Goal: Information Seeking & Learning: Learn about a topic

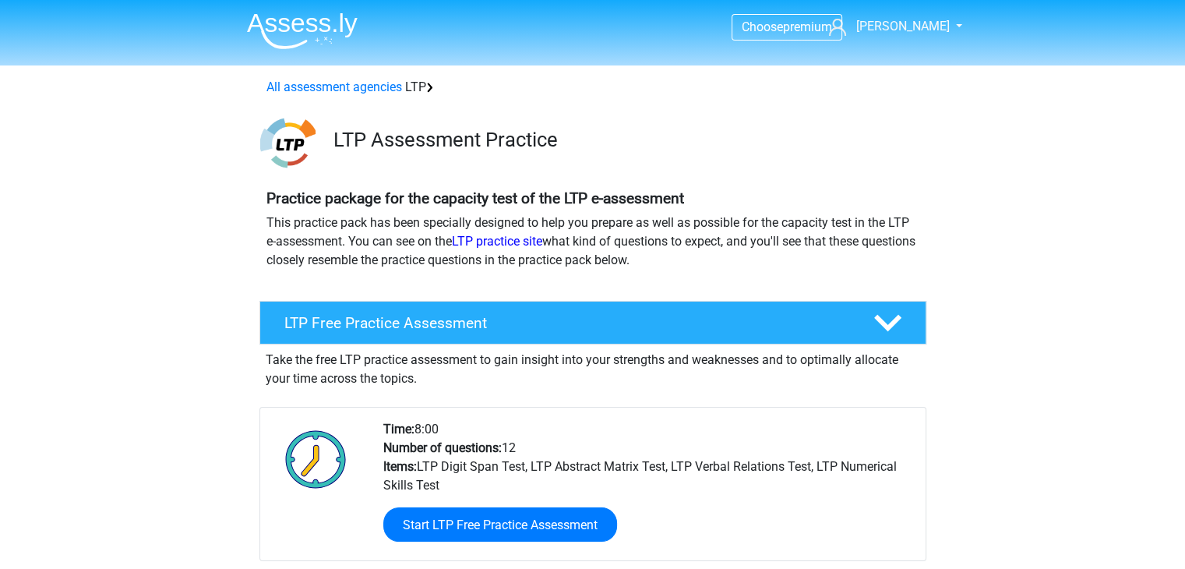
click at [955, 499] on div "LTP Free Practice Assessment Take the free LTP practice assessment to gain insi…" at bounding box center [593, 462] width 728 height 334
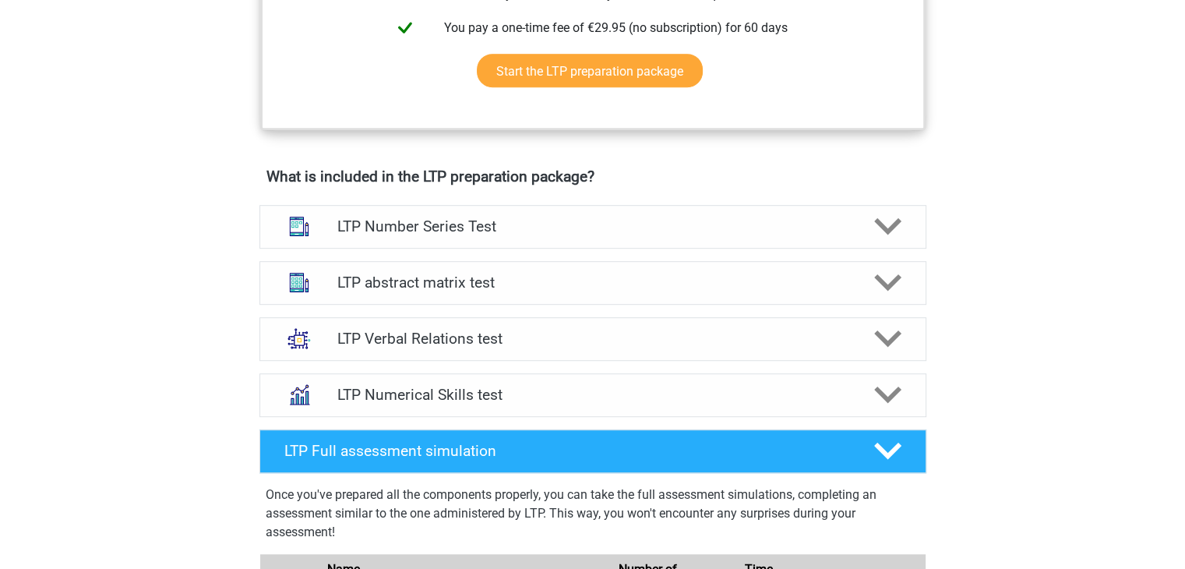
scroll to position [860, 0]
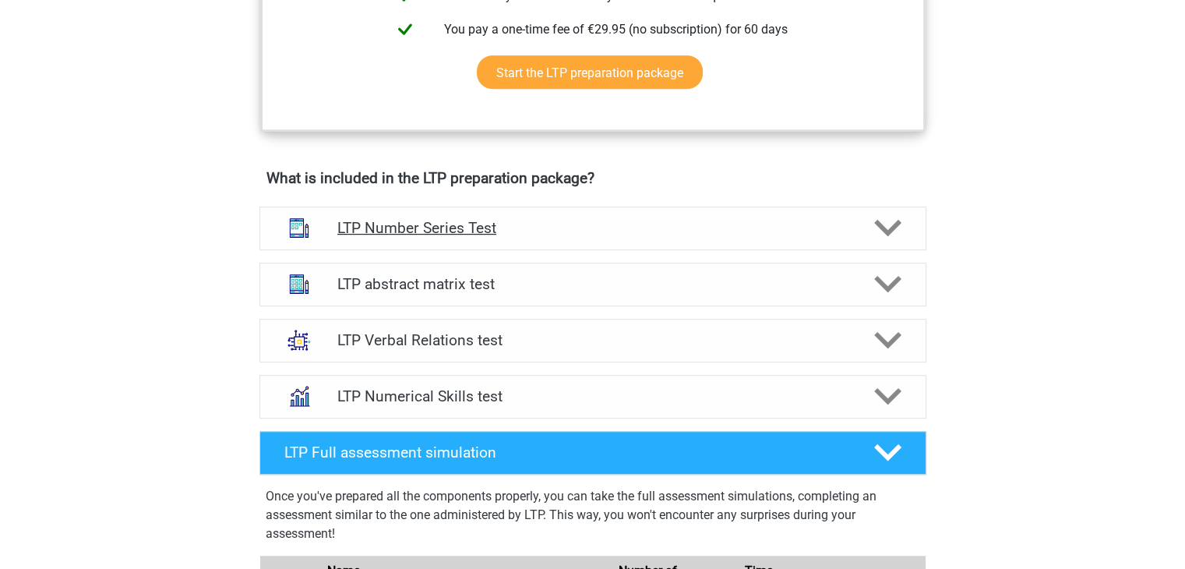
click at [781, 238] on div "LTP Number Series Test" at bounding box center [592, 228] width 667 height 44
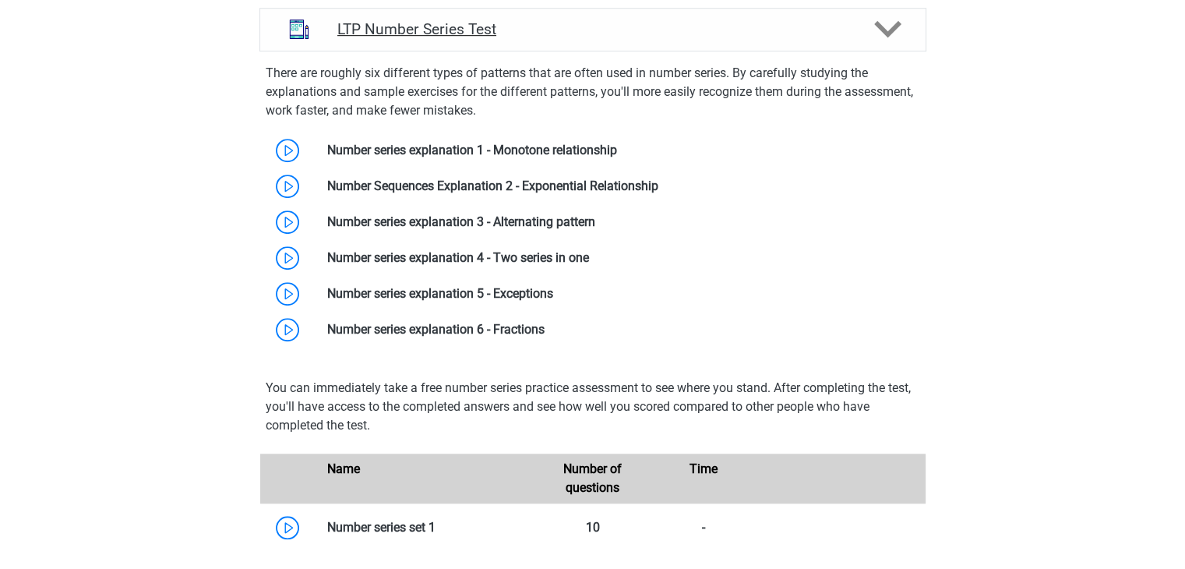
scroll to position [1060, 0]
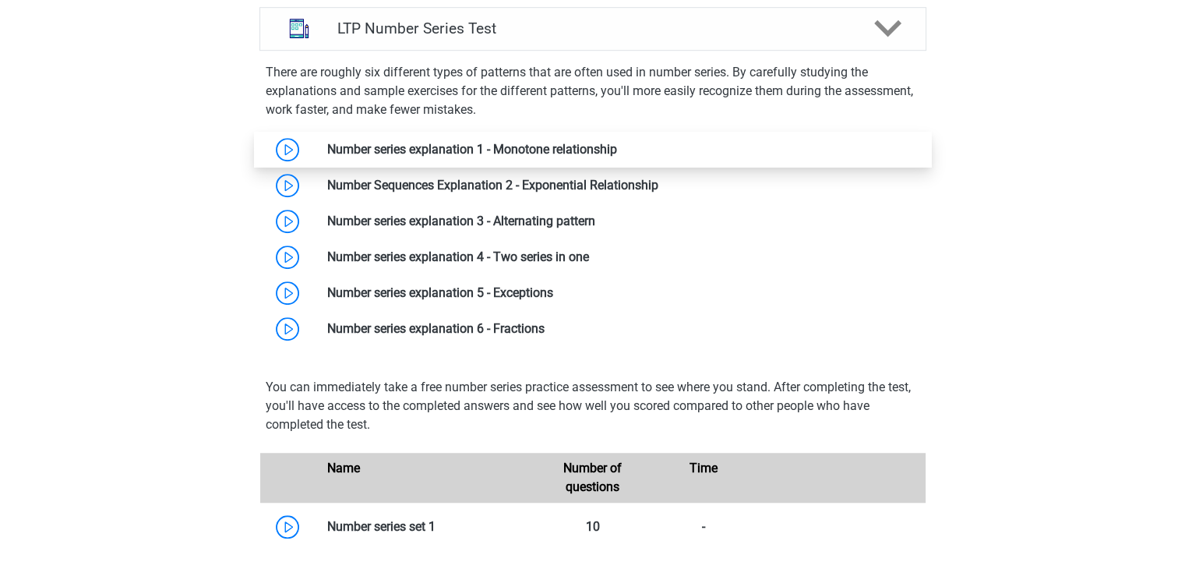
click at [617, 143] on link at bounding box center [617, 149] width 0 height 15
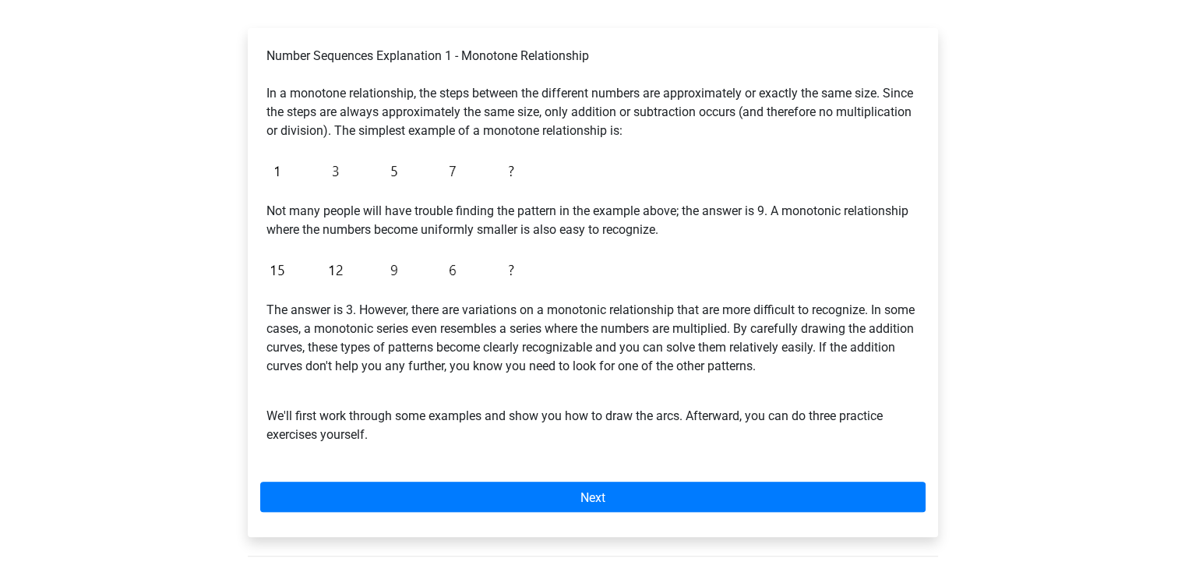
scroll to position [279, 0]
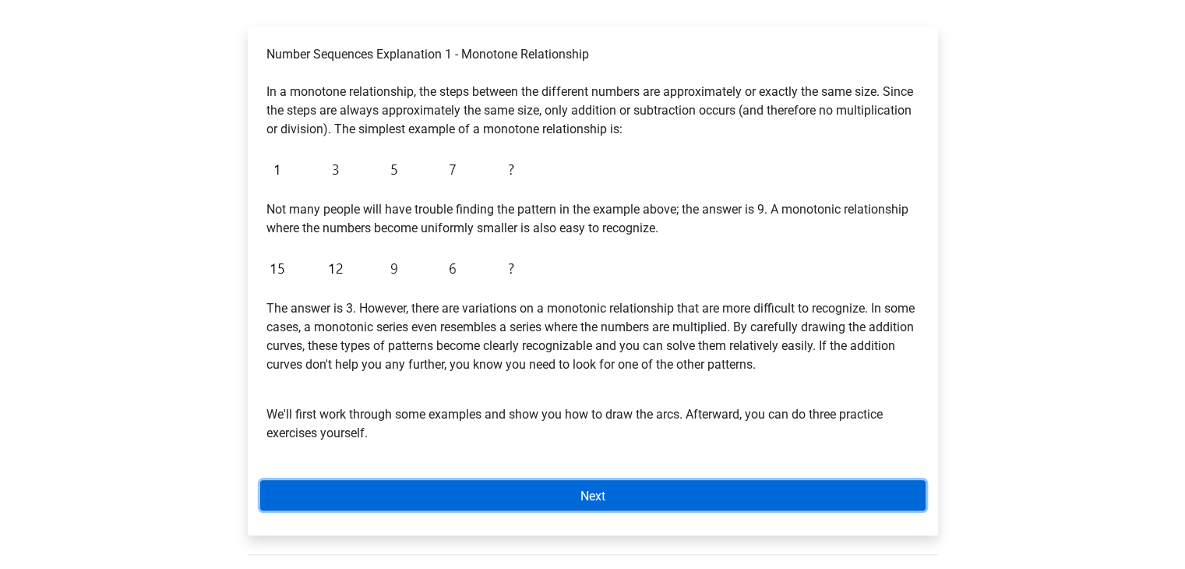
click at [737, 499] on link "Next" at bounding box center [592, 495] width 665 height 30
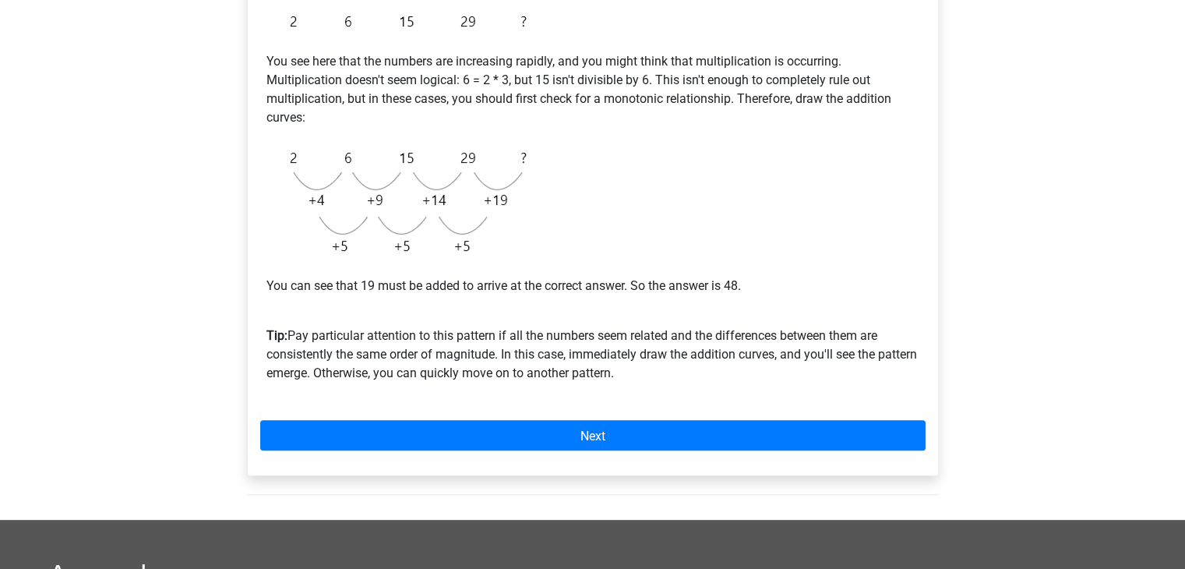
scroll to position [352, 0]
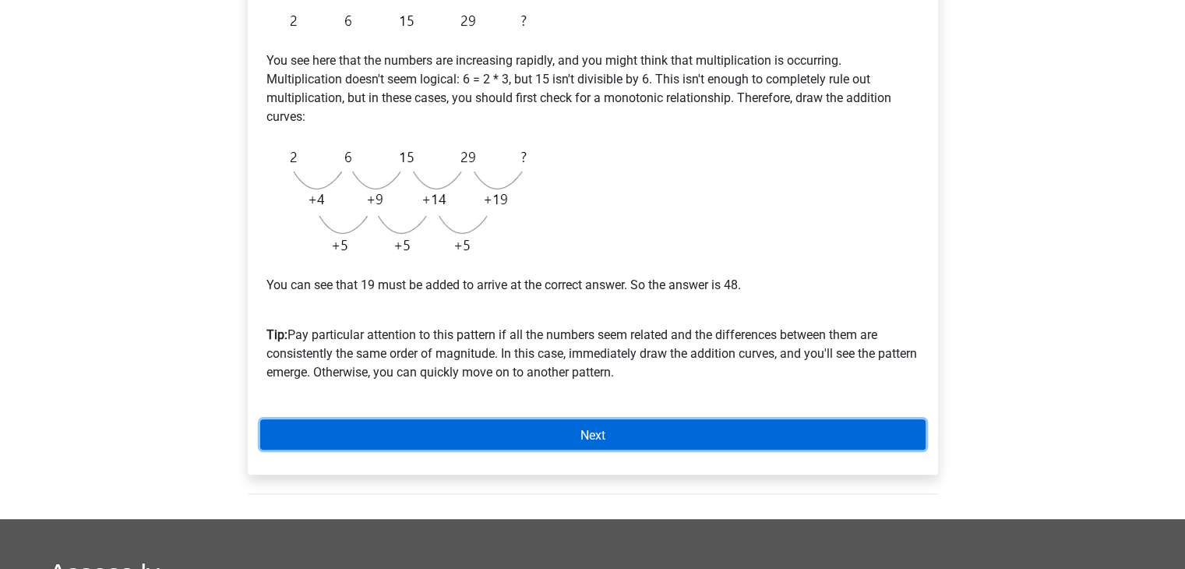
click at [556, 434] on link "Next" at bounding box center [592, 434] width 665 height 30
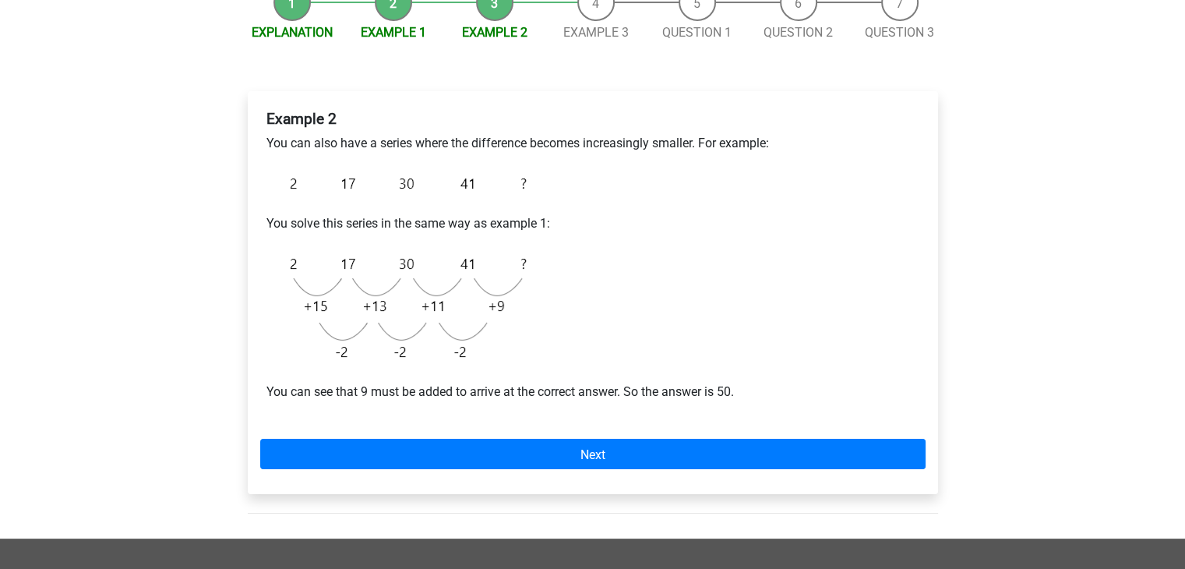
scroll to position [214, 0]
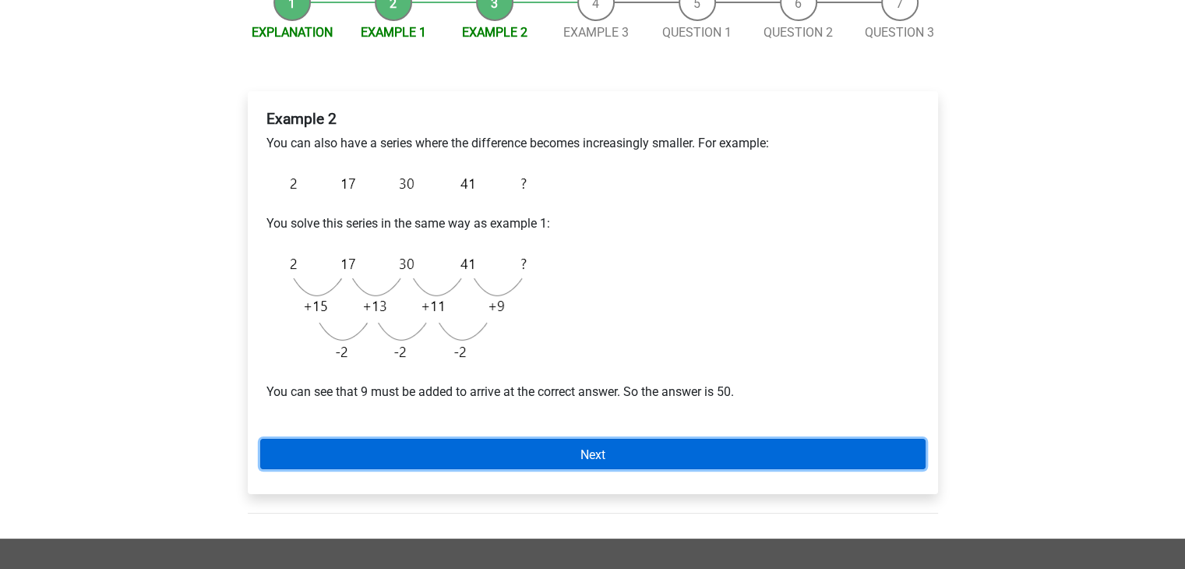
click at [542, 453] on link "Next" at bounding box center [592, 454] width 665 height 30
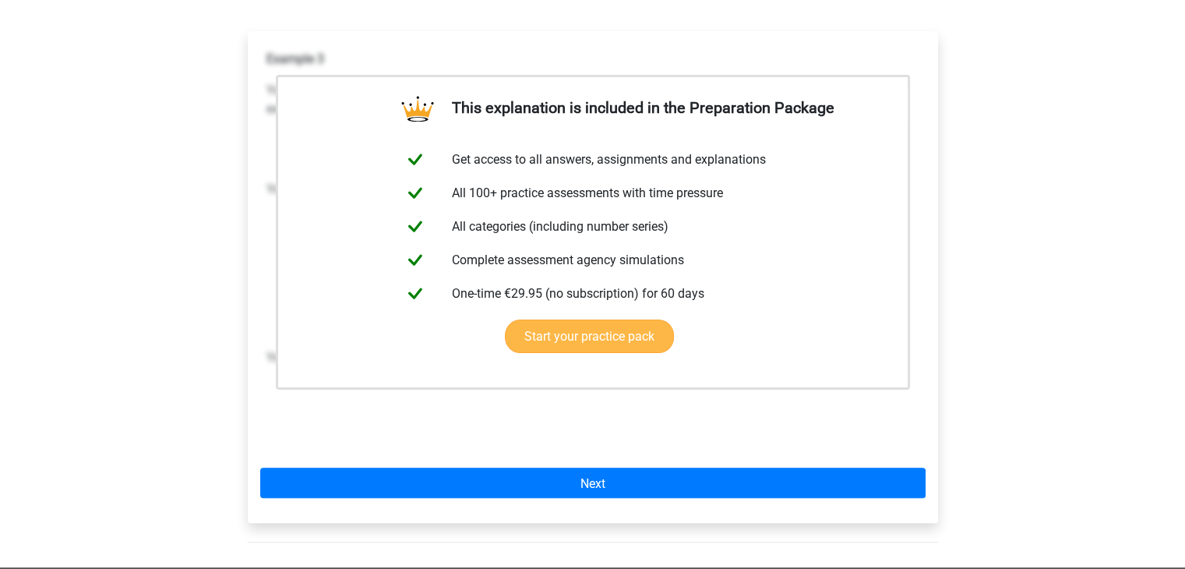
scroll to position [273, 0]
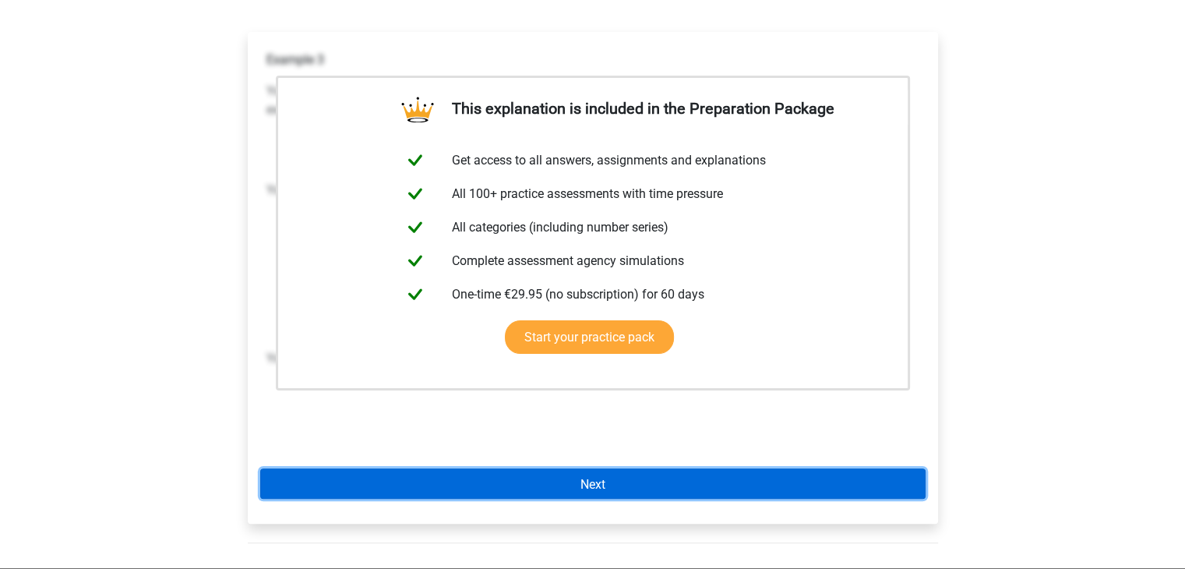
click at [689, 489] on link "Next" at bounding box center [592, 483] width 665 height 30
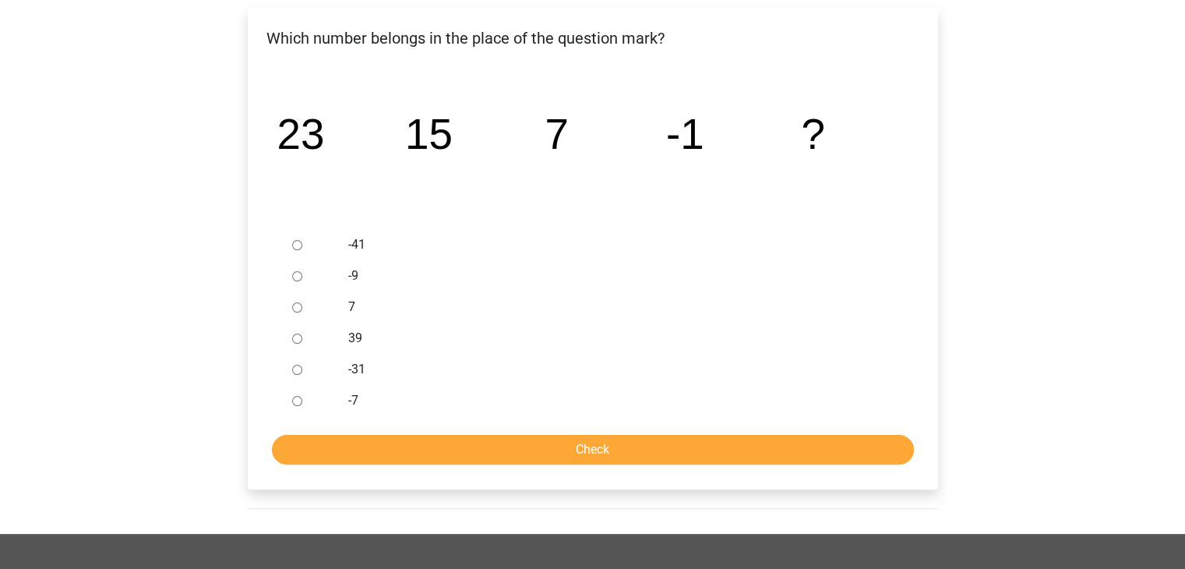
scroll to position [298, 0]
click at [294, 274] on input "-9" at bounding box center [297, 275] width 10 height 10
radio input "true"
click at [601, 456] on input "Check" at bounding box center [593, 449] width 642 height 30
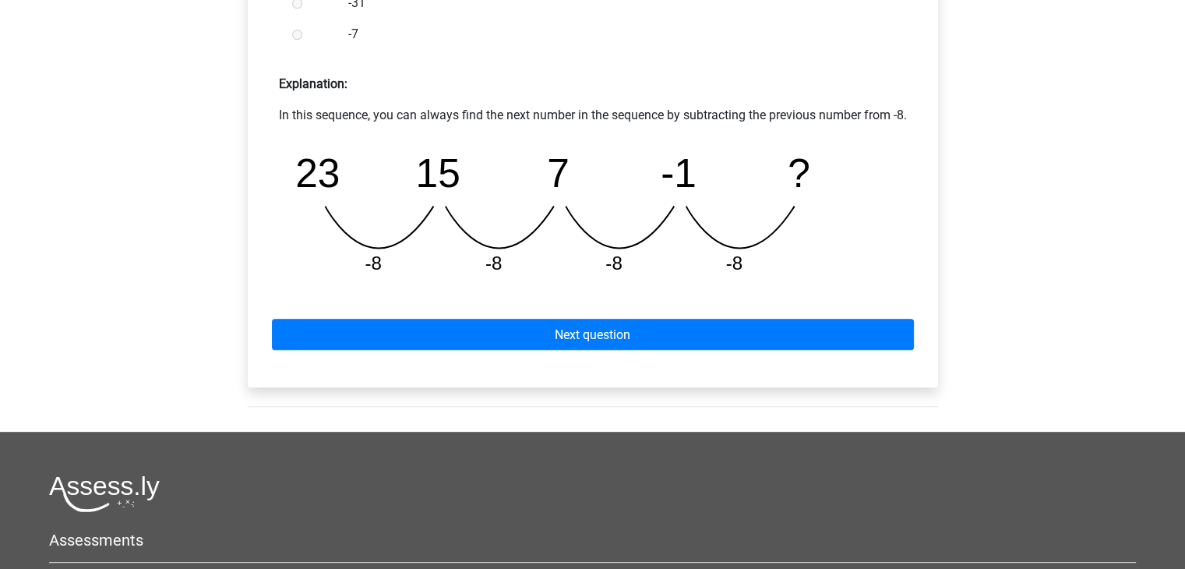
scroll to position [684, 0]
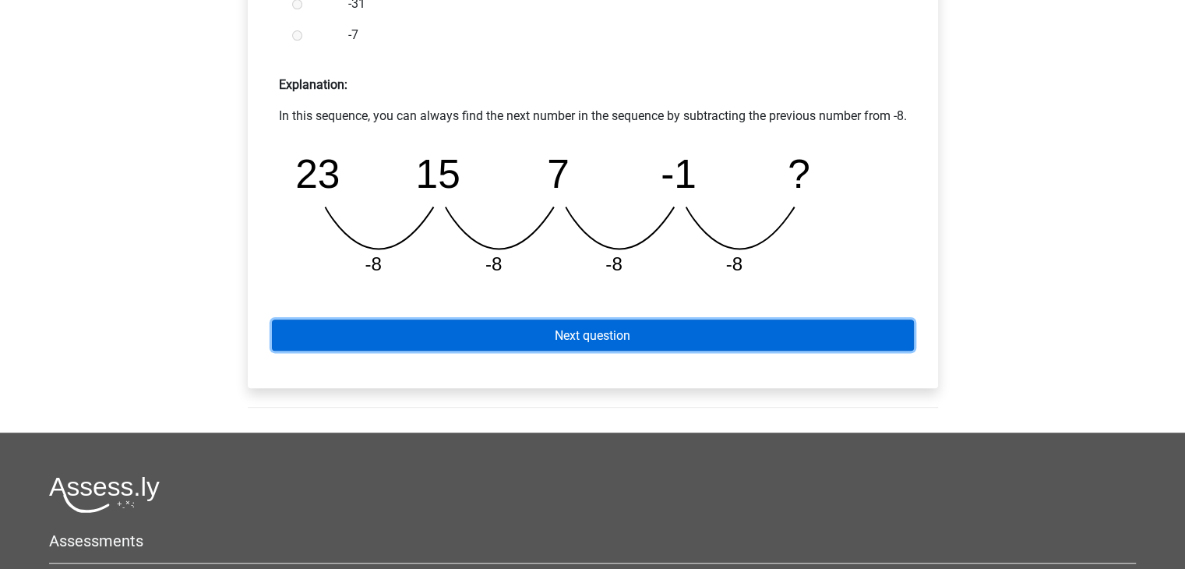
click at [654, 350] on link "Next question" at bounding box center [593, 334] width 642 height 30
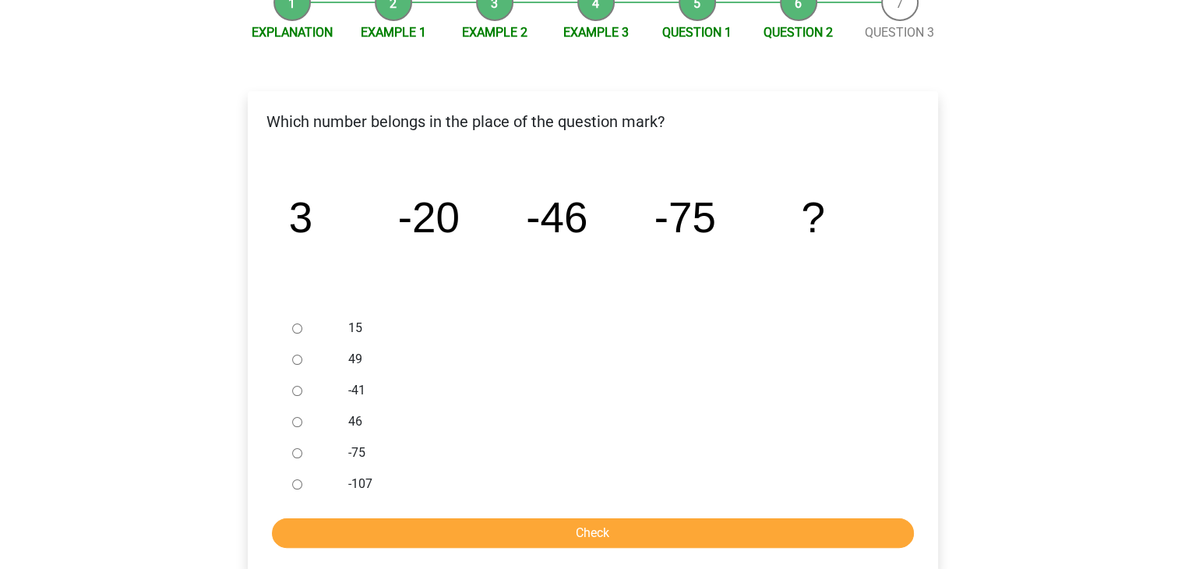
scroll to position [245, 0]
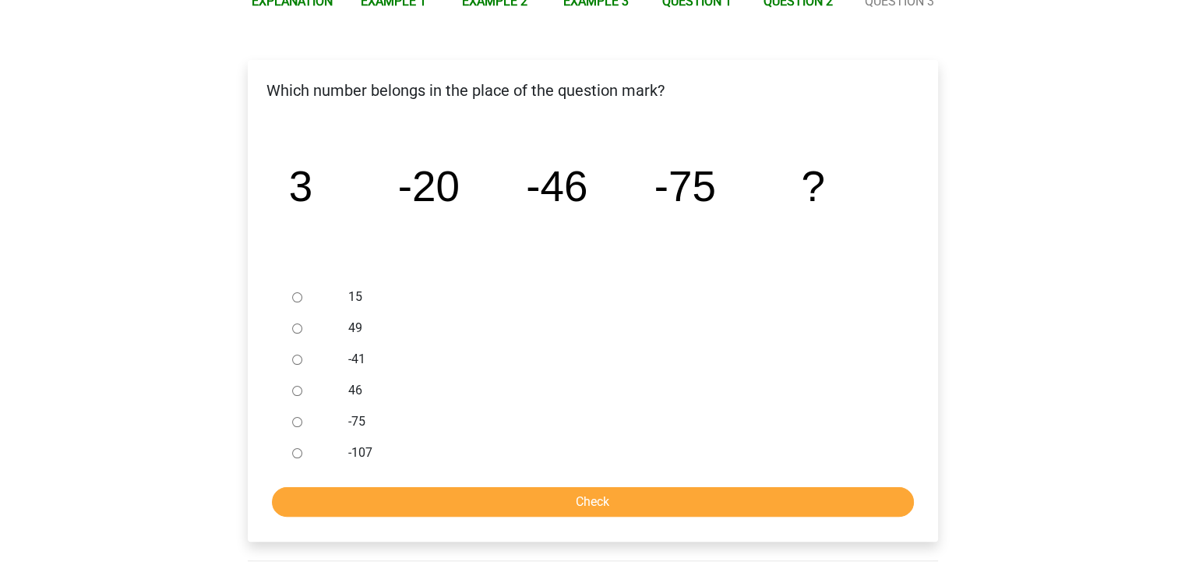
click at [304, 457] on div at bounding box center [311, 452] width 51 height 31
click at [298, 453] on input "-107" at bounding box center [297, 453] width 10 height 10
radio input "true"
click at [417, 504] on input "Check" at bounding box center [593, 502] width 642 height 30
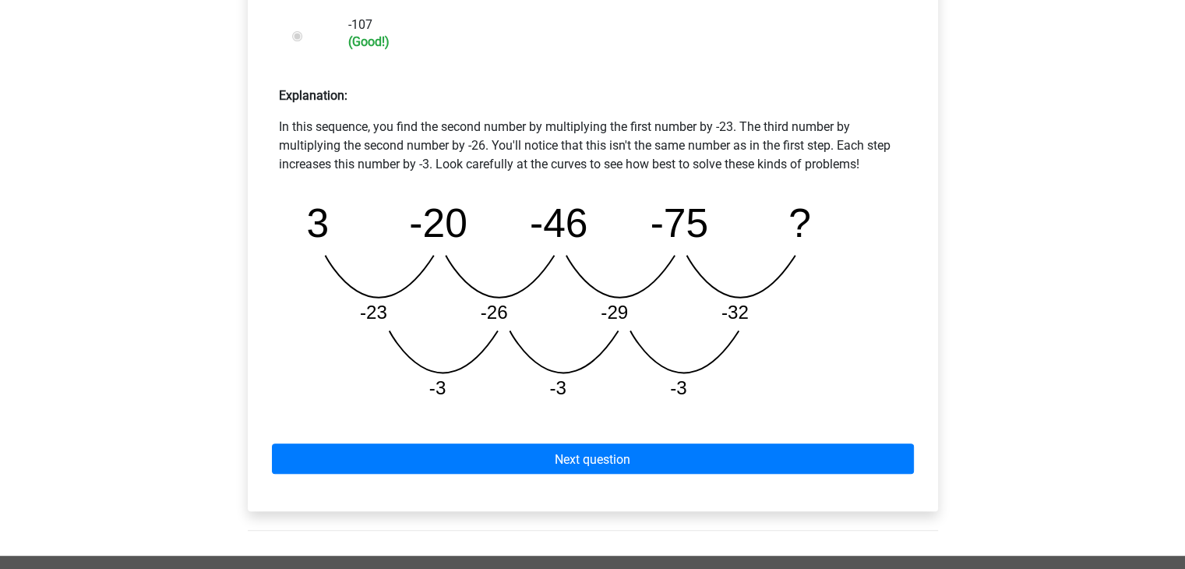
scroll to position [675, 0]
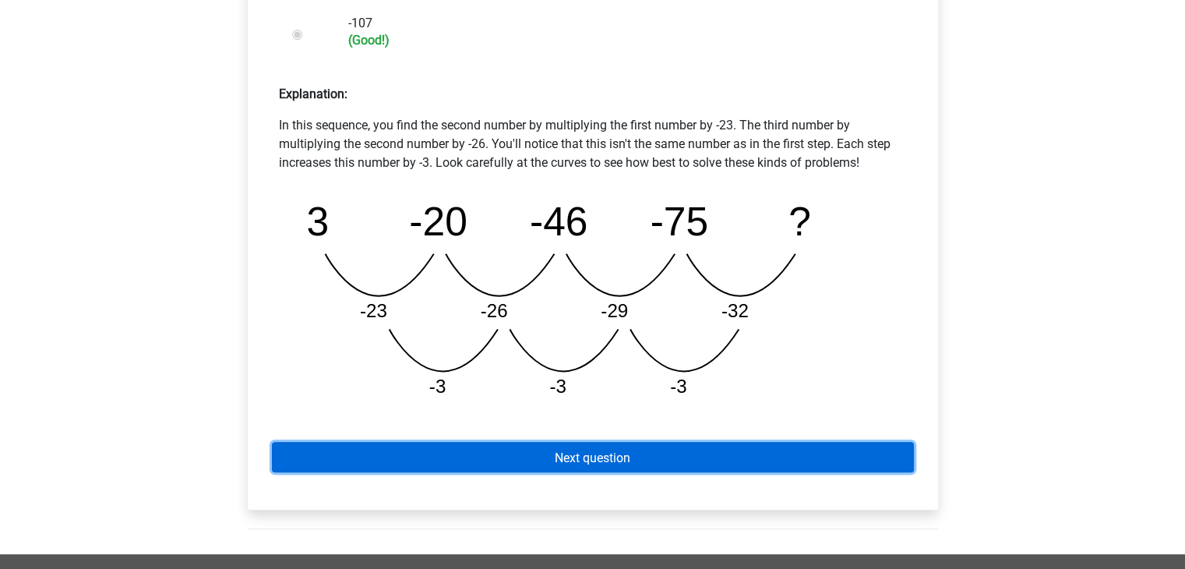
click at [556, 468] on link "Next question" at bounding box center [593, 457] width 642 height 30
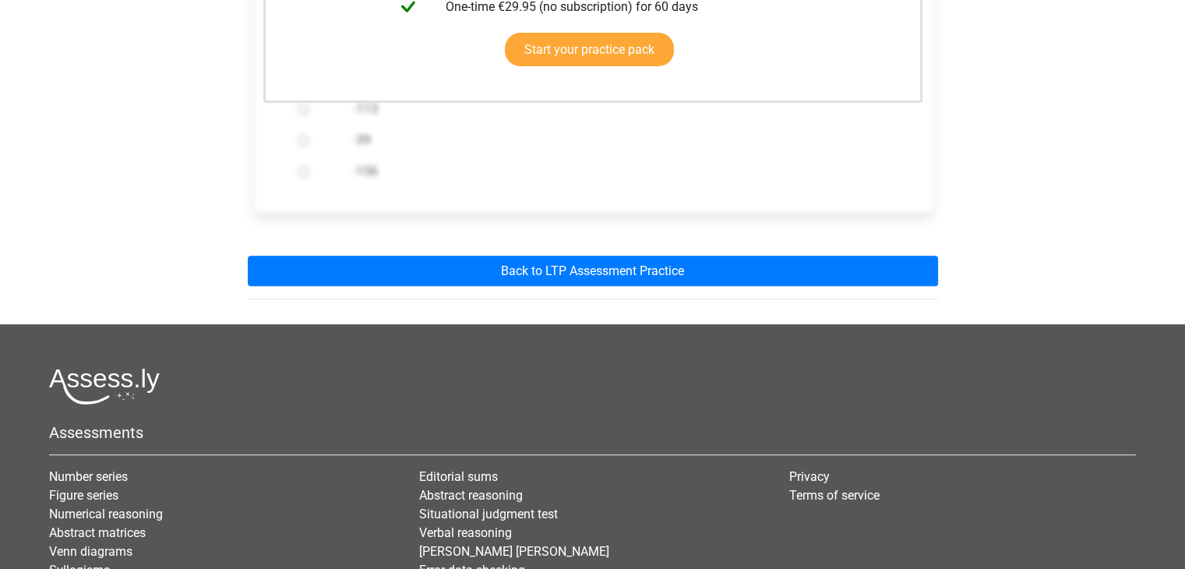
scroll to position [530, 0]
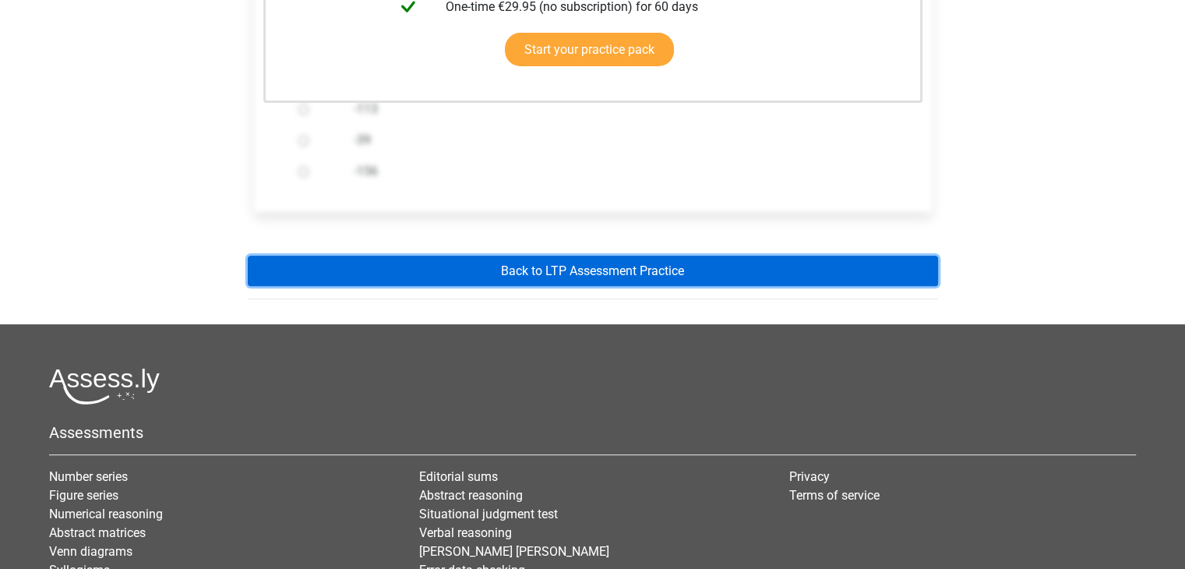
click at [536, 282] on link "Back to LTP Assessment Practice" at bounding box center [593, 271] width 690 height 30
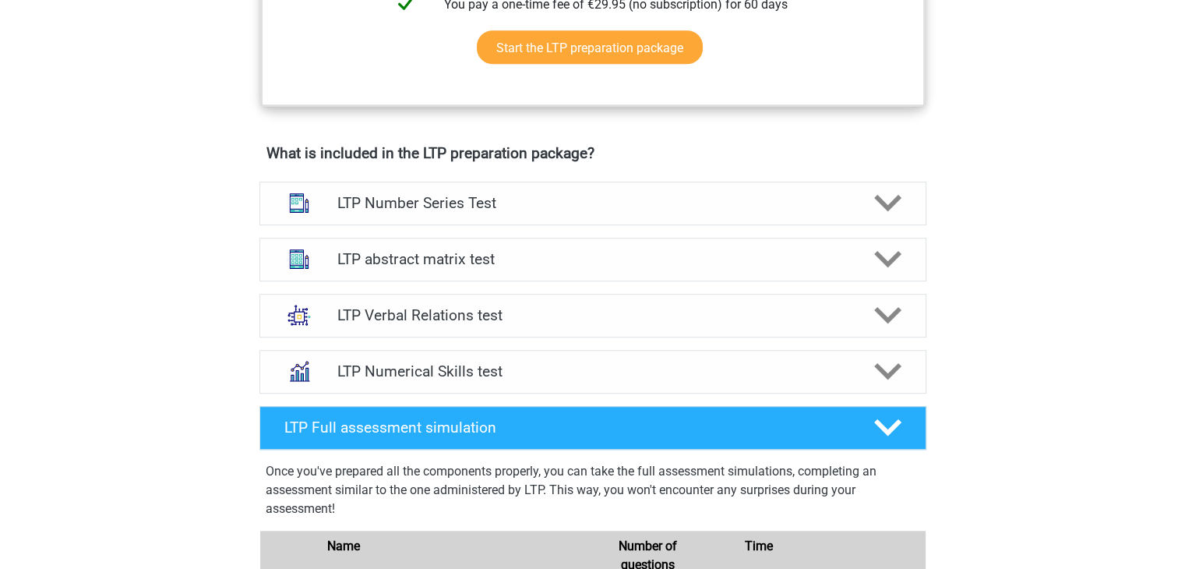
scroll to position [870, 0]
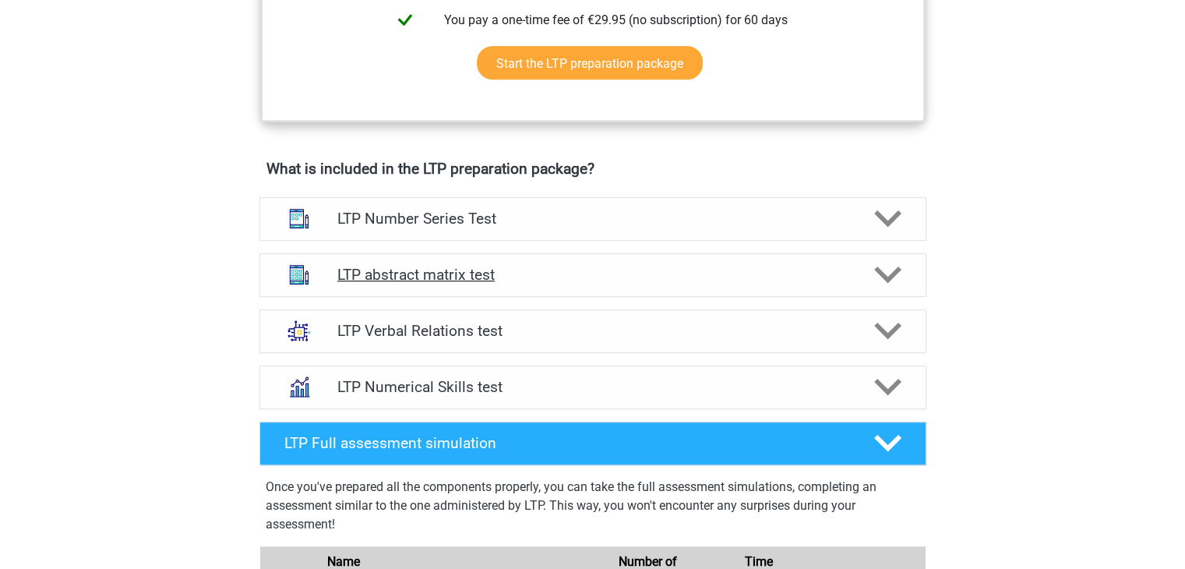
click at [440, 266] on font "LTP abstract matrix test" at bounding box center [415, 275] width 157 height 18
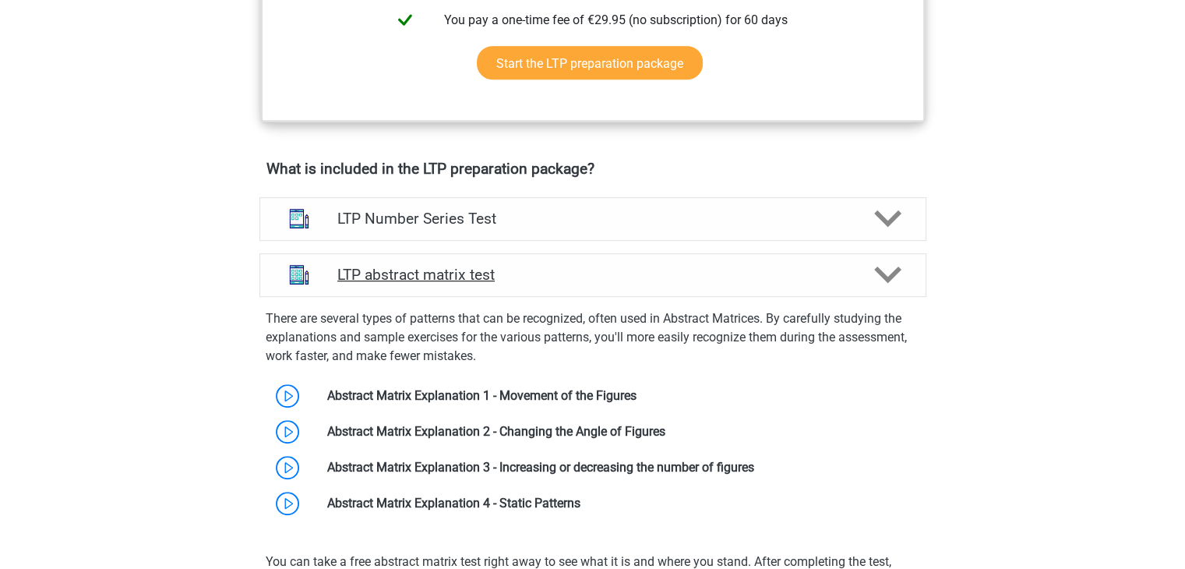
click at [739, 266] on h4 "LTP abstract matrix test" at bounding box center [592, 275] width 510 height 18
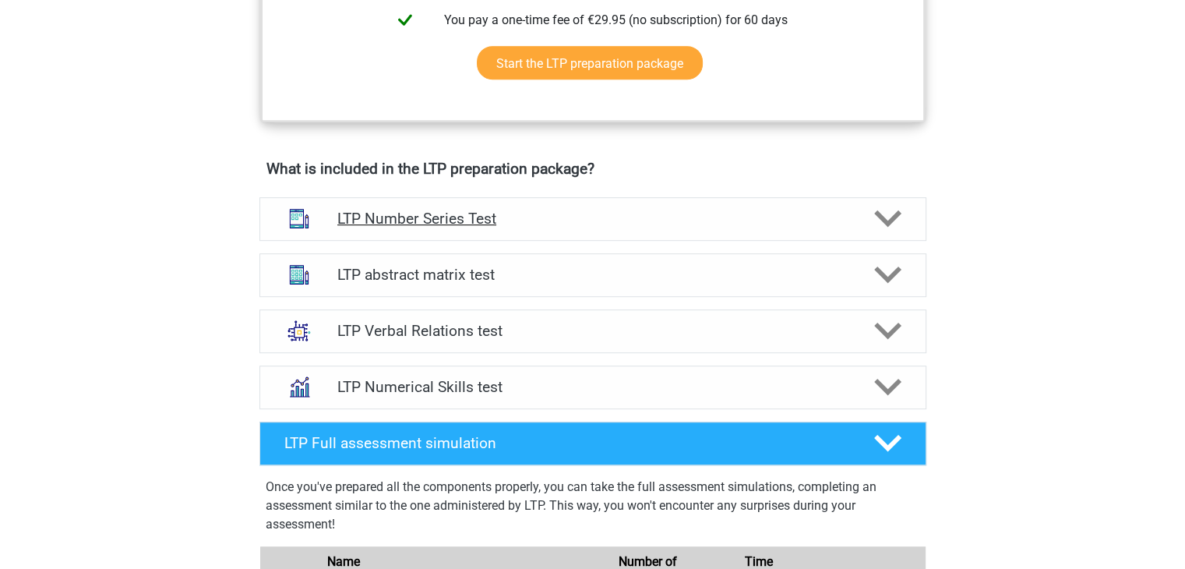
click at [902, 217] on div at bounding box center [885, 218] width 53 height 27
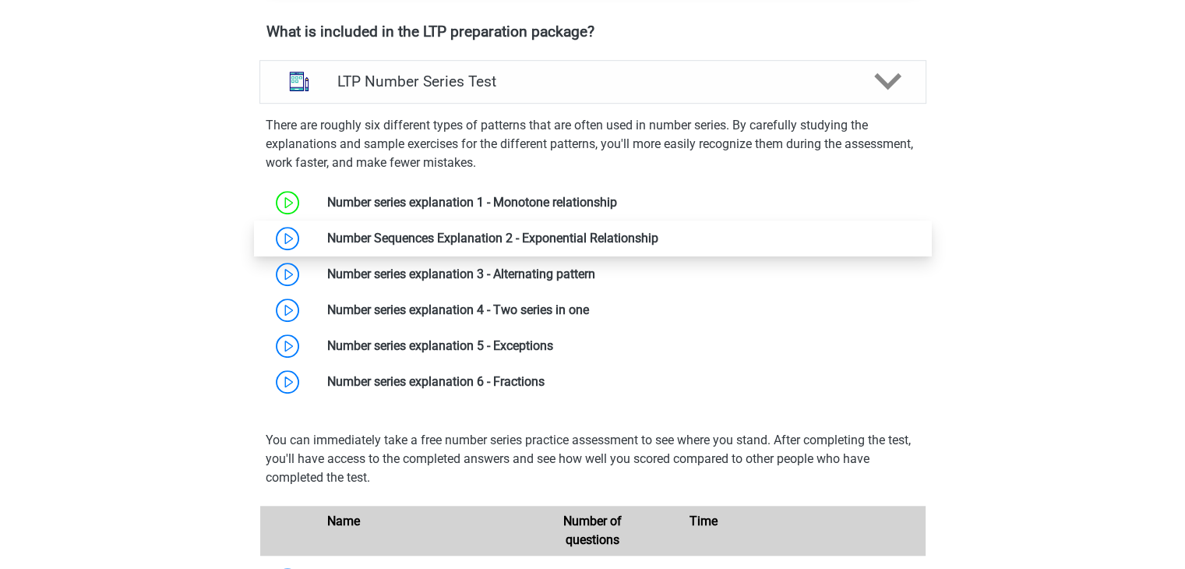
scroll to position [1008, 0]
click at [658, 244] on link at bounding box center [658, 236] width 0 height 15
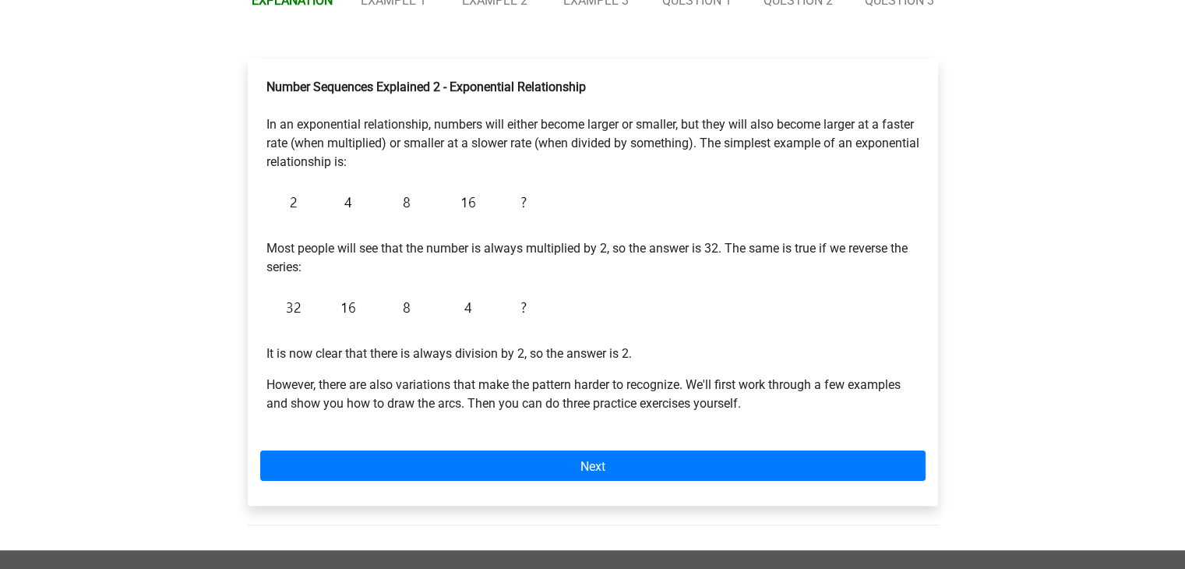
scroll to position [246, 0]
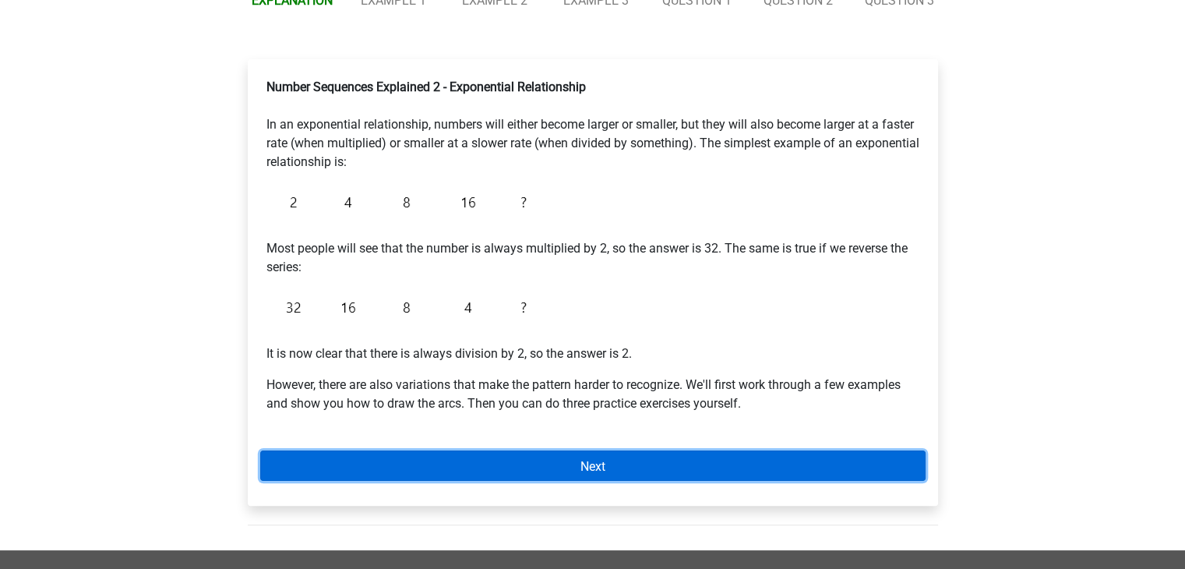
click at [468, 461] on link "Next" at bounding box center [592, 465] width 665 height 30
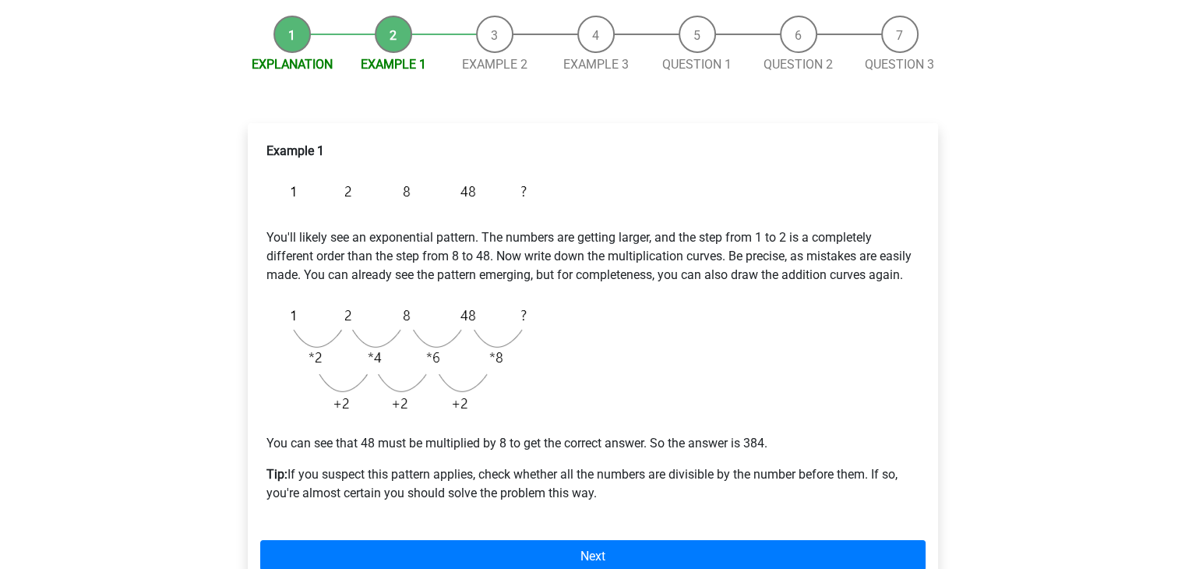
scroll to position [186, 0]
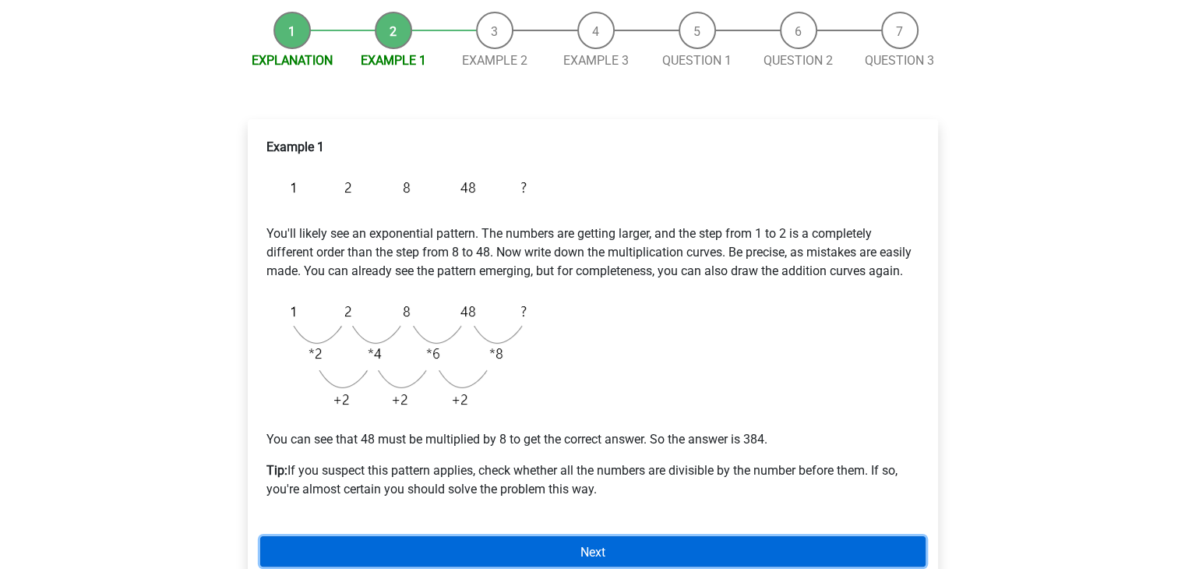
click at [546, 548] on link "Next" at bounding box center [592, 551] width 665 height 30
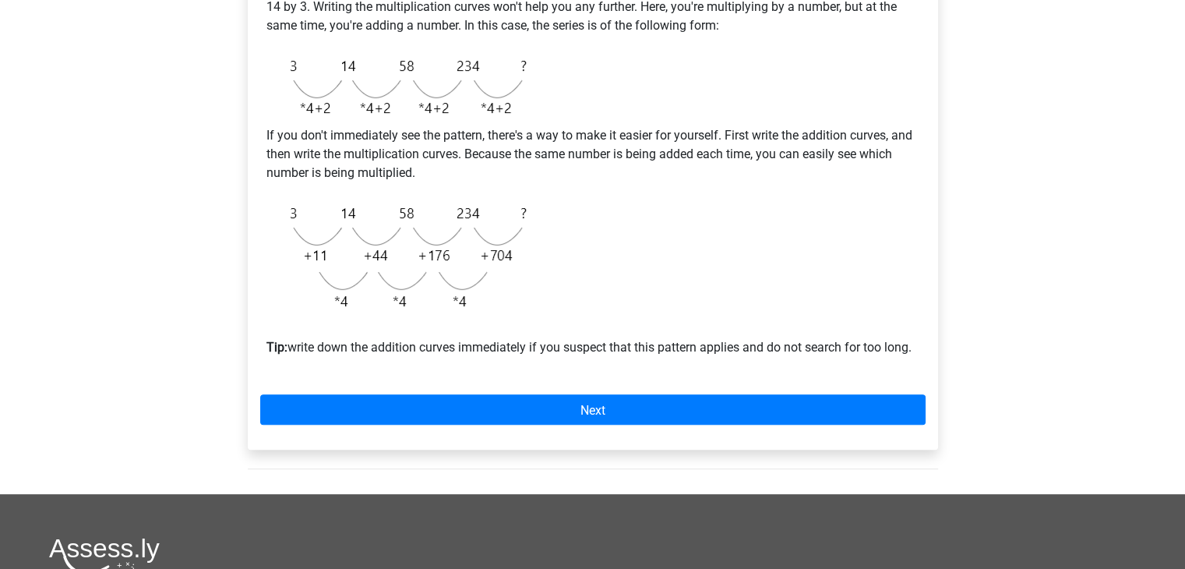
scroll to position [432, 0]
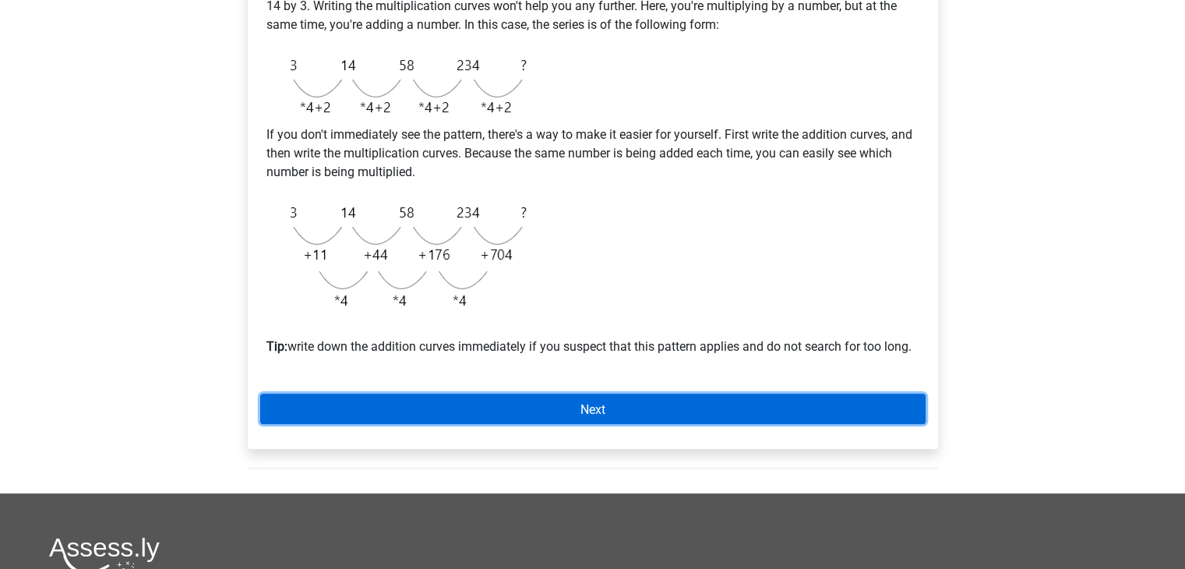
click at [568, 402] on link "Next" at bounding box center [592, 408] width 665 height 30
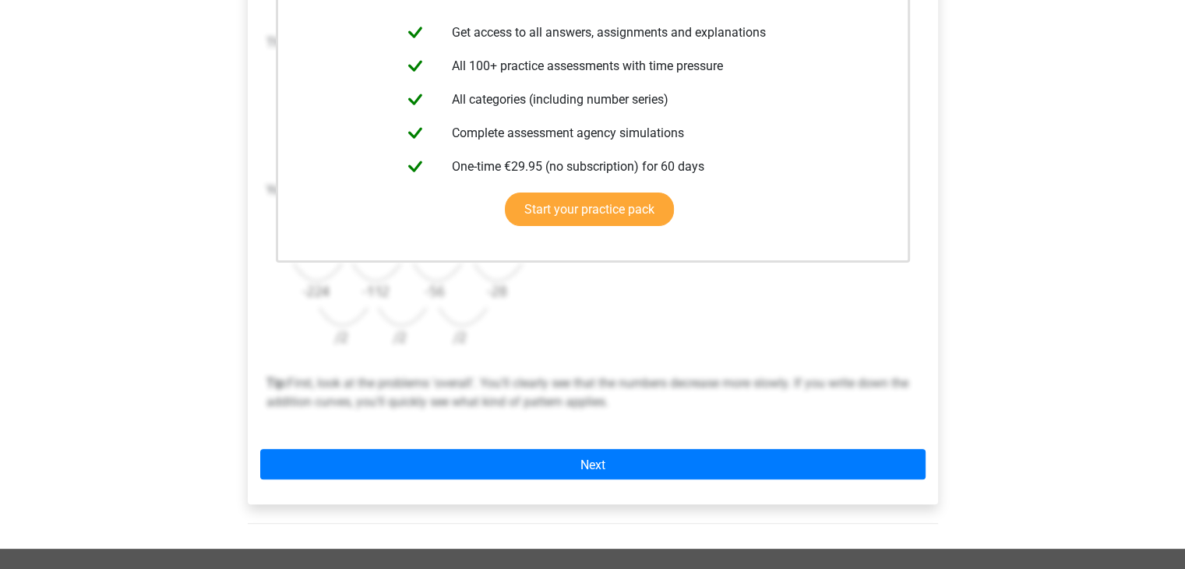
scroll to position [402, 0]
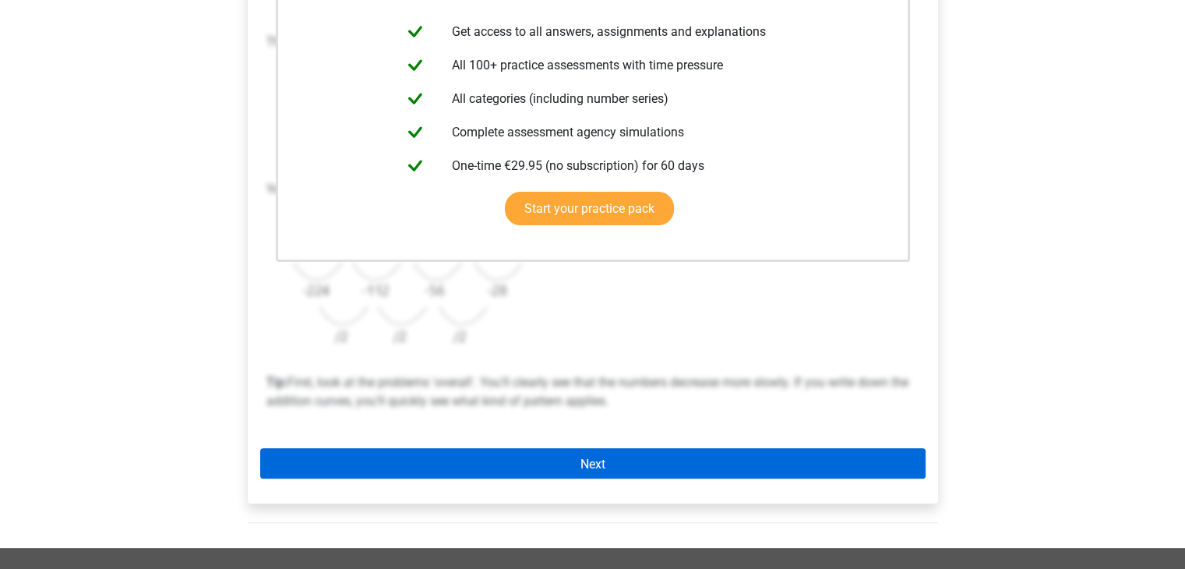
drag, startPoint x: 564, startPoint y: 436, endPoint x: 564, endPoint y: 458, distance: 22.6
click at [564, 458] on div "This explanation is included in the Preparation Package Get access to all answe…" at bounding box center [593, 203] width 690 height 600
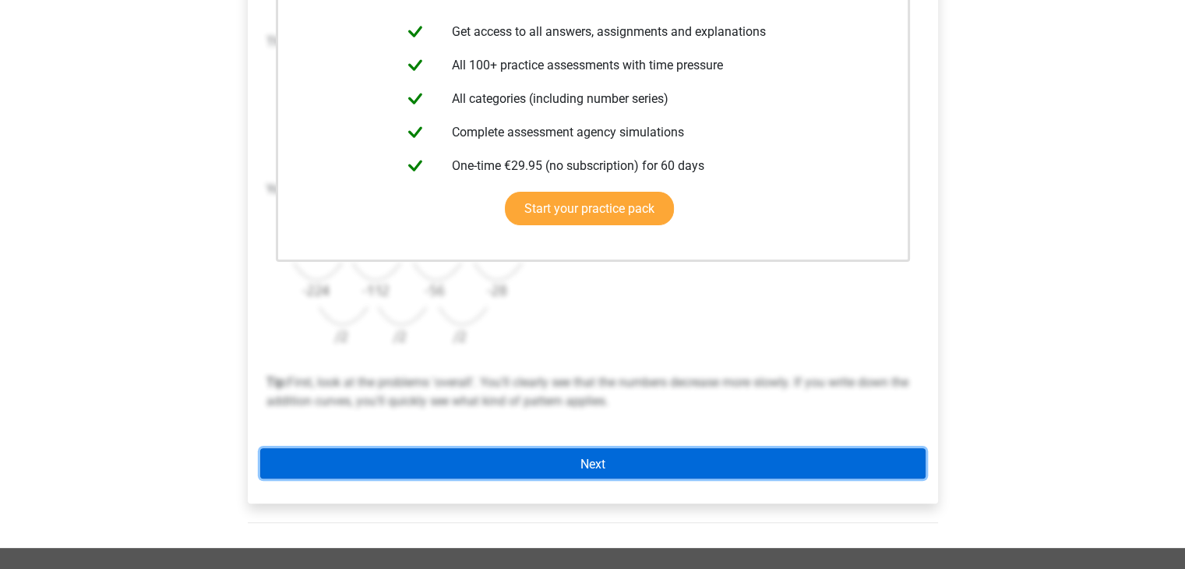
click at [564, 458] on link "Next" at bounding box center [592, 463] width 665 height 30
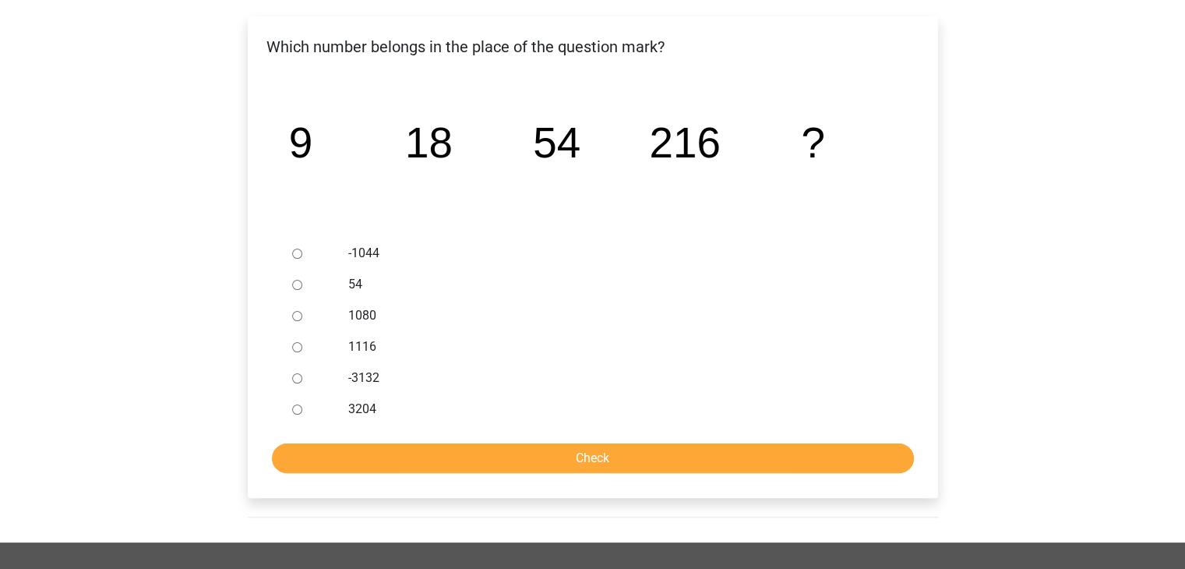
scroll to position [290, 0]
click at [296, 317] on input "1080" at bounding box center [297, 315] width 10 height 10
radio input "true"
click at [433, 468] on input "Check" at bounding box center [593, 458] width 642 height 30
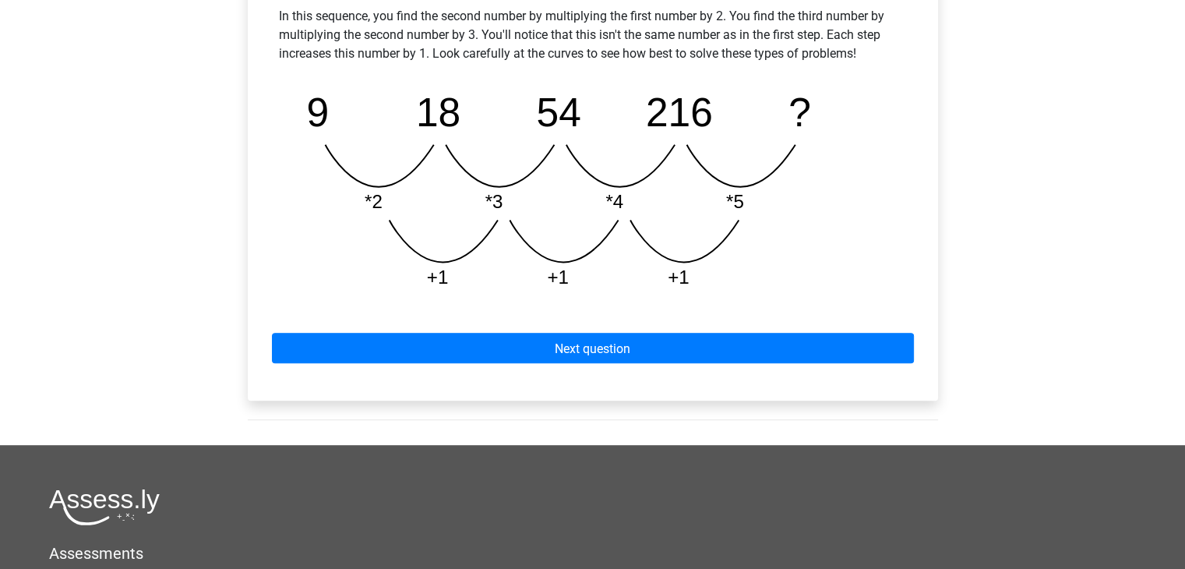
scroll to position [785, 0]
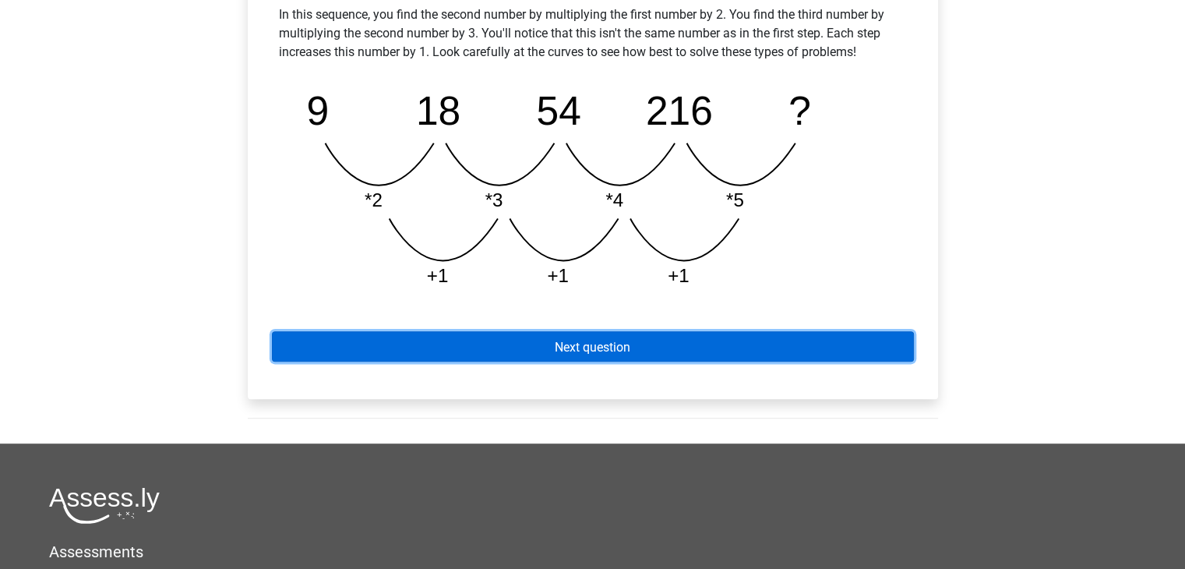
click at [561, 333] on link "Next question" at bounding box center [593, 346] width 642 height 30
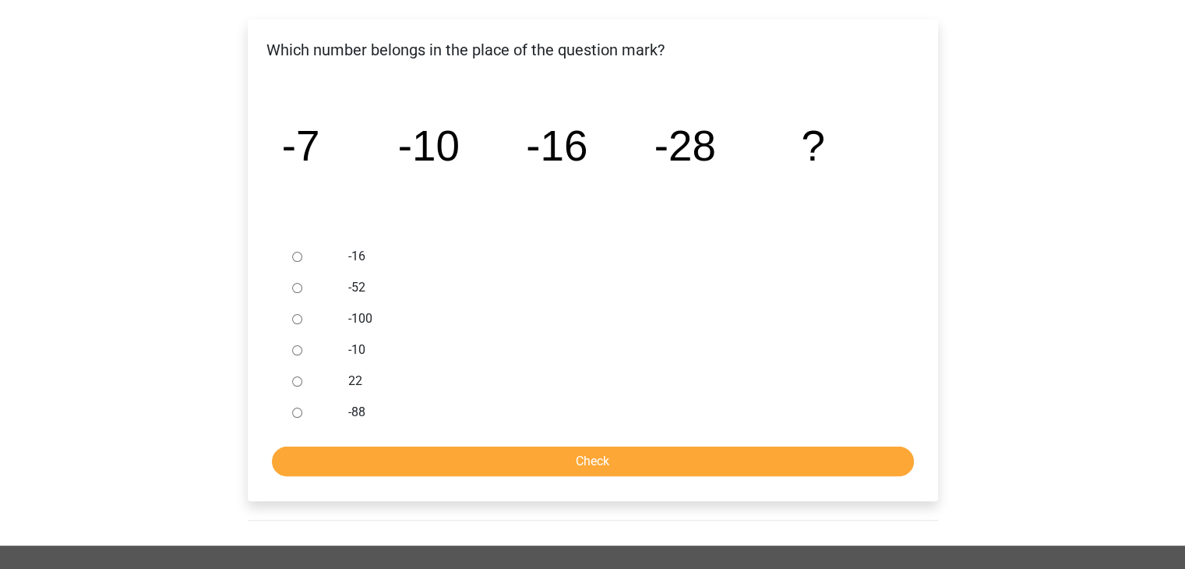
scroll to position [287, 0]
click at [394, 382] on label "22" at bounding box center [617, 380] width 539 height 19
click at [302, 382] on input "22" at bounding box center [297, 381] width 10 height 10
radio input "true"
click at [287, 280] on div at bounding box center [311, 286] width 51 height 31
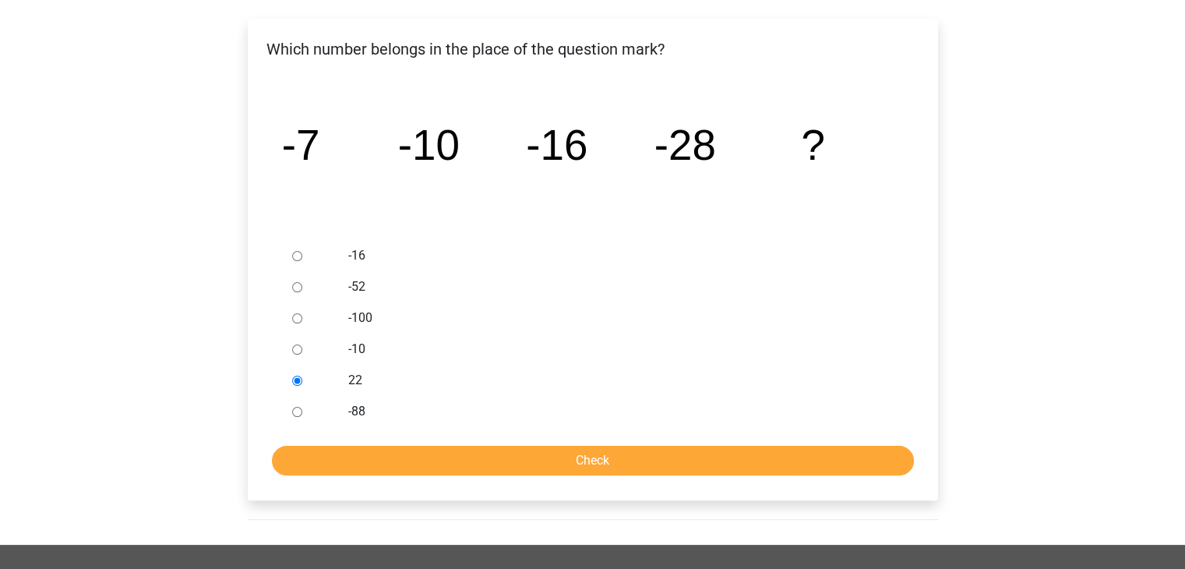
click at [302, 288] on div at bounding box center [311, 286] width 51 height 31
click at [295, 282] on input "-52" at bounding box center [297, 287] width 10 height 10
radio input "true"
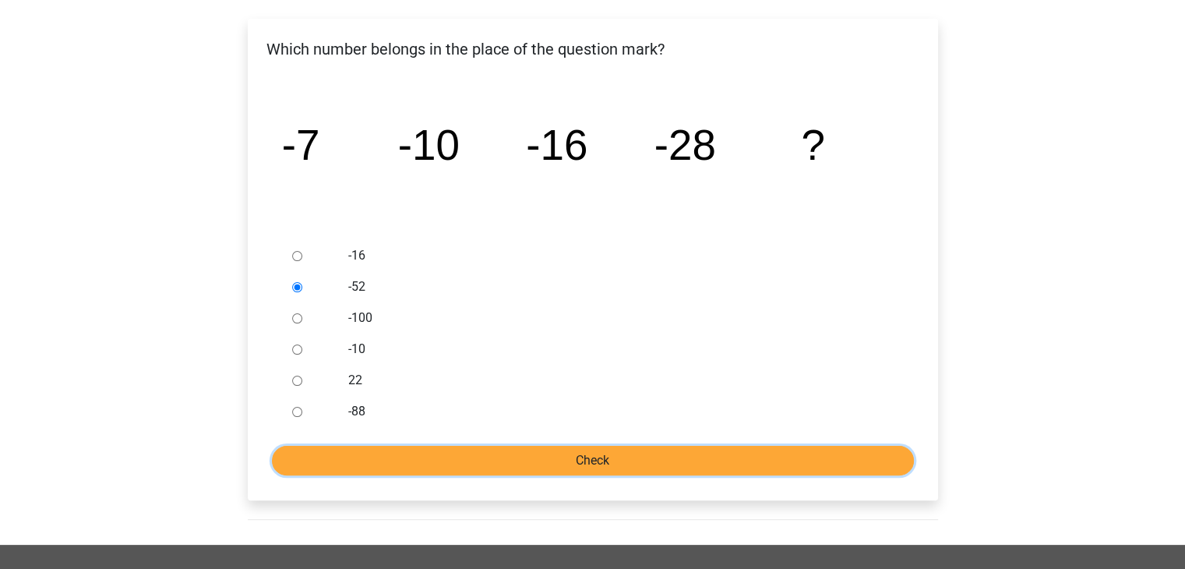
click at [401, 468] on input "Check" at bounding box center [593, 461] width 642 height 30
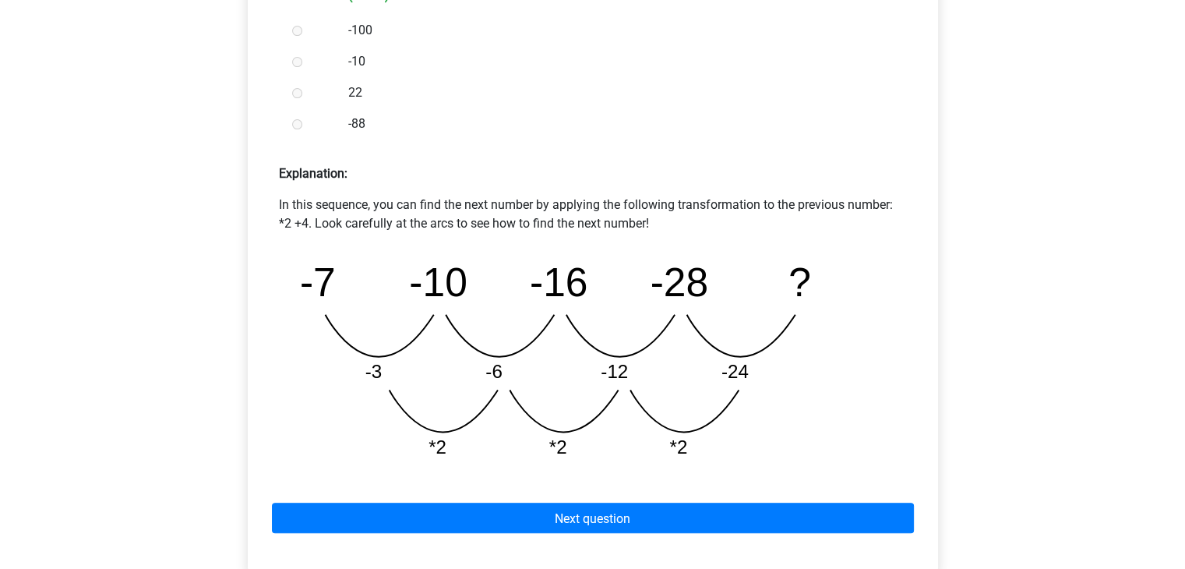
scroll to position [595, 0]
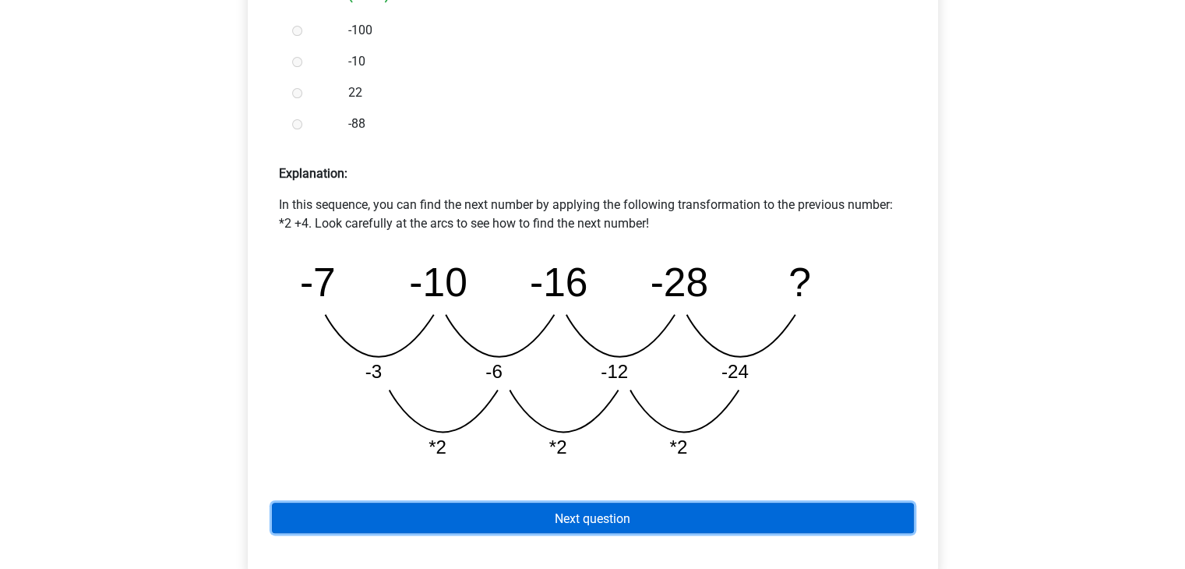
click at [586, 518] on font "Next question" at bounding box center [593, 517] width 76 height 15
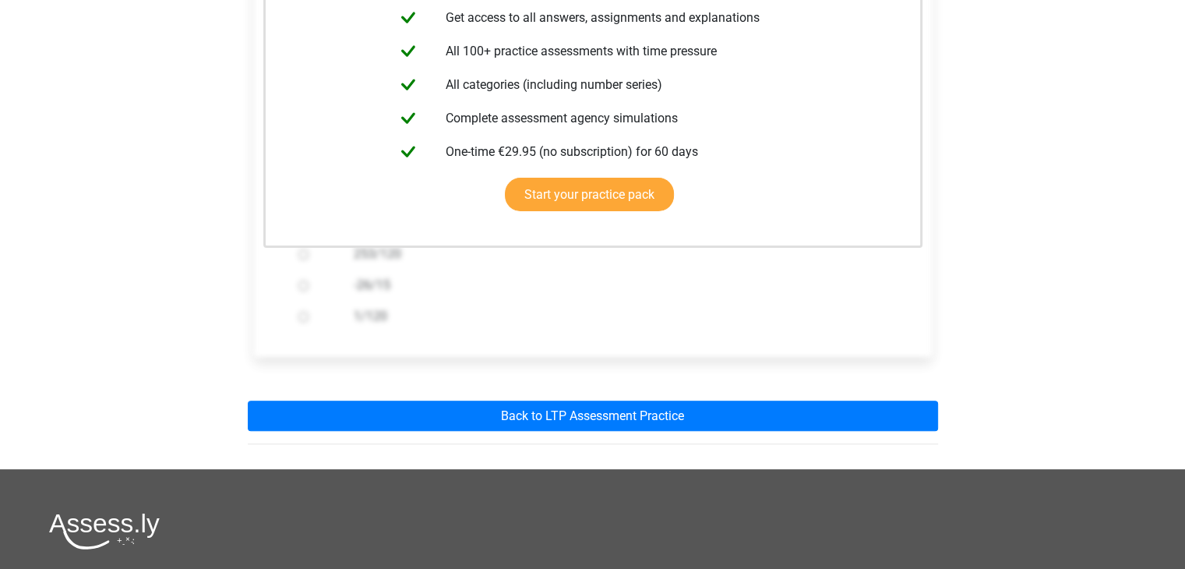
scroll to position [386, 0]
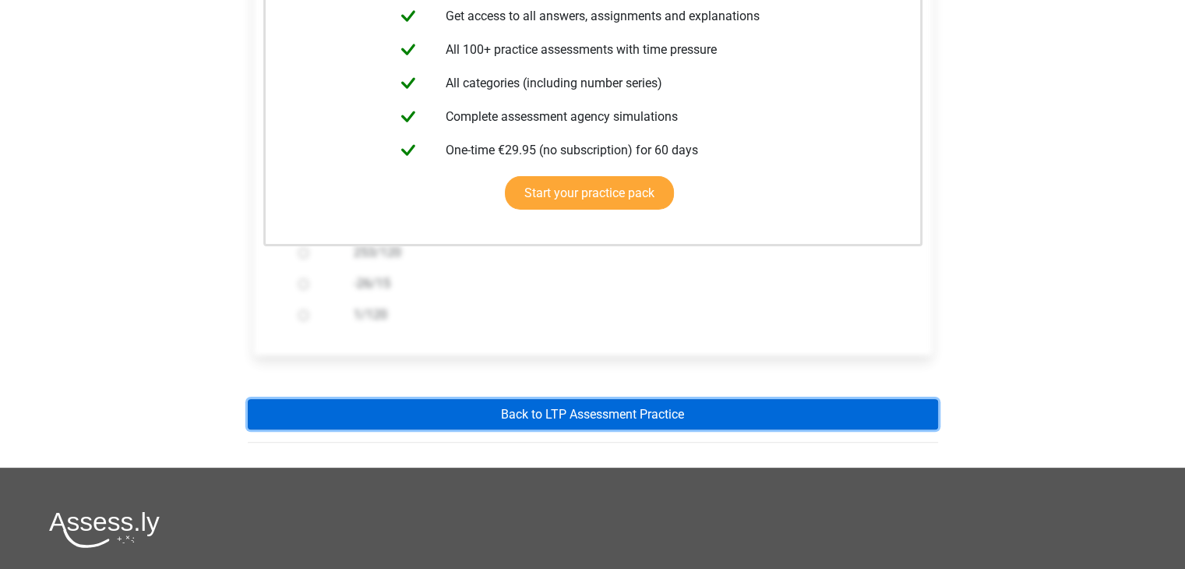
click at [789, 404] on link "Back to LTP Assessment Practice" at bounding box center [593, 414] width 690 height 30
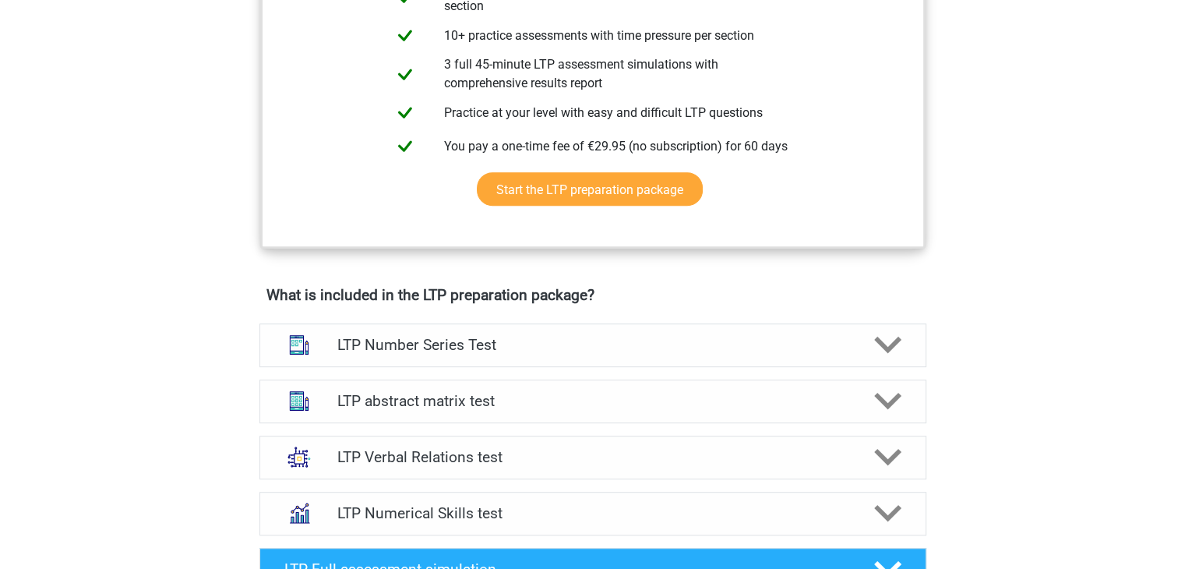
scroll to position [850, 0]
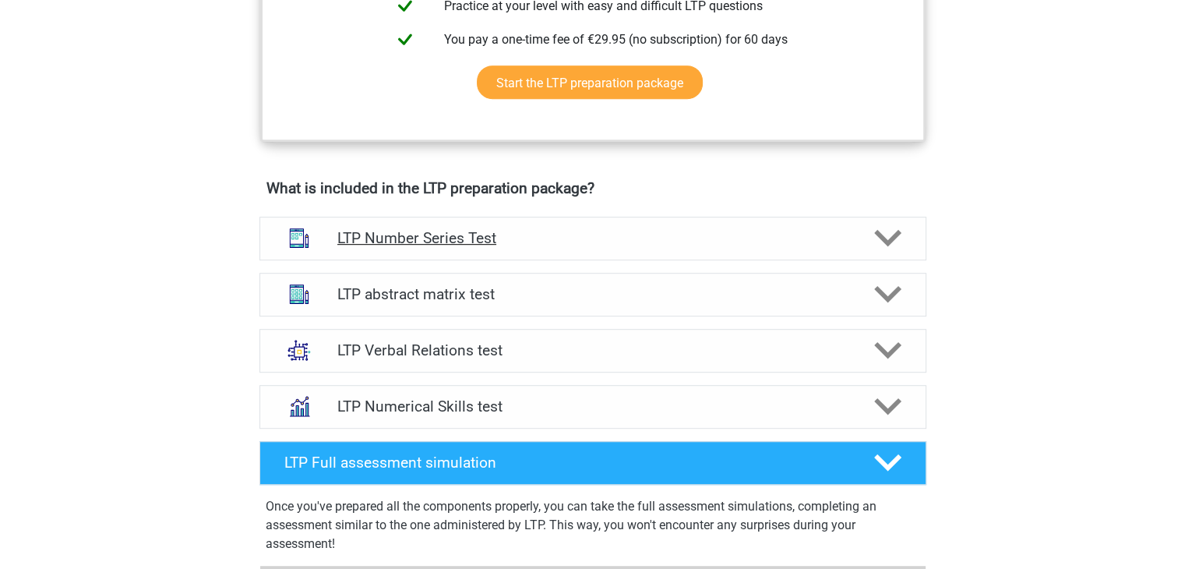
click at [896, 244] on icon at bounding box center [887, 237] width 27 height 27
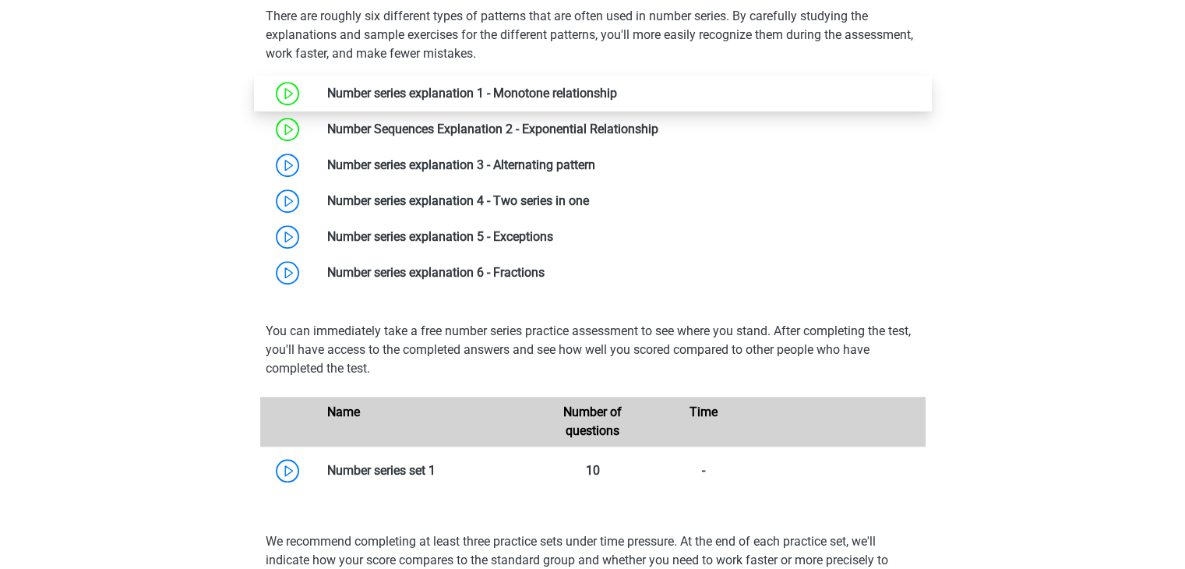
scroll to position [1117, 0]
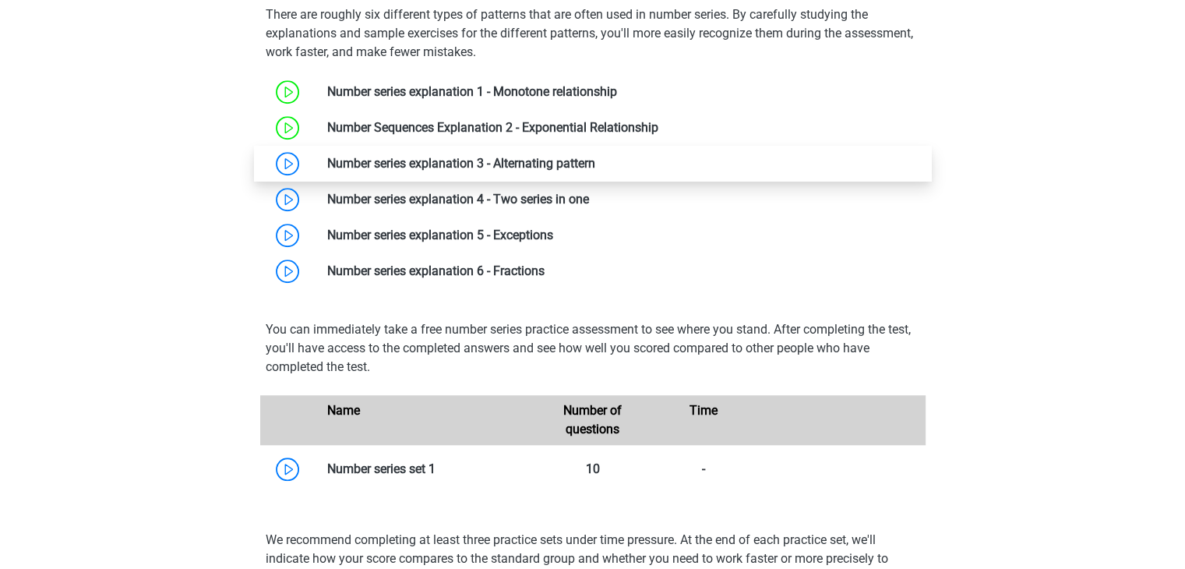
click at [595, 166] on link at bounding box center [595, 163] width 0 height 15
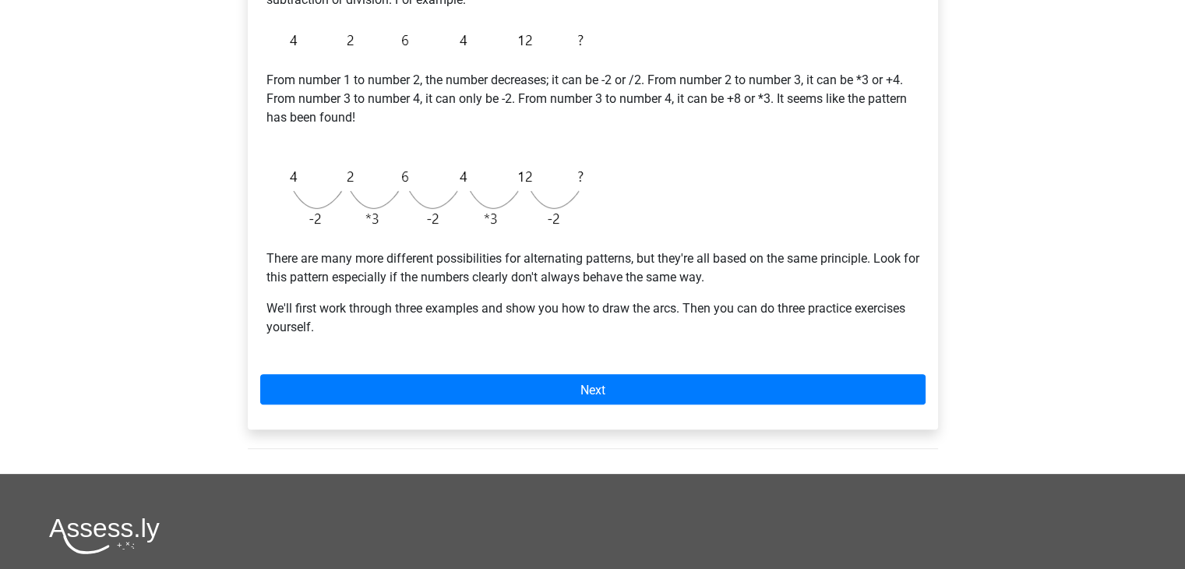
scroll to position [391, 0]
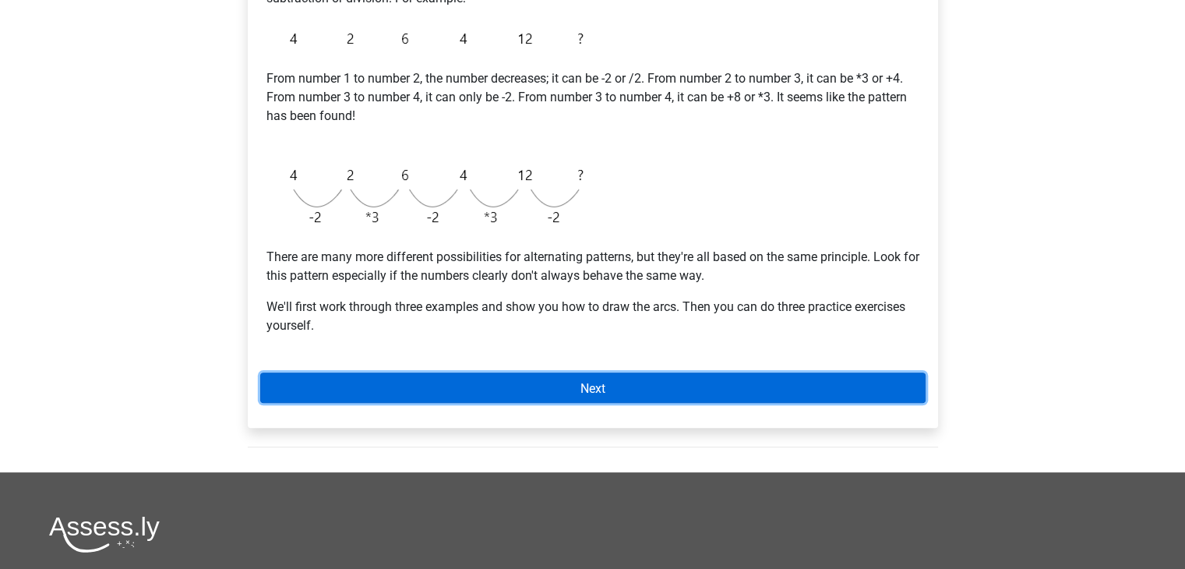
click at [652, 393] on link "Next" at bounding box center [592, 387] width 665 height 30
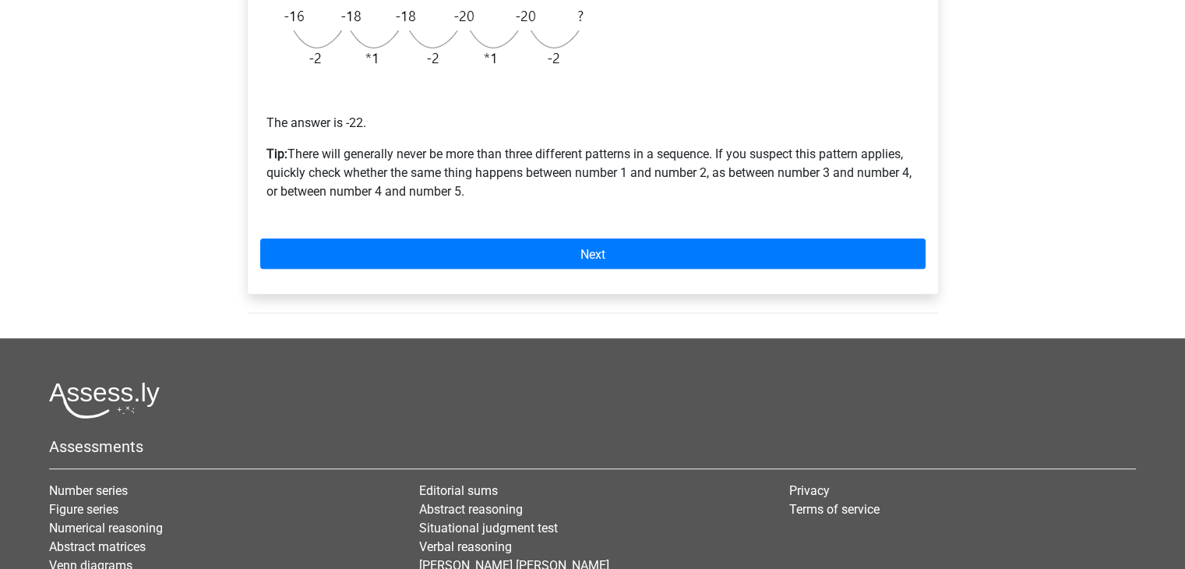
scroll to position [495, 0]
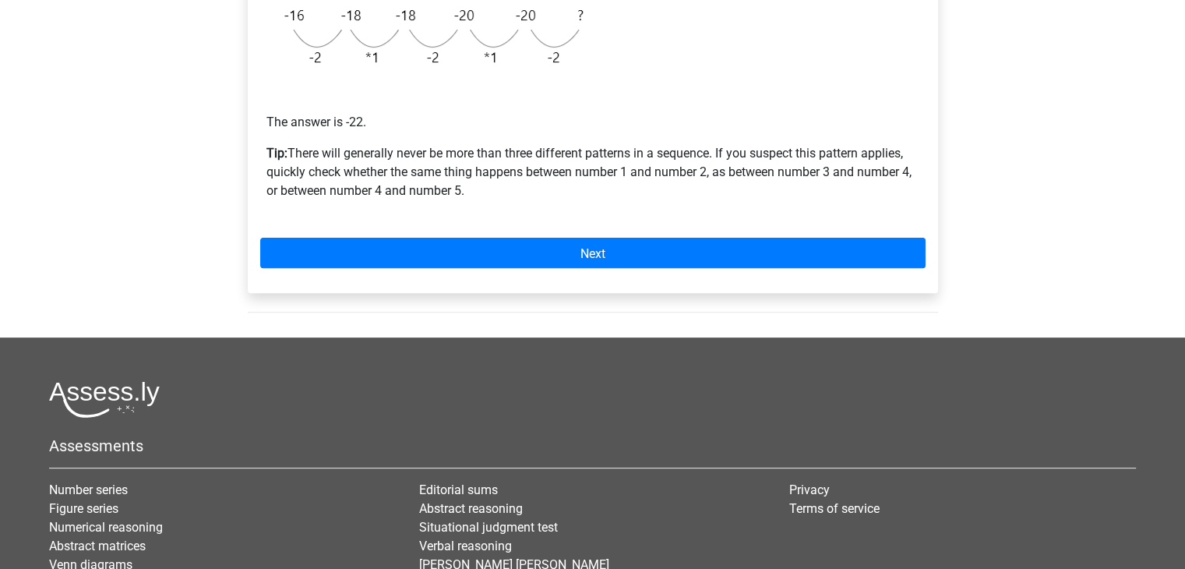
click at [577, 270] on div "Example 1 It's immediately clear that there can't be a monotonic or exponential…" at bounding box center [593, 52] width 690 height 482
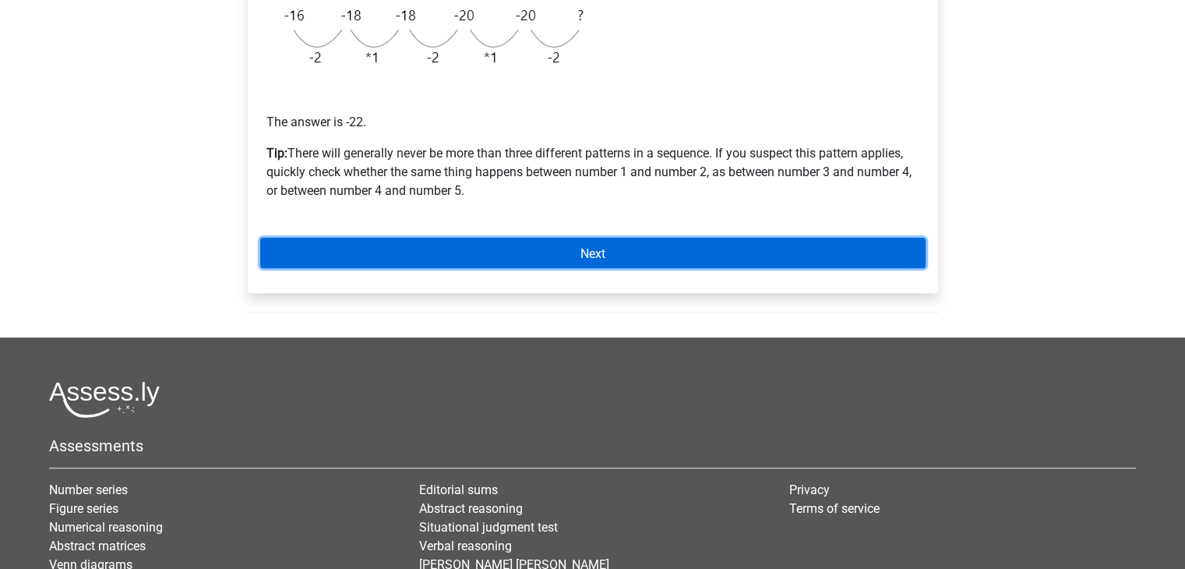
click at [572, 258] on link "Next" at bounding box center [592, 253] width 665 height 30
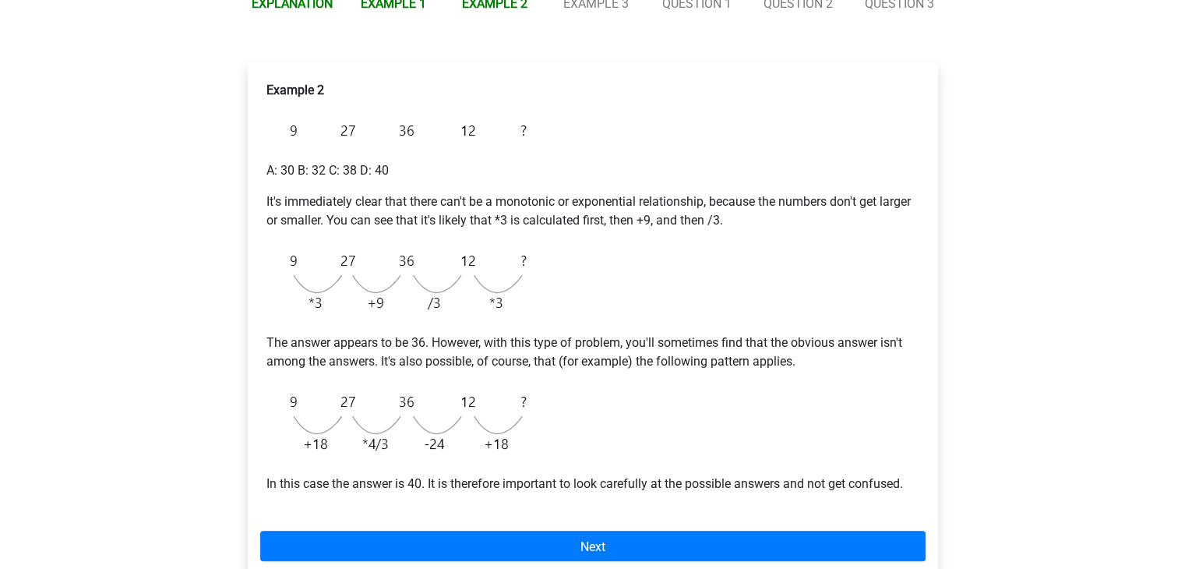
scroll to position [243, 0]
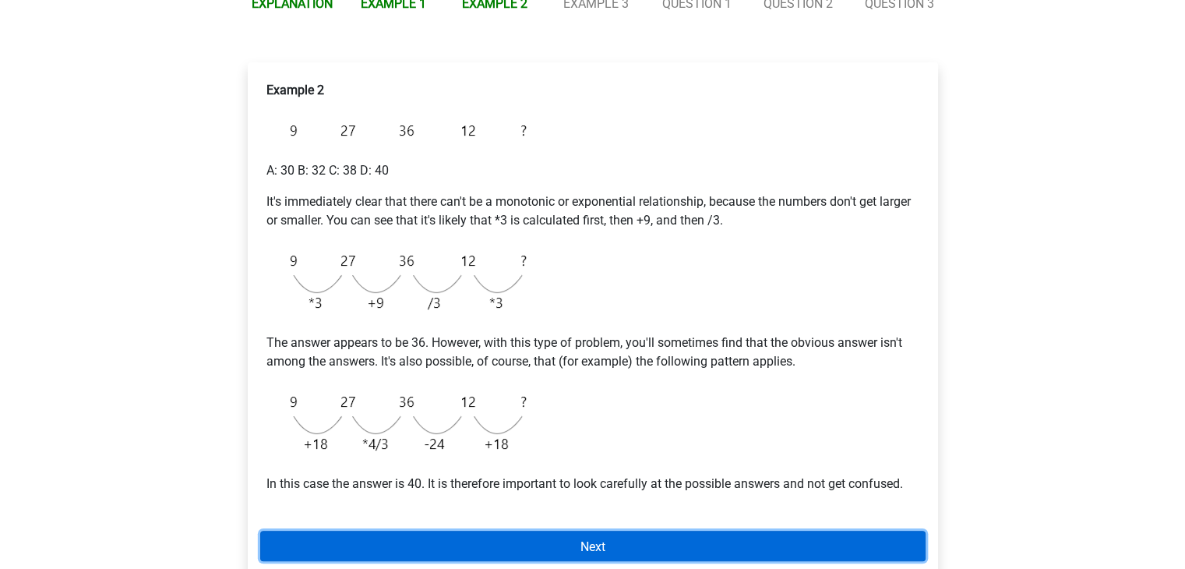
click at [588, 546] on font "Next" at bounding box center [592, 545] width 25 height 15
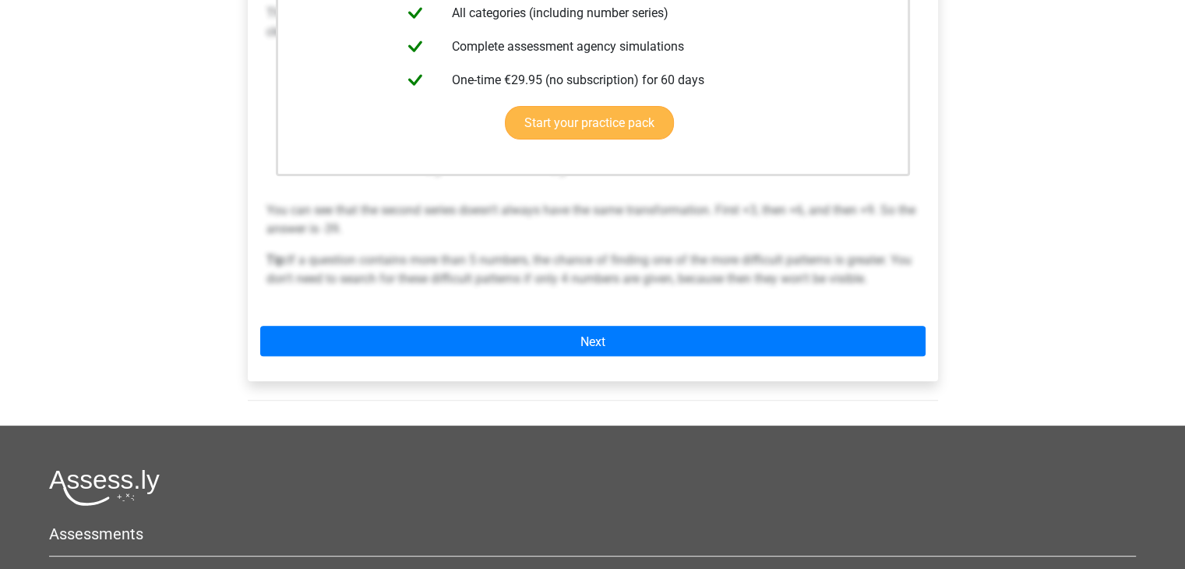
scroll to position [486, 0]
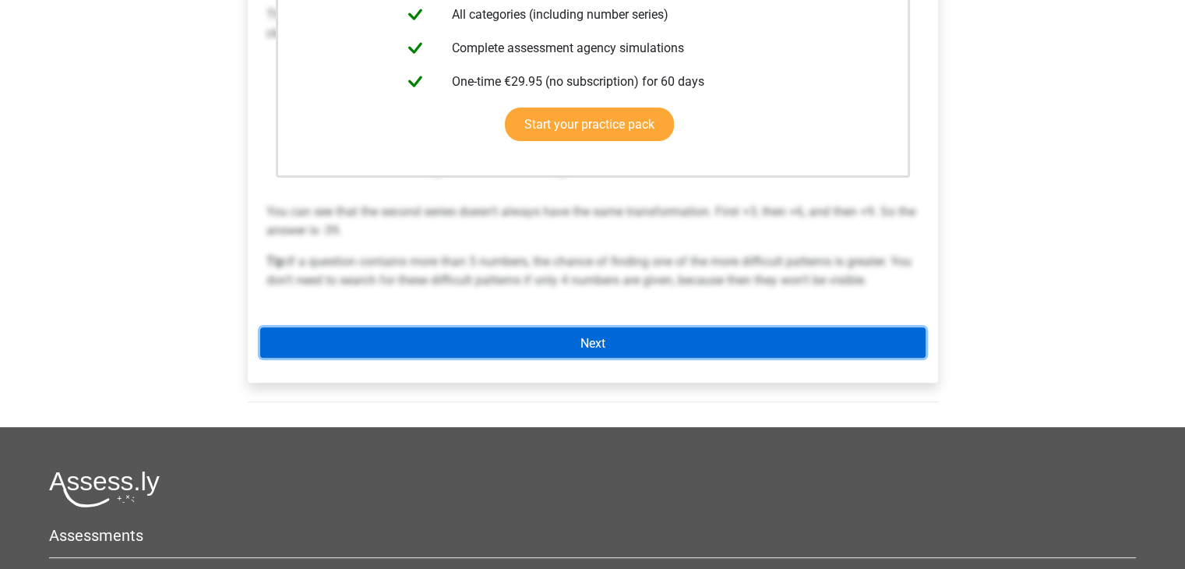
click at [615, 340] on link "Next" at bounding box center [592, 342] width 665 height 30
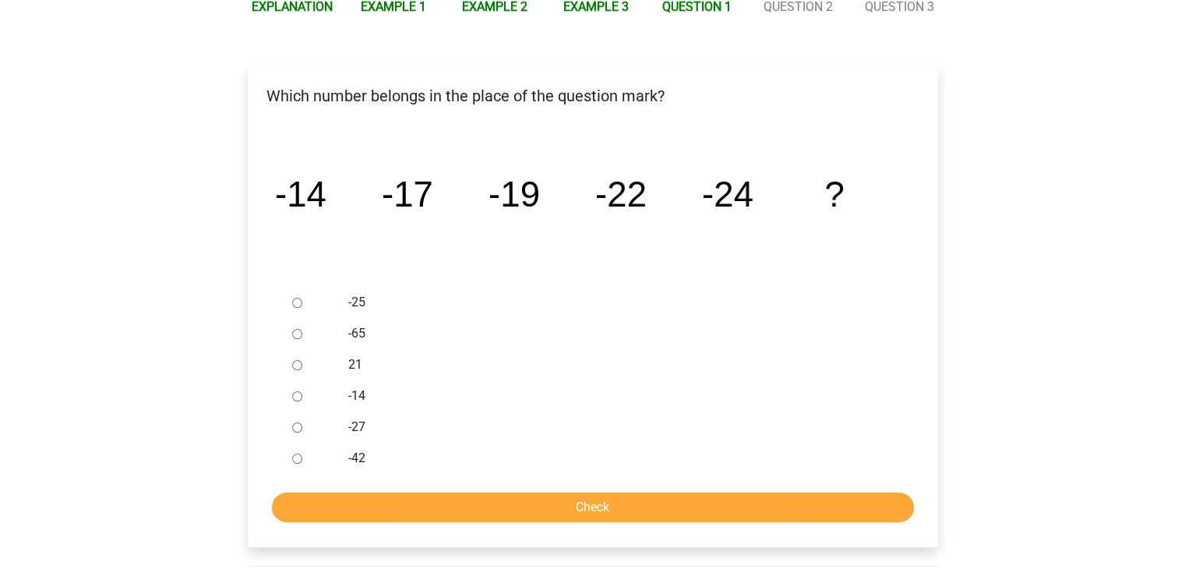
scroll to position [239, 0]
click at [292, 431] on input "-27" at bounding box center [297, 428] width 10 height 10
radio input "true"
click at [450, 506] on input "Check" at bounding box center [593, 508] width 642 height 30
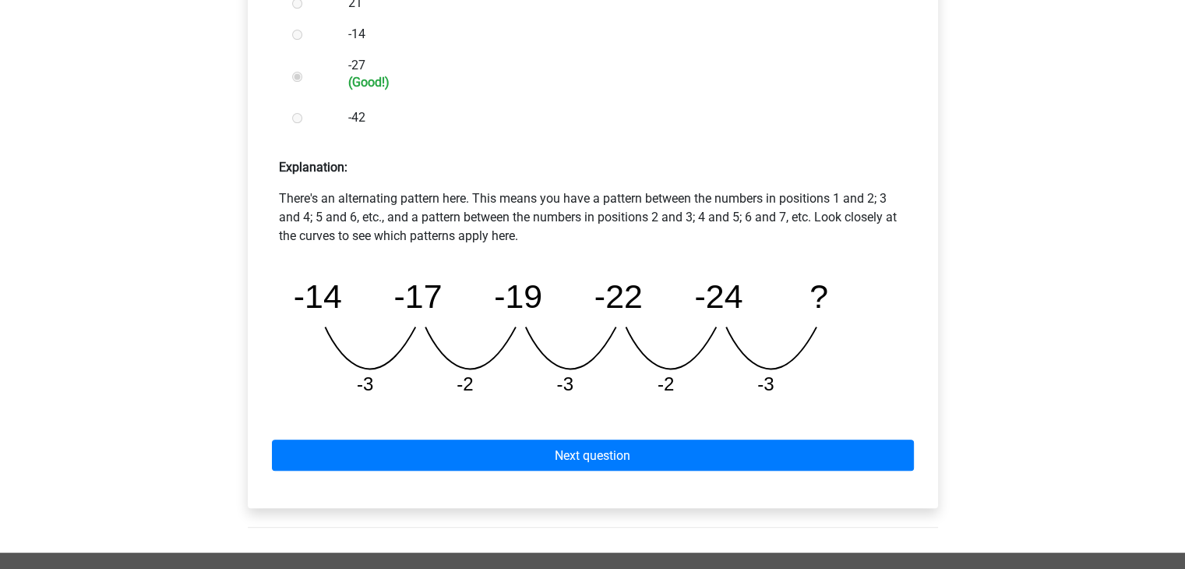
scroll to position [619, 0]
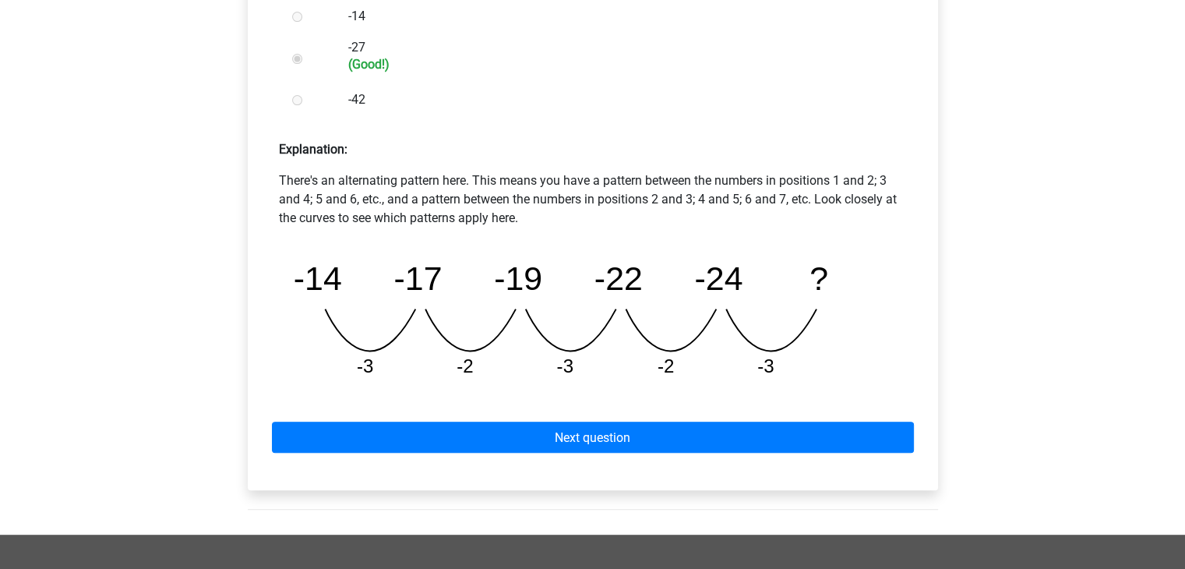
click at [508, 453] on div "Next question" at bounding box center [592, 433] width 665 height 86
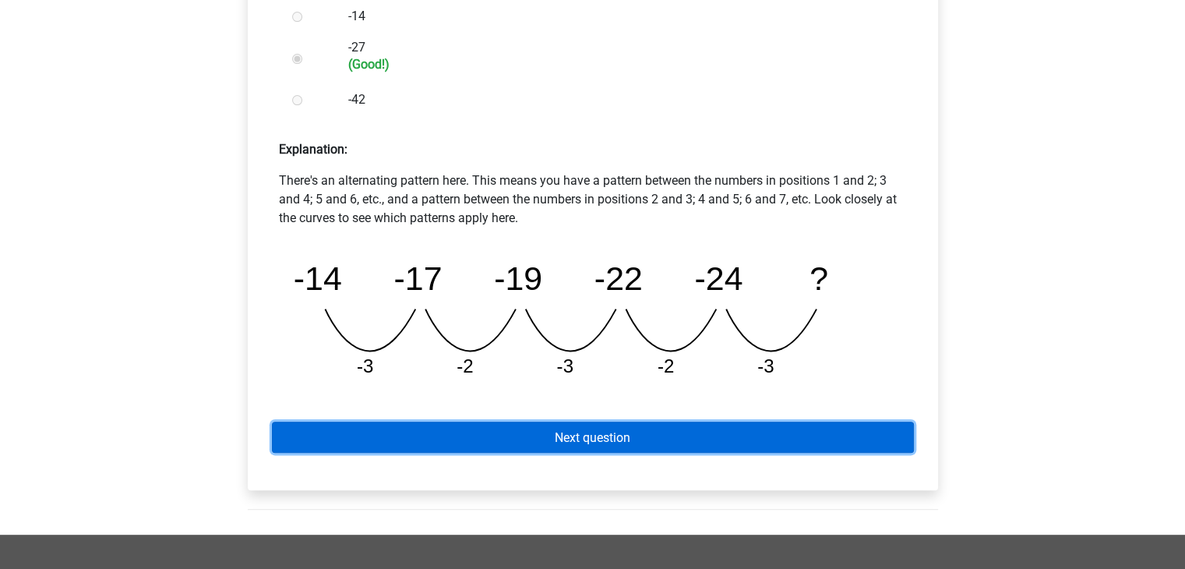
click at [510, 446] on link "Next question" at bounding box center [593, 437] width 642 height 30
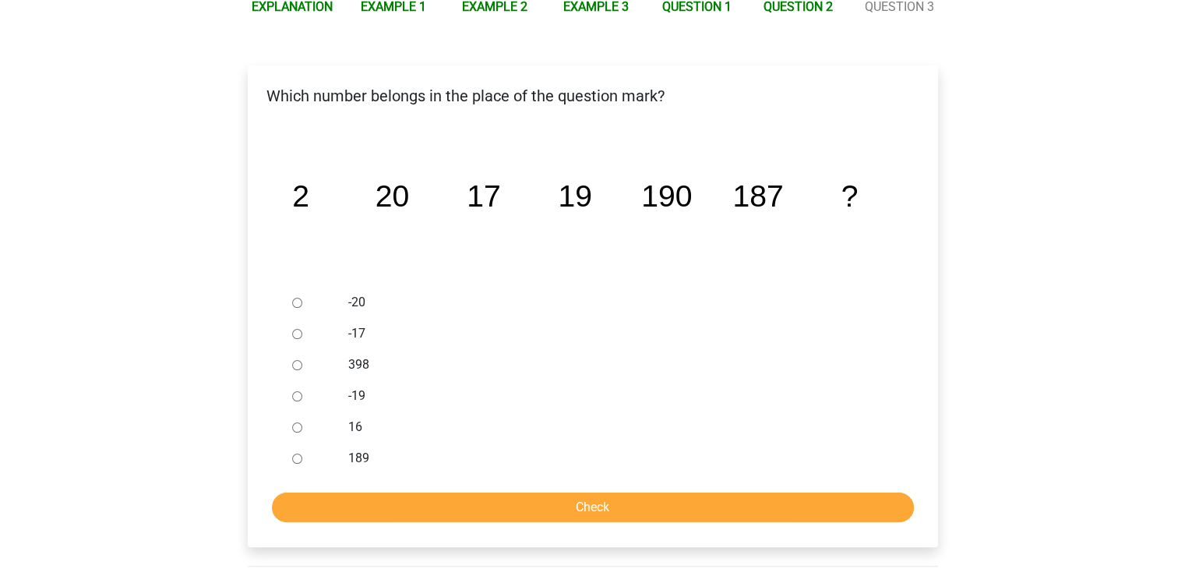
scroll to position [242, 0]
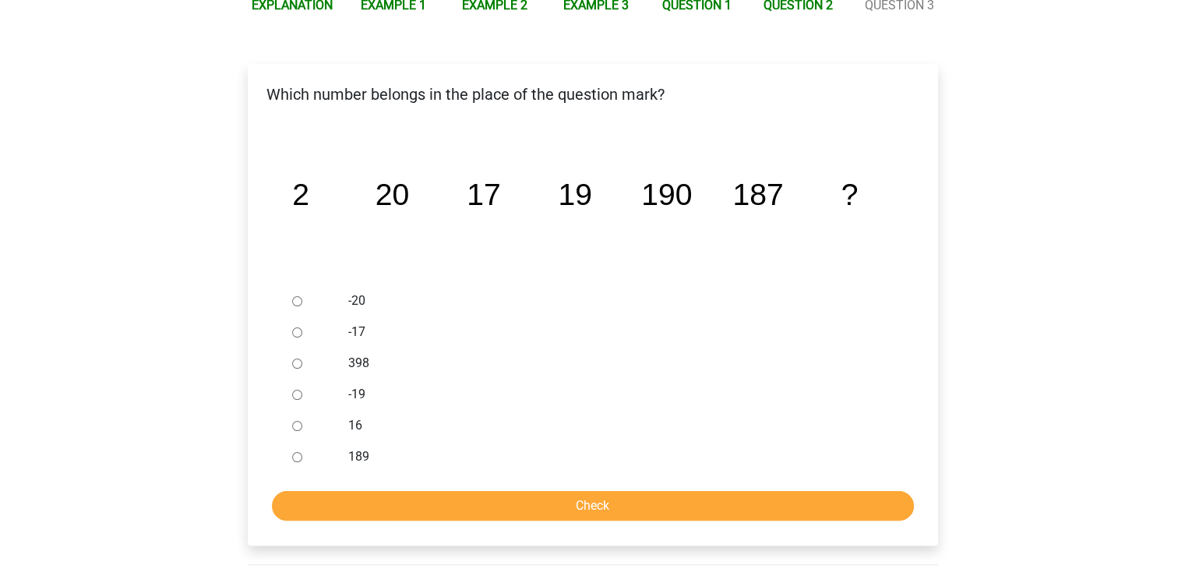
click at [302, 457] on input "189" at bounding box center [297, 457] width 10 height 10
radio input "true"
click at [393, 493] on input "Check" at bounding box center [593, 506] width 642 height 30
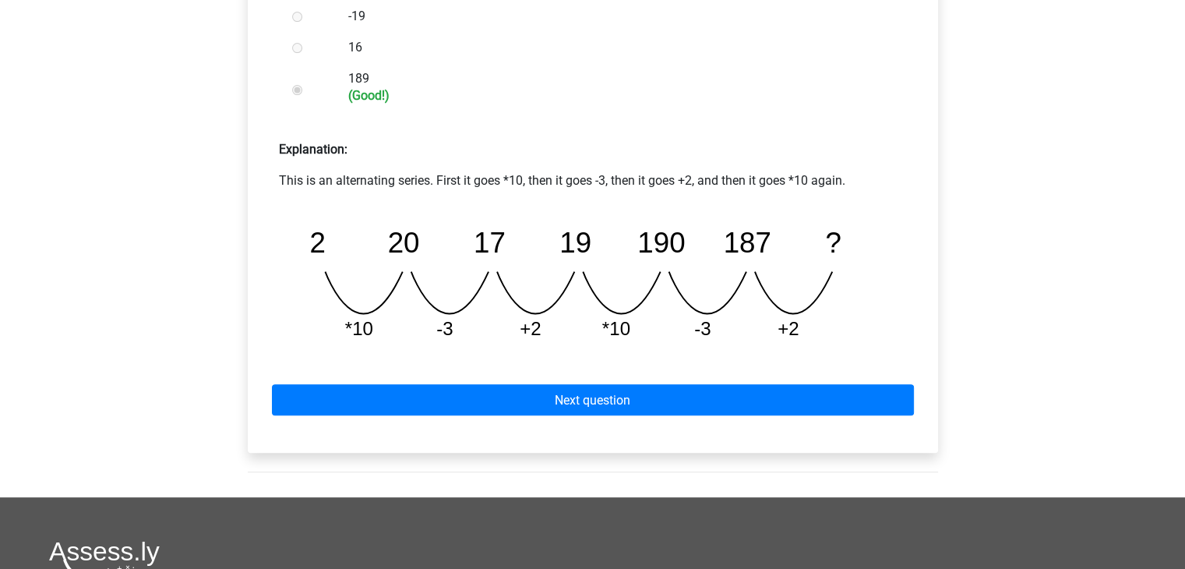
scroll to position [692, 0]
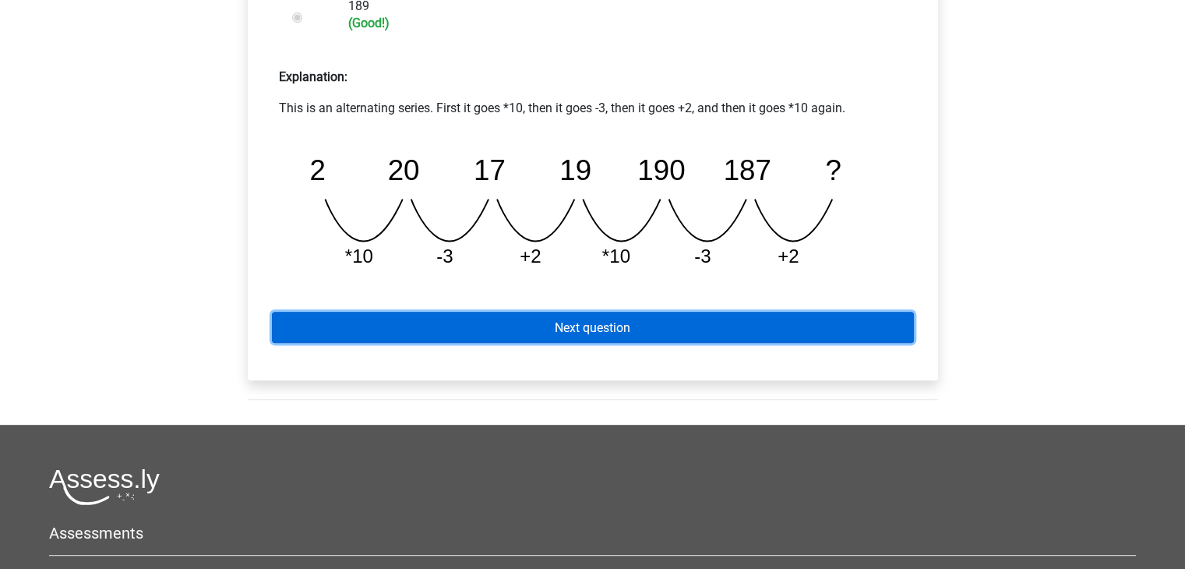
click at [481, 328] on link "Next question" at bounding box center [593, 327] width 642 height 30
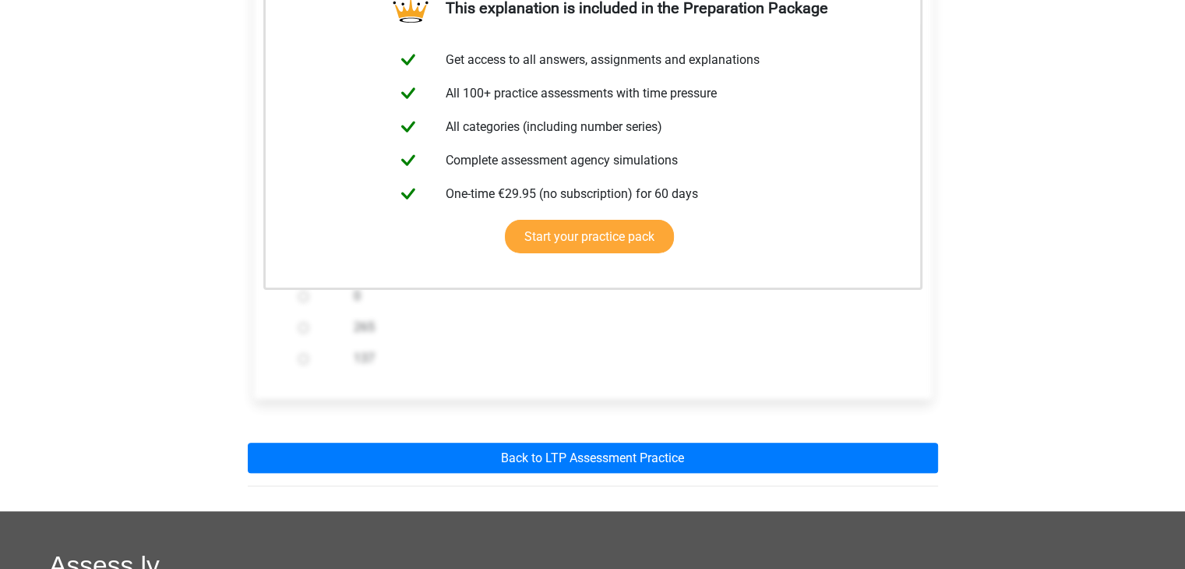
scroll to position [345, 0]
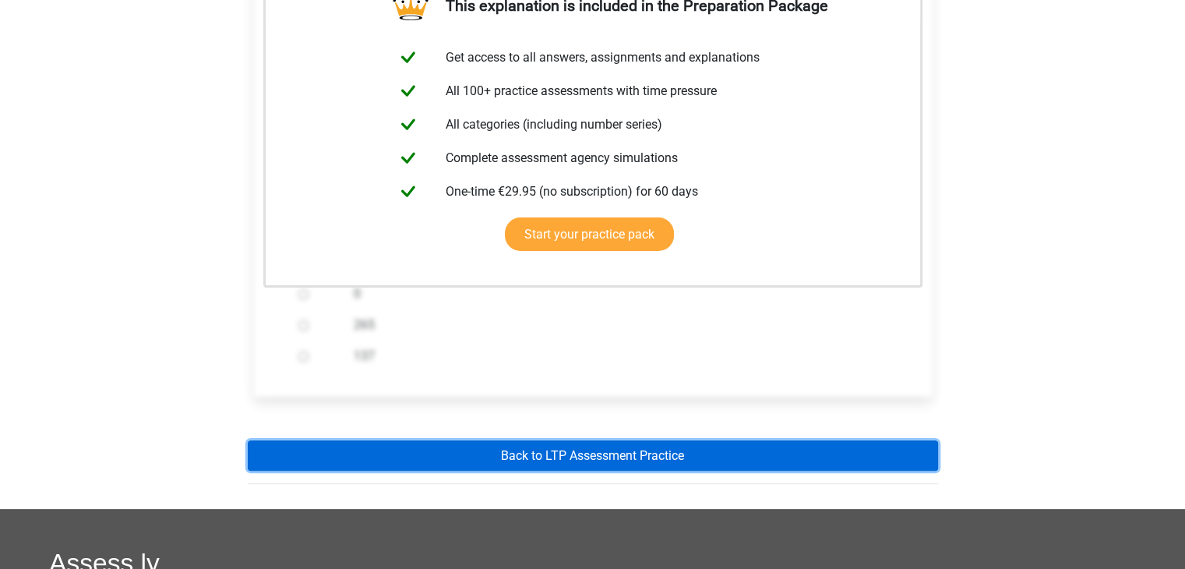
click at [535, 446] on link "Back to LTP Assessment Practice" at bounding box center [593, 455] width 690 height 30
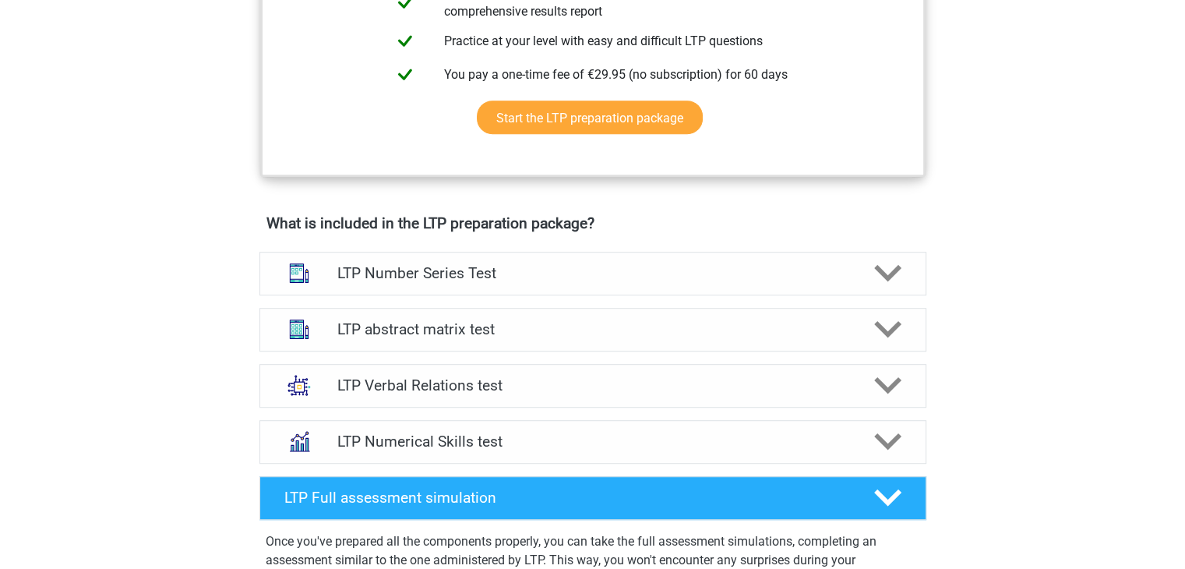
scroll to position [887, 0]
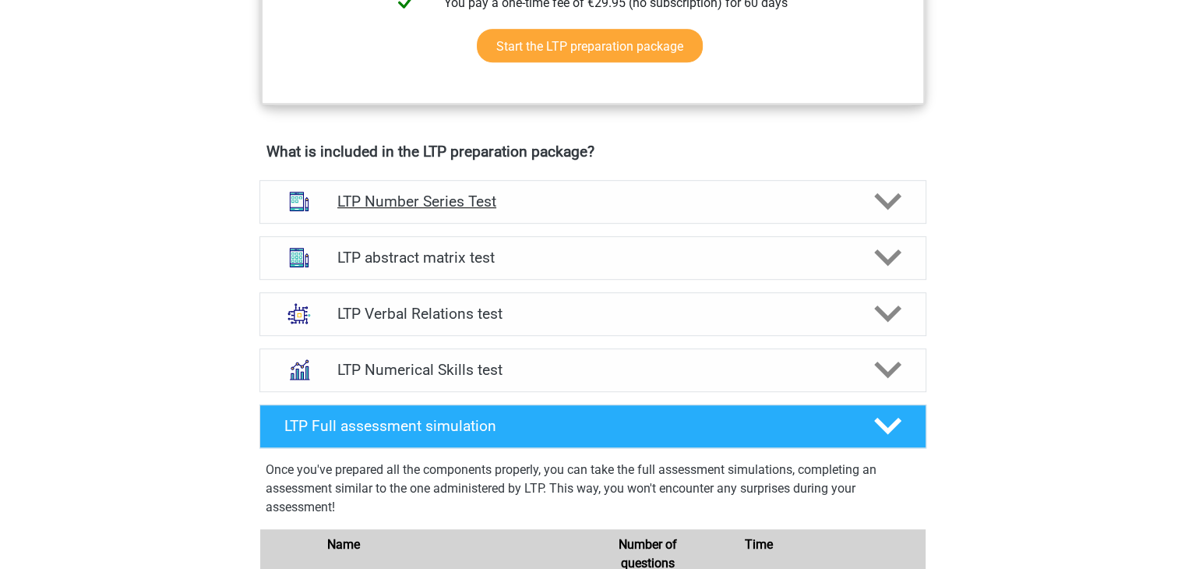
click at [522, 206] on h4 "LTP Number Series Test" at bounding box center [592, 201] width 510 height 18
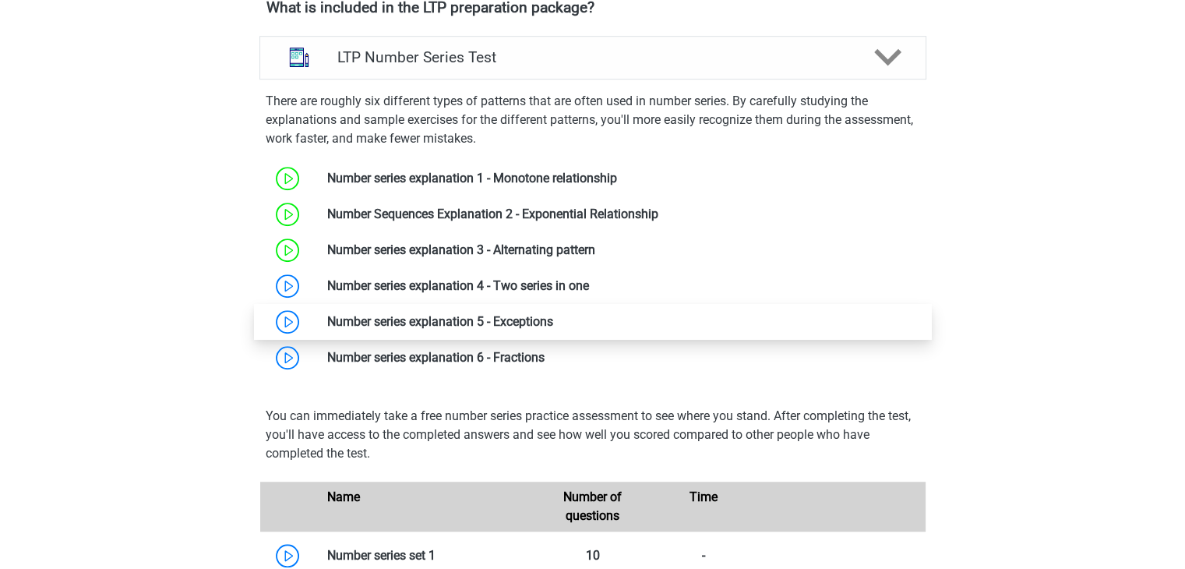
scroll to position [1046, 0]
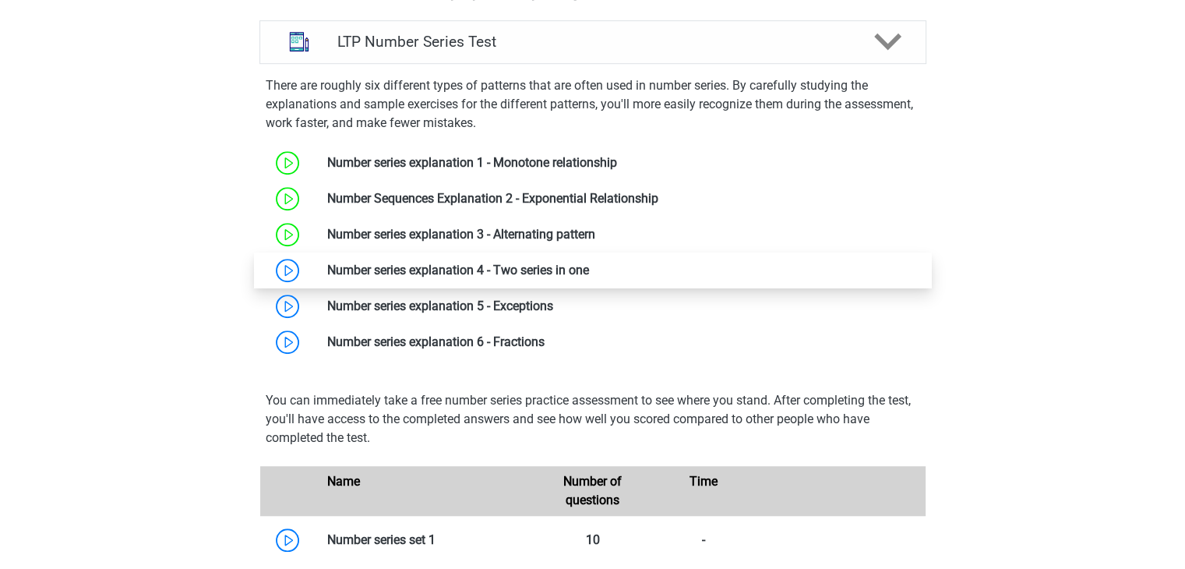
click at [589, 271] on link at bounding box center [589, 270] width 0 height 15
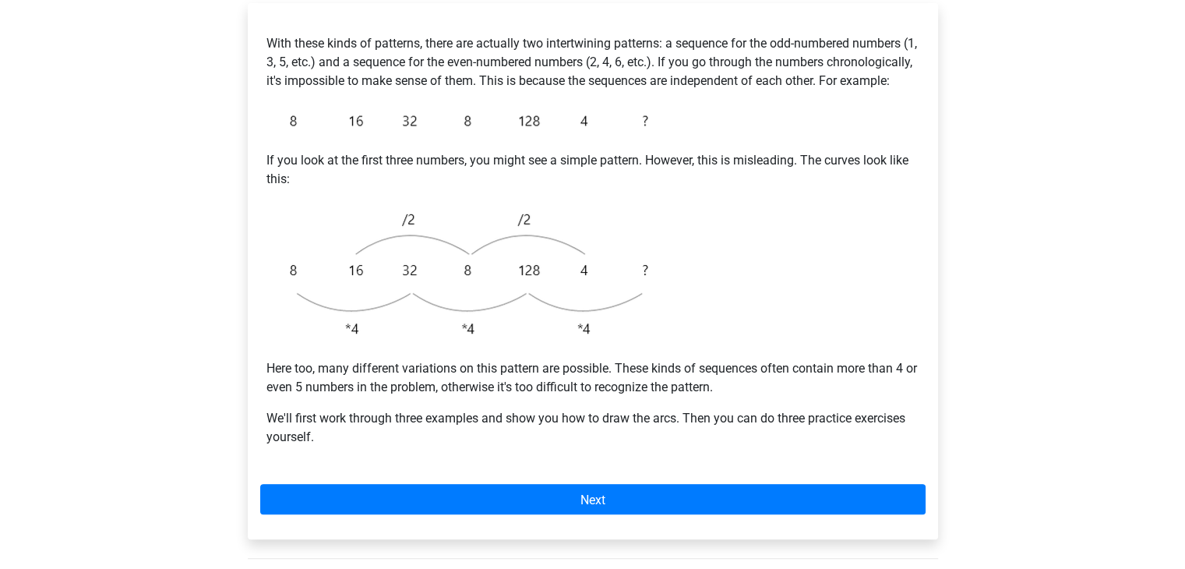
scroll to position [304, 0]
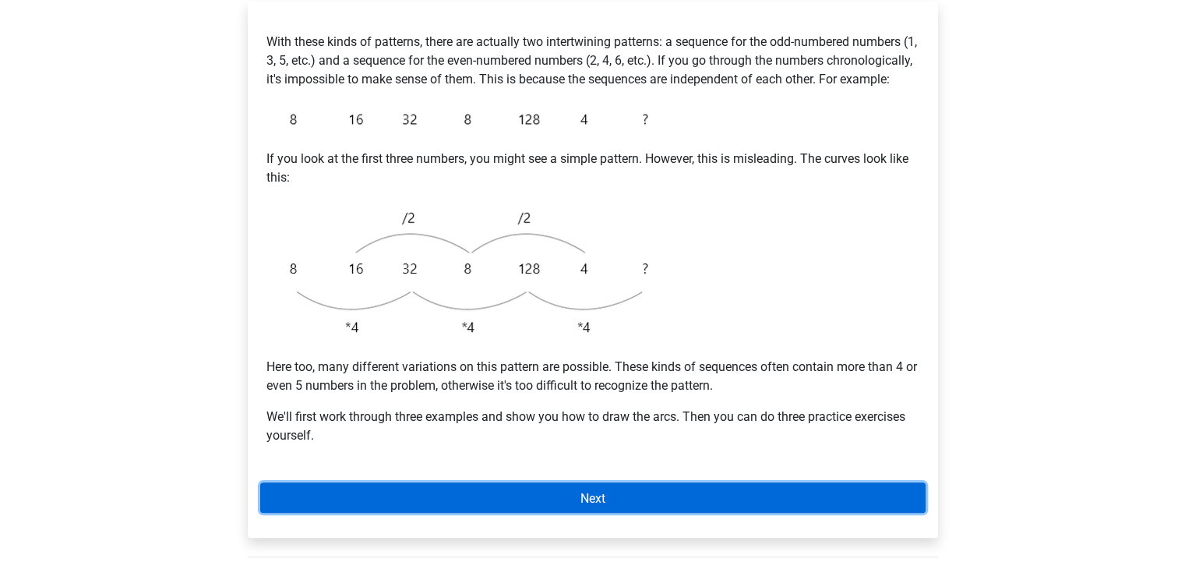
click at [535, 509] on link "Next" at bounding box center [592, 497] width 665 height 30
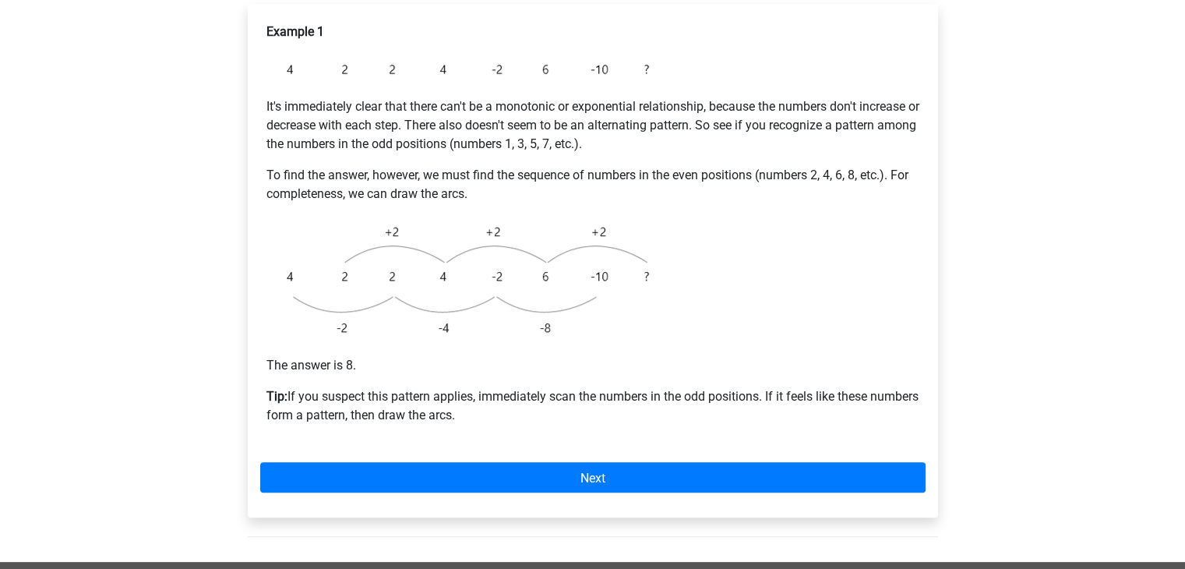
scroll to position [365, 0]
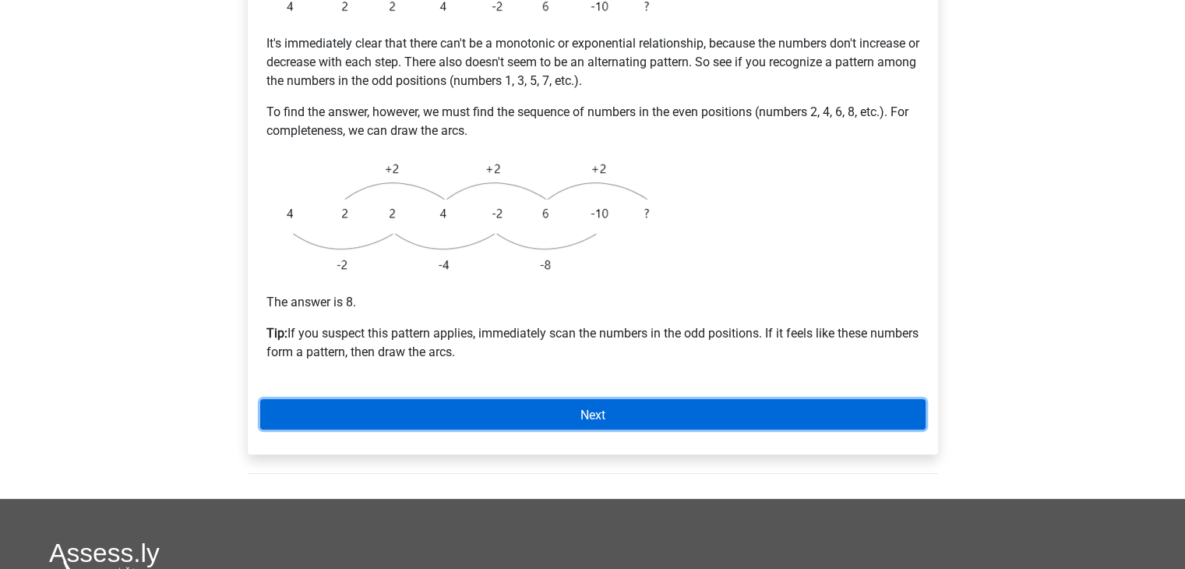
click at [478, 404] on link "Next" at bounding box center [592, 414] width 665 height 30
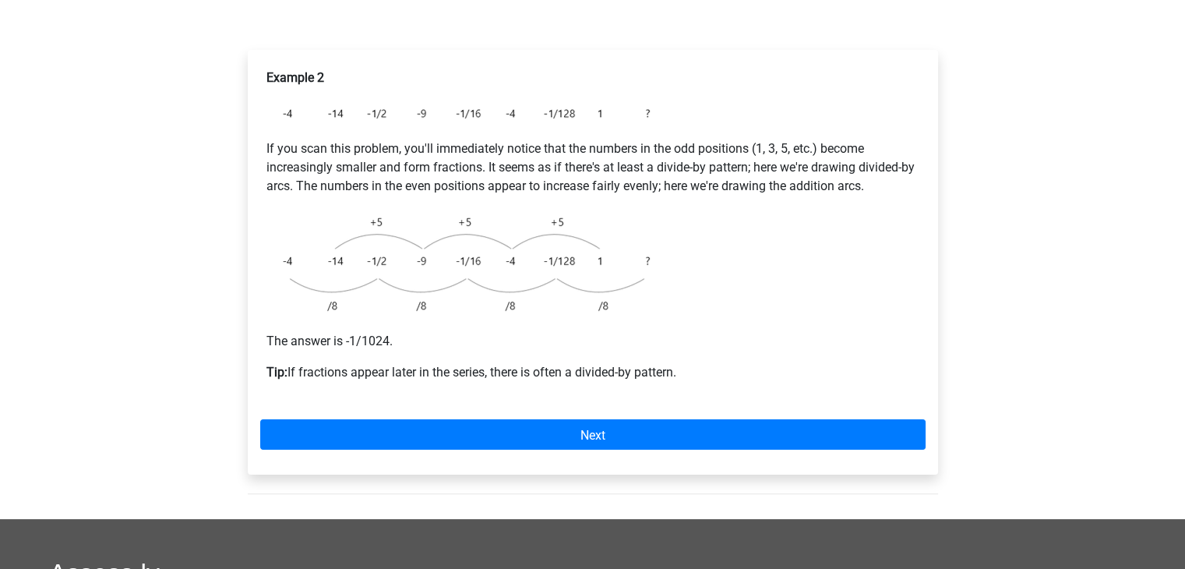
scroll to position [256, 0]
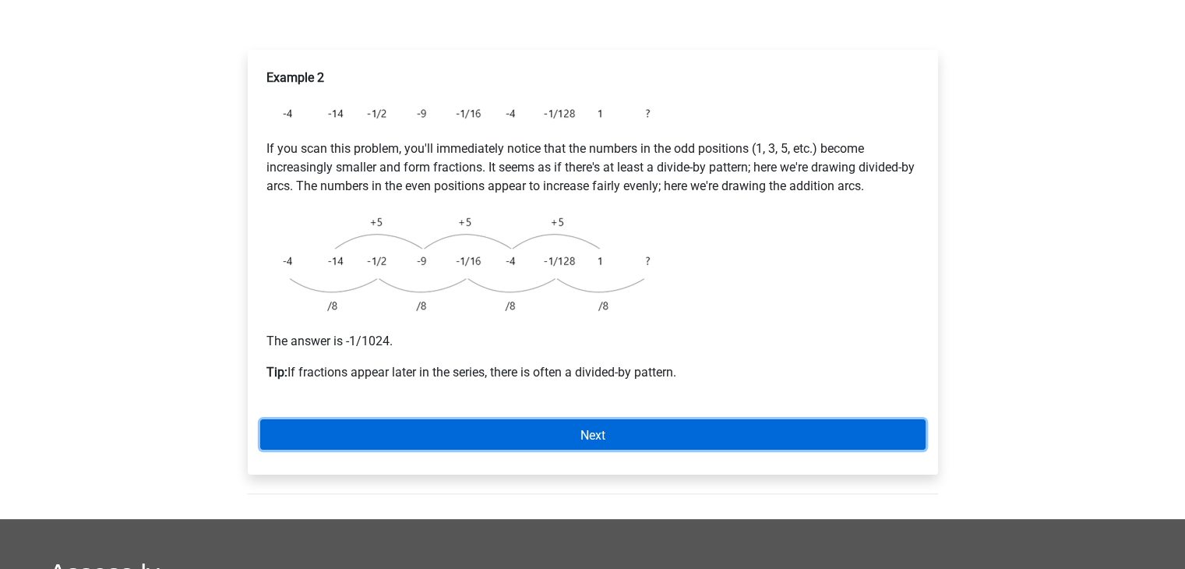
click at [482, 426] on link "Next" at bounding box center [592, 434] width 665 height 30
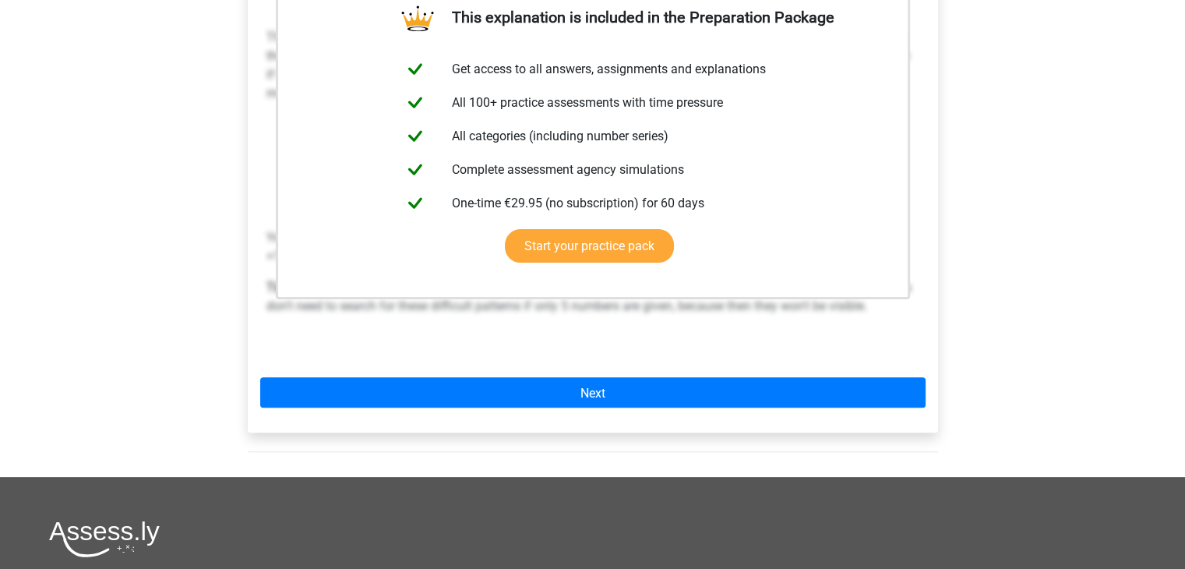
scroll to position [367, 0]
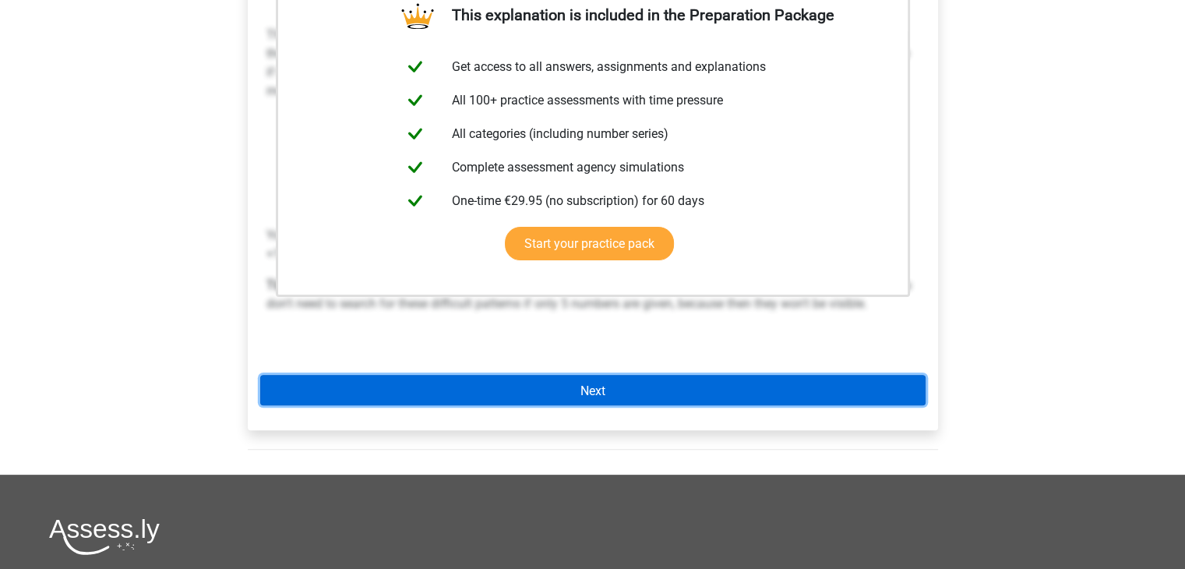
click at [488, 396] on link "Next" at bounding box center [592, 390] width 665 height 30
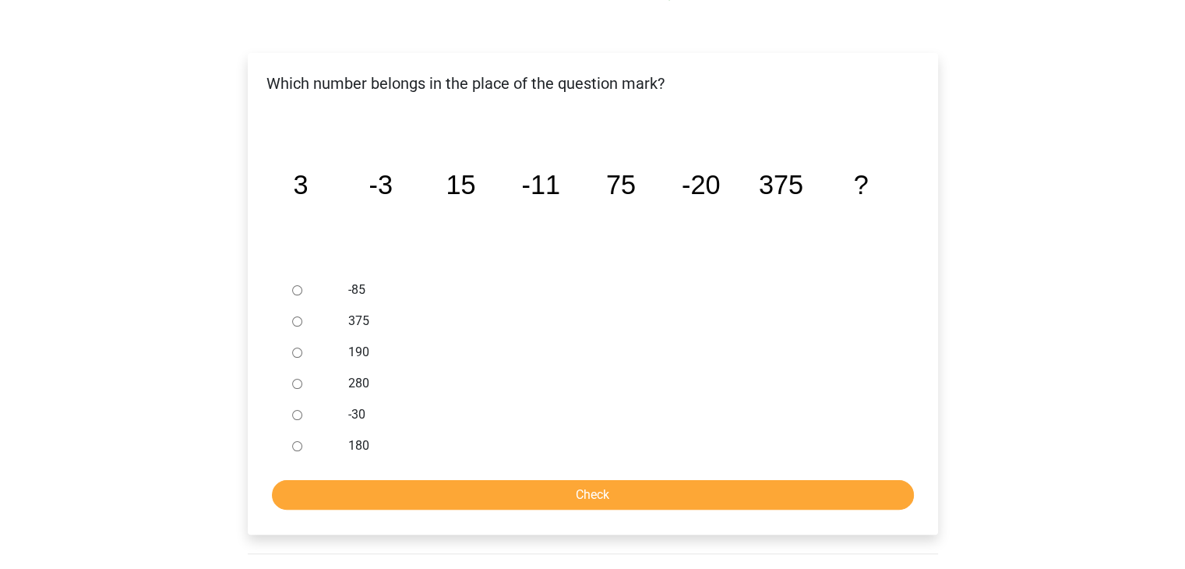
scroll to position [301, 0]
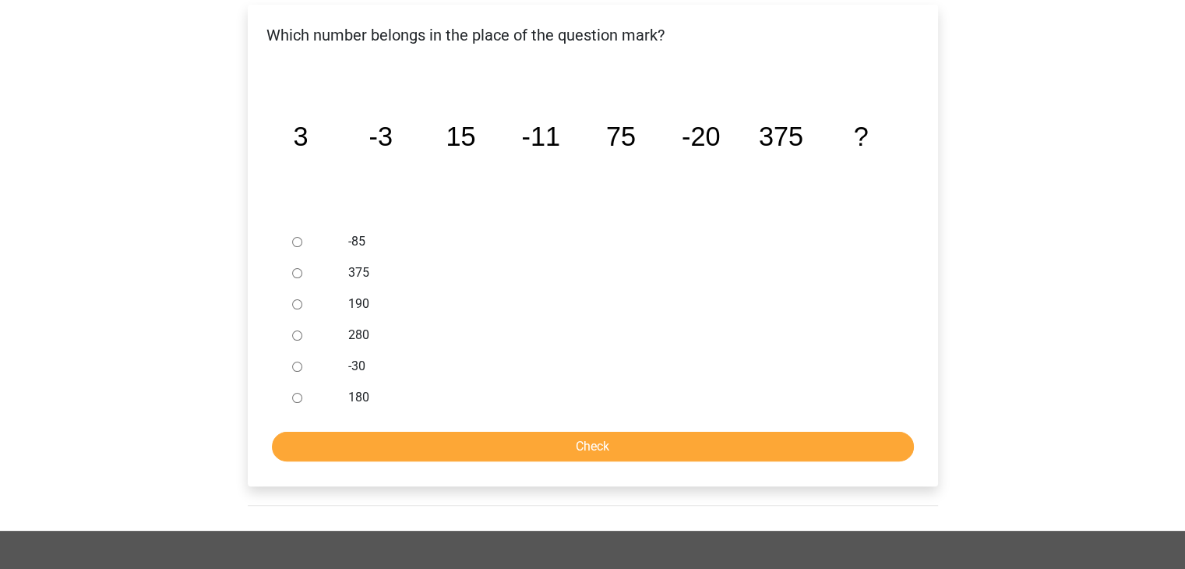
click at [298, 363] on input "-30" at bounding box center [297, 367] width 10 height 10
radio input "true"
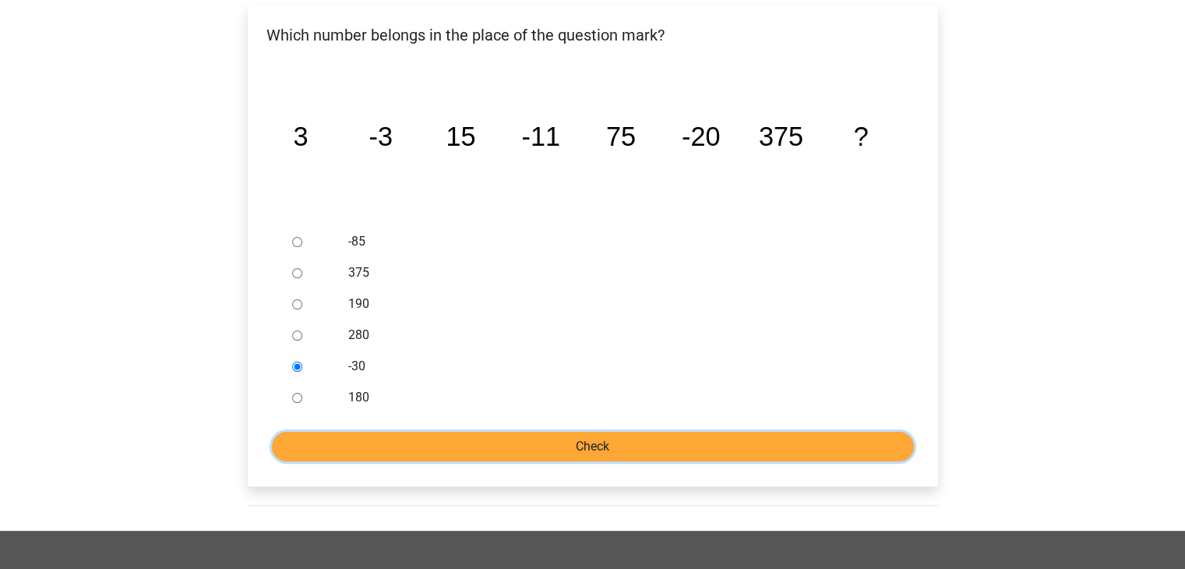
click at [368, 443] on input "Check" at bounding box center [593, 447] width 642 height 30
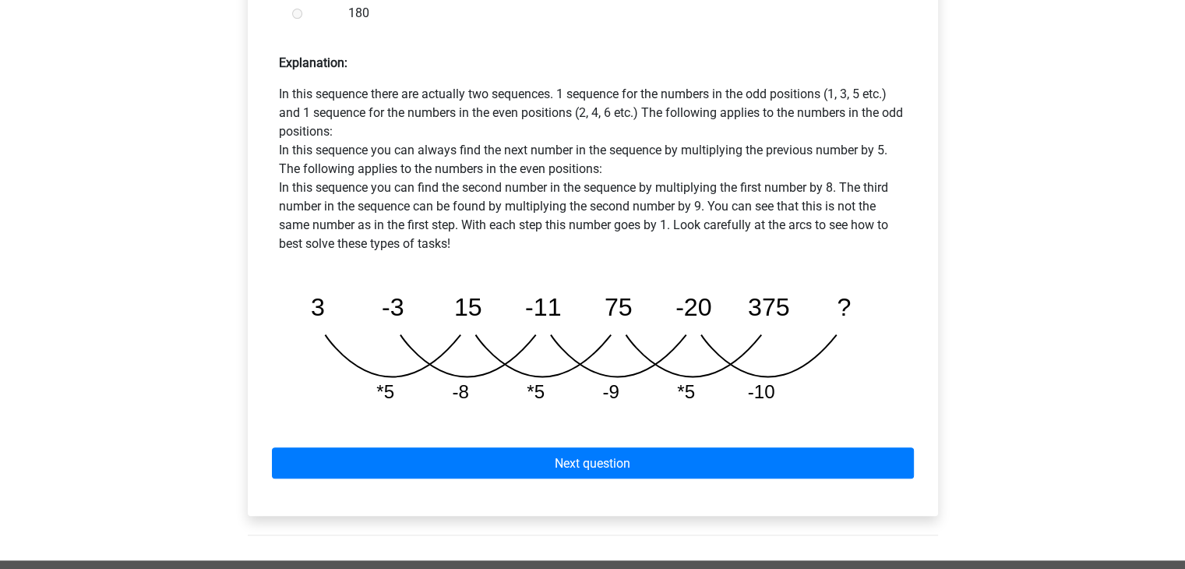
scroll to position [711, 0]
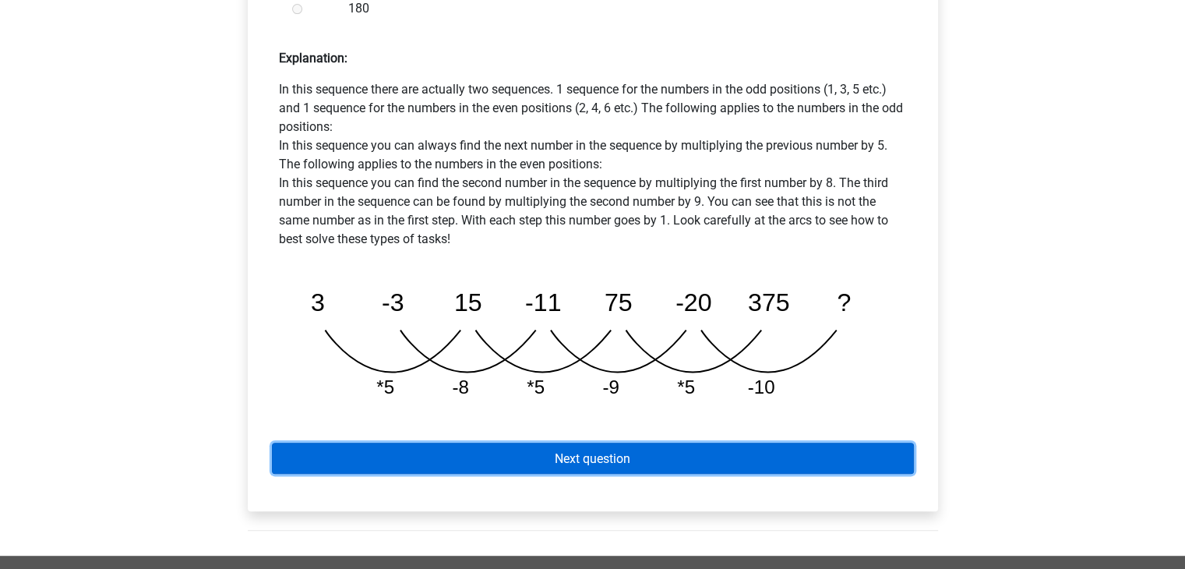
click at [623, 462] on font "Next question" at bounding box center [593, 458] width 76 height 15
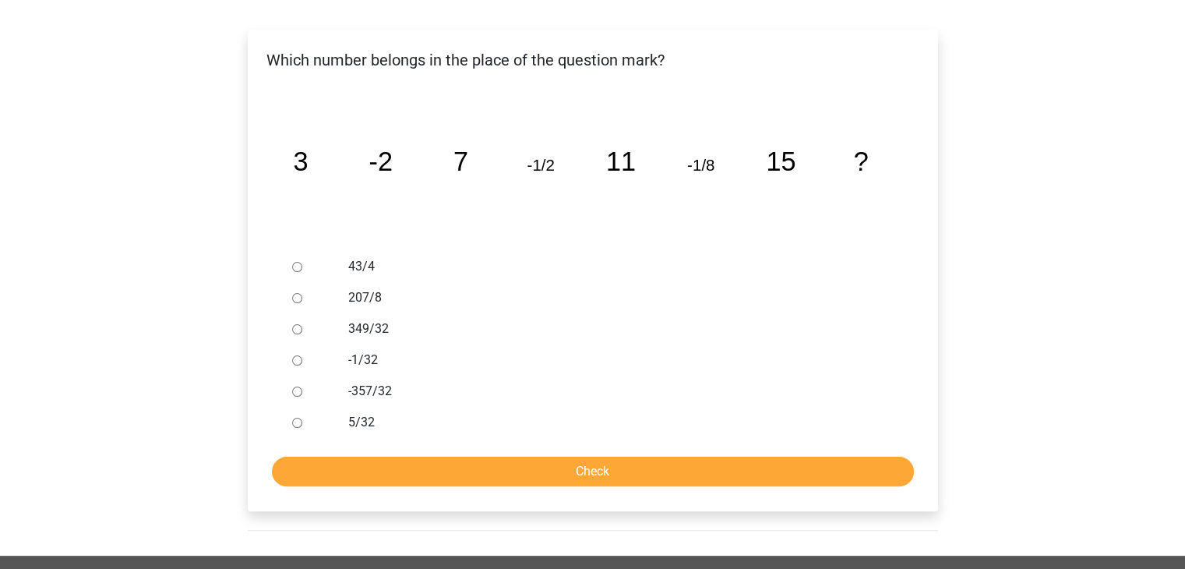
scroll to position [277, 0]
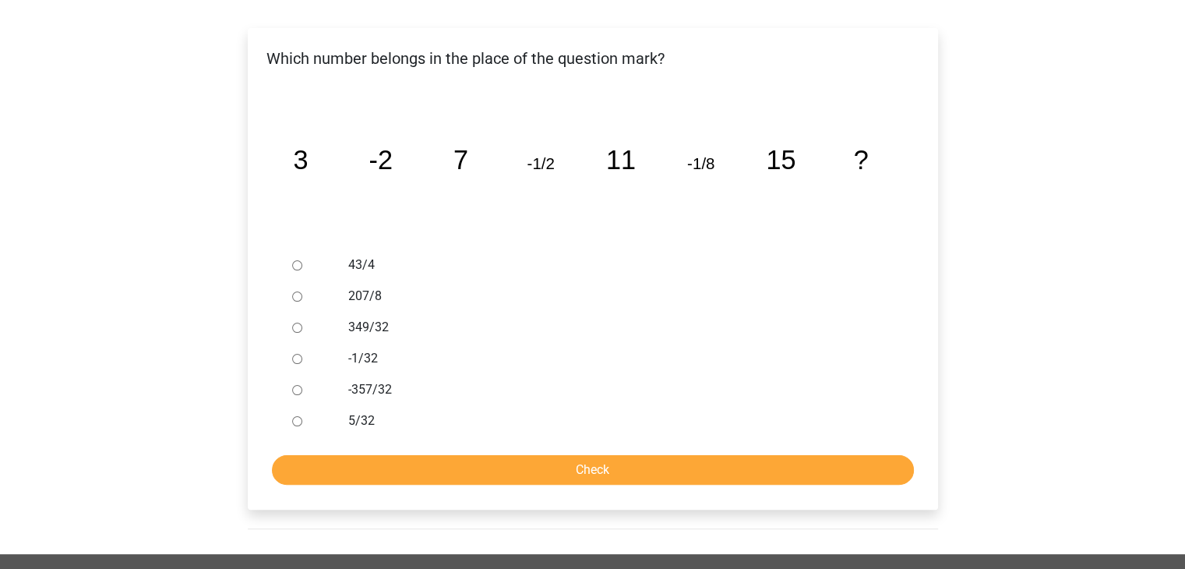
click at [302, 352] on div at bounding box center [311, 358] width 51 height 31
click at [292, 354] on input "-1/32" at bounding box center [297, 359] width 10 height 10
radio input "true"
click at [392, 456] on input "Check" at bounding box center [593, 470] width 642 height 30
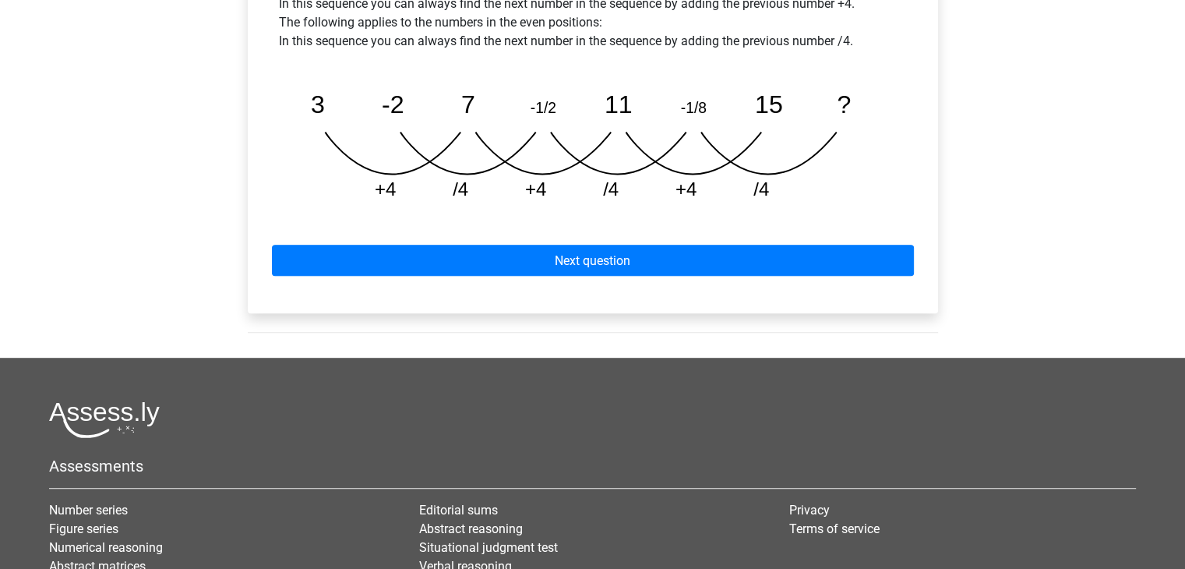
scroll to position [888, 0]
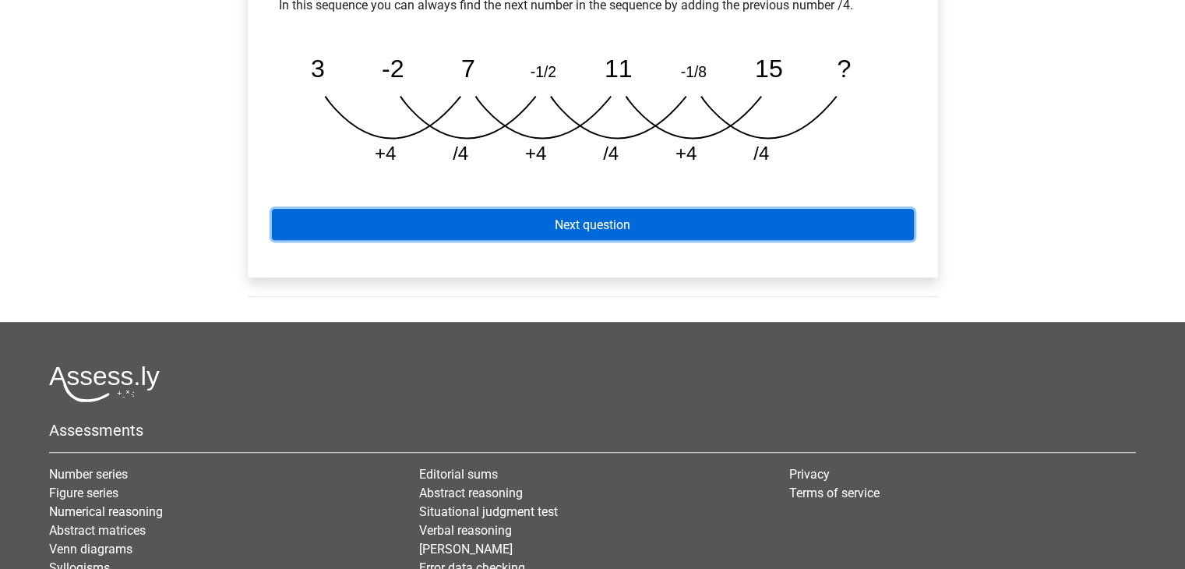
click at [626, 219] on font "Next question" at bounding box center [593, 224] width 76 height 15
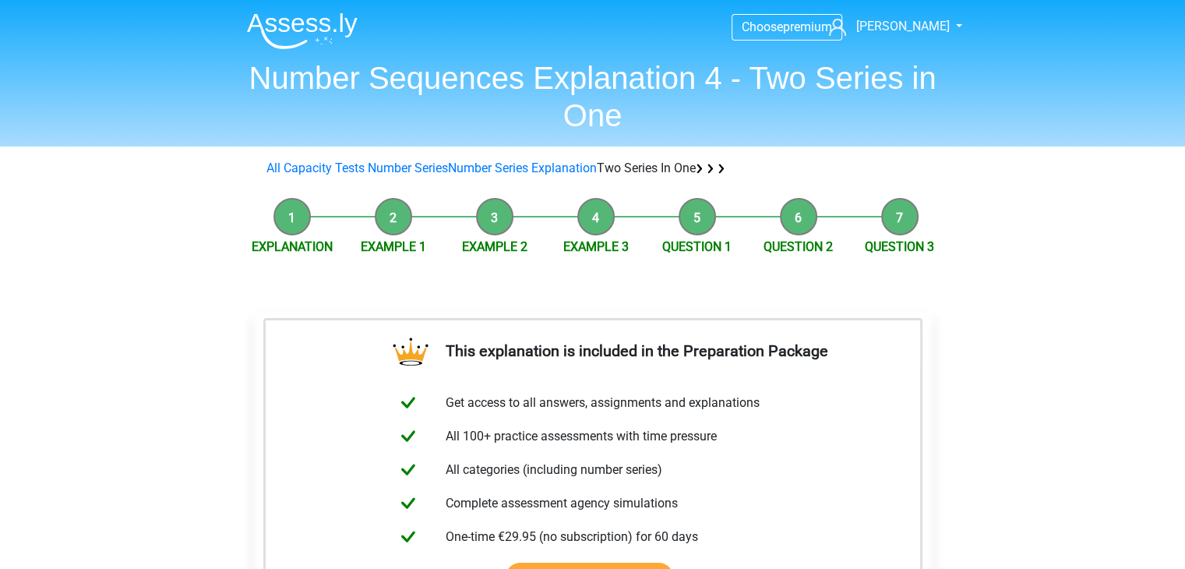
scroll to position [429, 0]
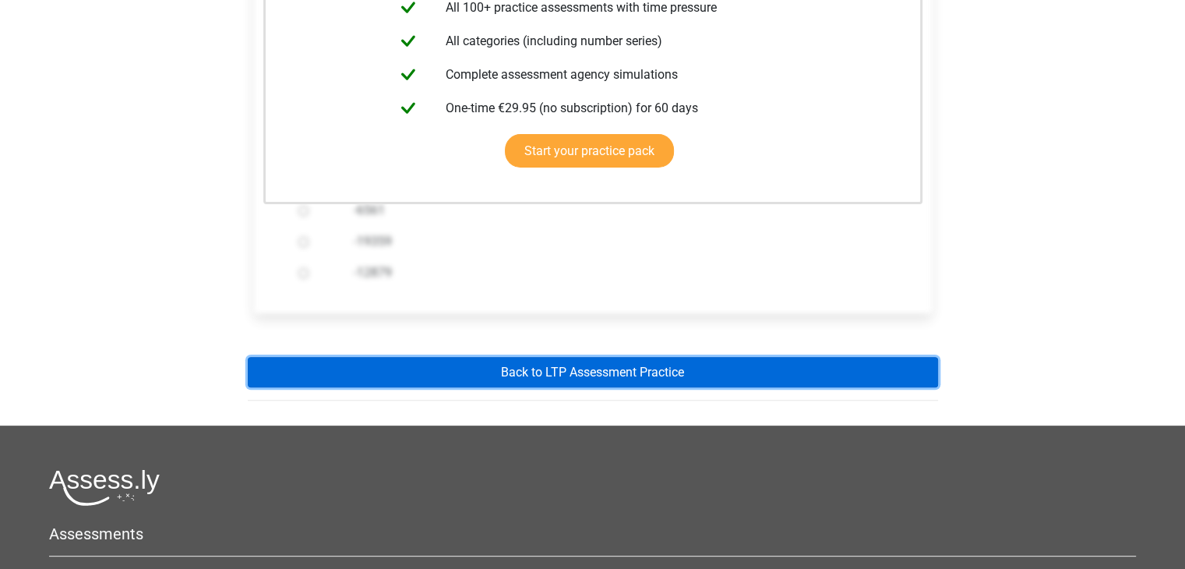
click at [640, 364] on font "Back to LTP Assessment Practice" at bounding box center [592, 371] width 183 height 15
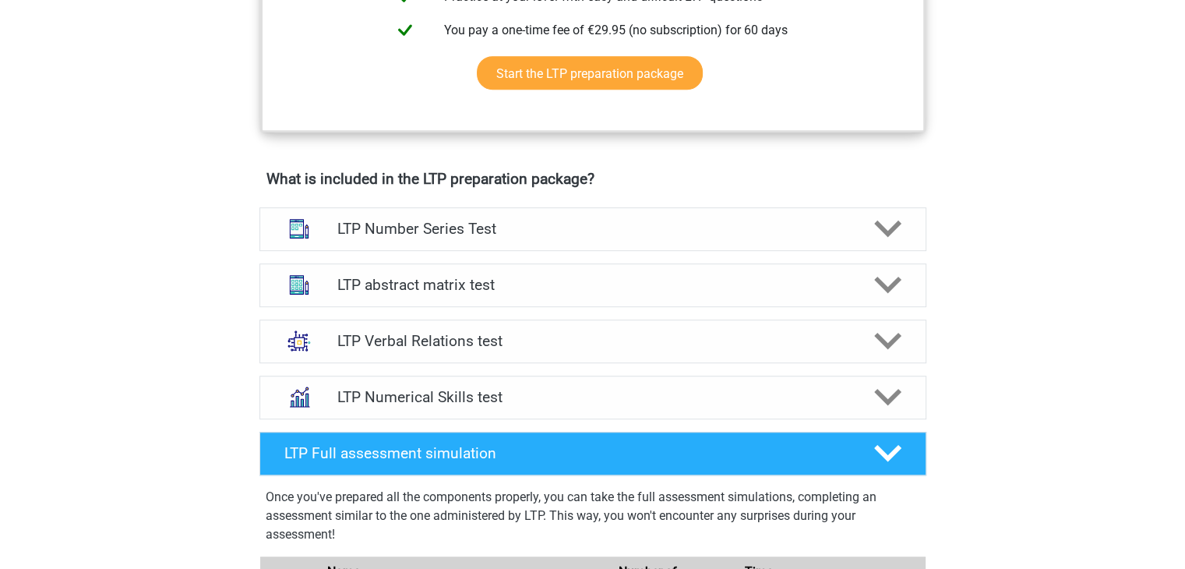
scroll to position [860, 0]
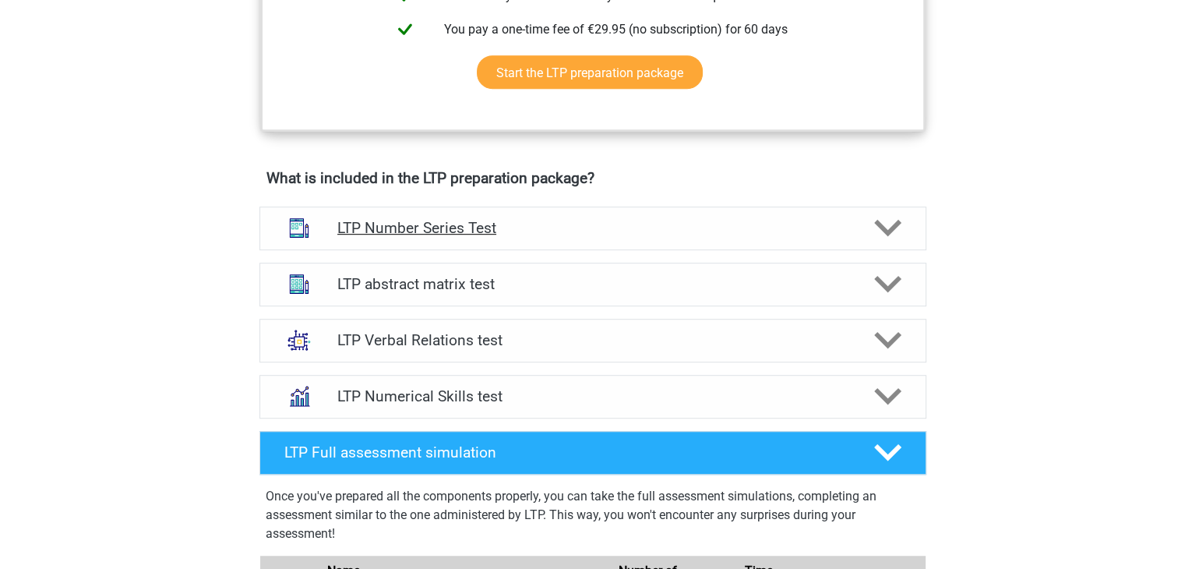
click at [888, 228] on icon at bounding box center [887, 227] width 27 height 27
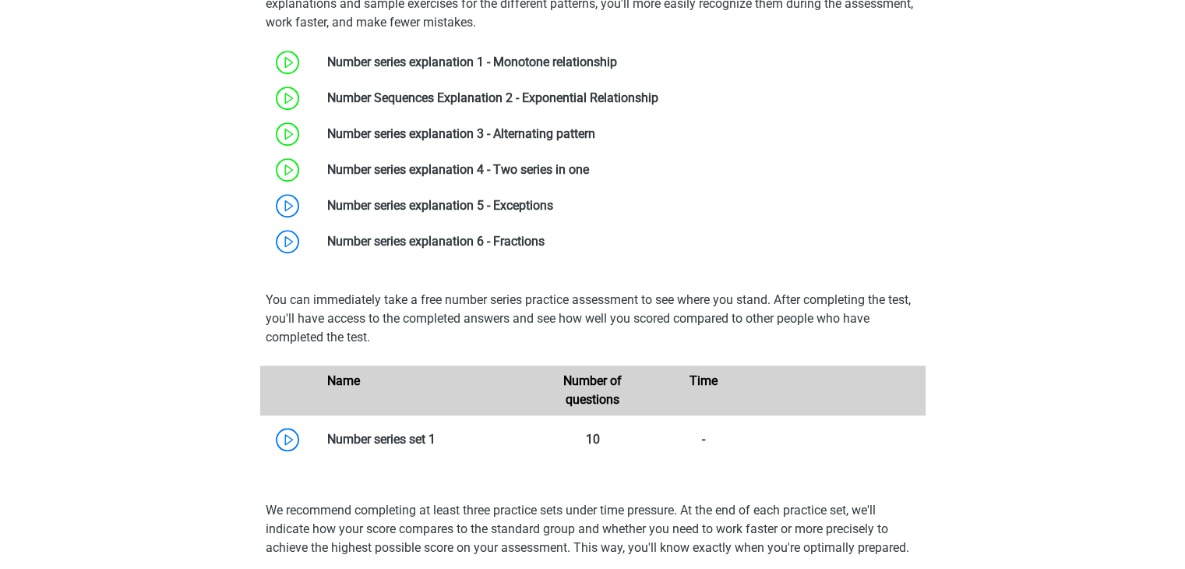
scroll to position [1147, 0]
click at [553, 198] on link at bounding box center [553, 205] width 0 height 15
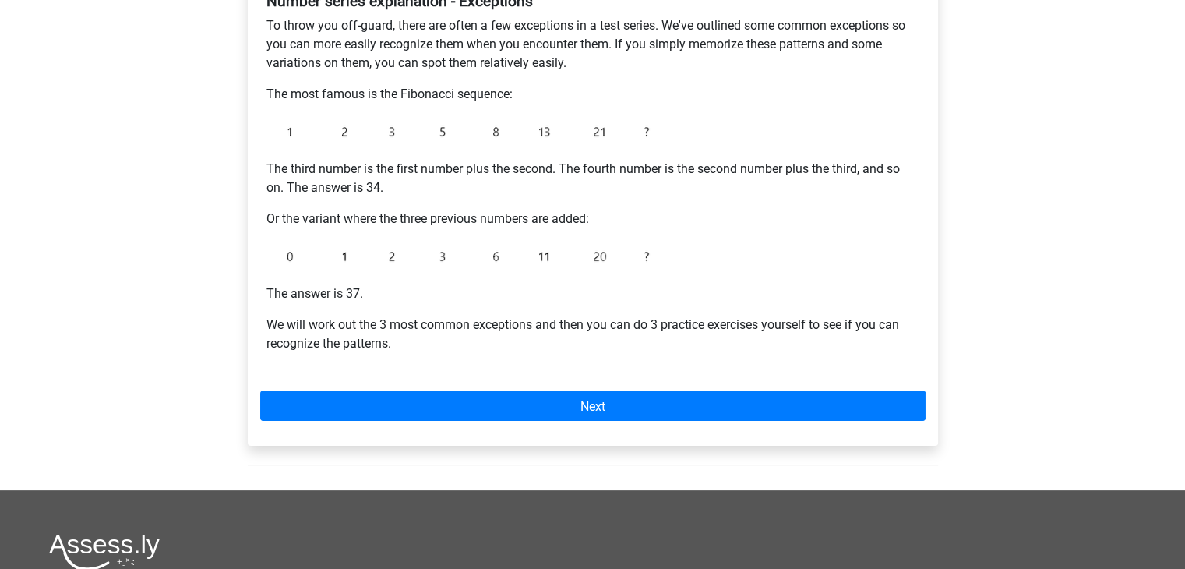
scroll to position [296, 0]
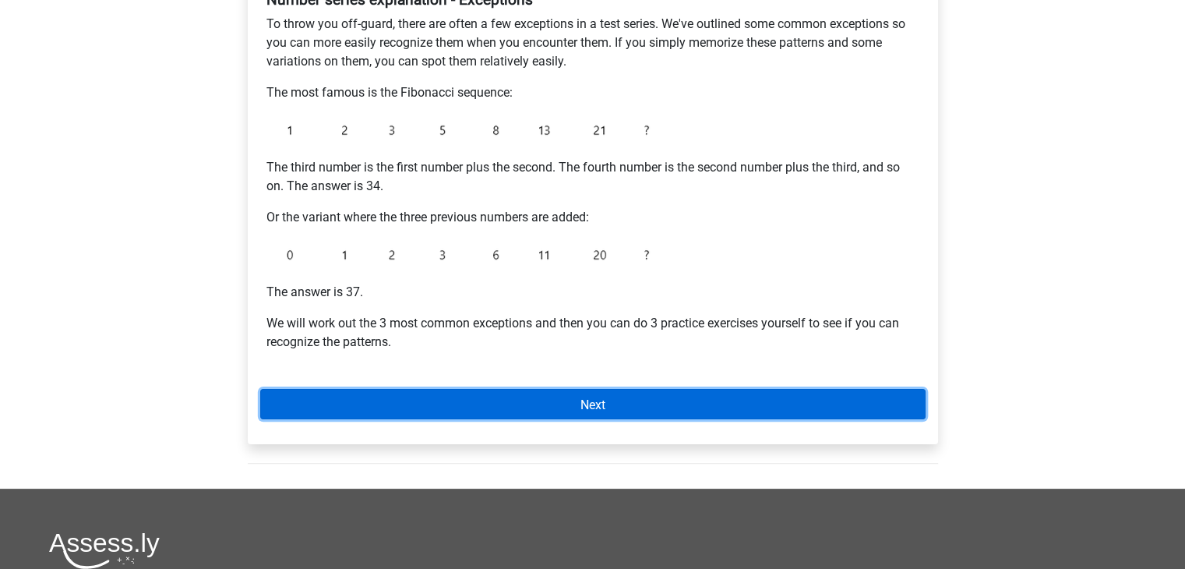
click at [526, 406] on link "Next" at bounding box center [592, 404] width 665 height 30
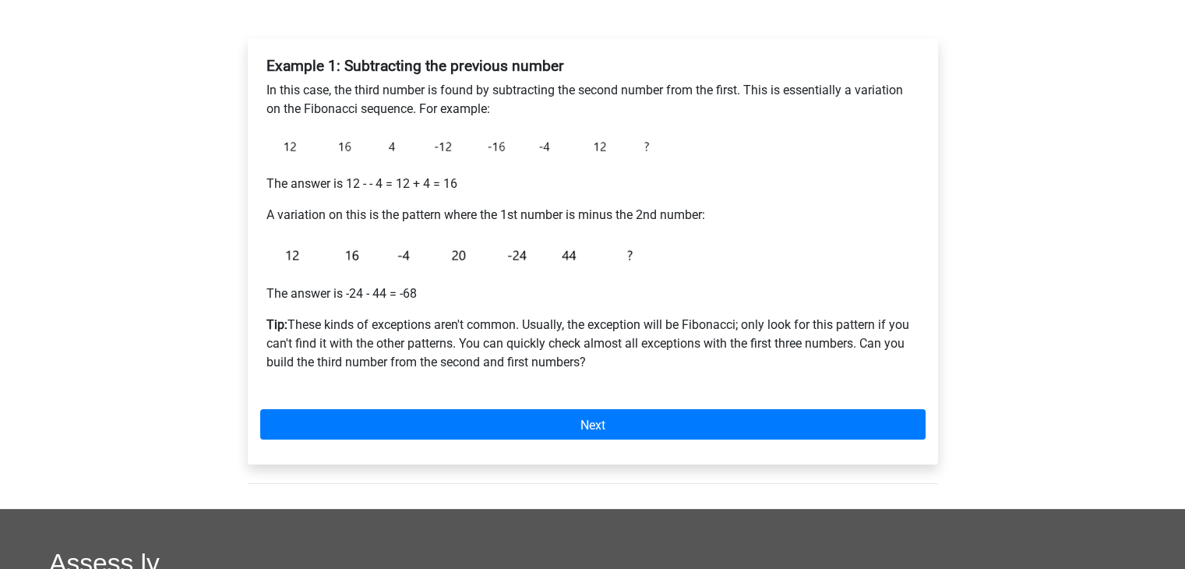
scroll to position [235, 0]
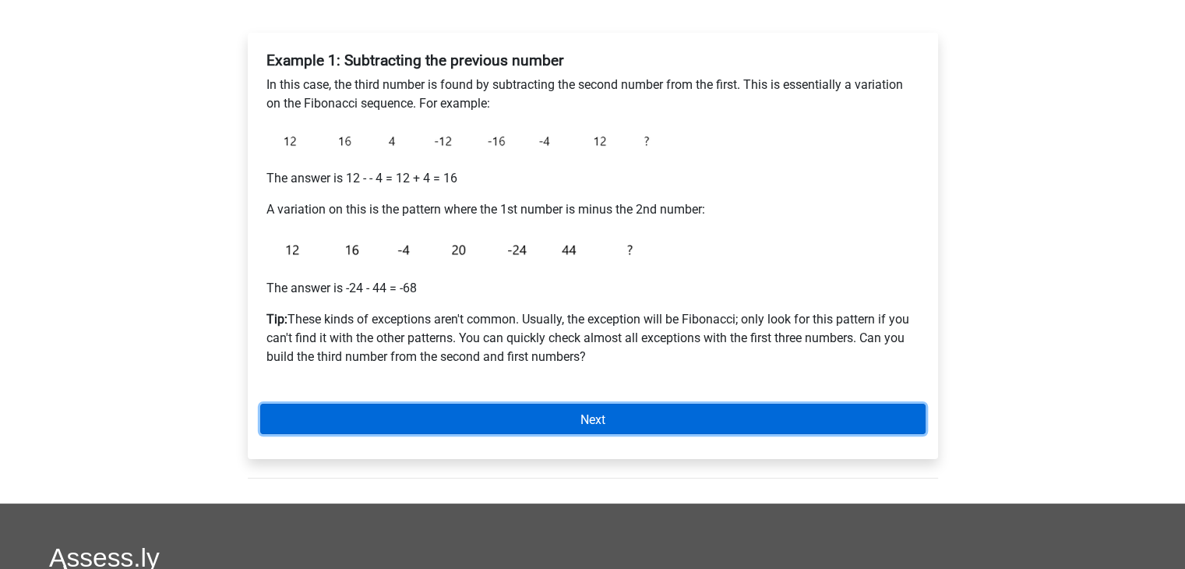
click at [572, 417] on link "Next" at bounding box center [592, 419] width 665 height 30
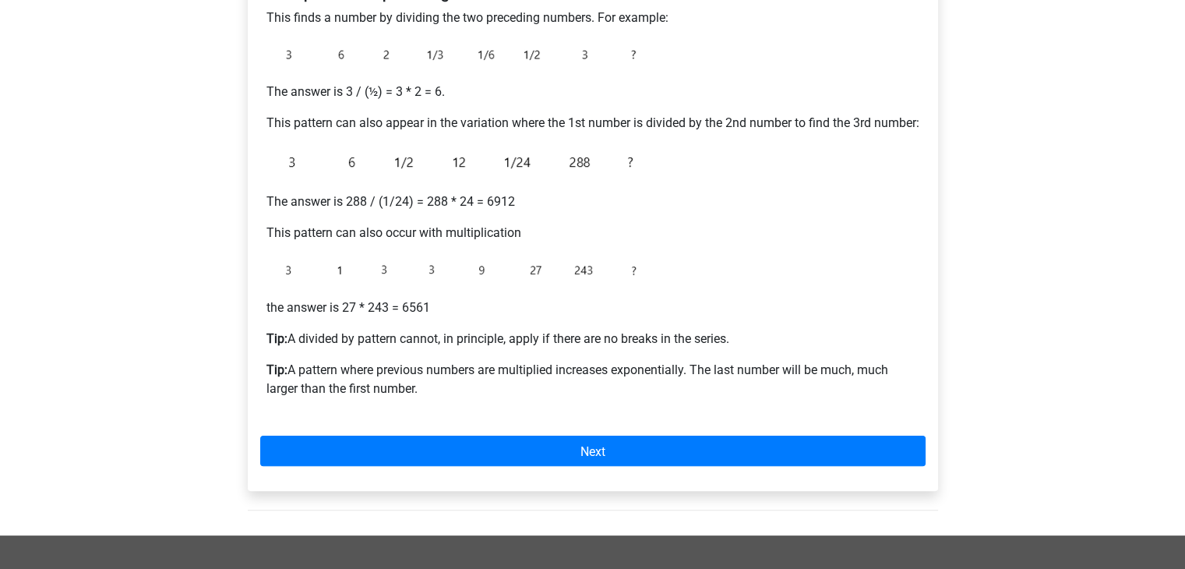
scroll to position [317, 0]
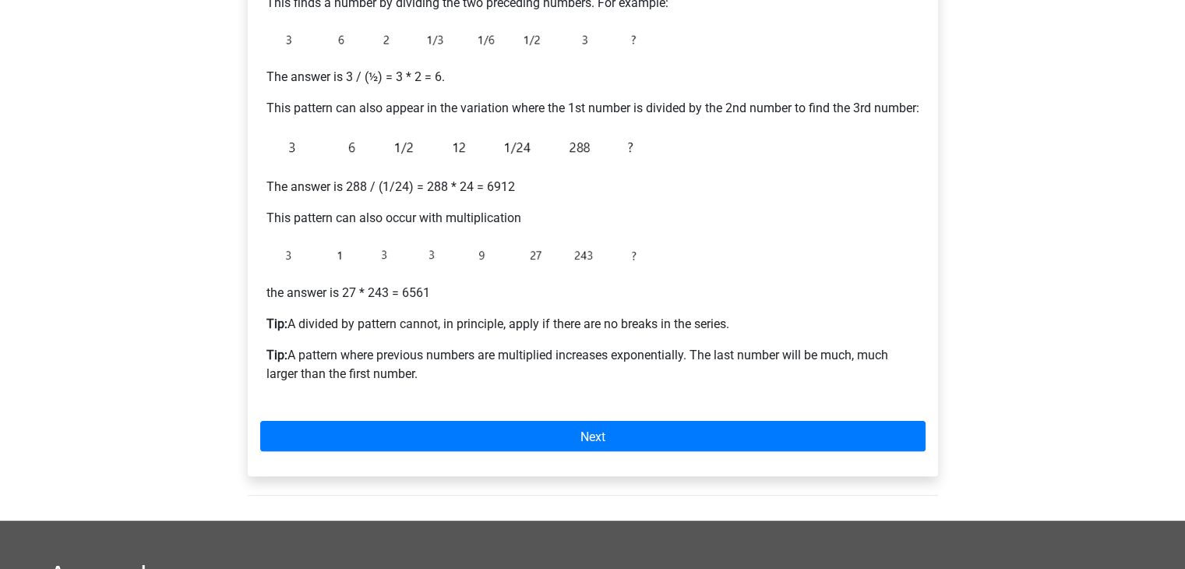
click at [572, 402] on div "Example 2: * or / preceding numbers This finds a number by dividing the two pre…" at bounding box center [592, 182] width 665 height 439
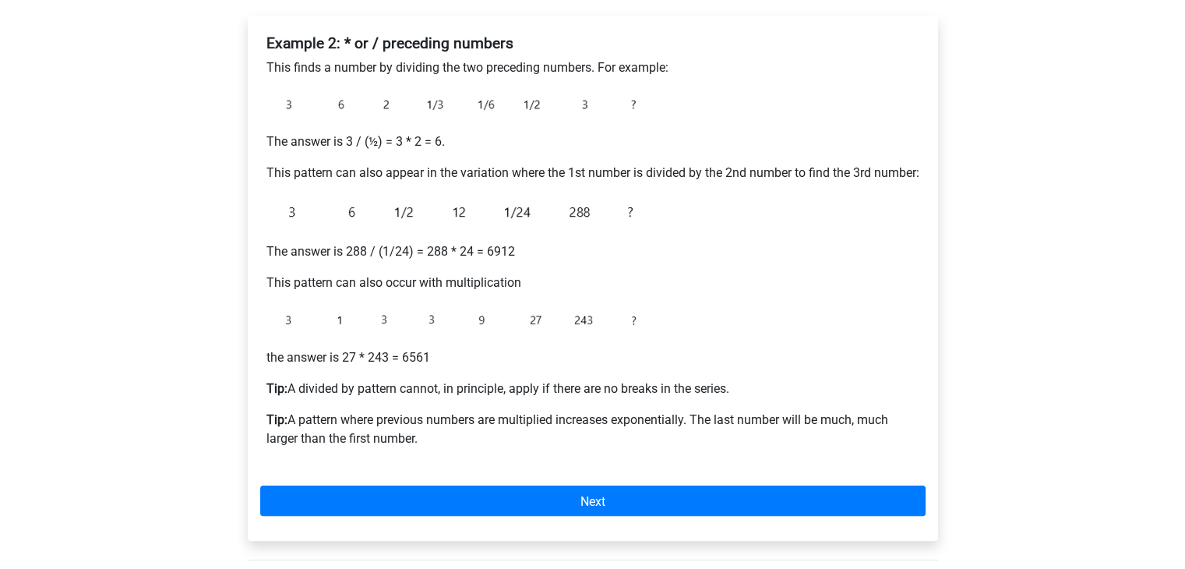
scroll to position [254, 0]
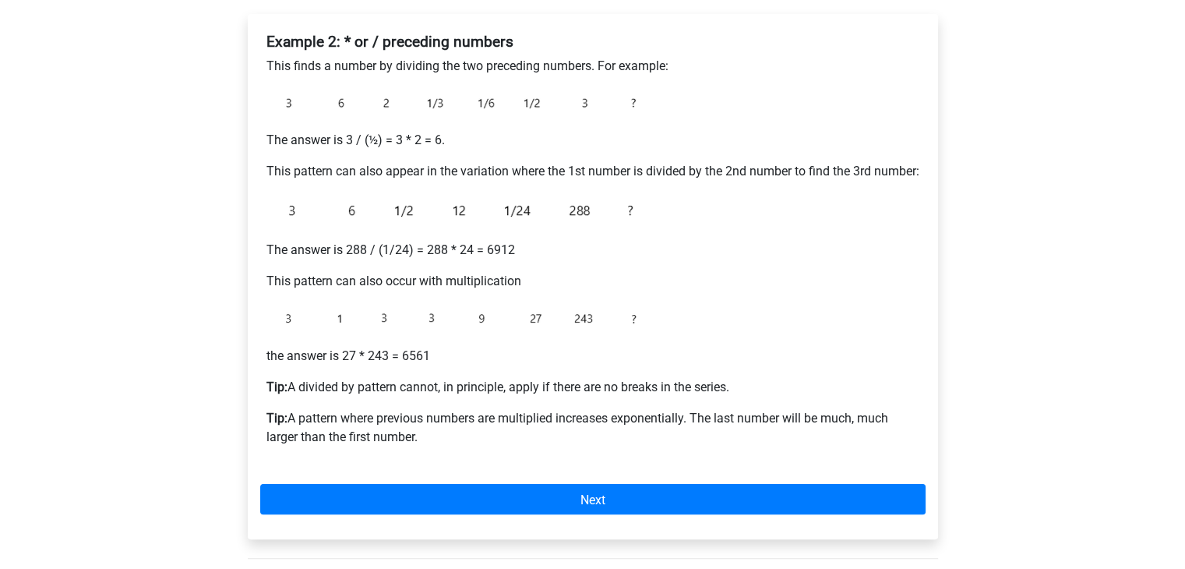
click at [514, 539] on div "Example 2: * or / preceding numbers This finds a number by dividing the two pre…" at bounding box center [593, 276] width 690 height 525
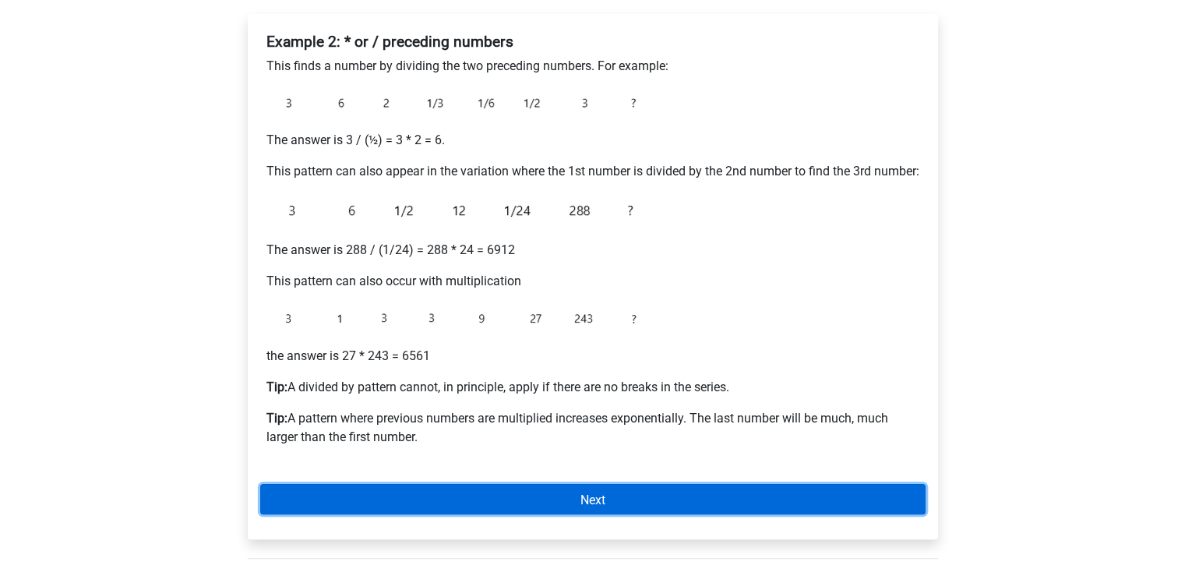
click at [511, 514] on link "Next" at bounding box center [592, 499] width 665 height 30
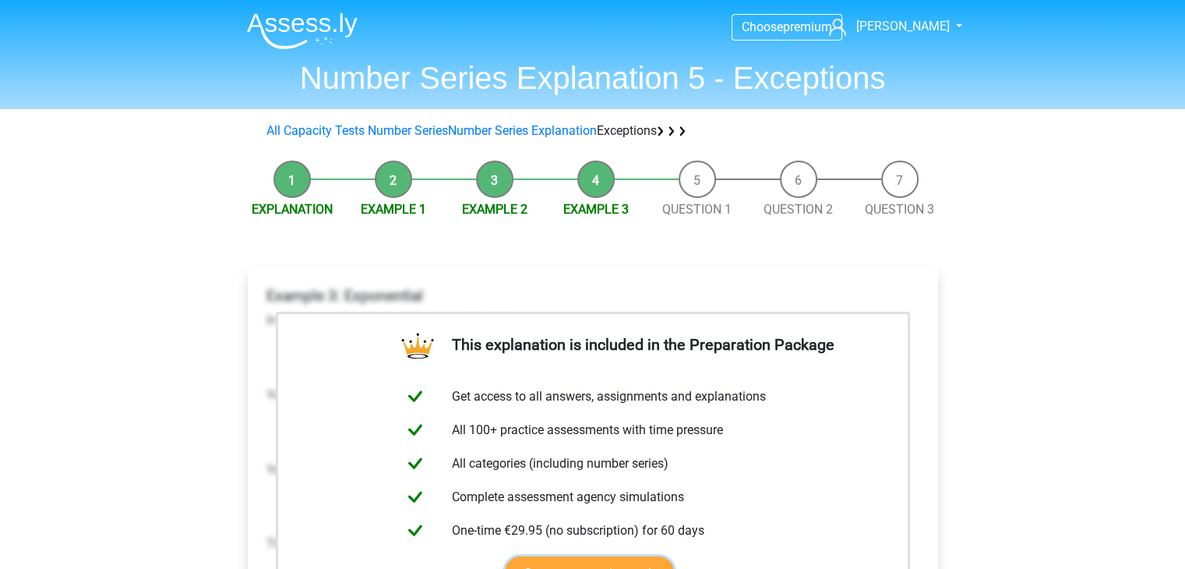
click at [511, 556] on link "Start your practice pack" at bounding box center [589, 573] width 169 height 34
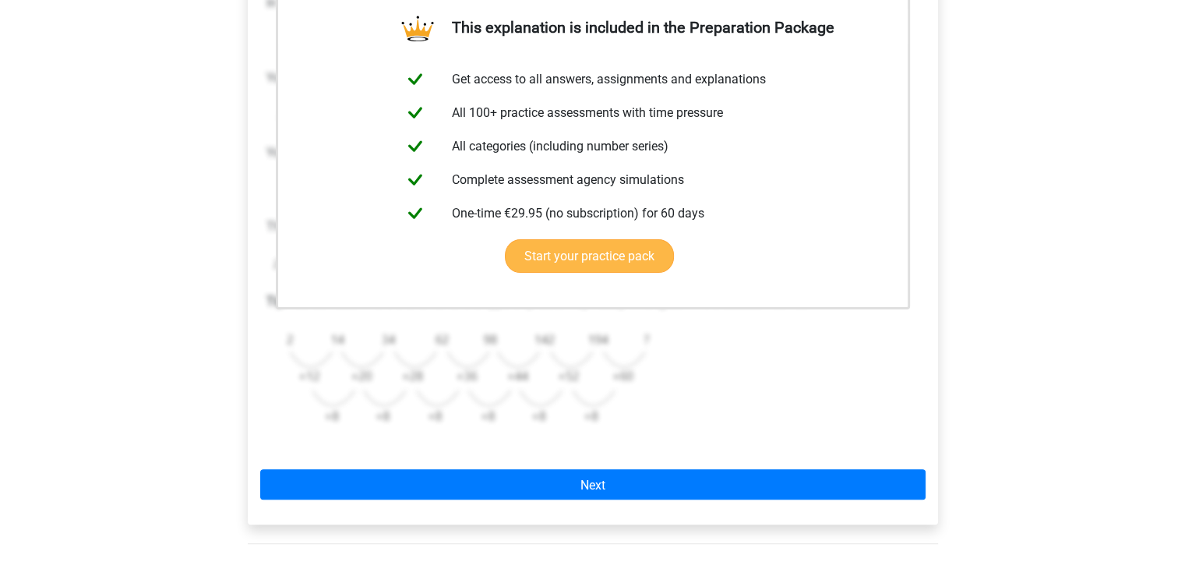
scroll to position [386, 0]
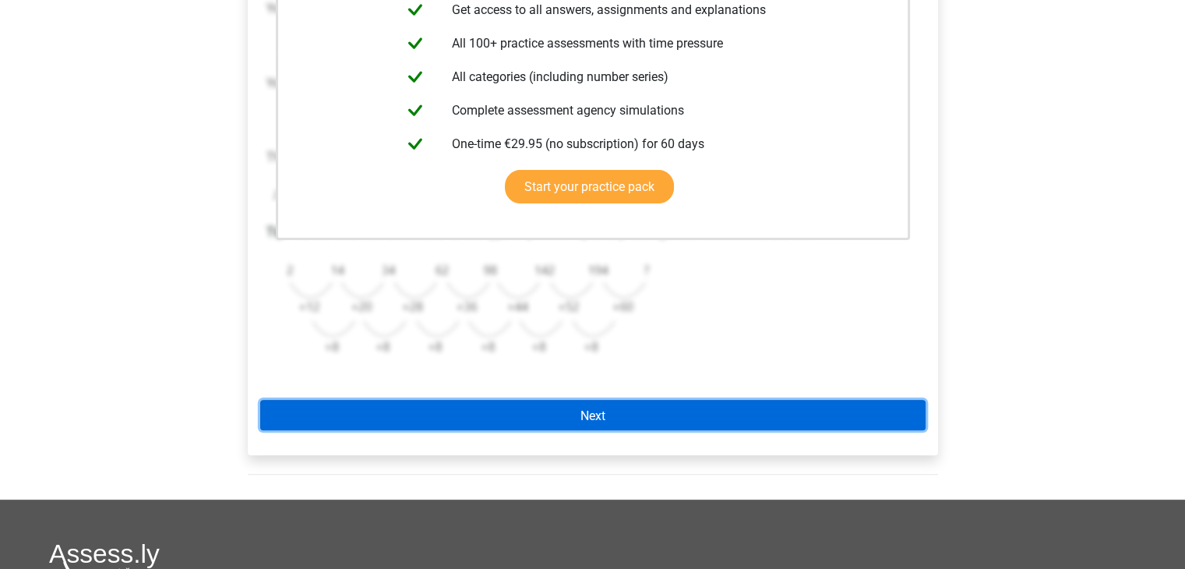
click at [645, 406] on link "Next" at bounding box center [592, 415] width 665 height 30
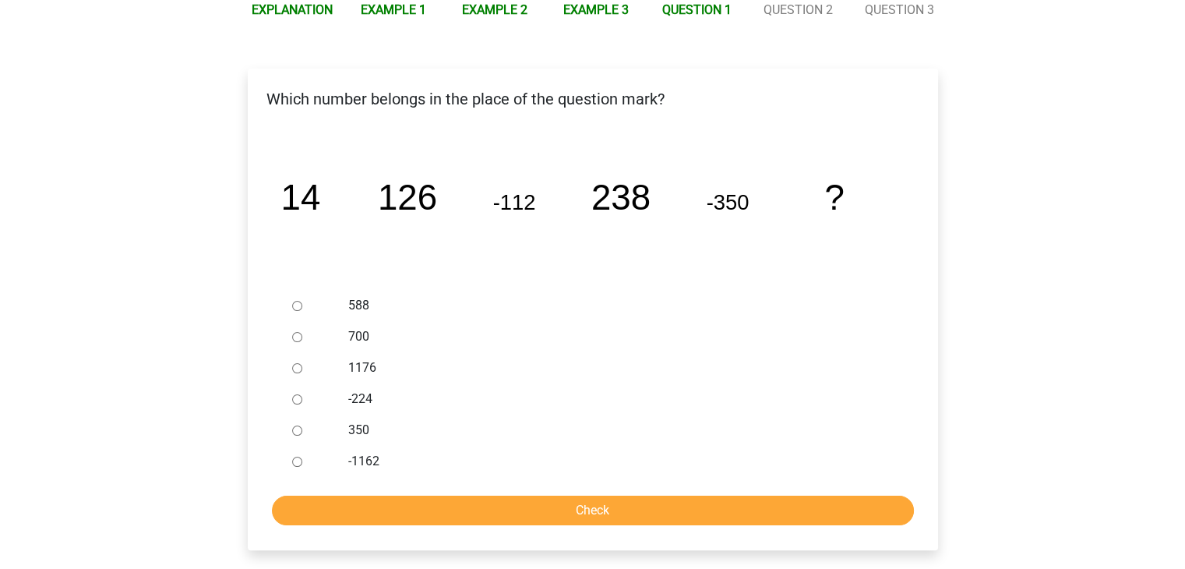
scroll to position [207, 0]
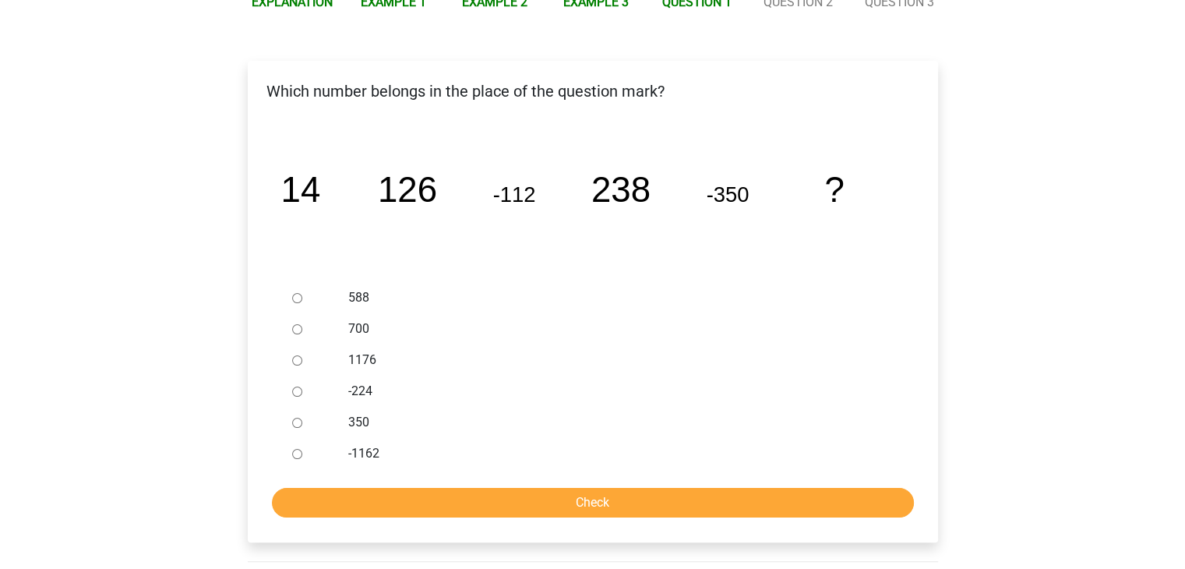
click at [300, 397] on div at bounding box center [311, 391] width 51 height 31
click at [296, 390] on input "-224" at bounding box center [297, 391] width 10 height 10
radio input "true"
click at [411, 496] on input "Check" at bounding box center [593, 503] width 642 height 30
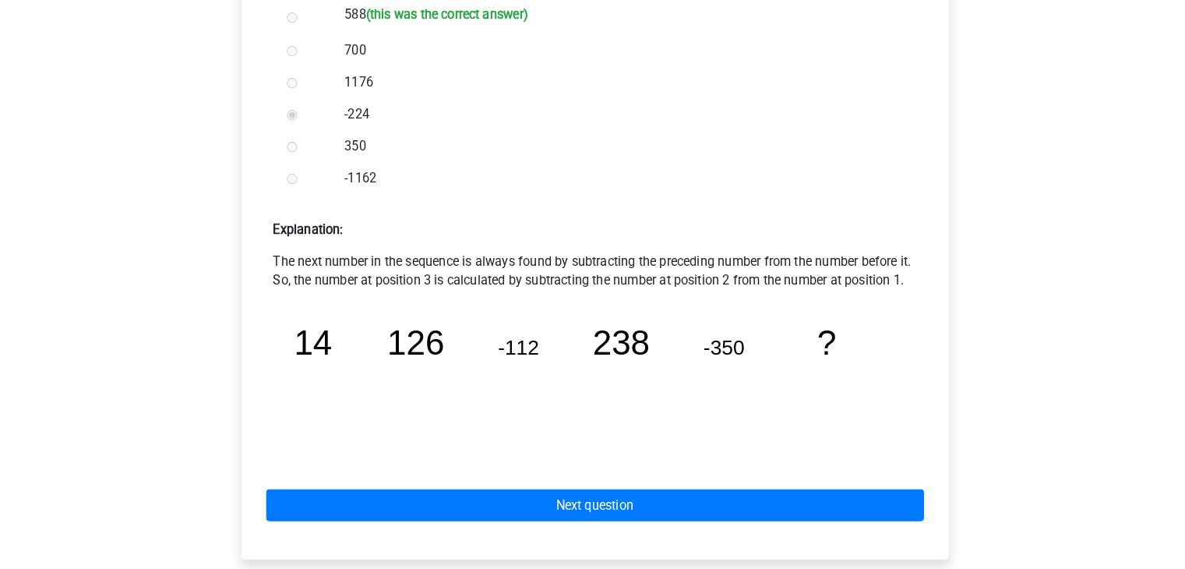
scroll to position [484, 0]
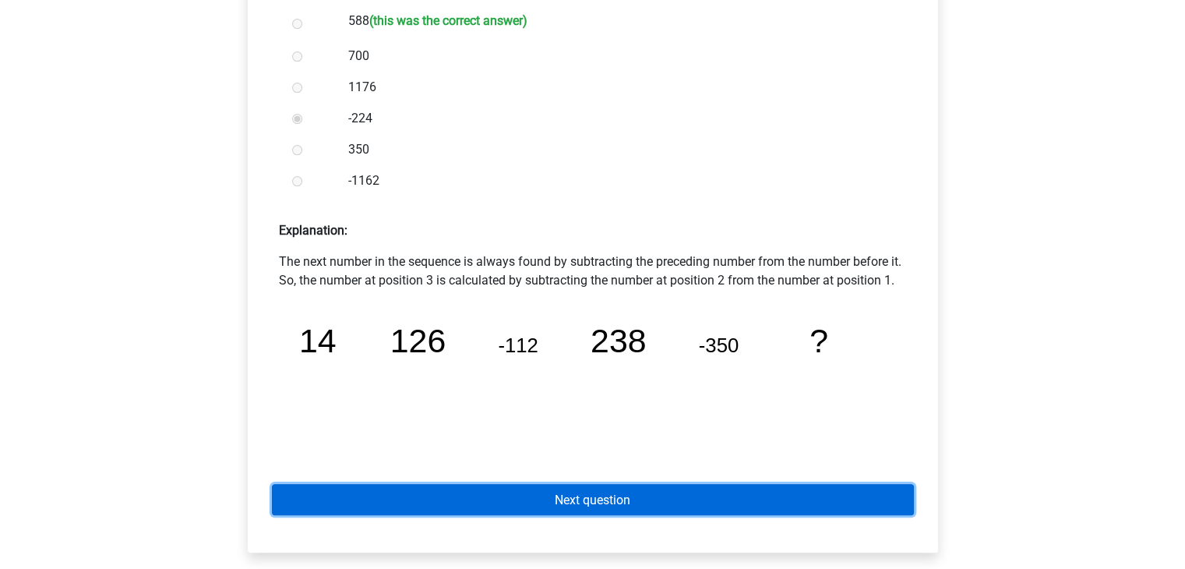
click at [650, 499] on link "Next question" at bounding box center [593, 499] width 642 height 30
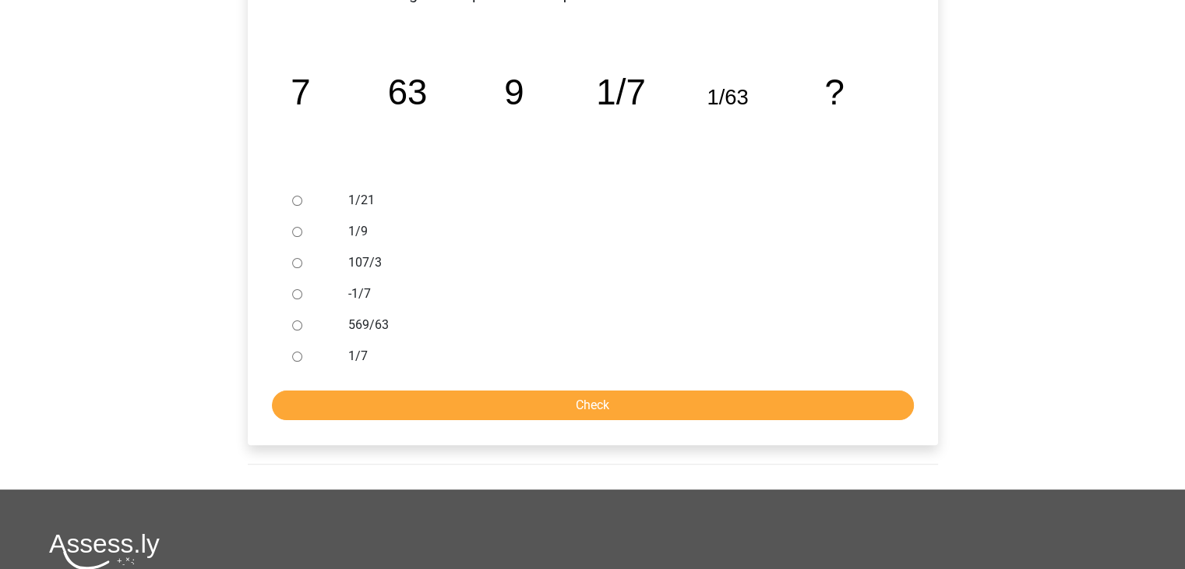
scroll to position [368, 0]
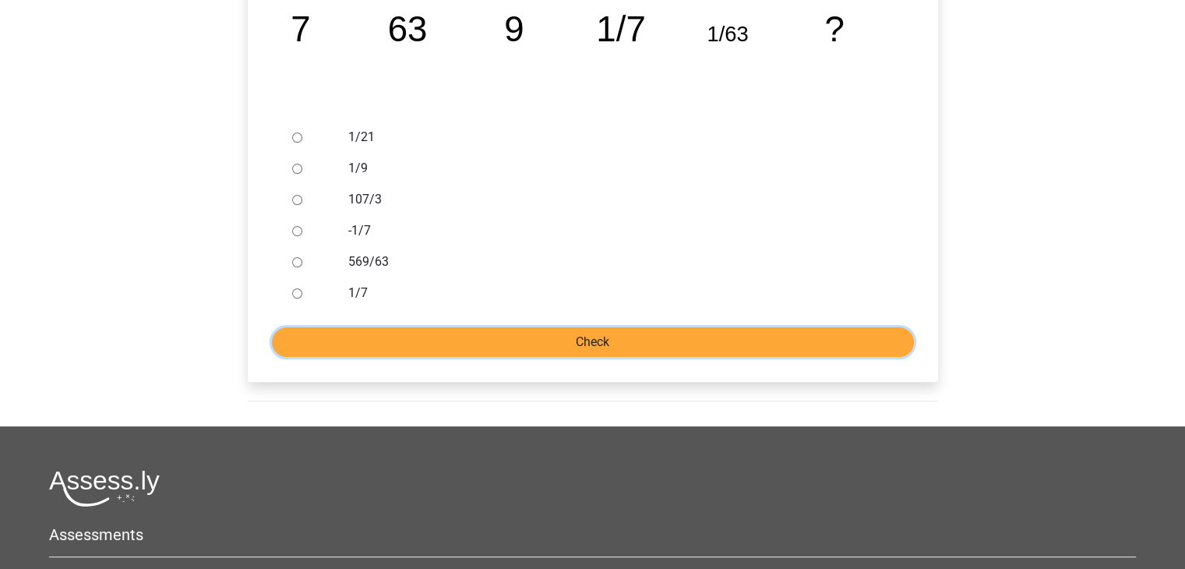
click at [514, 340] on input "Check" at bounding box center [593, 342] width 642 height 30
click at [301, 132] on div at bounding box center [311, 137] width 51 height 31
click at [291, 129] on div at bounding box center [311, 137] width 51 height 31
click at [292, 289] on input "1/7" at bounding box center [297, 293] width 10 height 10
radio input "true"
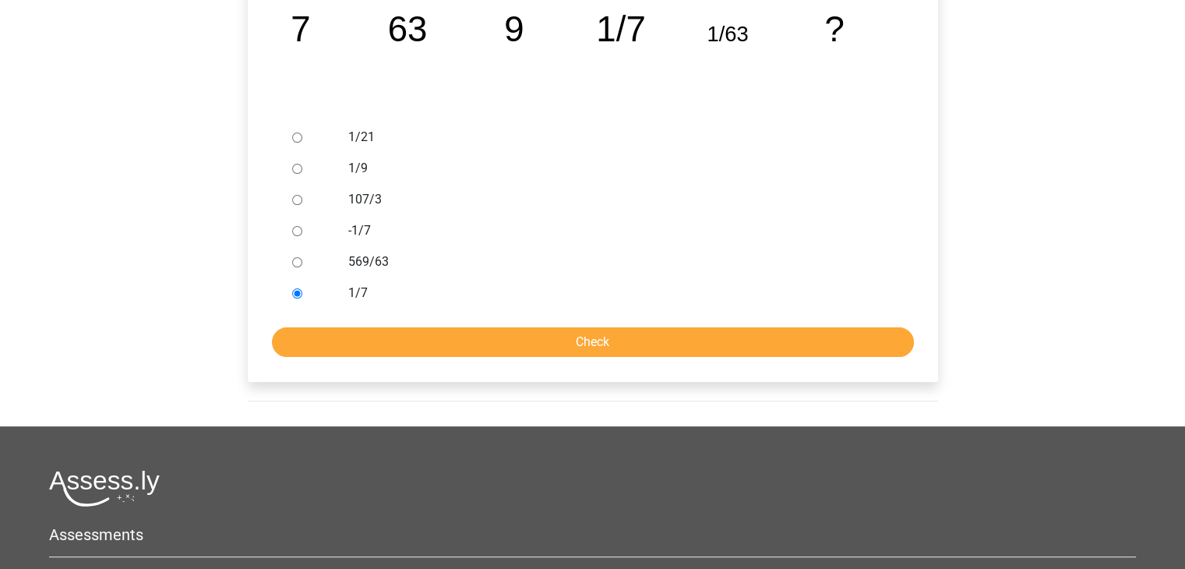
click at [293, 235] on input "-1/7" at bounding box center [297, 231] width 10 height 10
radio input "true"
drag, startPoint x: 409, startPoint y: 312, endPoint x: 424, endPoint y: 346, distance: 36.6
click at [424, 346] on form "1/21 1/9 107/3 -1/7 569/63 1/7 Check" at bounding box center [592, 239] width 665 height 235
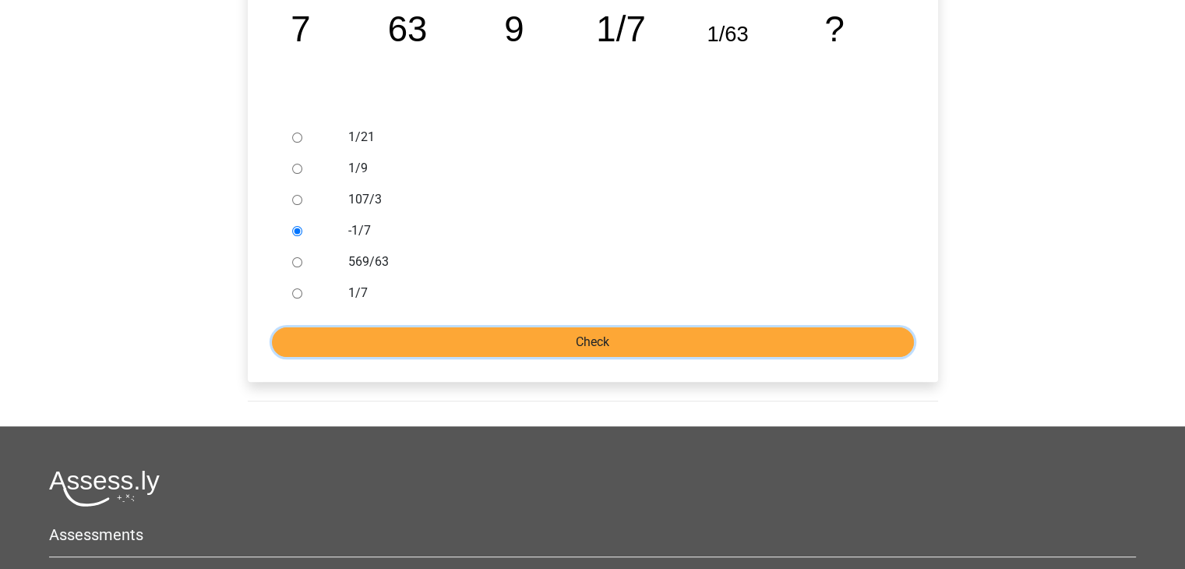
click at [424, 346] on input "Check" at bounding box center [593, 342] width 642 height 30
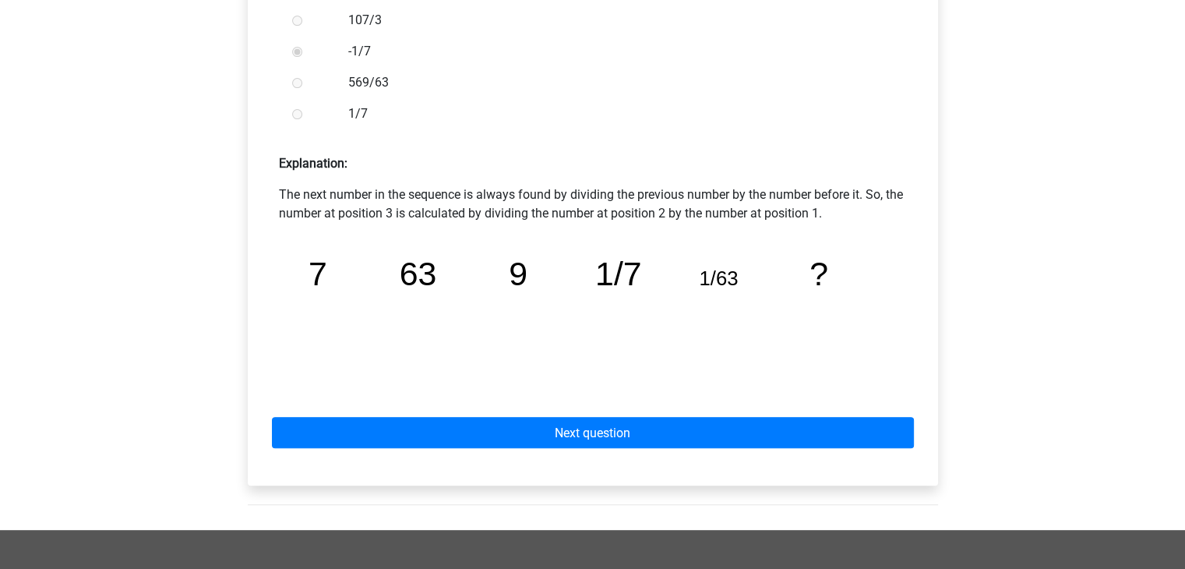
scroll to position [552, 0]
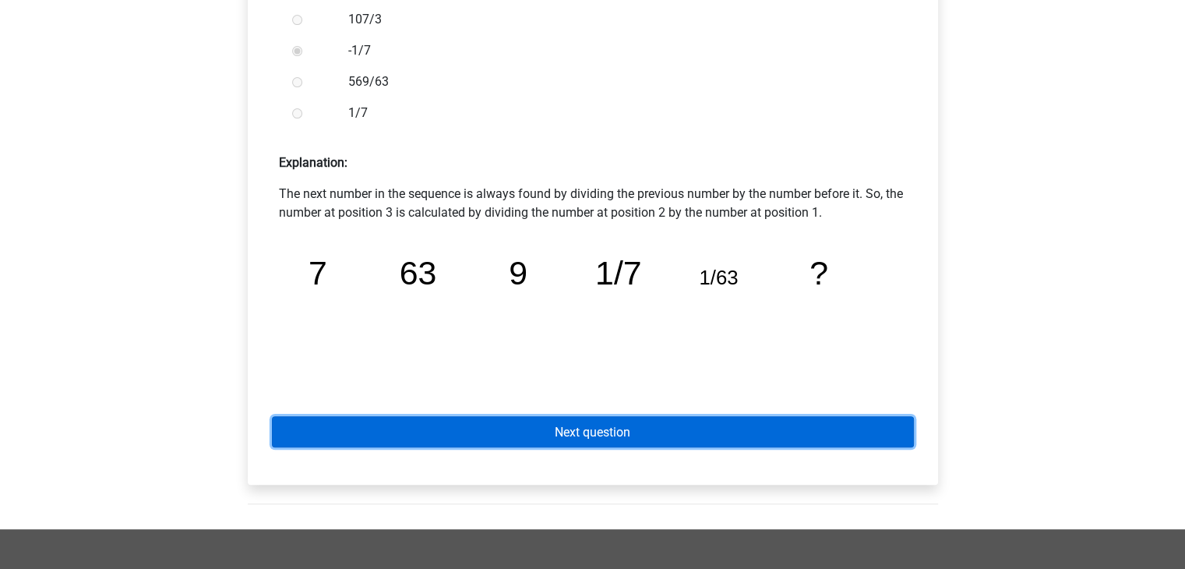
click at [508, 419] on link "Next question" at bounding box center [593, 431] width 642 height 30
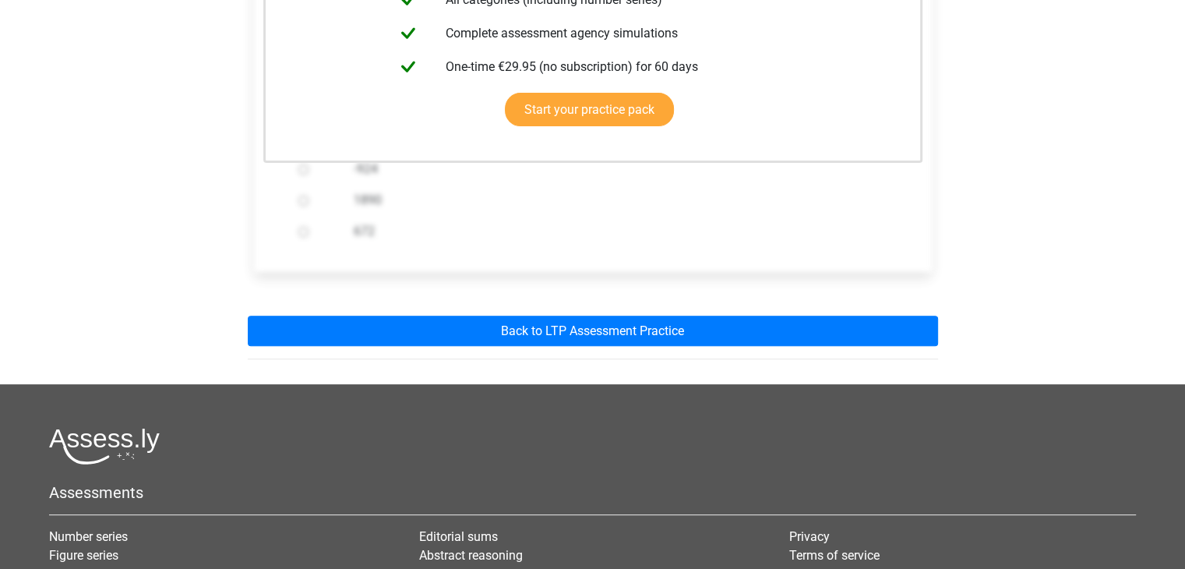
scroll to position [433, 0]
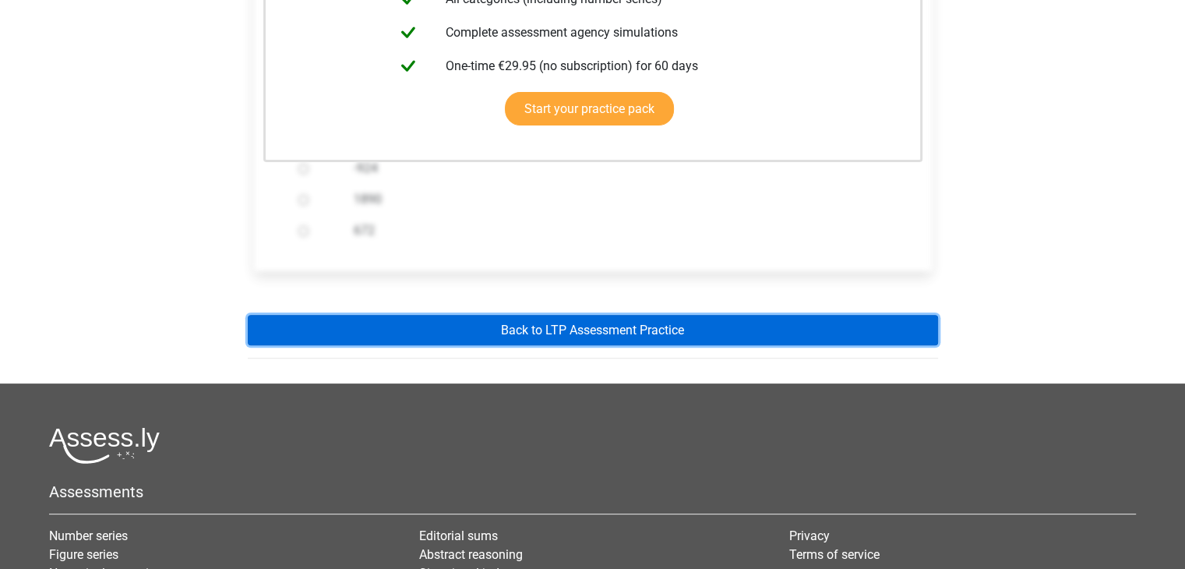
click at [536, 329] on font "Back to LTP Assessment Practice" at bounding box center [592, 330] width 183 height 15
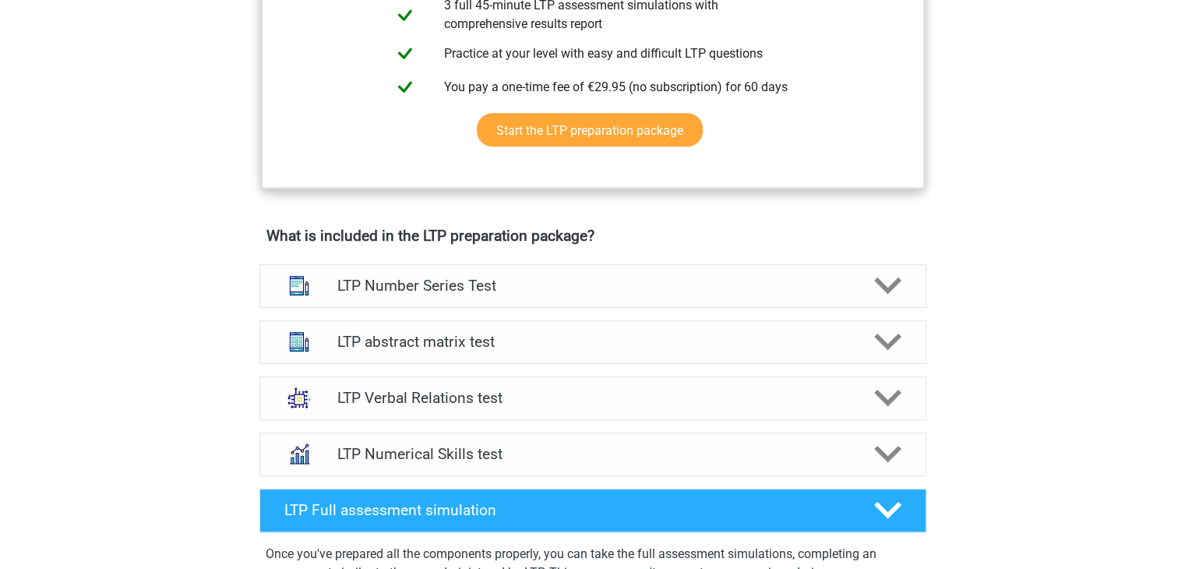
scroll to position [803, 0]
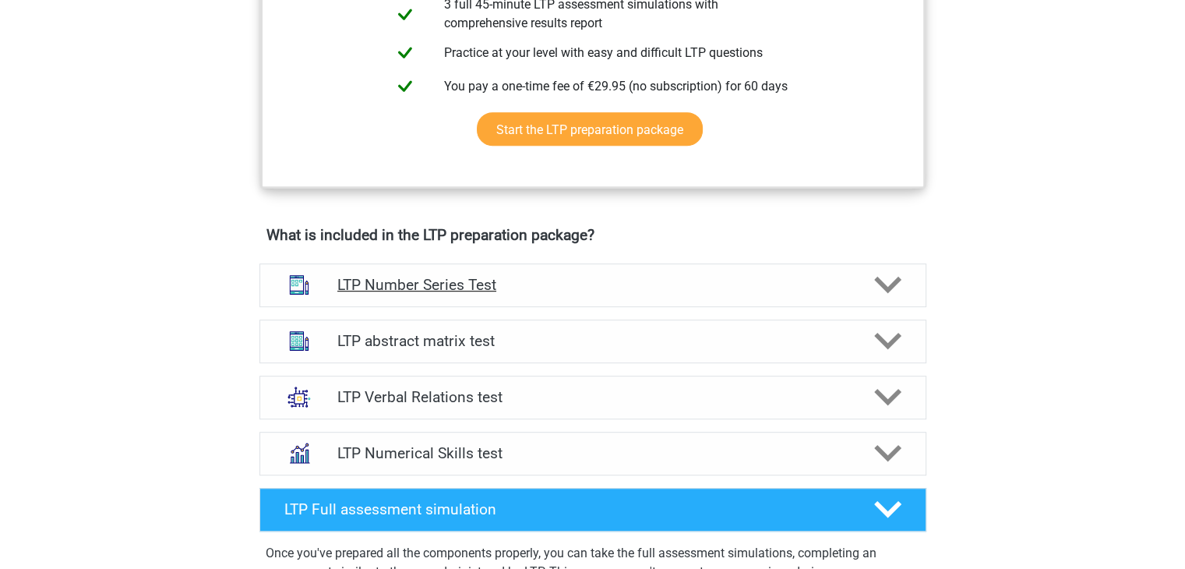
click at [880, 271] on icon at bounding box center [887, 284] width 27 height 27
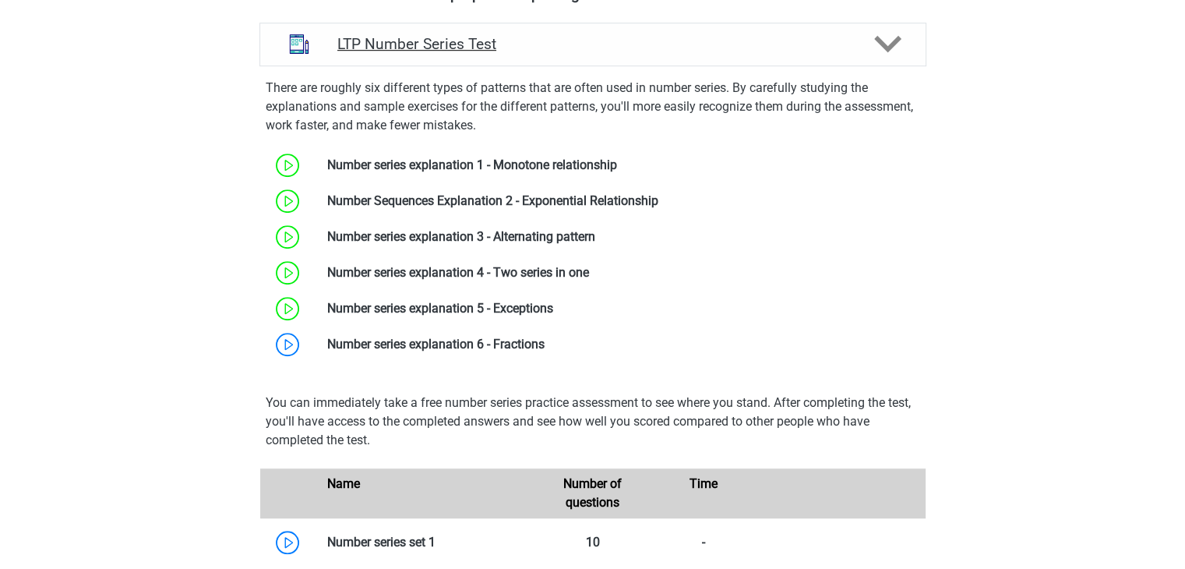
scroll to position [1043, 0]
click at [545, 347] on link at bounding box center [545, 344] width 0 height 15
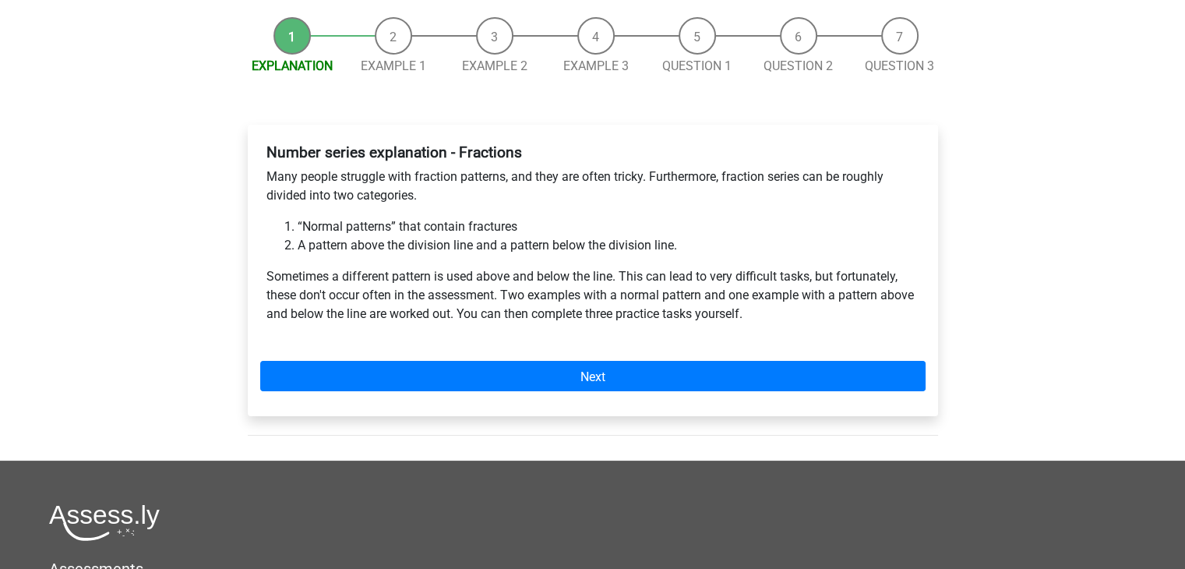
scroll to position [143, 0]
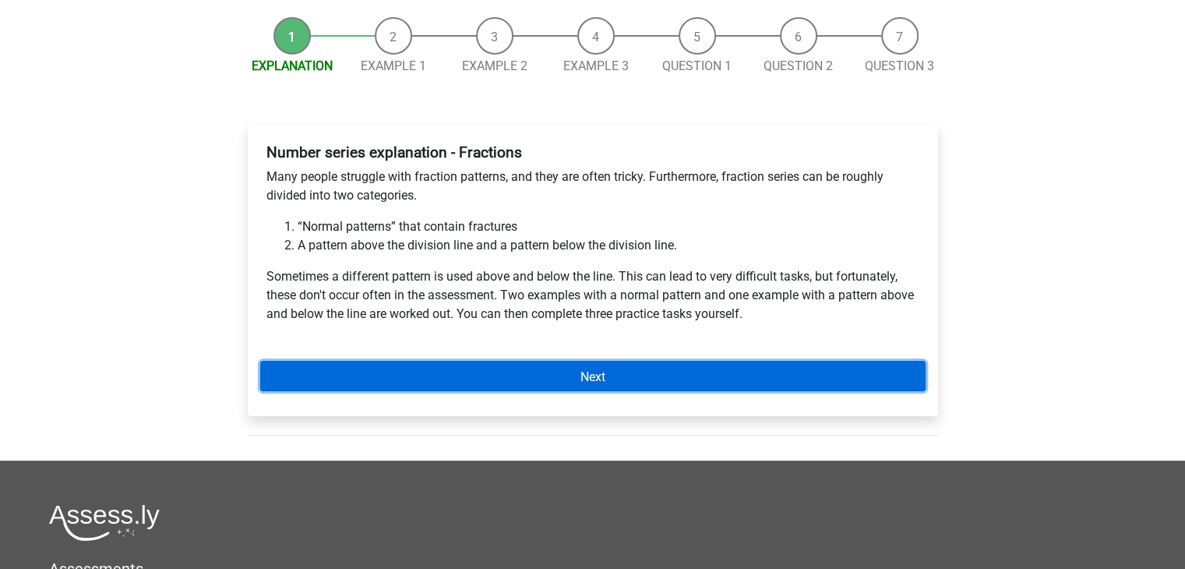
click at [505, 363] on link "Next" at bounding box center [592, 376] width 665 height 30
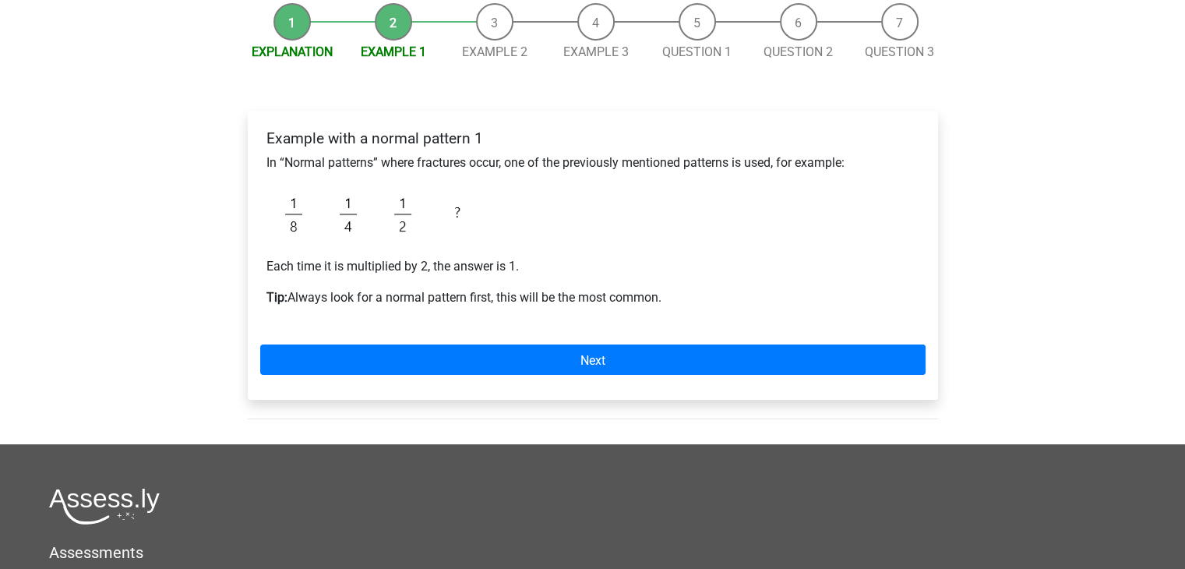
scroll to position [156, 0]
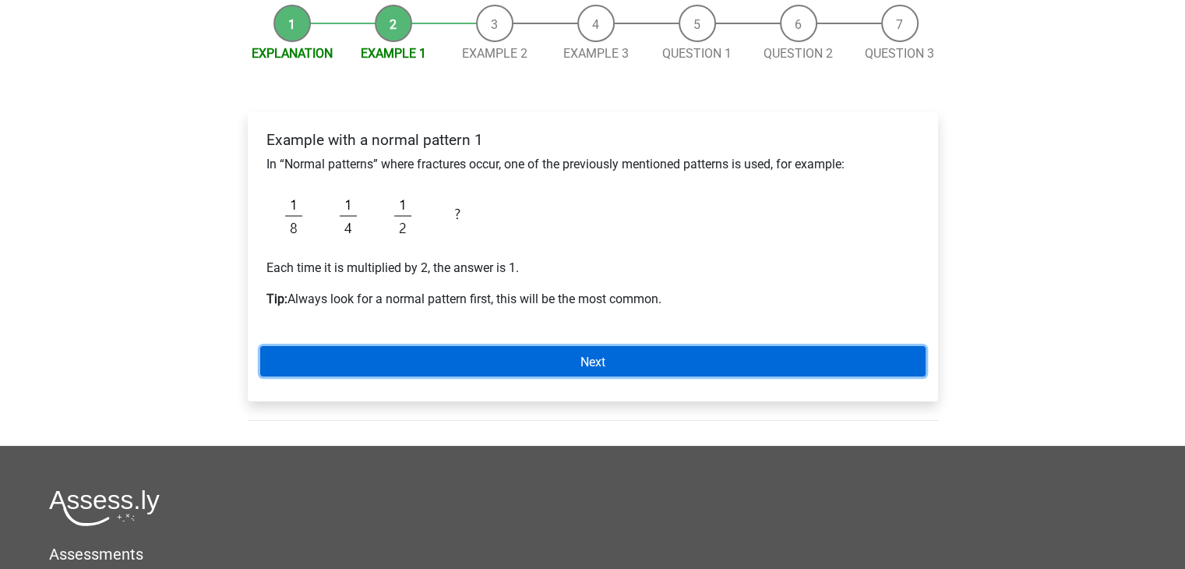
click at [505, 363] on link "Next" at bounding box center [592, 361] width 665 height 30
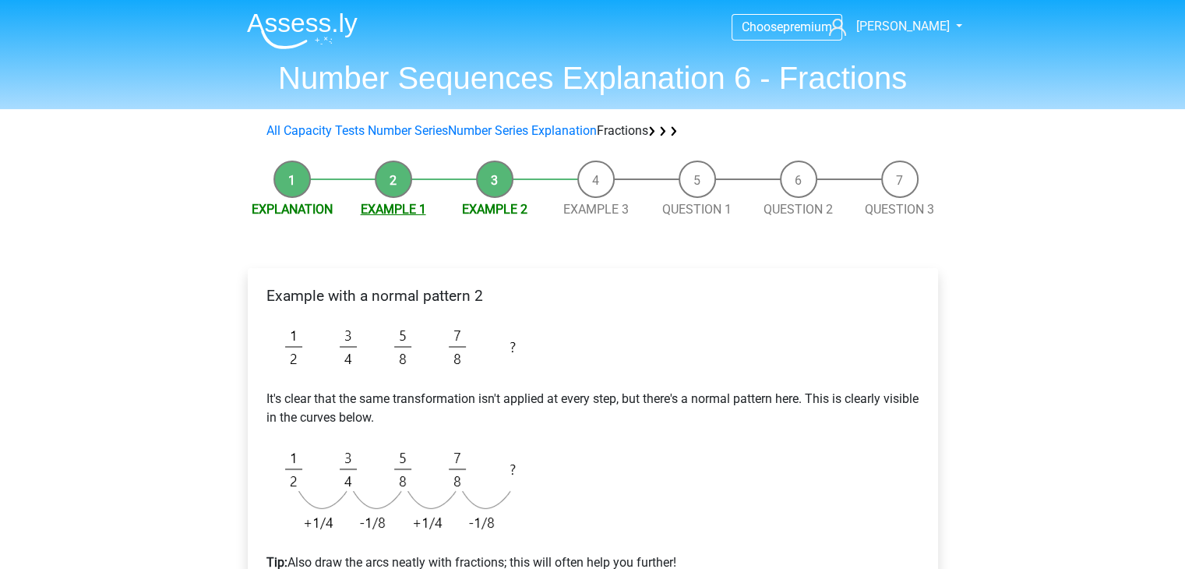
click at [390, 206] on font "Example 1" at bounding box center [393, 209] width 65 height 15
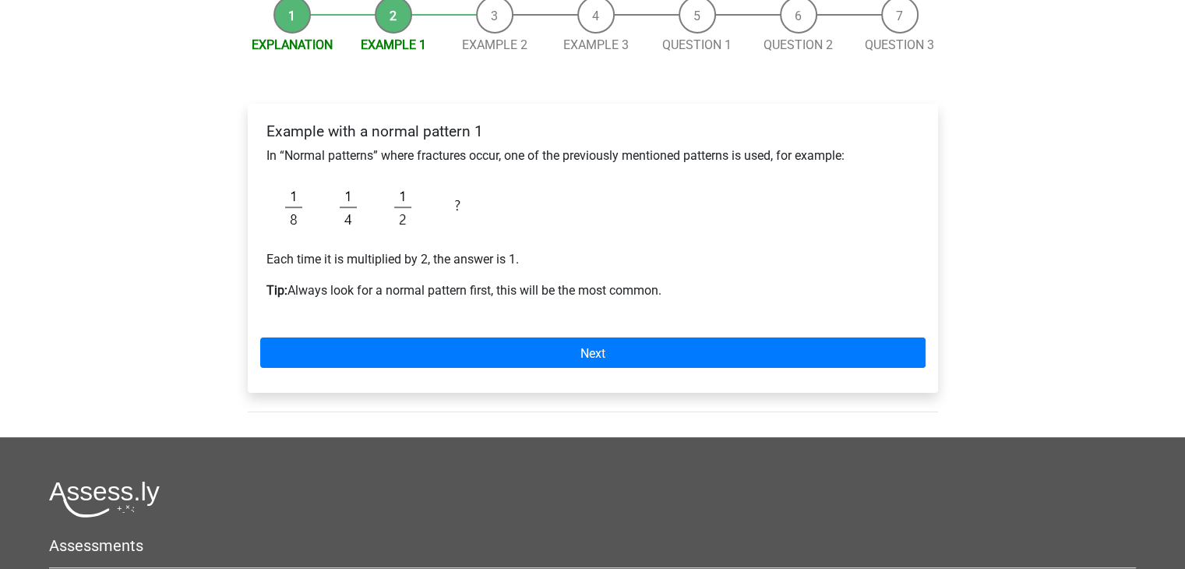
scroll to position [165, 0]
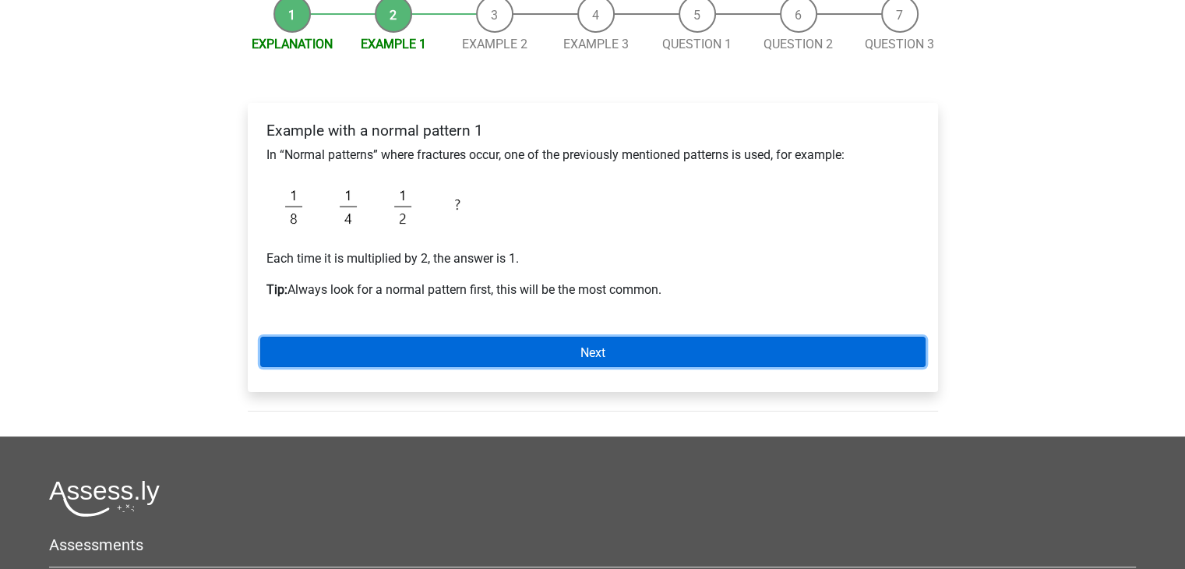
click at [485, 342] on link "Next" at bounding box center [592, 352] width 665 height 30
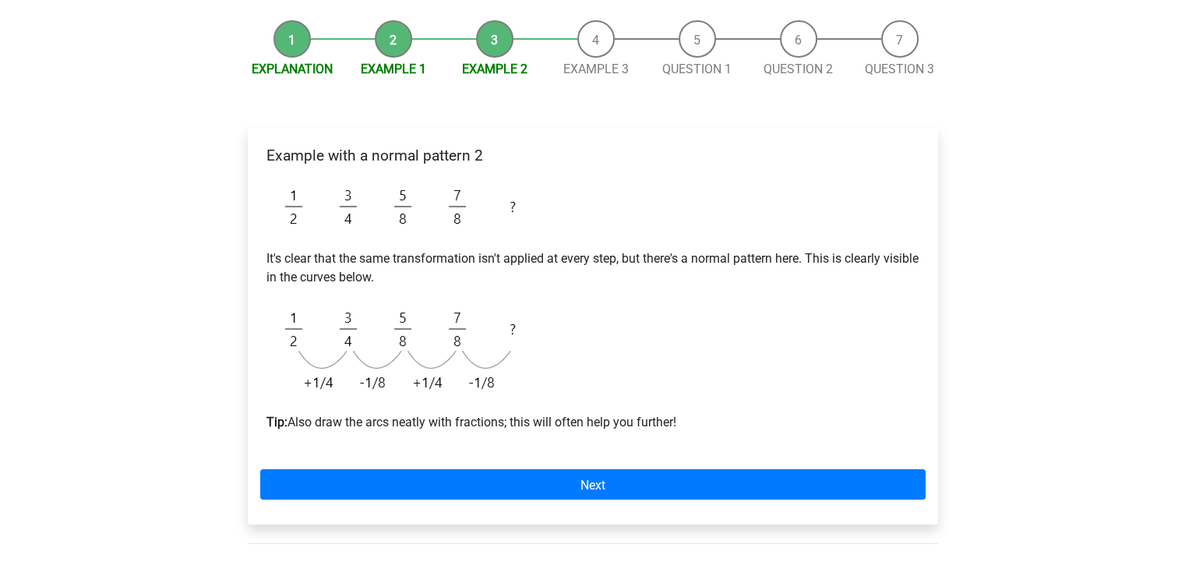
scroll to position [184, 0]
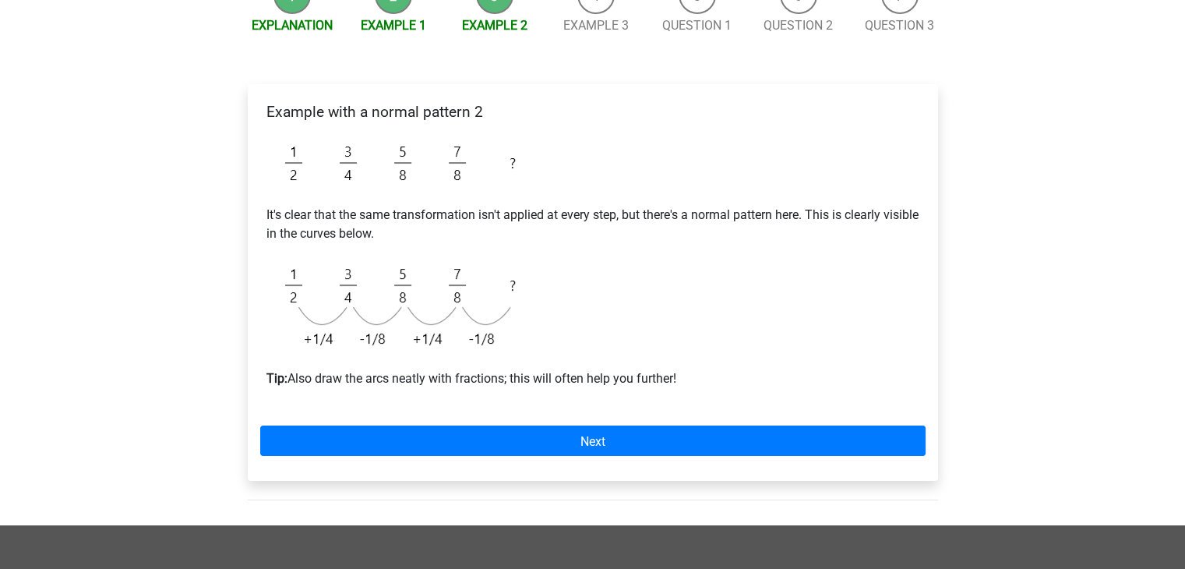
click at [485, 342] on img at bounding box center [402, 306] width 273 height 101
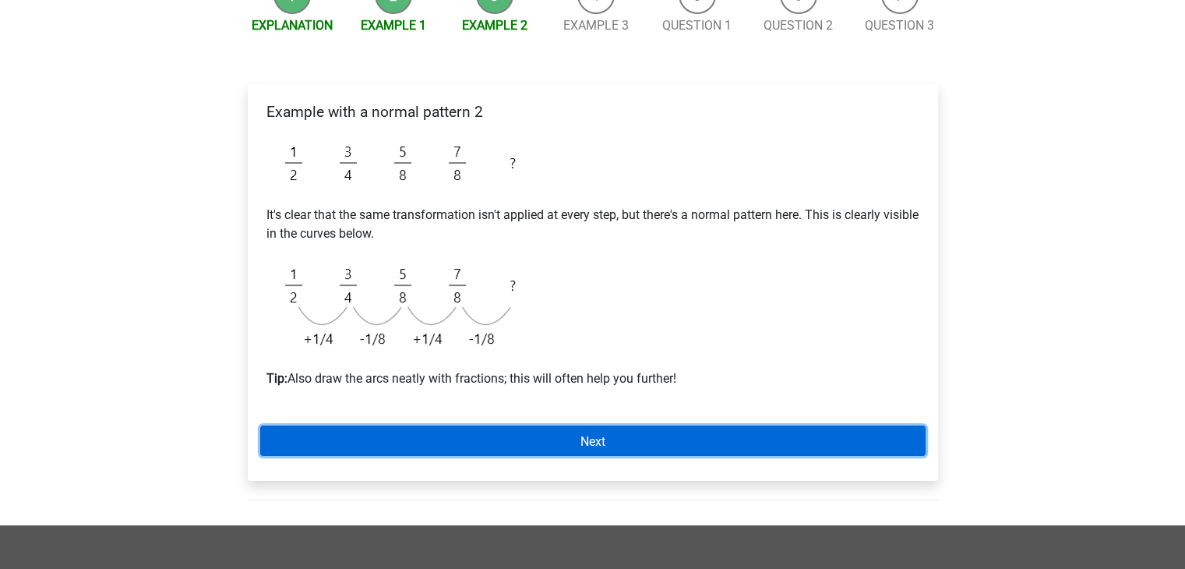
click at [458, 431] on link "Next" at bounding box center [592, 440] width 665 height 30
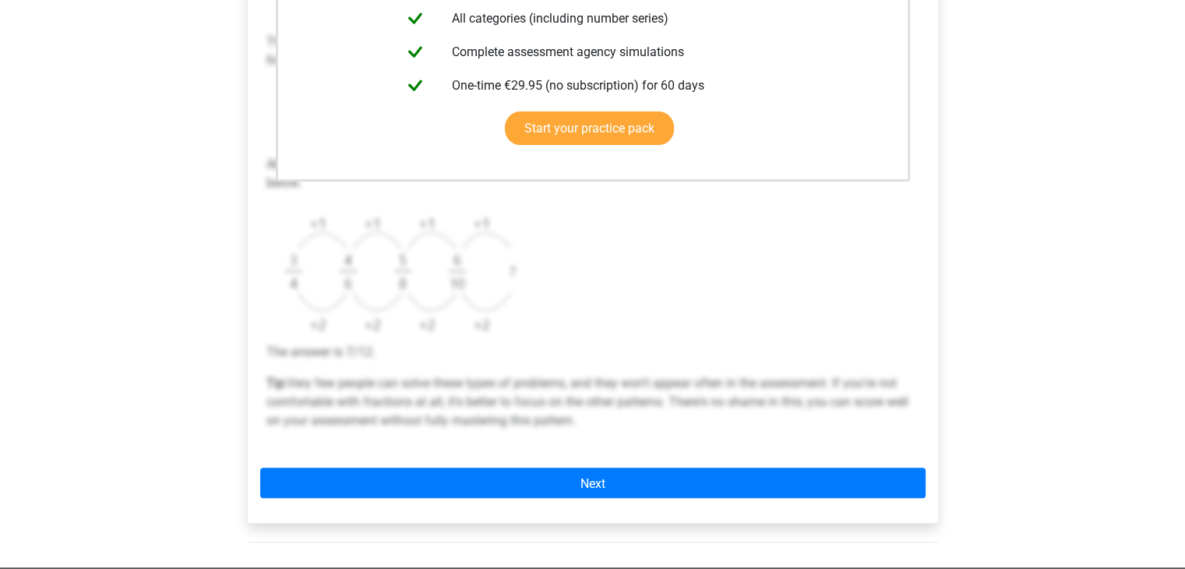
scroll to position [446, 0]
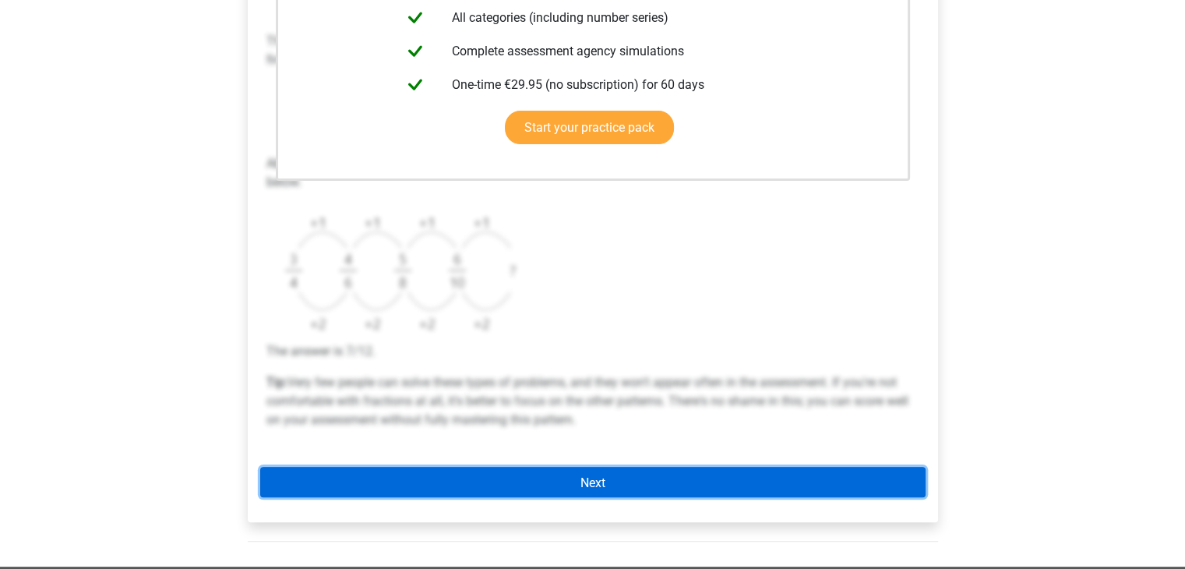
click at [469, 482] on link "Next" at bounding box center [592, 482] width 665 height 30
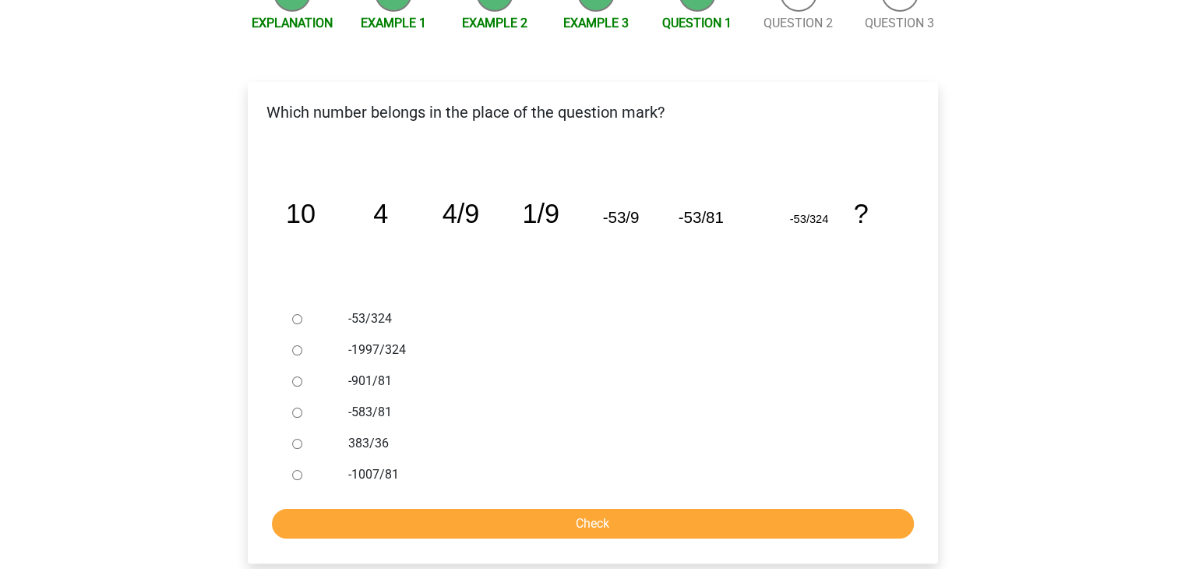
scroll to position [187, 0]
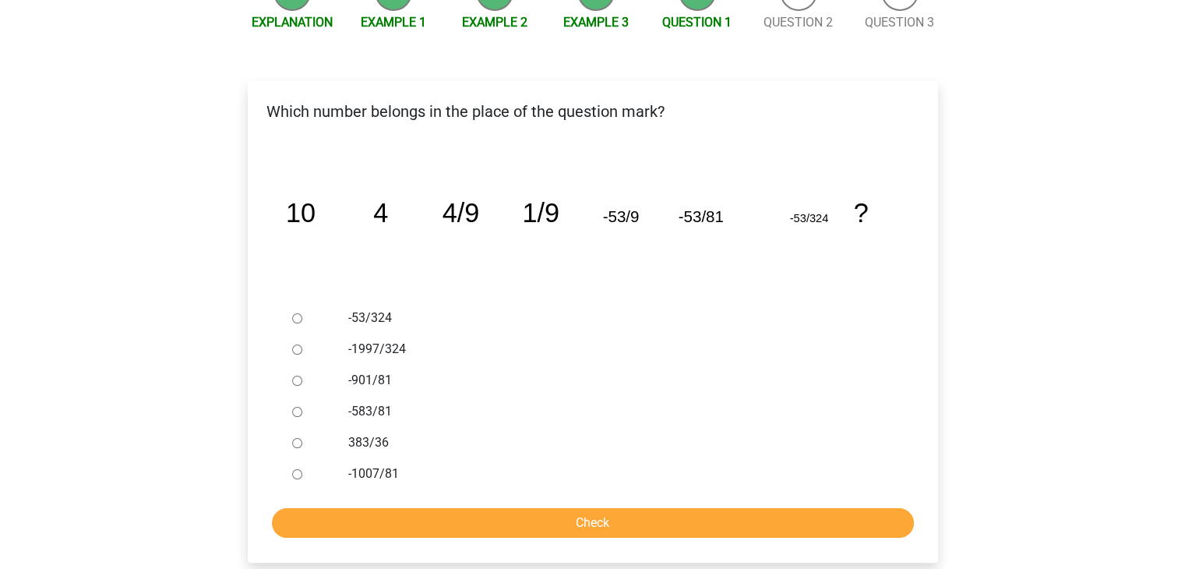
click at [393, 549] on div "Which number belongs in the place of the question mark? image/svg+xml 10 4 4/9 …" at bounding box center [593, 322] width 690 height 482
click at [387, 520] on input "Check" at bounding box center [593, 523] width 642 height 30
click at [370, 478] on font "-1007/81" at bounding box center [373, 473] width 51 height 15
click at [302, 478] on input "-1007/81" at bounding box center [297, 474] width 10 height 10
radio input "true"
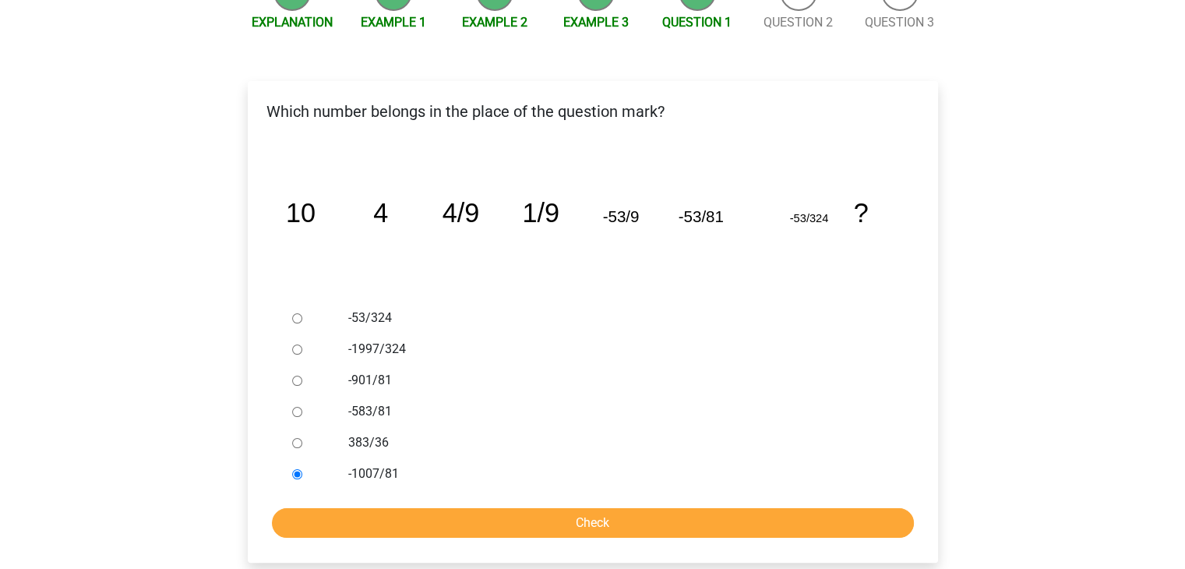
click at [360, 400] on div "-583/81" at bounding box center [618, 411] width 563 height 31
click at [372, 439] on font "383/36" at bounding box center [368, 442] width 41 height 15
click at [302, 439] on input "383/36" at bounding box center [297, 443] width 10 height 10
radio input "true"
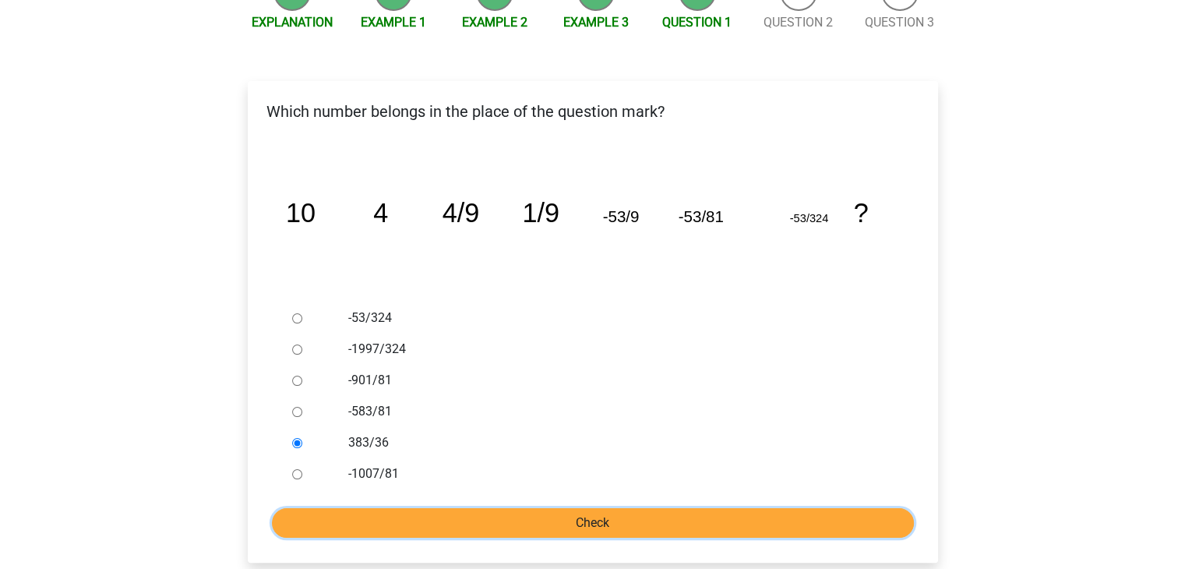
click at [409, 524] on input "Check" at bounding box center [593, 523] width 642 height 30
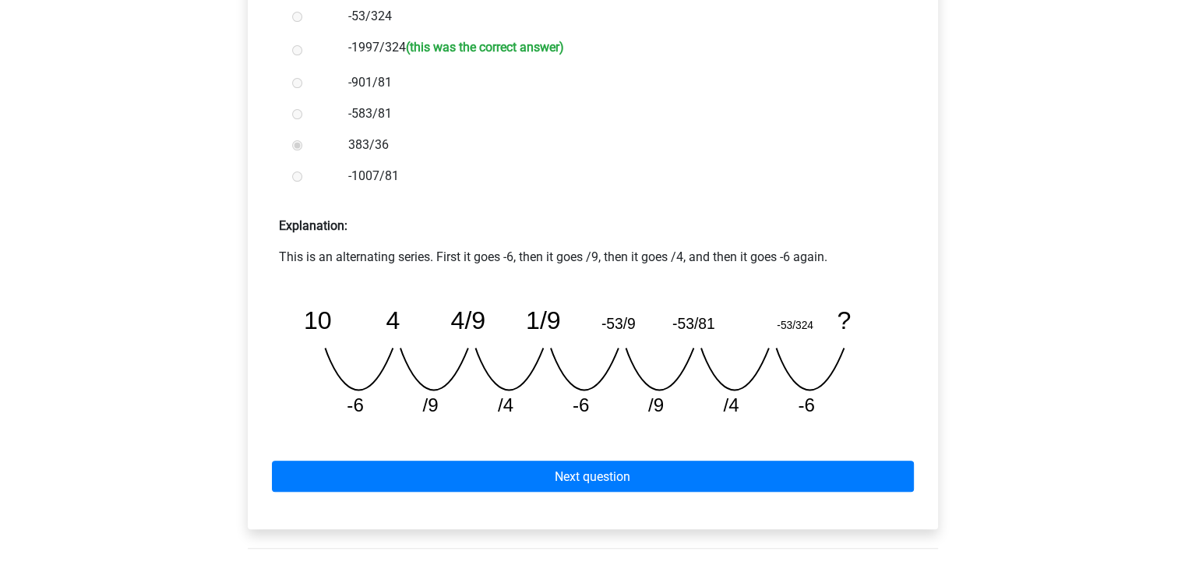
scroll to position [495, 0]
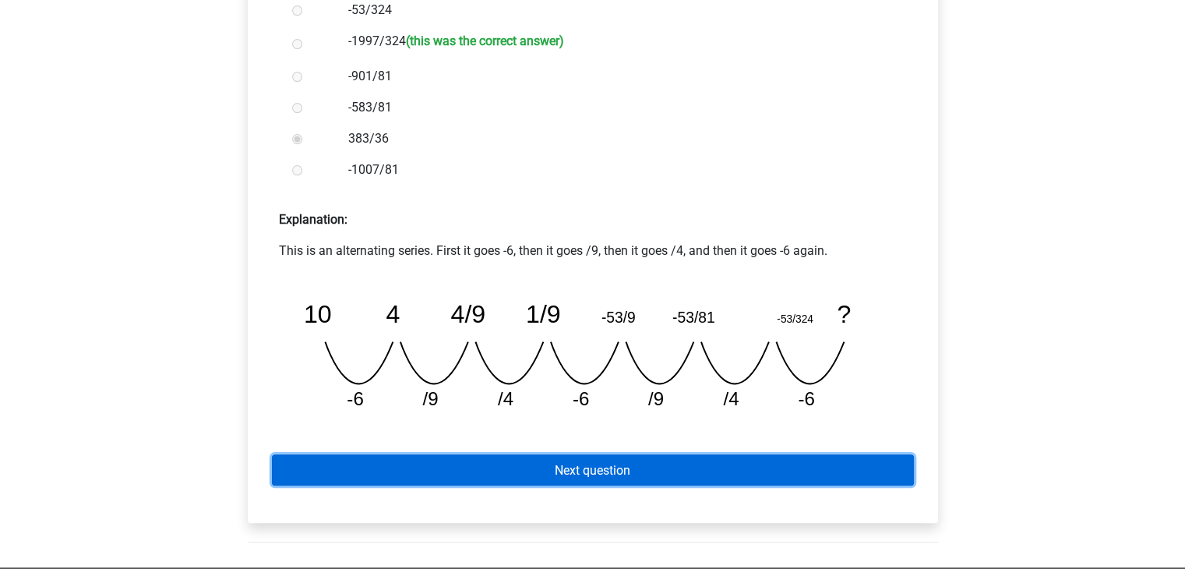
click at [633, 472] on link "Next question" at bounding box center [593, 469] width 642 height 30
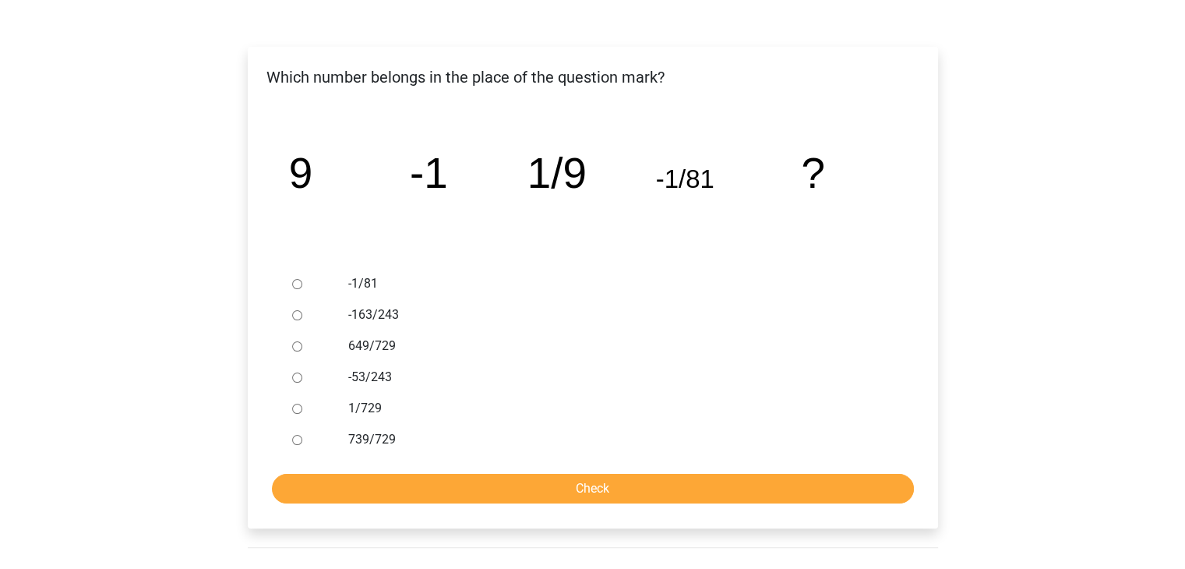
scroll to position [223, 0]
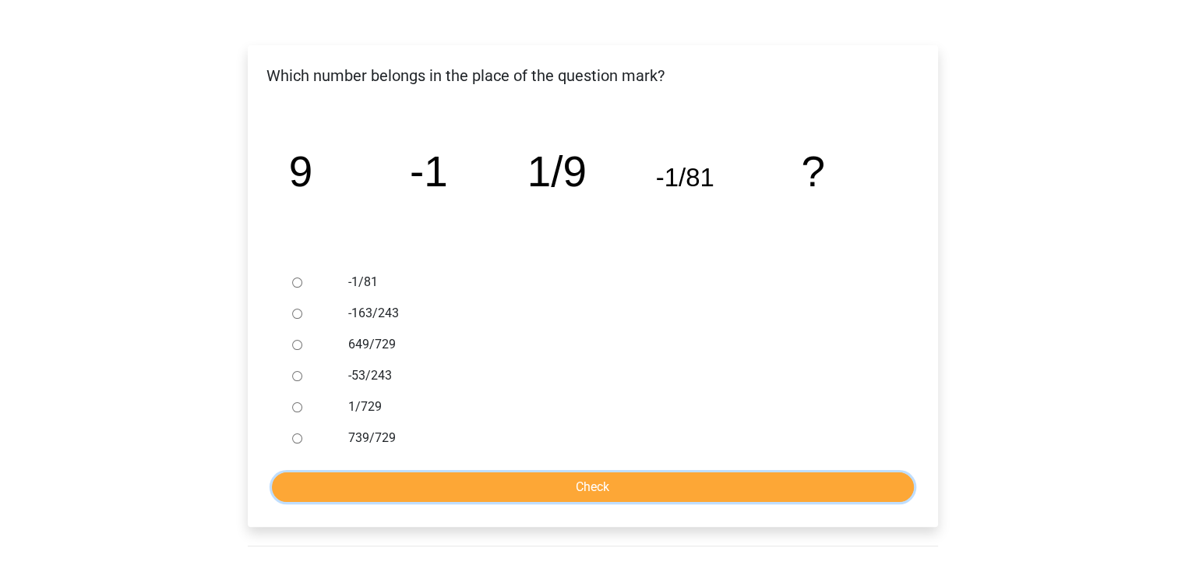
click at [633, 472] on input "Check" at bounding box center [593, 487] width 642 height 30
click at [492, 184] on icon "image/svg+xml 9 -1 1/9 -1/81 ?" at bounding box center [593, 186] width 640 height 161
click at [295, 415] on div at bounding box center [311, 406] width 51 height 31
click at [296, 408] on input "1/729" at bounding box center [297, 407] width 10 height 10
radio input "true"
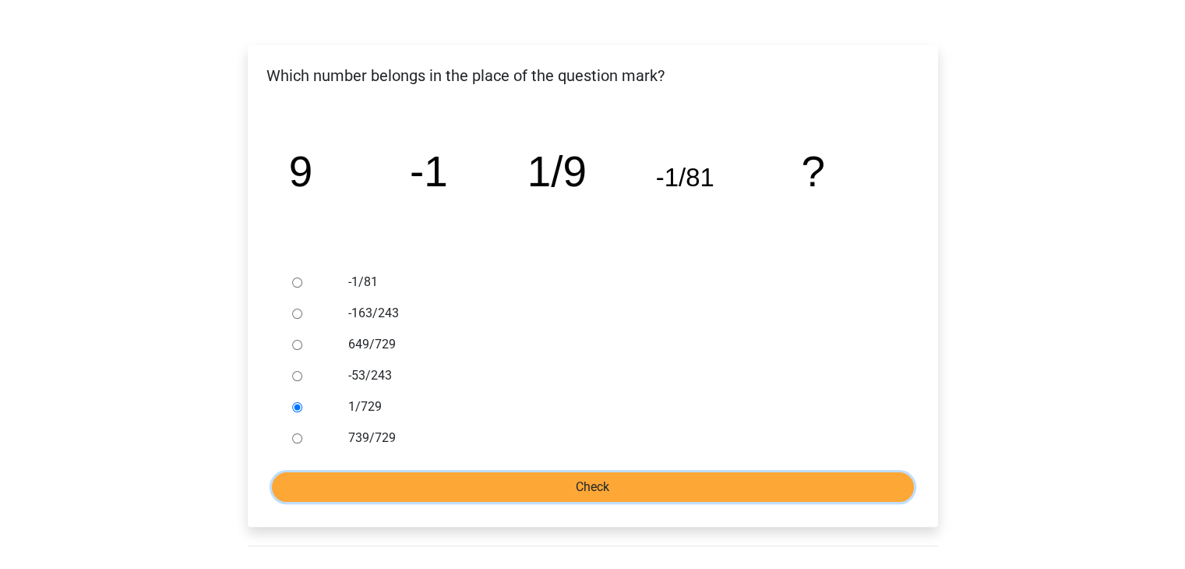
click at [405, 473] on input "Check" at bounding box center [593, 487] width 642 height 30
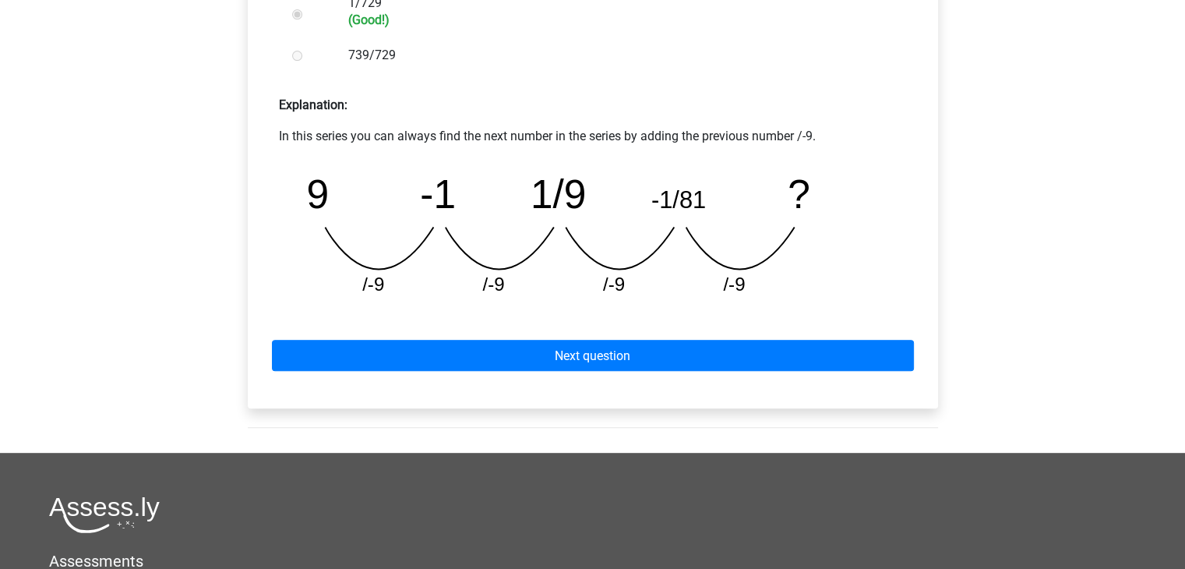
scroll to position [628, 0]
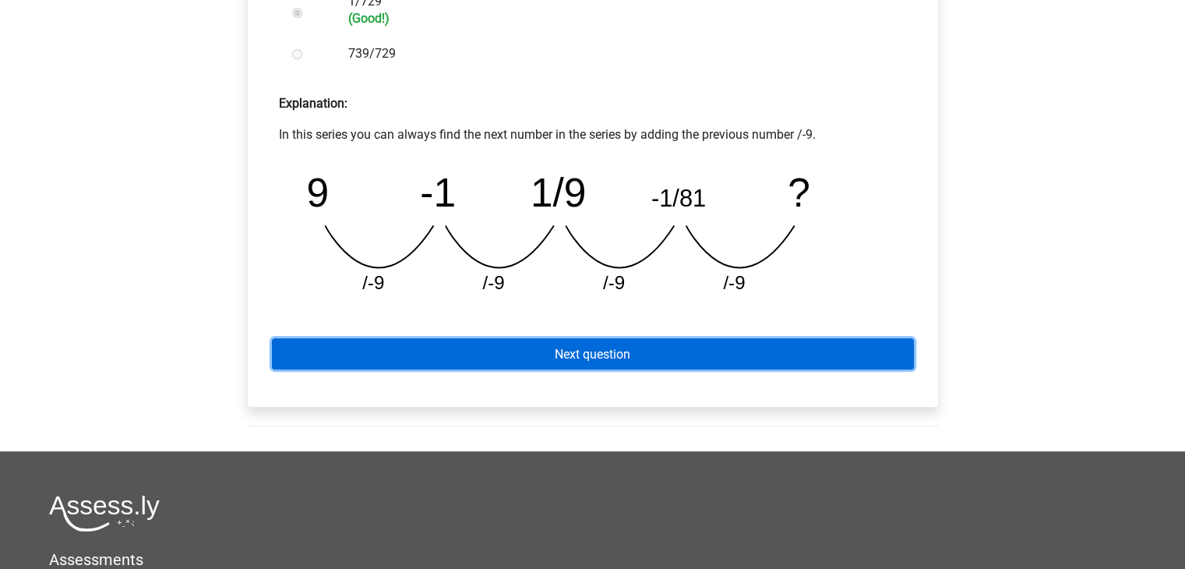
click at [686, 340] on link "Next question" at bounding box center [593, 353] width 642 height 30
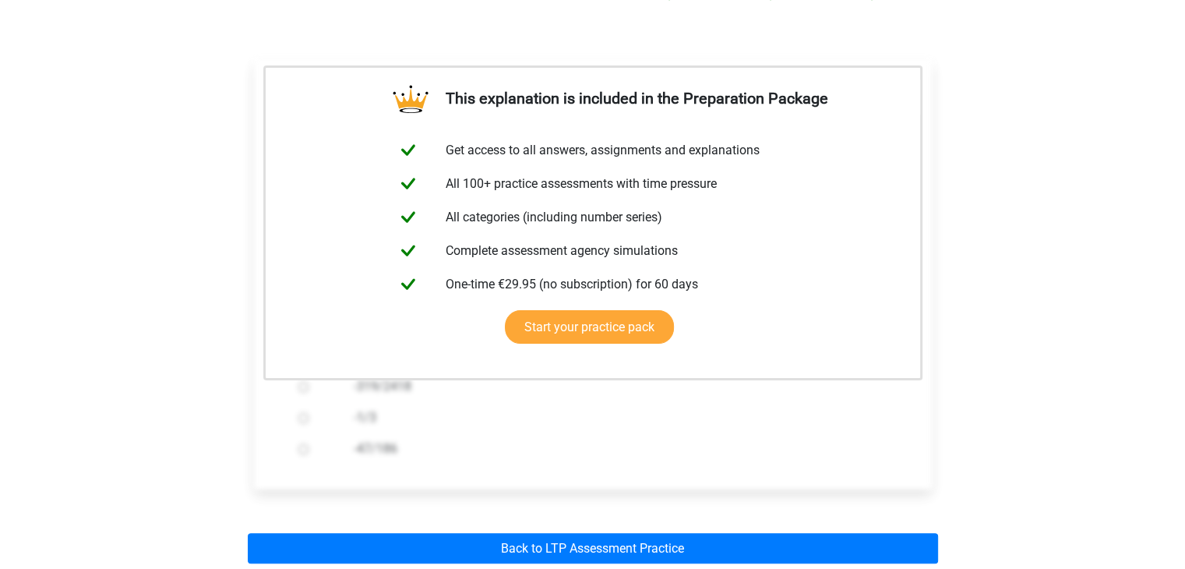
scroll to position [217, 0]
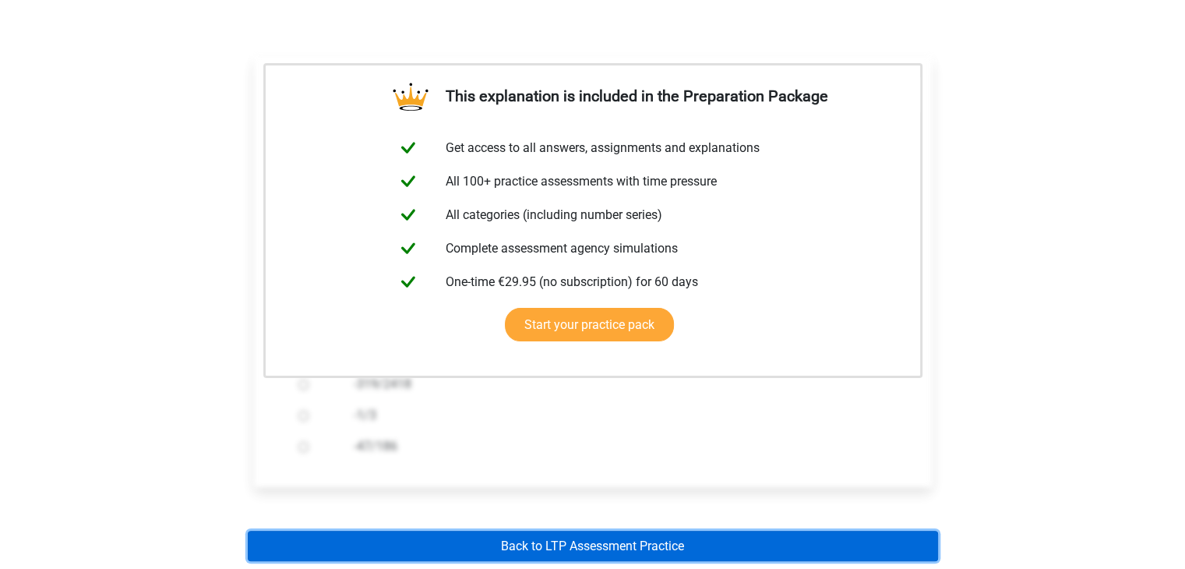
click at [561, 538] on font "Back to LTP Assessment Practice" at bounding box center [592, 545] width 183 height 15
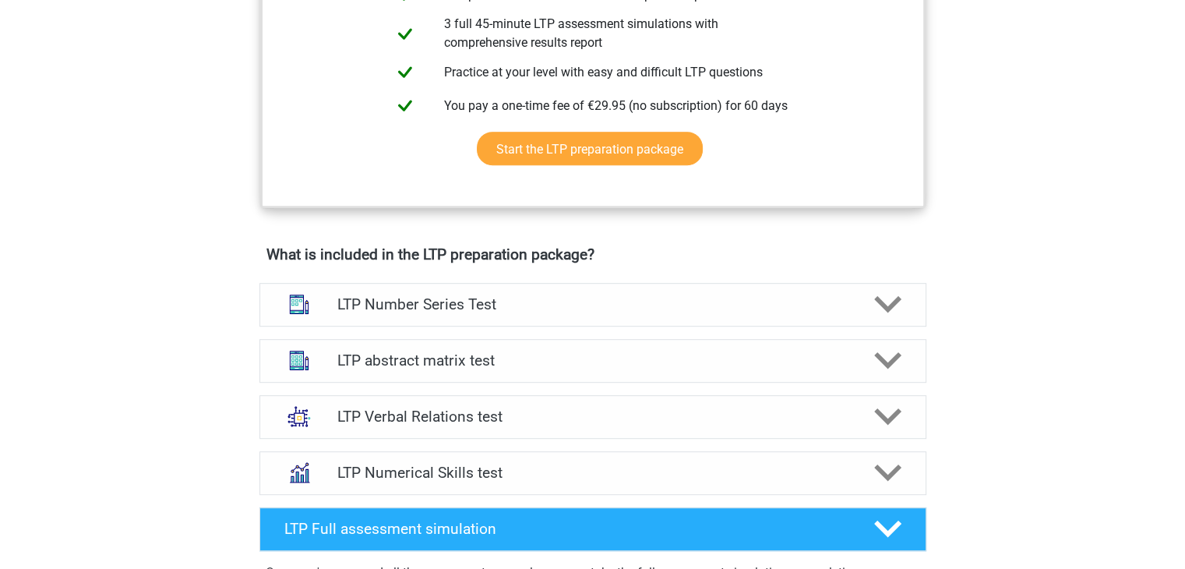
scroll to position [904, 0]
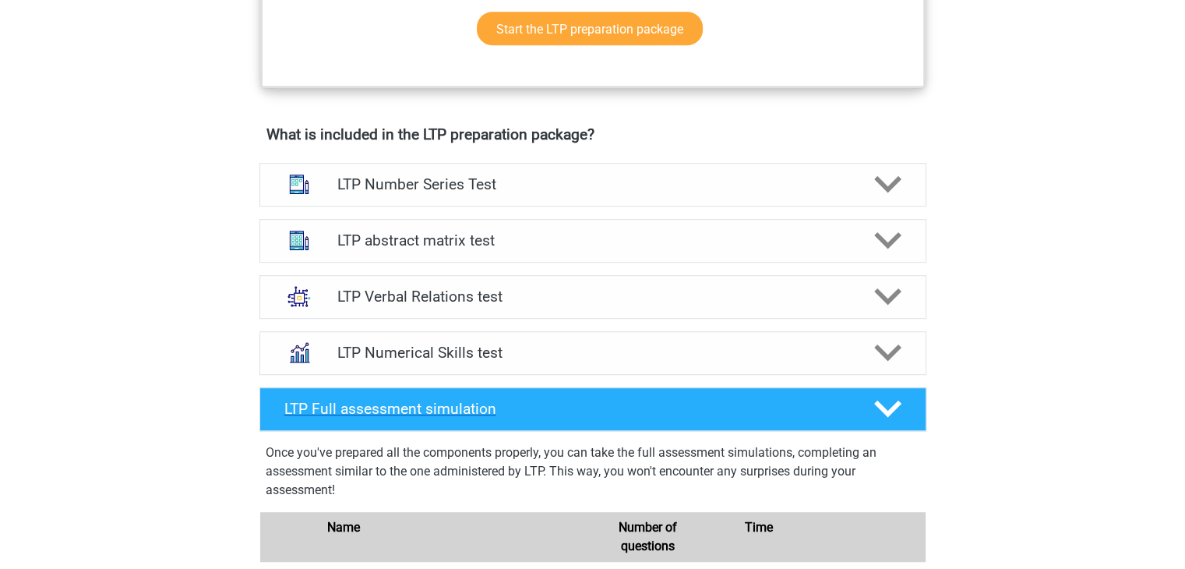
click at [901, 395] on icon at bounding box center [887, 408] width 27 height 27
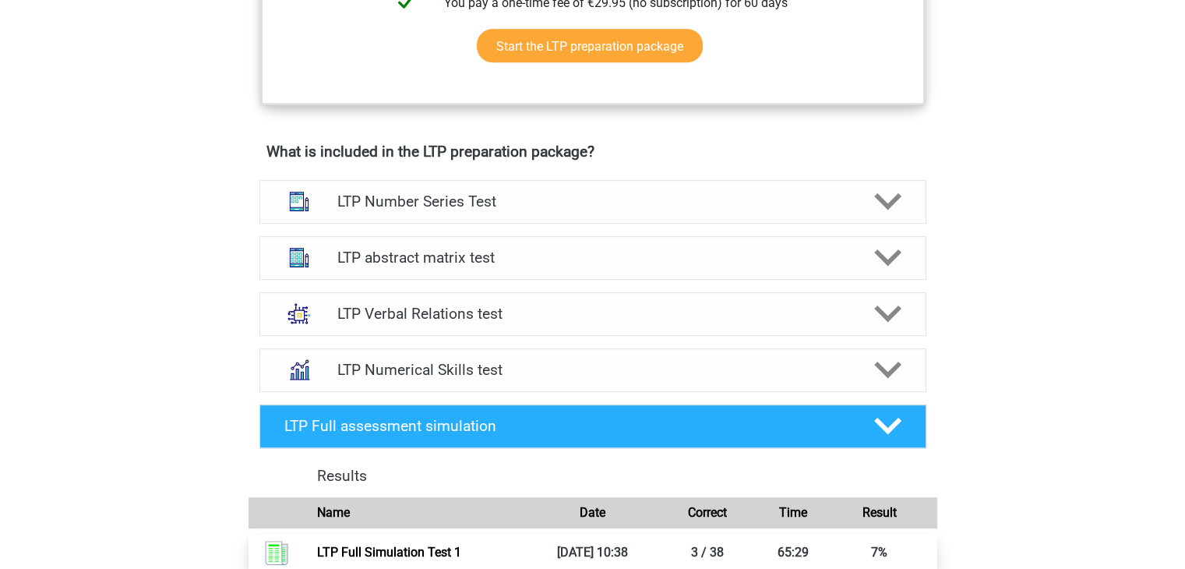
scroll to position [859, 0]
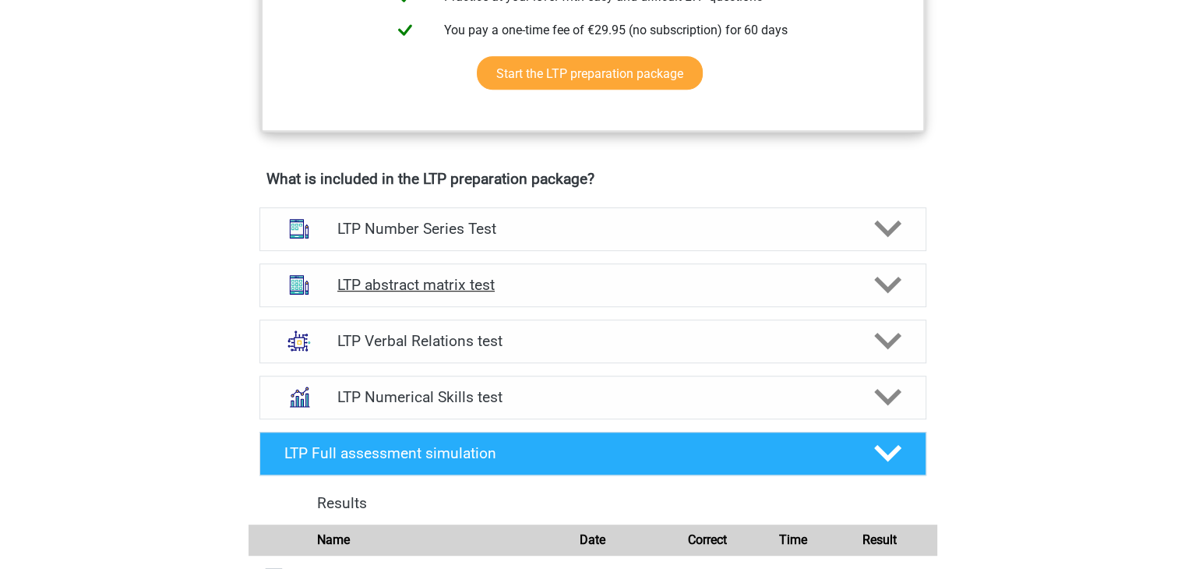
click at [897, 284] on icon at bounding box center [887, 284] width 27 height 27
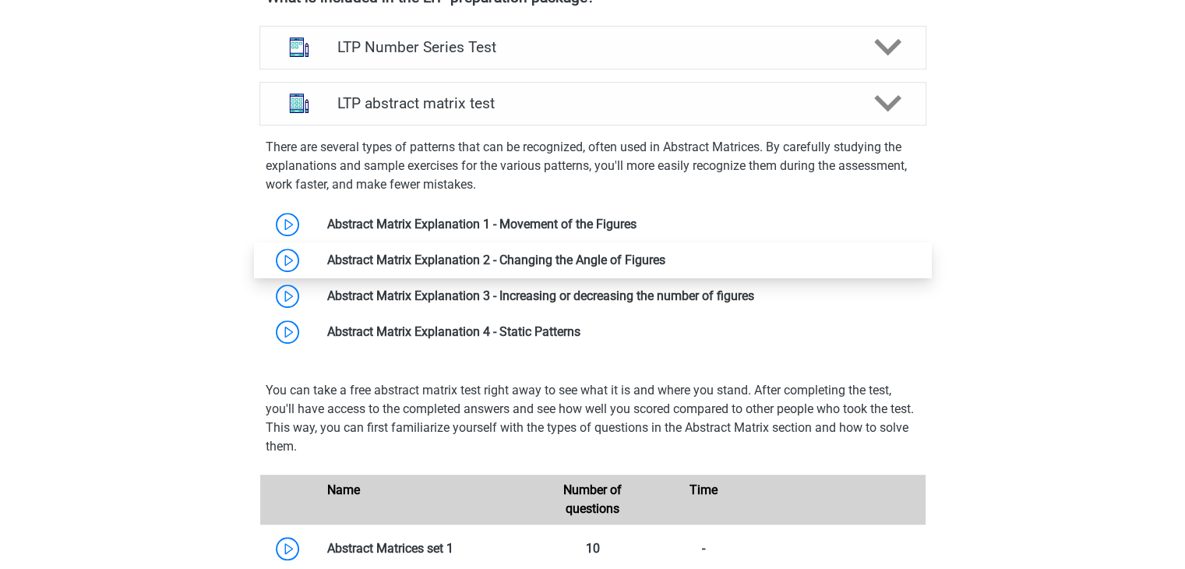
scroll to position [1043, 0]
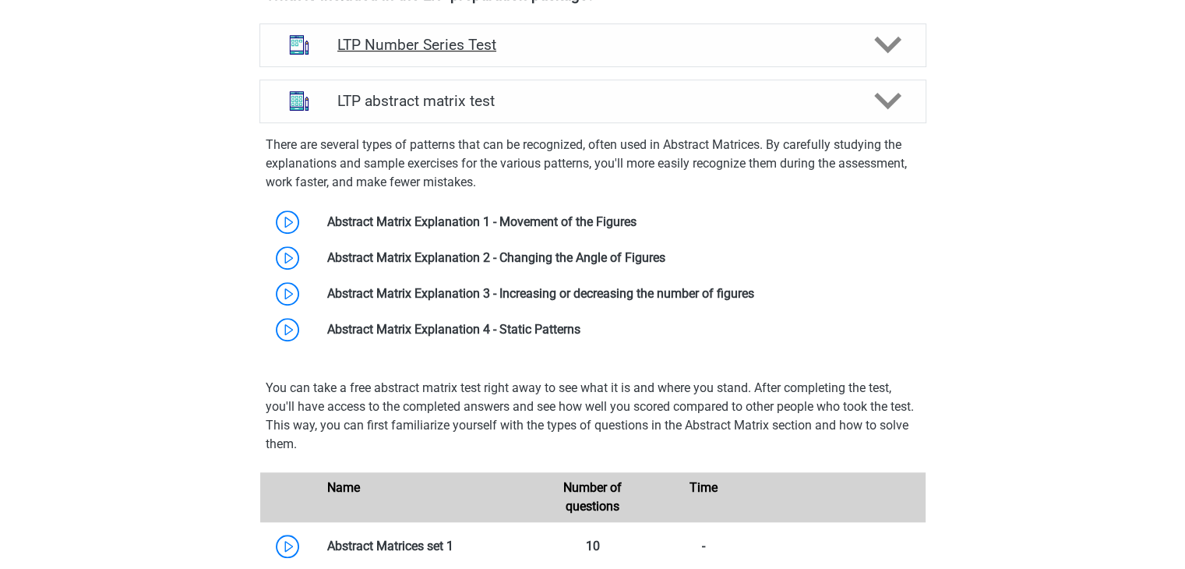
click at [877, 44] on icon at bounding box center [887, 44] width 27 height 27
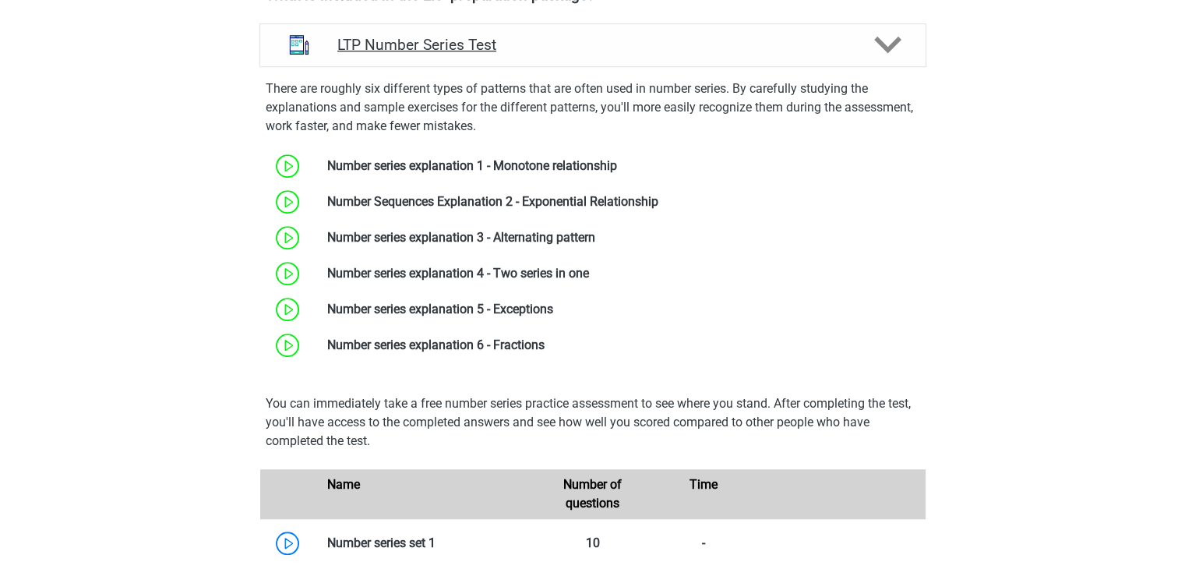
click at [877, 44] on icon at bounding box center [887, 44] width 27 height 27
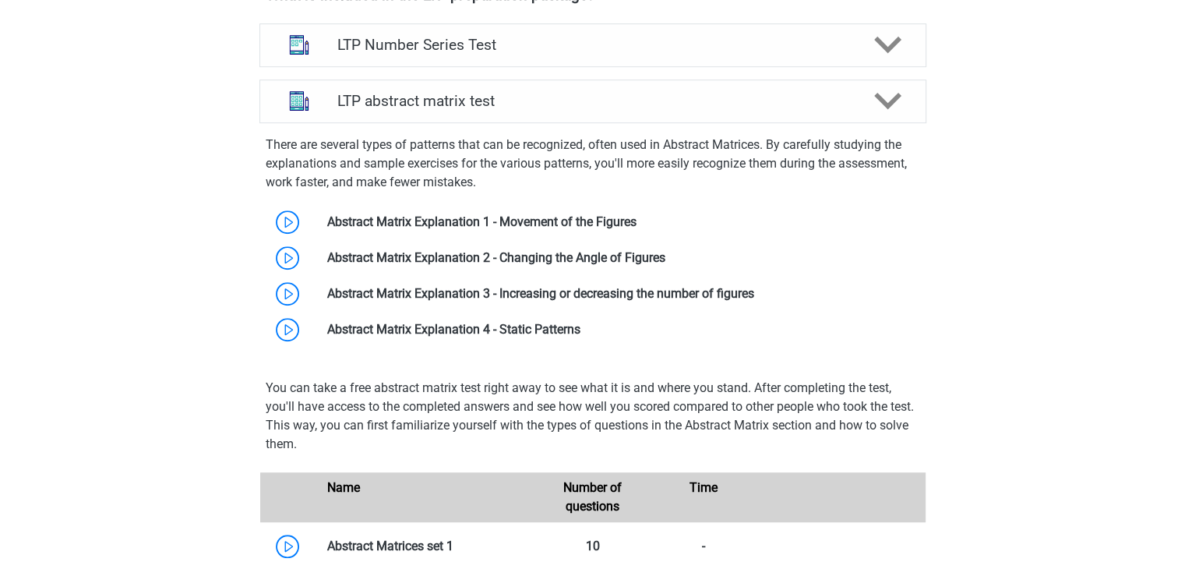
click at [870, 132] on div "There are several types of patterns that can be recognized, often used in Abstr…" at bounding box center [592, 238] width 679 height 218
click at [881, 44] on polygon at bounding box center [887, 45] width 27 height 17
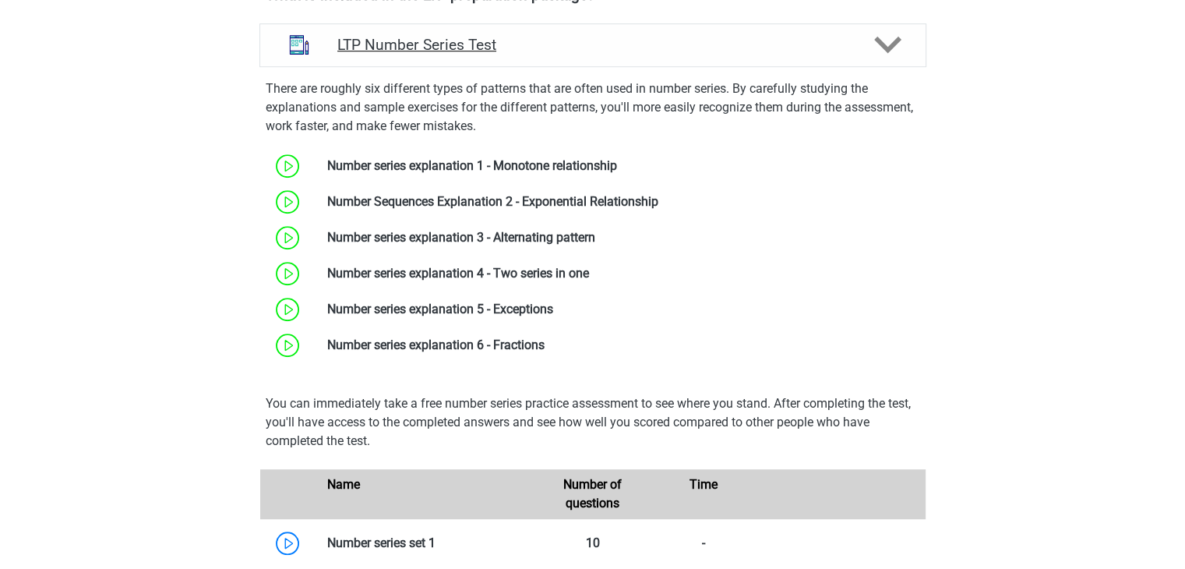
click at [881, 44] on polygon at bounding box center [887, 45] width 27 height 17
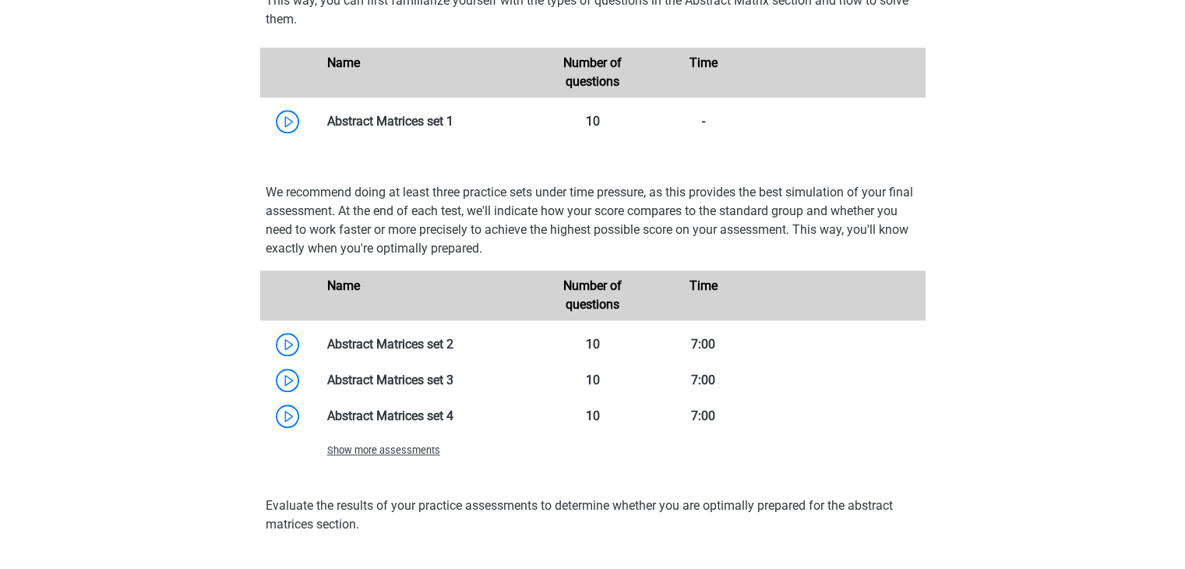
scroll to position [1468, 0]
click at [881, 44] on div "You can take a free abstract matrix test right away to see what it is and where…" at bounding box center [592, 47] width 679 height 210
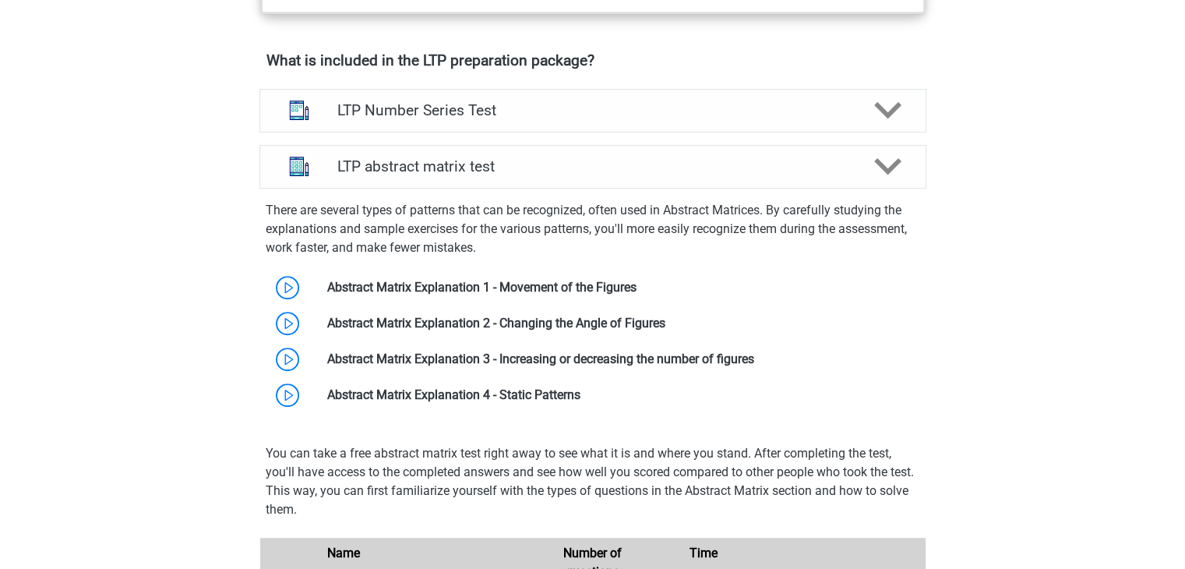
scroll to position [977, 0]
click at [884, 164] on icon at bounding box center [887, 167] width 27 height 27
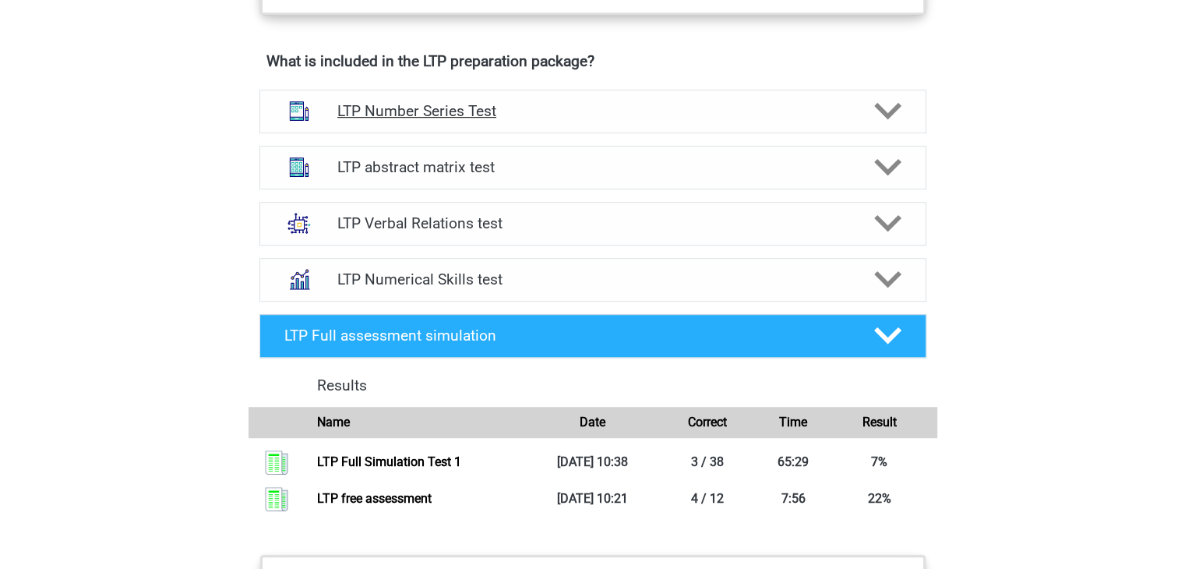
click at [898, 119] on icon at bounding box center [887, 110] width 27 height 27
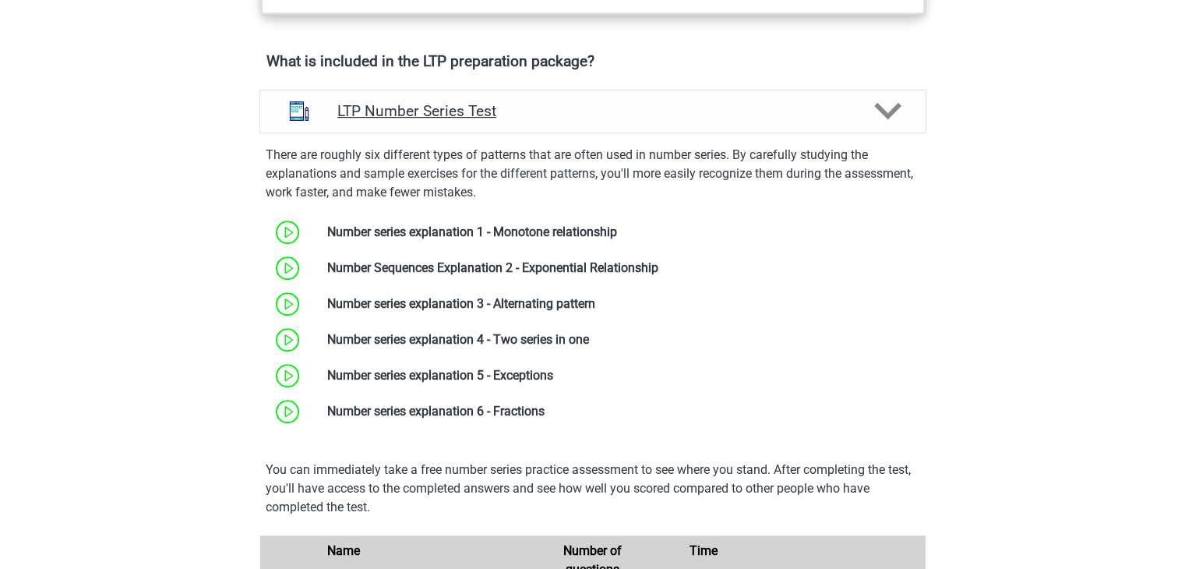
click at [898, 119] on icon at bounding box center [887, 110] width 27 height 27
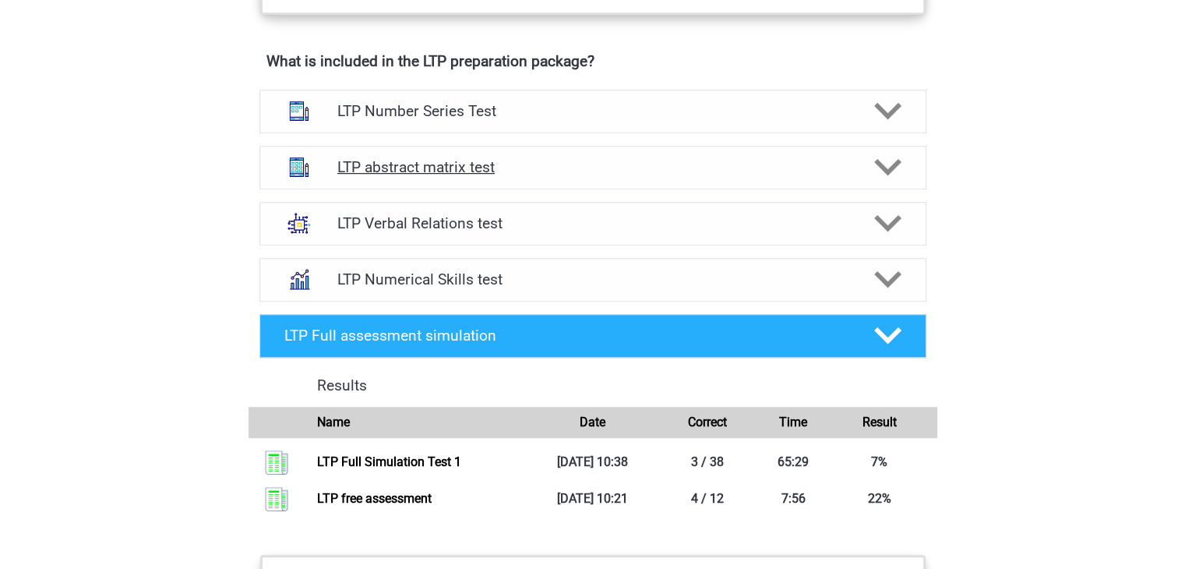
click at [891, 184] on div "LTP abstract matrix test" at bounding box center [592, 168] width 667 height 44
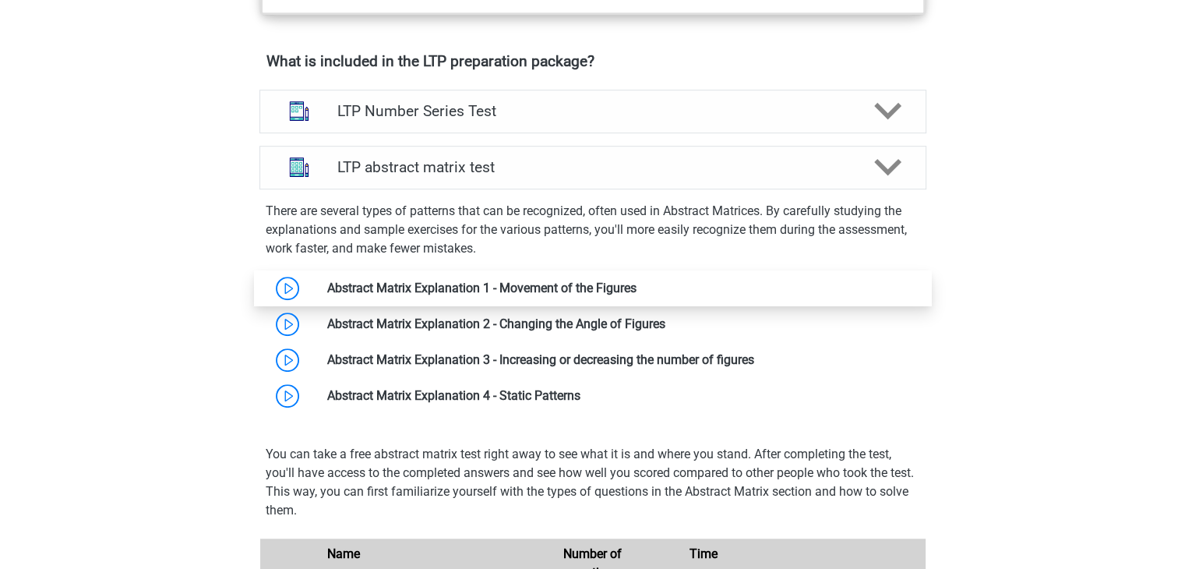
click at [637, 284] on link at bounding box center [637, 288] width 0 height 15
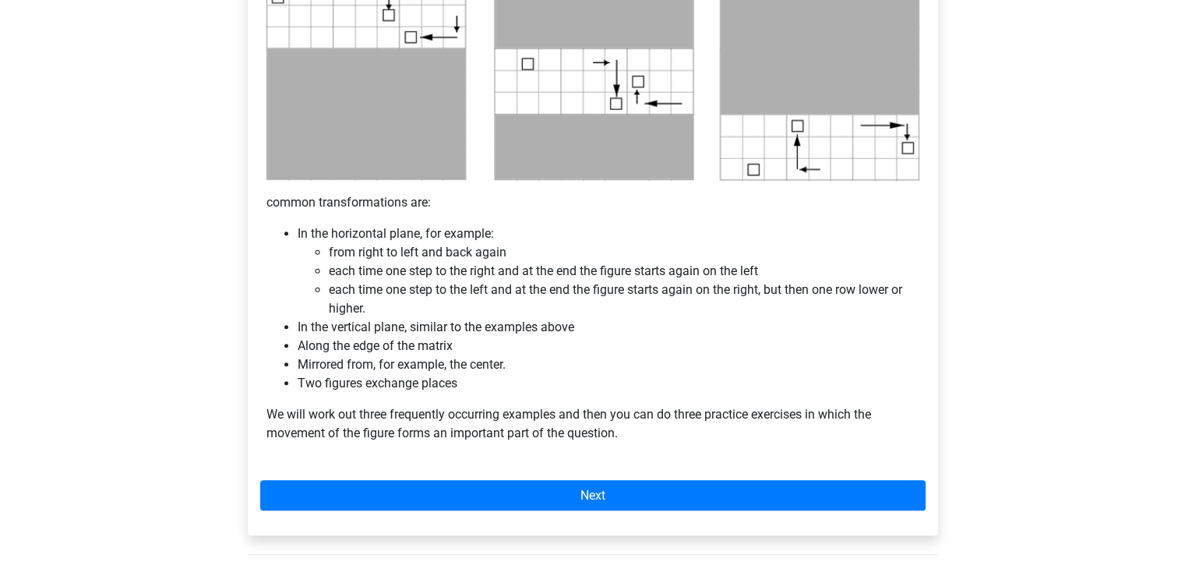
scroll to position [835, 0]
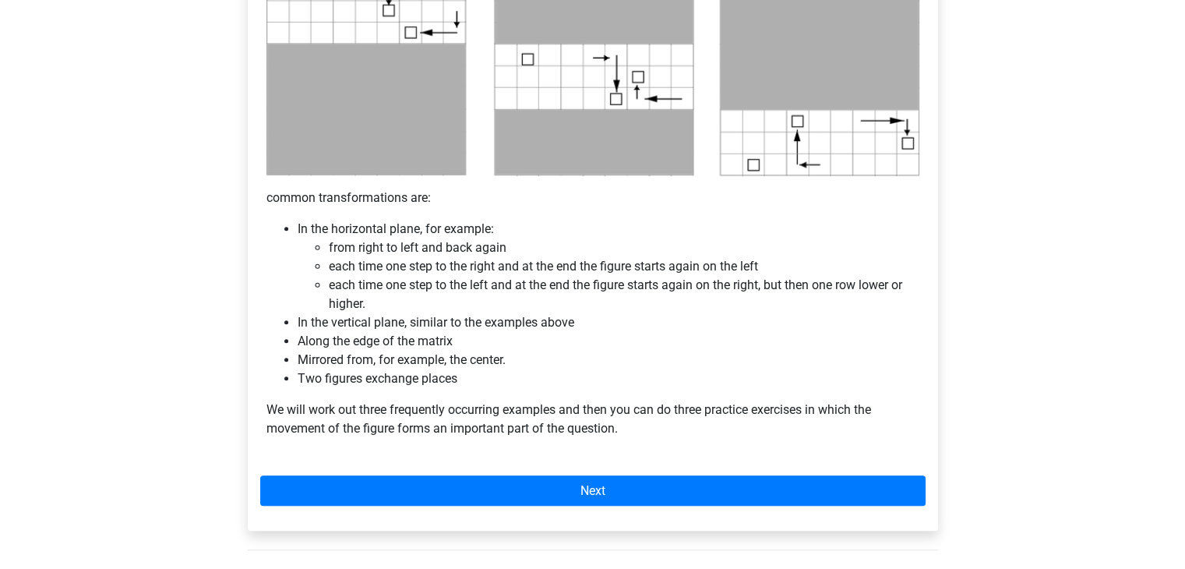
click at [476, 292] on li "each time one step to the left and at the end the figure starts again on the ri…" at bounding box center [624, 294] width 591 height 37
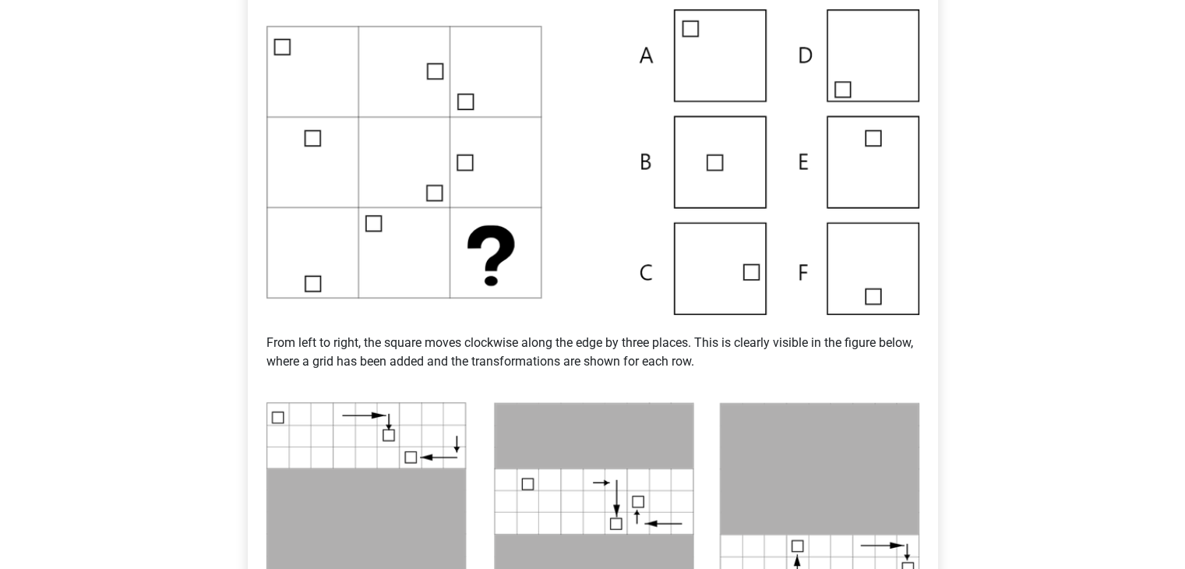
scroll to position [410, 0]
click at [476, 292] on img at bounding box center [592, 162] width 653 height 305
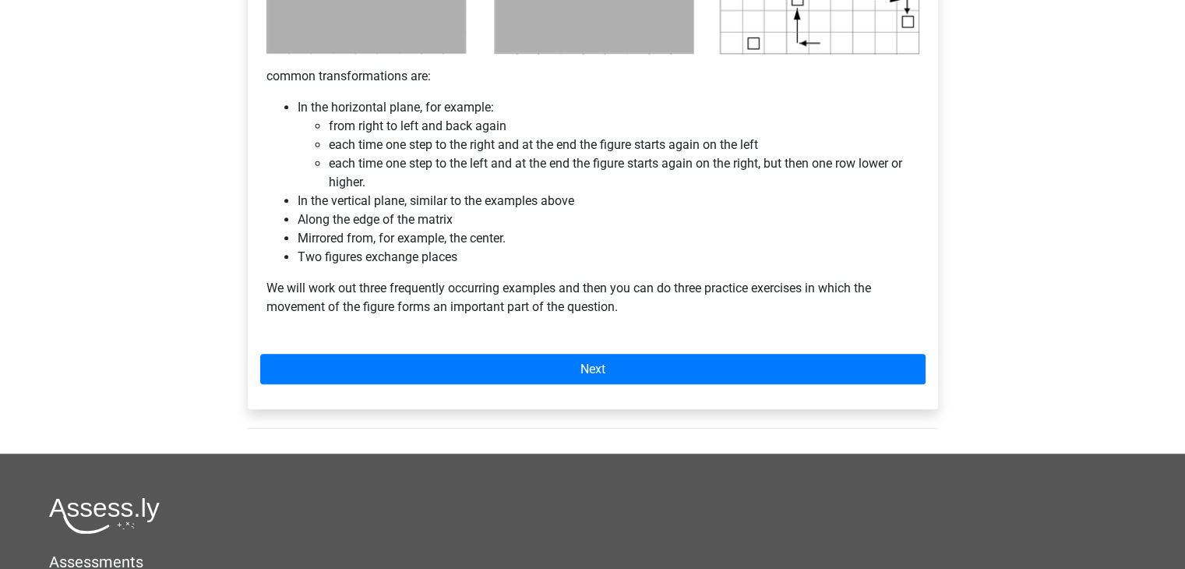
scroll to position [958, 0]
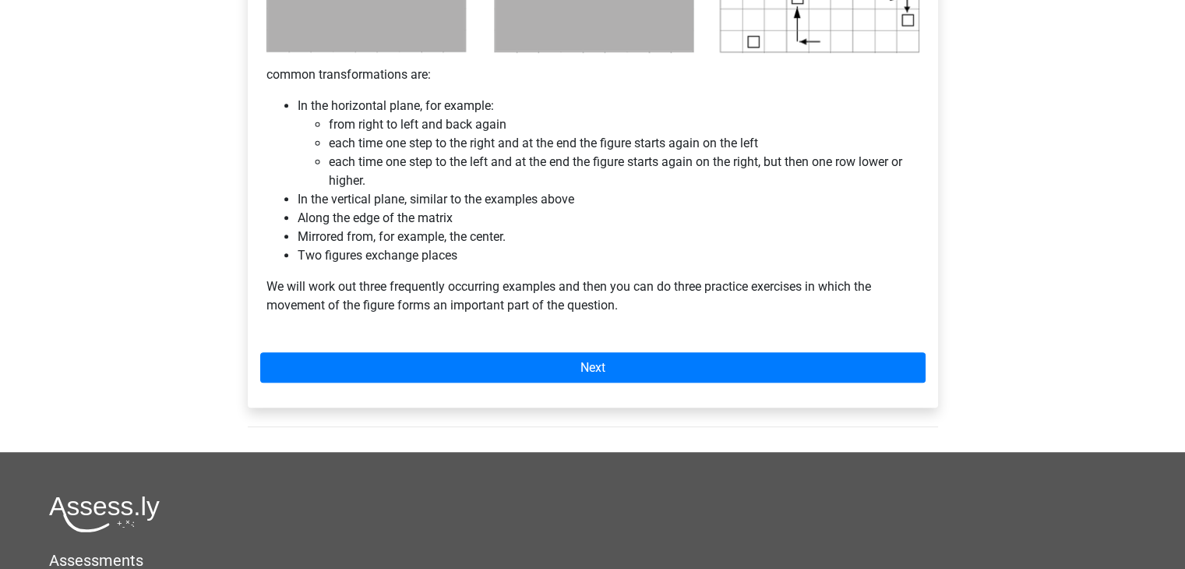
click at [476, 292] on font "We will work out three frequently occurring examples and then you can do three …" at bounding box center [568, 296] width 605 height 34
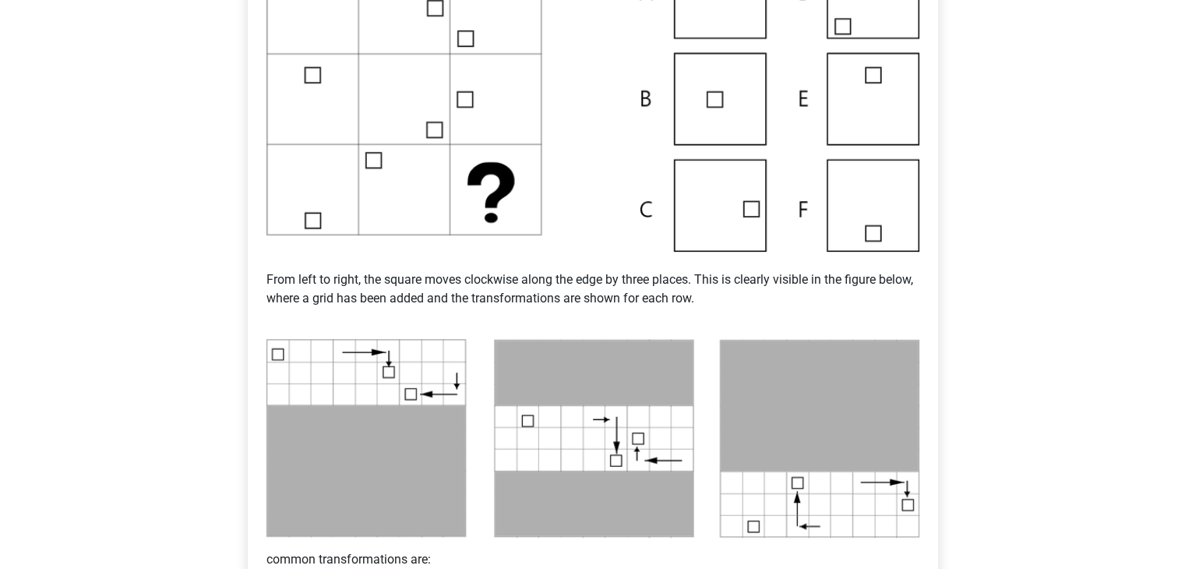
scroll to position [430, 0]
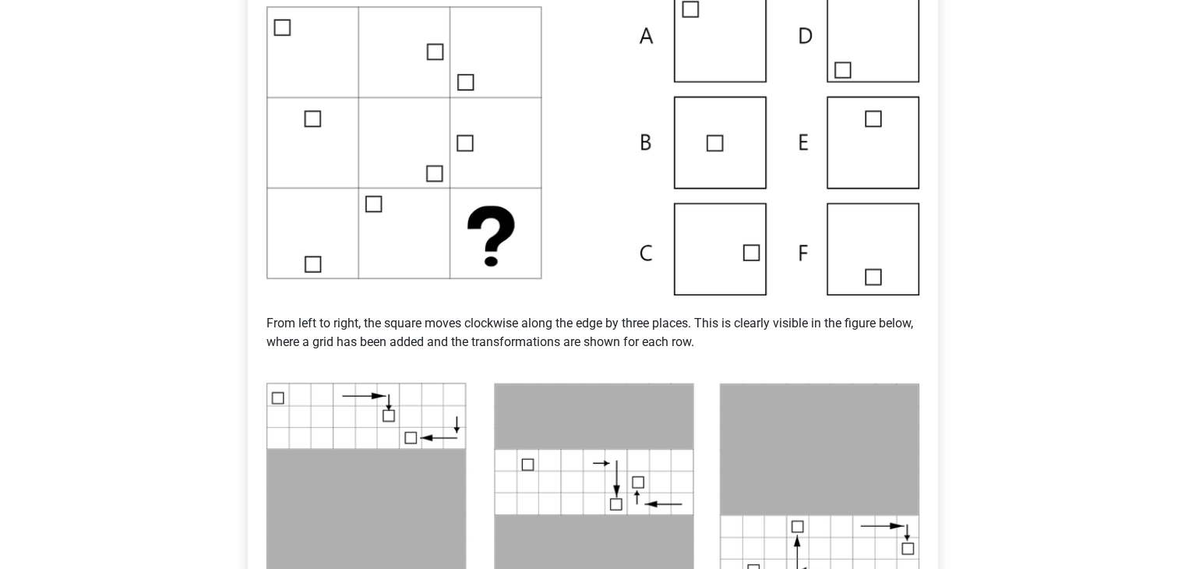
drag, startPoint x: 517, startPoint y: 182, endPoint x: 418, endPoint y: 171, distance: 100.2
click at [418, 171] on img at bounding box center [592, 142] width 653 height 305
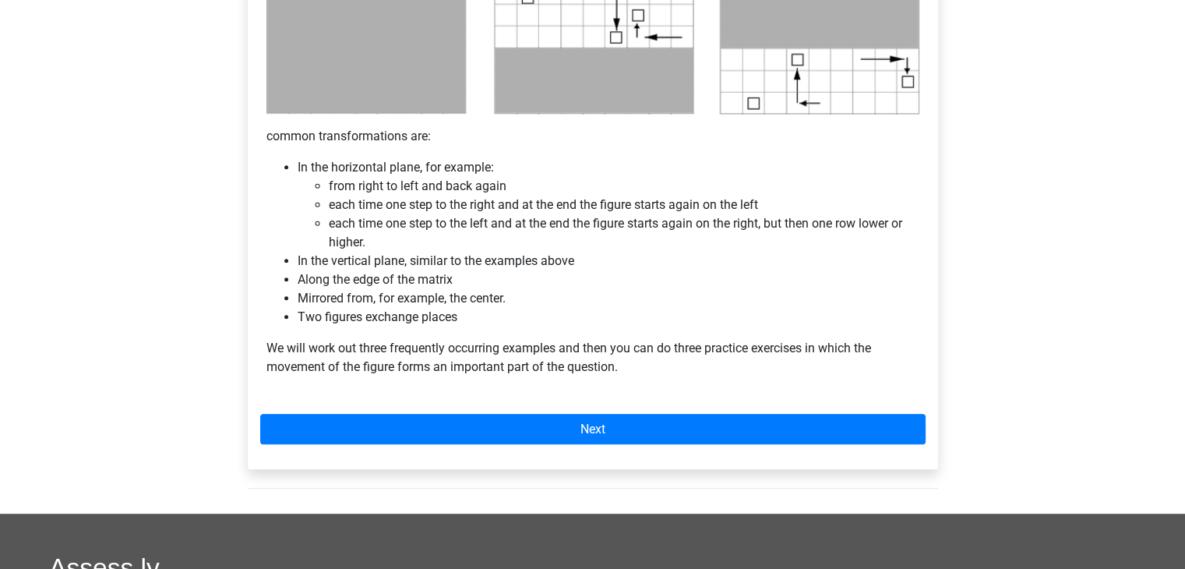
scroll to position [898, 0]
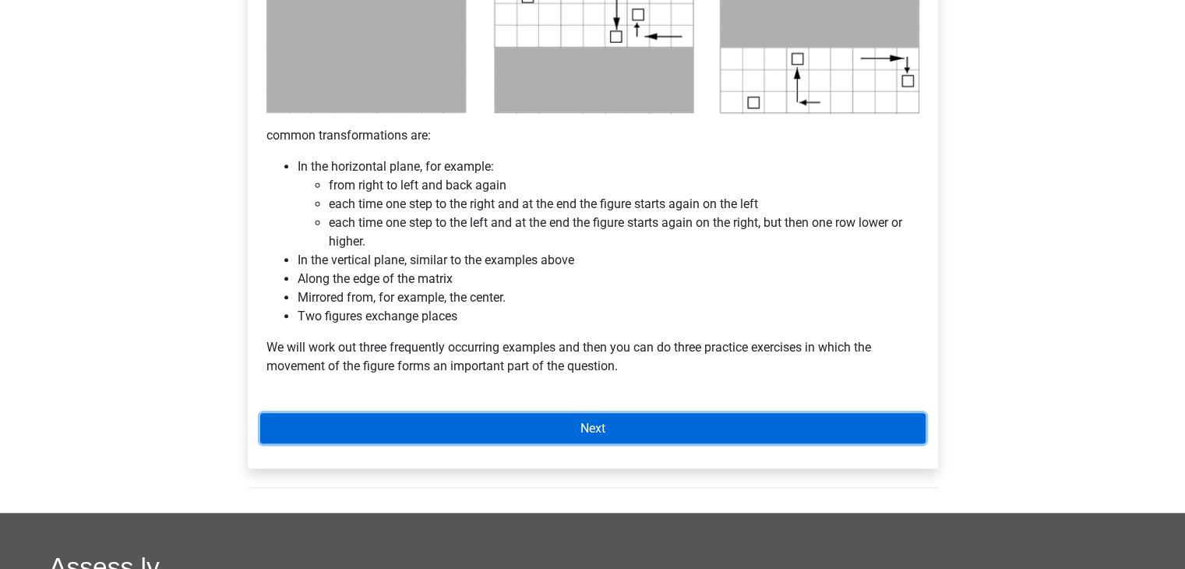
click at [538, 423] on link "Next" at bounding box center [592, 428] width 665 height 30
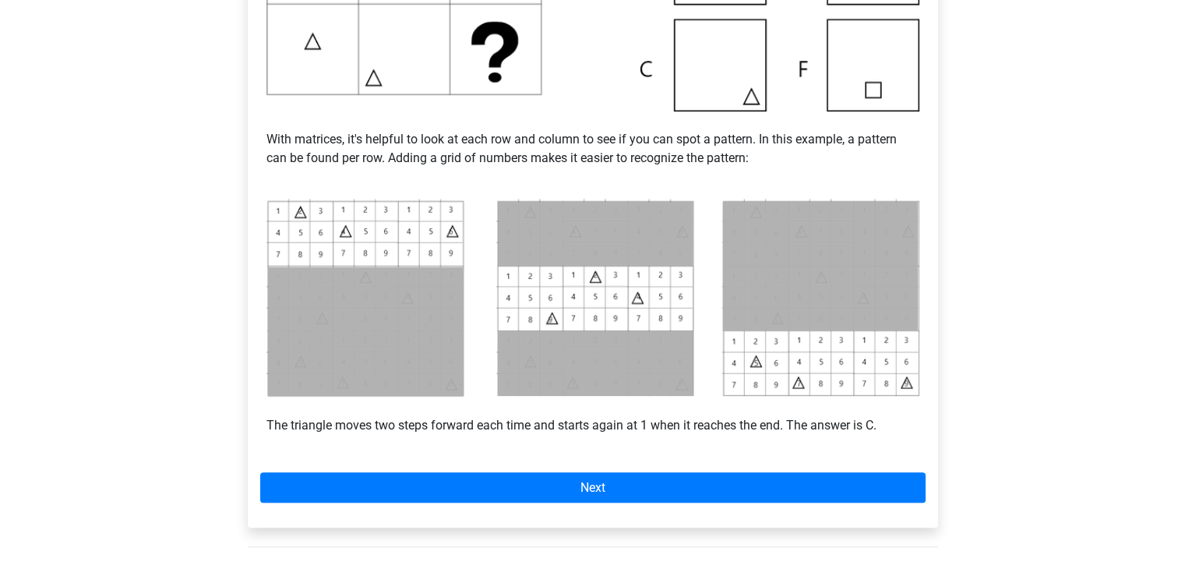
scroll to position [560, 0]
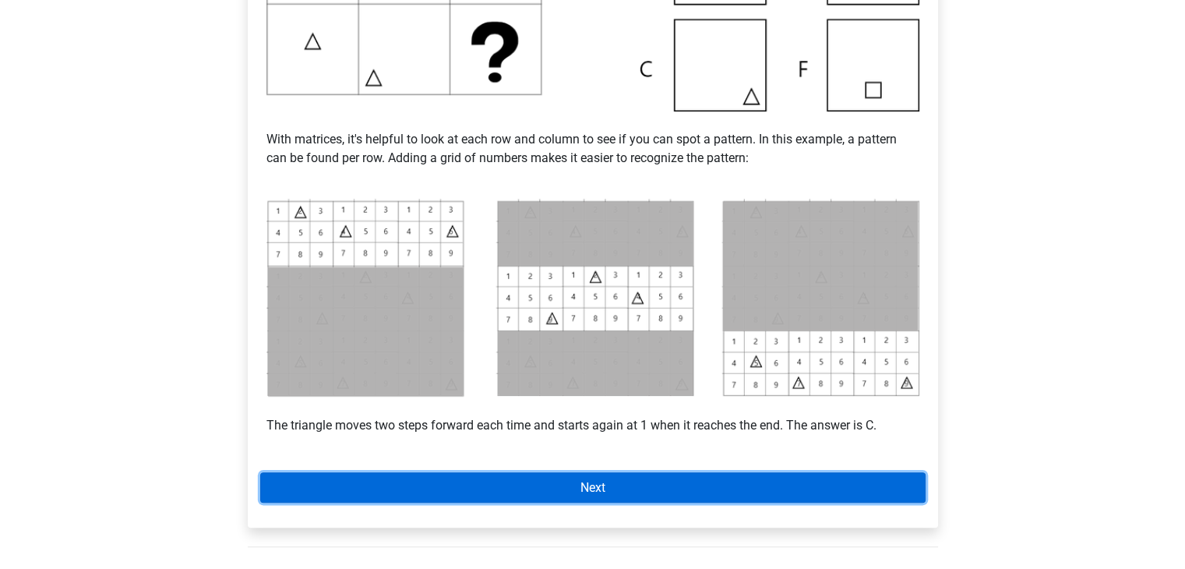
click at [725, 478] on link "Next" at bounding box center [592, 487] width 665 height 30
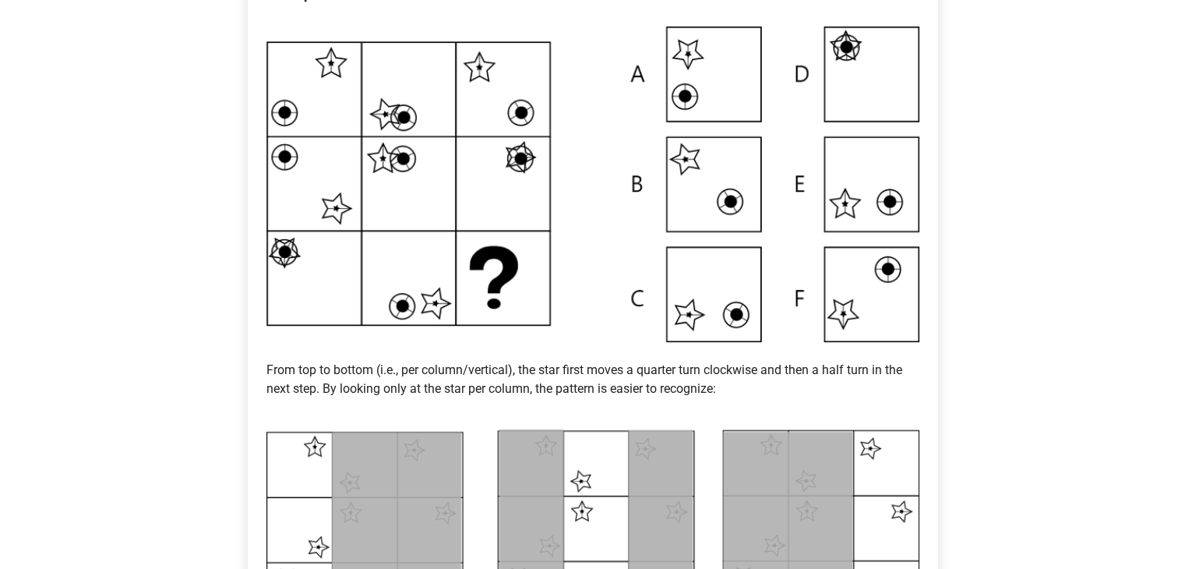
scroll to position [343, 0]
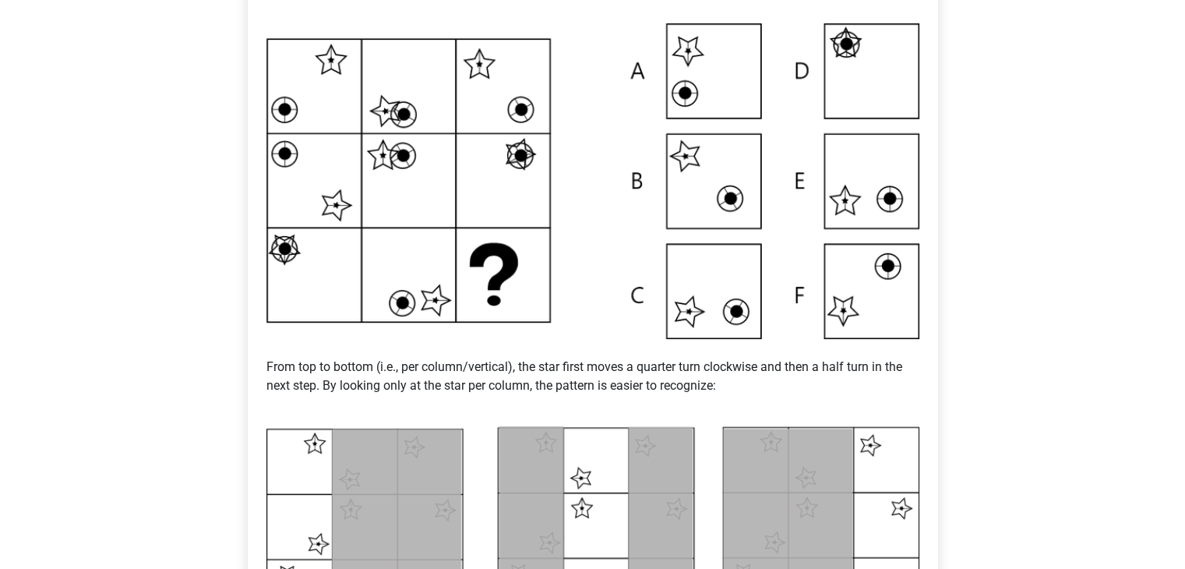
click at [489, 440] on img at bounding box center [592, 525] width 653 height 199
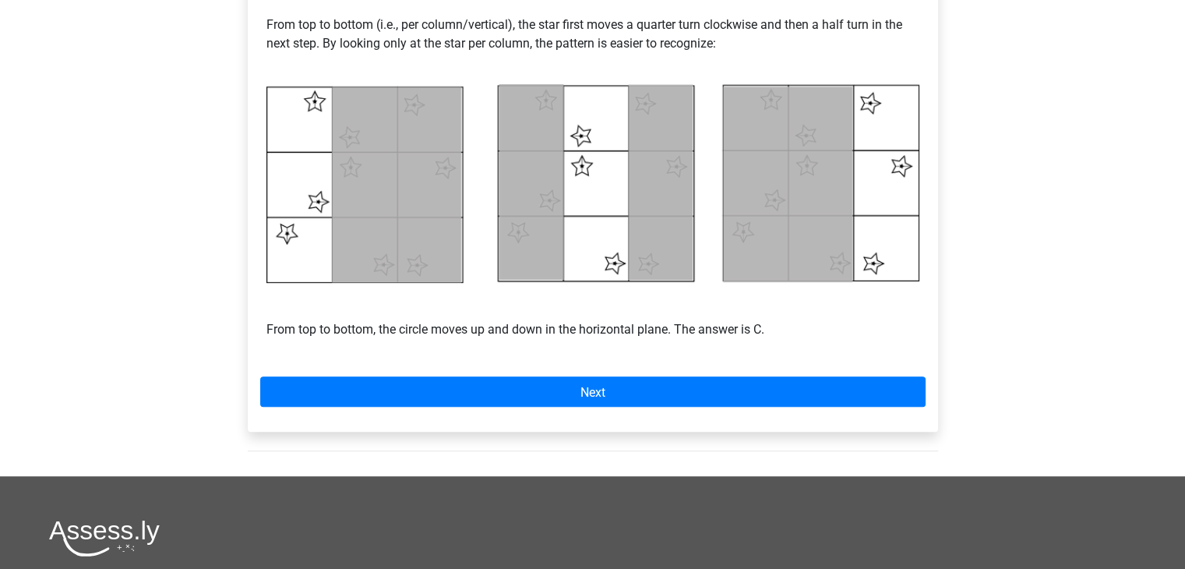
scroll to position [684, 0]
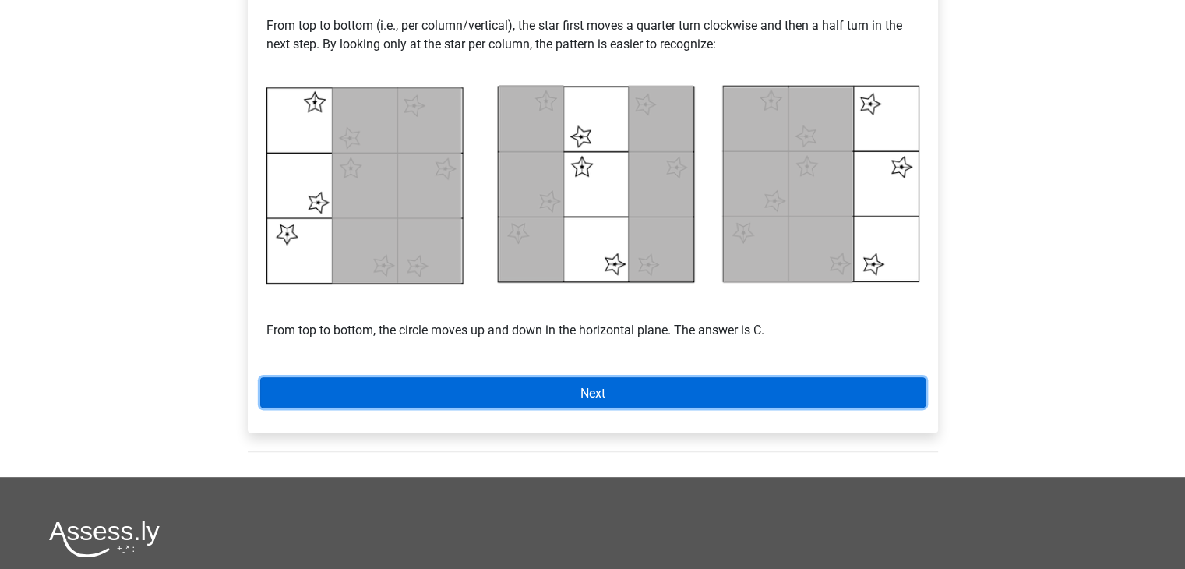
click at [511, 393] on link "Next" at bounding box center [592, 392] width 665 height 30
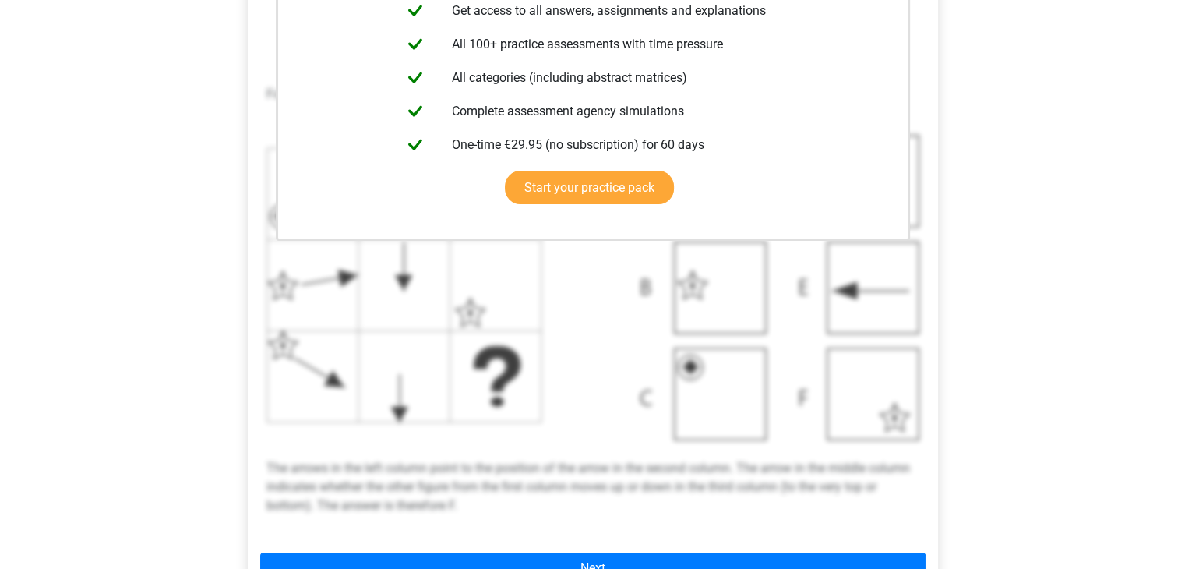
scroll to position [555, 0]
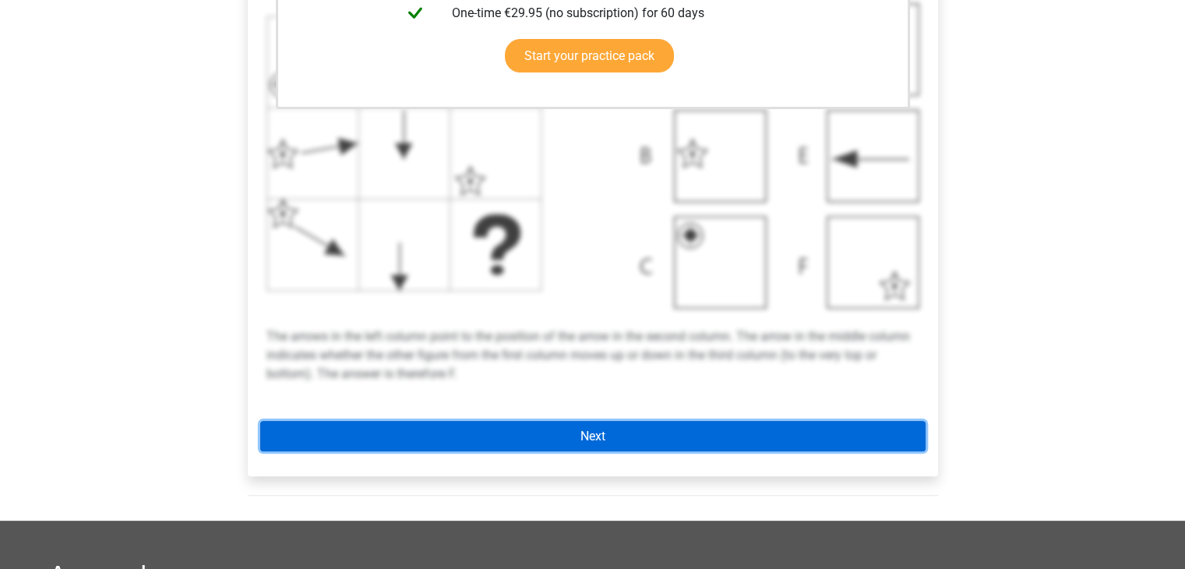
click at [513, 435] on link "Next" at bounding box center [592, 436] width 665 height 30
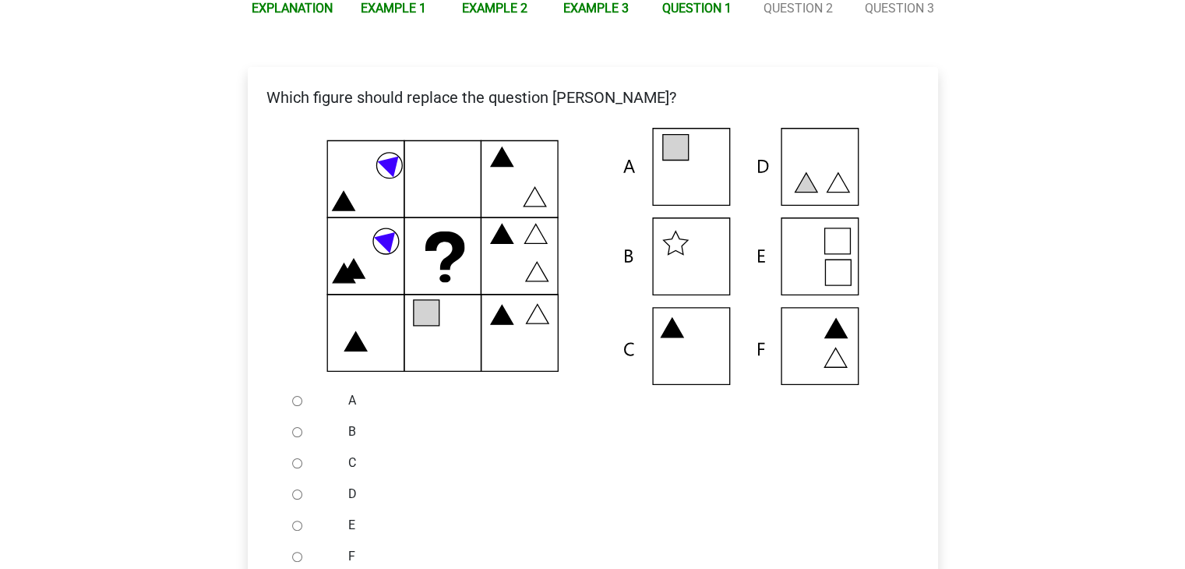
scroll to position [235, 0]
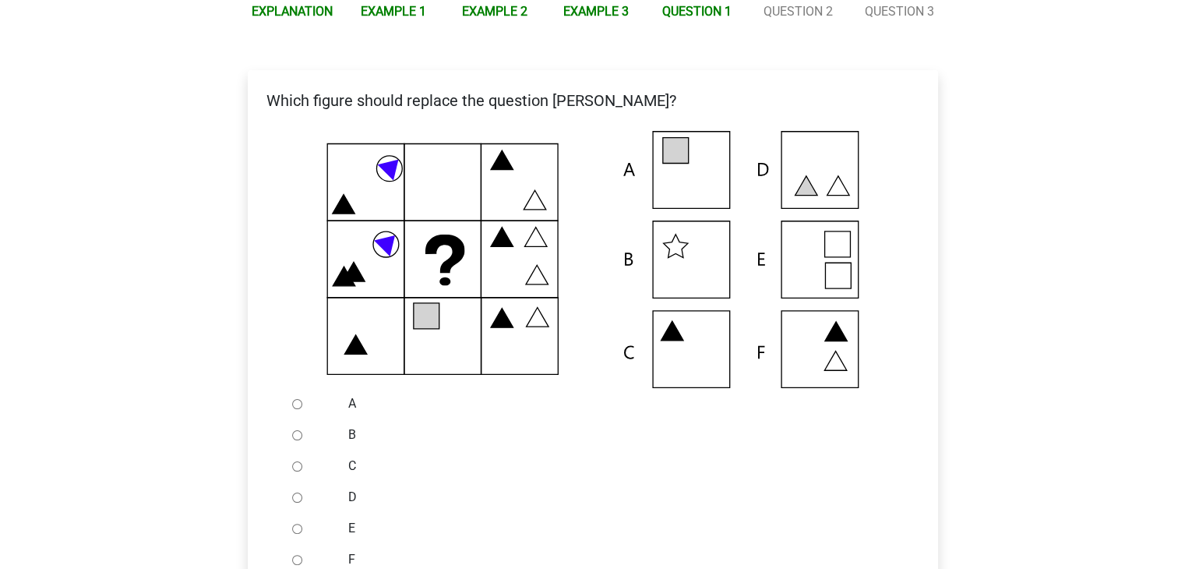
click at [298, 403] on input "A" at bounding box center [297, 404] width 10 height 10
radio input "true"
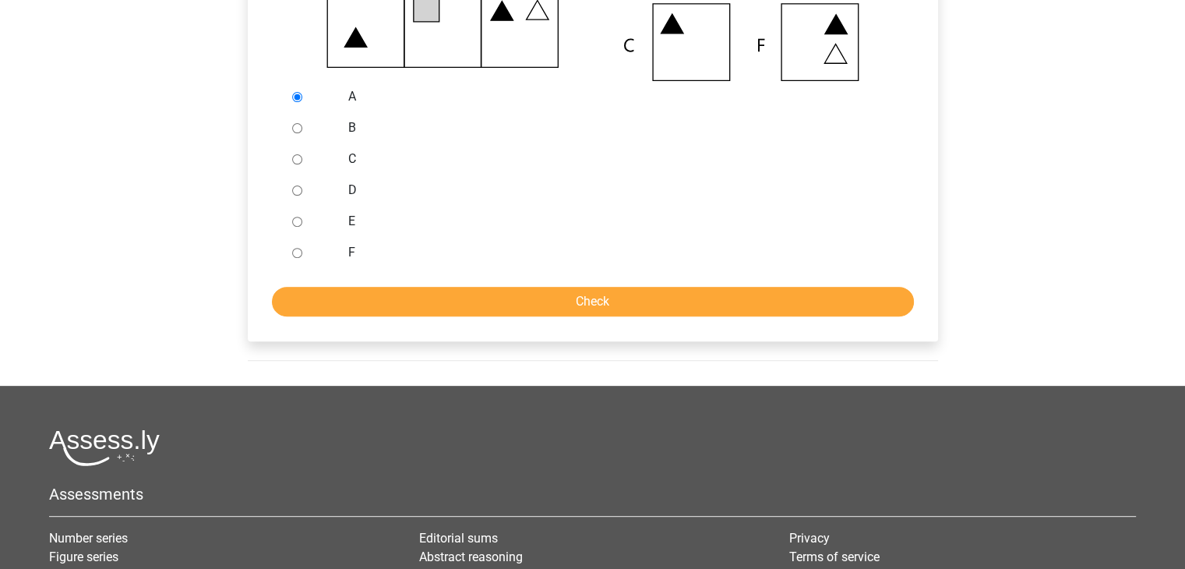
scroll to position [555, 0]
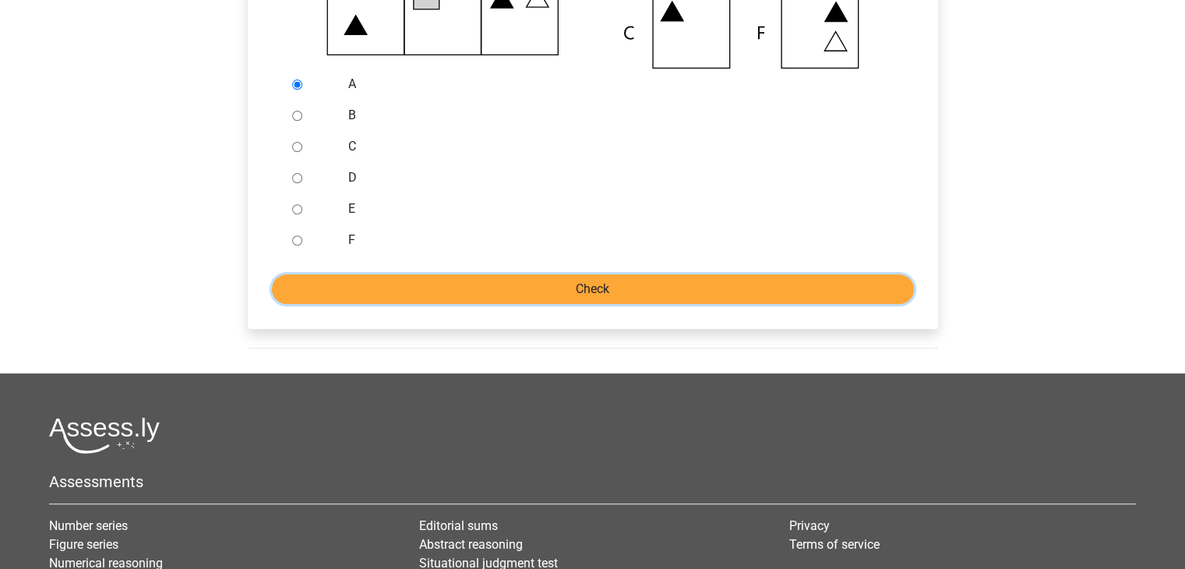
click at [371, 277] on input "Check" at bounding box center [593, 289] width 642 height 30
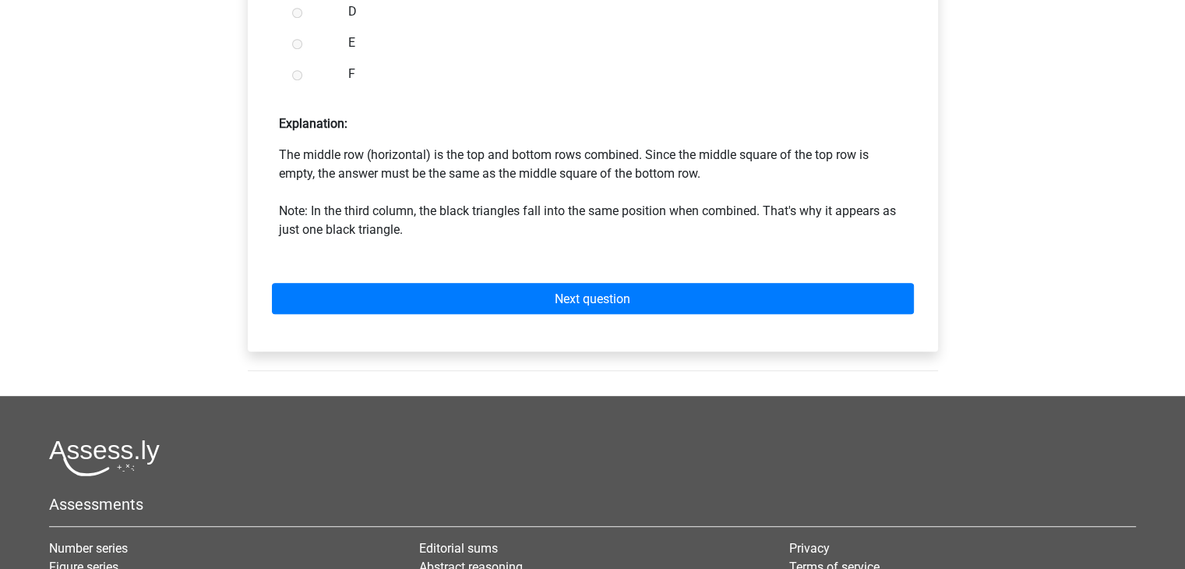
scroll to position [745, 0]
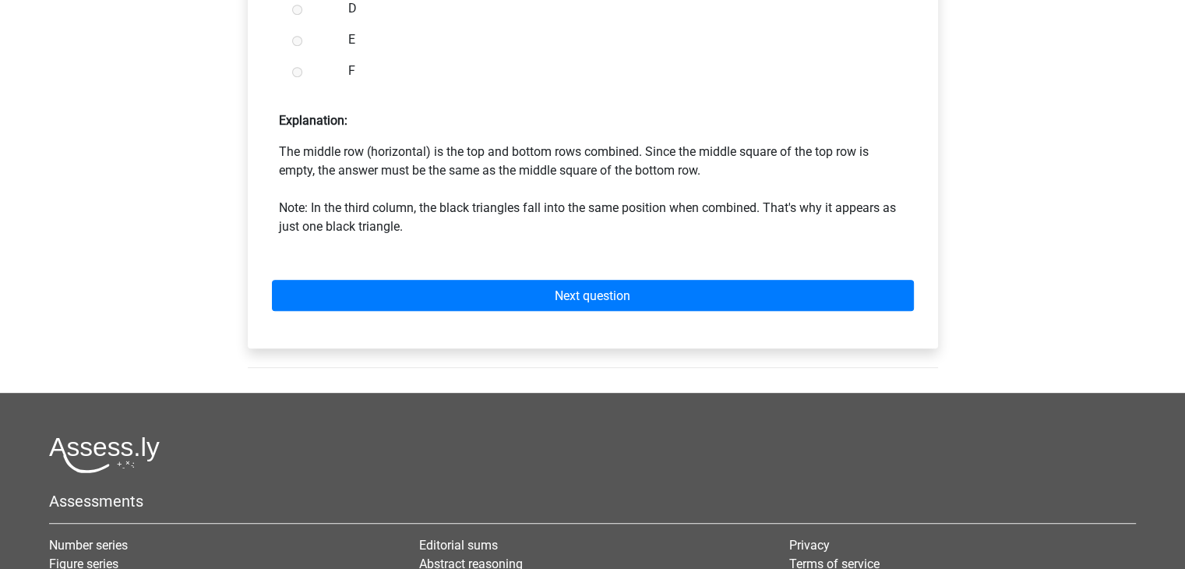
drag, startPoint x: 0, startPoint y: 0, endPoint x: 371, endPoint y: 277, distance: 463.2
click at [371, 277] on div "Next question" at bounding box center [592, 292] width 665 height 86
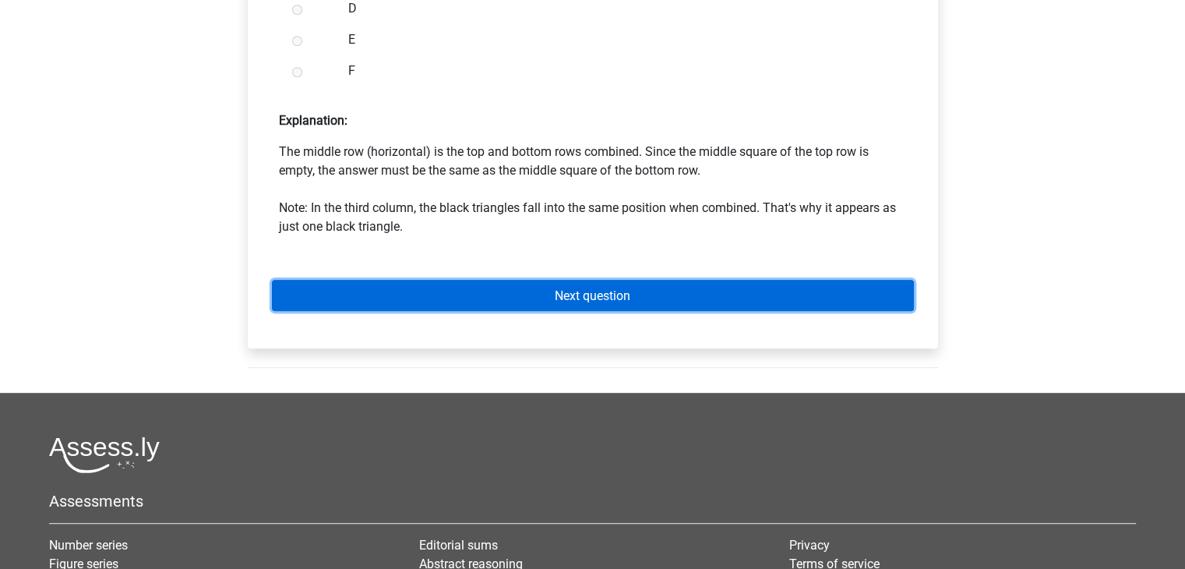
click at [374, 290] on link "Next question" at bounding box center [593, 295] width 642 height 30
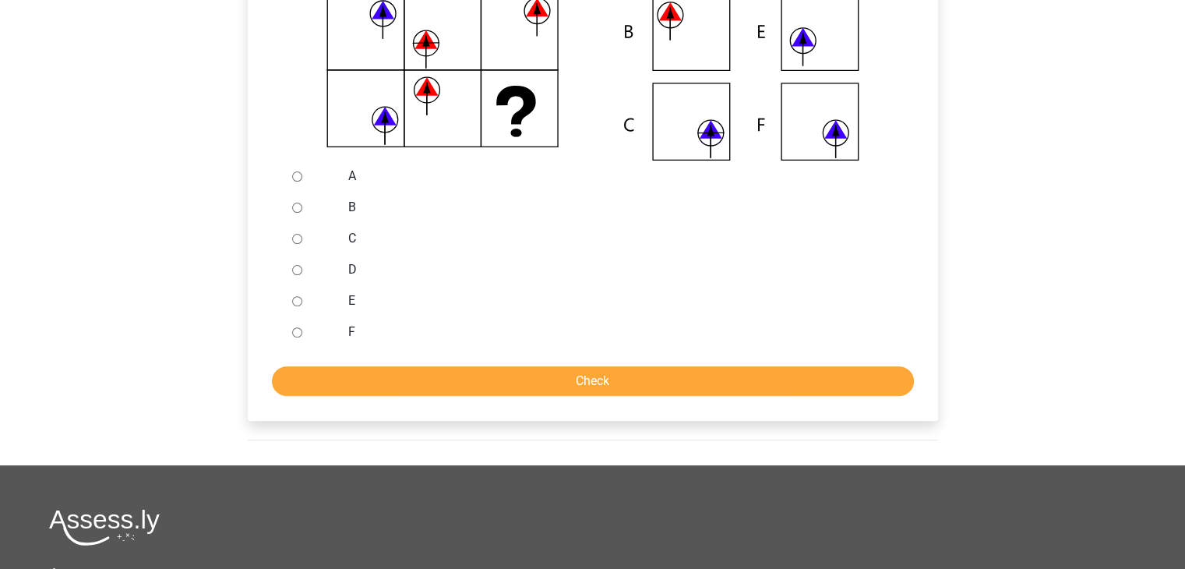
scroll to position [489, 0]
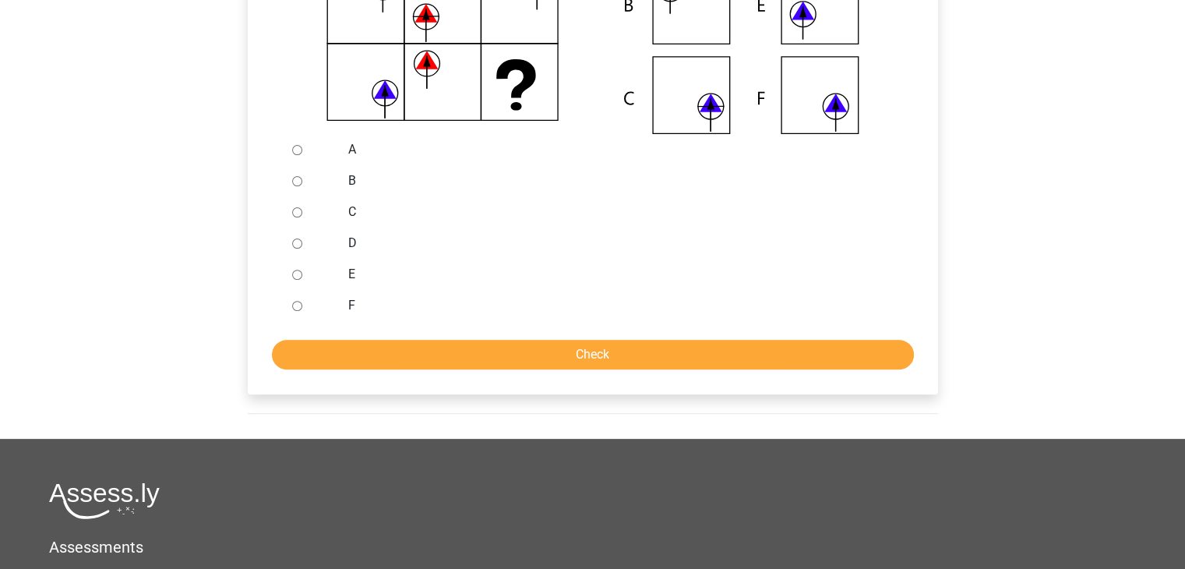
click at [349, 309] on font "F" at bounding box center [351, 305] width 7 height 15
click at [302, 309] on input "F" at bounding box center [297, 306] width 10 height 10
radio input "true"
click at [386, 367] on input "Check" at bounding box center [593, 355] width 642 height 30
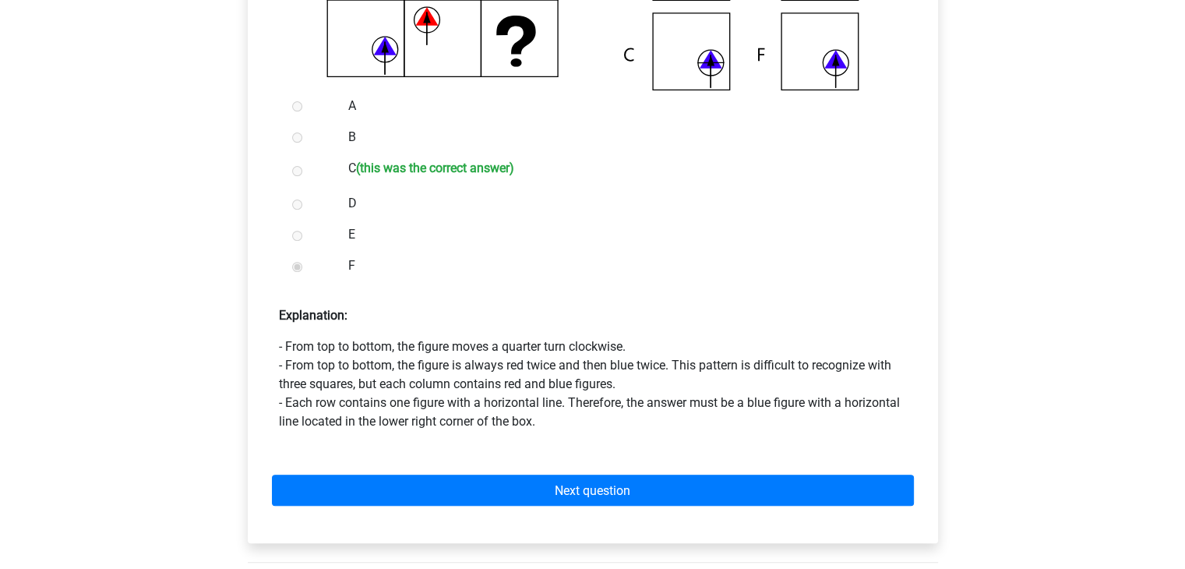
scroll to position [533, 0]
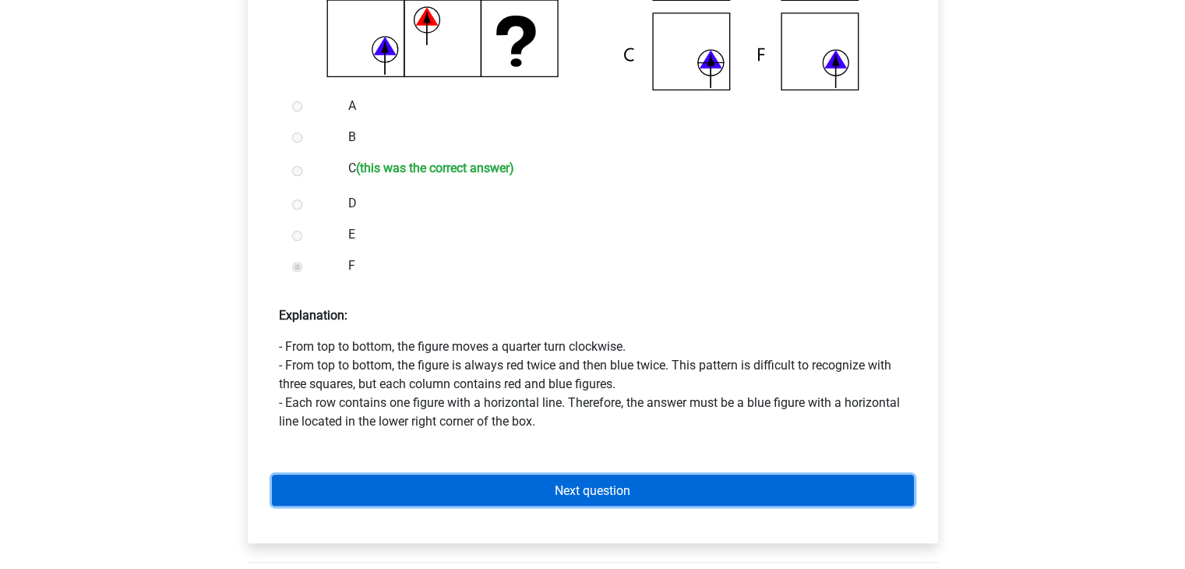
click at [643, 483] on link "Next question" at bounding box center [593, 490] width 642 height 30
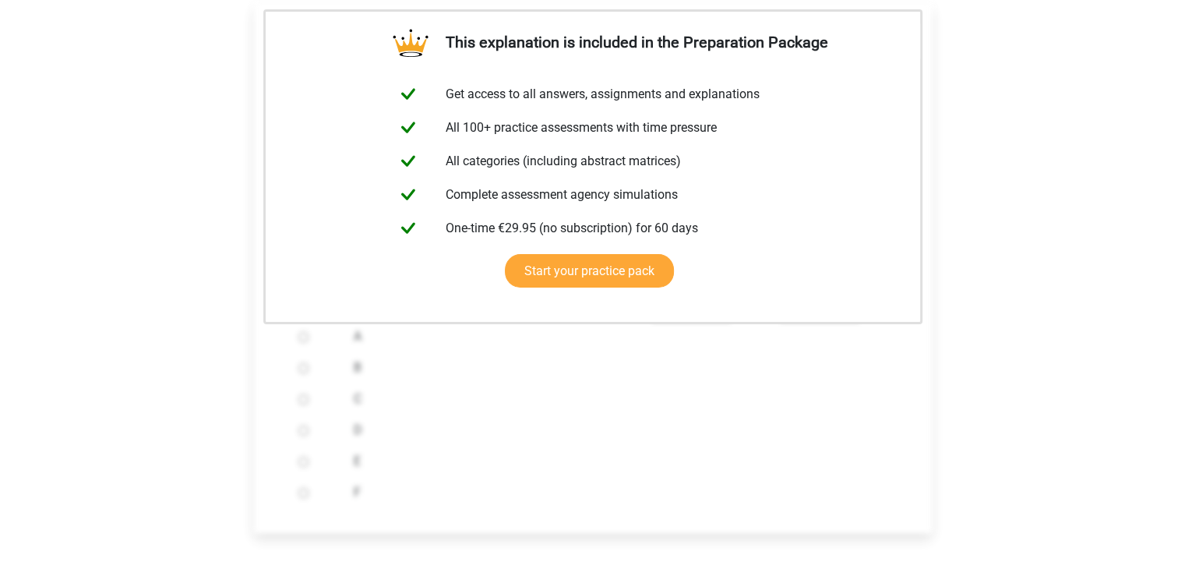
scroll to position [355, 0]
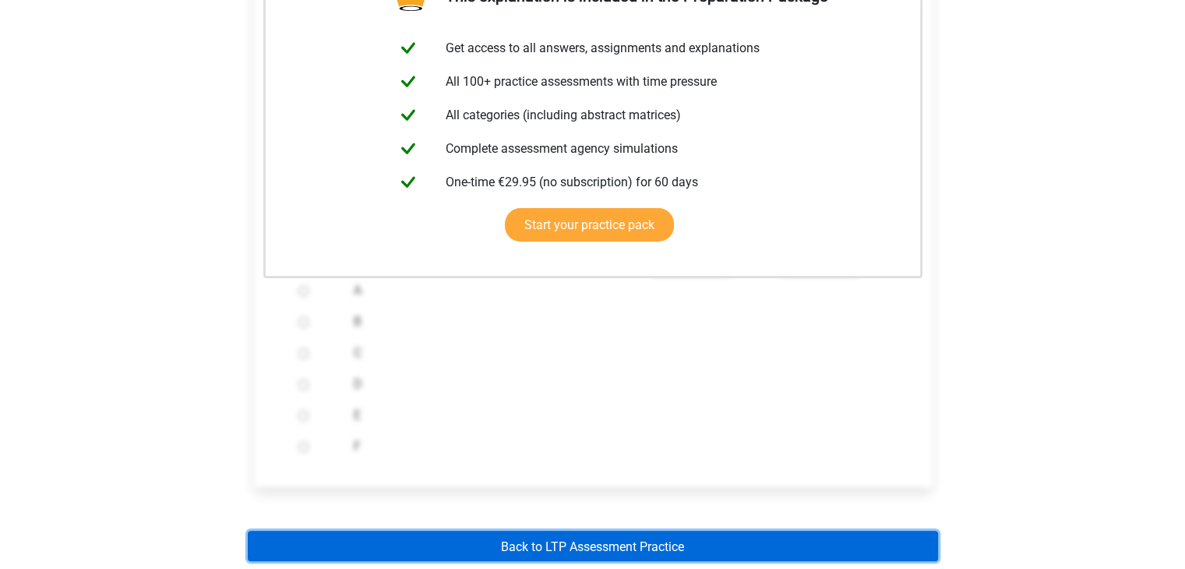
click at [643, 558] on link "Back to LTP Assessment Practice" at bounding box center [593, 546] width 690 height 30
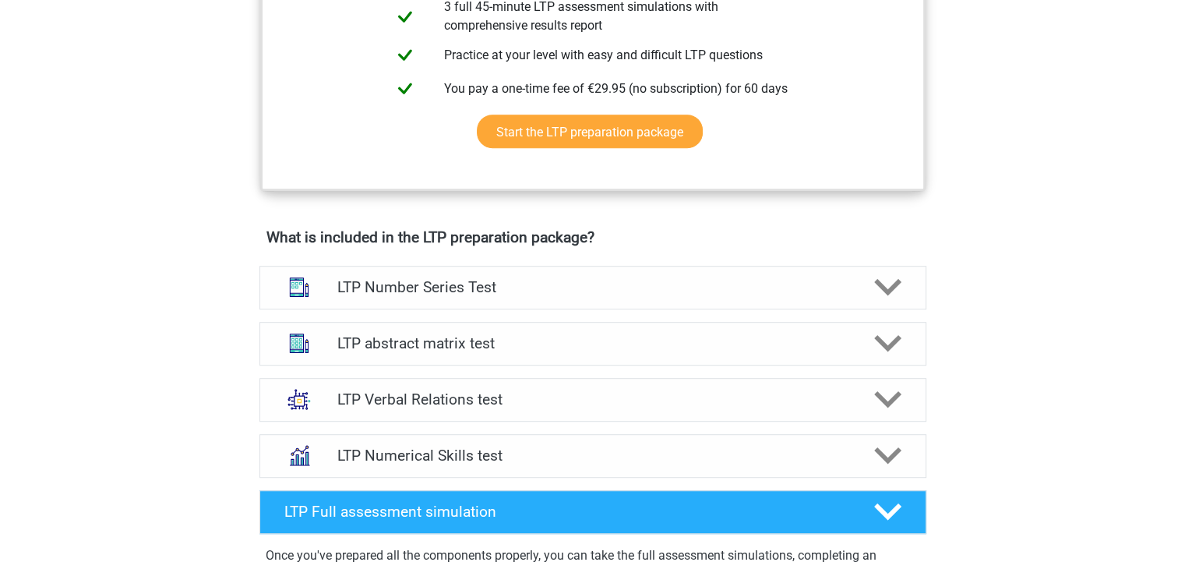
scroll to position [800, 0]
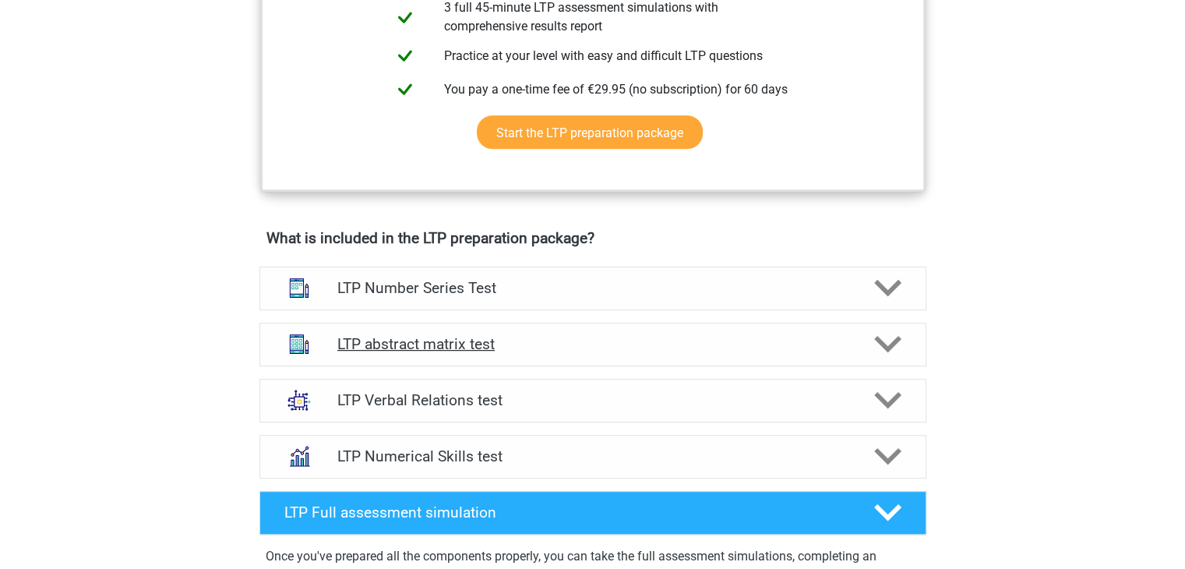
click at [617, 351] on h4 "LTP abstract matrix test" at bounding box center [592, 344] width 510 height 18
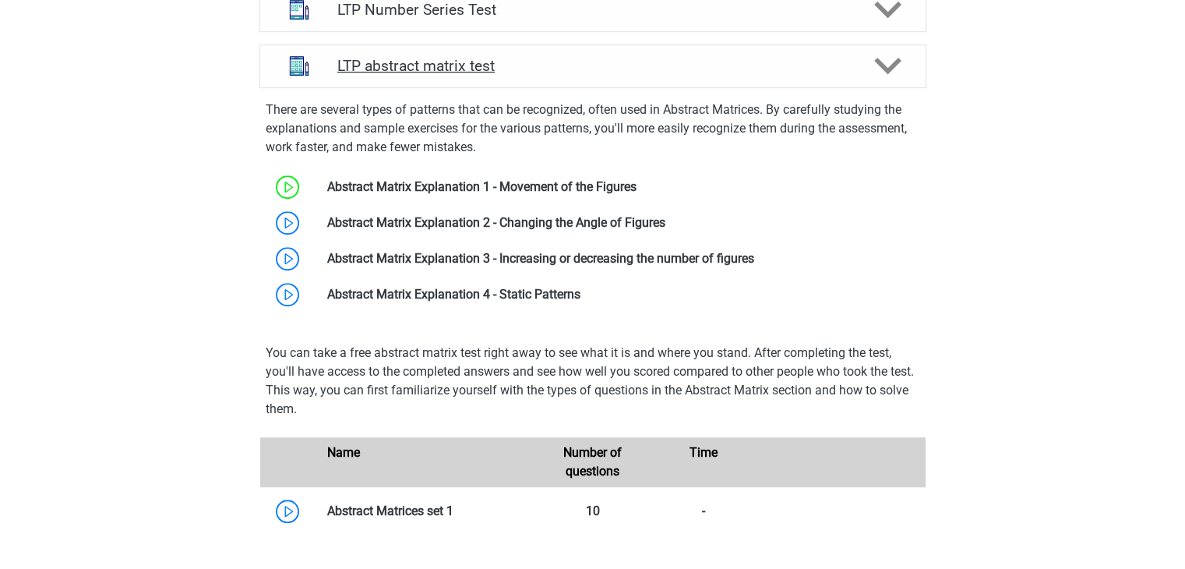
scroll to position [1080, 0]
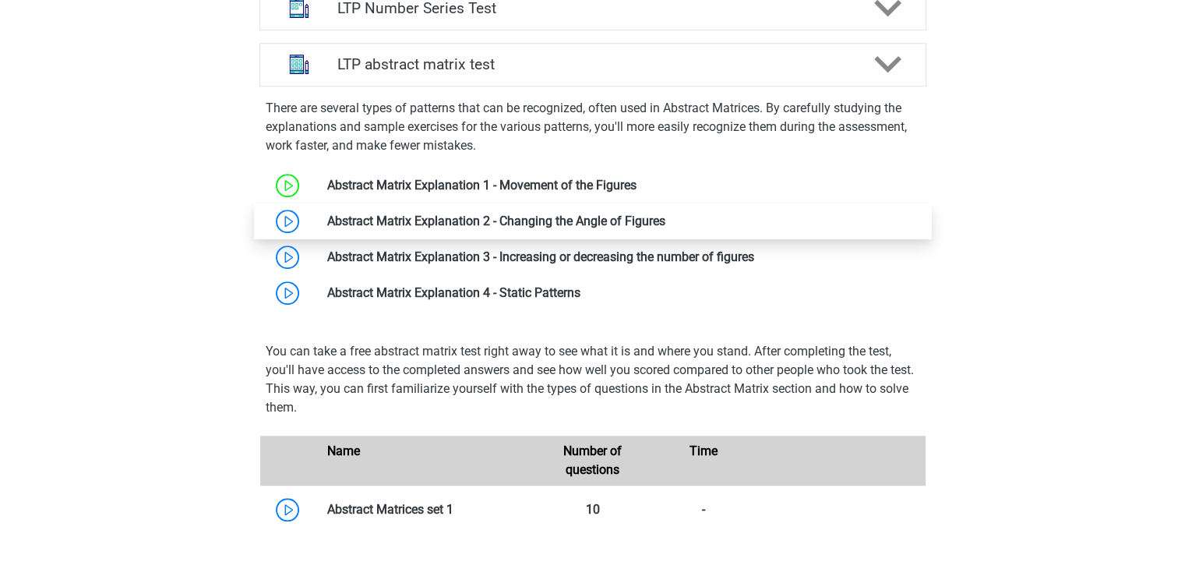
click at [665, 223] on link at bounding box center [665, 220] width 0 height 15
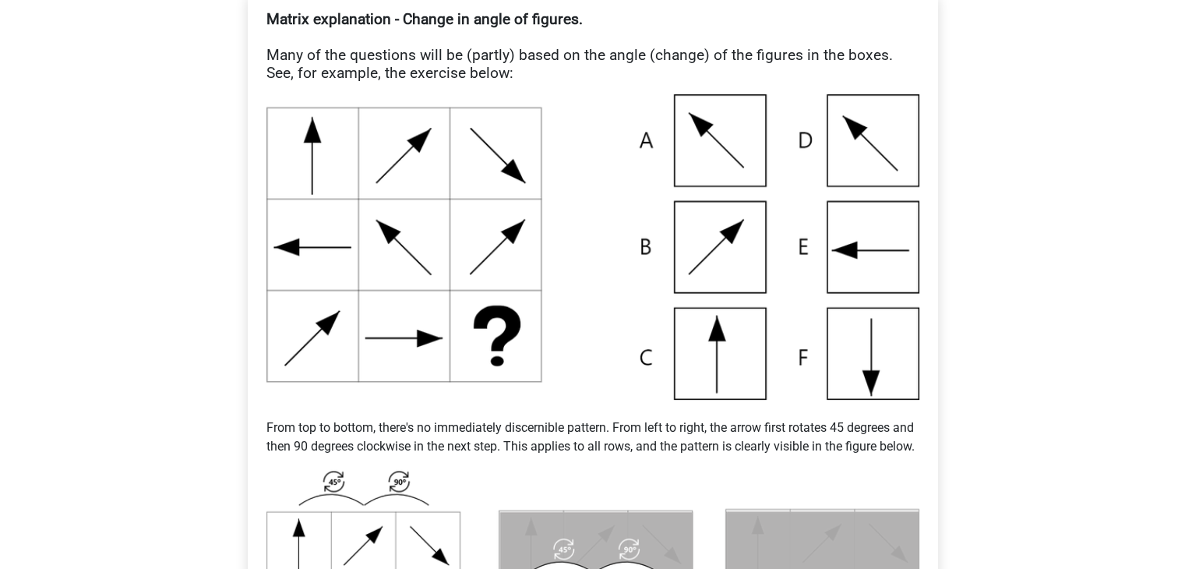
scroll to position [313, 0]
click at [333, 272] on img at bounding box center [592, 247] width 653 height 305
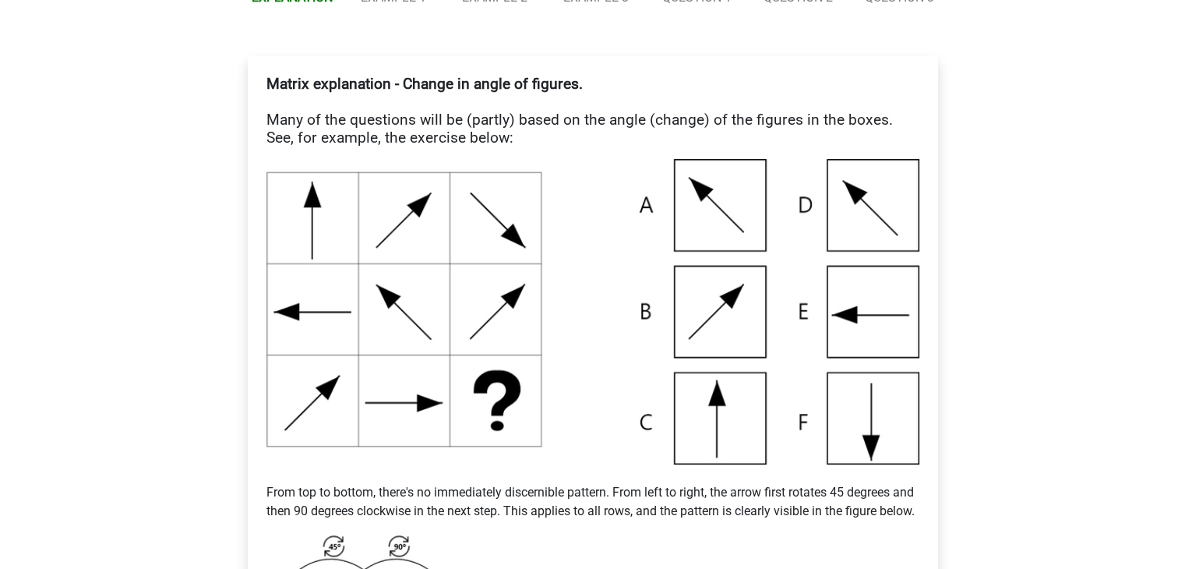
scroll to position [251, 0]
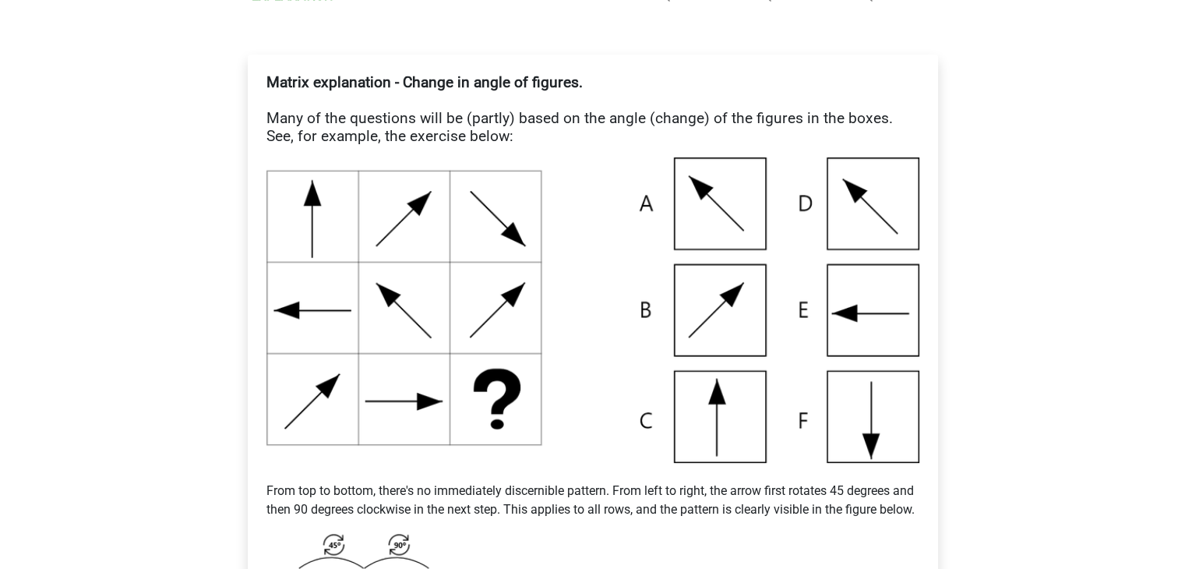
click at [333, 272] on img at bounding box center [592, 309] width 653 height 305
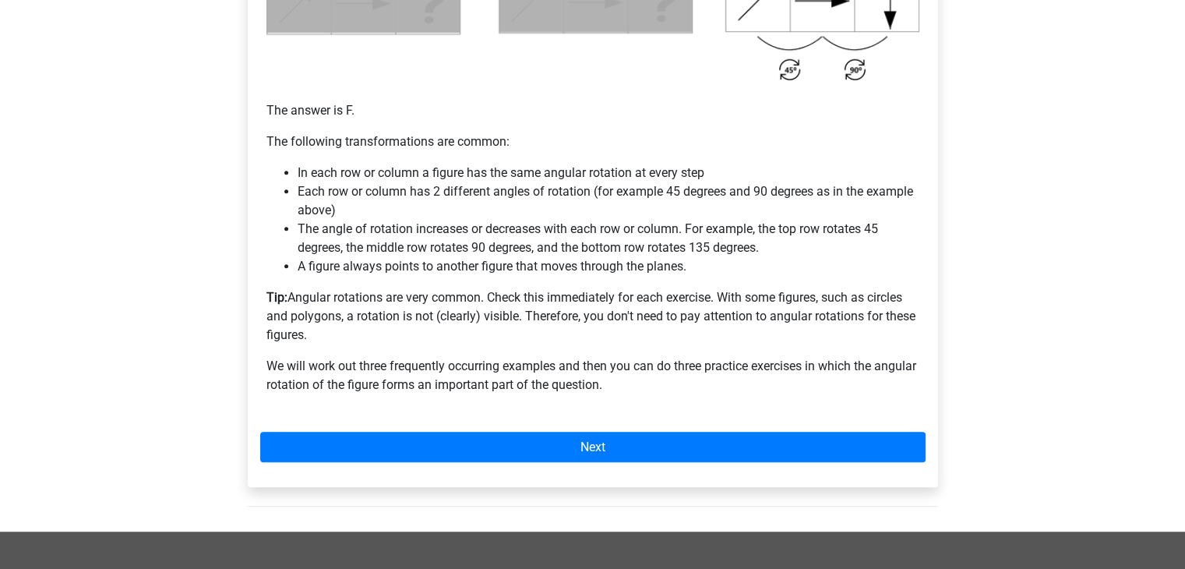
scroll to position [985, 0]
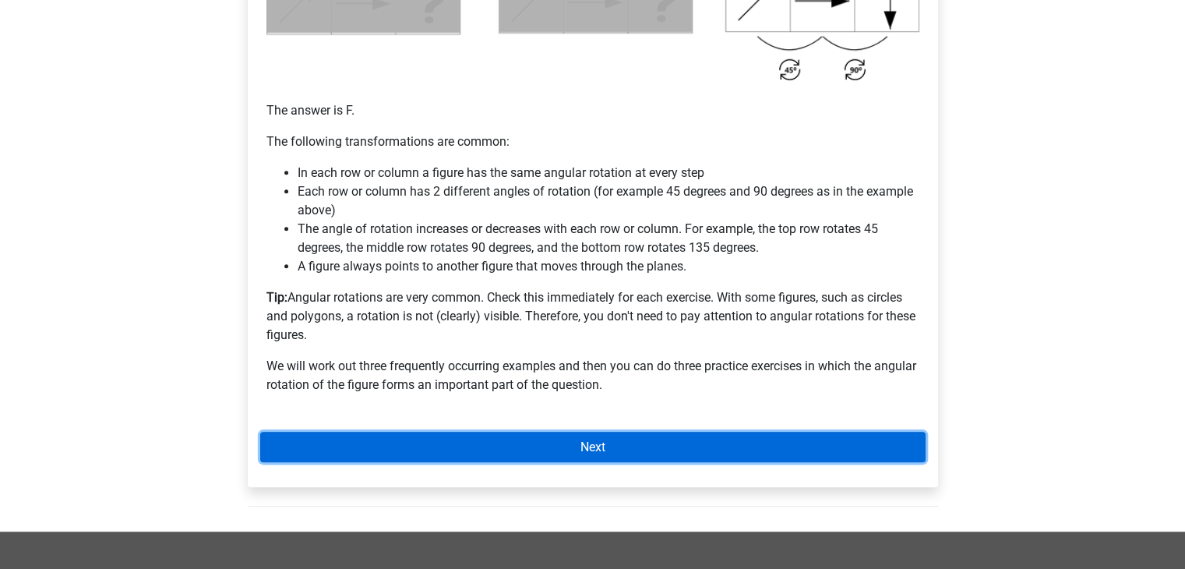
click at [704, 459] on link "Next" at bounding box center [592, 447] width 665 height 30
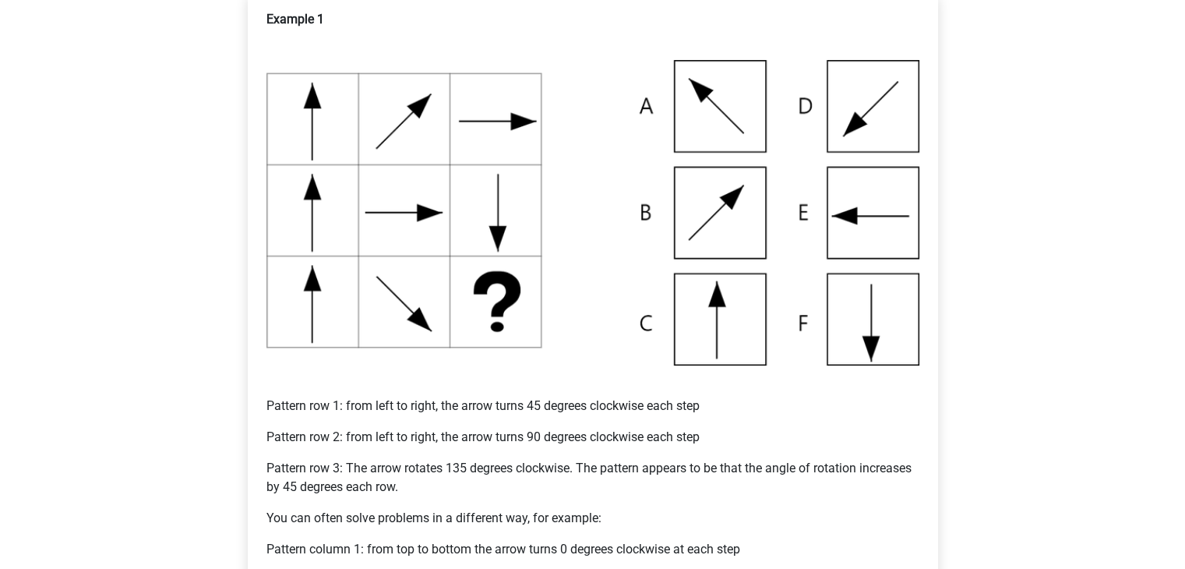
scroll to position [315, 0]
click at [328, 276] on img at bounding box center [592, 211] width 653 height 305
click at [358, 345] on img at bounding box center [592, 211] width 653 height 305
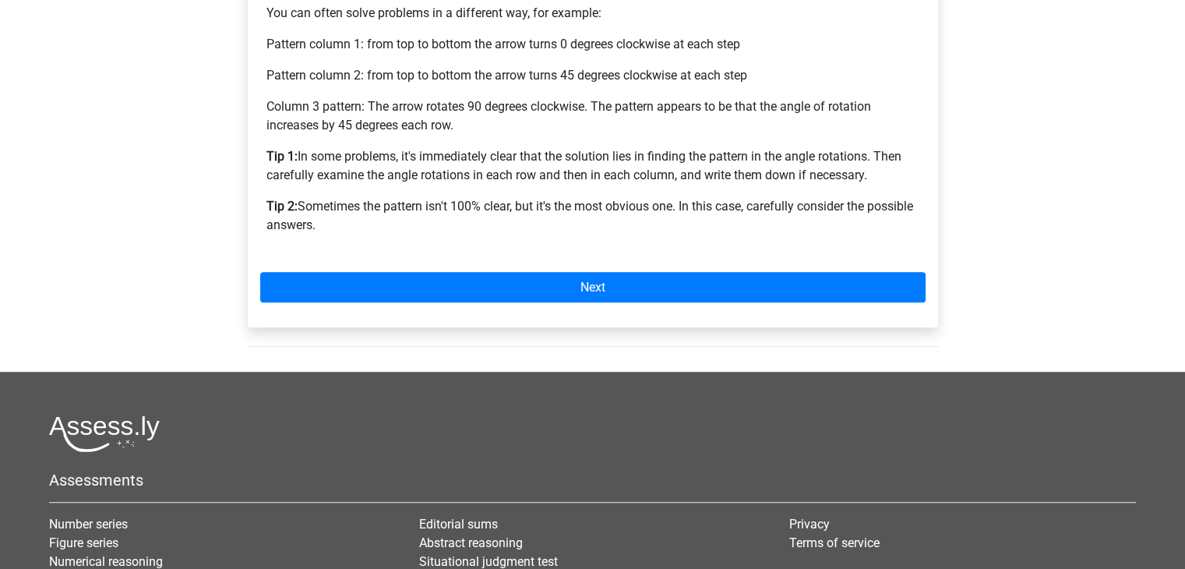
scroll to position [810, 0]
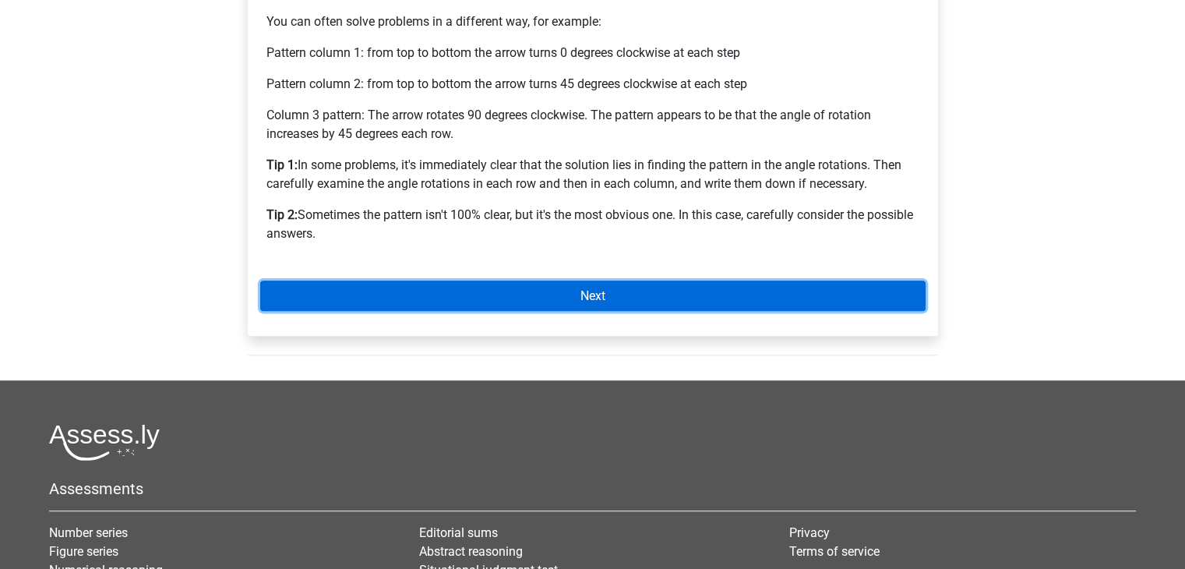
click at [612, 296] on link "Next" at bounding box center [592, 296] width 665 height 30
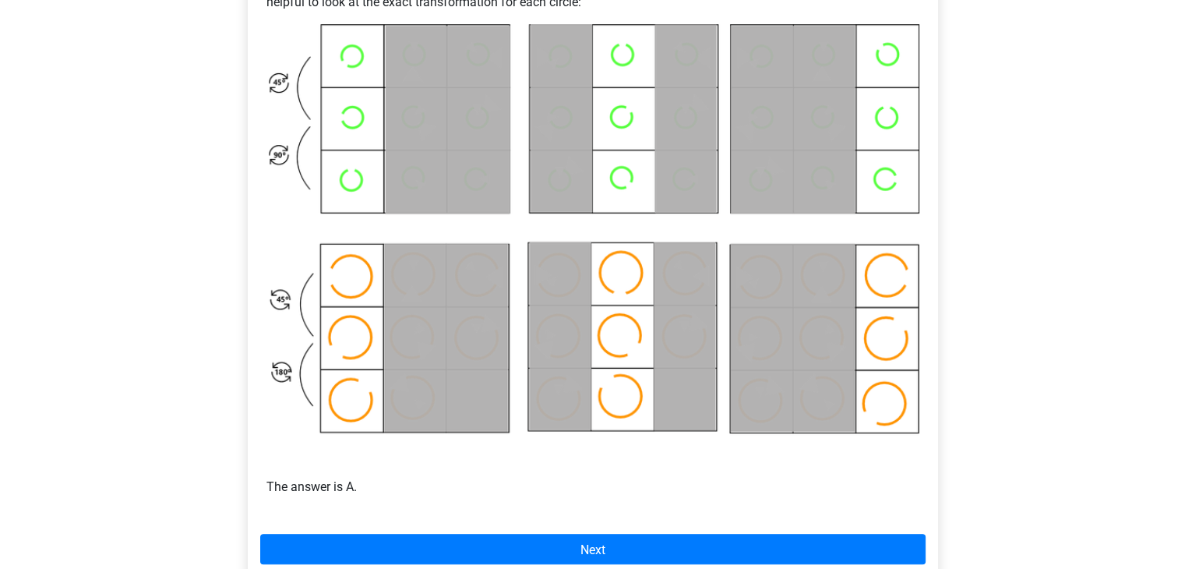
scroll to position [750, 0]
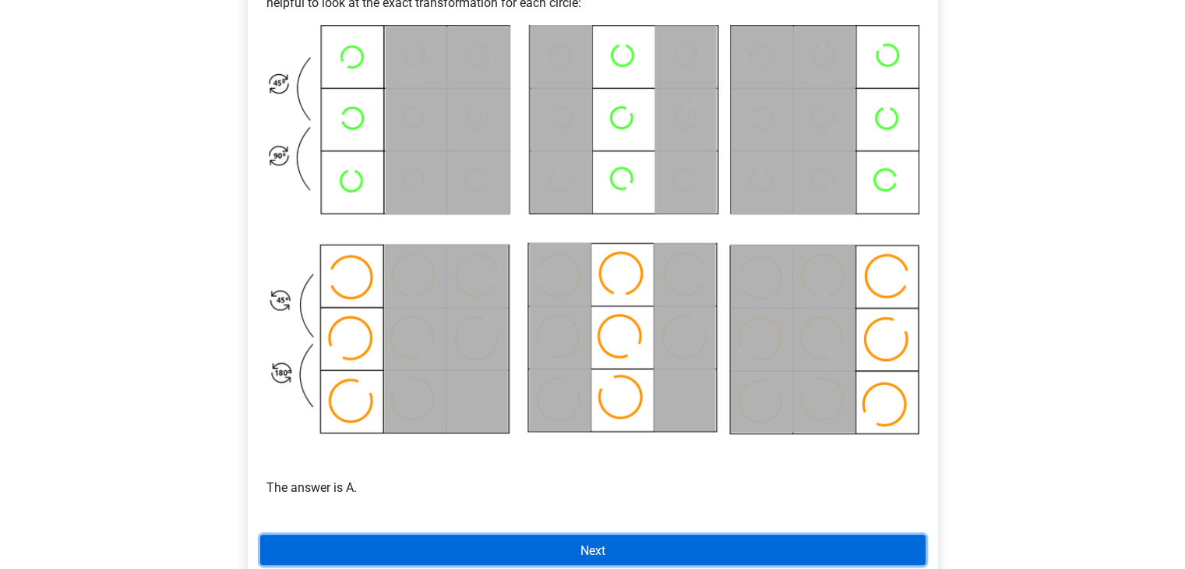
click at [658, 545] on link "Next" at bounding box center [592, 550] width 665 height 30
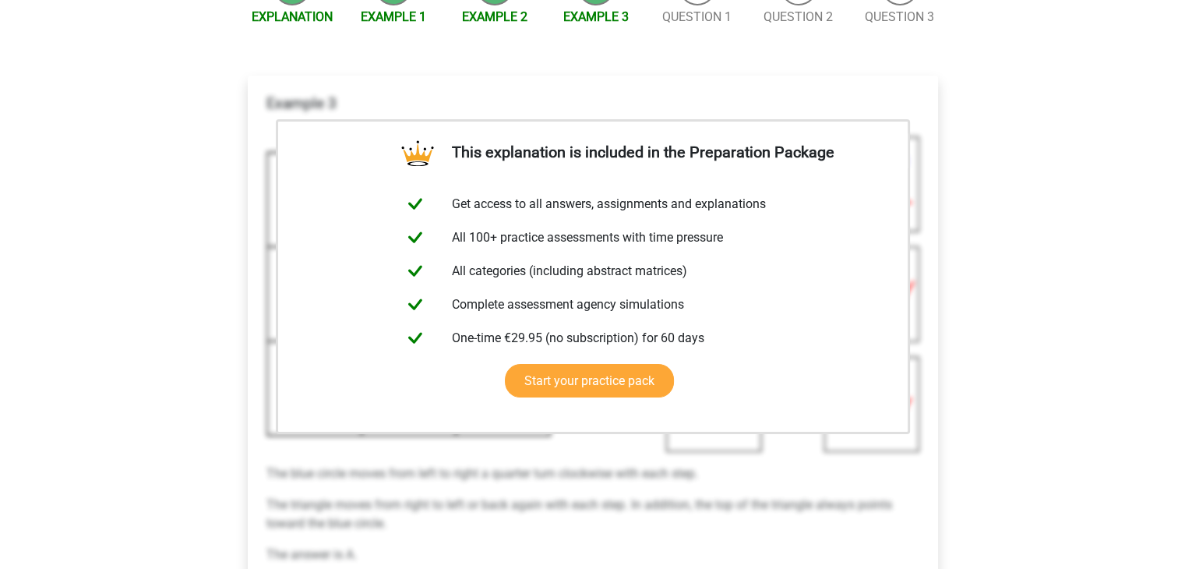
scroll to position [383, 0]
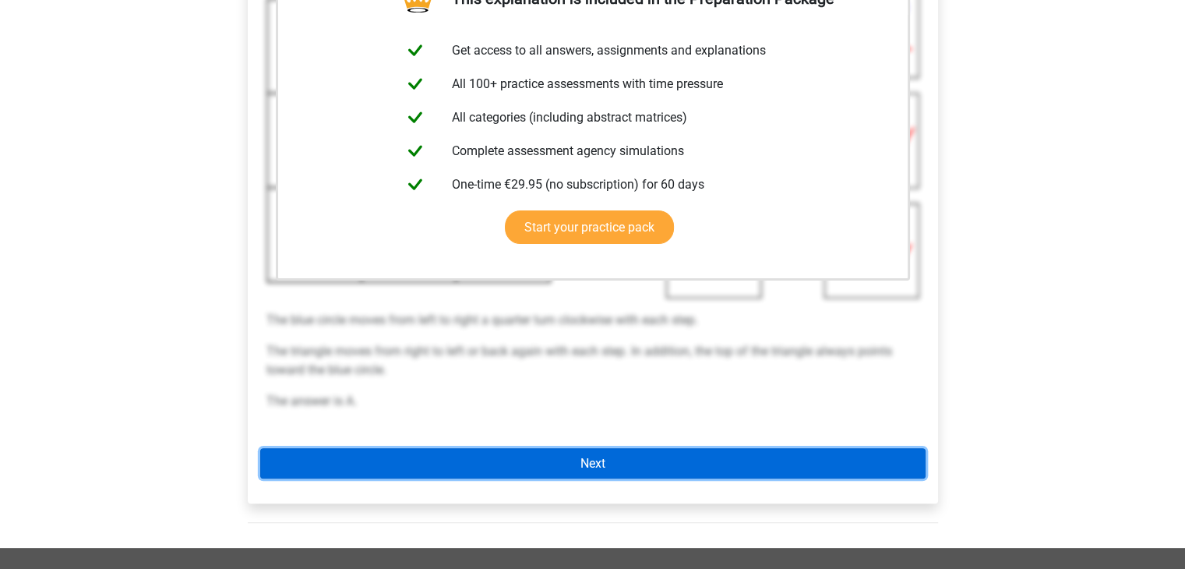
click at [639, 448] on link "Next" at bounding box center [592, 463] width 665 height 30
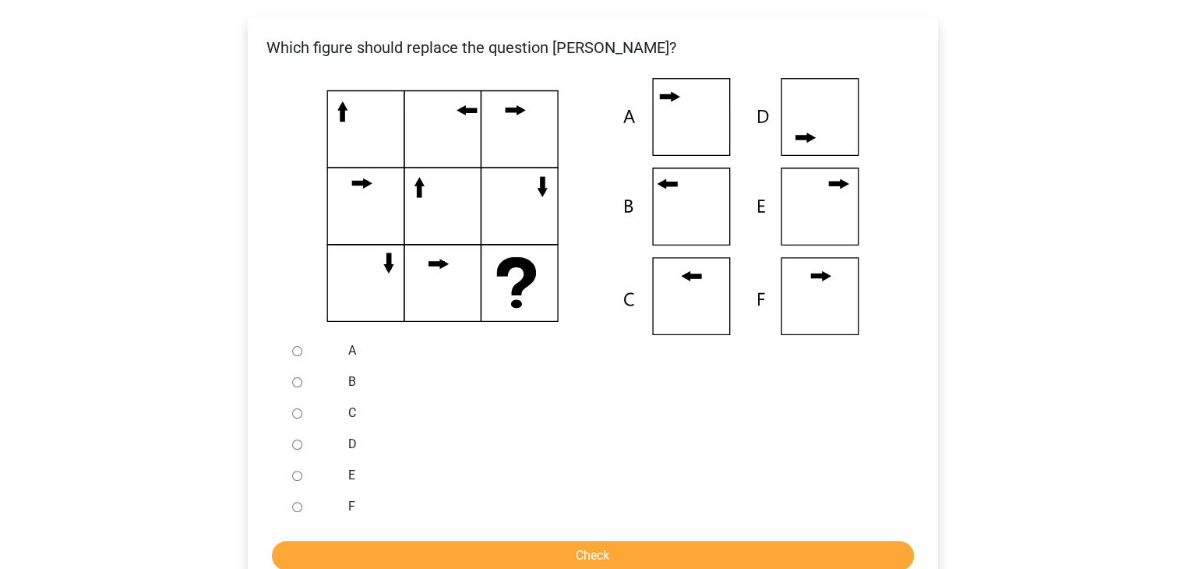
scroll to position [290, 0]
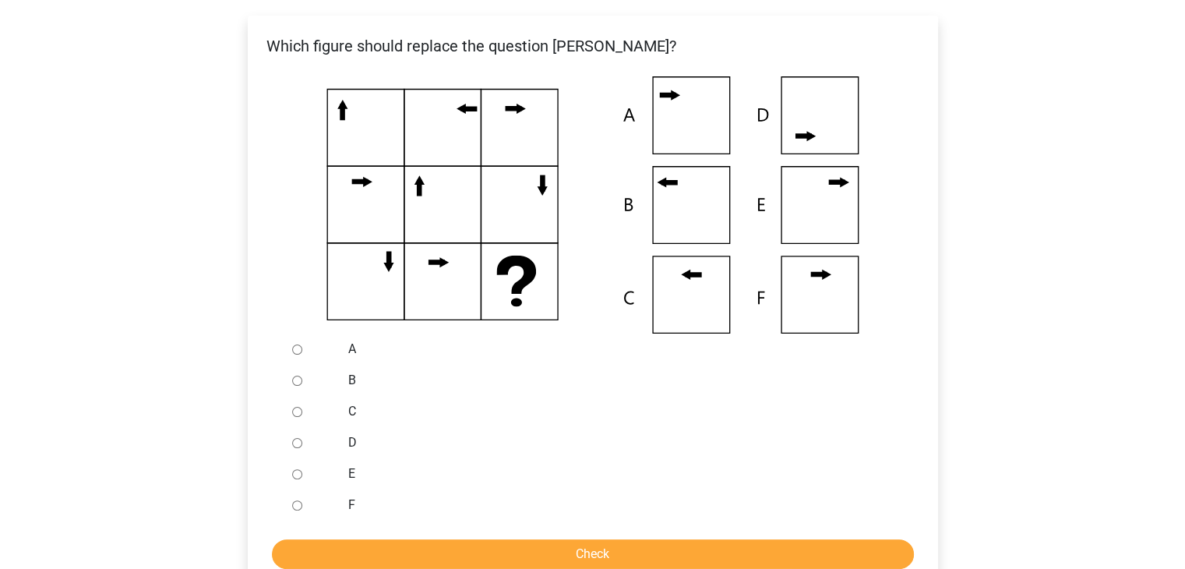
drag, startPoint x: 357, startPoint y: 288, endPoint x: 506, endPoint y: 110, distance: 232.3
click at [506, 110] on icon at bounding box center [593, 204] width 640 height 257
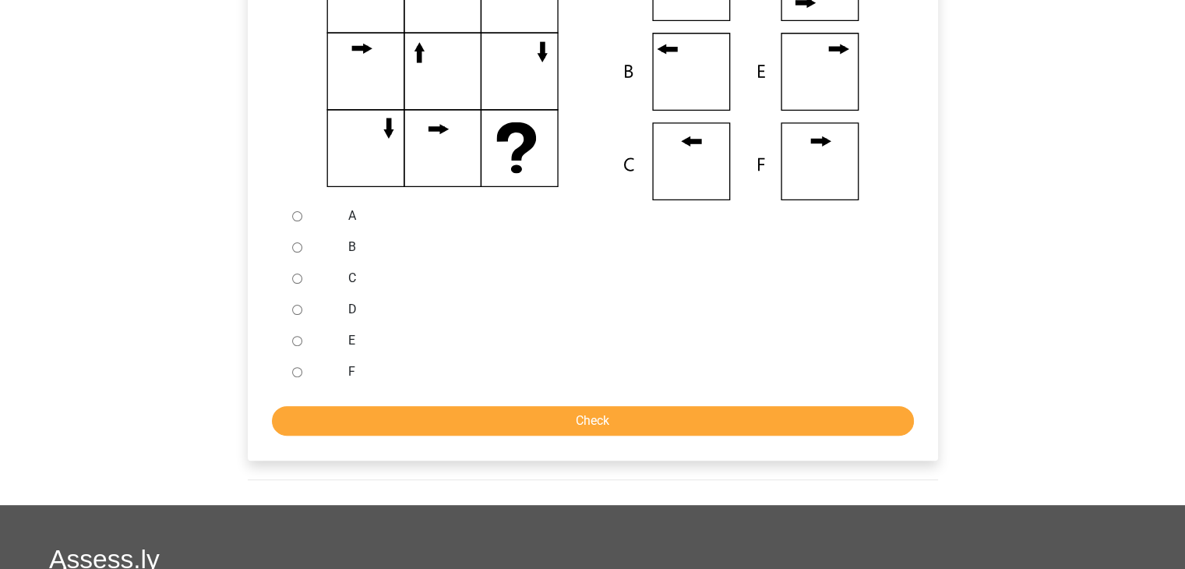
scroll to position [424, 0]
click at [298, 253] on div at bounding box center [311, 246] width 51 height 31
click at [297, 252] on input "B" at bounding box center [297, 247] width 10 height 10
radio input "true"
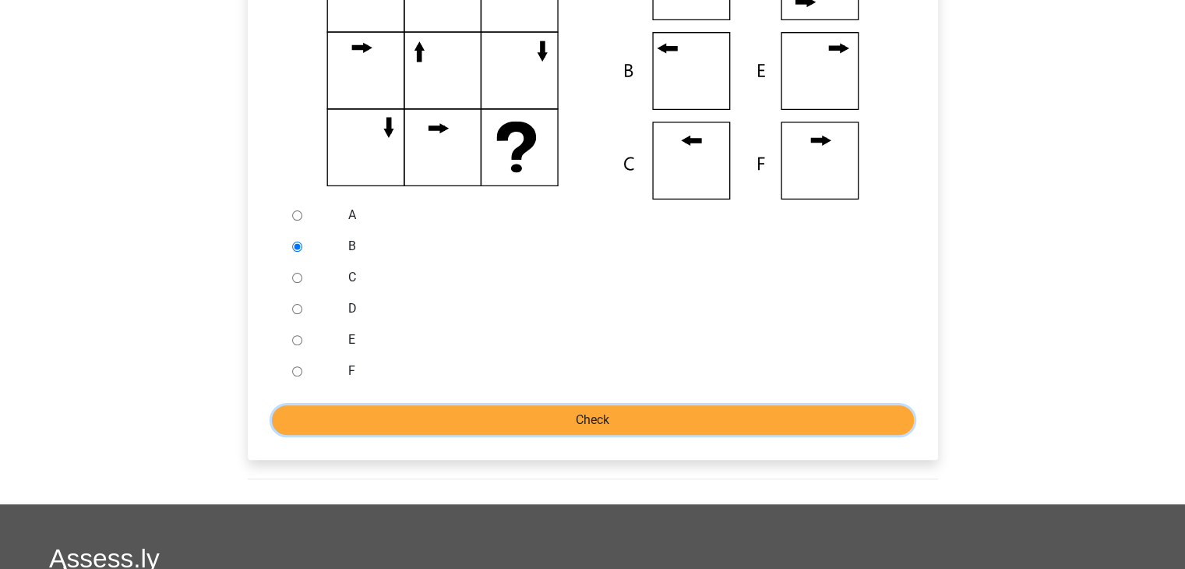
click at [471, 415] on input "Check" at bounding box center [593, 420] width 642 height 30
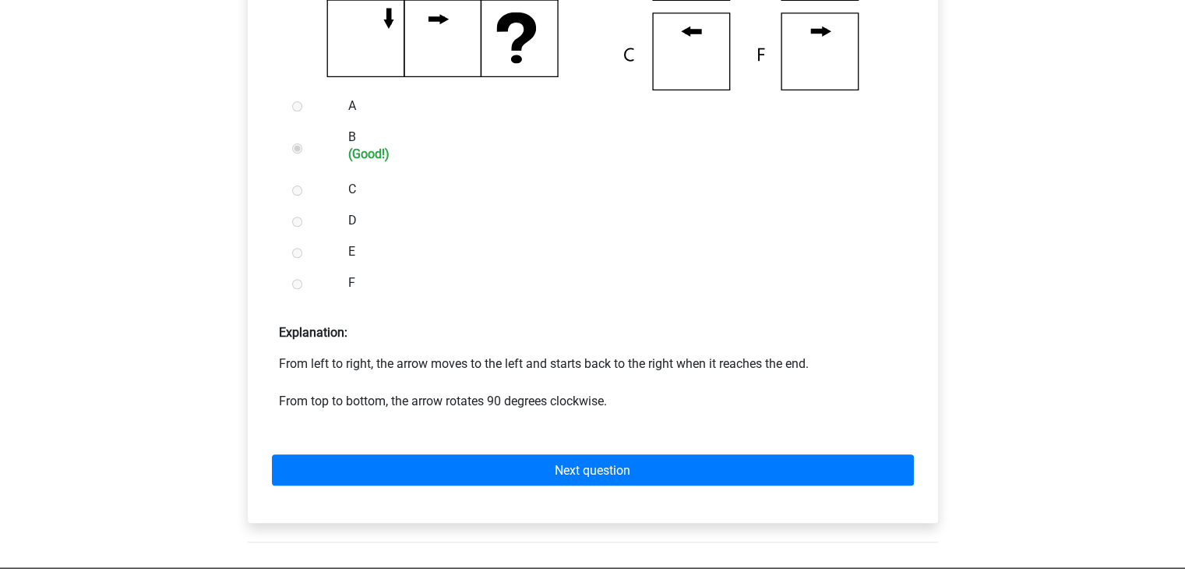
scroll to position [535, 0]
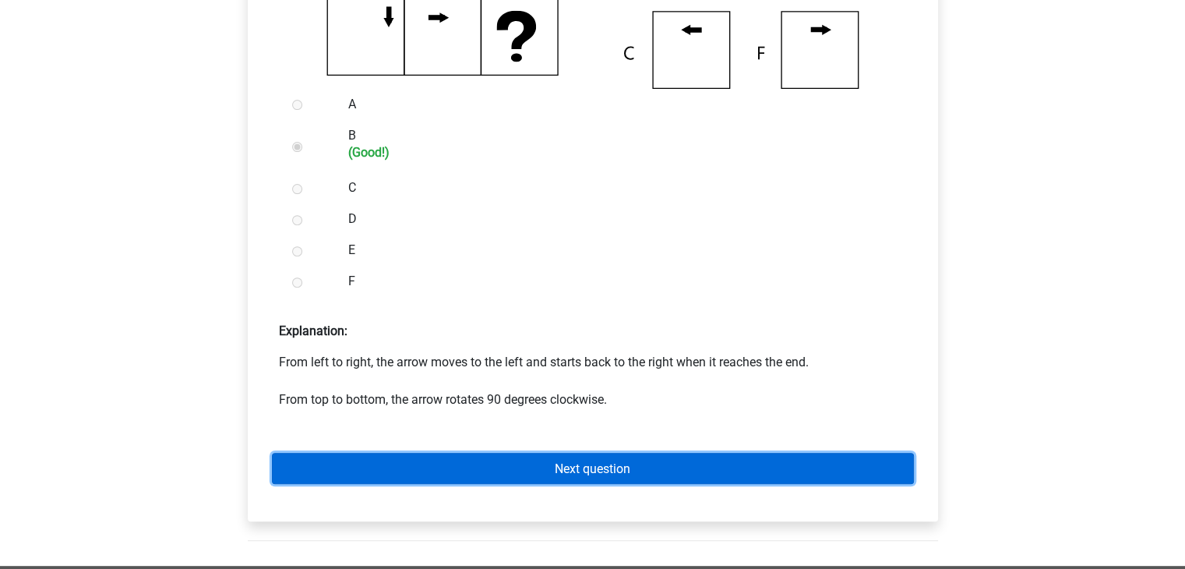
click at [559, 459] on link "Next question" at bounding box center [593, 468] width 642 height 30
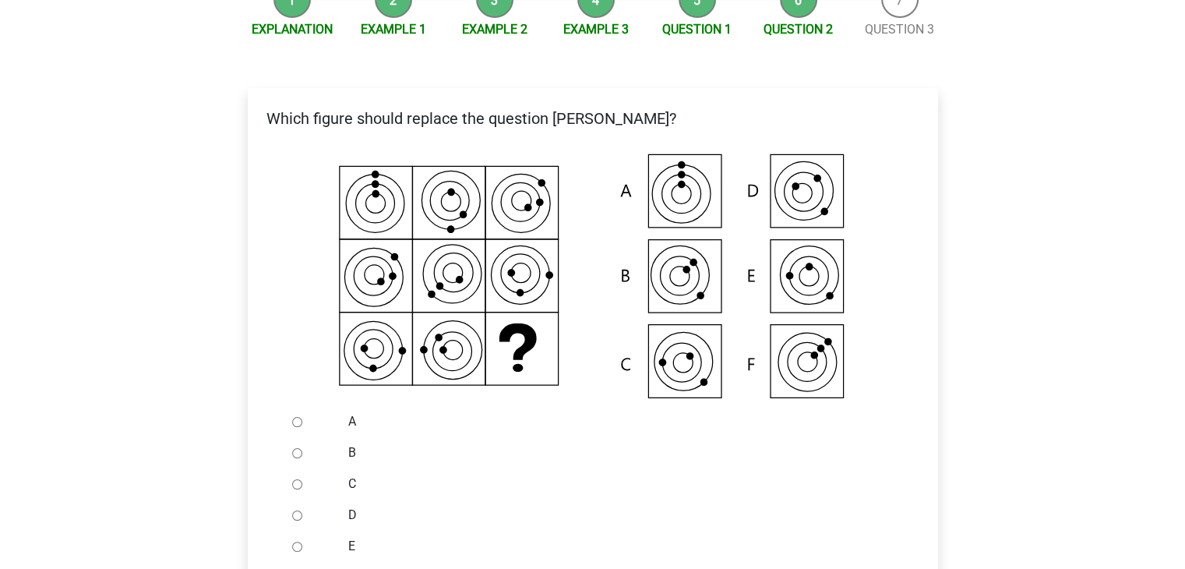
scroll to position [215, 0]
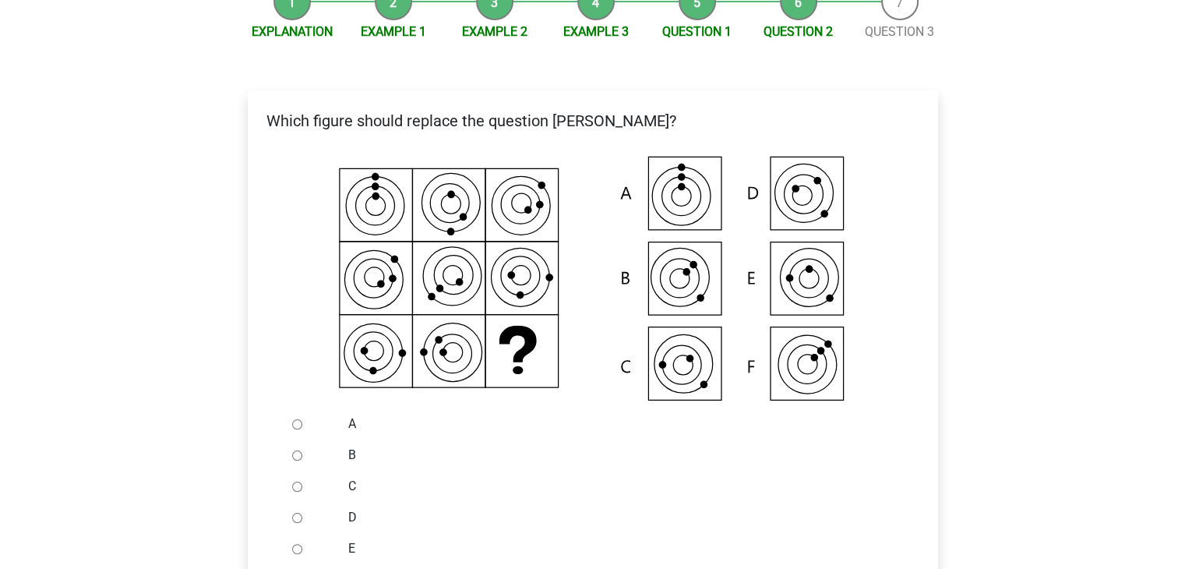
click at [371, 281] on icon at bounding box center [593, 279] width 640 height 257
click at [284, 485] on ul "A B C D E F" at bounding box center [592, 501] width 665 height 187
click at [295, 487] on input "C" at bounding box center [297, 487] width 10 height 10
radio input "true"
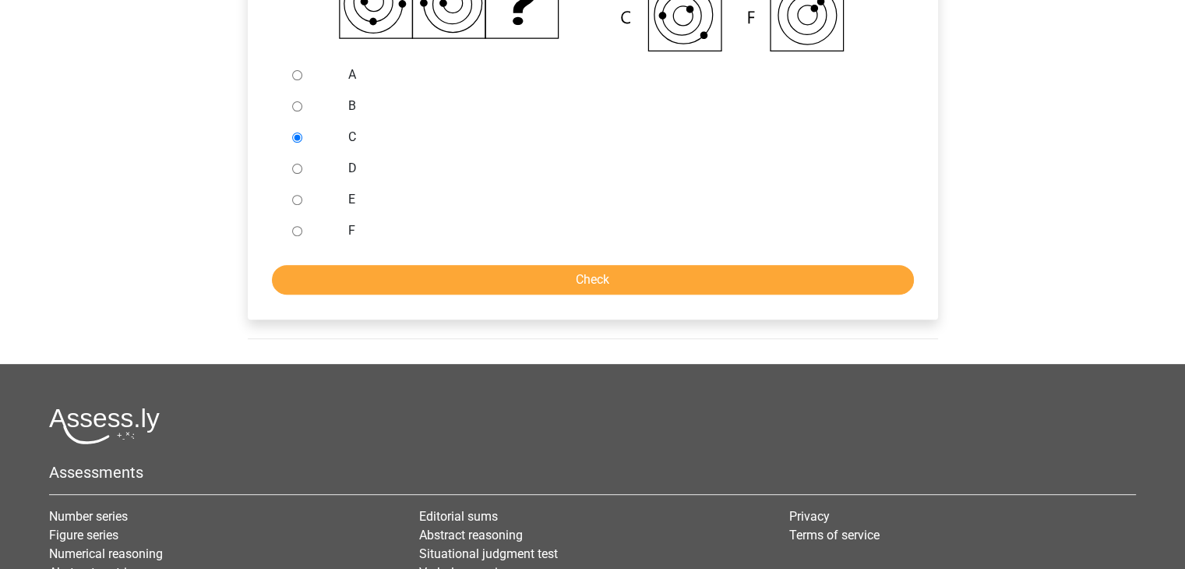
scroll to position [563, 0]
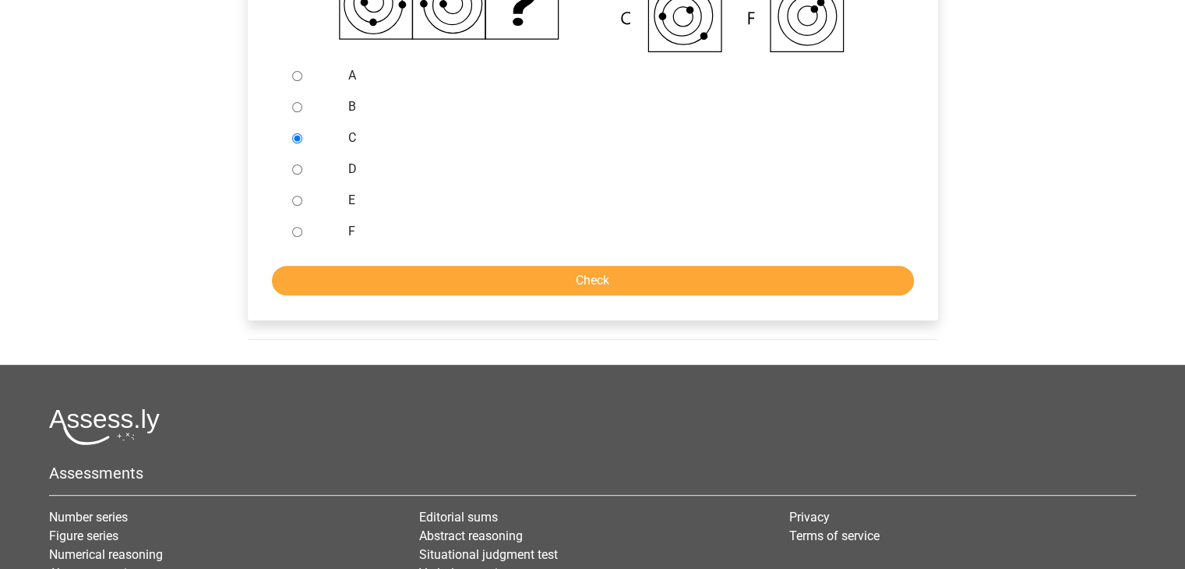
click at [516, 296] on div "Which figure should replace the question [PERSON_NAME]?" at bounding box center [593, 31] width 690 height 578
click at [517, 278] on input "Check" at bounding box center [593, 281] width 642 height 30
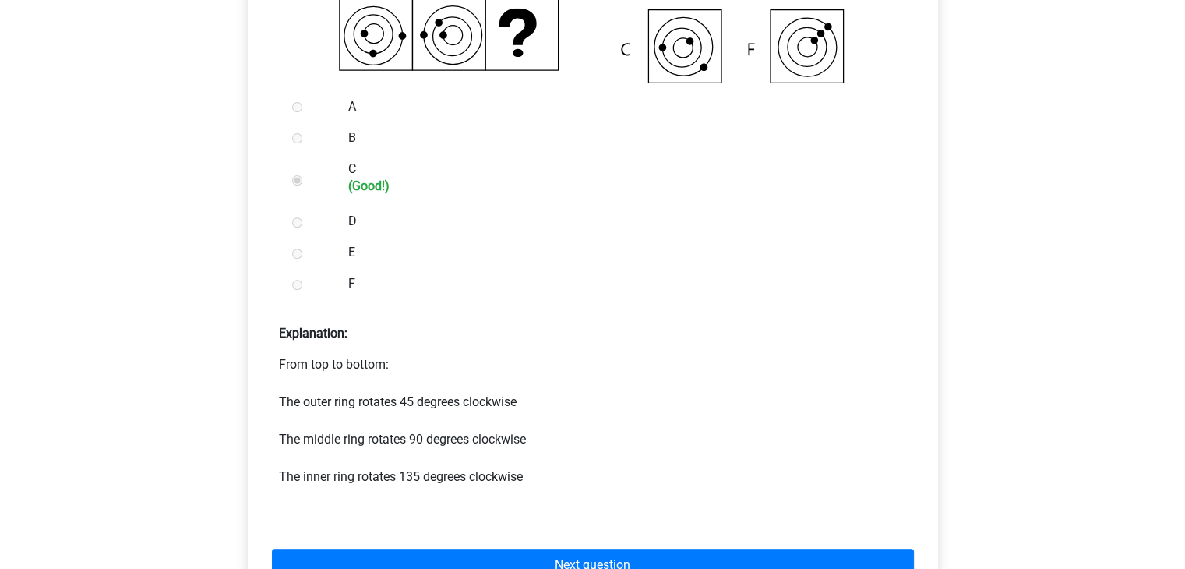
scroll to position [732, 0]
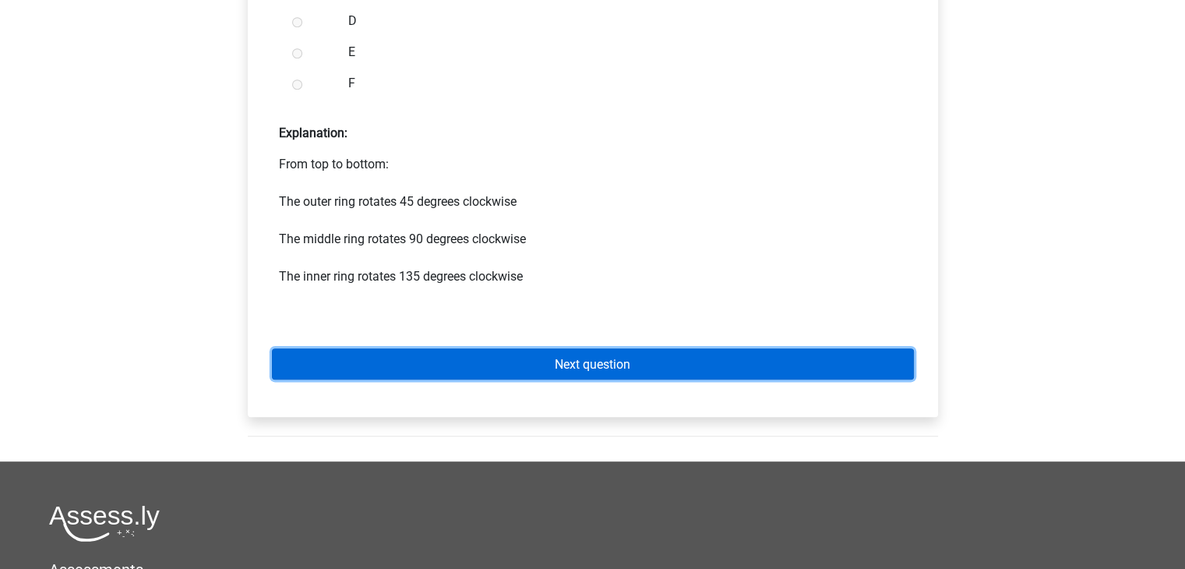
click at [533, 361] on link "Next question" at bounding box center [593, 363] width 642 height 30
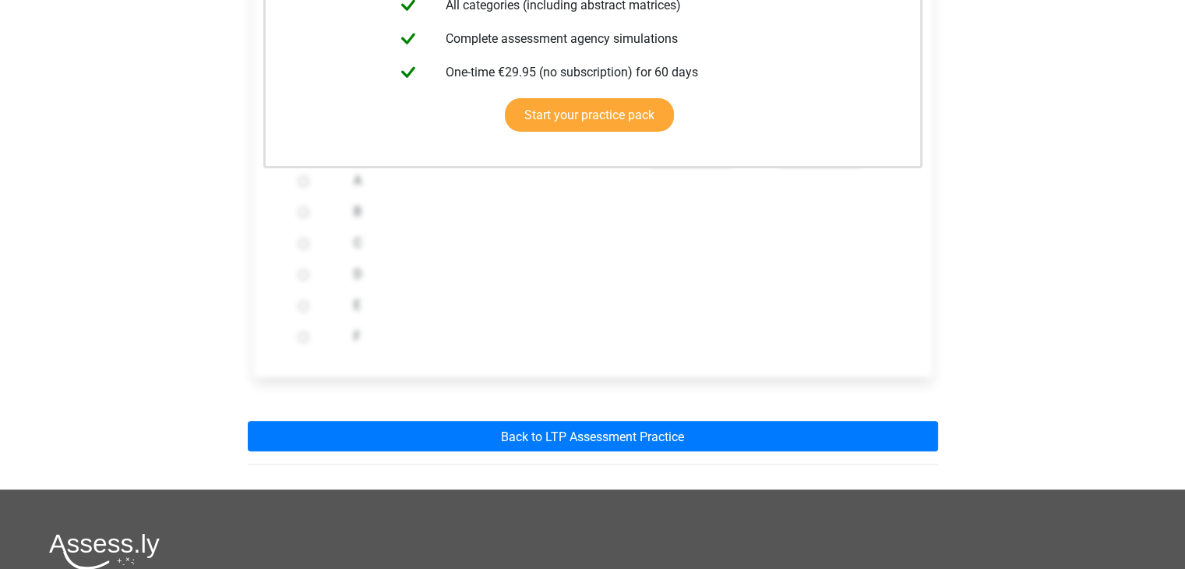
scroll to position [464, 0]
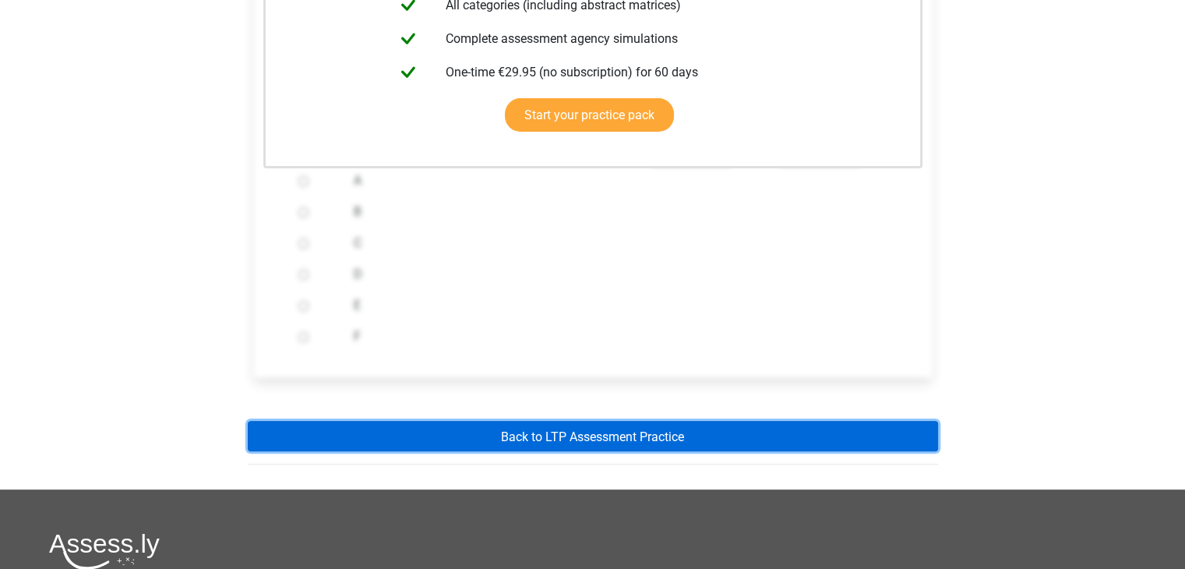
click at [565, 423] on link "Back to LTP Assessment Practice" at bounding box center [593, 436] width 690 height 30
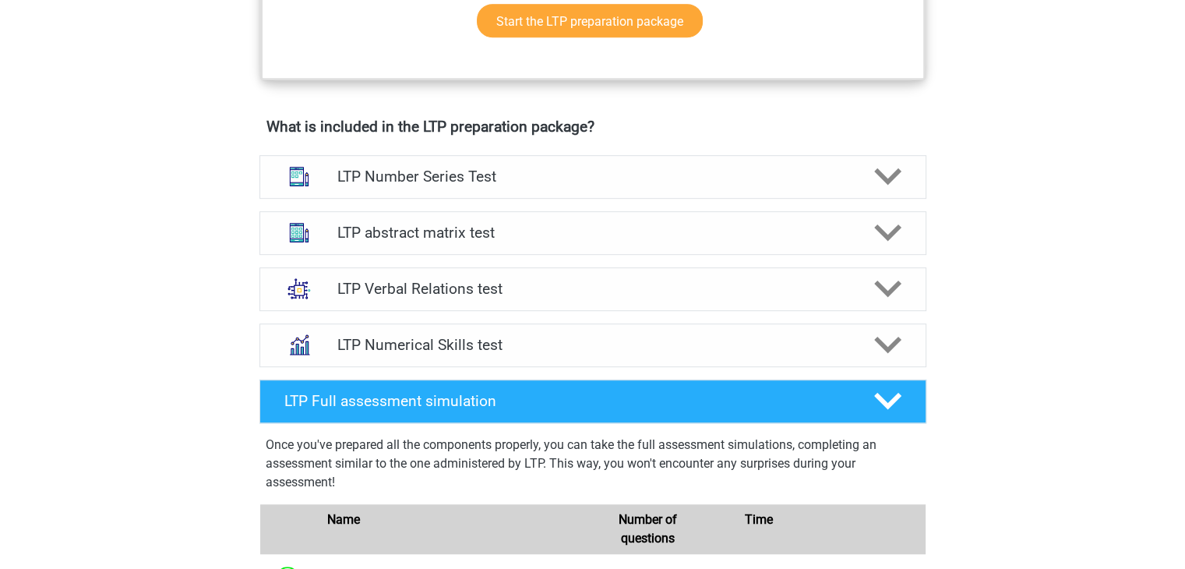
scroll to position [1022, 0]
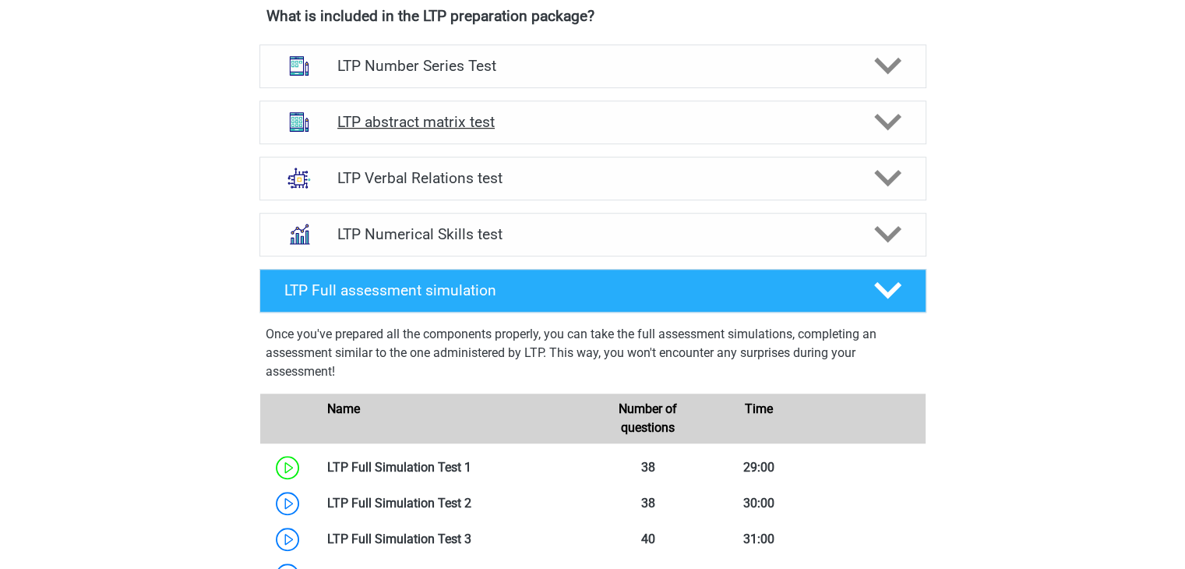
click at [891, 115] on icon at bounding box center [887, 121] width 27 height 27
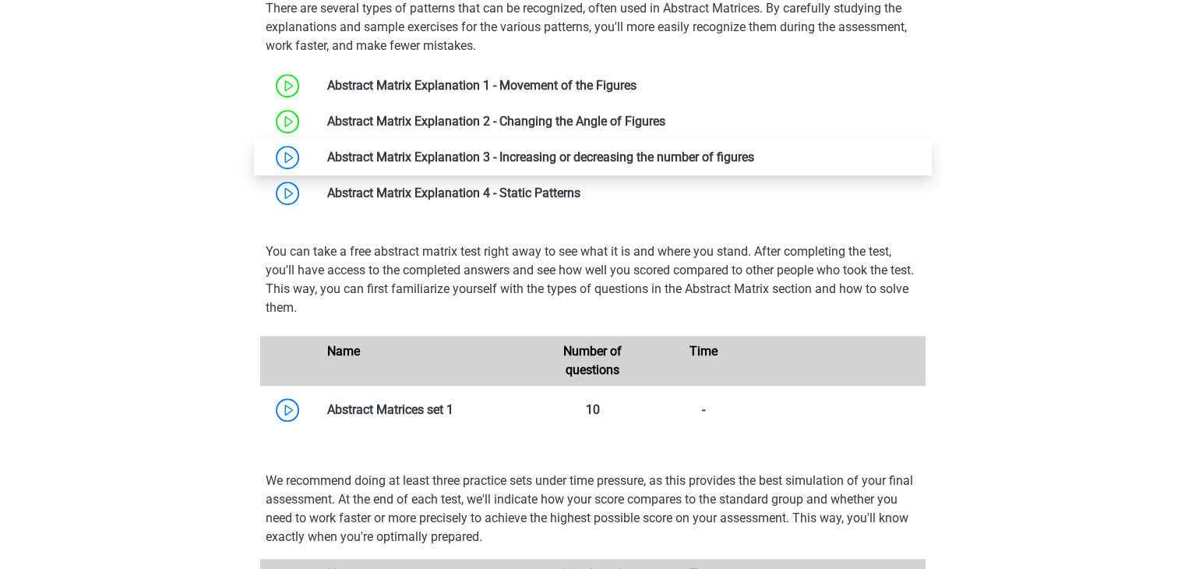
scroll to position [1180, 0]
click at [754, 159] on link at bounding box center [754, 156] width 0 height 15
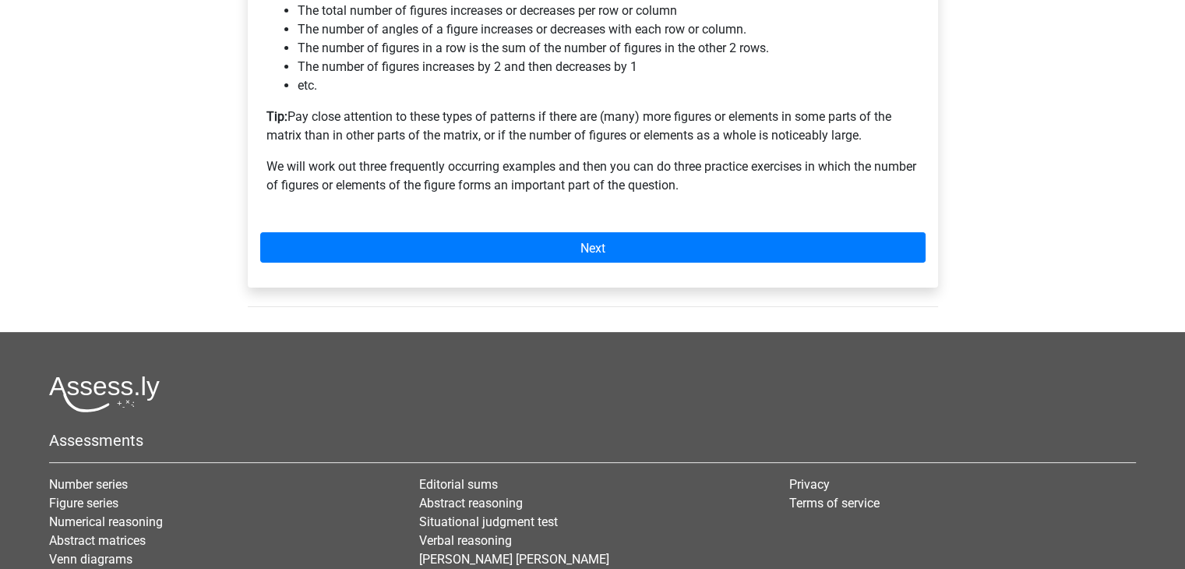
scroll to position [411, 0]
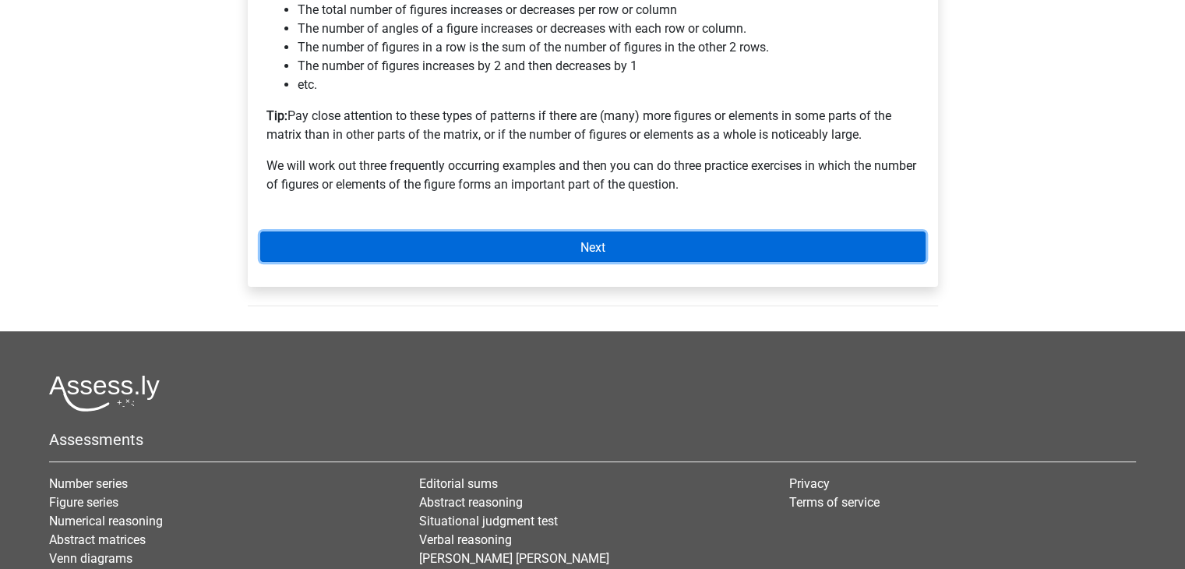
click at [544, 249] on link "Next" at bounding box center [592, 246] width 665 height 30
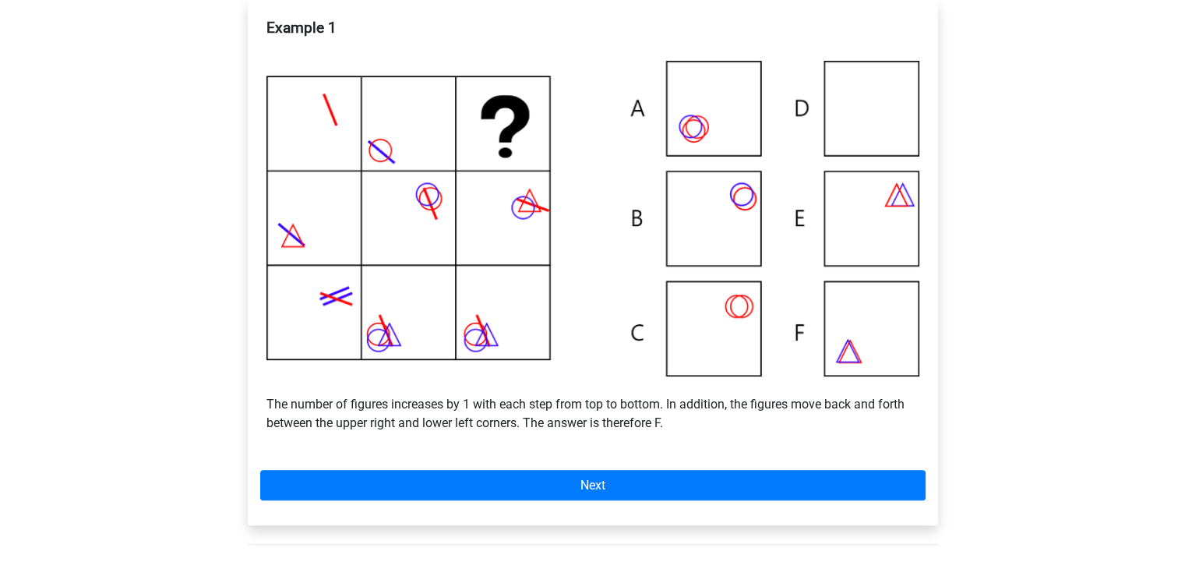
scroll to position [304, 0]
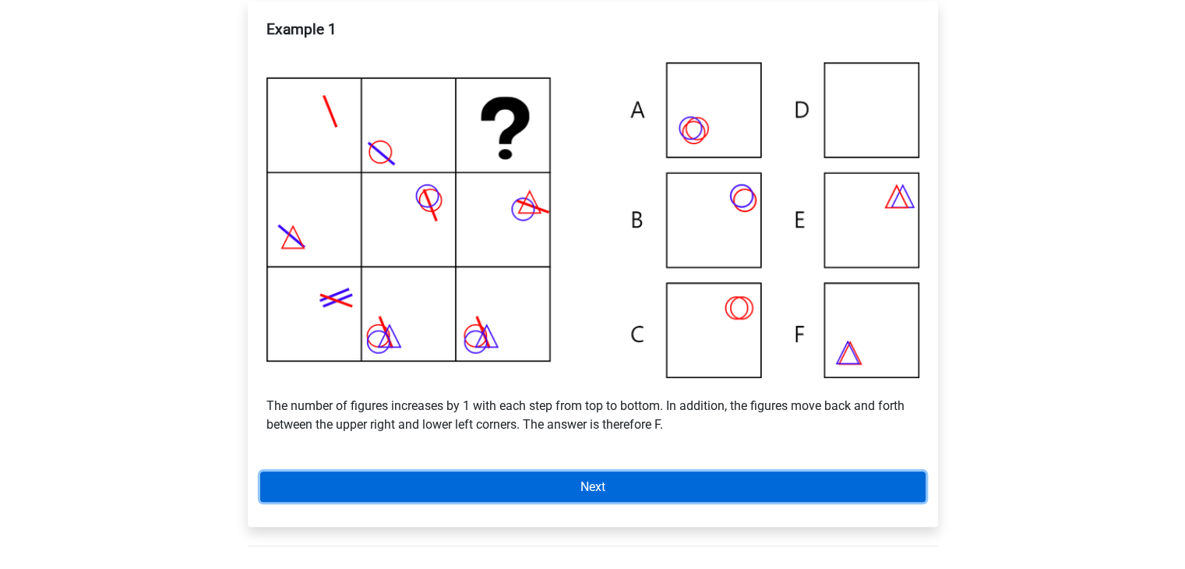
click at [617, 475] on link "Next" at bounding box center [592, 486] width 665 height 30
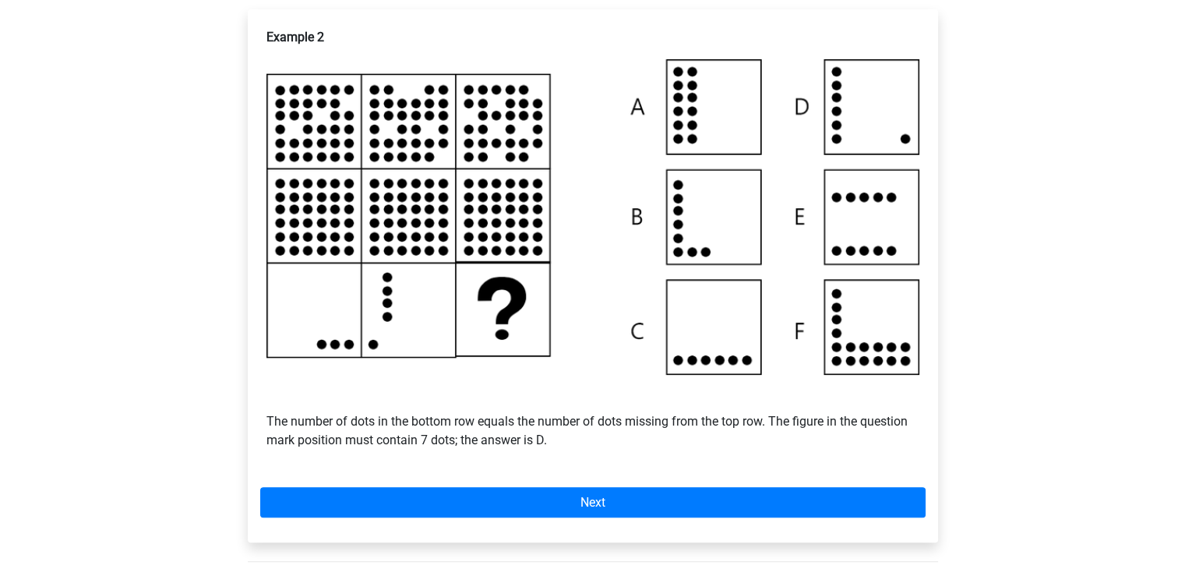
scroll to position [299, 0]
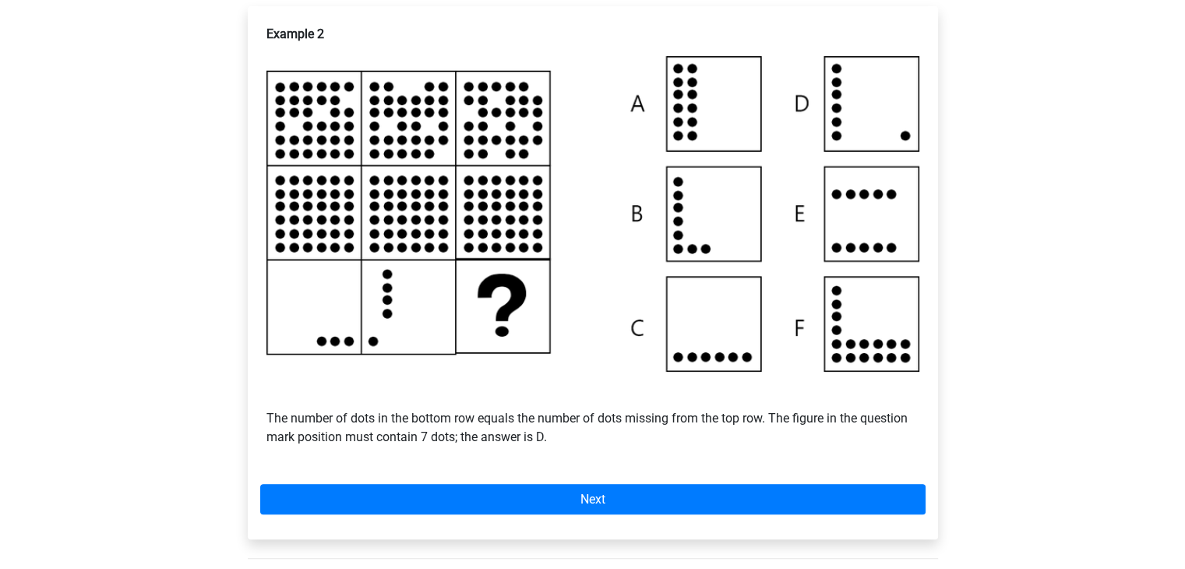
click at [617, 475] on div "Example 2 The number of dots in the bottom row equals the number of dots missin…" at bounding box center [593, 272] width 690 height 532
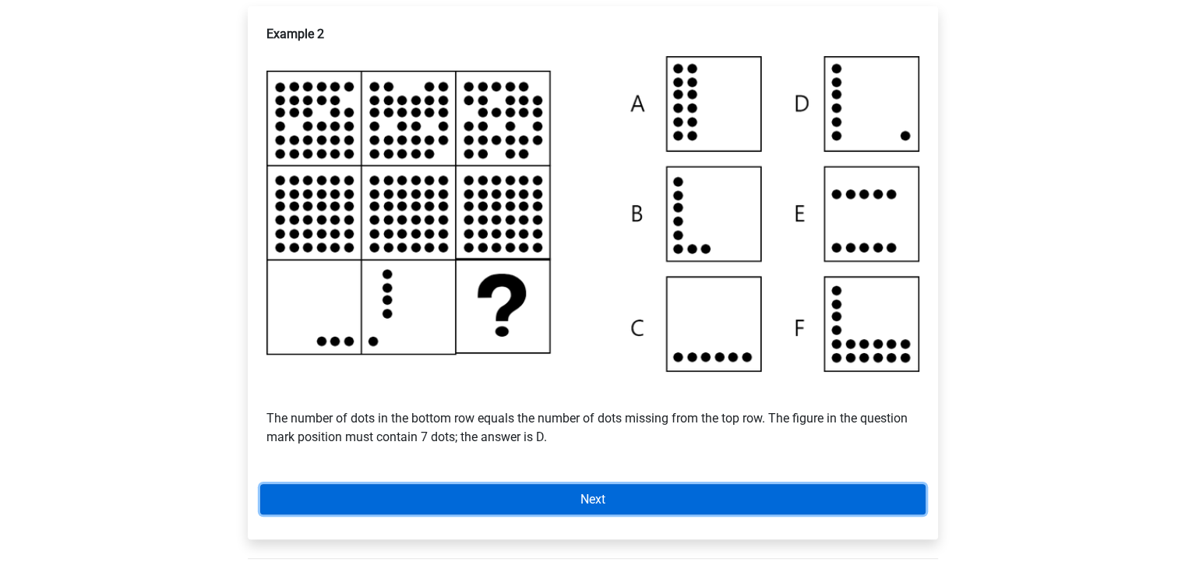
click at [884, 486] on link "Next" at bounding box center [592, 499] width 665 height 30
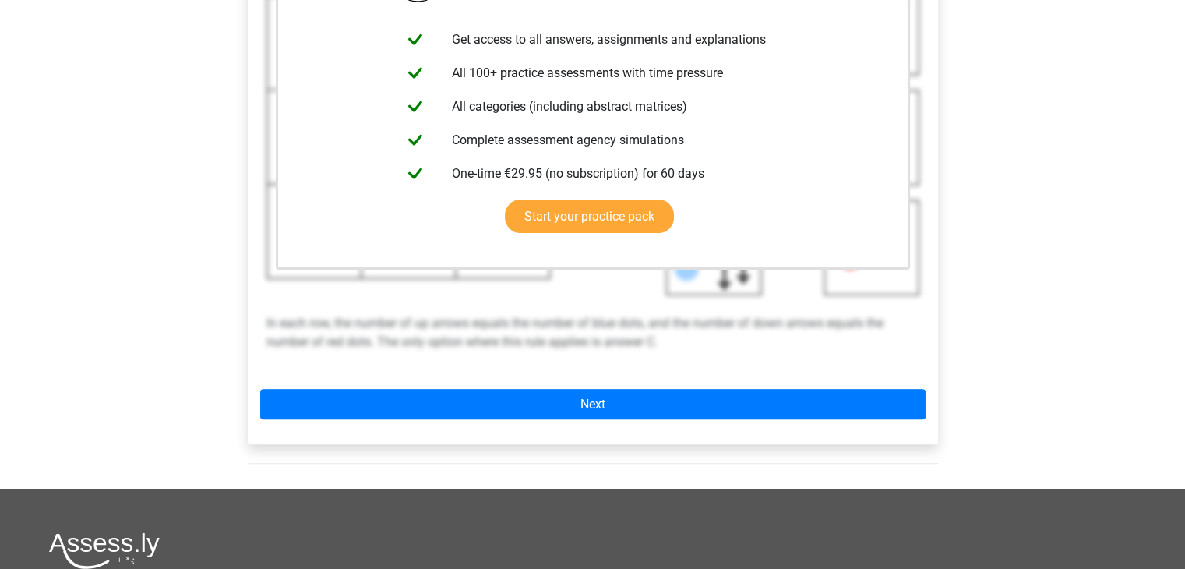
scroll to position [485, 0]
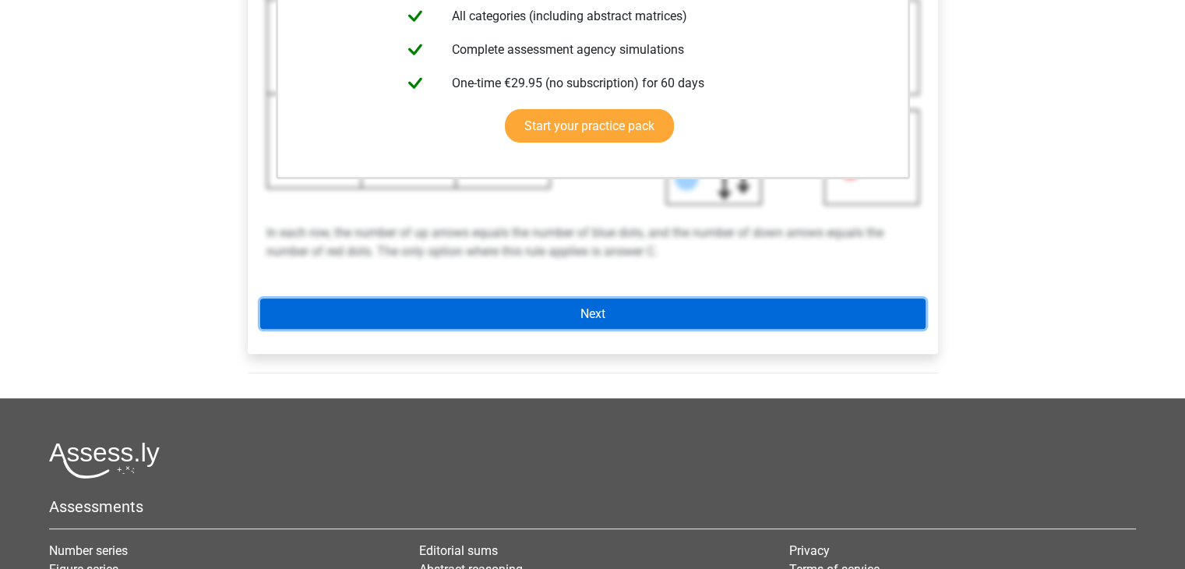
click at [859, 307] on link "Next" at bounding box center [592, 313] width 665 height 30
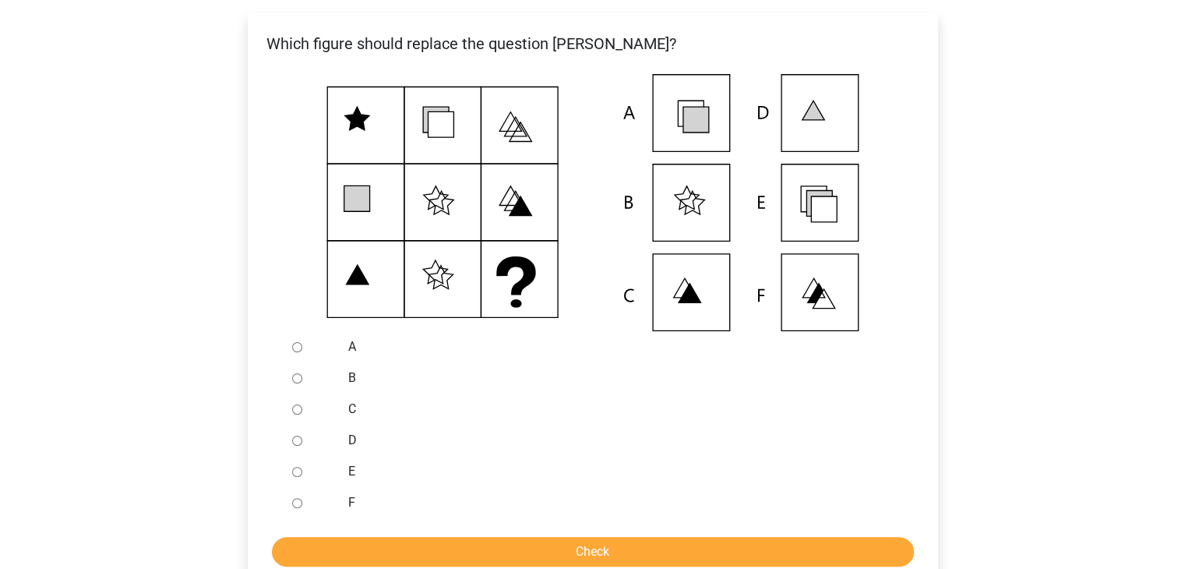
scroll to position [293, 0]
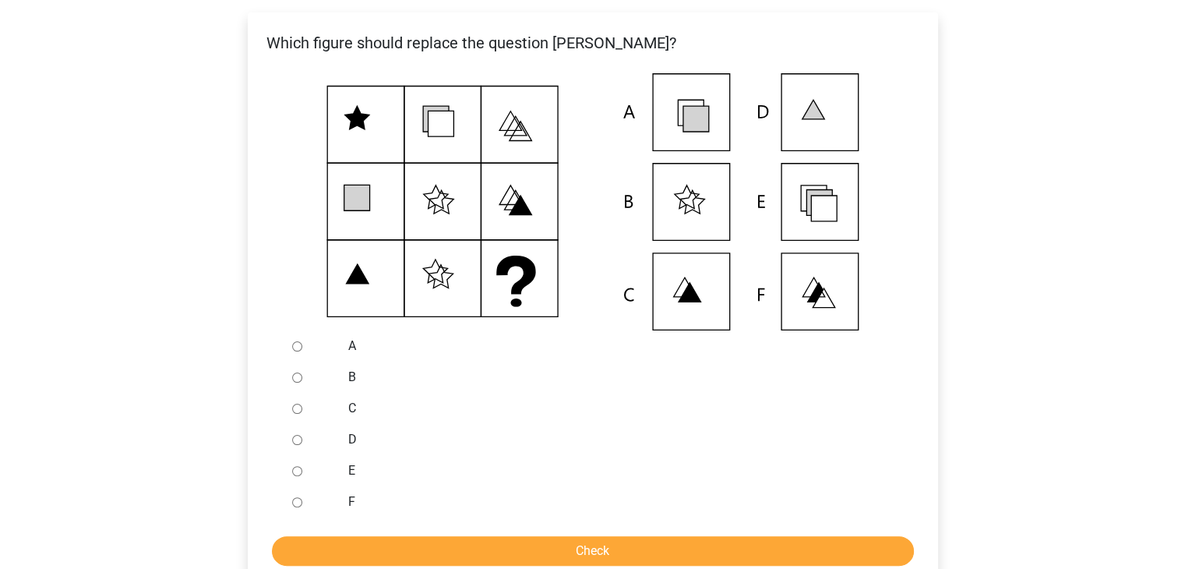
click at [807, 210] on icon at bounding box center [819, 203] width 26 height 26
click at [754, 390] on div "B" at bounding box center [618, 377] width 563 height 31
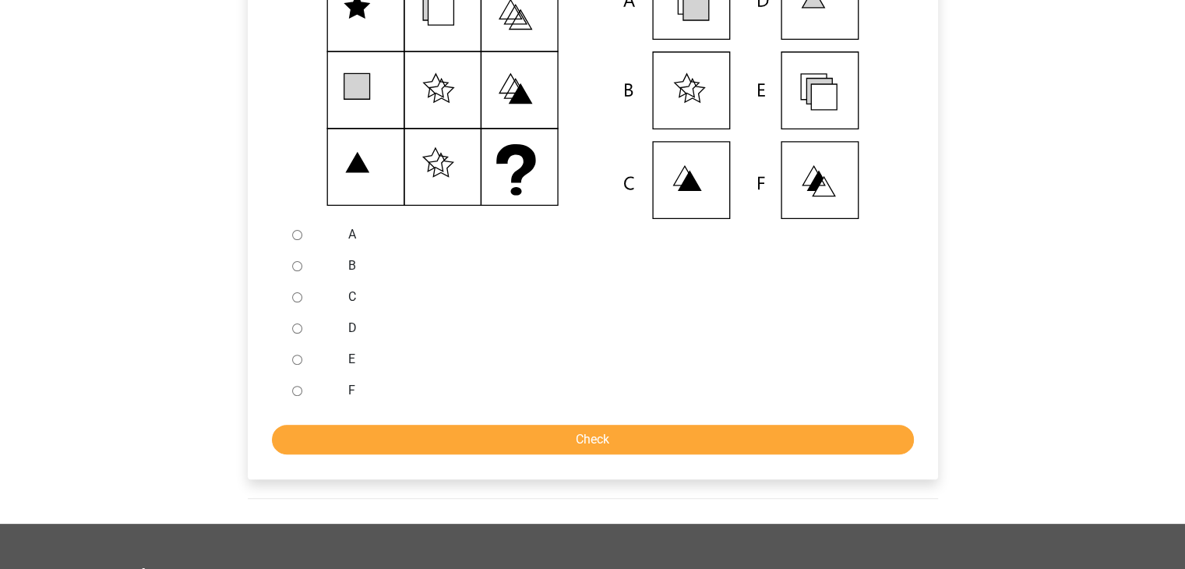
scroll to position [405, 0]
click at [298, 359] on input "E" at bounding box center [297, 359] width 10 height 10
radio input "true"
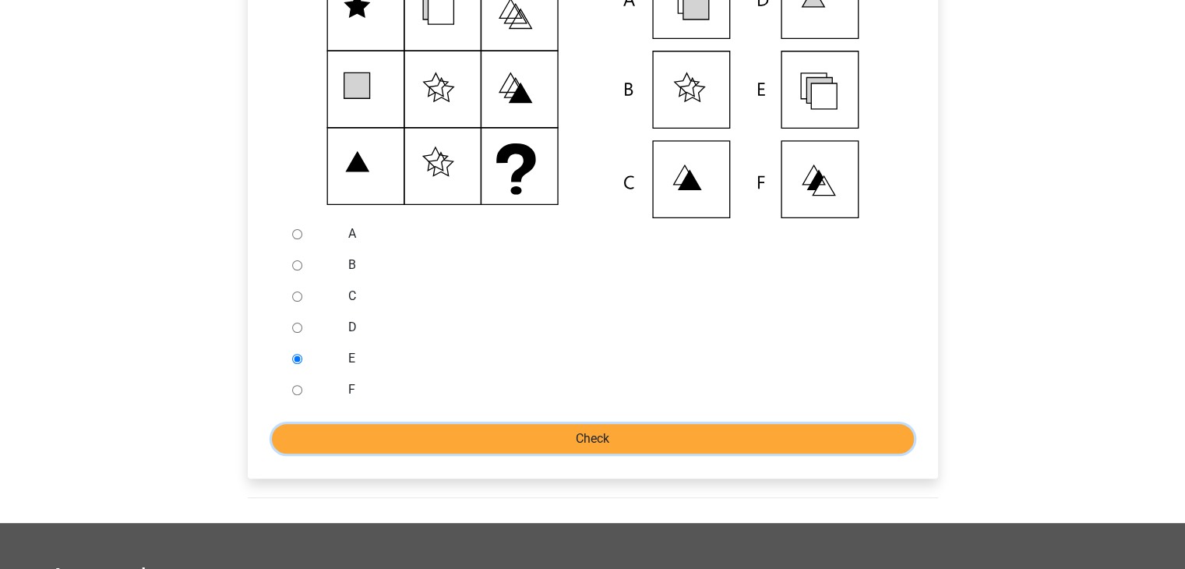
click at [372, 440] on input "Check" at bounding box center [593, 439] width 642 height 30
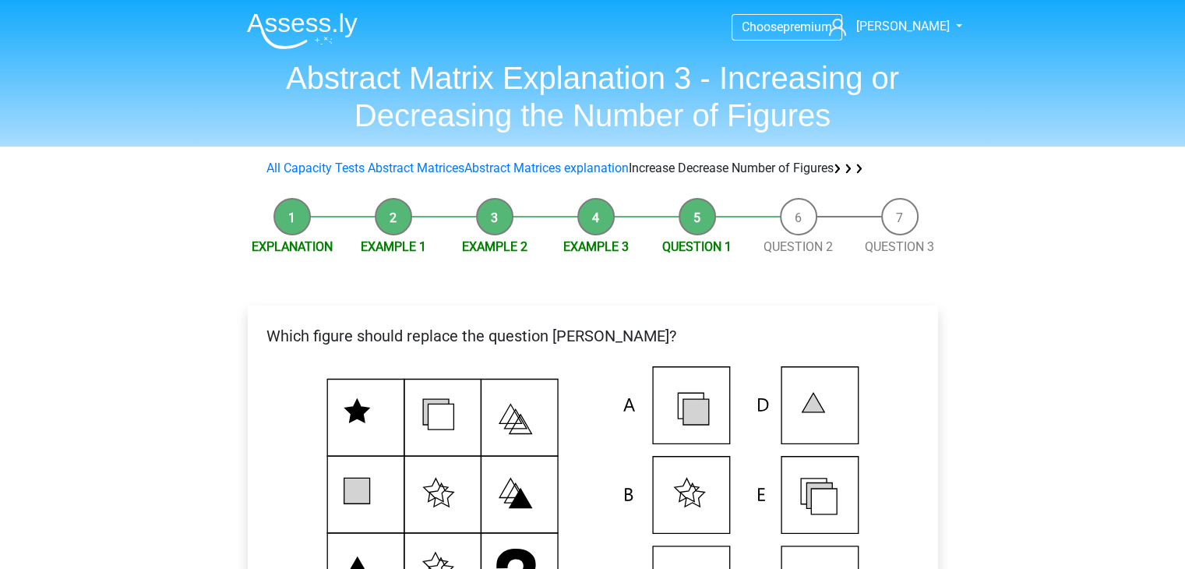
scroll to position [489, 0]
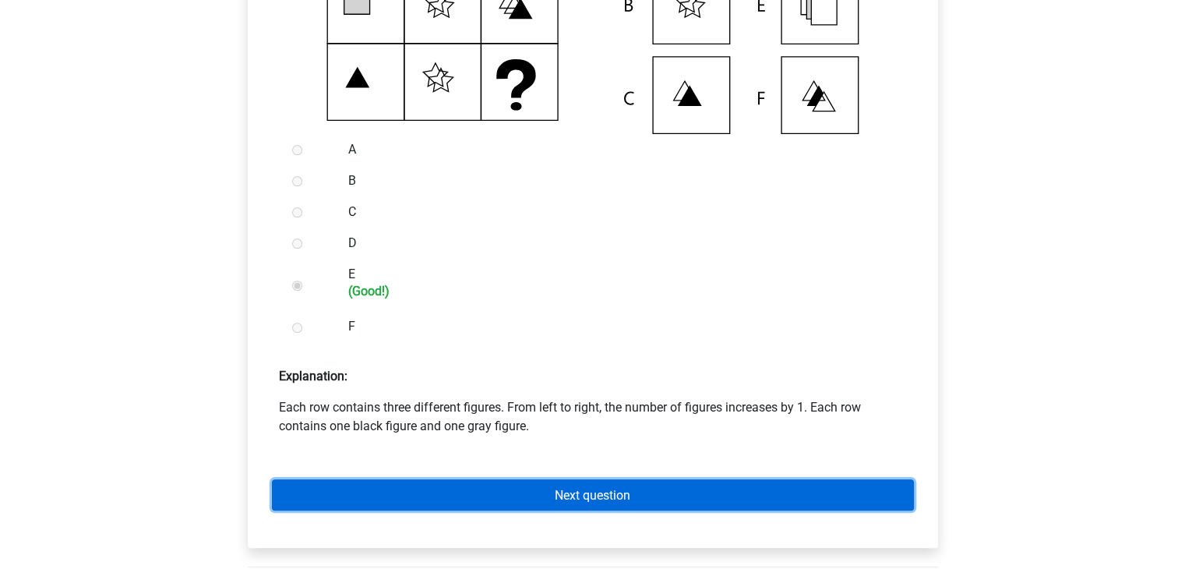
click at [439, 490] on link "Next question" at bounding box center [593, 494] width 642 height 30
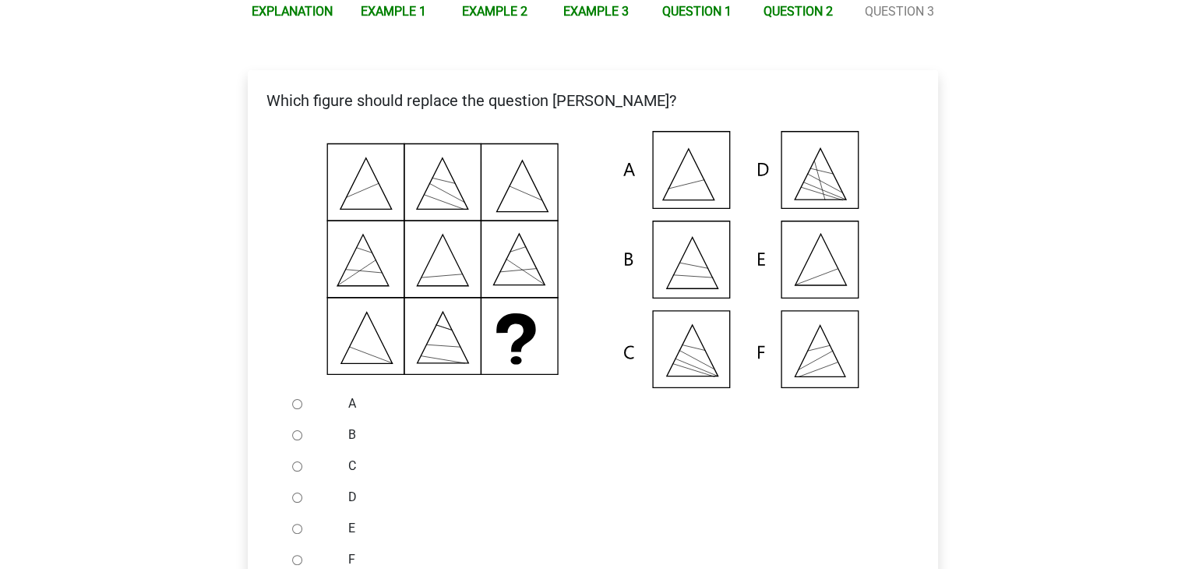
scroll to position [296, 0]
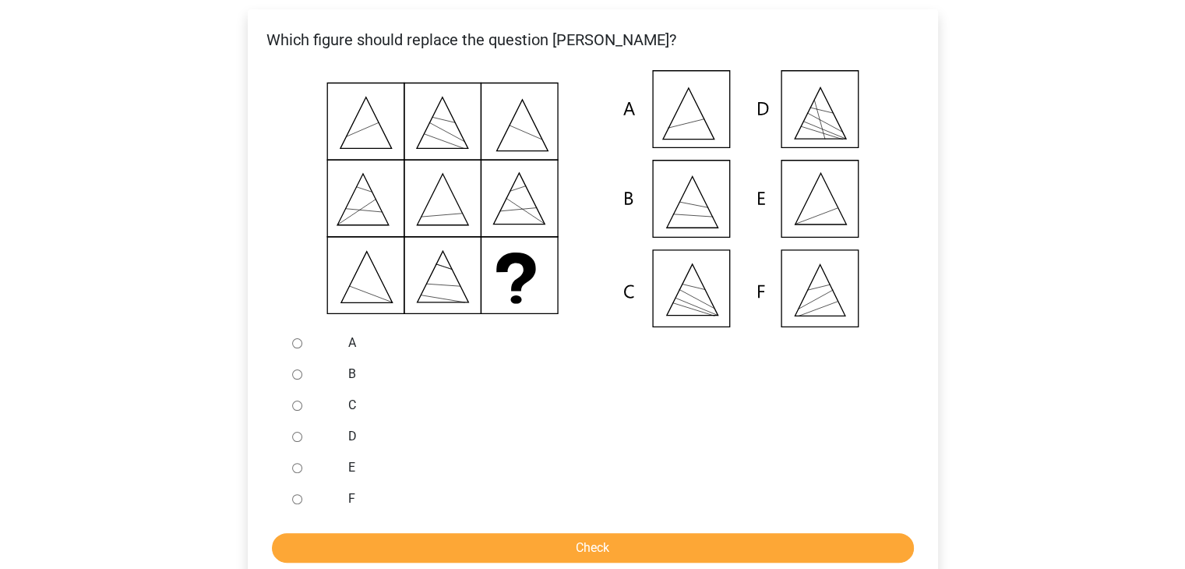
click at [296, 475] on div at bounding box center [311, 467] width 51 height 31
click at [295, 466] on input "E" at bounding box center [297, 468] width 10 height 10
radio input "true"
click at [365, 545] on input "Check" at bounding box center [593, 548] width 642 height 30
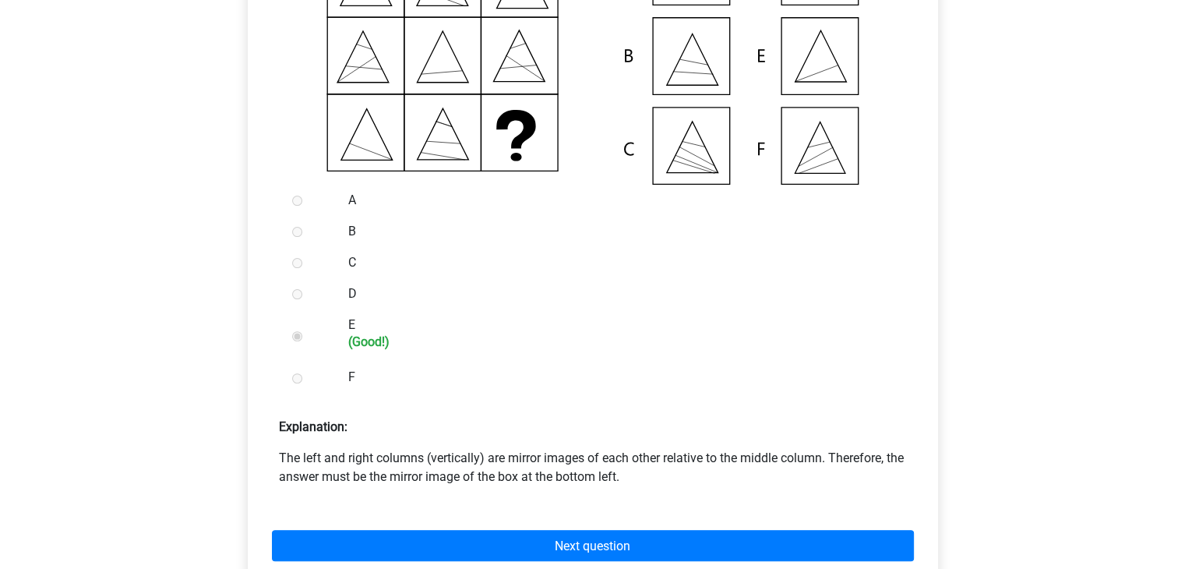
scroll to position [439, 0]
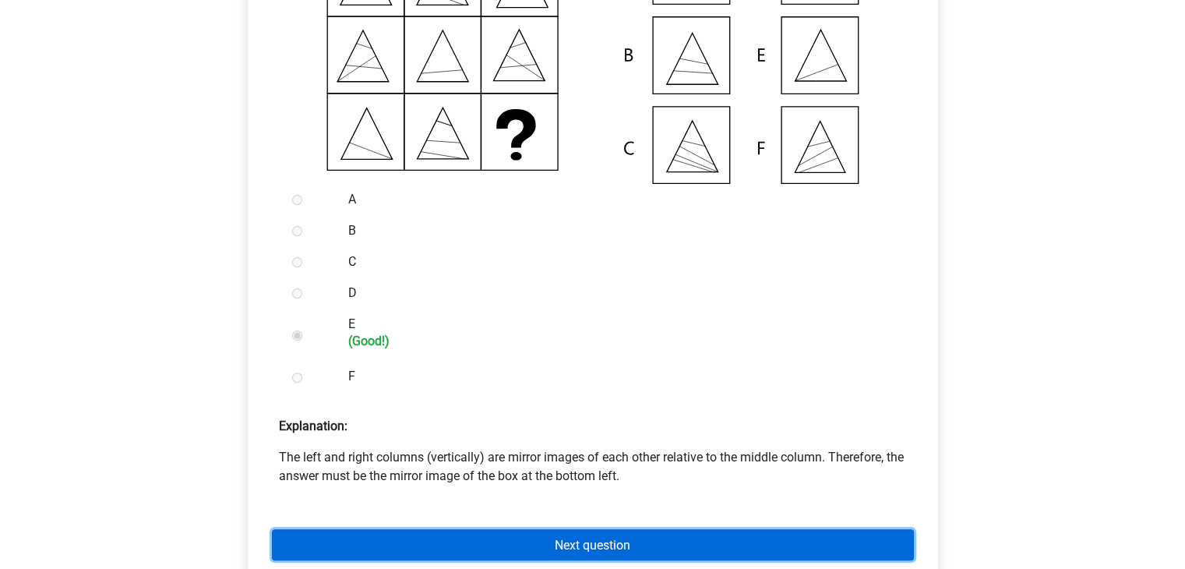
click at [383, 540] on link "Next question" at bounding box center [593, 544] width 642 height 30
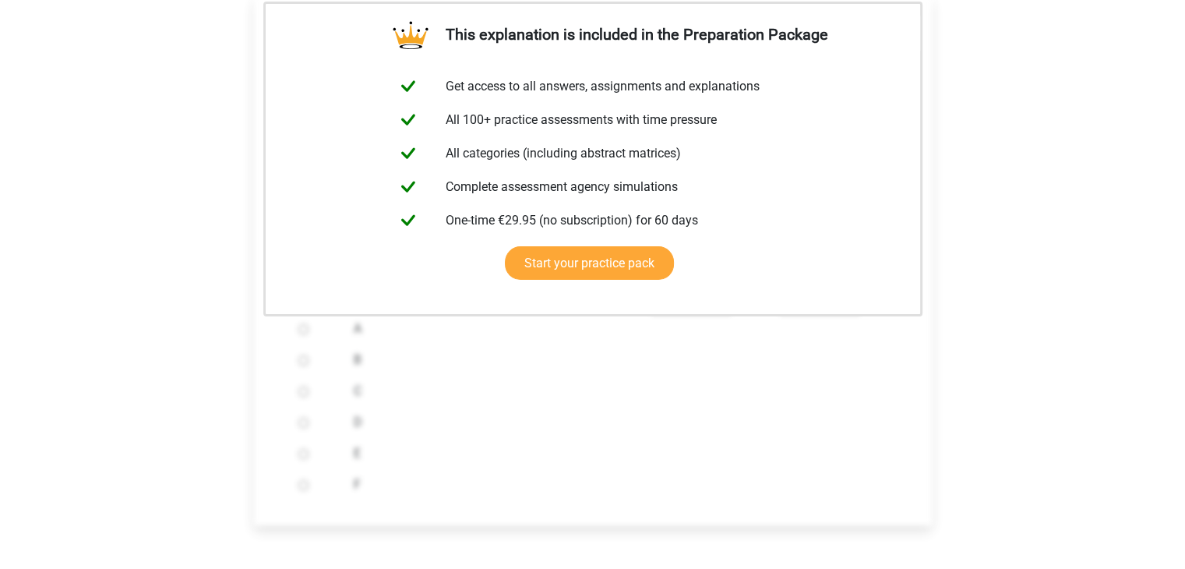
scroll to position [556, 0]
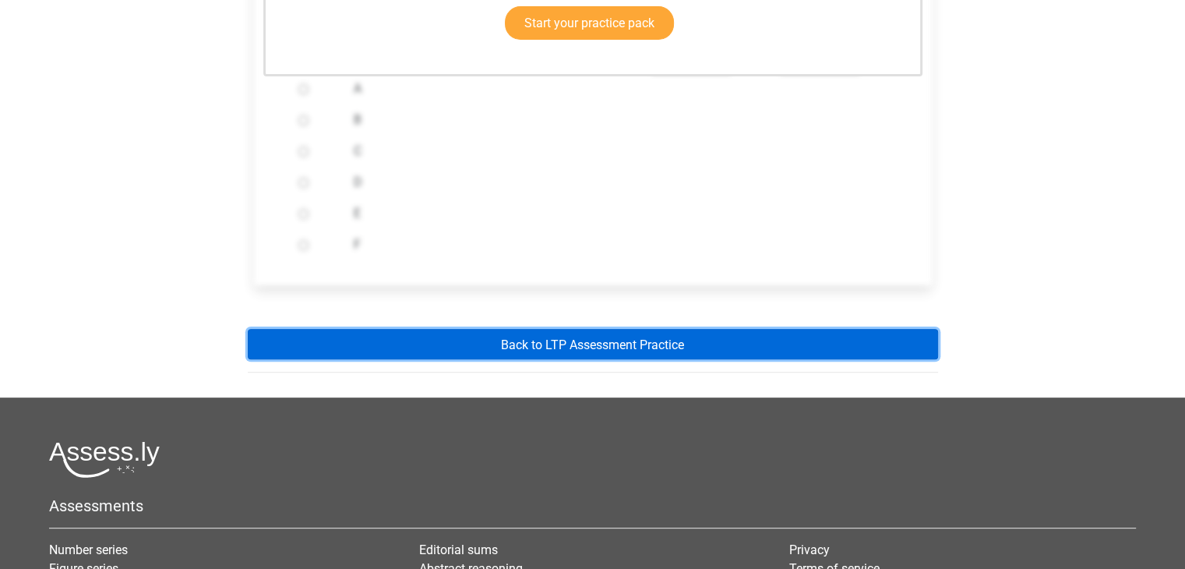
click at [639, 346] on font "Back to LTP Assessment Practice" at bounding box center [592, 344] width 183 height 15
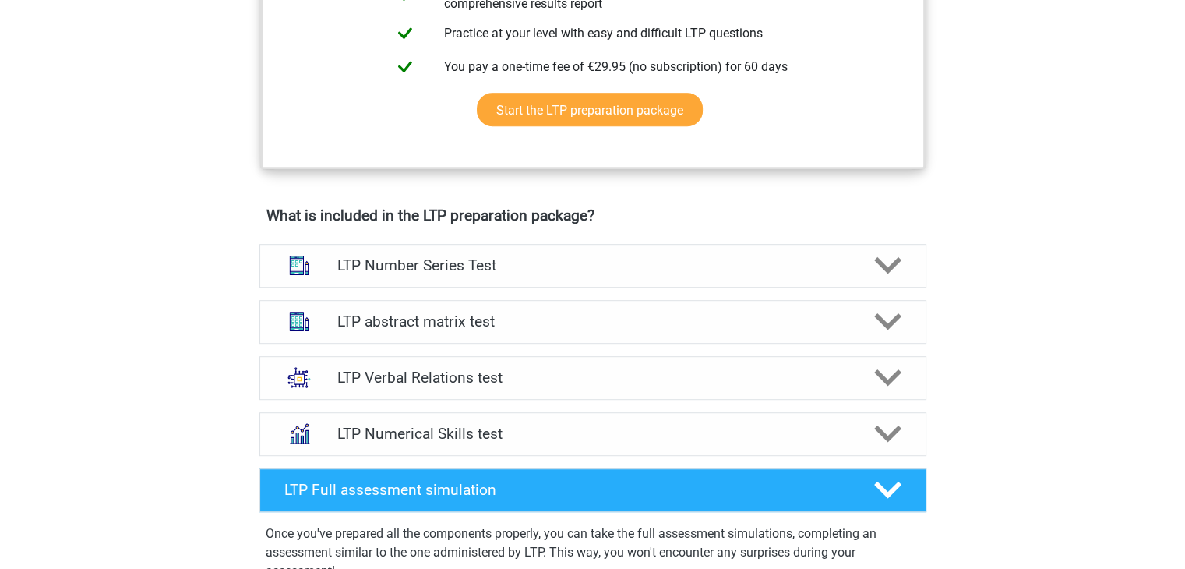
scroll to position [822, 0]
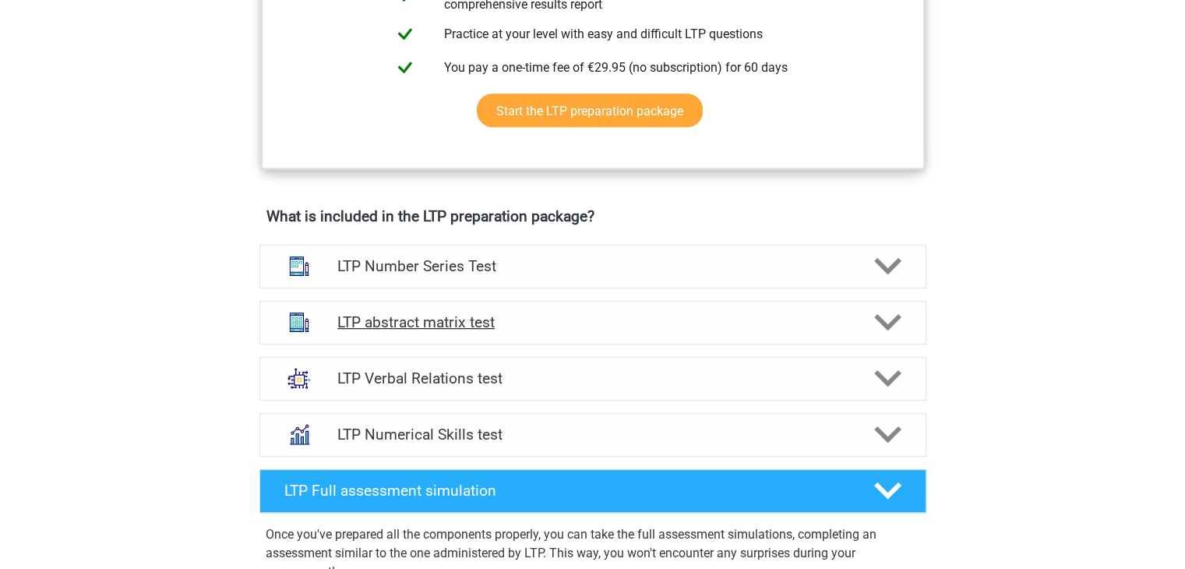
click at [900, 312] on icon at bounding box center [887, 322] width 27 height 27
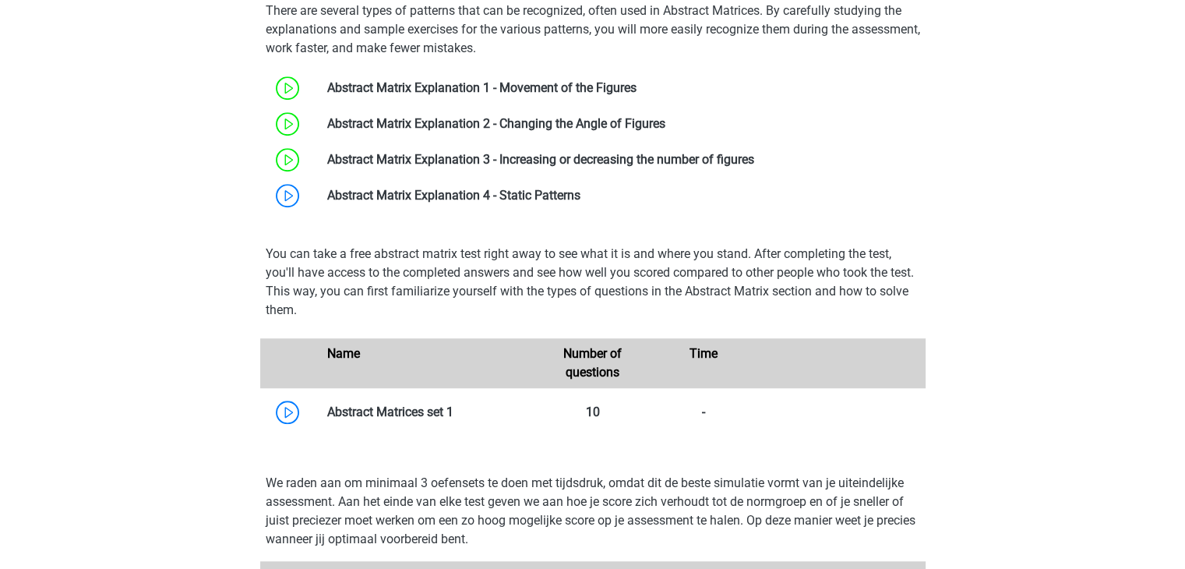
scroll to position [1177, 0]
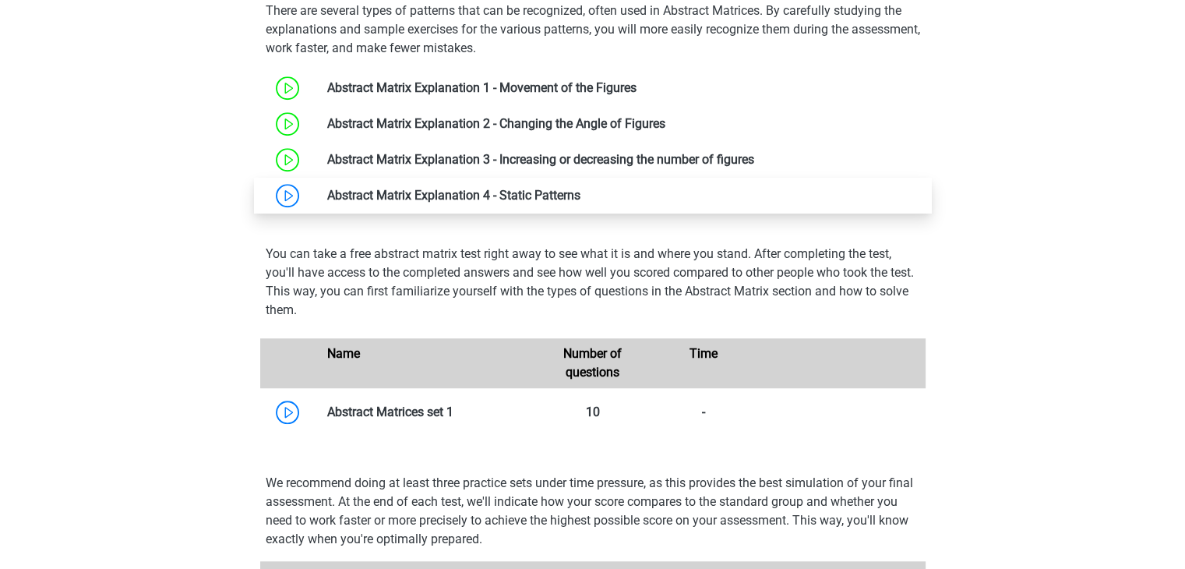
click at [580, 191] on link at bounding box center [580, 195] width 0 height 15
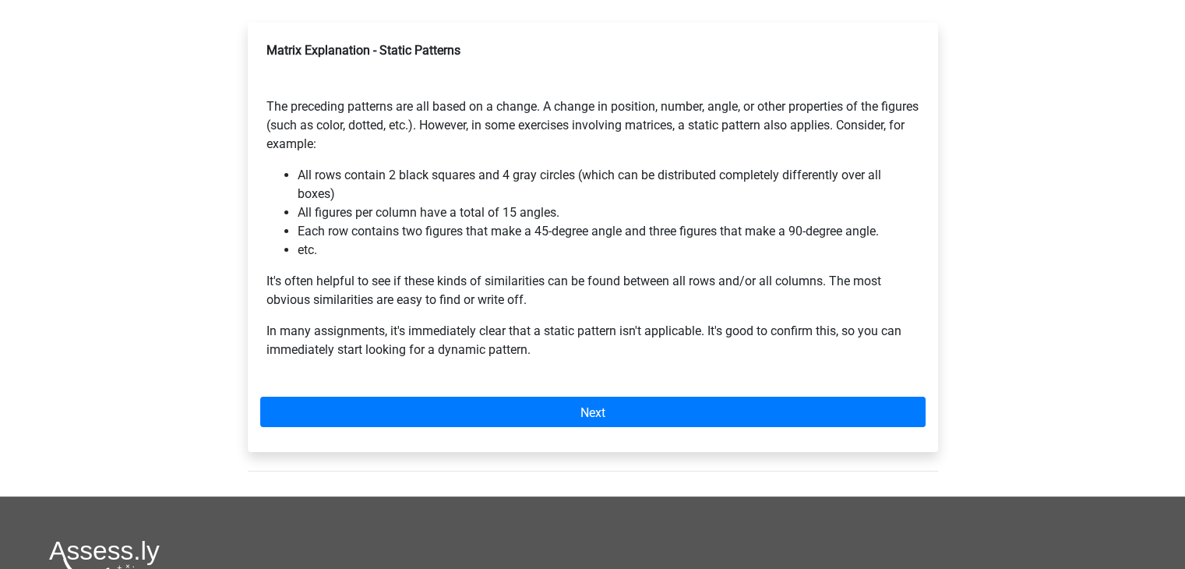
scroll to position [245, 0]
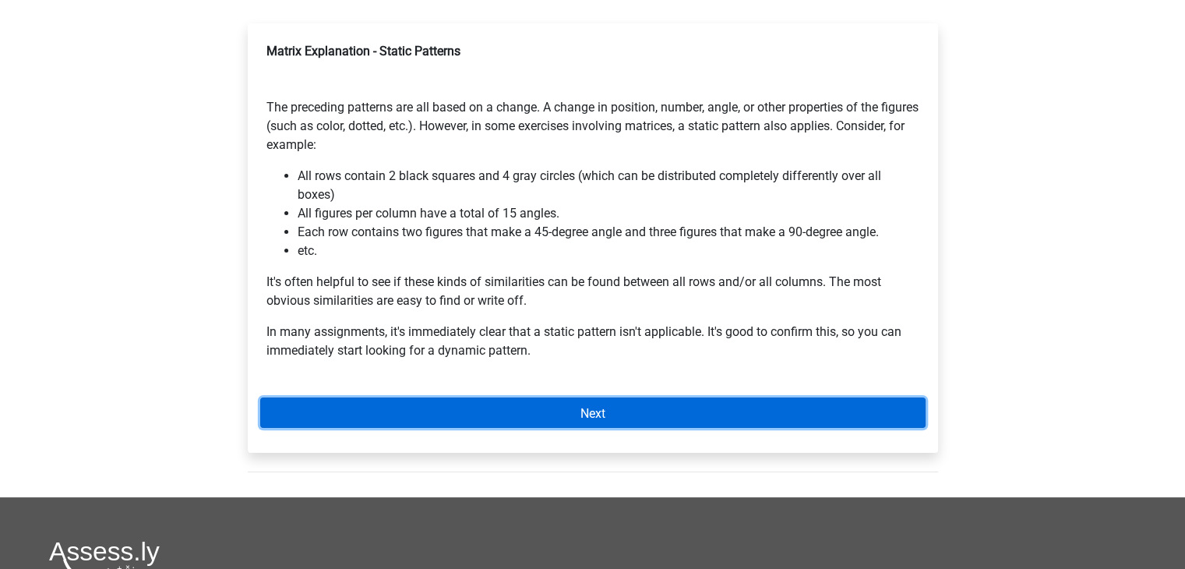
click at [521, 408] on link "Next" at bounding box center [592, 412] width 665 height 30
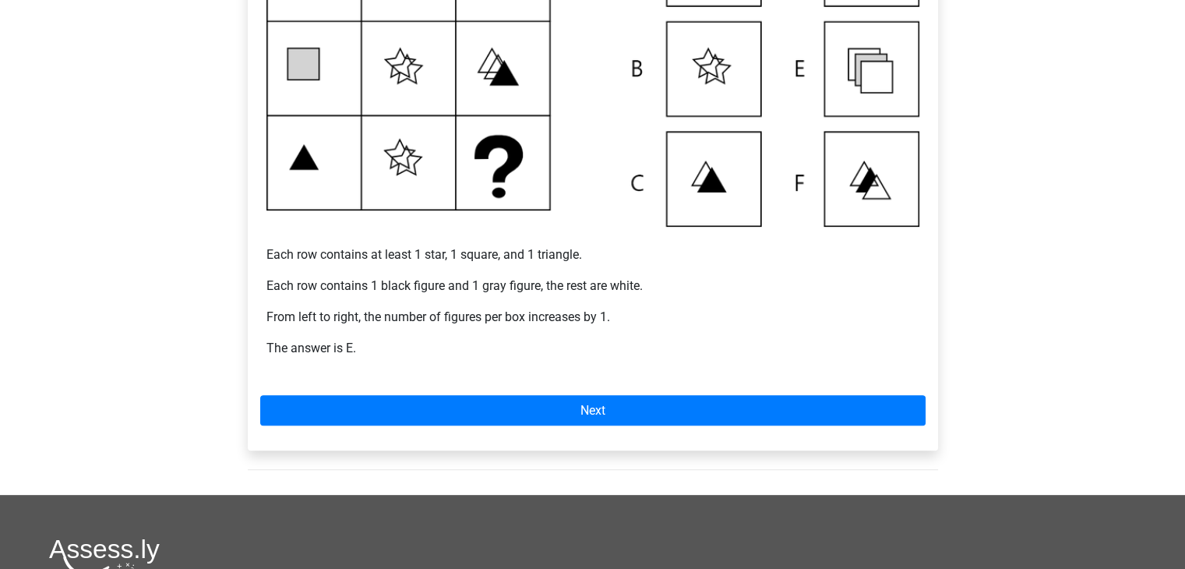
scroll to position [418, 0]
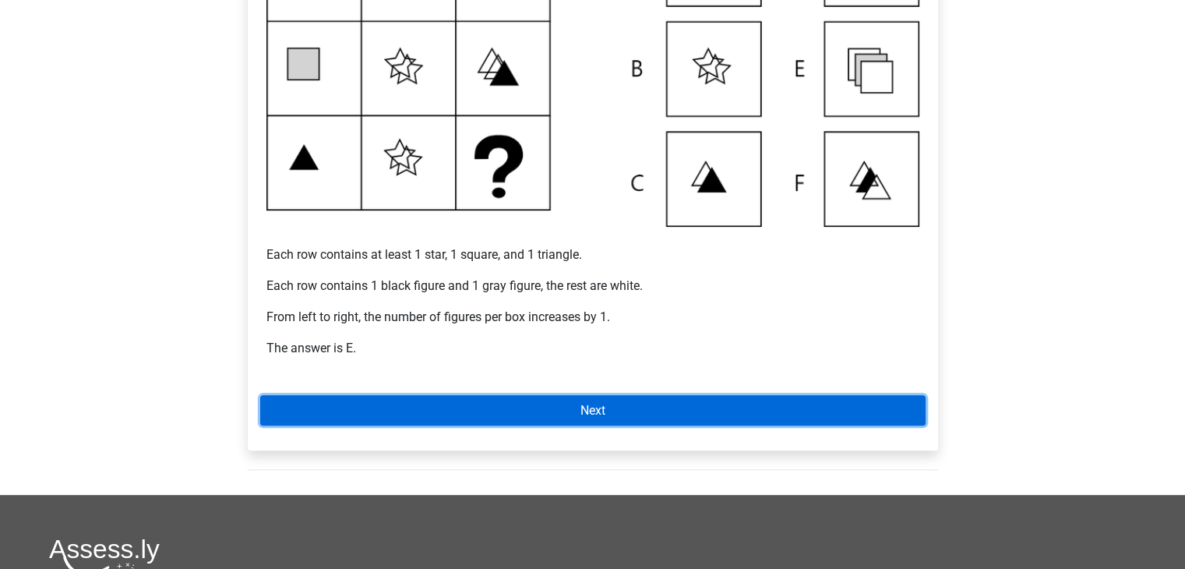
click at [679, 406] on link "Next" at bounding box center [592, 410] width 665 height 30
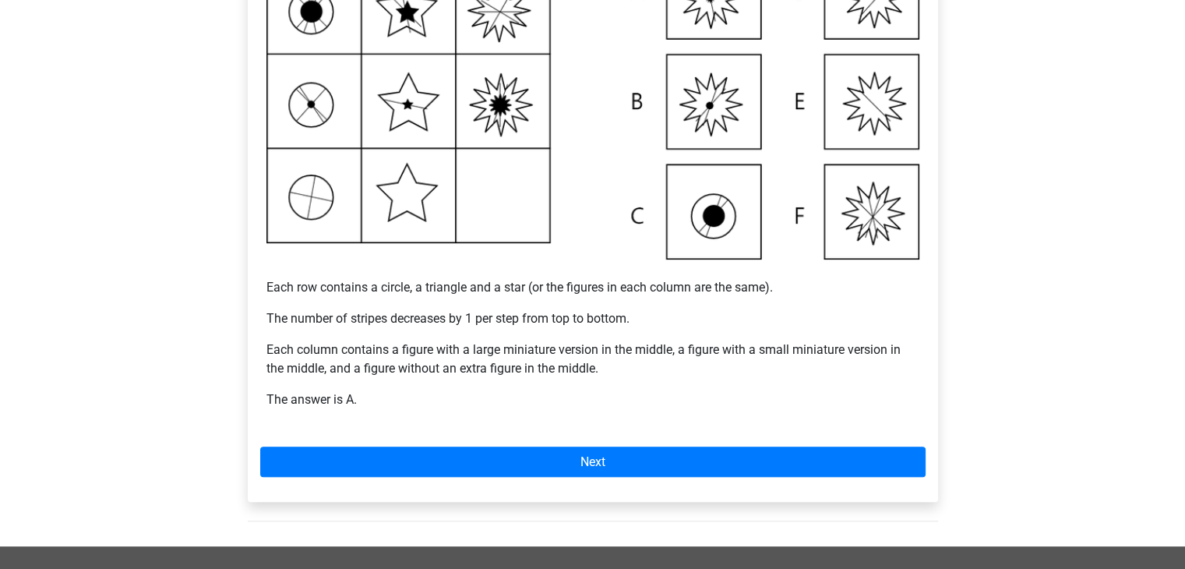
scroll to position [383, 0]
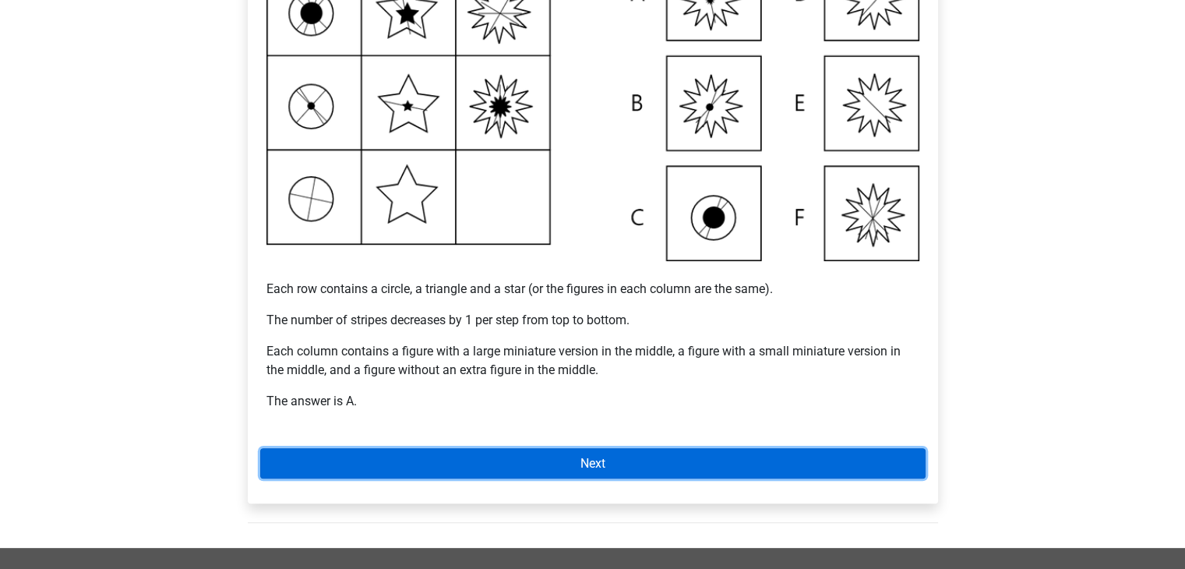
click at [637, 462] on link "Next" at bounding box center [592, 463] width 665 height 30
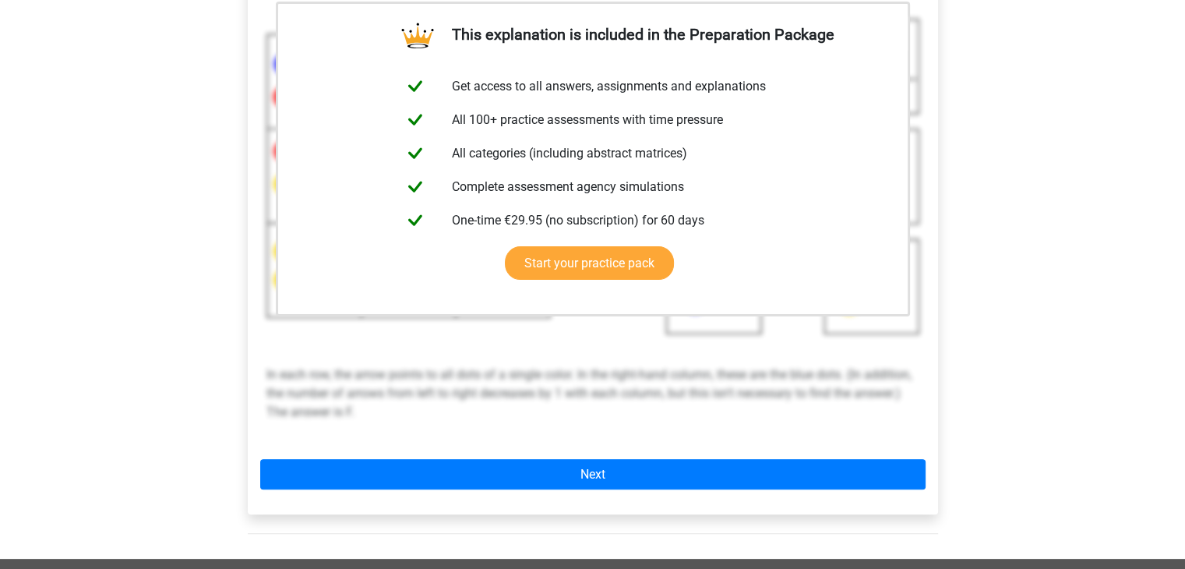
scroll to position [309, 0]
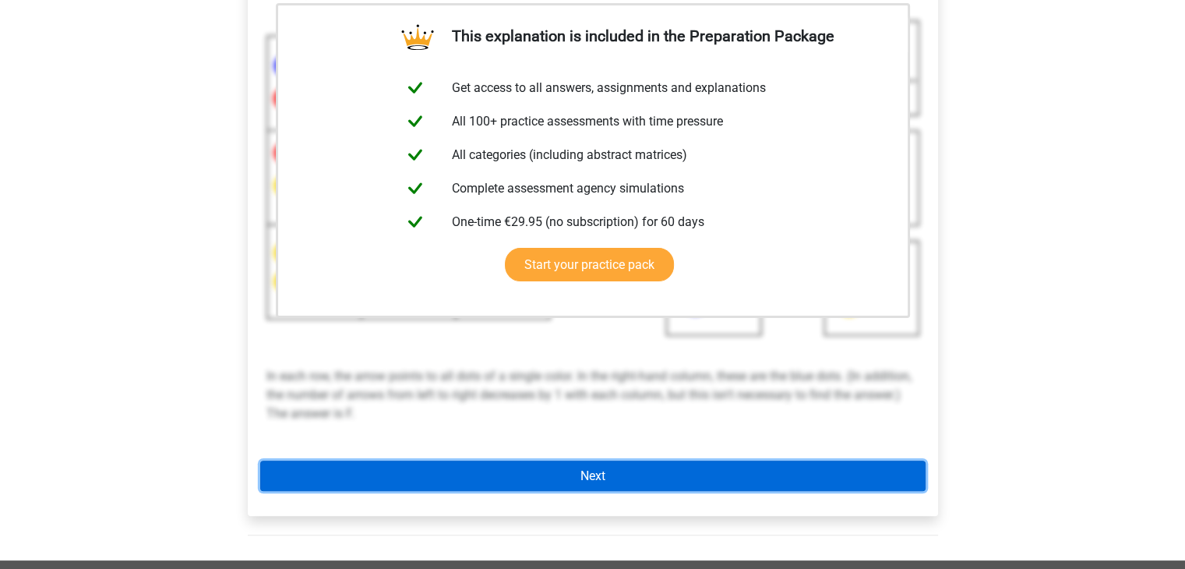
click at [637, 476] on link "Next" at bounding box center [592, 476] width 665 height 30
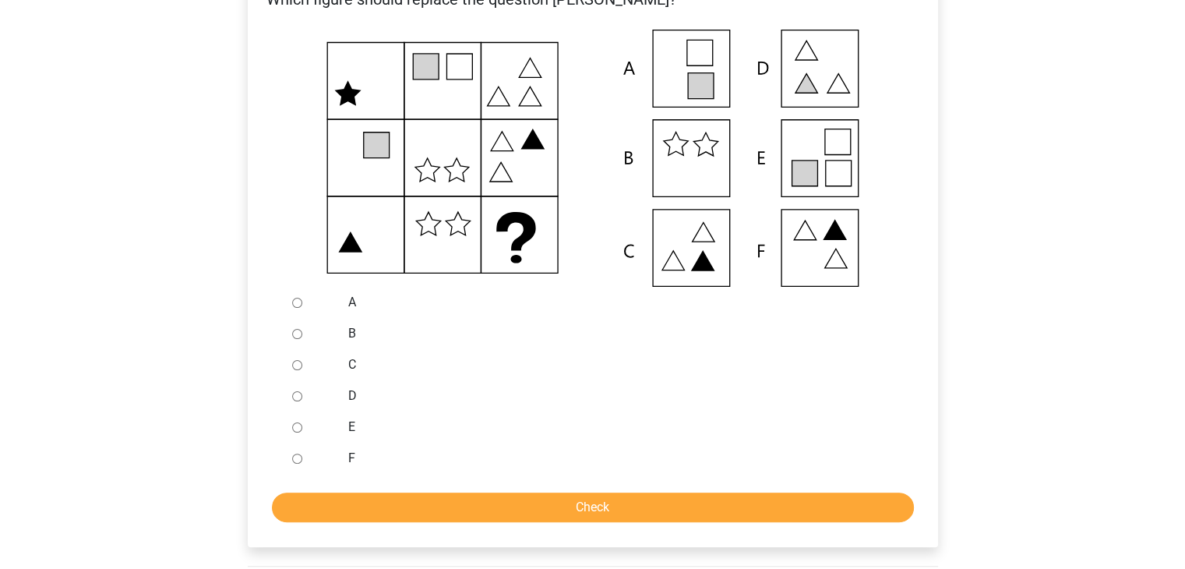
scroll to position [376, 0]
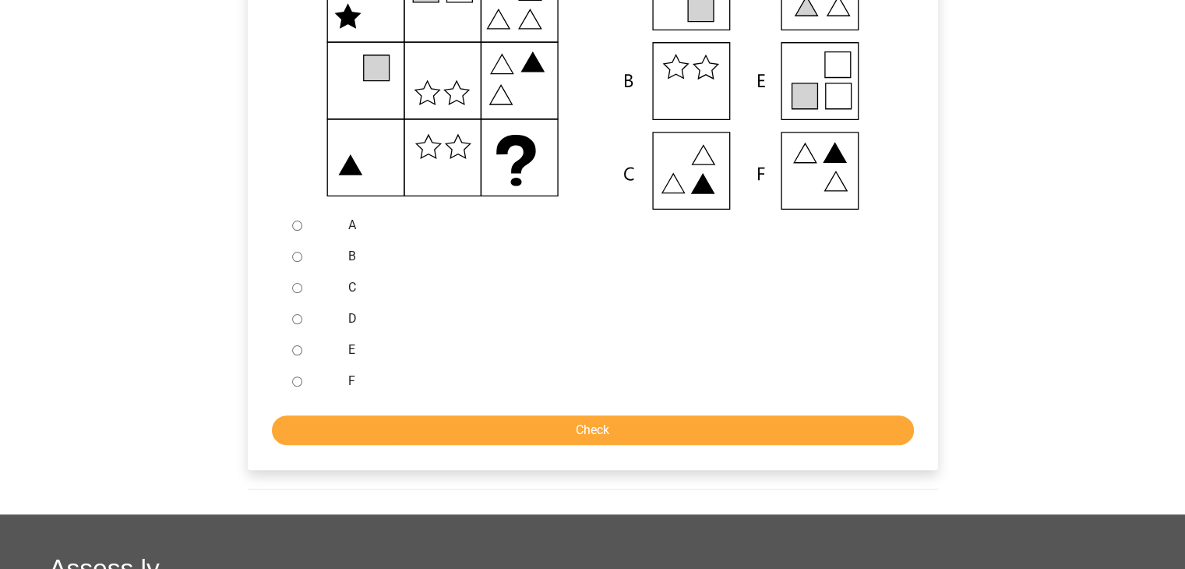
click at [297, 353] on input "E" at bounding box center [297, 350] width 10 height 10
radio input "true"
click at [432, 433] on input "Check" at bounding box center [593, 430] width 642 height 30
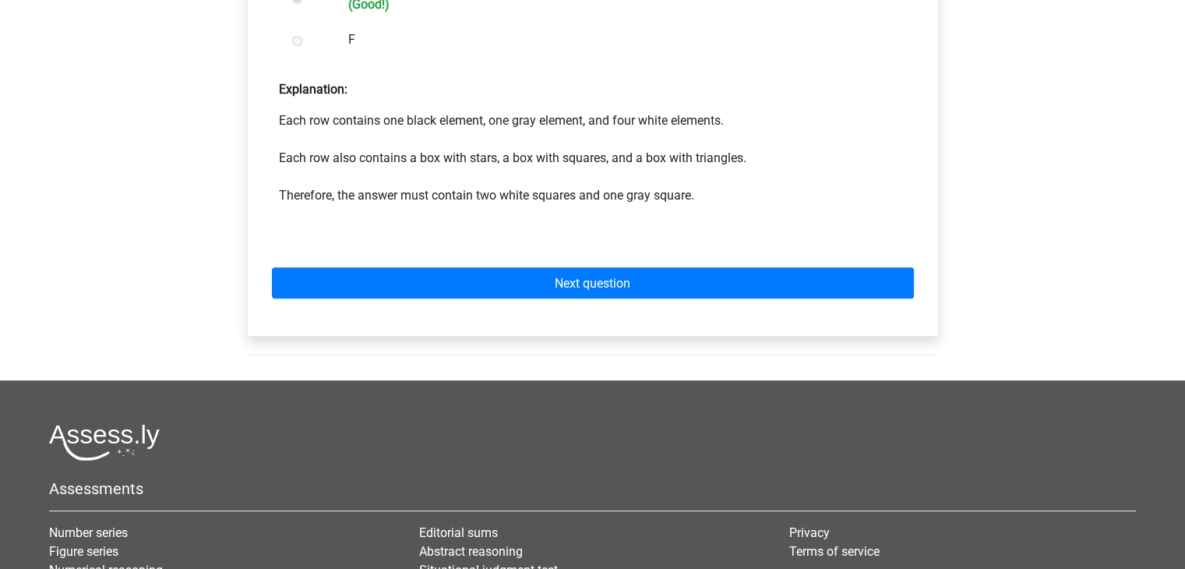
scroll to position [835, 0]
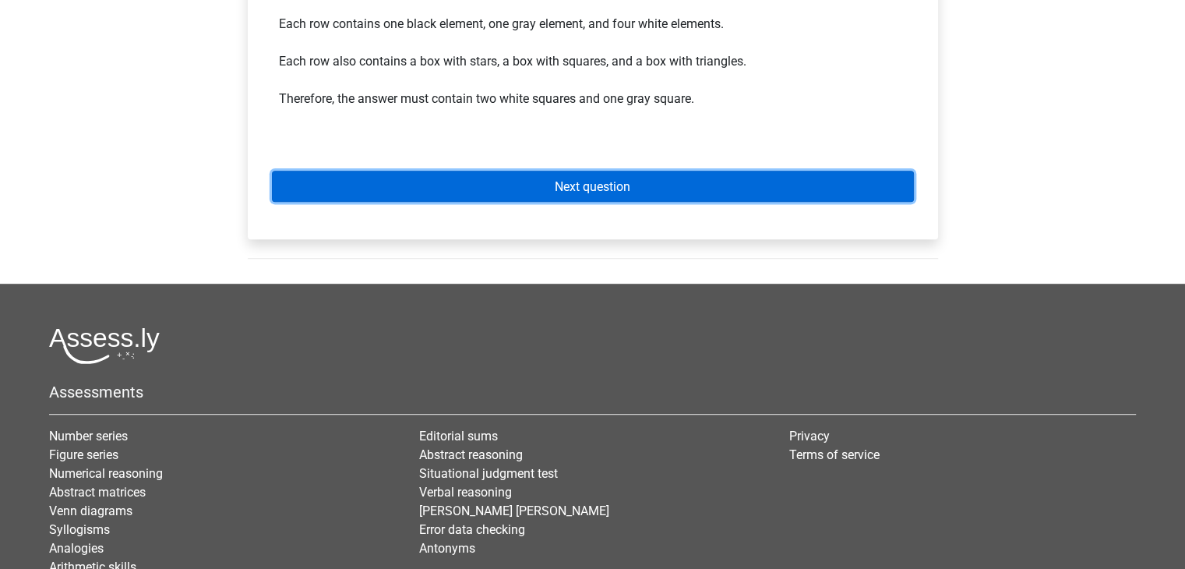
click at [567, 176] on link "Next question" at bounding box center [593, 186] width 642 height 30
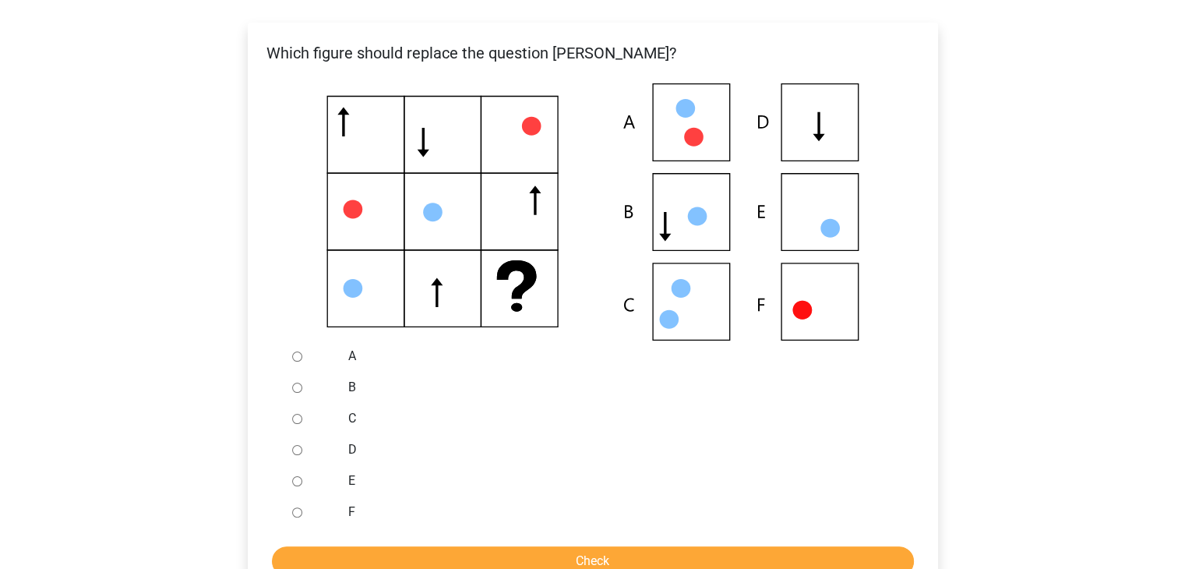
scroll to position [245, 0]
click at [298, 450] on input "D" at bounding box center [297, 451] width 10 height 10
radio input "true"
click at [498, 556] on input "Check" at bounding box center [593, 562] width 642 height 30
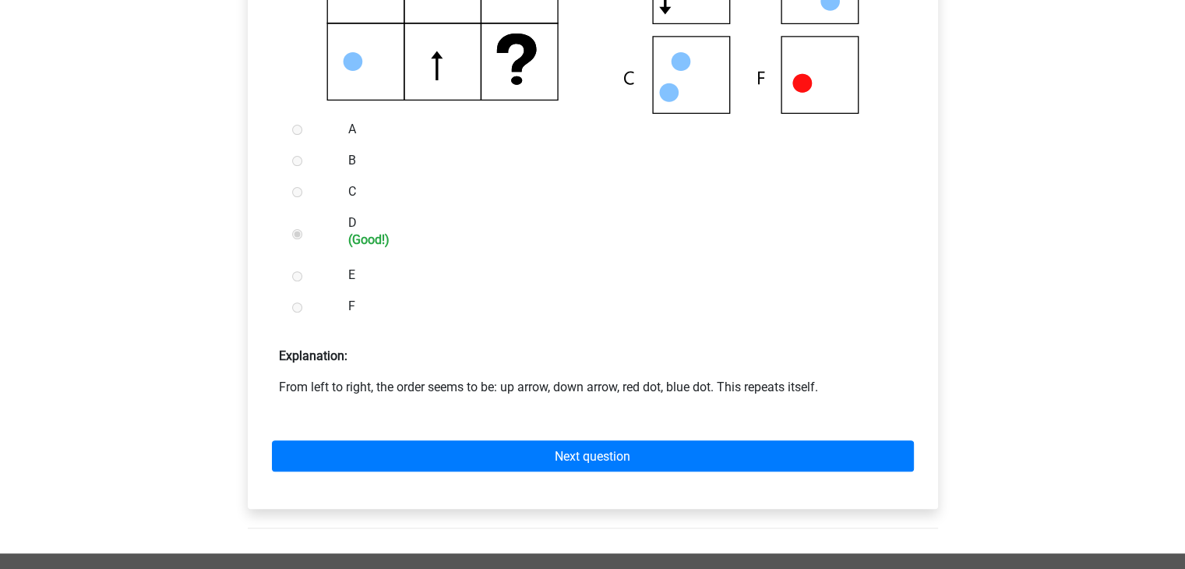
scroll to position [502, 0]
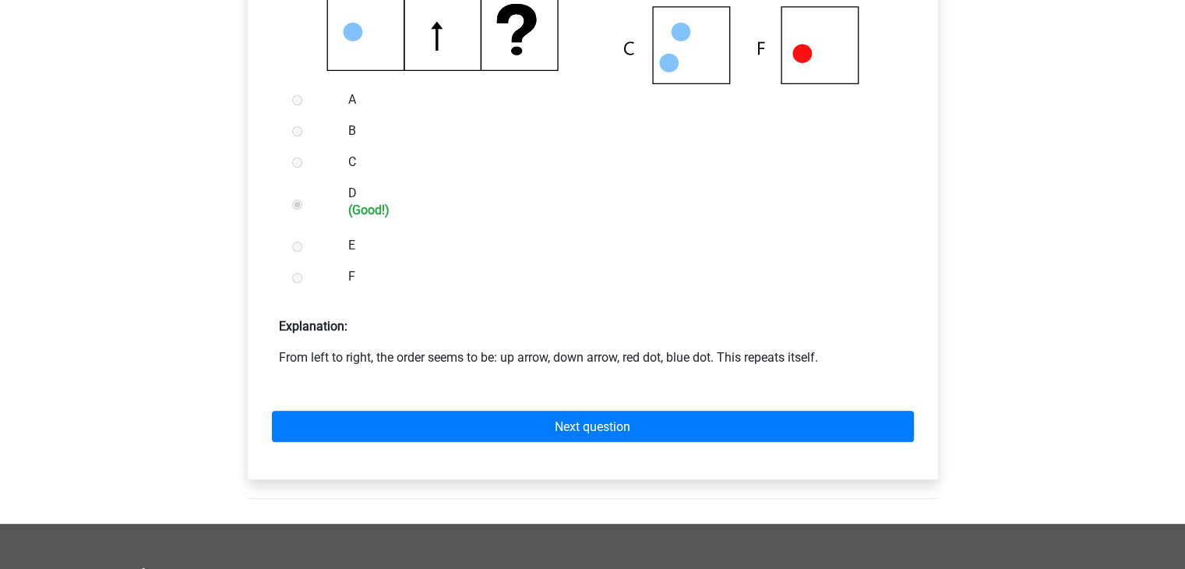
click at [619, 405] on div "Next question" at bounding box center [592, 422] width 665 height 86
click at [620, 443] on div "Next question" at bounding box center [592, 422] width 665 height 86
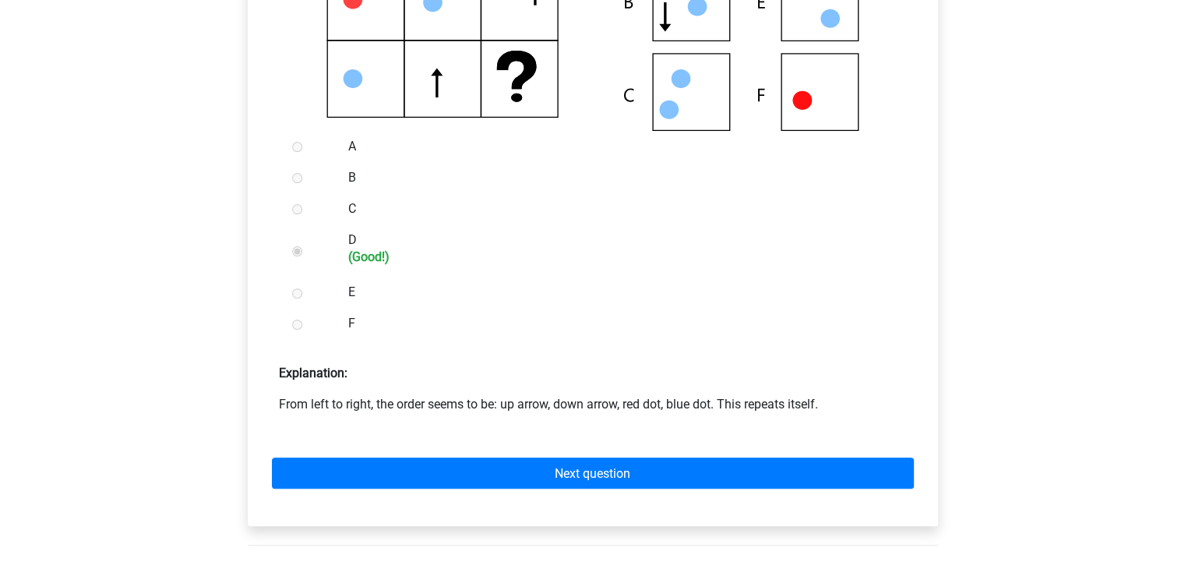
scroll to position [455, 0]
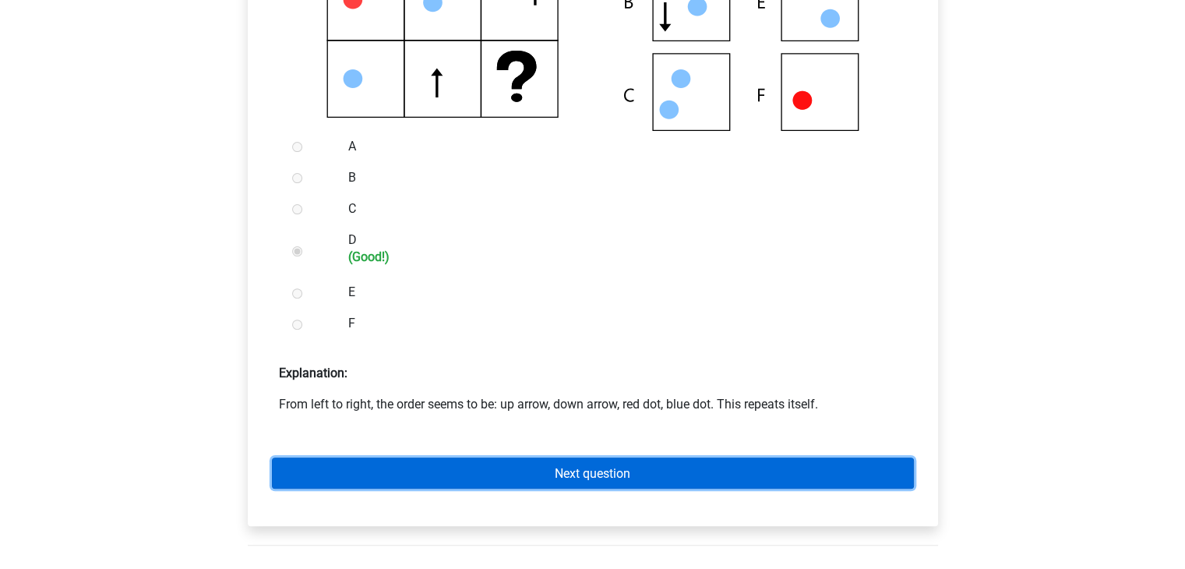
click at [605, 468] on font "Next question" at bounding box center [593, 473] width 76 height 15
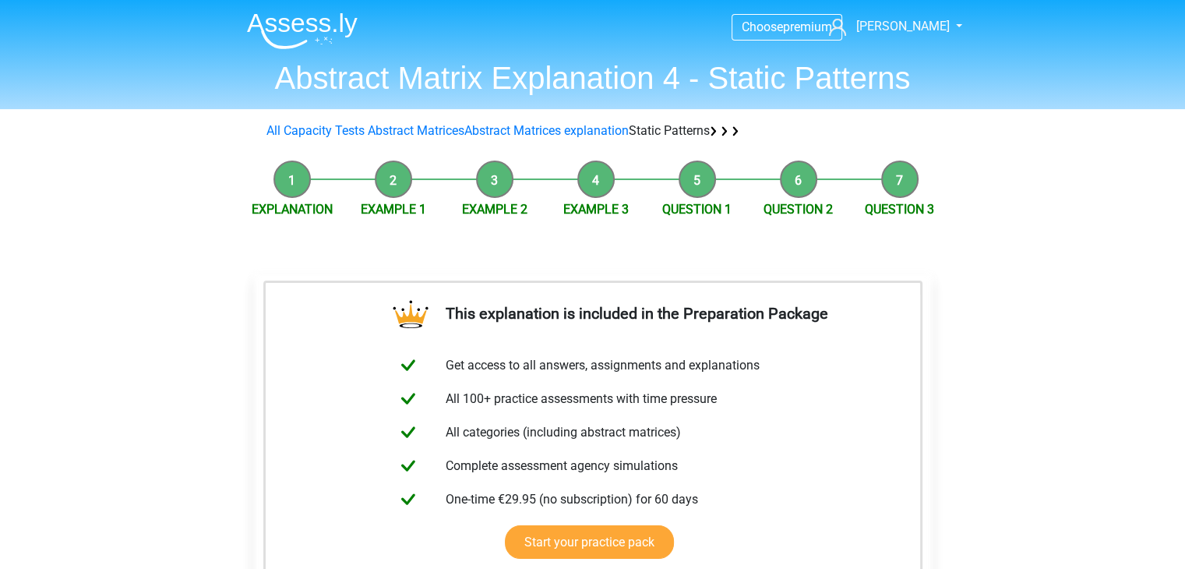
scroll to position [330, 0]
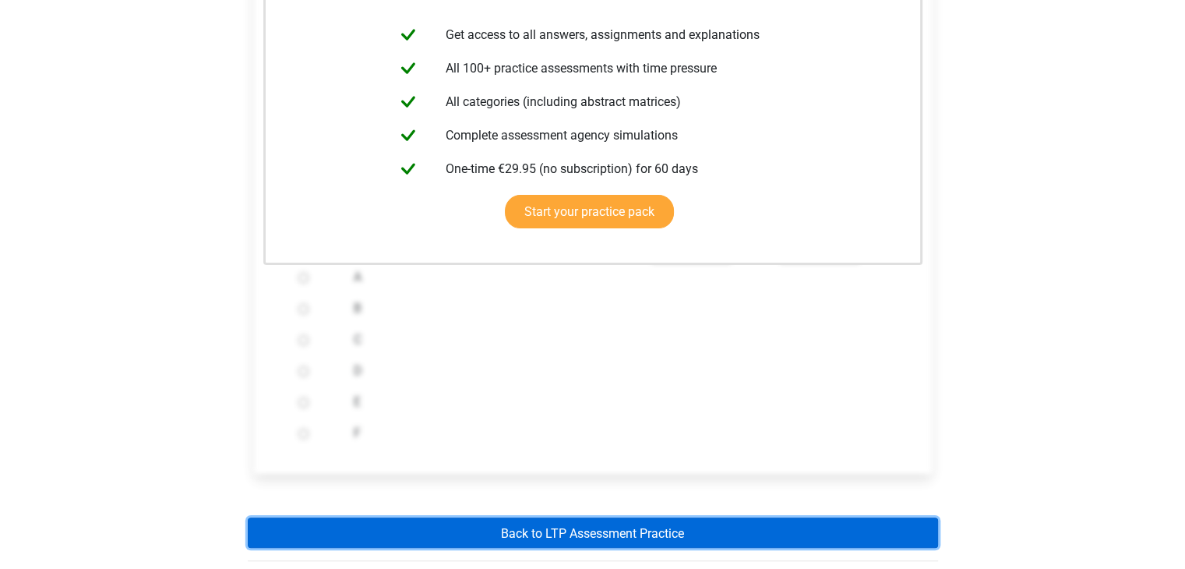
click at [609, 531] on font "Back to LTP Assessment Practice" at bounding box center [592, 532] width 183 height 15
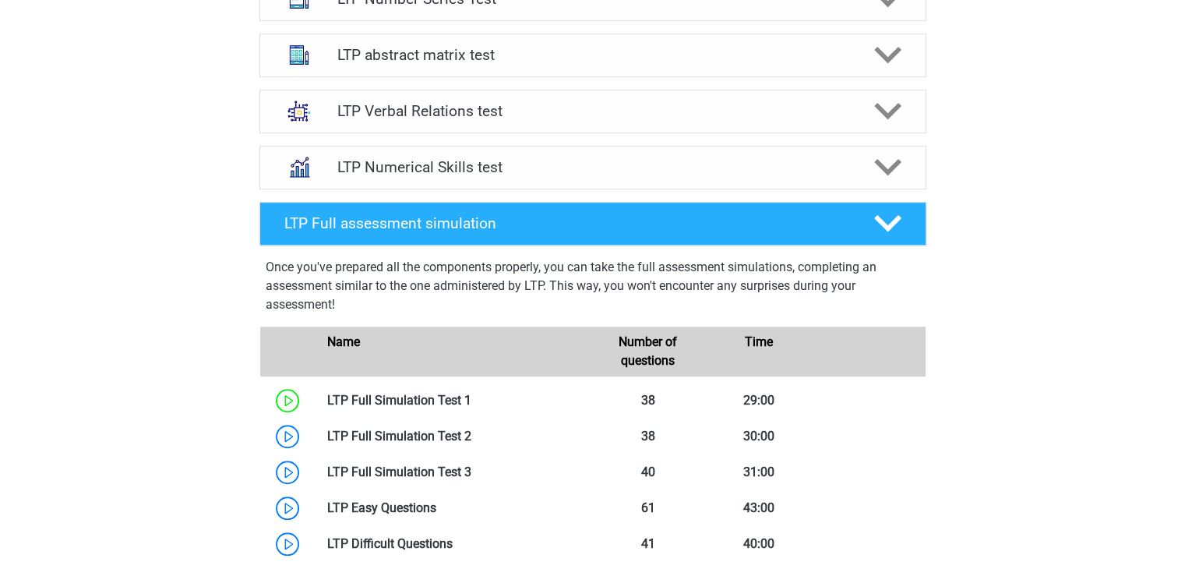
scroll to position [1075, 0]
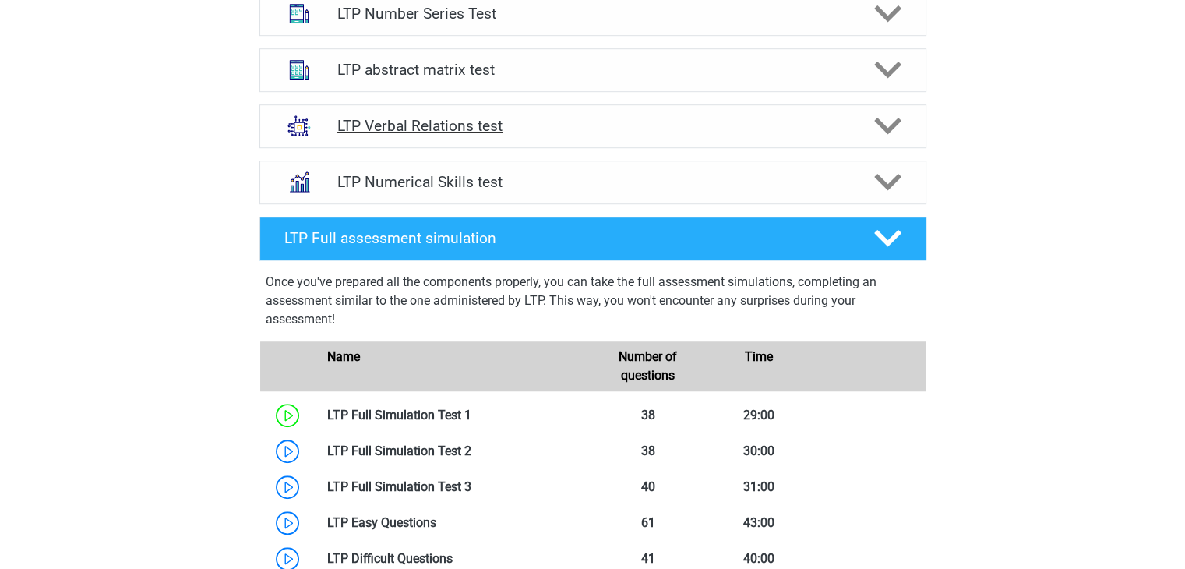
click at [880, 106] on div "LTP Verbal Relations test" at bounding box center [592, 126] width 667 height 44
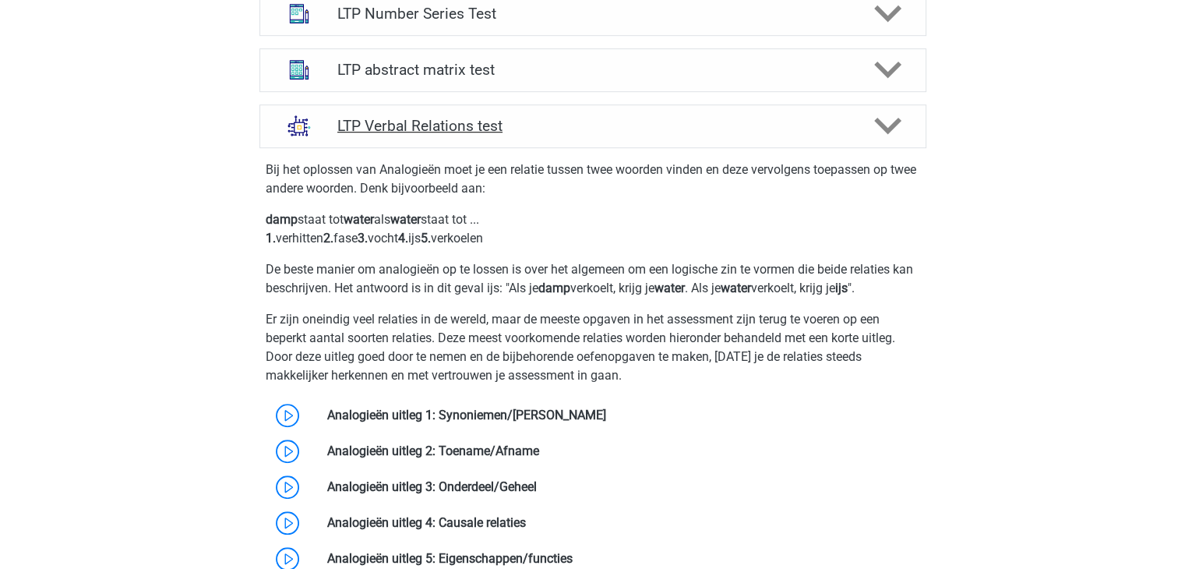
click at [880, 106] on div "LTP Verbal Relations test" at bounding box center [592, 126] width 667 height 44
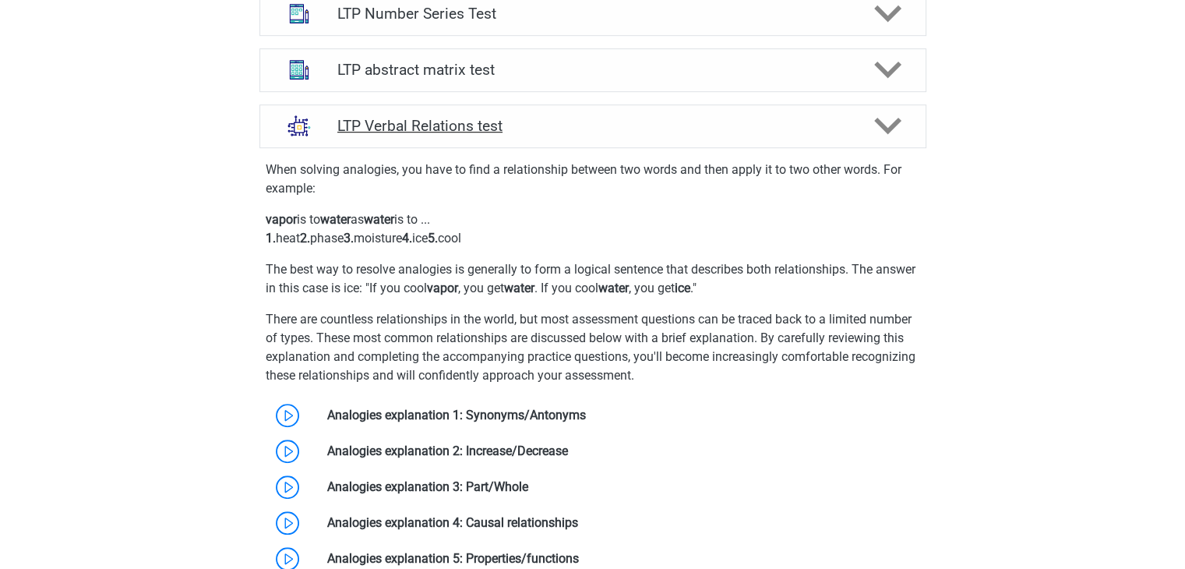
click at [880, 106] on div "LTP Verbal Relations test" at bounding box center [592, 126] width 667 height 44
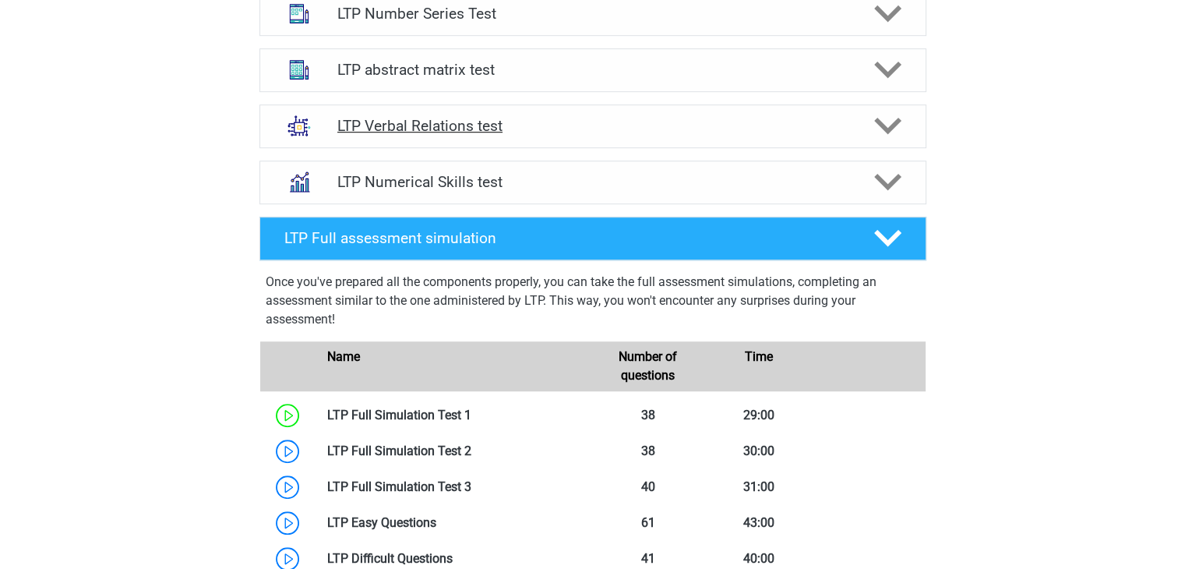
click at [895, 125] on polygon at bounding box center [887, 126] width 27 height 17
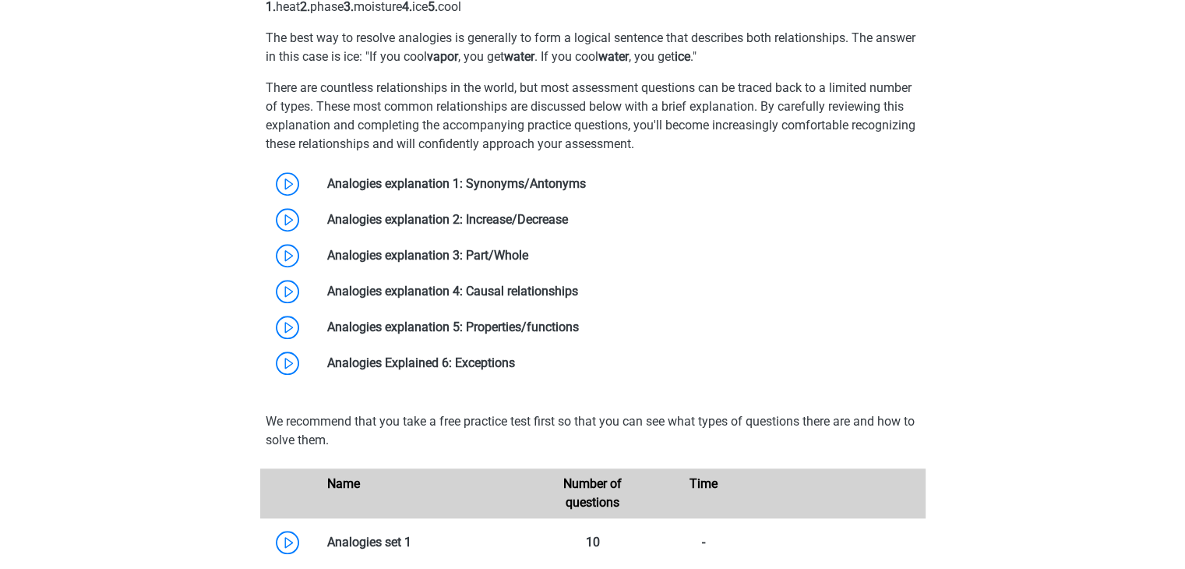
scroll to position [1307, 0]
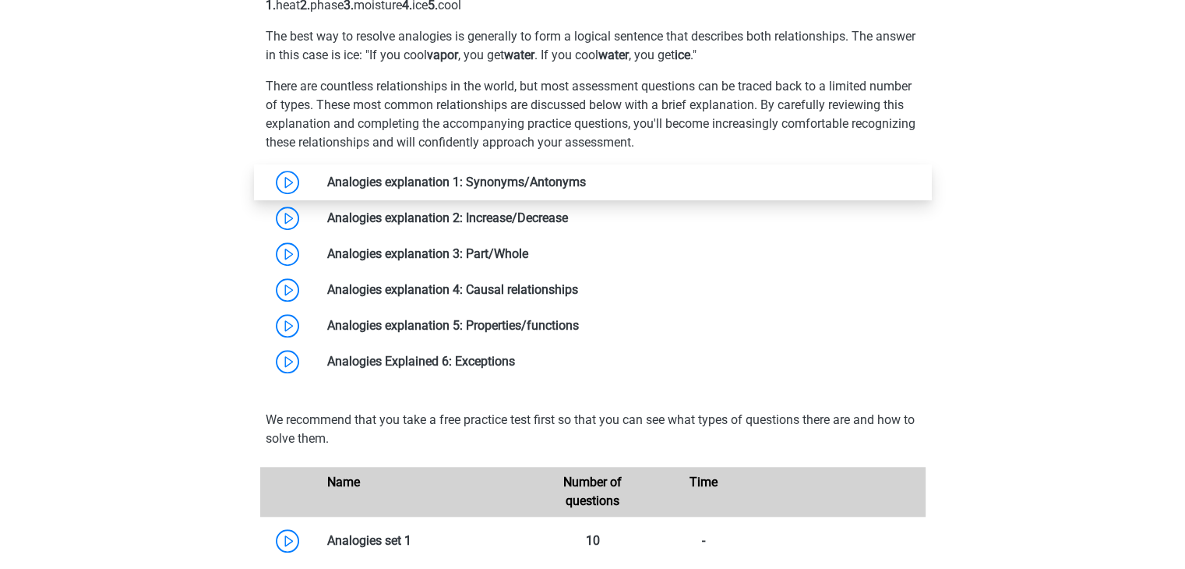
click at [586, 178] on link at bounding box center [586, 182] width 0 height 15
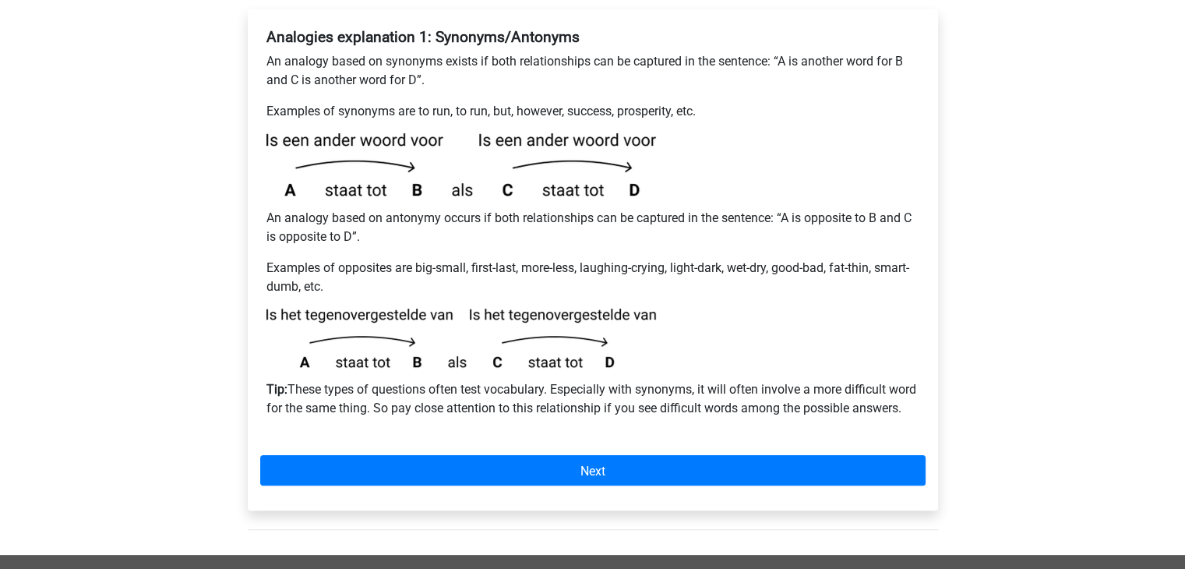
scroll to position [260, 0]
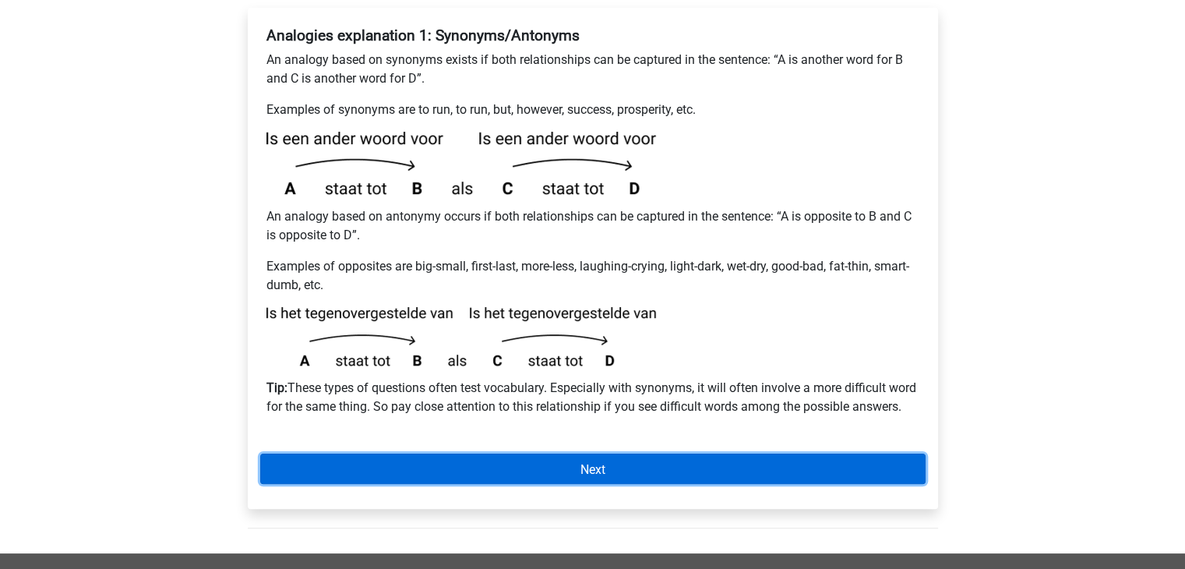
click at [556, 484] on link "Next" at bounding box center [592, 468] width 665 height 30
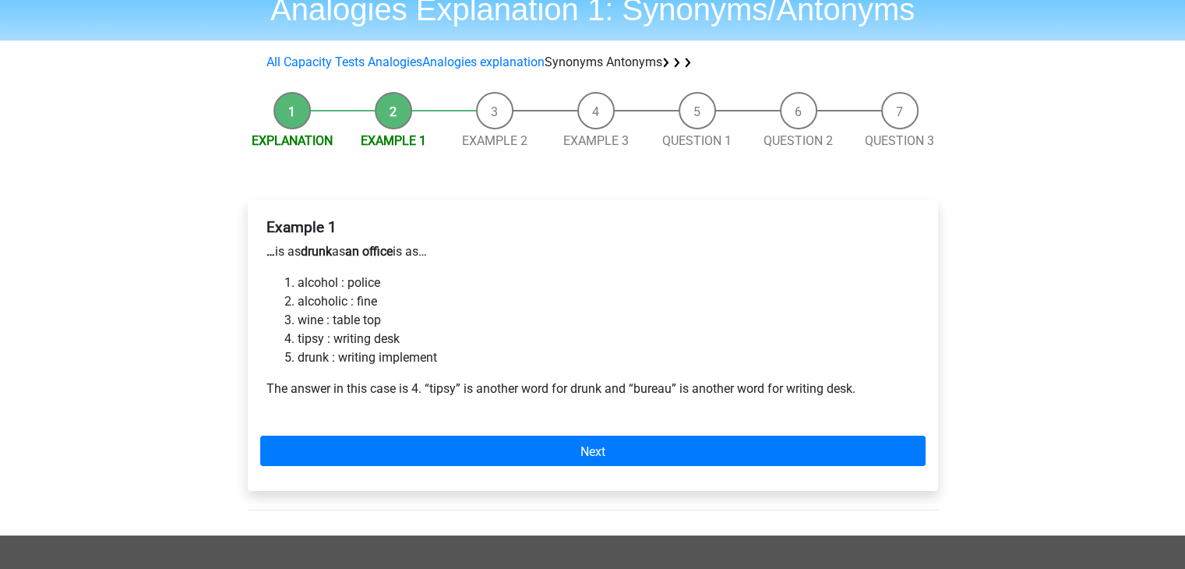
scroll to position [74, 0]
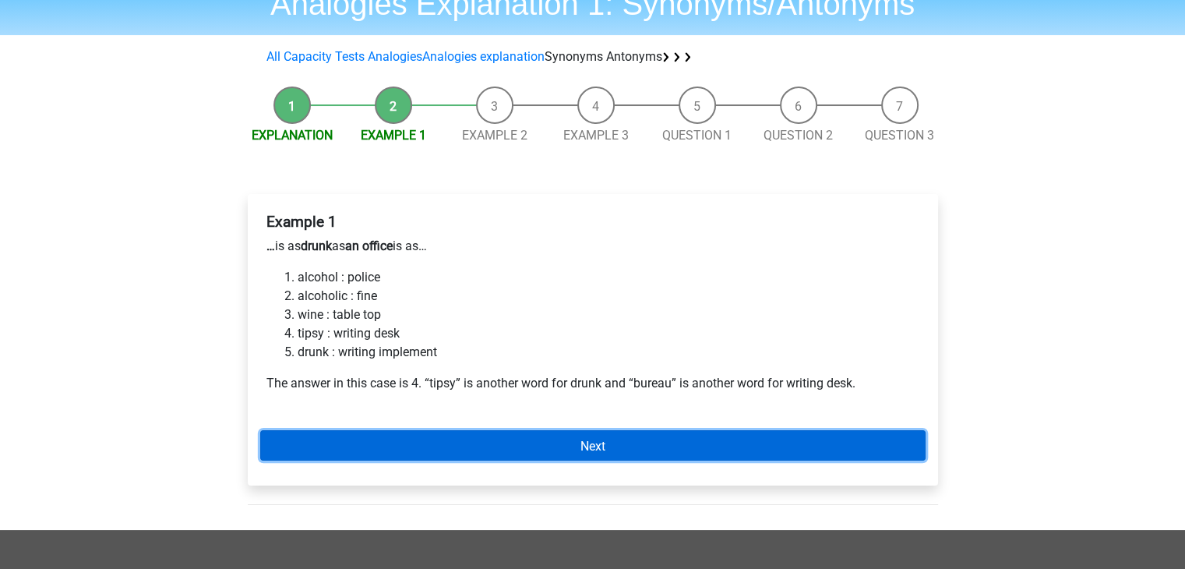
click at [528, 443] on link "Next" at bounding box center [592, 445] width 665 height 30
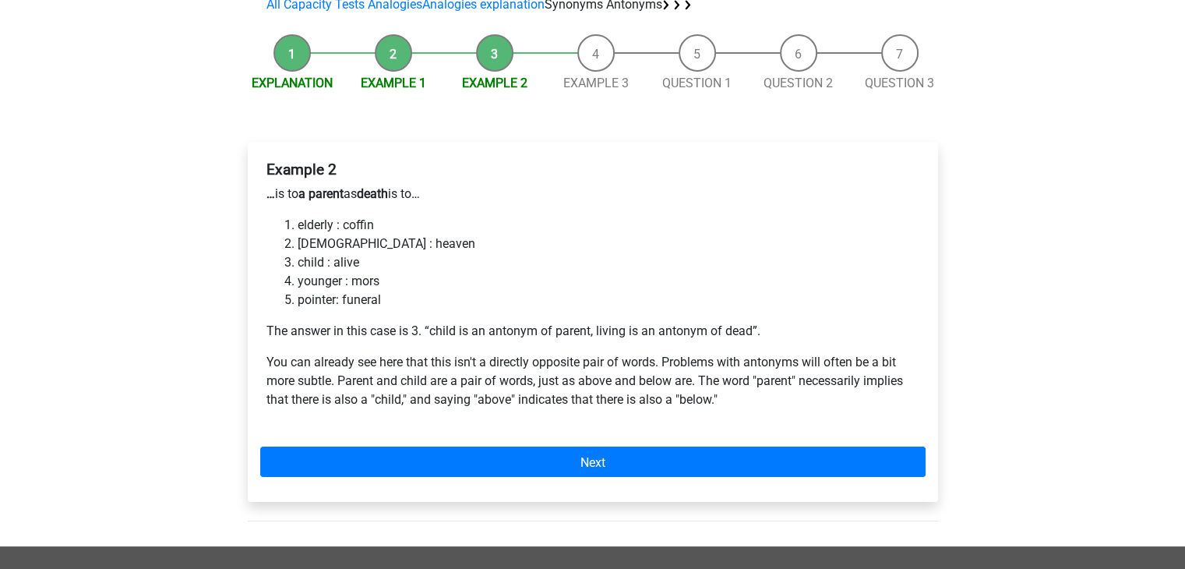
scroll to position [133, 0]
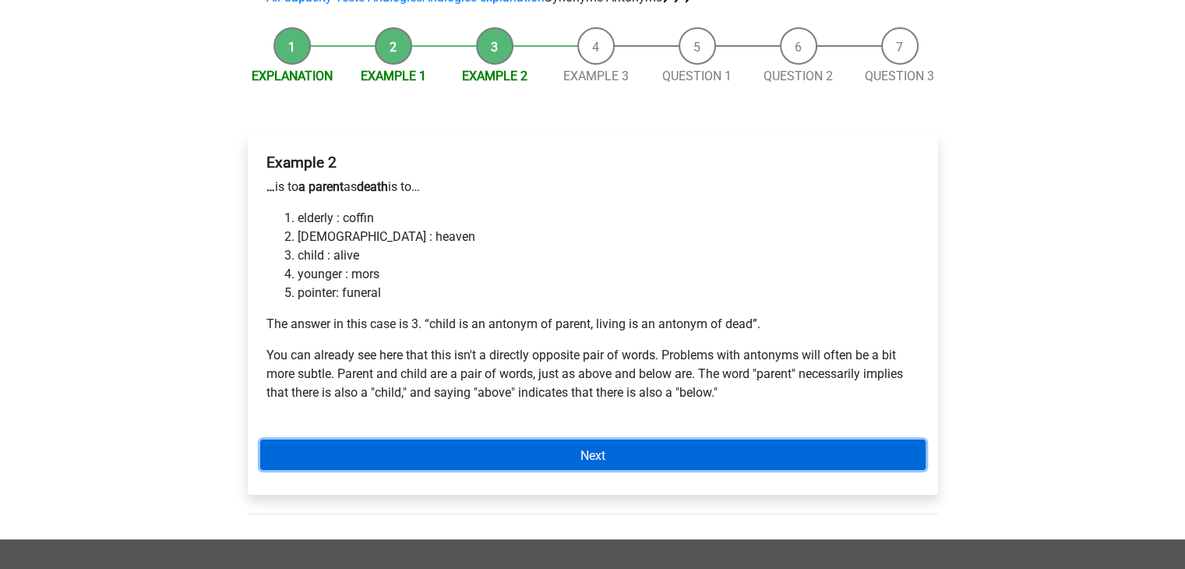
click at [425, 442] on link "Next" at bounding box center [592, 454] width 665 height 30
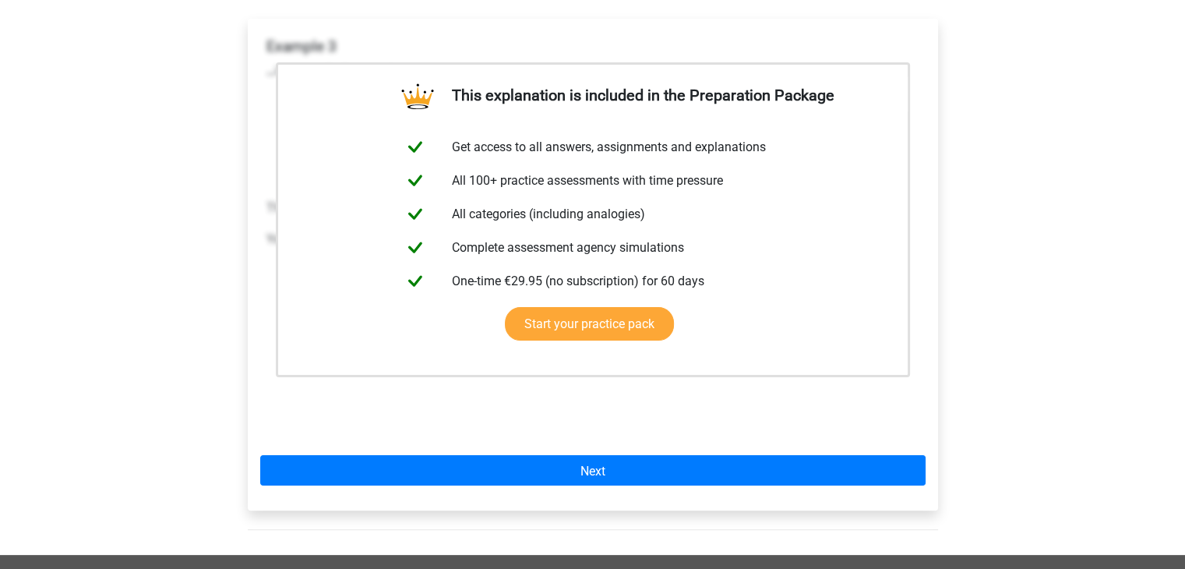
scroll to position [252, 0]
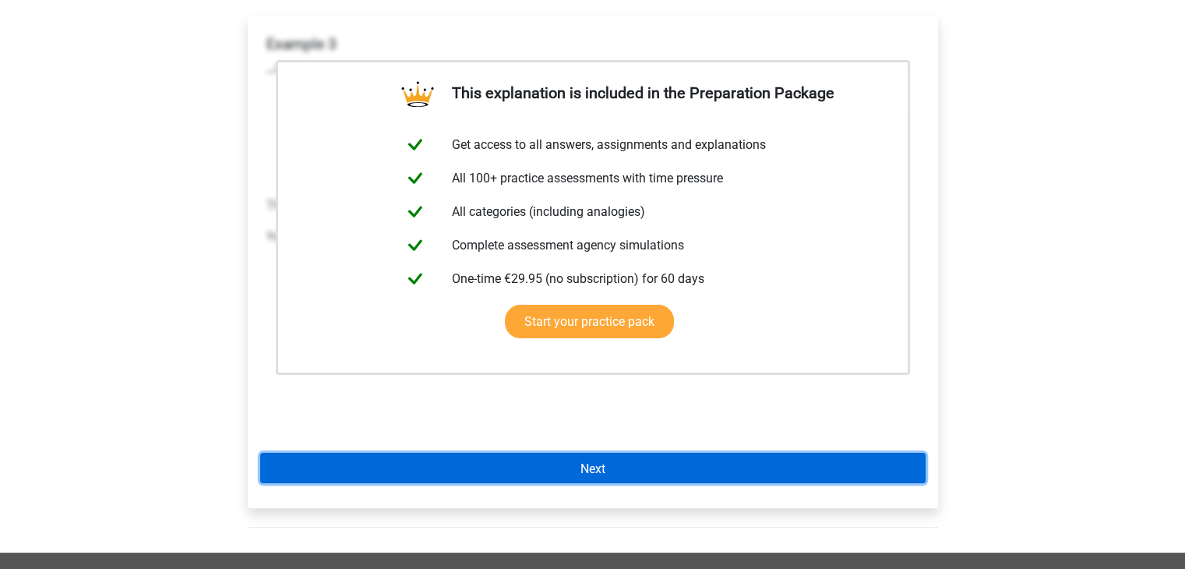
click at [430, 459] on link "Next" at bounding box center [592, 468] width 665 height 30
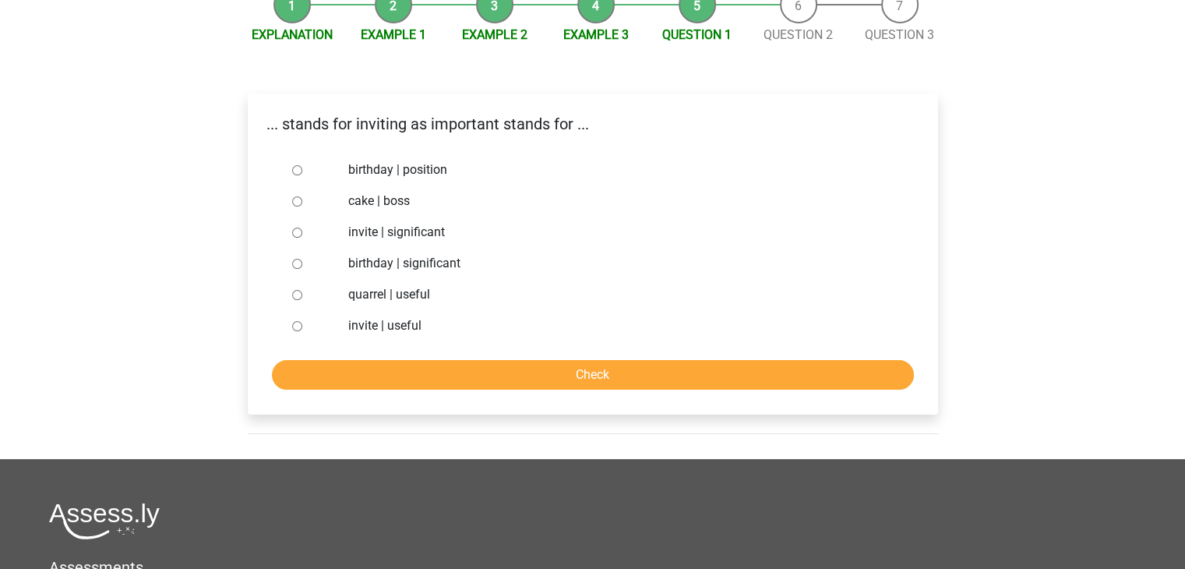
scroll to position [176, 0]
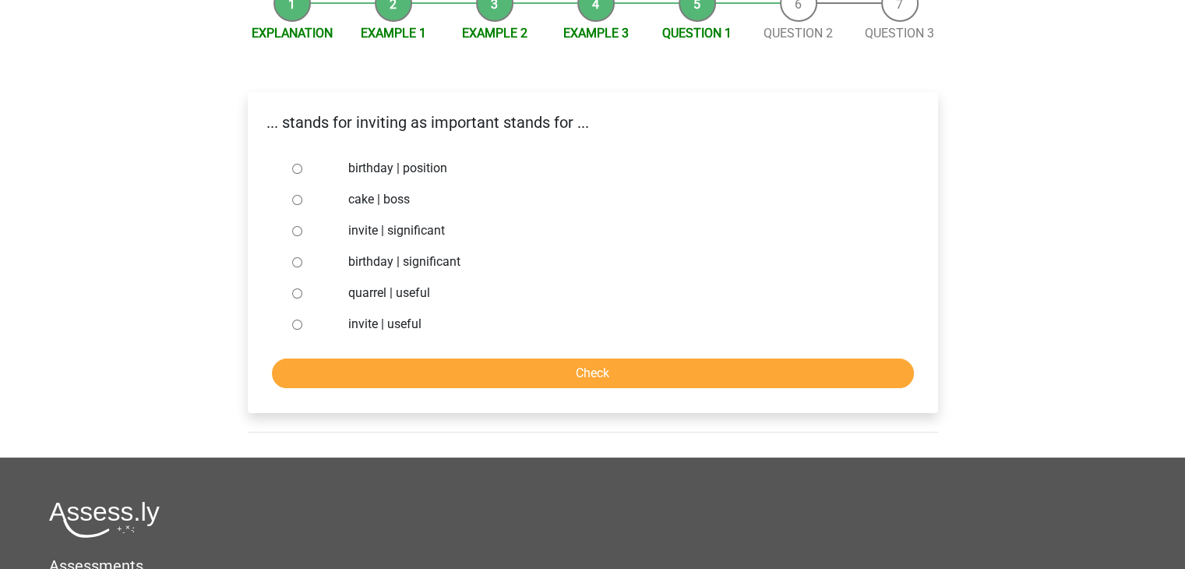
click at [294, 232] on input "invite | significant" at bounding box center [297, 231] width 10 height 10
radio input "true"
click at [408, 365] on input "Check" at bounding box center [593, 373] width 642 height 30
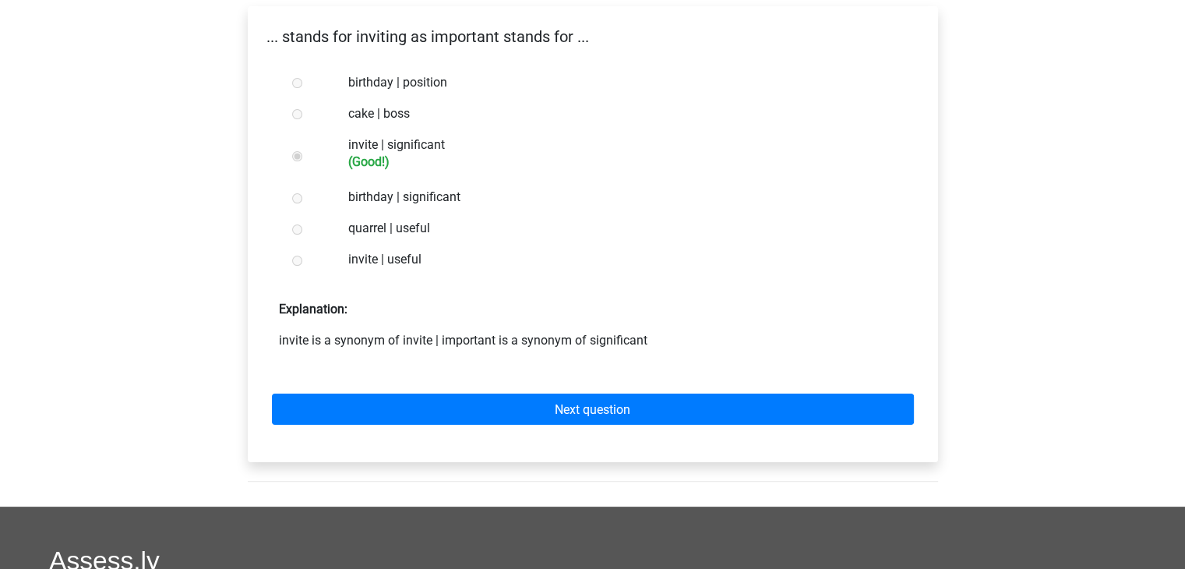
scroll to position [264, 0]
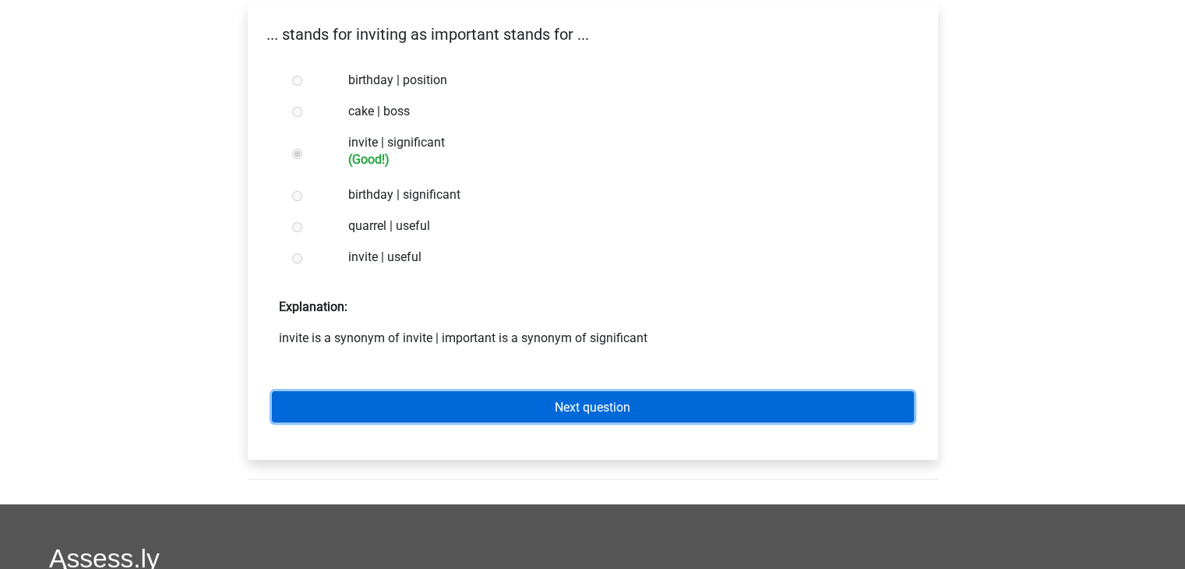
click at [411, 406] on link "Next question" at bounding box center [593, 406] width 642 height 30
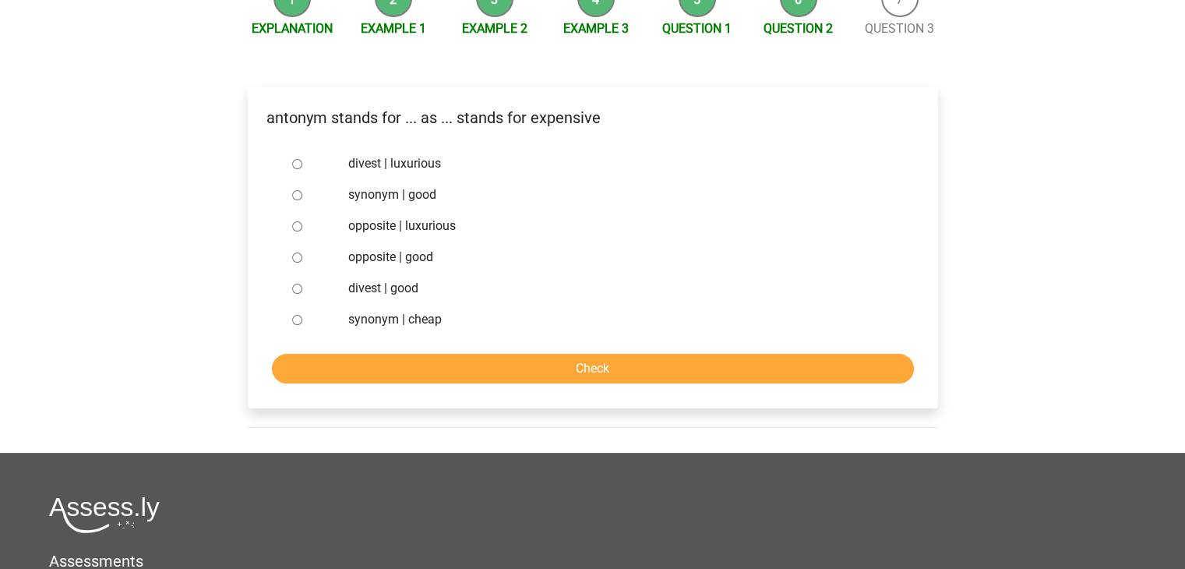
scroll to position [181, 0]
click at [296, 320] on input "synonym | cheap" at bounding box center [297, 320] width 10 height 10
radio input "true"
click at [371, 369] on input "Check" at bounding box center [593, 369] width 642 height 30
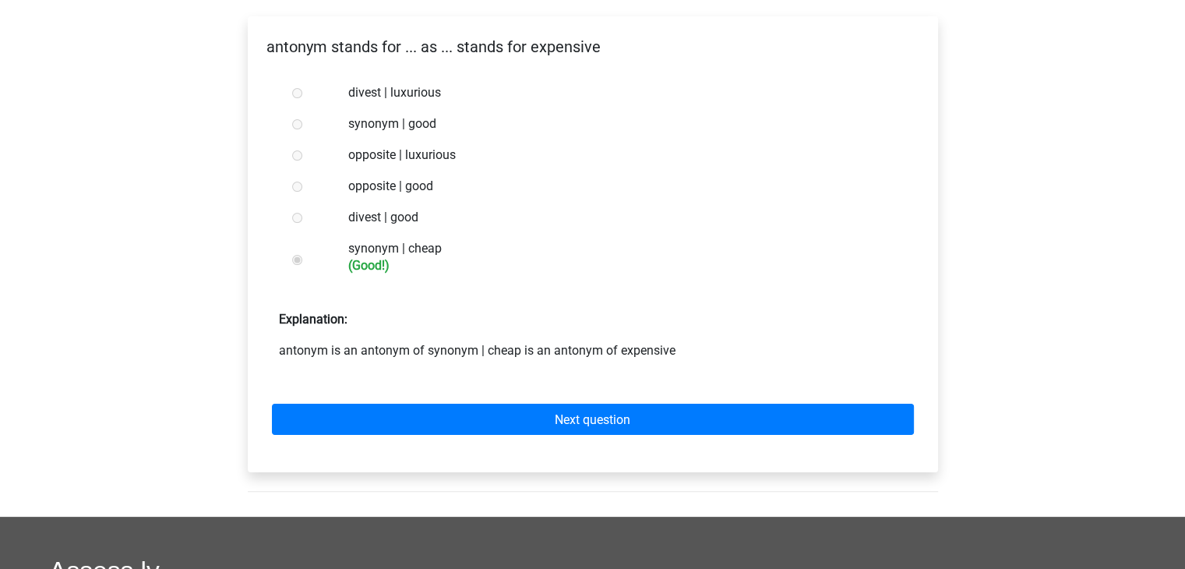
scroll to position [259, 0]
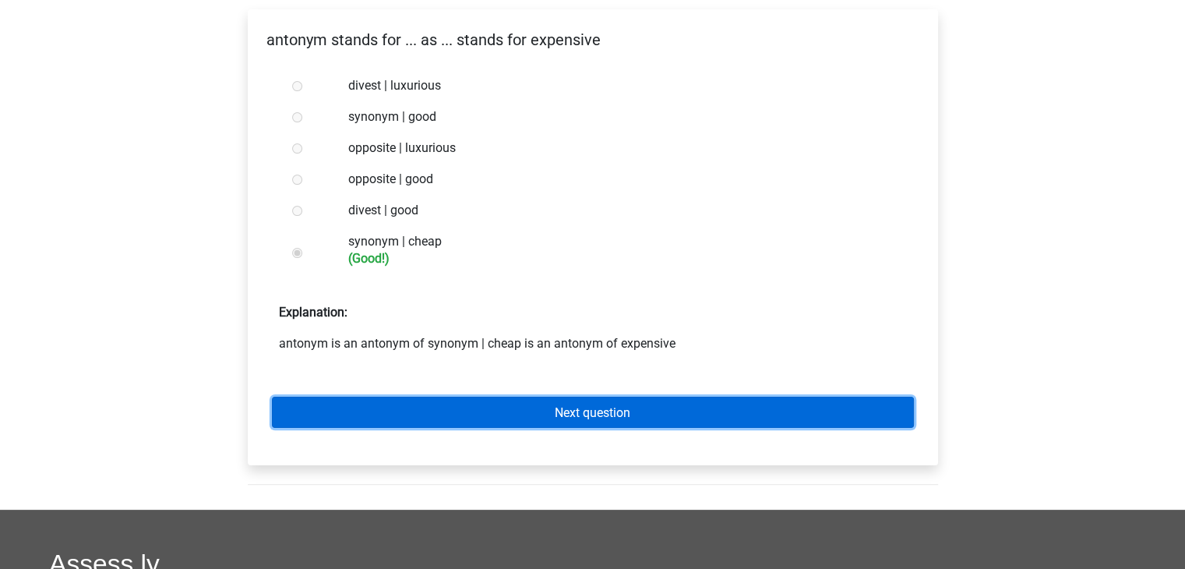
click at [379, 415] on link "Next question" at bounding box center [593, 412] width 642 height 30
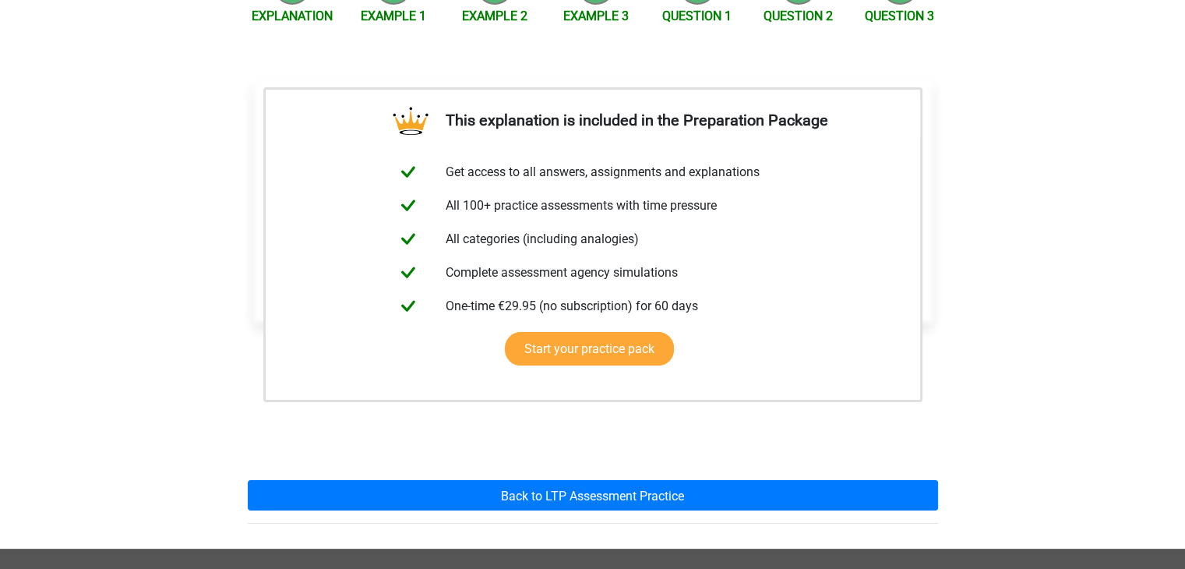
scroll to position [196, 0]
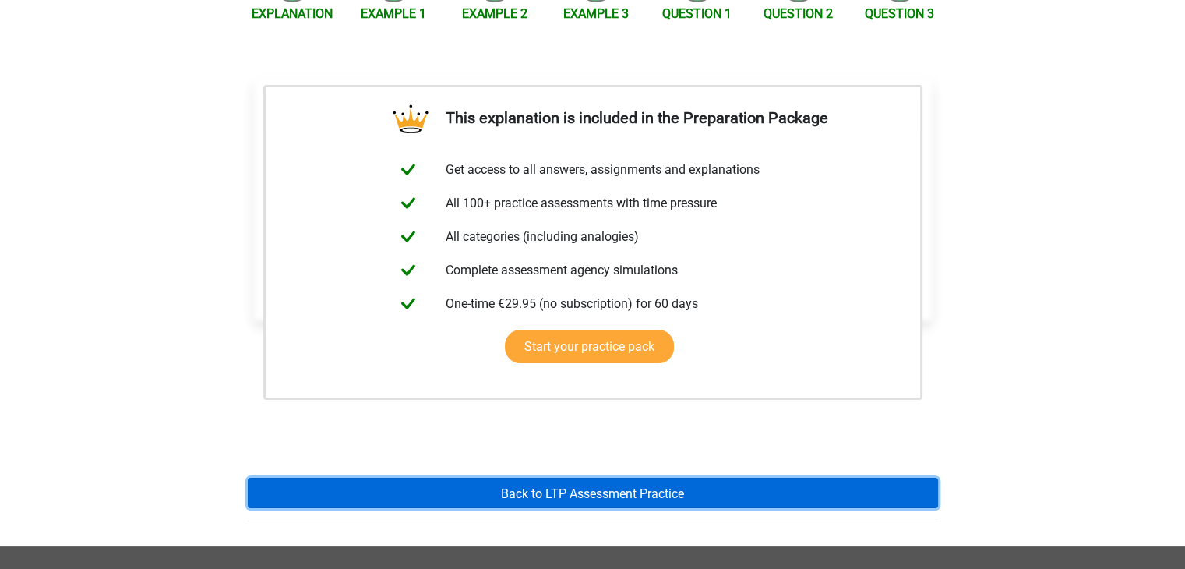
click at [399, 482] on link "Back to LTP Assessment Practice" at bounding box center [593, 493] width 690 height 30
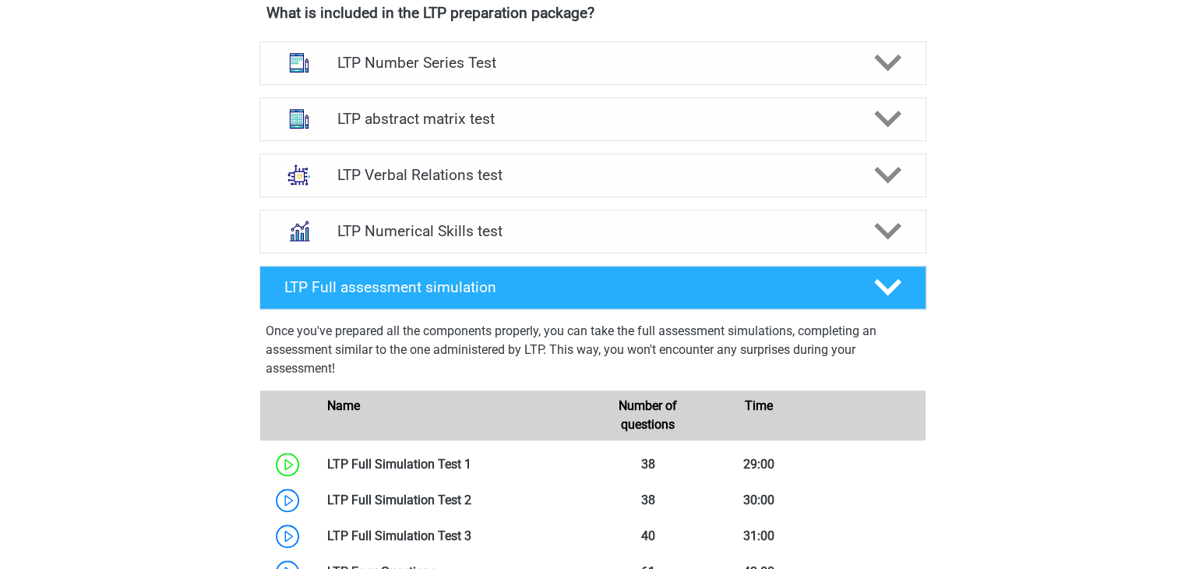
scroll to position [1024, 0]
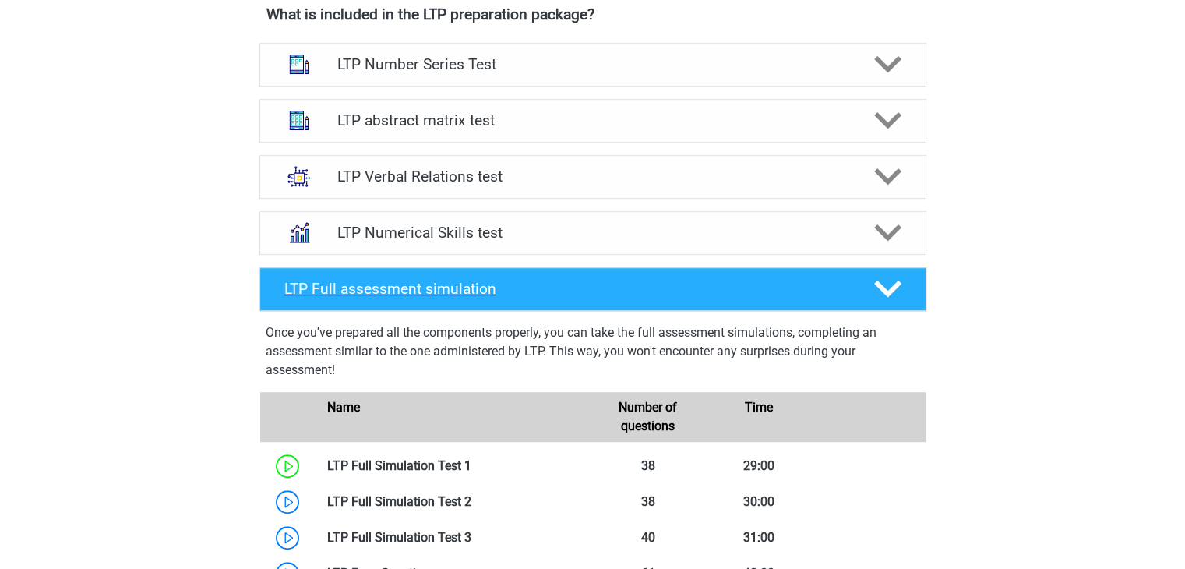
click at [875, 298] on icon at bounding box center [887, 288] width 27 height 27
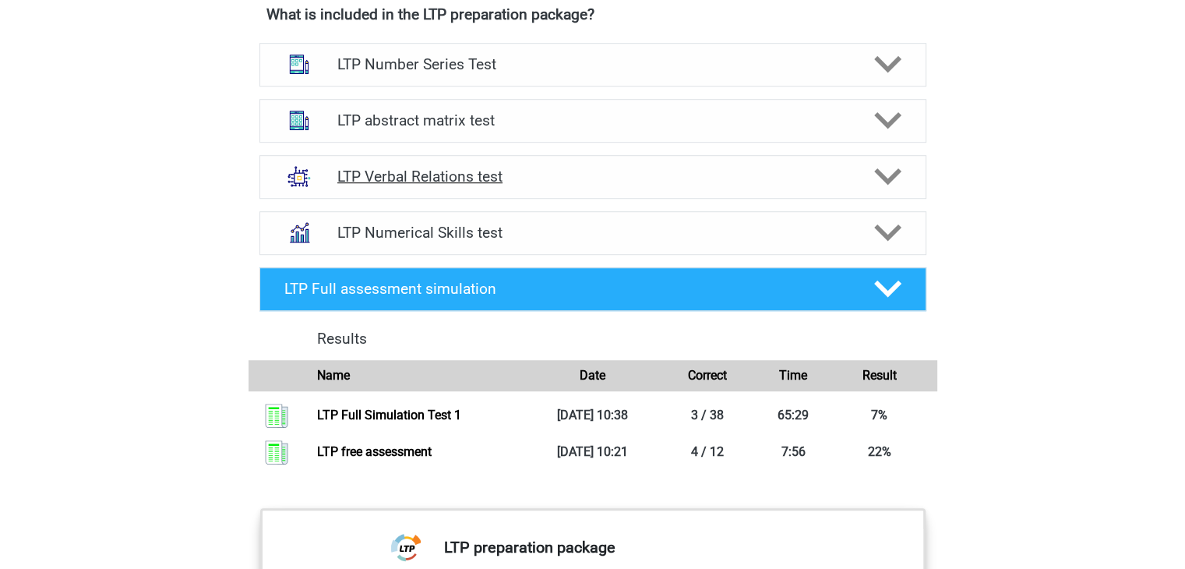
click at [874, 176] on icon at bounding box center [887, 176] width 27 height 27
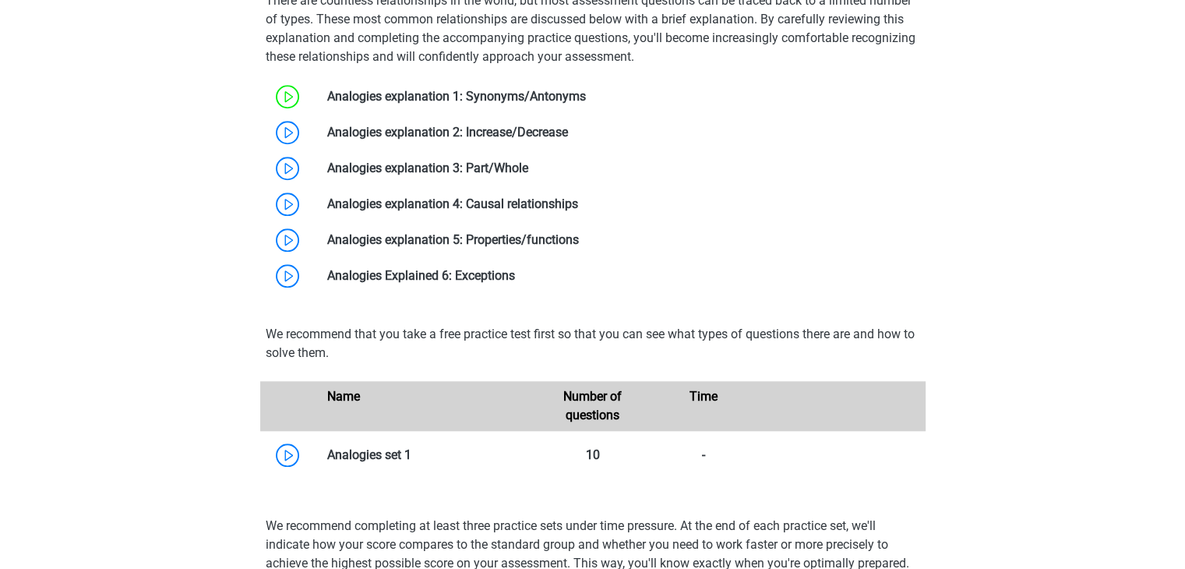
scroll to position [1392, 0]
click at [568, 135] on link at bounding box center [568, 132] width 0 height 15
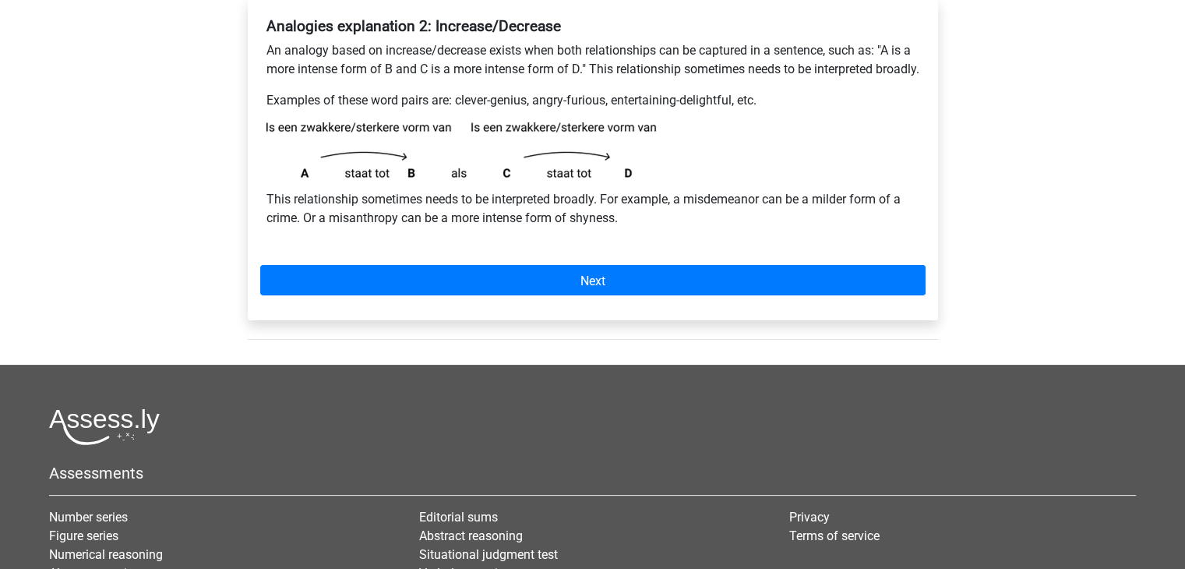
scroll to position [268, 0]
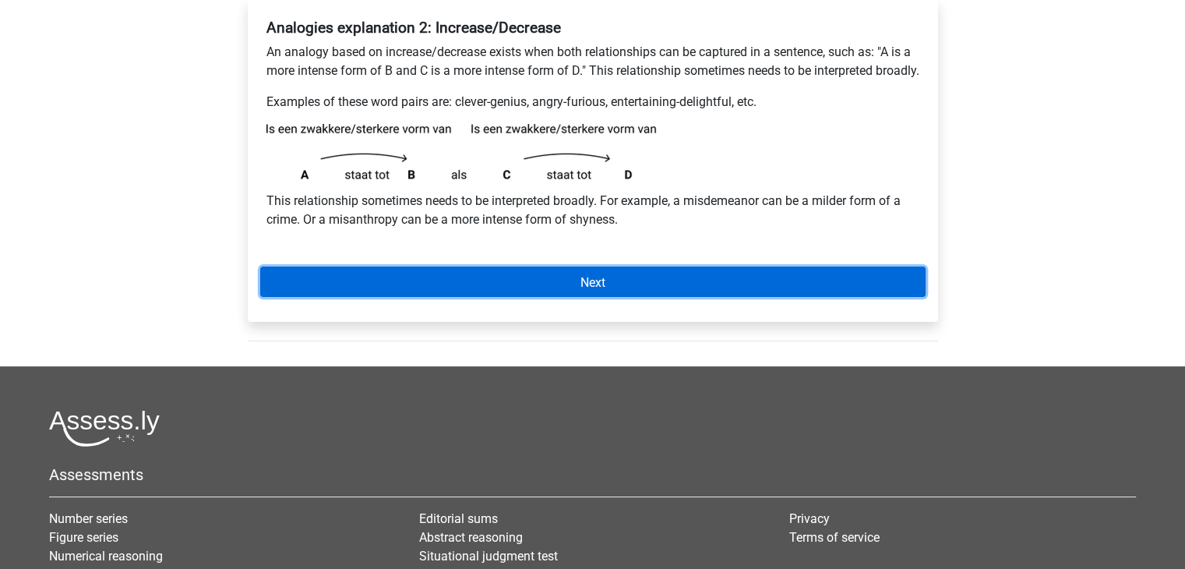
click at [573, 291] on link "Next" at bounding box center [592, 281] width 665 height 30
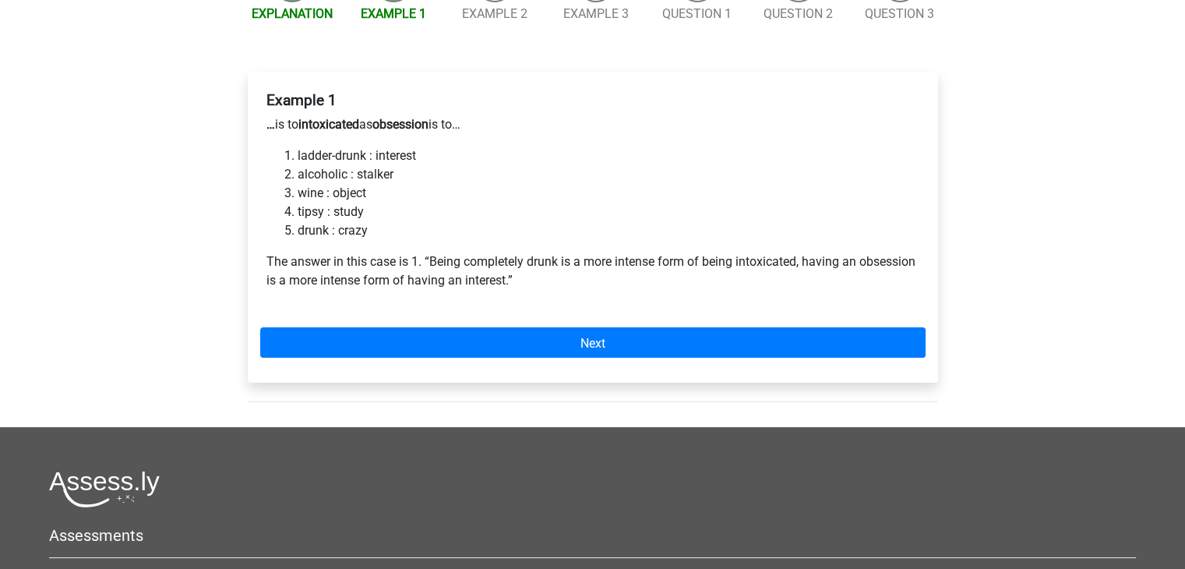
scroll to position [196, 0]
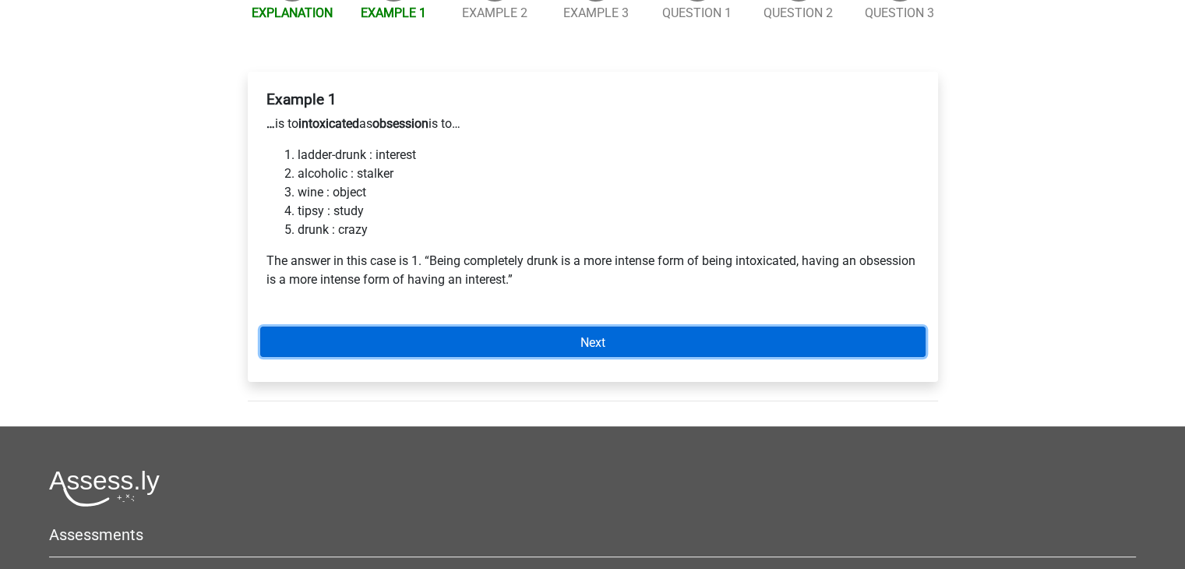
click at [482, 344] on link "Next" at bounding box center [592, 341] width 665 height 30
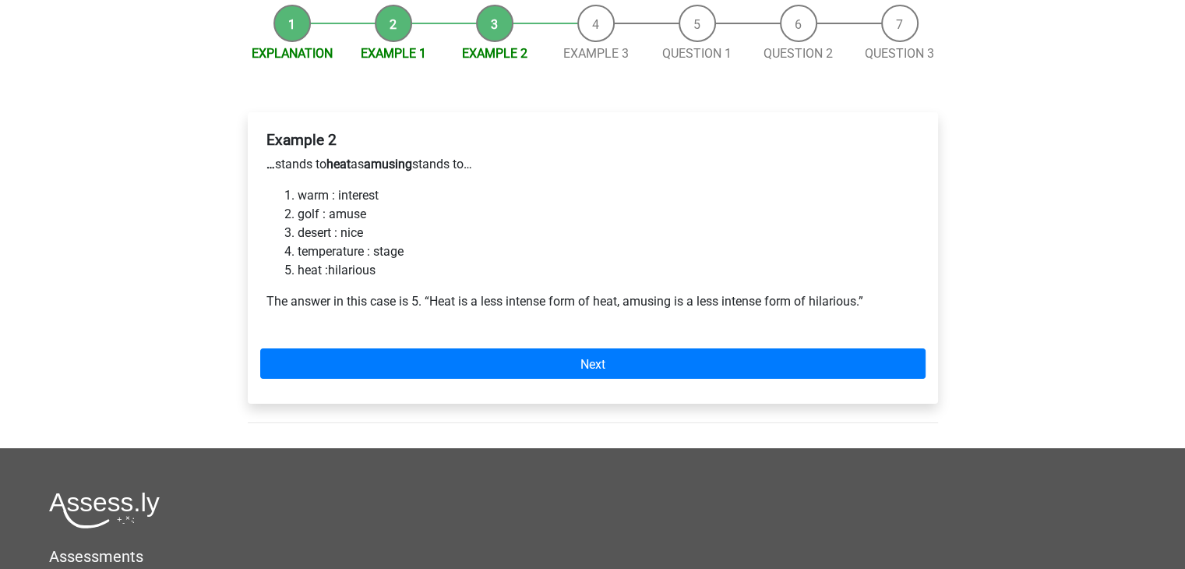
scroll to position [156, 0]
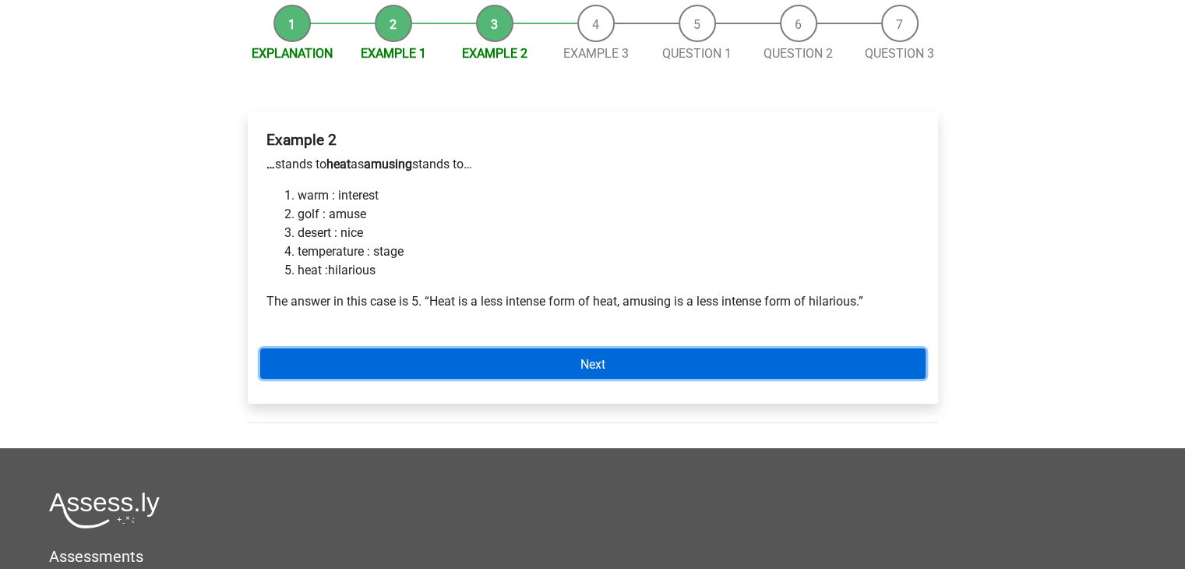
click at [761, 366] on link "Next" at bounding box center [592, 363] width 665 height 30
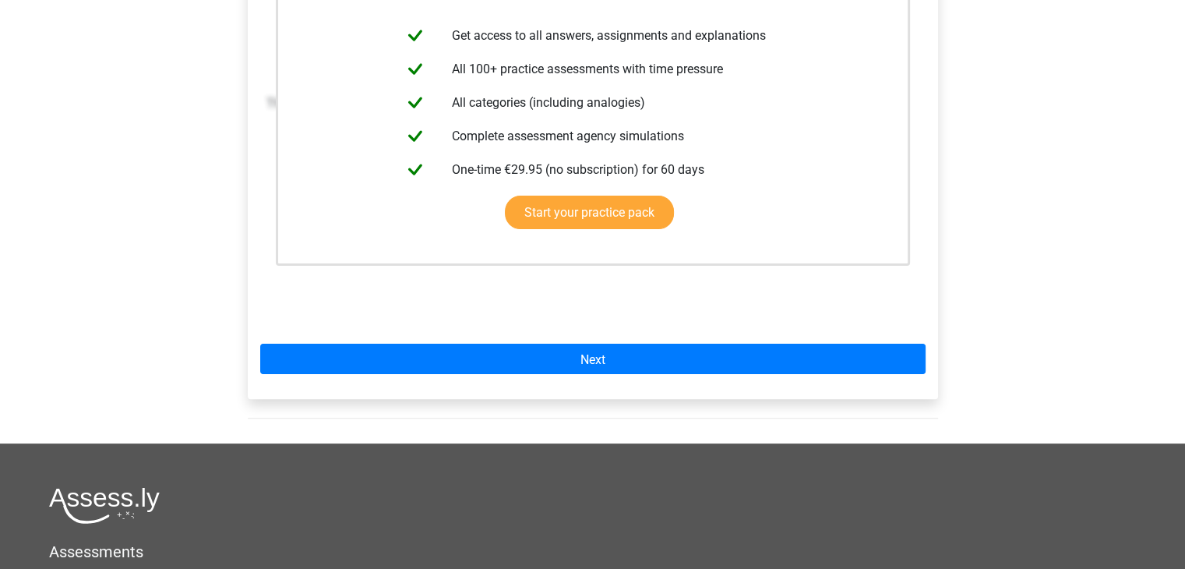
scroll to position [374, 0]
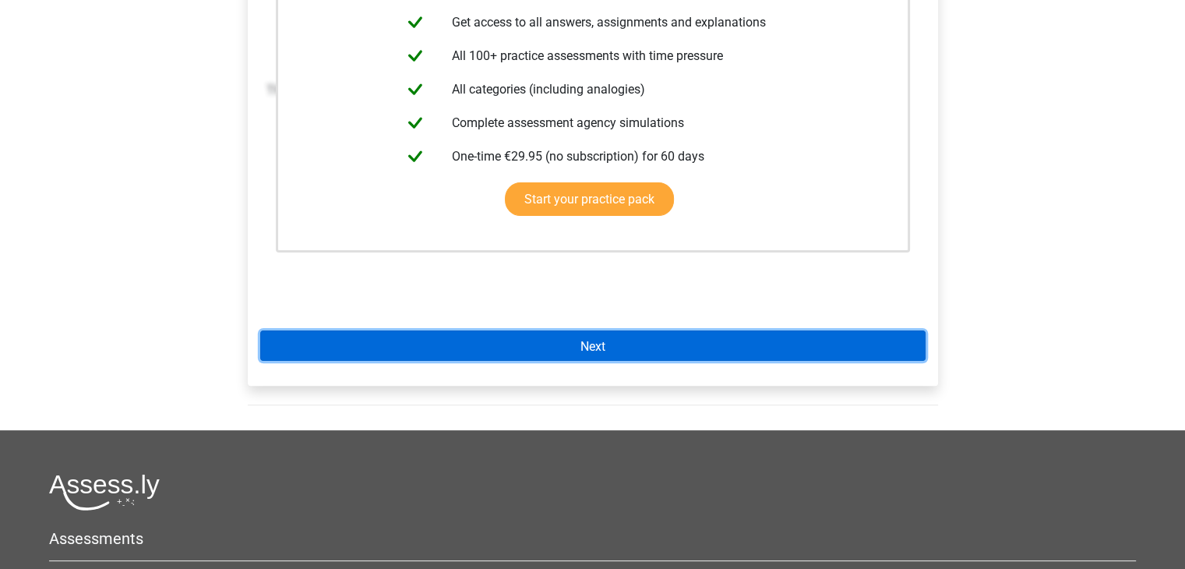
click at [745, 355] on link "Next" at bounding box center [592, 345] width 665 height 30
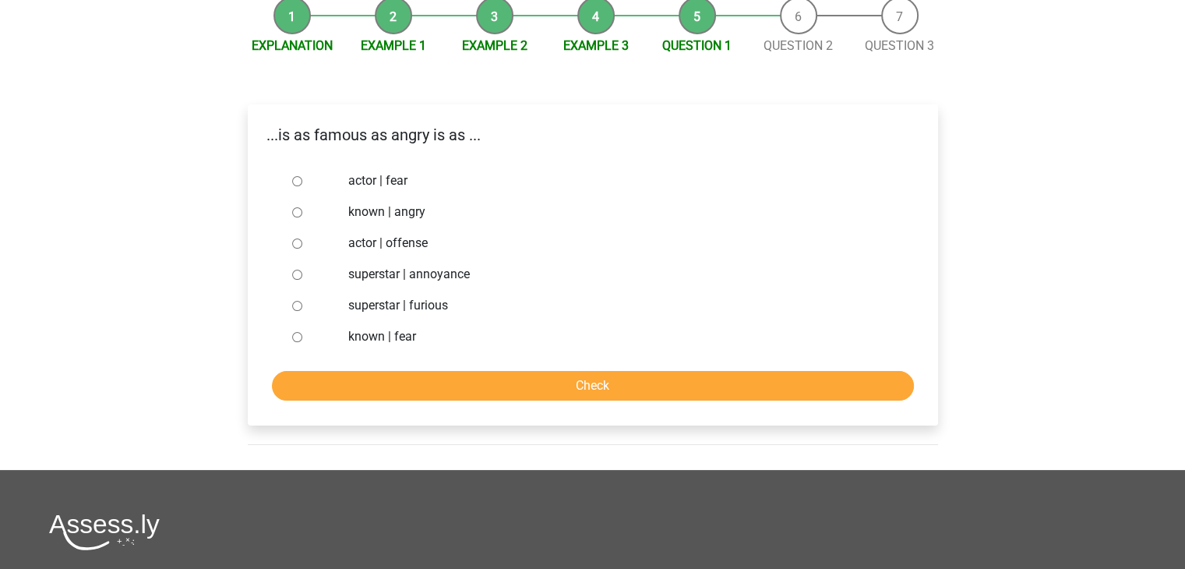
scroll to position [176, 0]
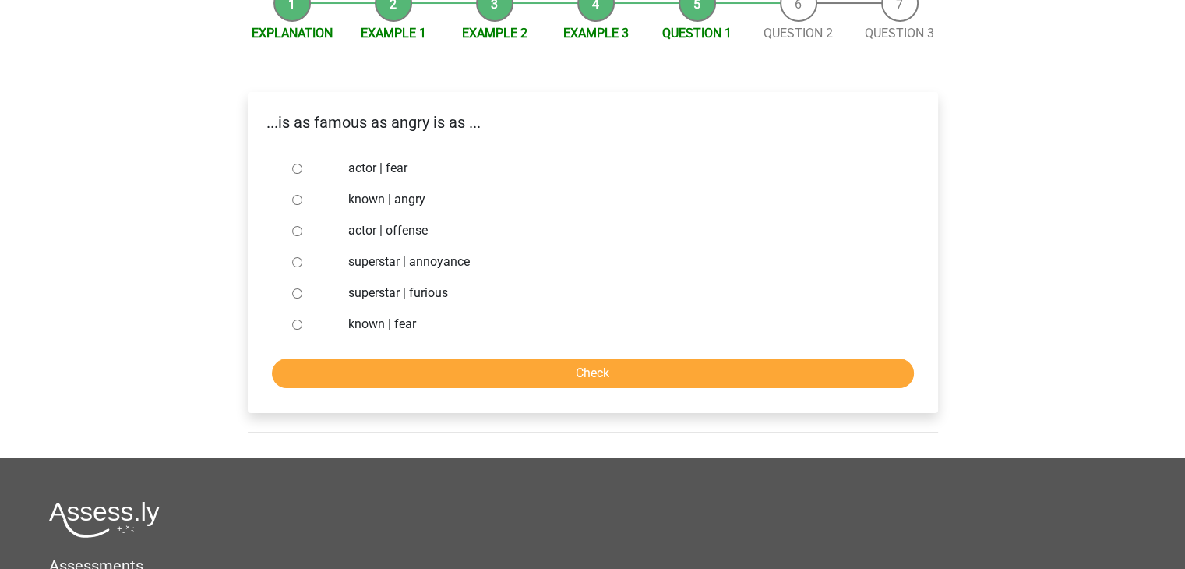
click at [290, 288] on div at bounding box center [311, 292] width 51 height 31
click at [293, 291] on input "superstar | furious" at bounding box center [297, 293] width 10 height 10
radio input "true"
click at [405, 372] on input "Check" at bounding box center [593, 373] width 642 height 30
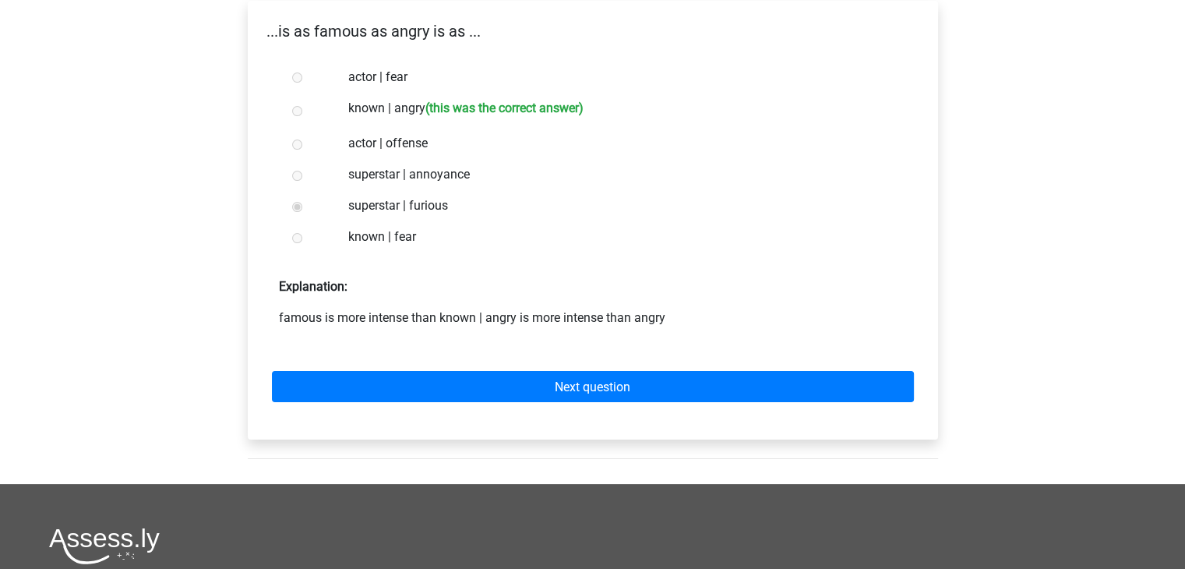
scroll to position [268, 0]
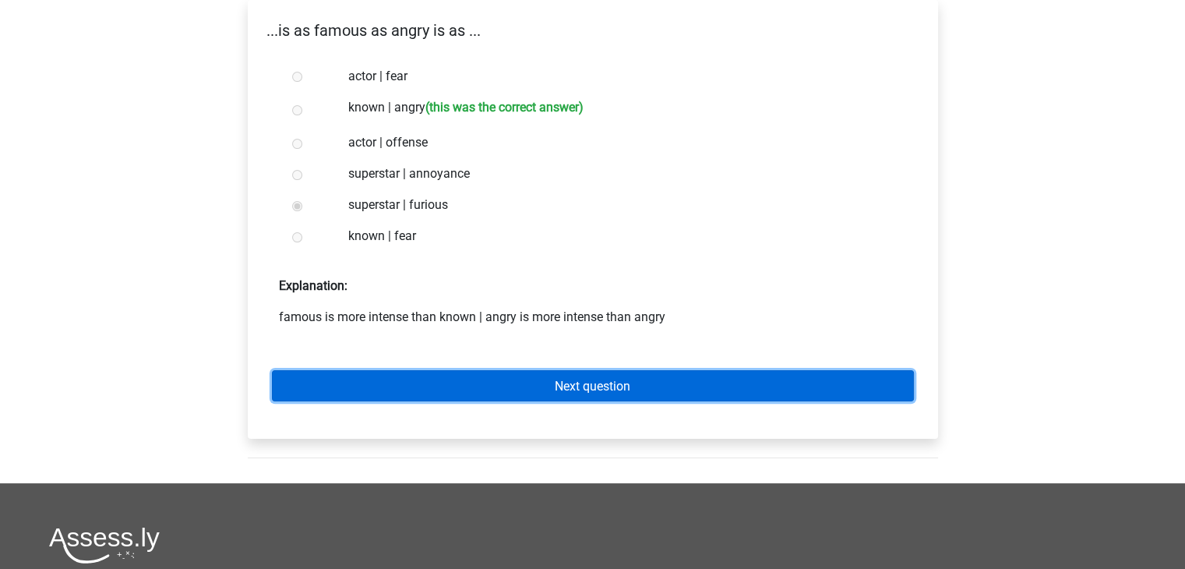
click at [471, 383] on link "Next question" at bounding box center [593, 385] width 642 height 30
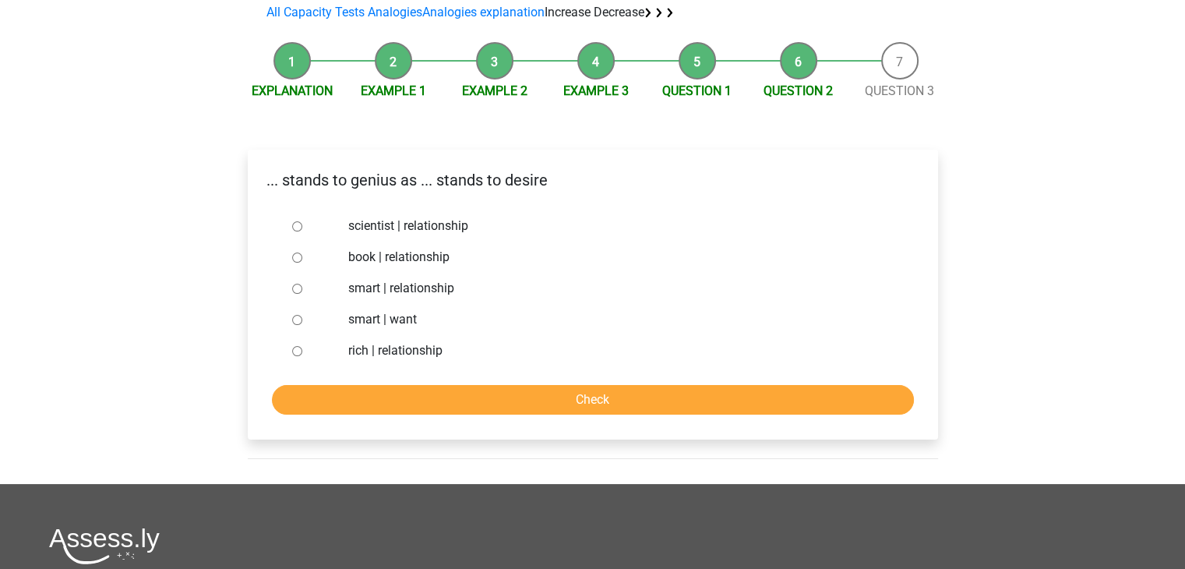
scroll to position [118, 0]
click at [299, 319] on input "smart | want" at bounding box center [297, 321] width 10 height 10
radio input "true"
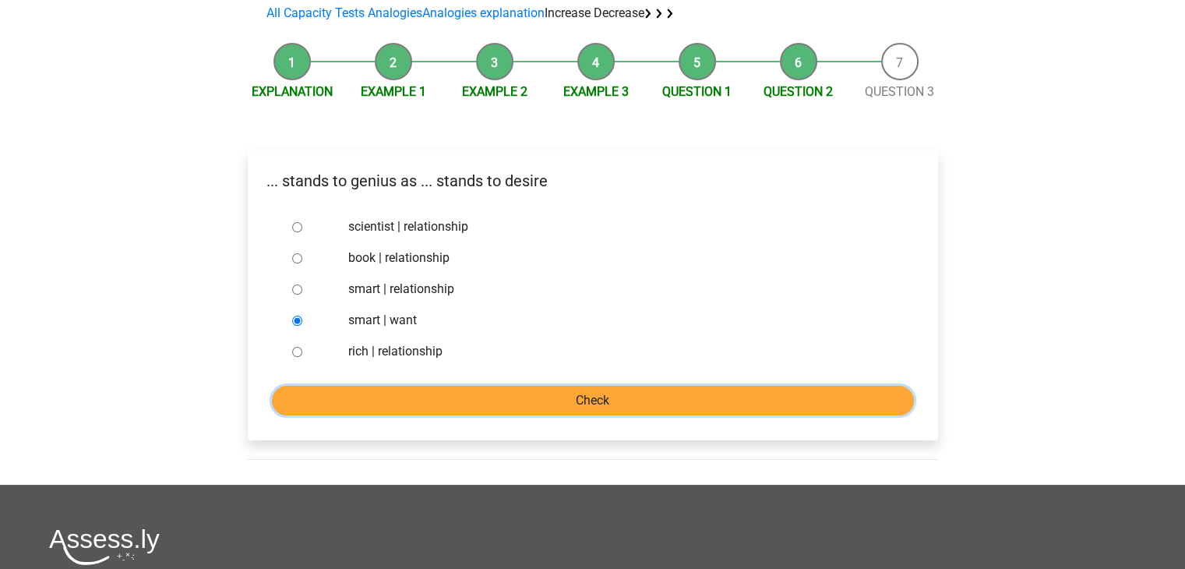
click at [419, 397] on input "Check" at bounding box center [593, 401] width 642 height 30
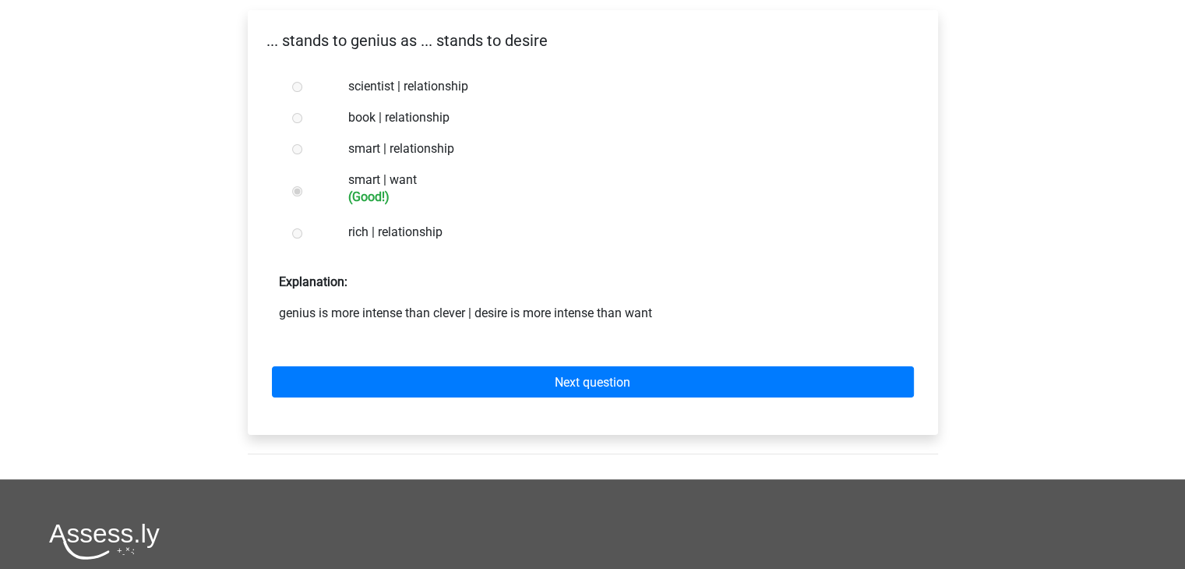
scroll to position [262, 0]
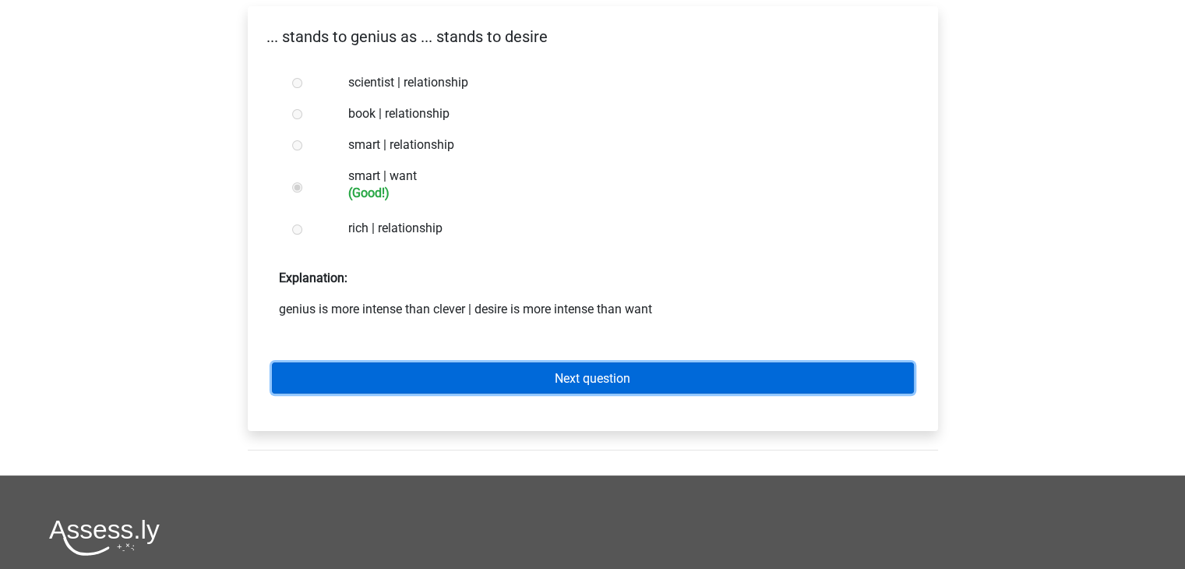
click at [400, 362] on link "Next question" at bounding box center [593, 377] width 642 height 30
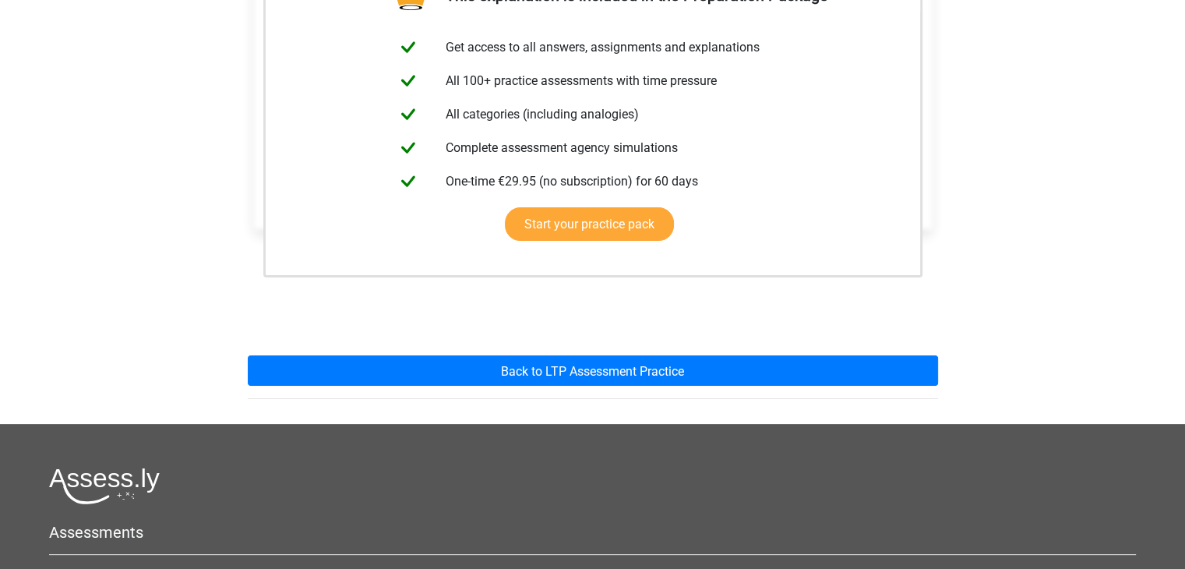
scroll to position [349, 0]
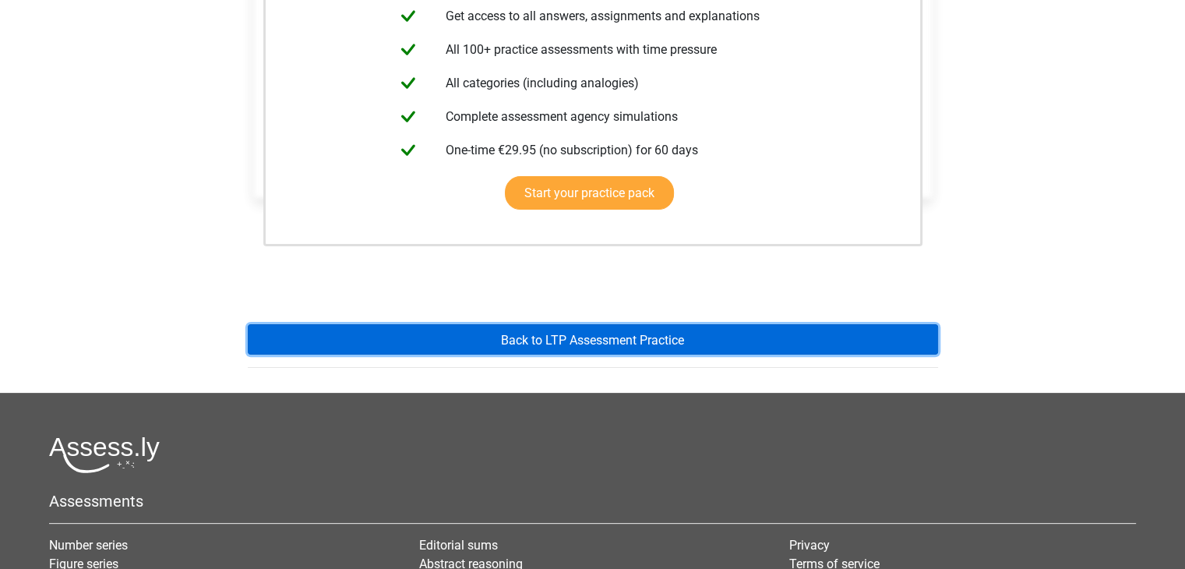
click at [390, 337] on link "Back to LTP Assessment Practice" at bounding box center [593, 339] width 690 height 30
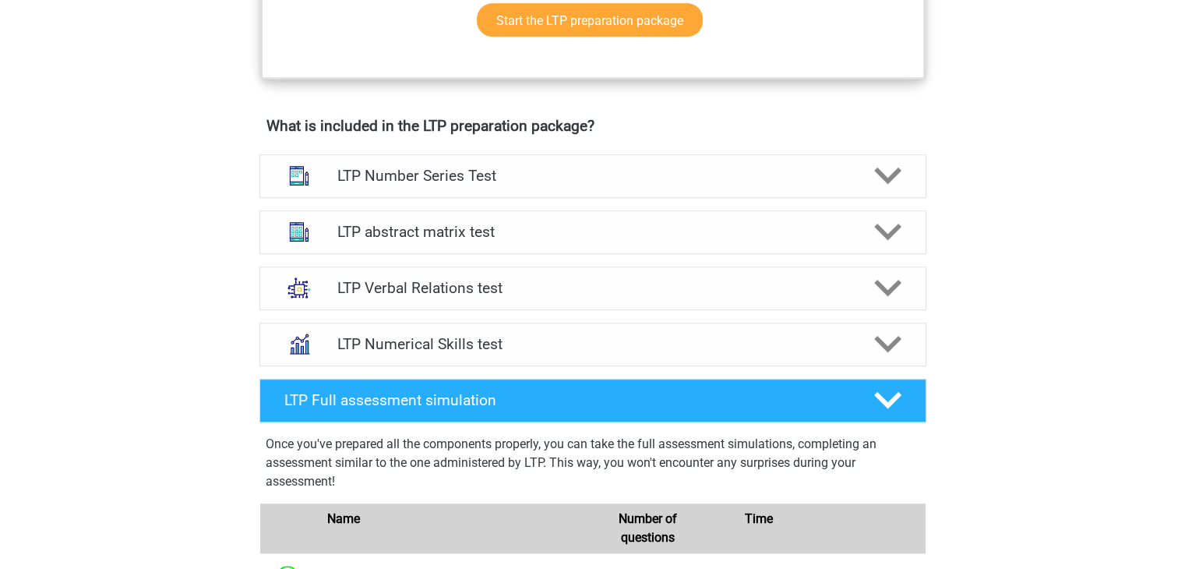
scroll to position [916, 0]
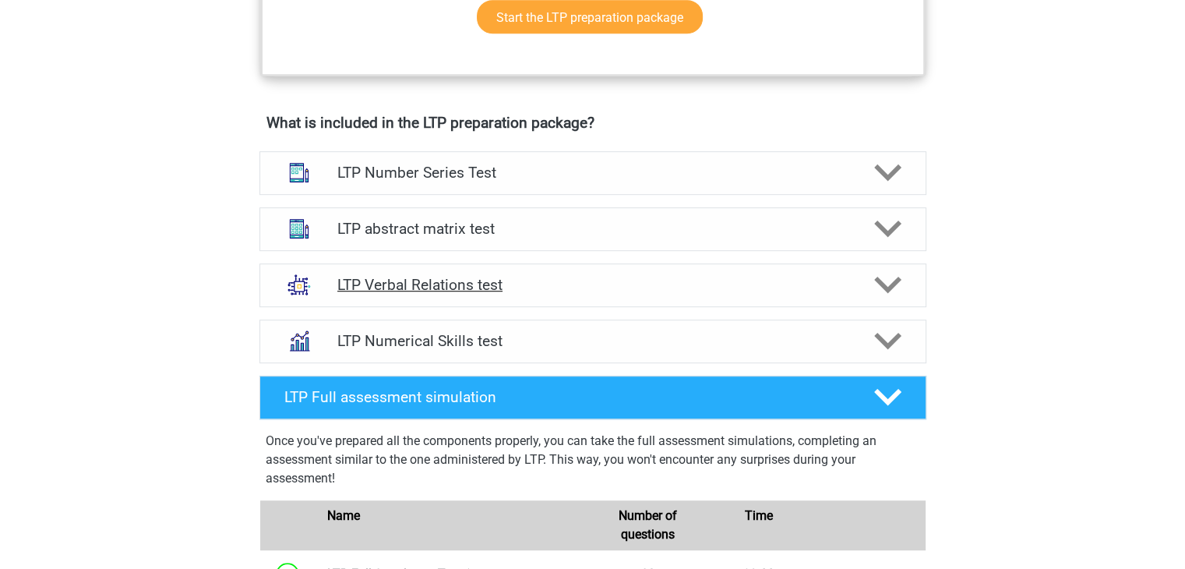
click at [489, 284] on font "LTP Verbal Relations test" at bounding box center [419, 285] width 165 height 18
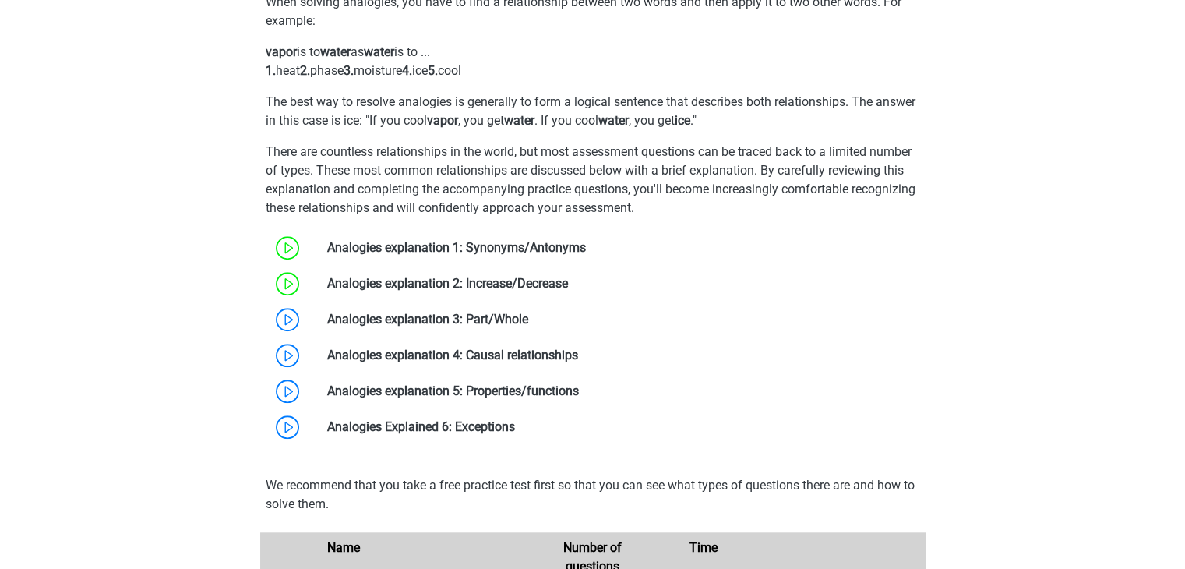
scroll to position [1243, 0]
click at [528, 311] on link at bounding box center [528, 318] width 0 height 15
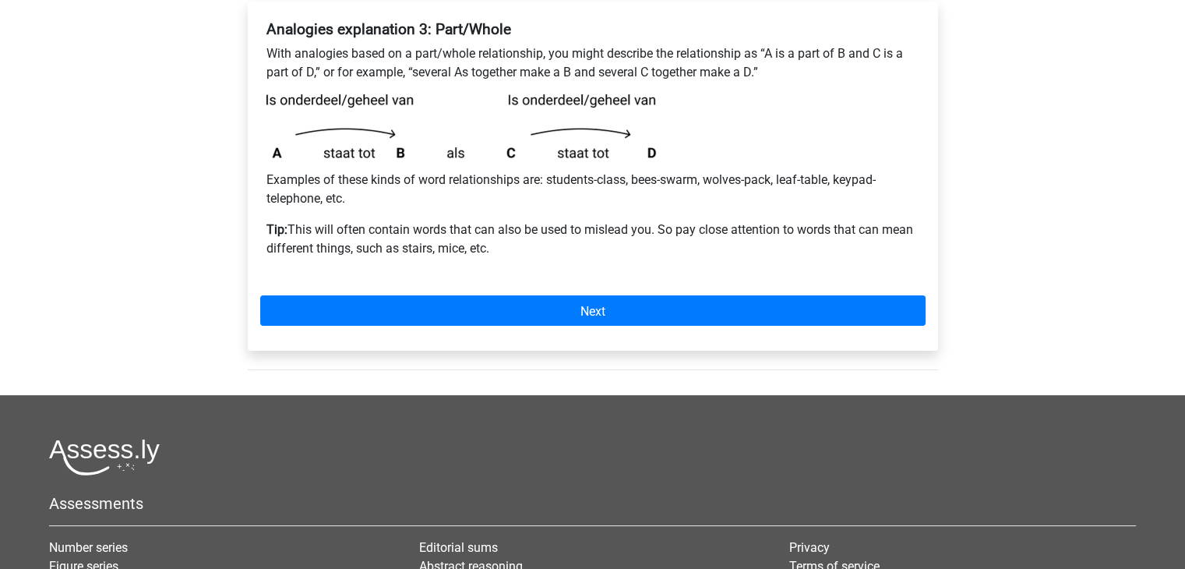
scroll to position [273, 0]
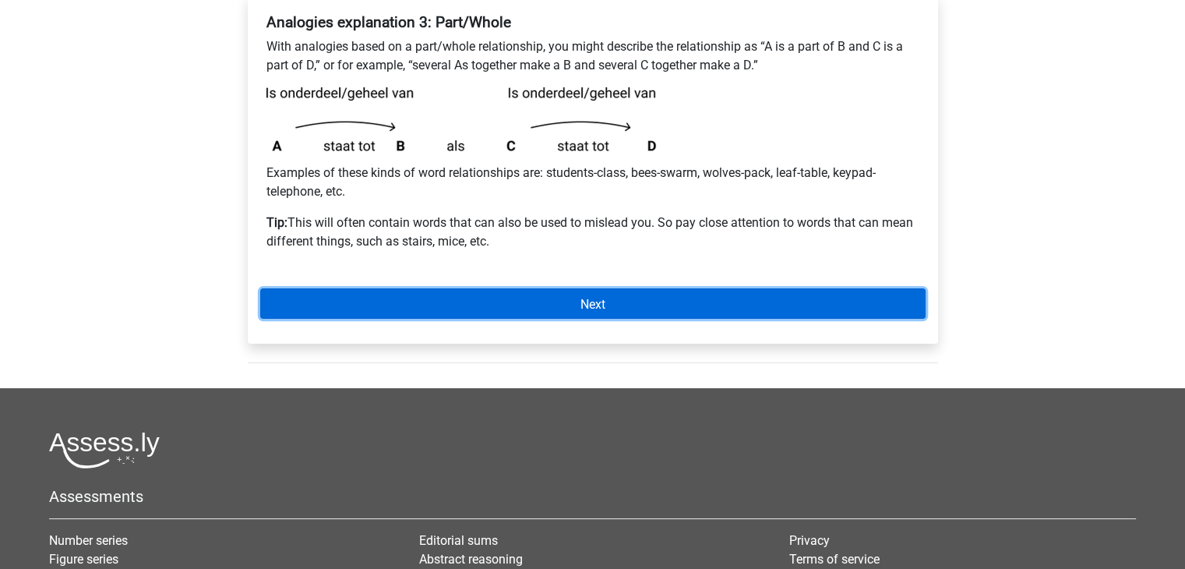
click at [468, 311] on link "Next" at bounding box center [592, 303] width 665 height 30
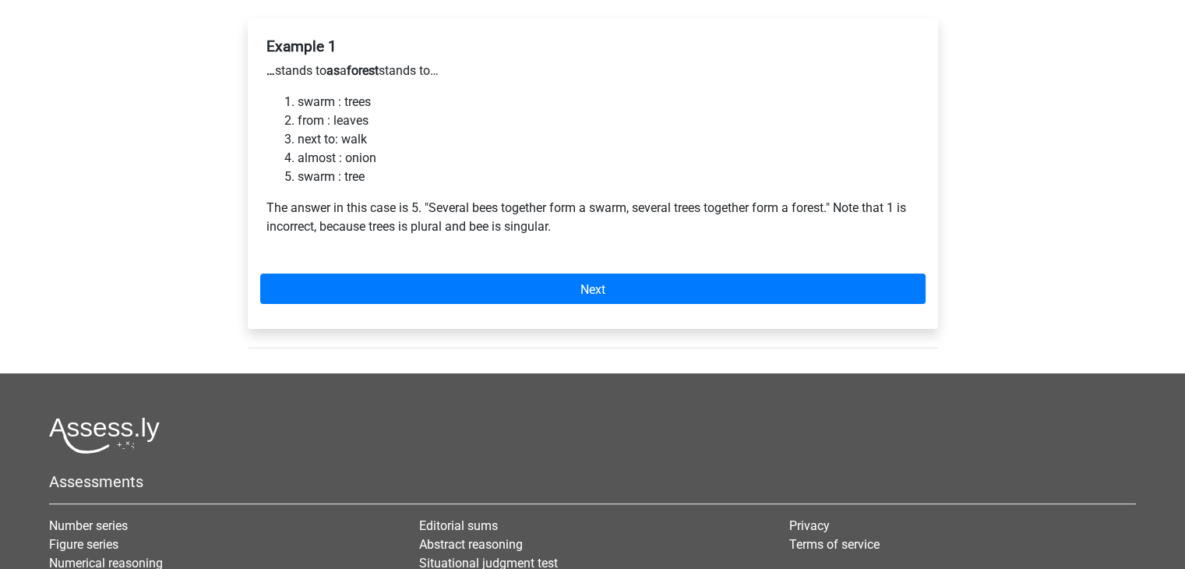
scroll to position [249, 0]
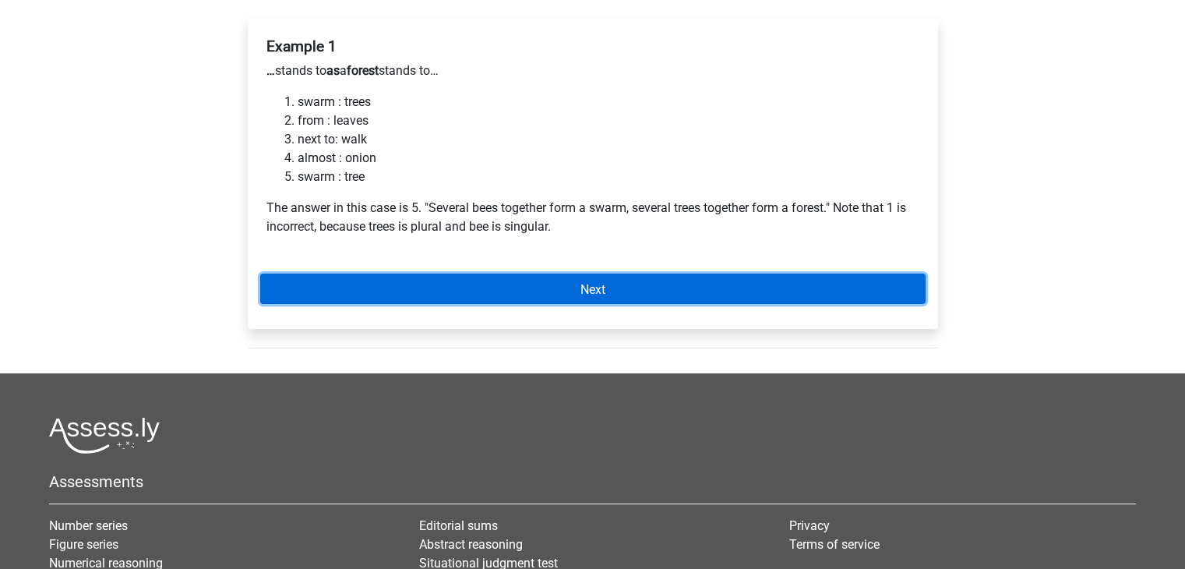
click at [396, 290] on link "Next" at bounding box center [592, 288] width 665 height 30
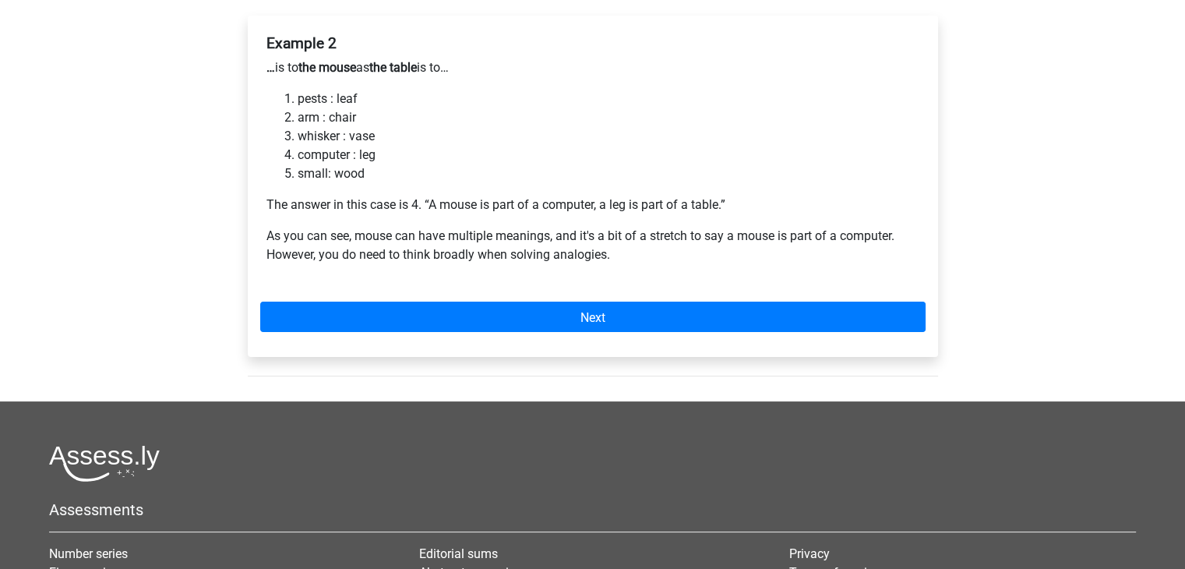
scroll to position [246, 0]
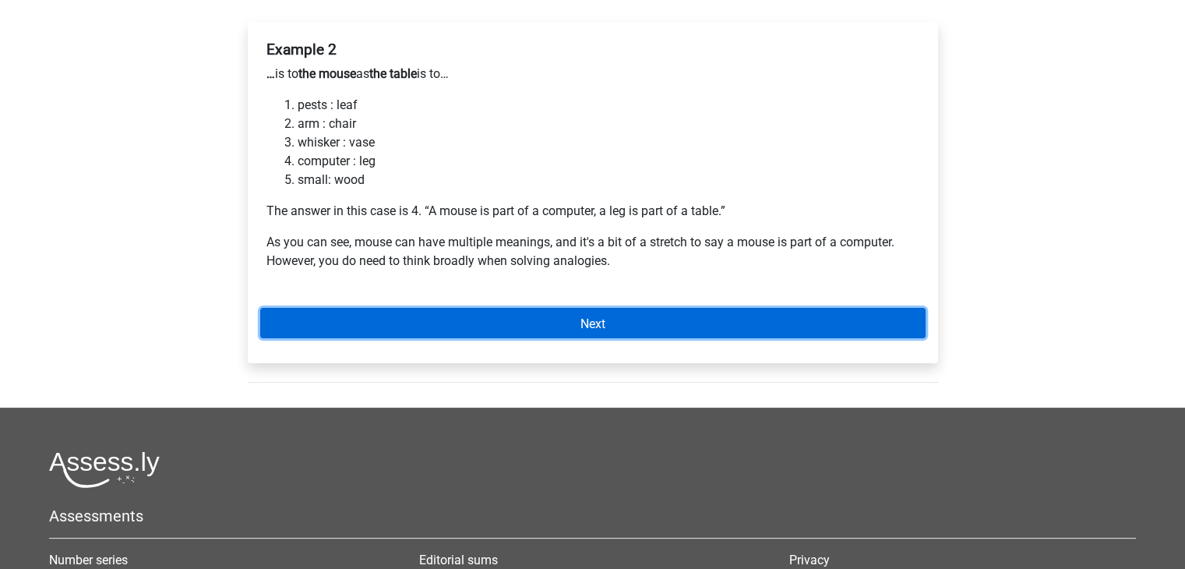
click at [484, 330] on link "Next" at bounding box center [592, 323] width 665 height 30
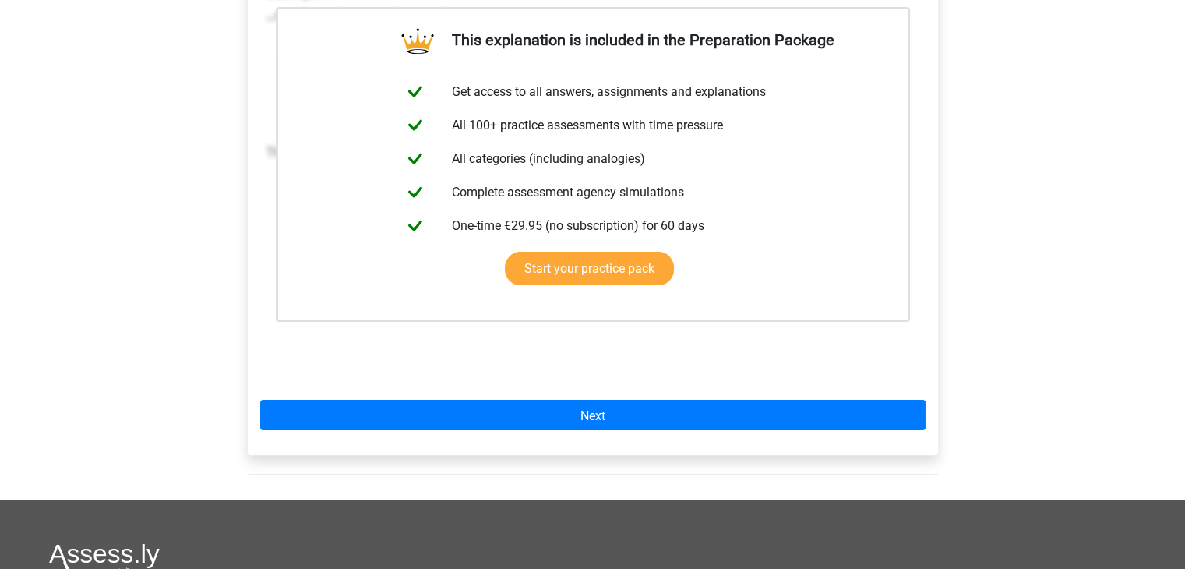
scroll to position [305, 0]
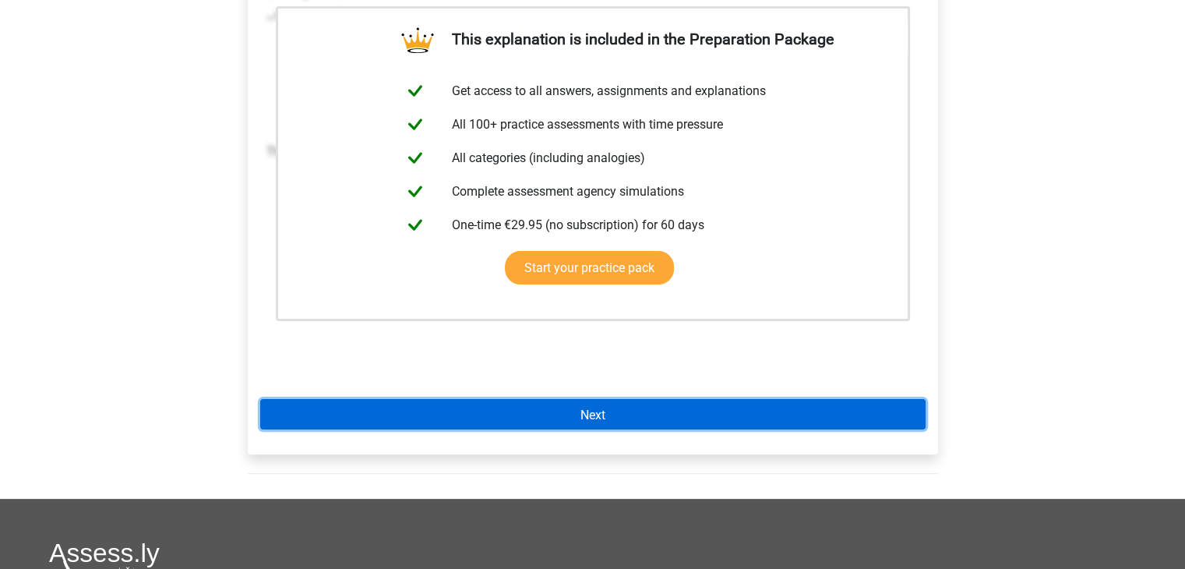
click at [598, 422] on font "Next" at bounding box center [592, 414] width 25 height 15
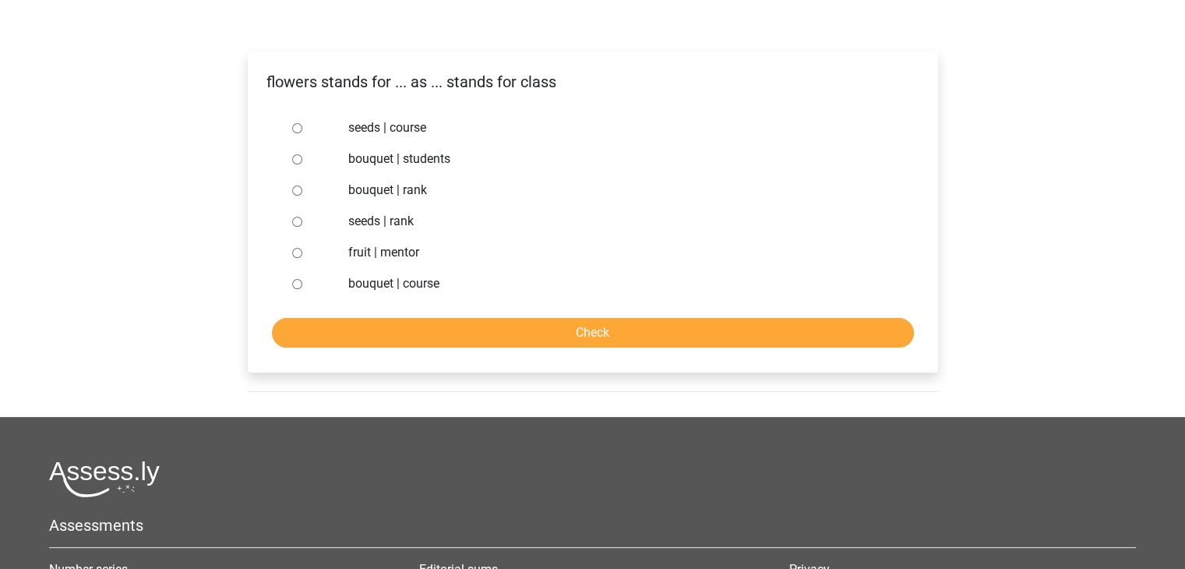
scroll to position [218, 0]
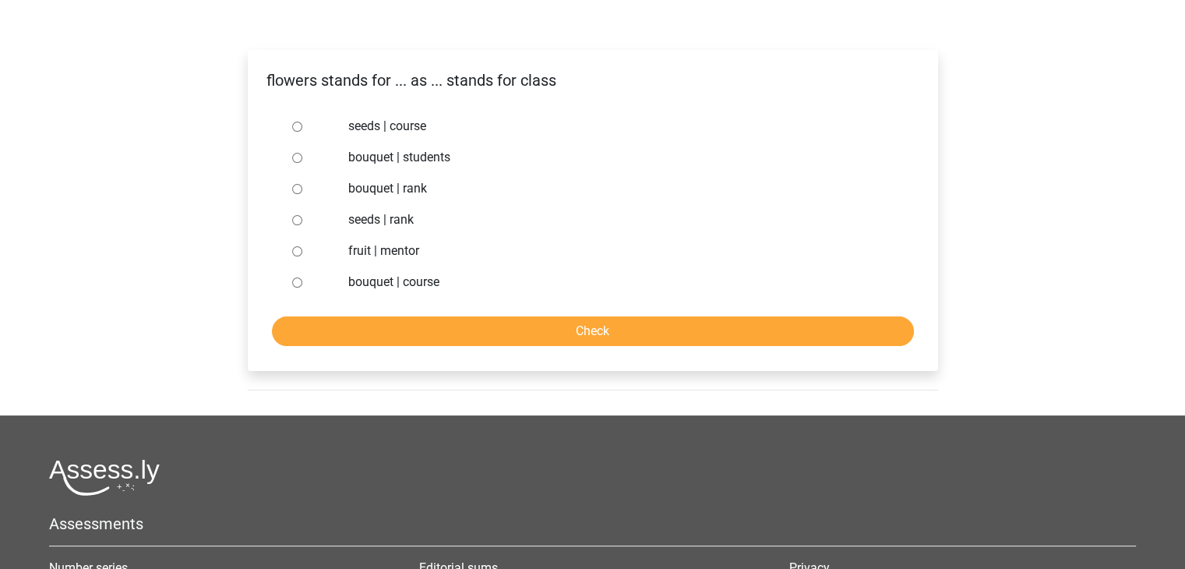
click at [362, 156] on font "bouquet | students" at bounding box center [399, 157] width 102 height 15
click at [302, 156] on input "bouquet | students" at bounding box center [297, 158] width 10 height 10
radio input "true"
click at [486, 319] on input "Check" at bounding box center [593, 331] width 642 height 30
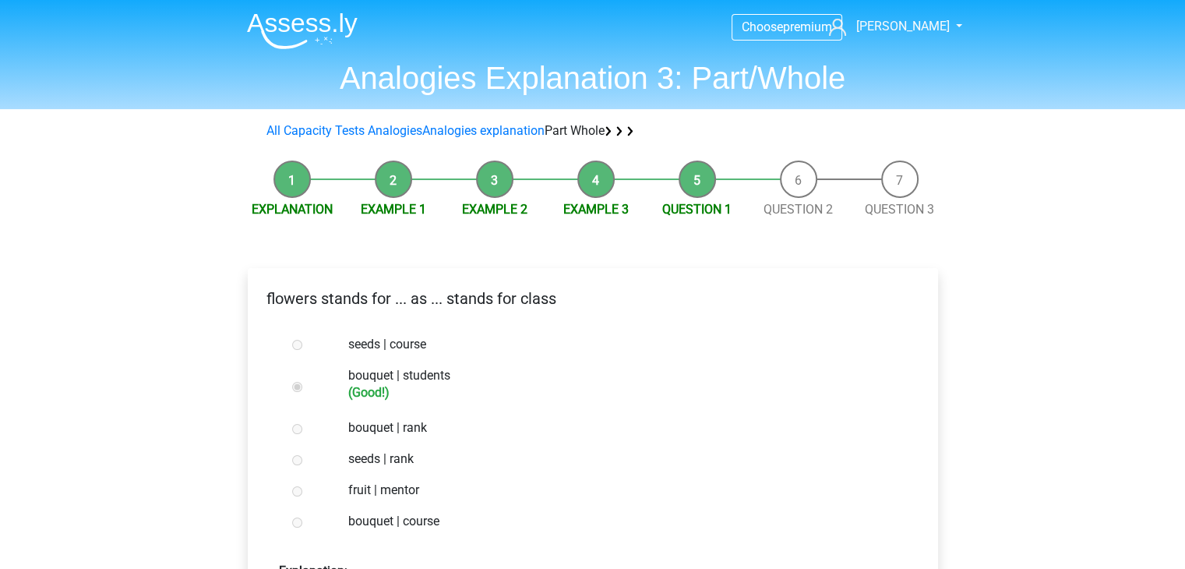
scroll to position [326, 0]
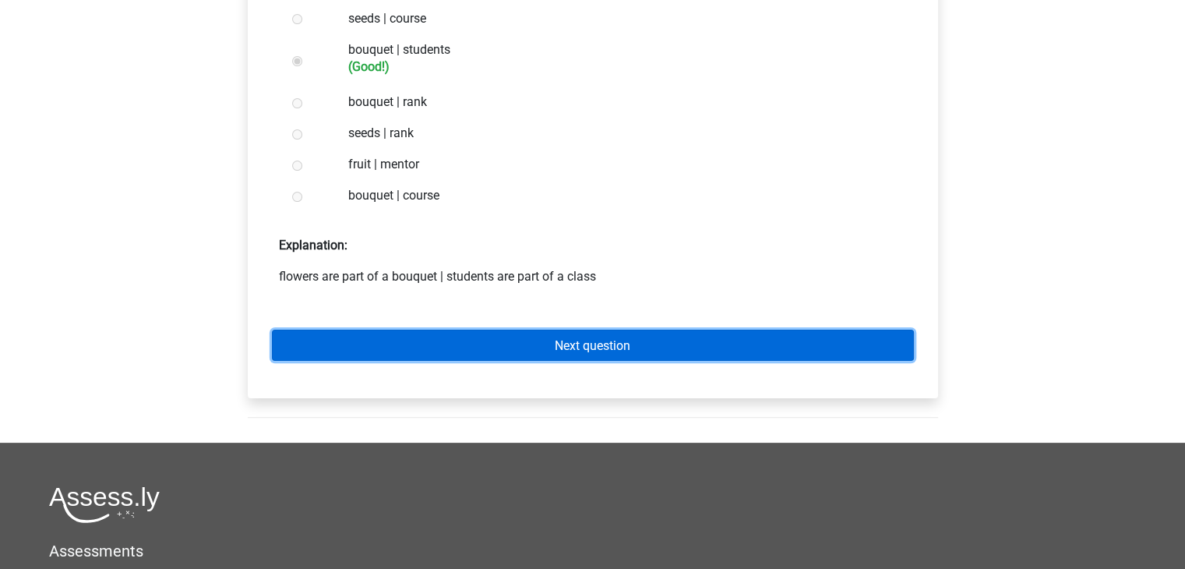
click at [439, 344] on link "Next question" at bounding box center [593, 345] width 642 height 30
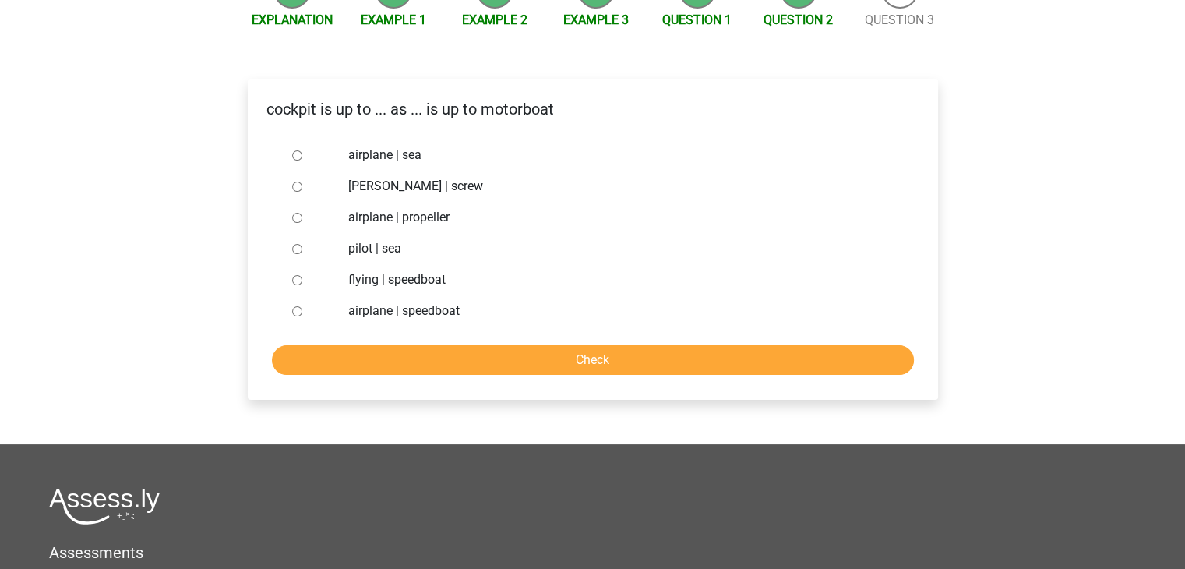
scroll to position [178, 0]
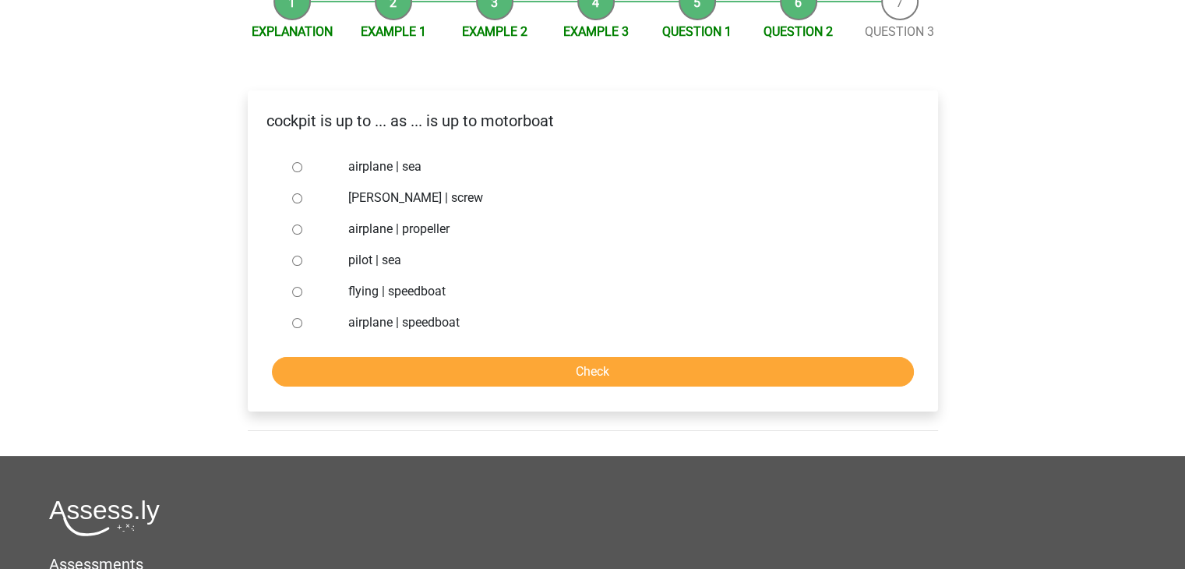
click at [287, 171] on div at bounding box center [311, 166] width 51 height 31
click at [297, 168] on input "airplane | sea" at bounding box center [297, 167] width 10 height 10
radio input "true"
click at [372, 231] on font "airplane | propeller" at bounding box center [398, 228] width 101 height 15
click at [302, 231] on input "airplane | propeller" at bounding box center [297, 229] width 10 height 10
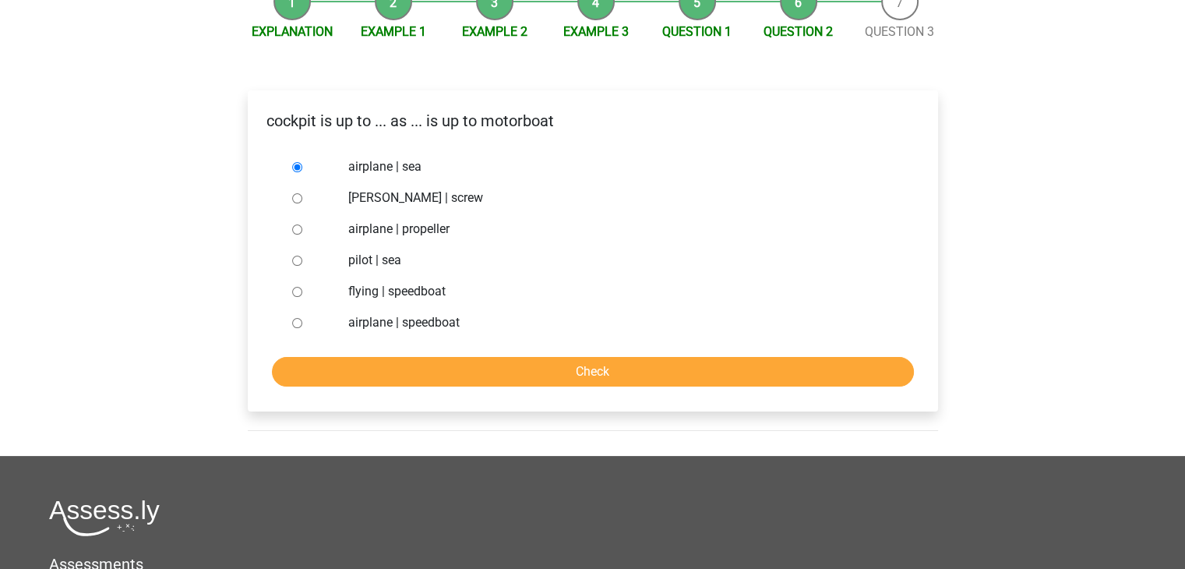
radio input "true"
click at [485, 371] on input "Check" at bounding box center [593, 372] width 642 height 30
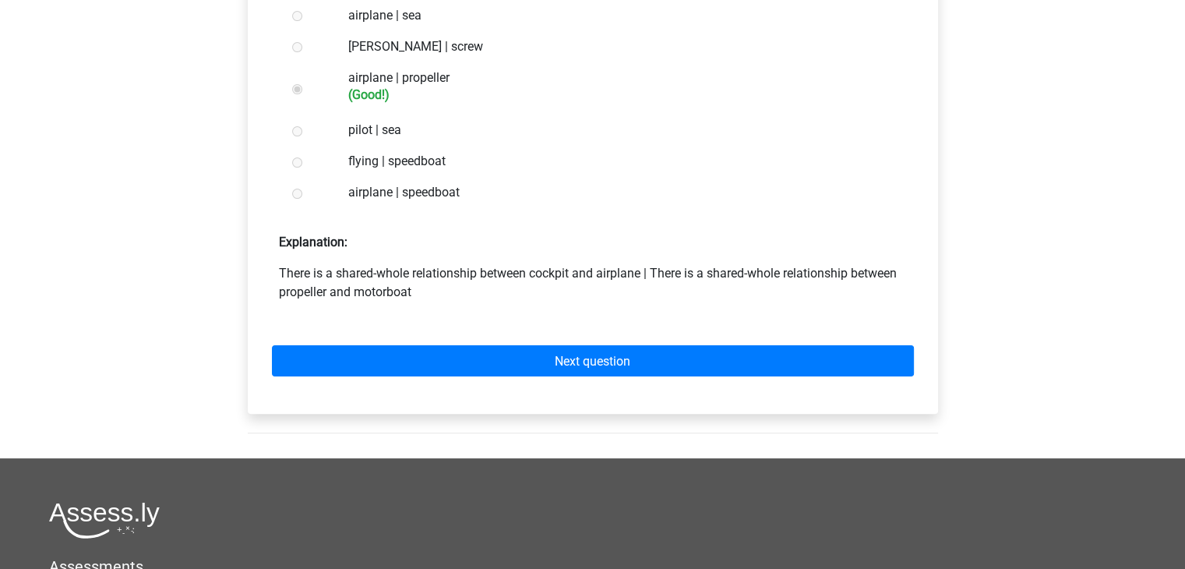
scroll to position [330, 0]
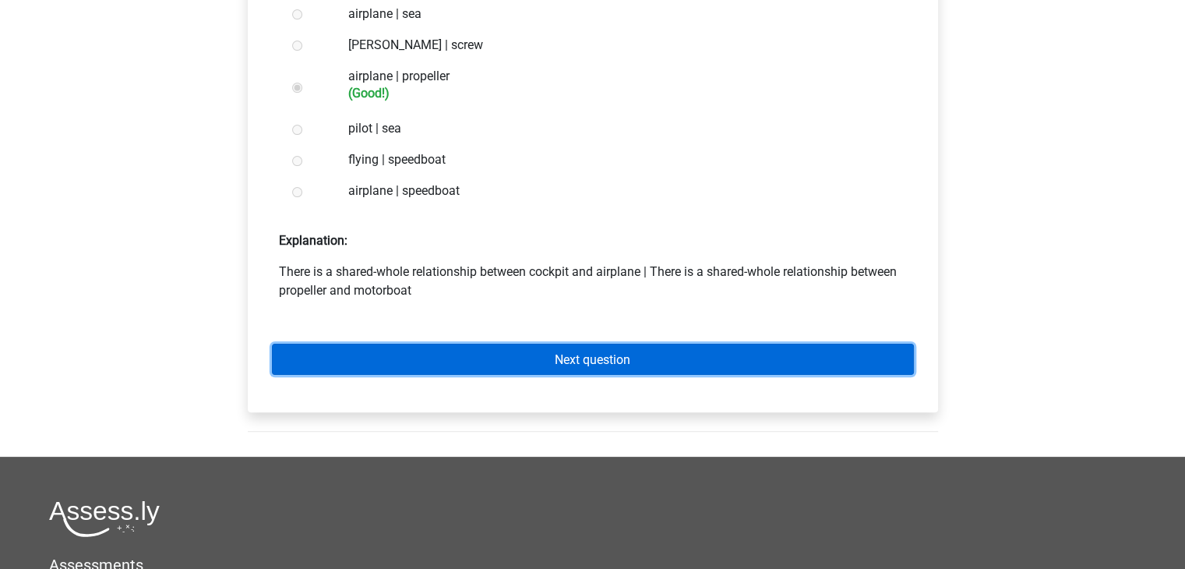
click at [488, 352] on link "Next question" at bounding box center [593, 359] width 642 height 30
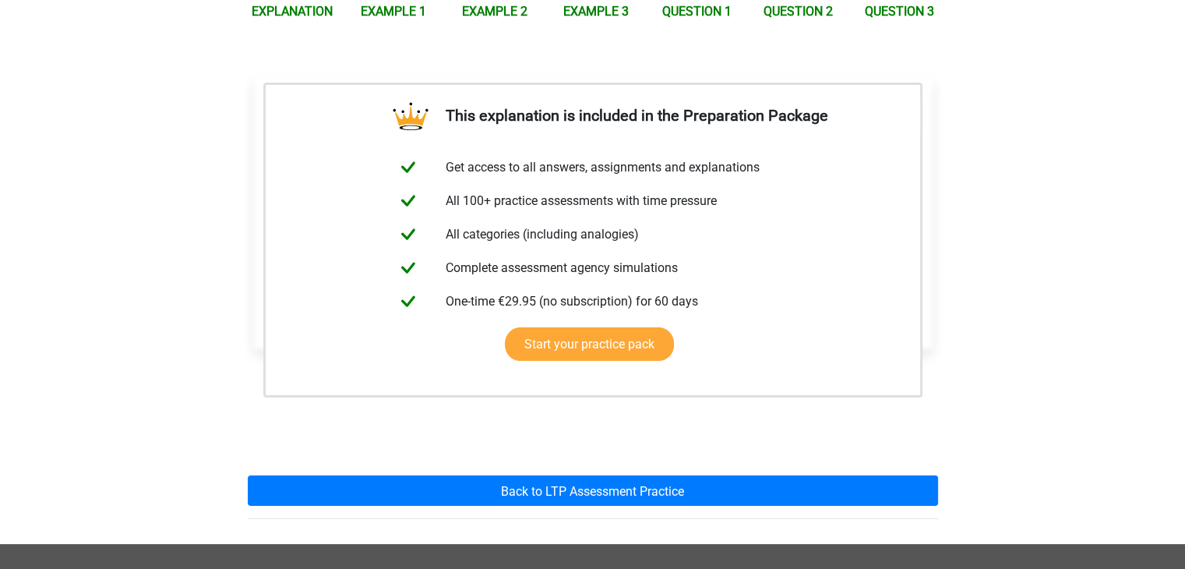
scroll to position [199, 0]
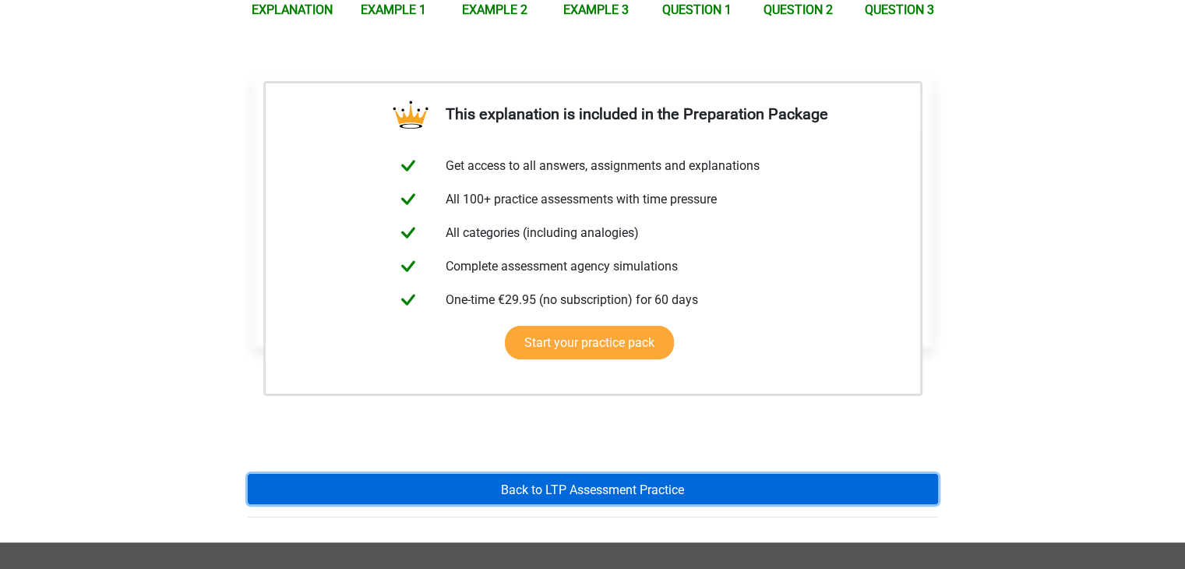
click at [550, 484] on font "Back to LTP Assessment Practice" at bounding box center [592, 489] width 183 height 15
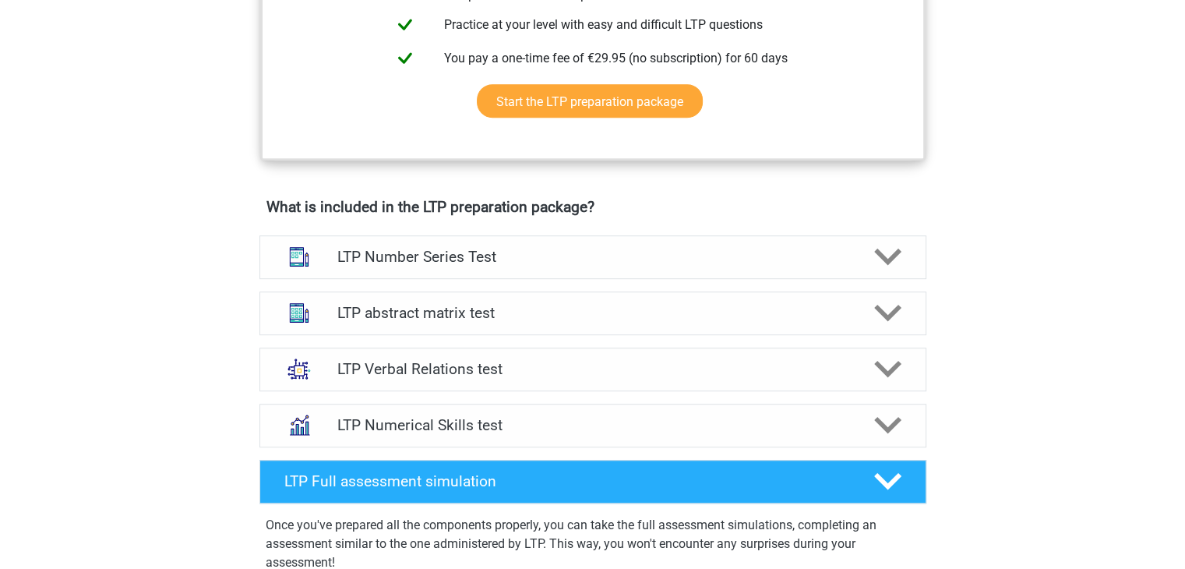
scroll to position [831, 0]
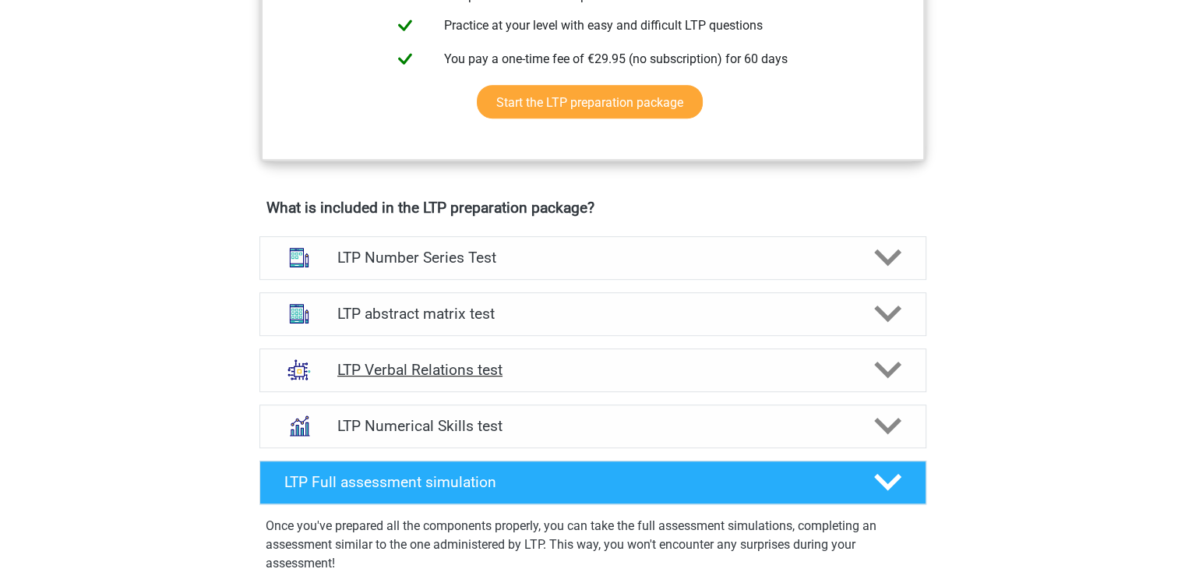
click at [482, 372] on font "LTP Verbal Relations test" at bounding box center [419, 370] width 165 height 18
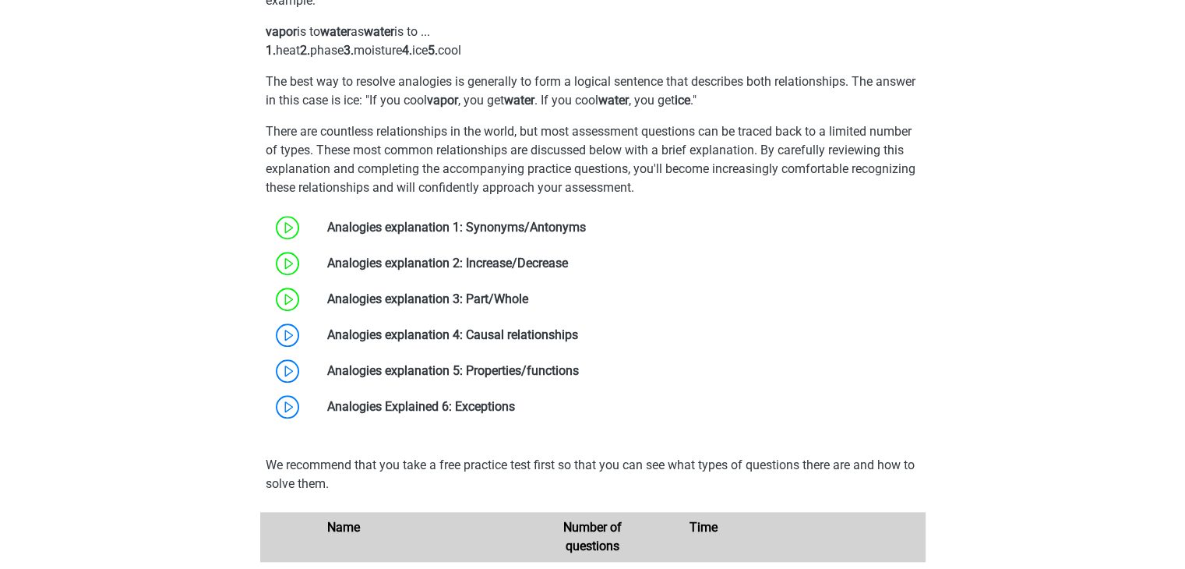
scroll to position [1262, 0]
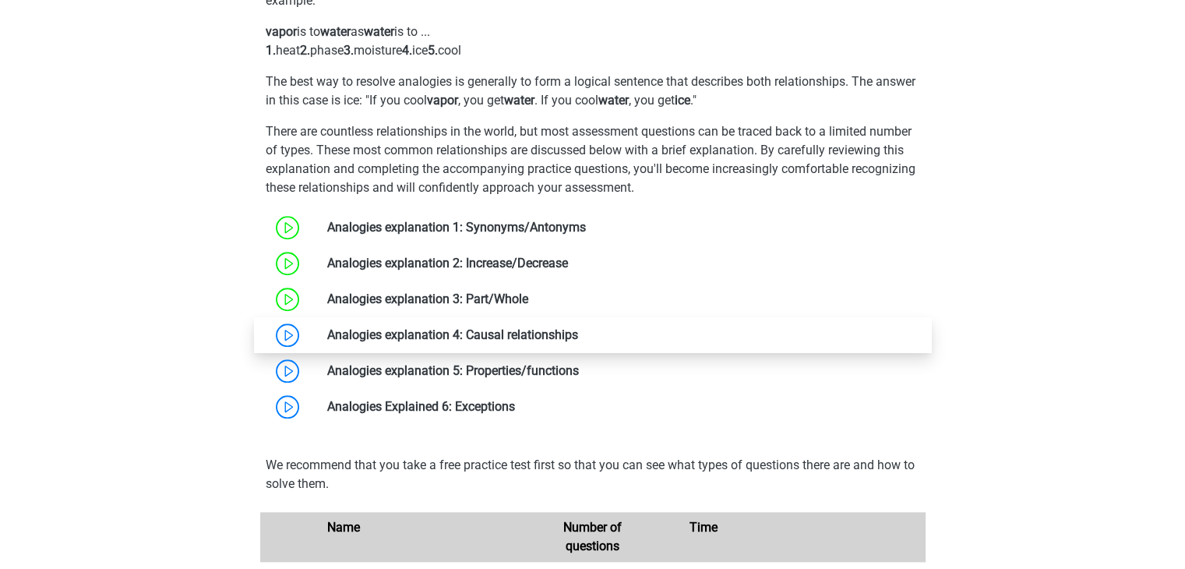
click at [578, 331] on link at bounding box center [578, 334] width 0 height 15
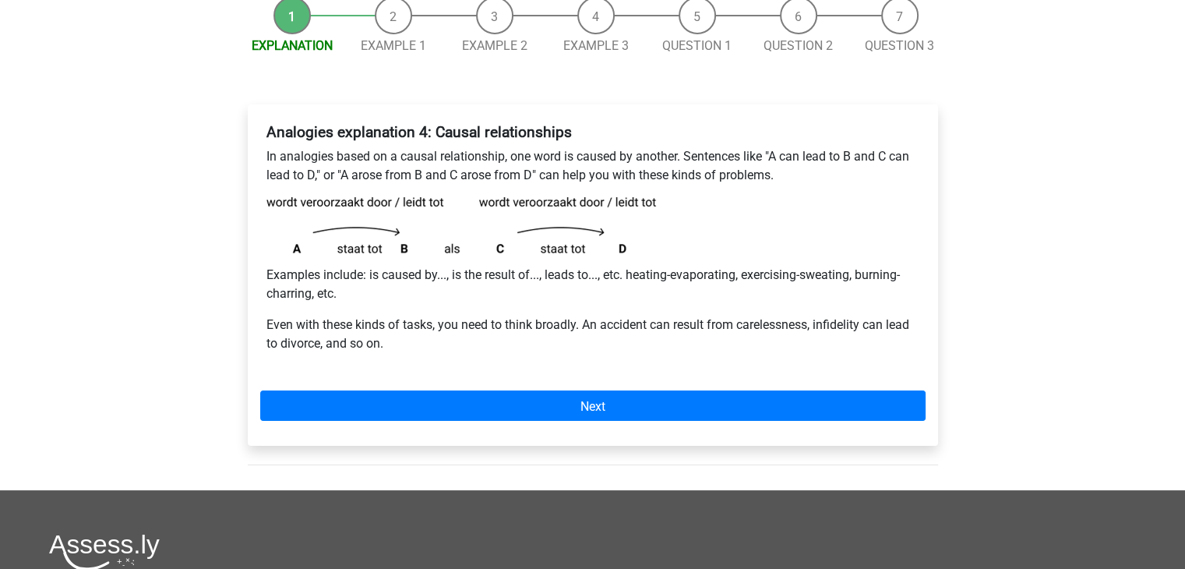
scroll to position [168, 0]
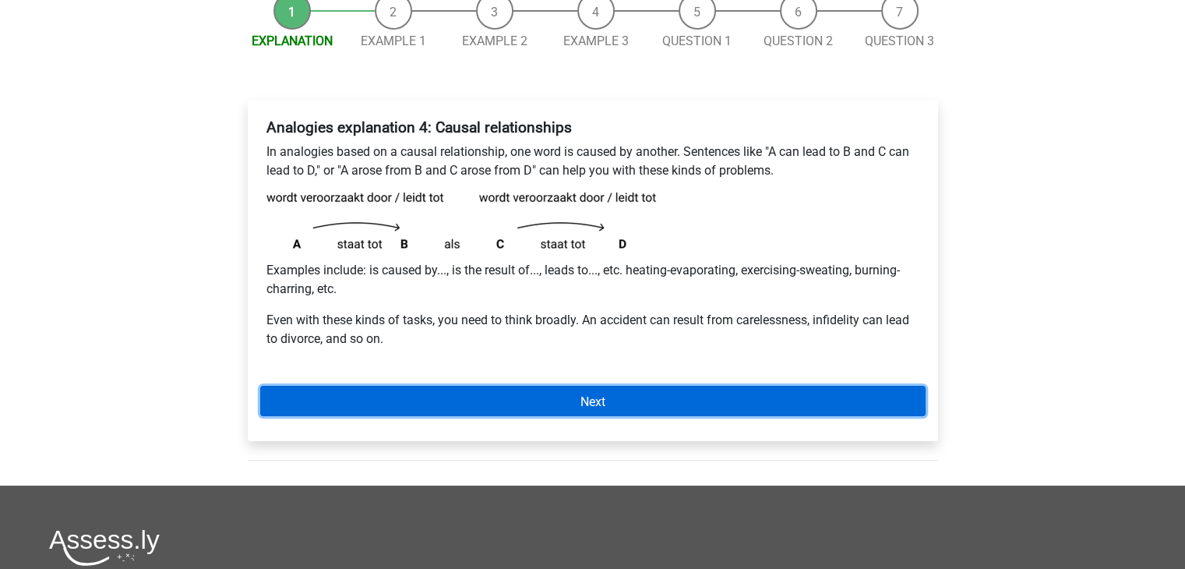
click at [678, 405] on link "Next" at bounding box center [592, 401] width 665 height 30
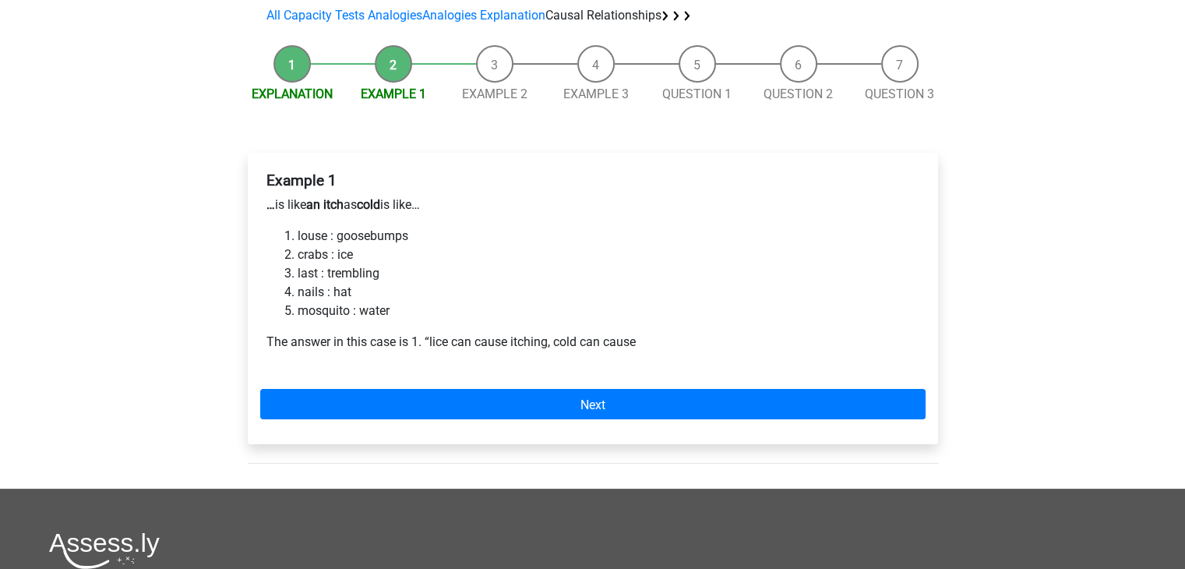
scroll to position [115, 0]
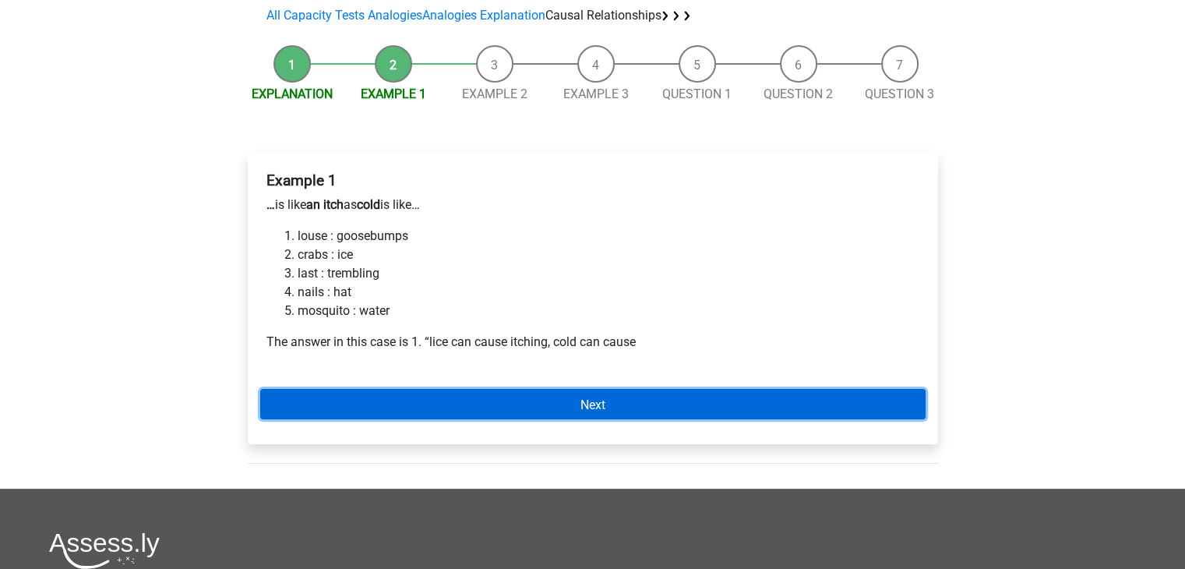
click at [446, 409] on link "Next" at bounding box center [592, 404] width 665 height 30
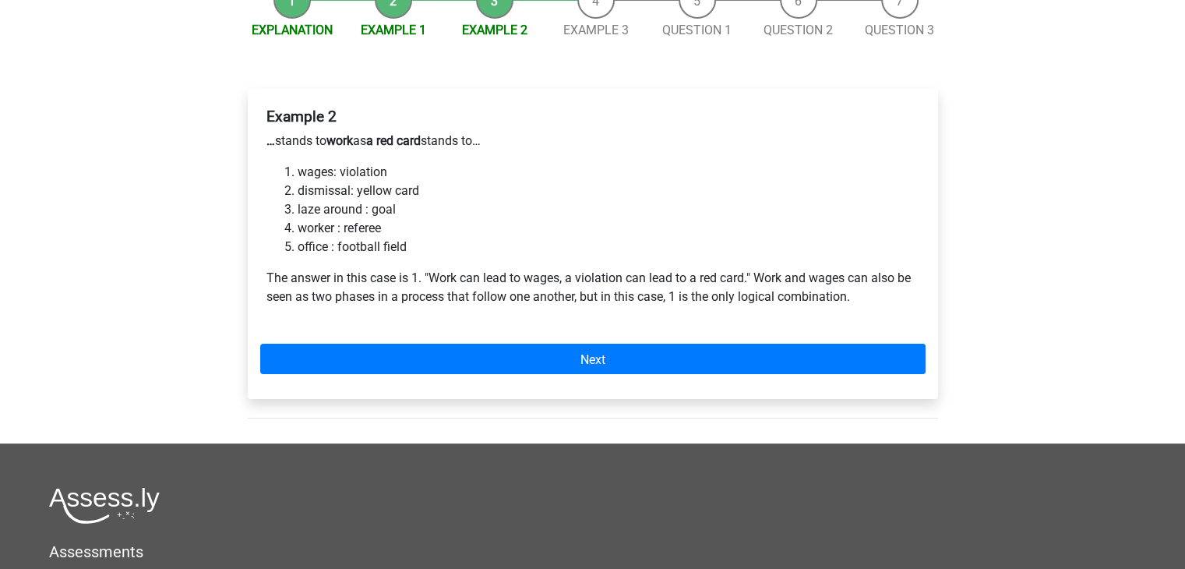
scroll to position [182, 0]
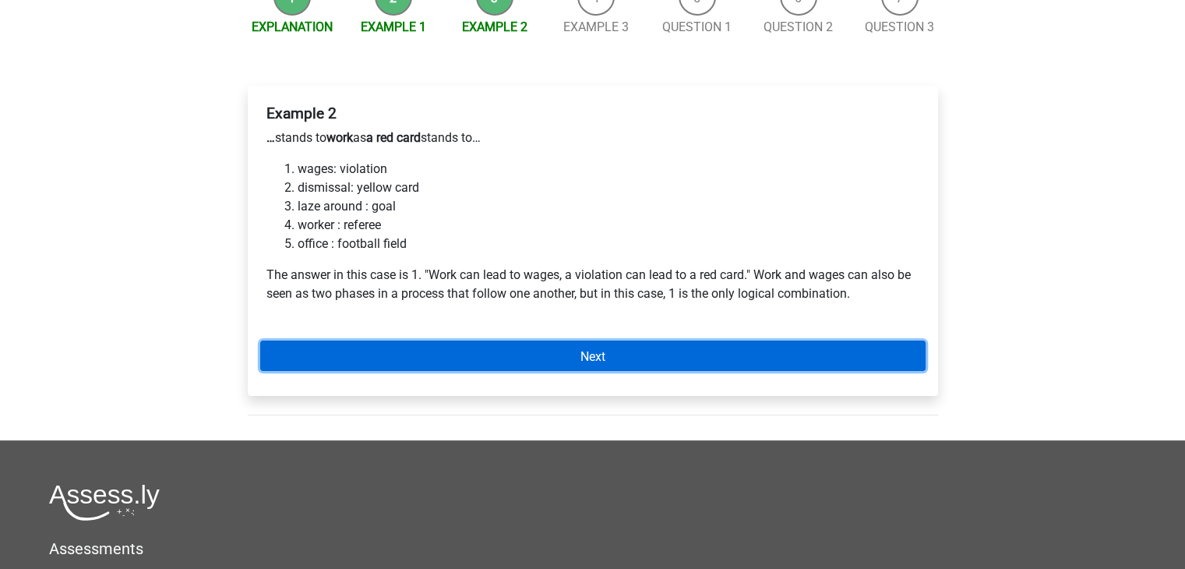
click at [485, 350] on link "Next" at bounding box center [592, 356] width 665 height 30
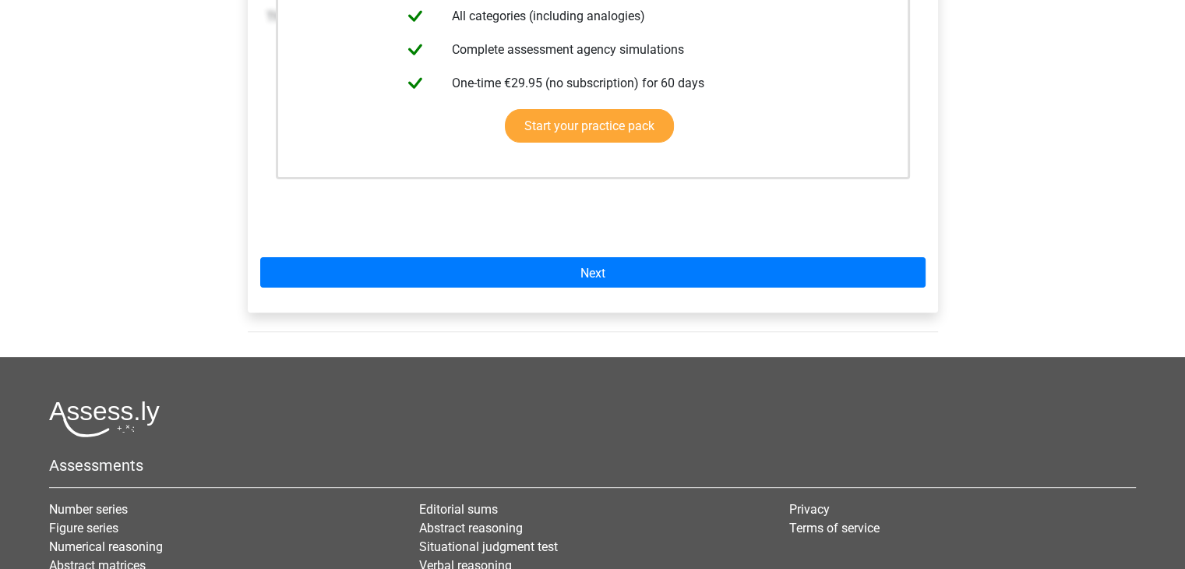
scroll to position [449, 0]
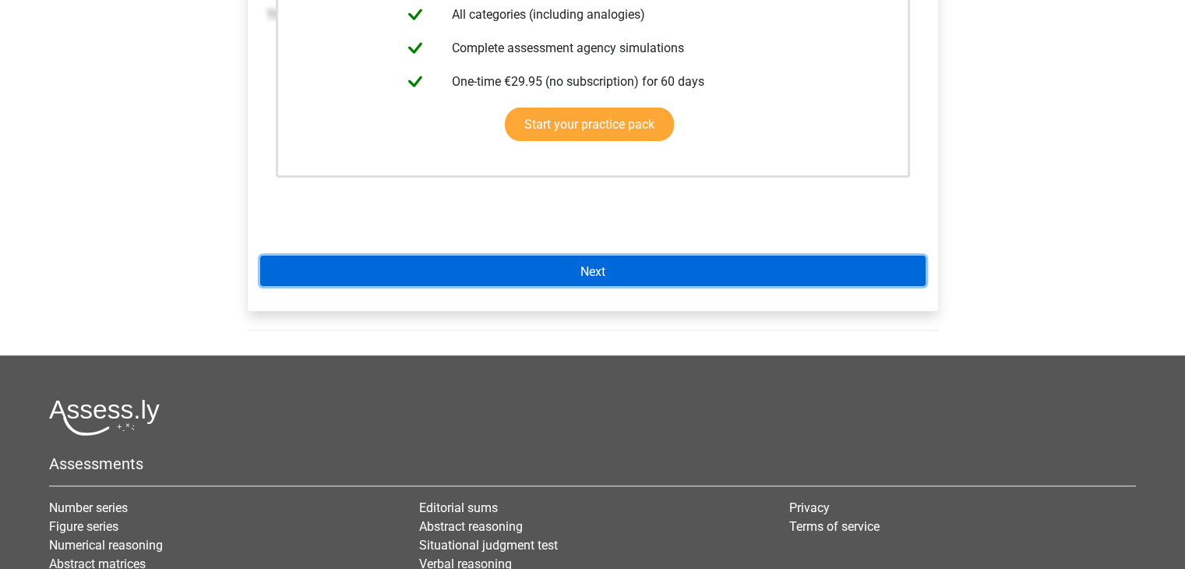
click at [453, 269] on link "Next" at bounding box center [592, 271] width 665 height 30
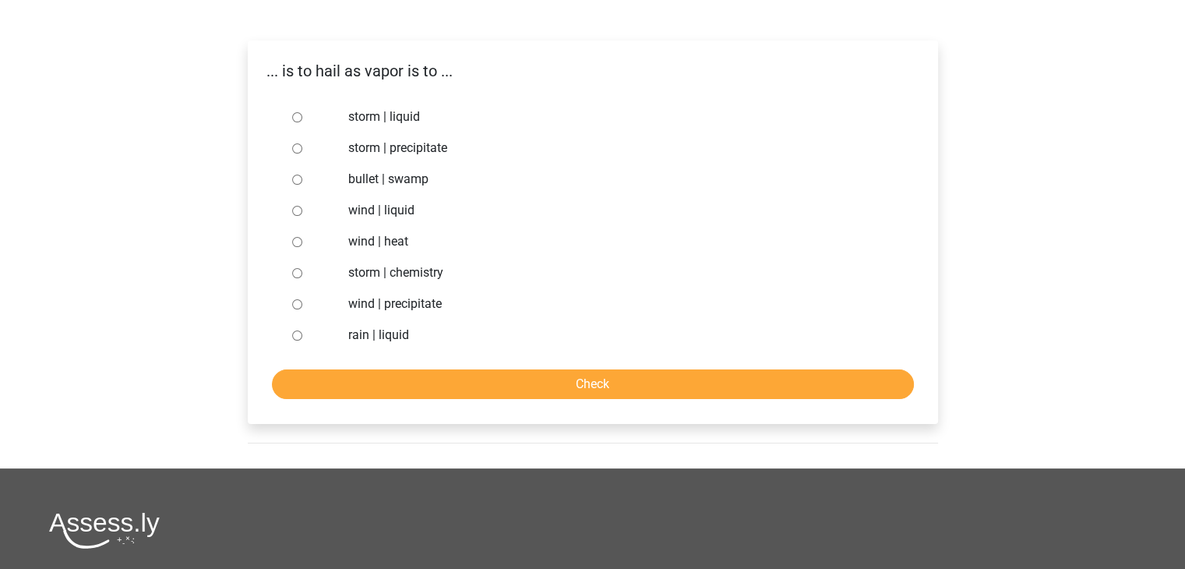
scroll to position [224, 0]
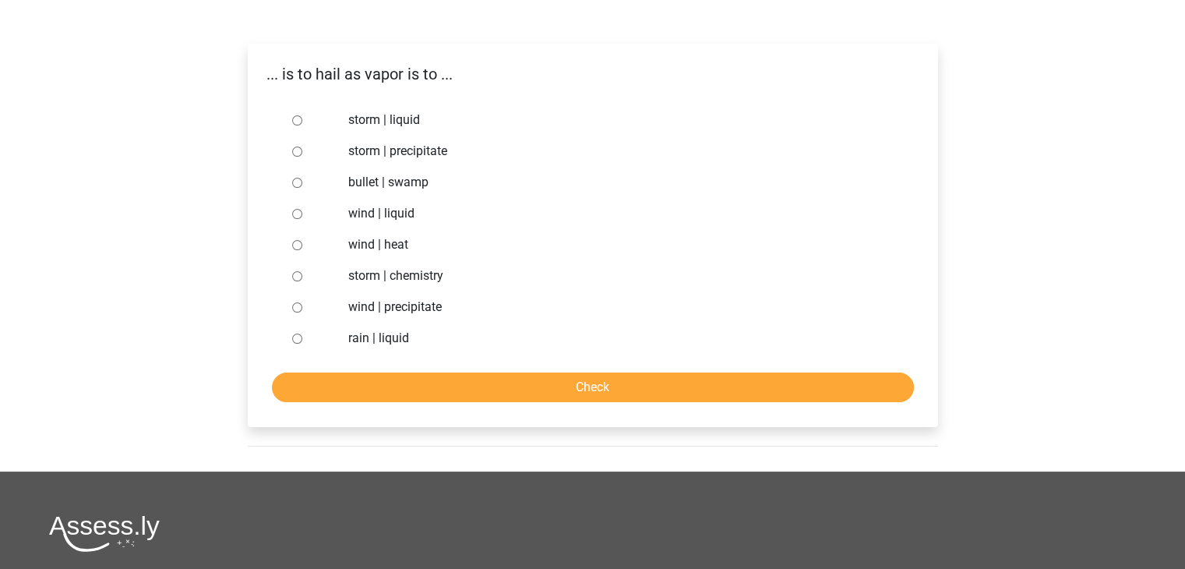
click at [294, 154] on input "storm | precipitate" at bounding box center [297, 151] width 10 height 10
radio input "true"
click at [292, 117] on input "storm | liquid" at bounding box center [297, 120] width 10 height 10
radio input "true"
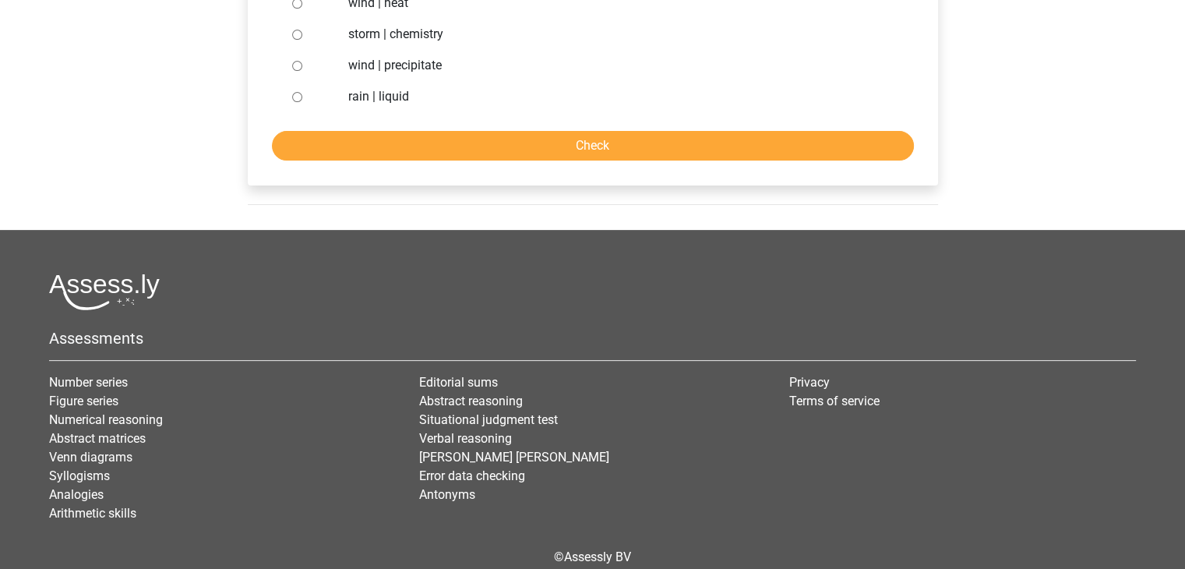
scroll to position [538, 0]
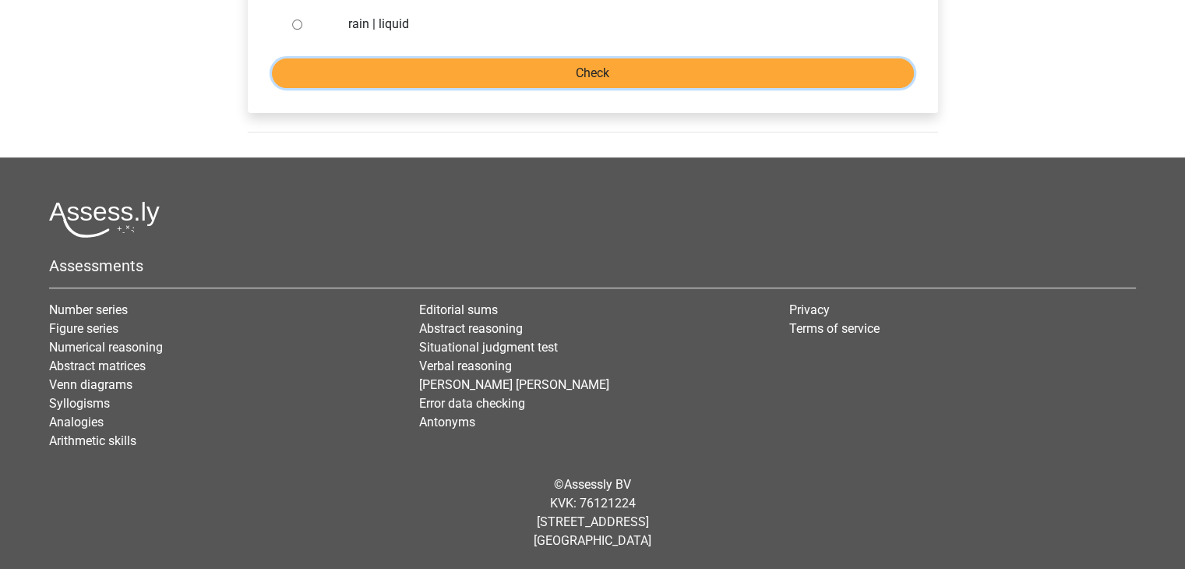
click at [695, 83] on input "Check" at bounding box center [593, 73] width 642 height 30
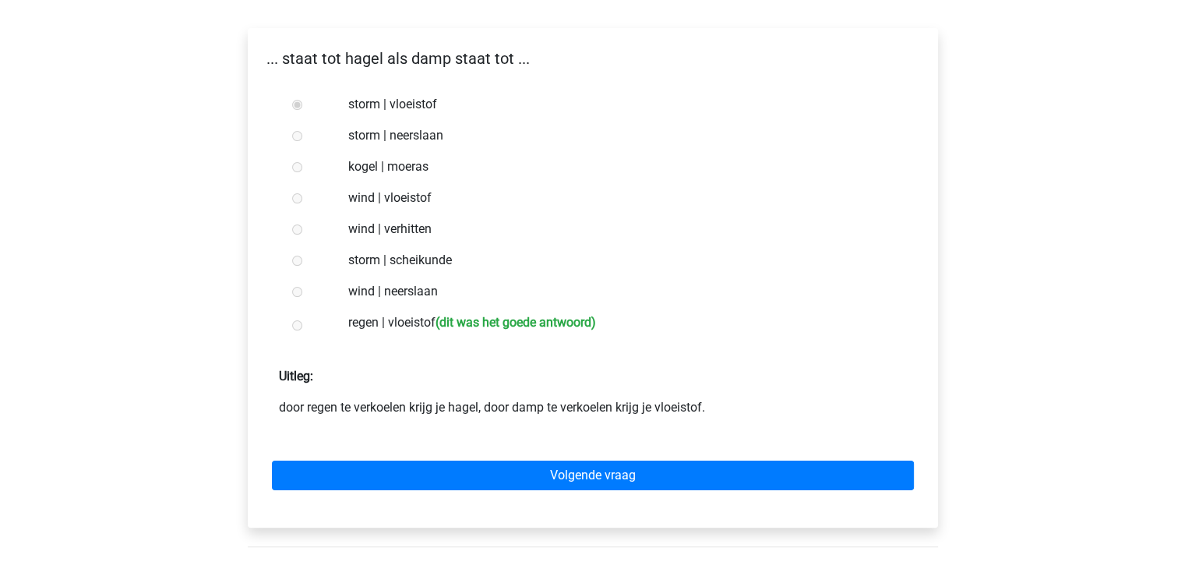
scroll to position [239, 0]
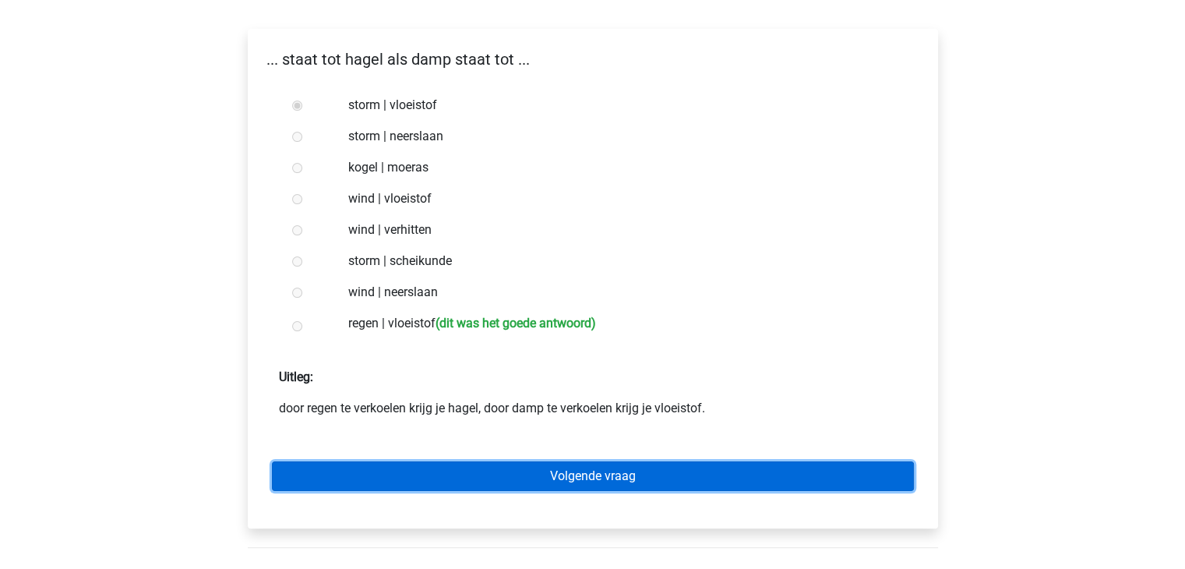
click at [752, 477] on link "Volgende vraag" at bounding box center [593, 476] width 642 height 30
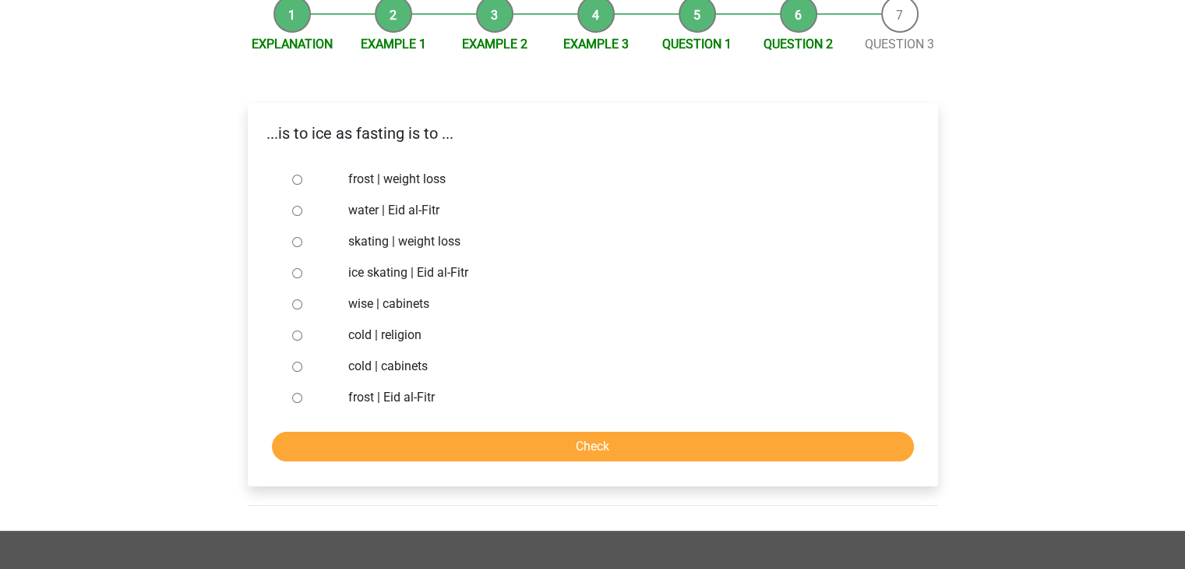
scroll to position [196, 0]
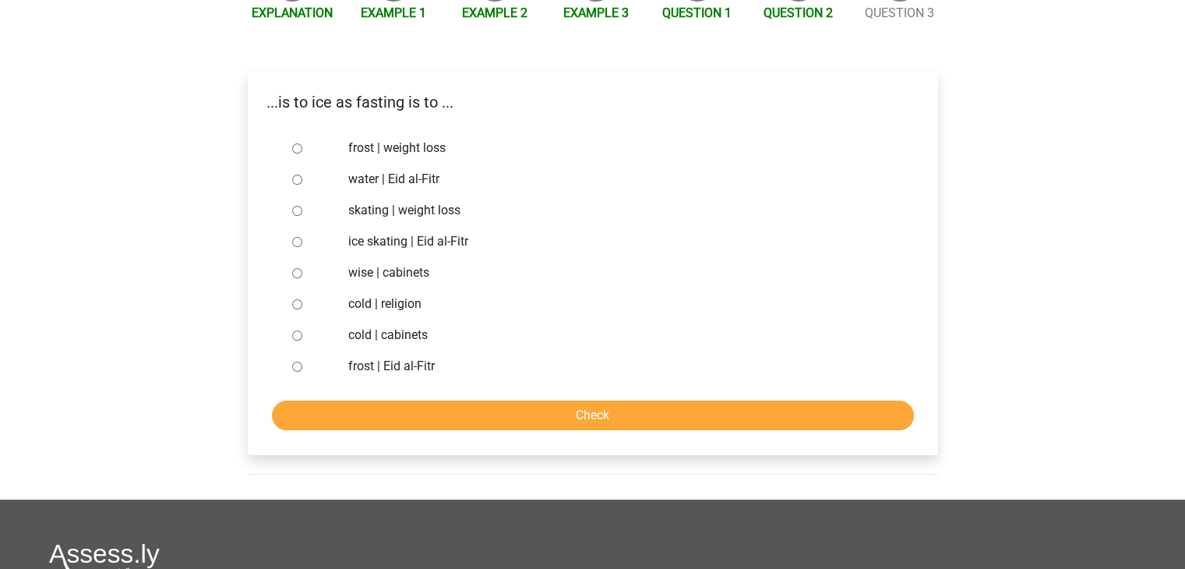
click at [448, 310] on label "cold | religion" at bounding box center [617, 304] width 539 height 19
click at [302, 309] on input "cold | religion" at bounding box center [297, 304] width 10 height 10
radio input "true"
click at [471, 404] on input "Check" at bounding box center [593, 416] width 642 height 30
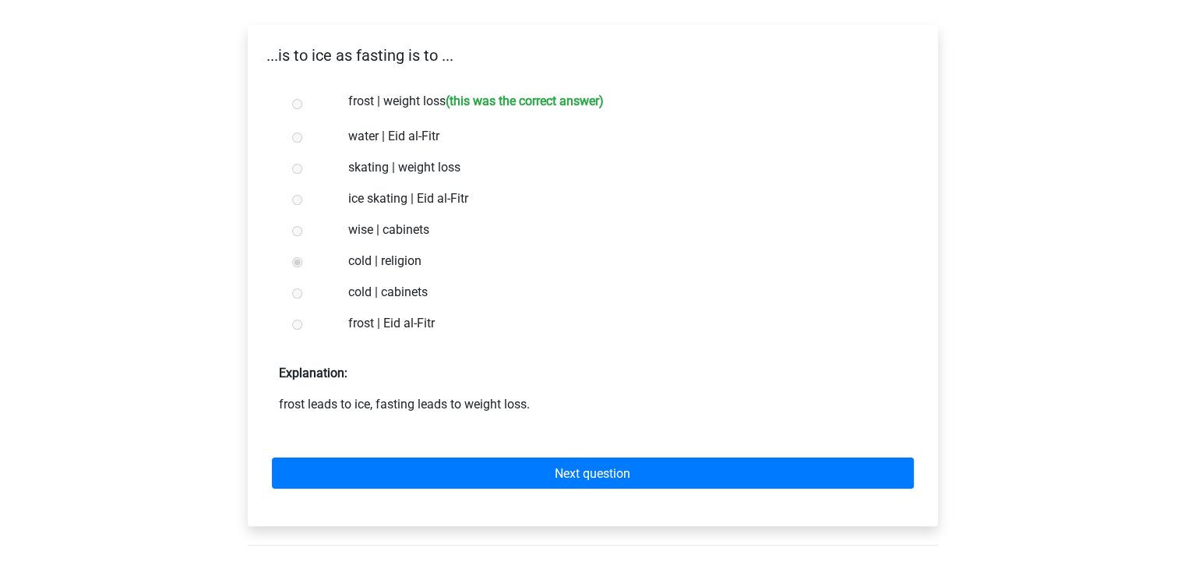
scroll to position [243, 0]
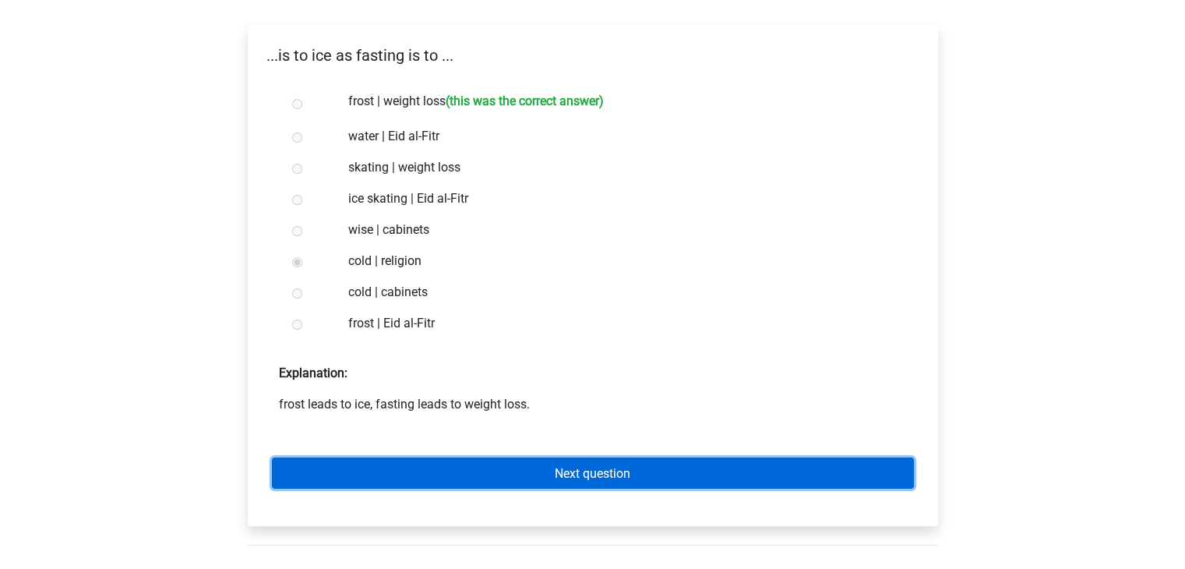
click at [477, 465] on link "Next question" at bounding box center [593, 472] width 642 height 30
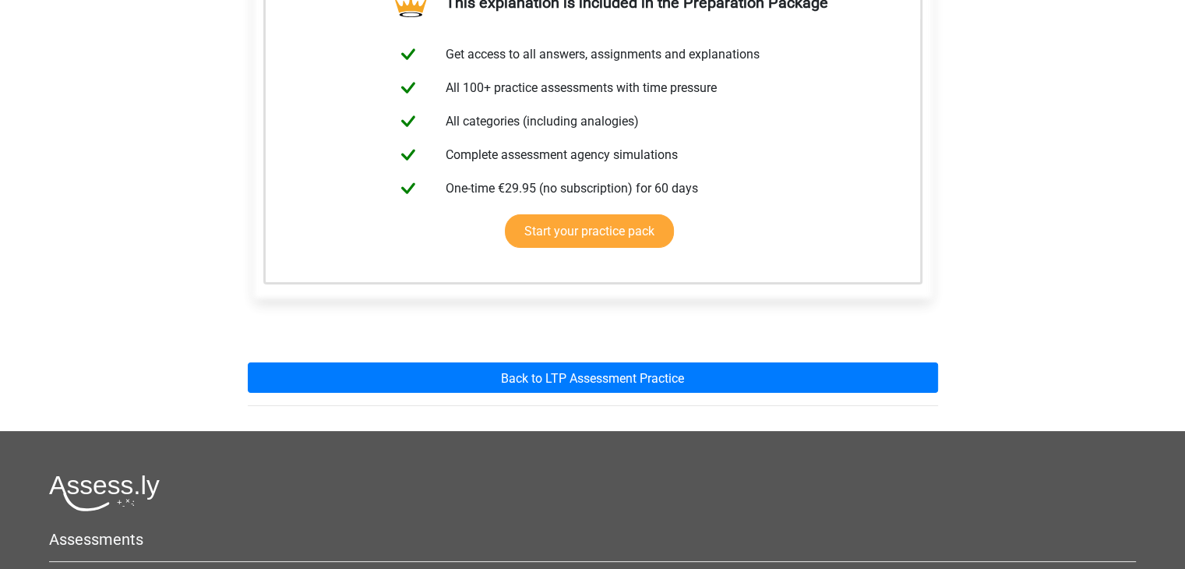
scroll to position [315, 0]
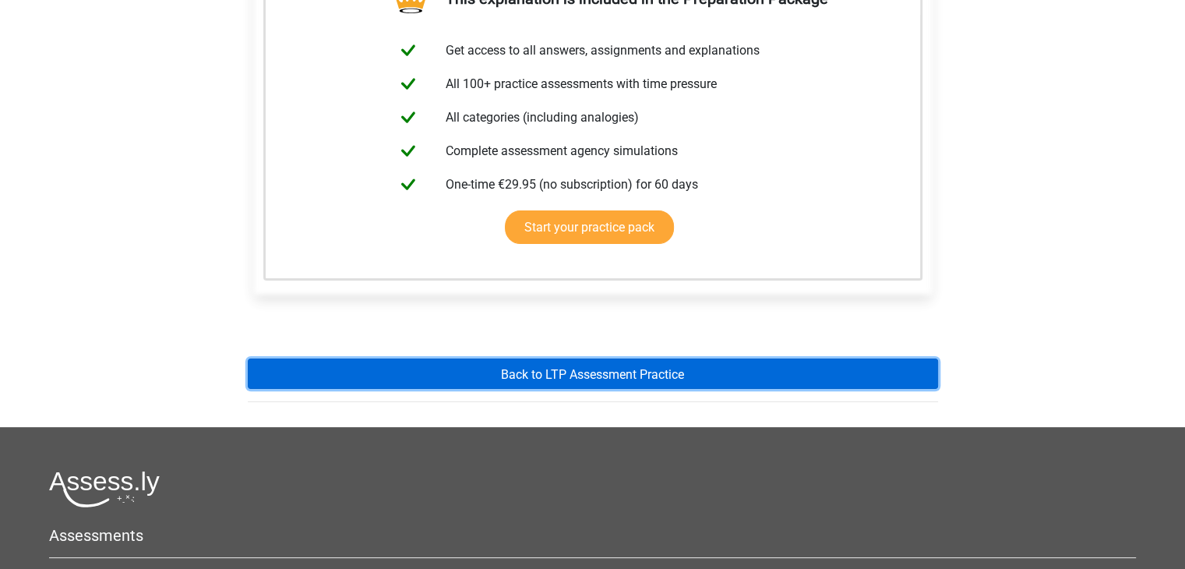
click at [447, 364] on link "Back to LTP Assessment Practice" at bounding box center [593, 373] width 690 height 30
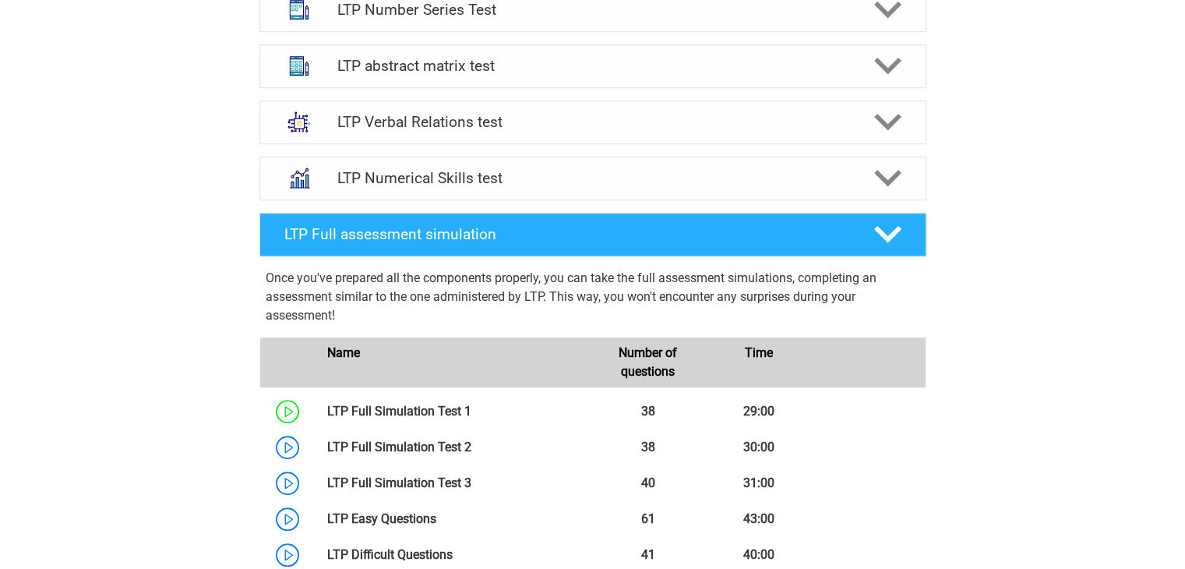
scroll to position [1078, 0]
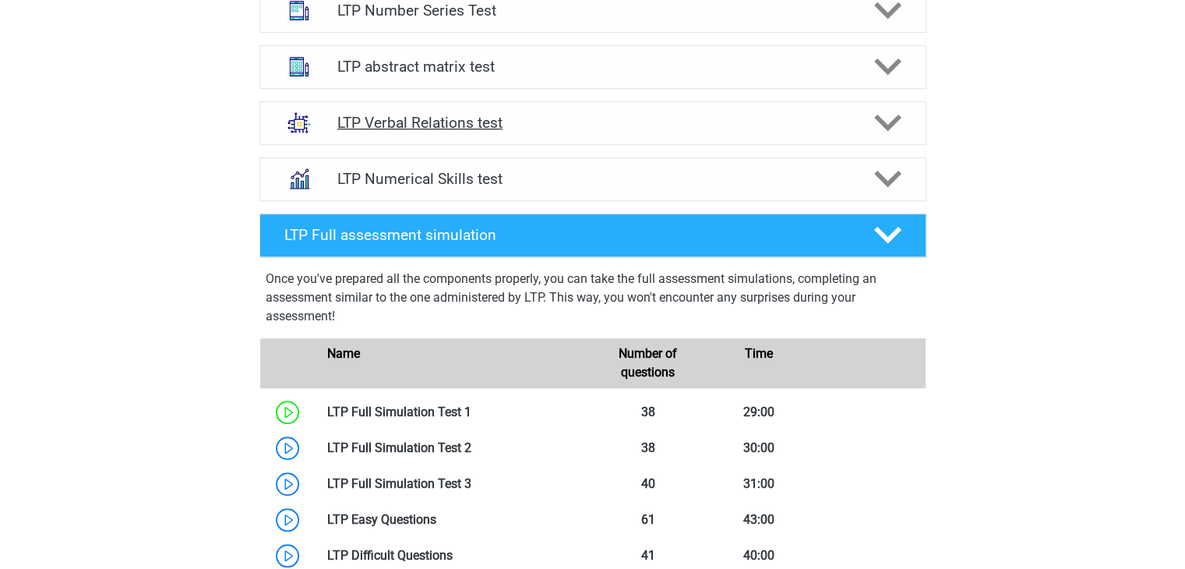
click at [438, 115] on font "LTP Verbal Relations test" at bounding box center [419, 123] width 165 height 18
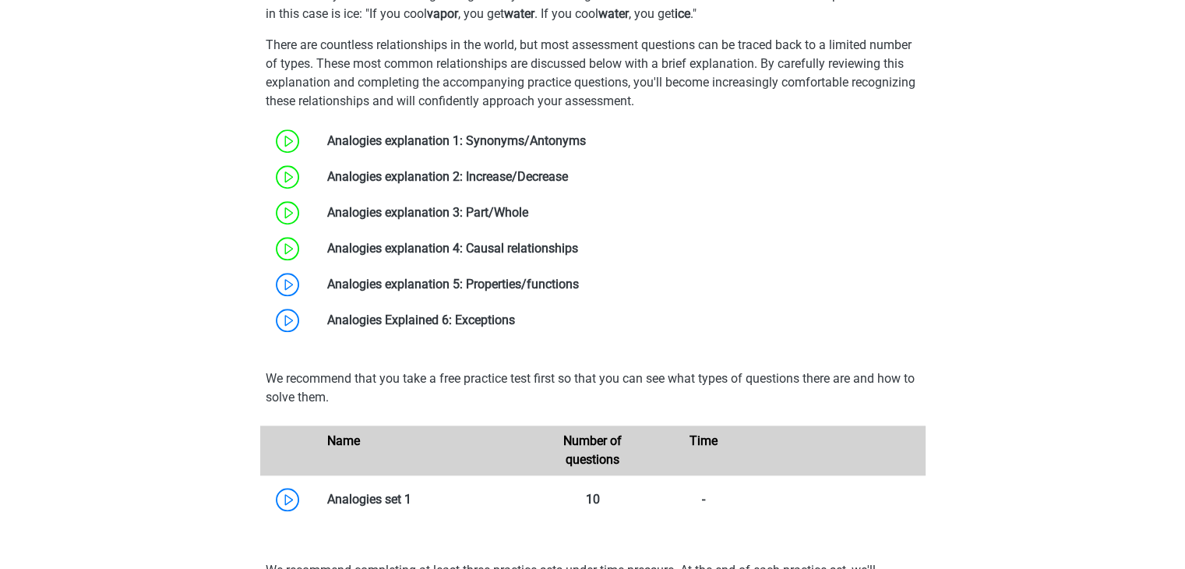
scroll to position [1355, 0]
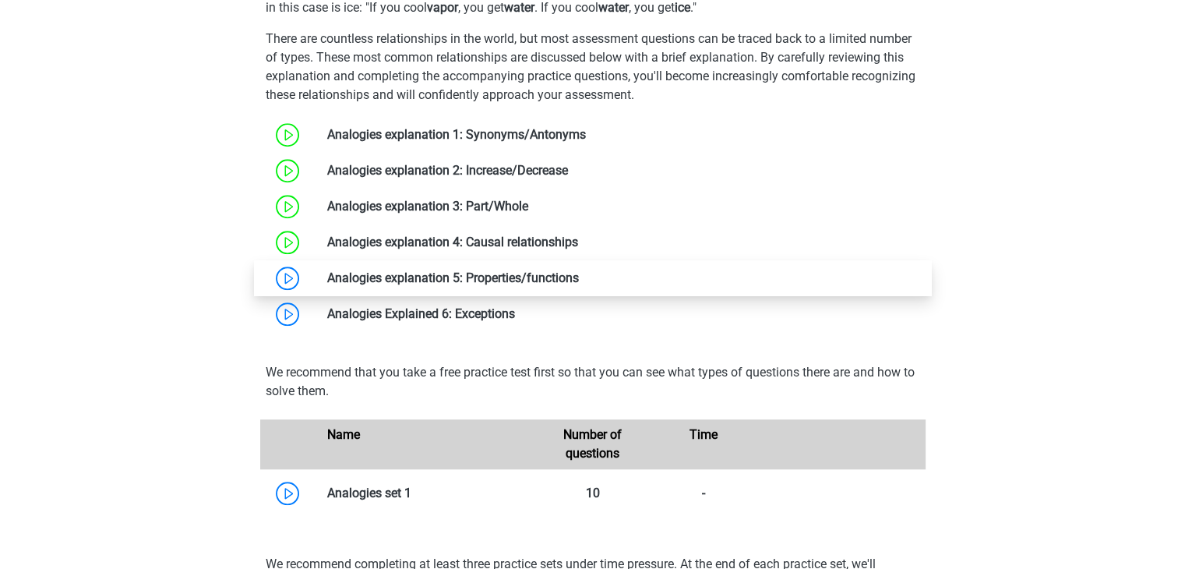
click at [579, 284] on link at bounding box center [579, 277] width 0 height 15
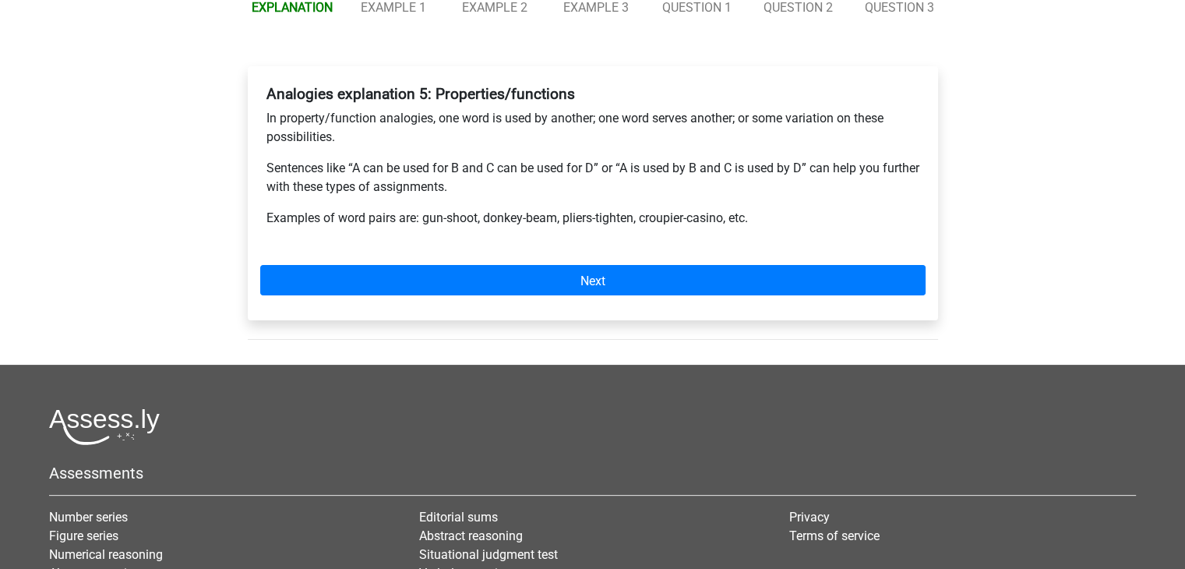
scroll to position [203, 0]
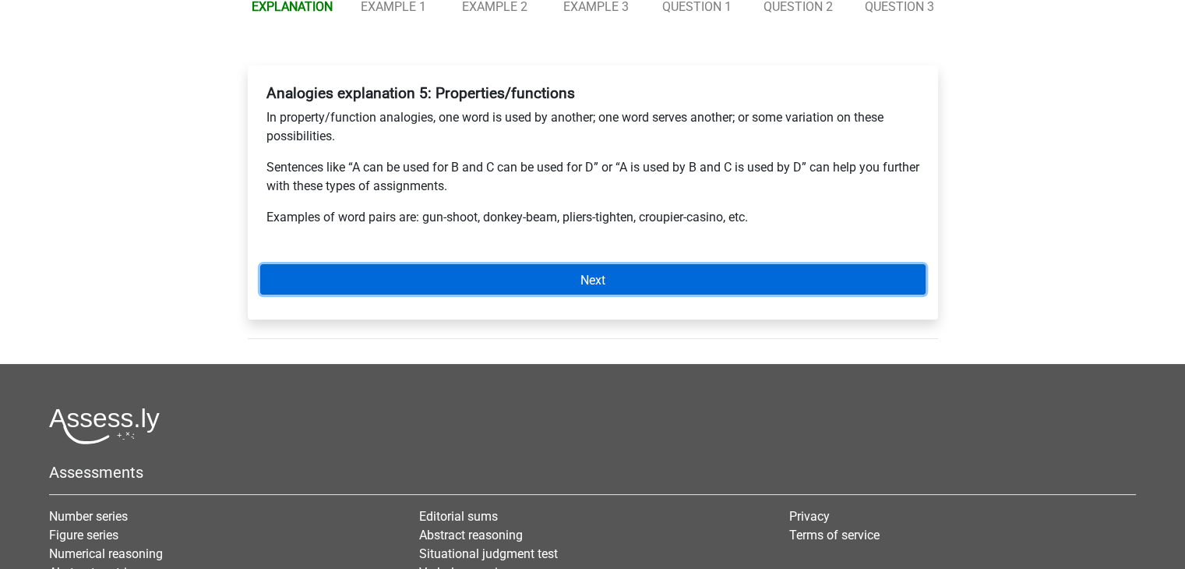
click at [446, 284] on link "Next" at bounding box center [592, 279] width 665 height 30
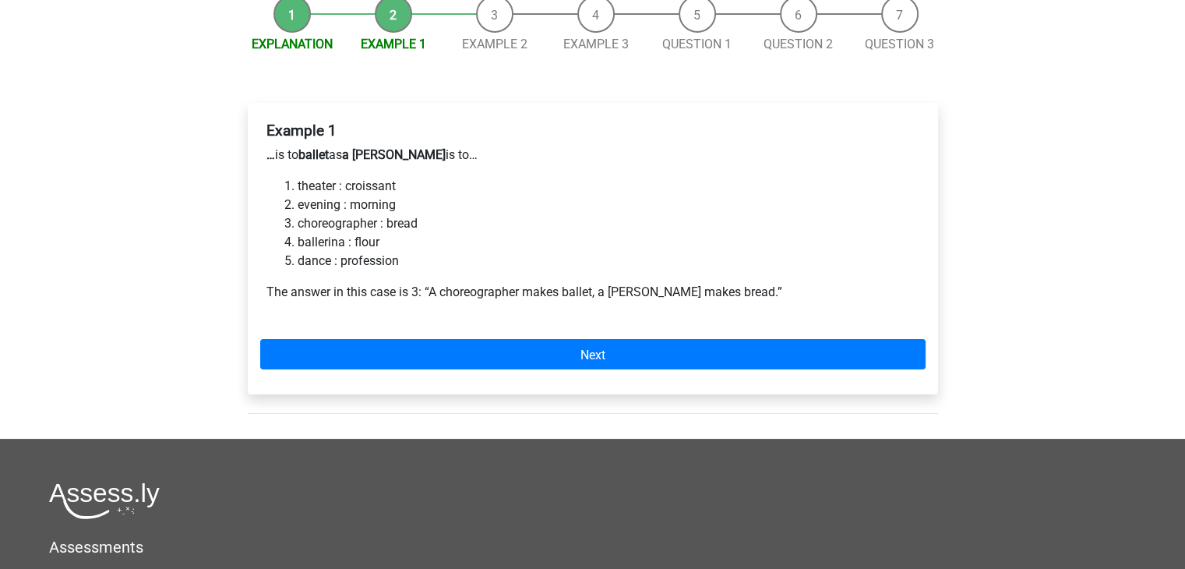
scroll to position [168, 0]
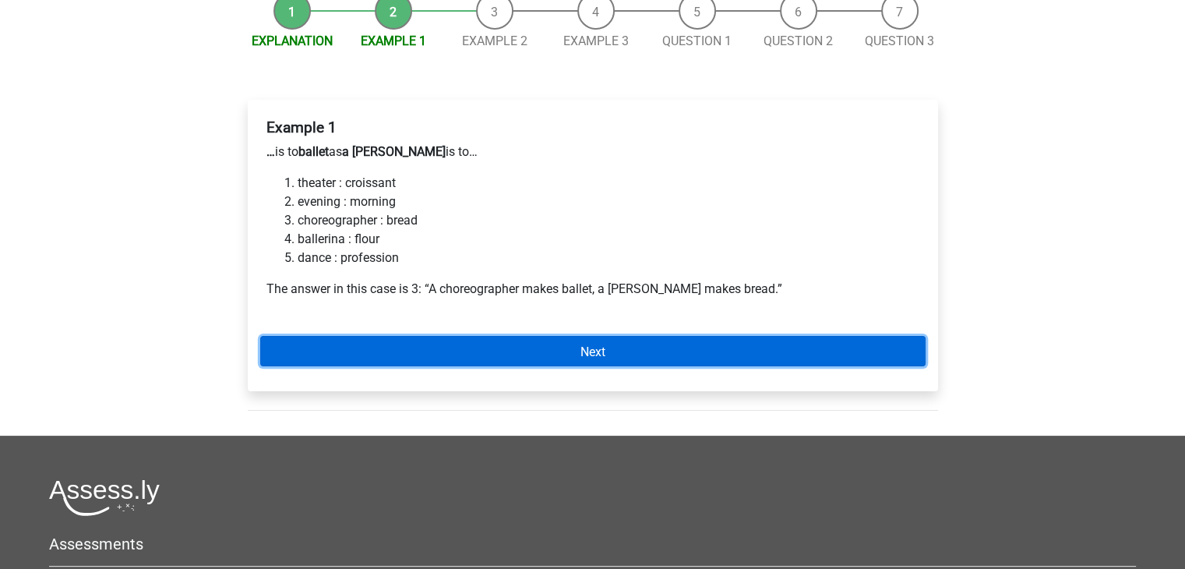
click at [639, 350] on link "Next" at bounding box center [592, 351] width 665 height 30
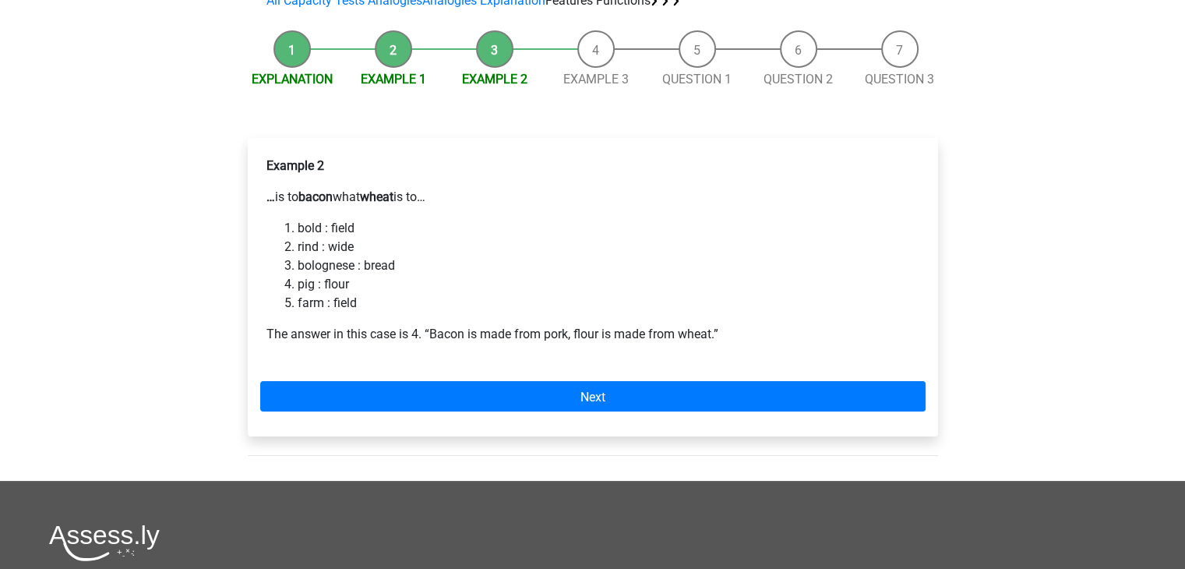
scroll to position [129, 0]
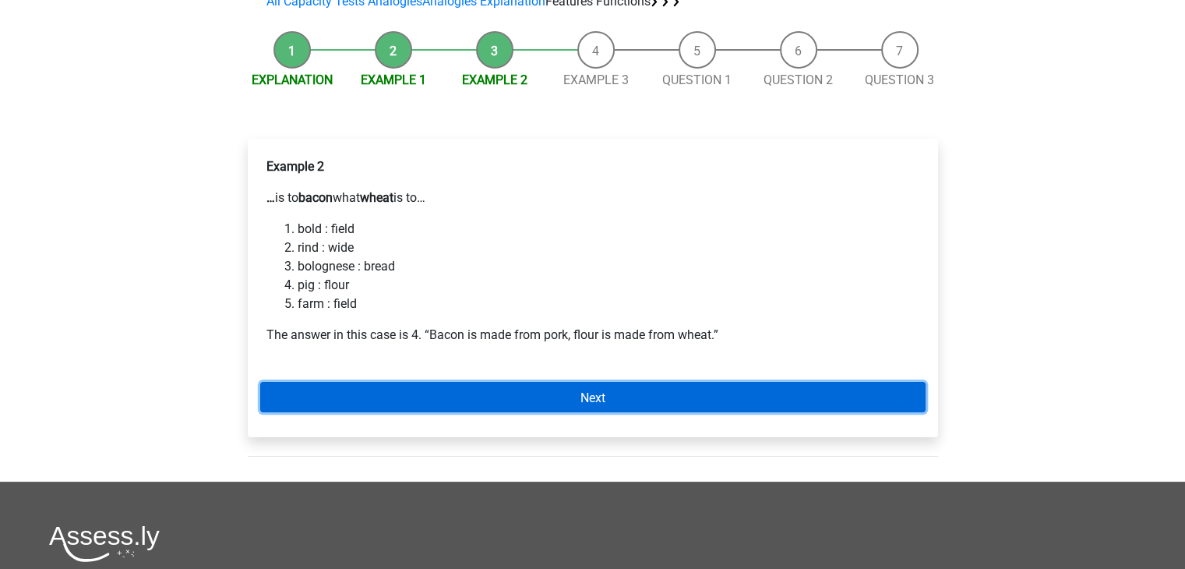
click at [408, 394] on link "Next" at bounding box center [592, 397] width 665 height 30
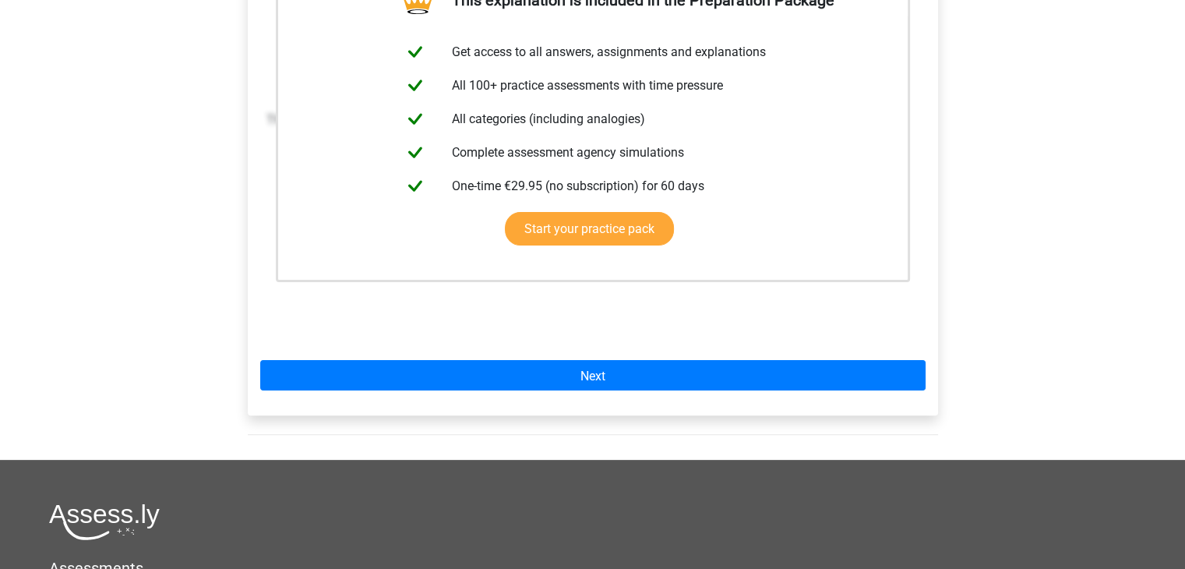
scroll to position [345, 0]
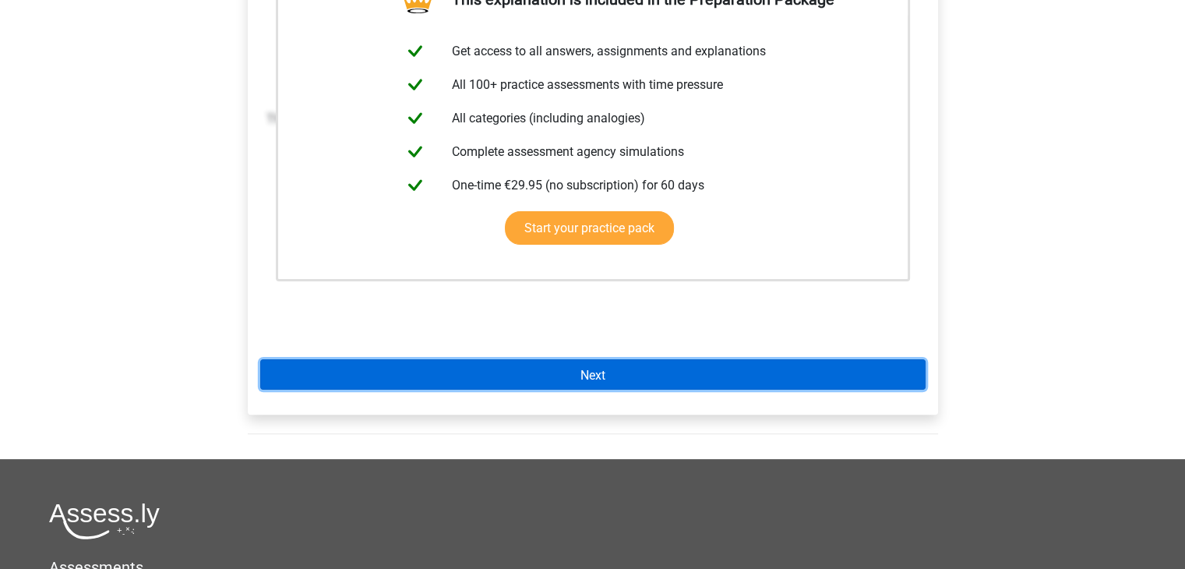
click at [408, 375] on link "Next" at bounding box center [592, 374] width 665 height 30
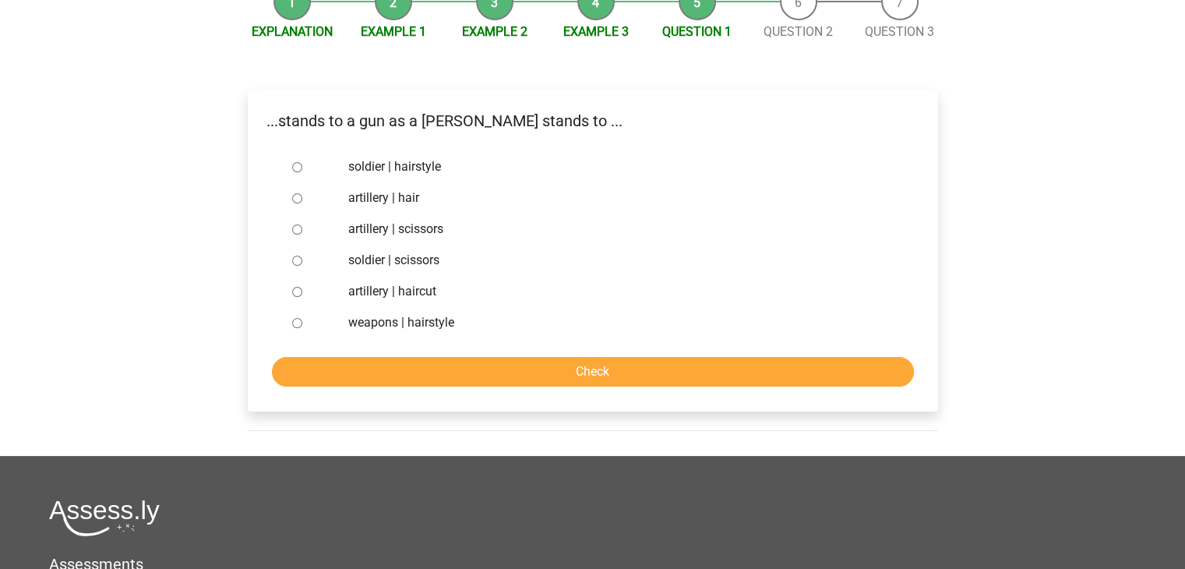
scroll to position [182, 0]
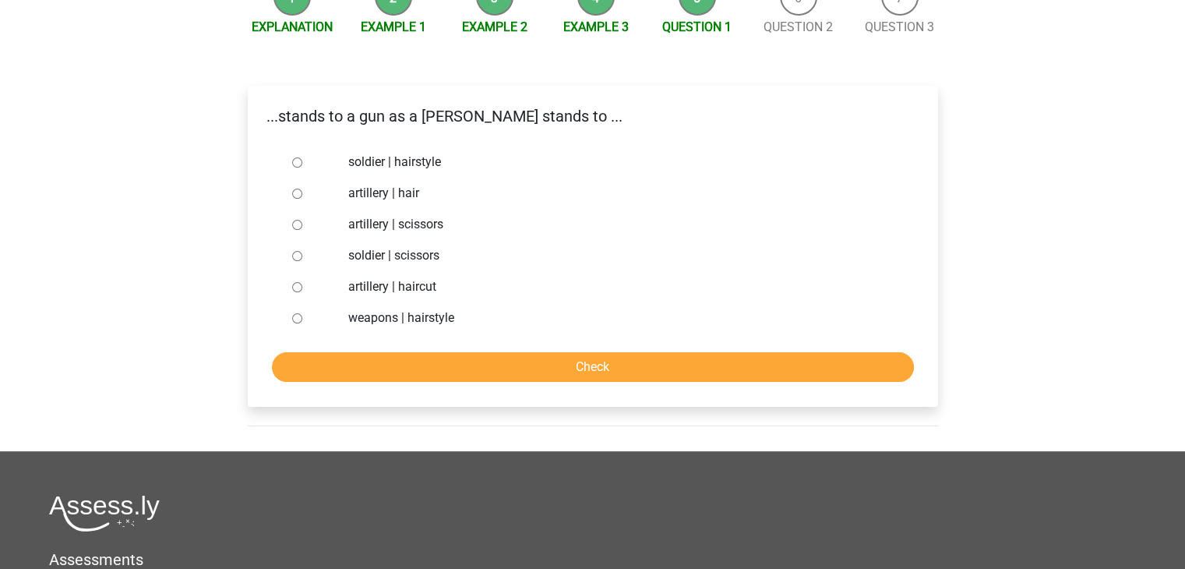
click at [353, 136] on div "...stands to a gun as a barber stands to ..." at bounding box center [593, 122] width 689 height 36
click at [374, 196] on font "artillery | hair" at bounding box center [383, 192] width 71 height 15
click at [302, 196] on input "artillery | hair" at bounding box center [297, 194] width 10 height 10
radio input "true"
click at [495, 362] on input "Check" at bounding box center [593, 367] width 642 height 30
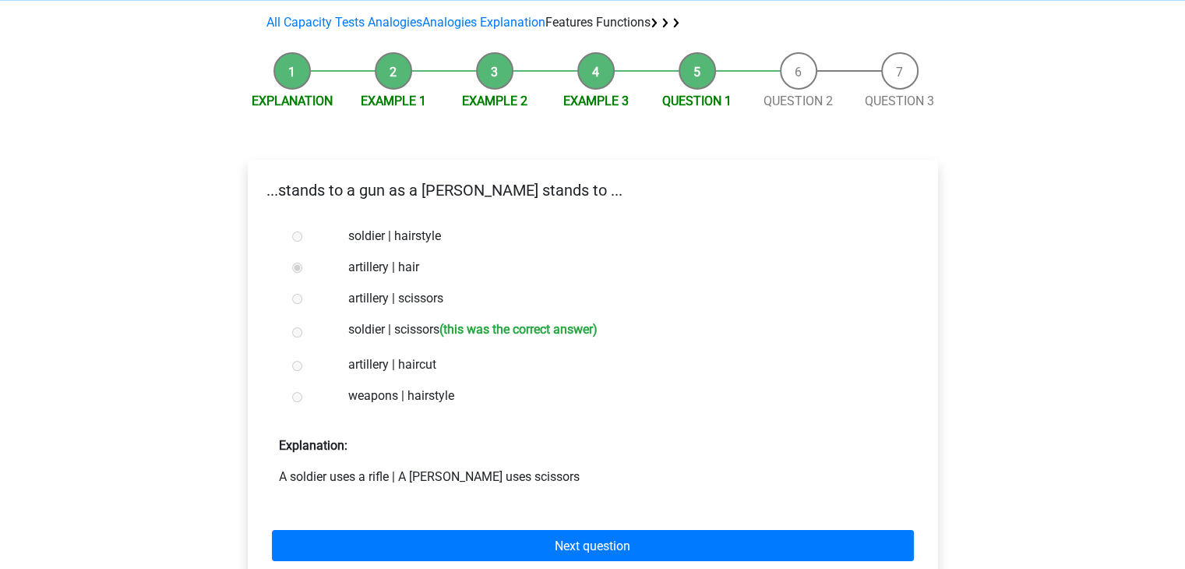
scroll to position [109, 0]
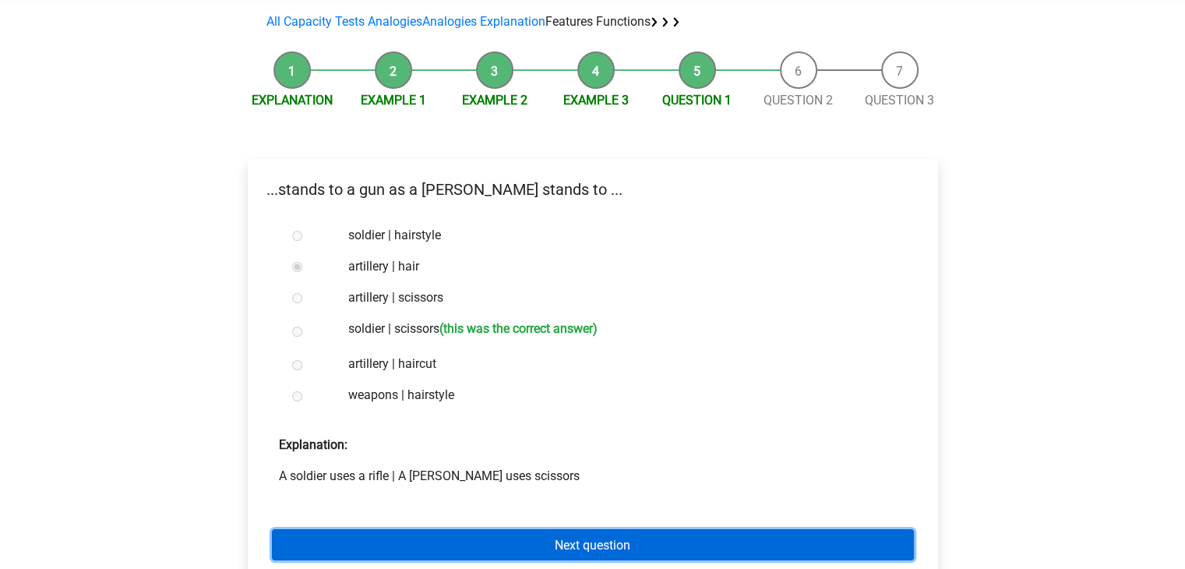
click at [461, 534] on link "Next question" at bounding box center [593, 544] width 642 height 30
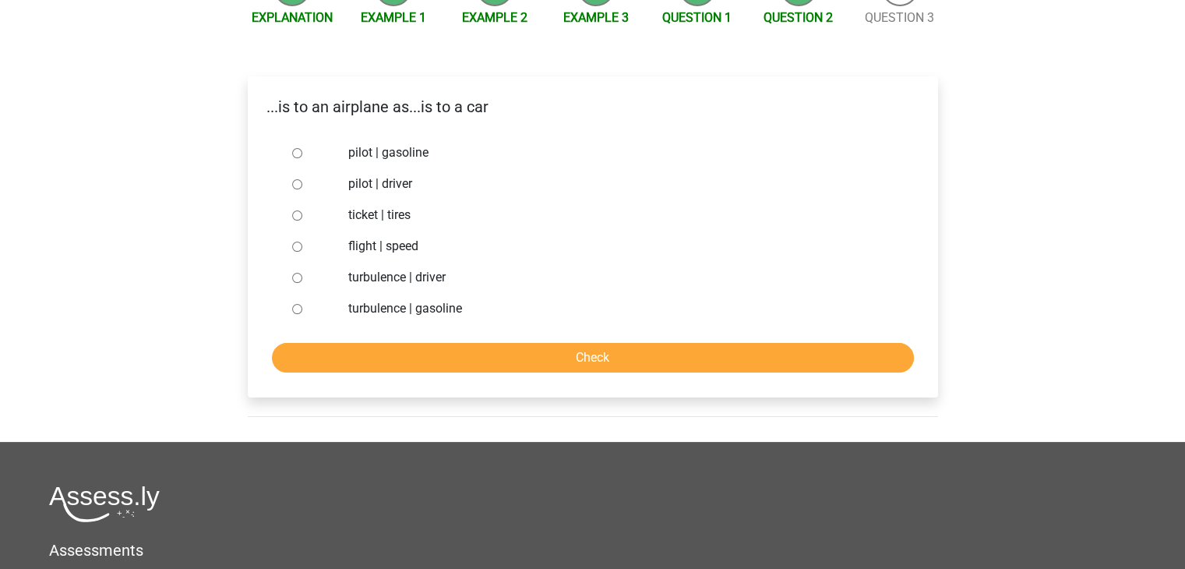
scroll to position [189, 0]
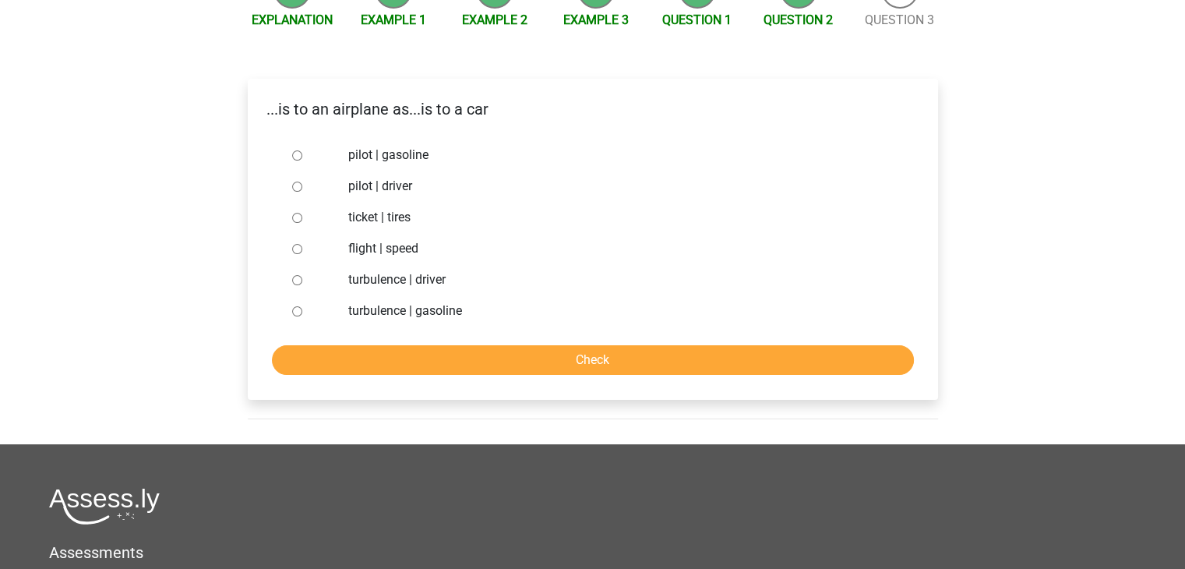
click at [293, 193] on div at bounding box center [311, 186] width 51 height 31
click at [294, 186] on input "pilot | driver" at bounding box center [297, 187] width 10 height 10
radio input "true"
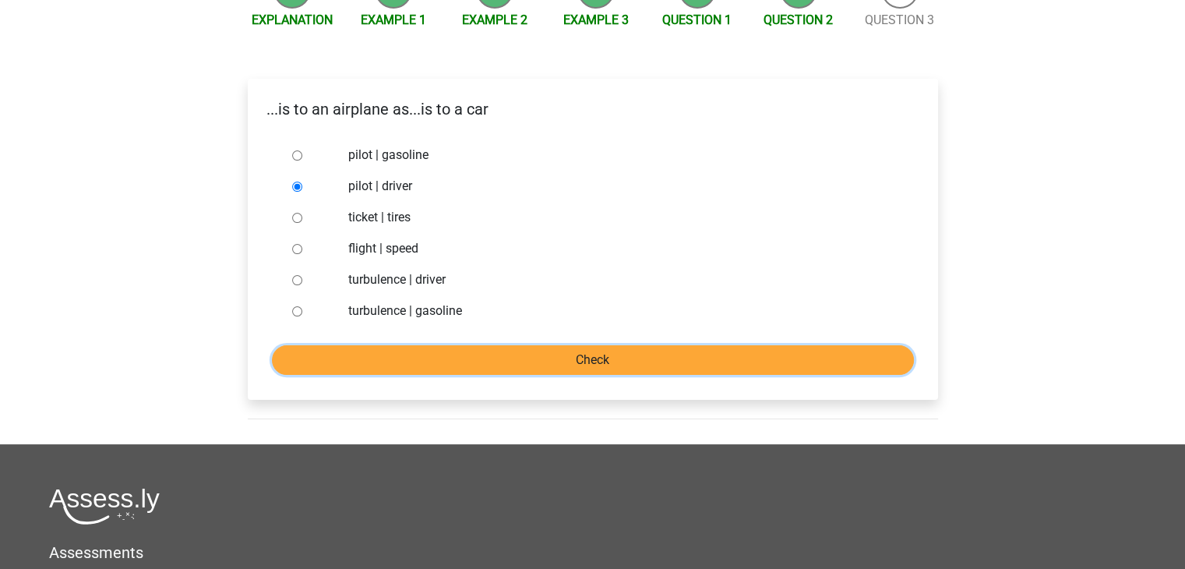
click at [374, 369] on input "Check" at bounding box center [593, 360] width 642 height 30
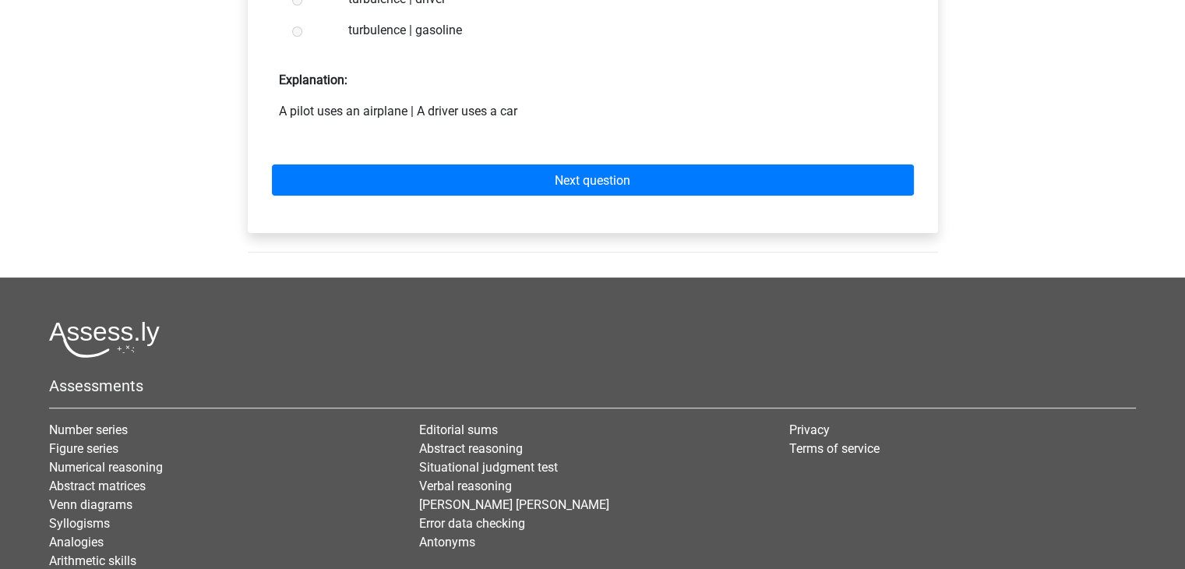
scroll to position [453, 0]
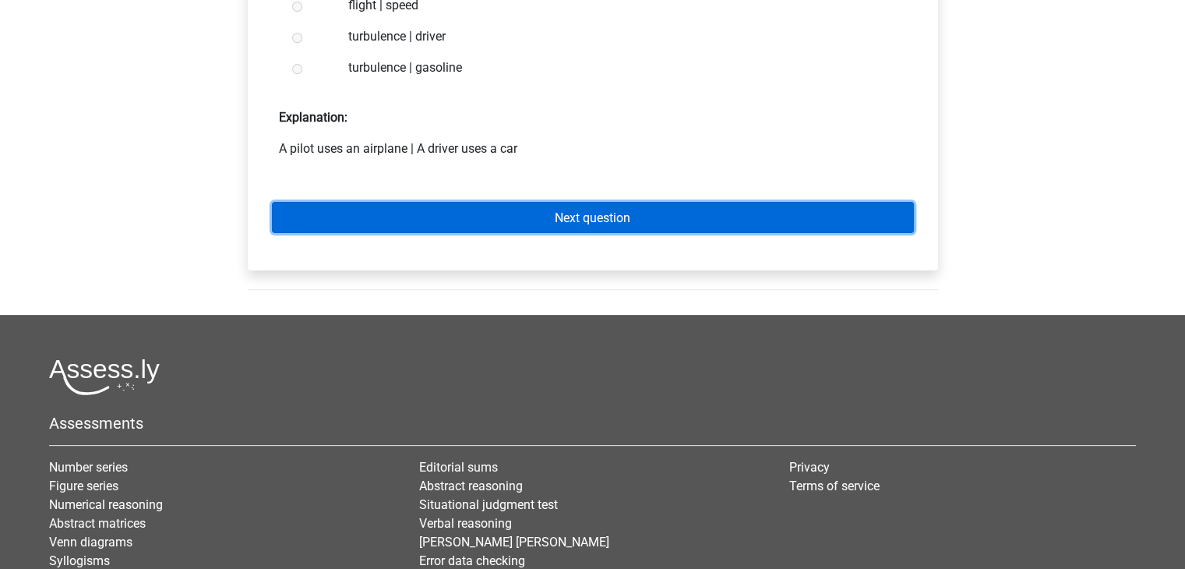
click at [414, 206] on link "Next question" at bounding box center [593, 217] width 642 height 30
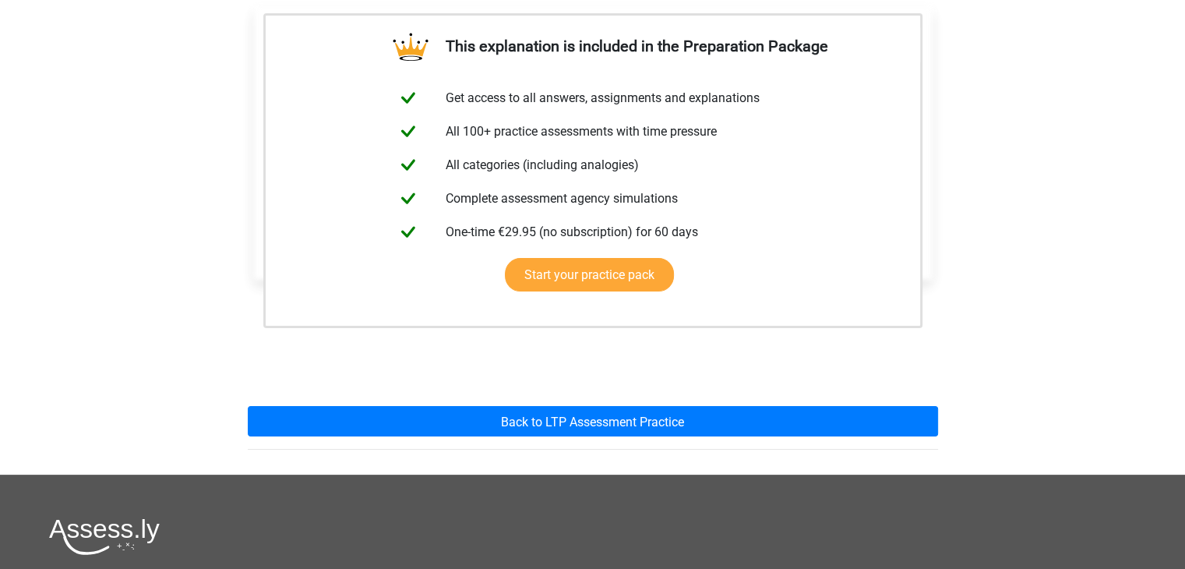
scroll to position [305, 0]
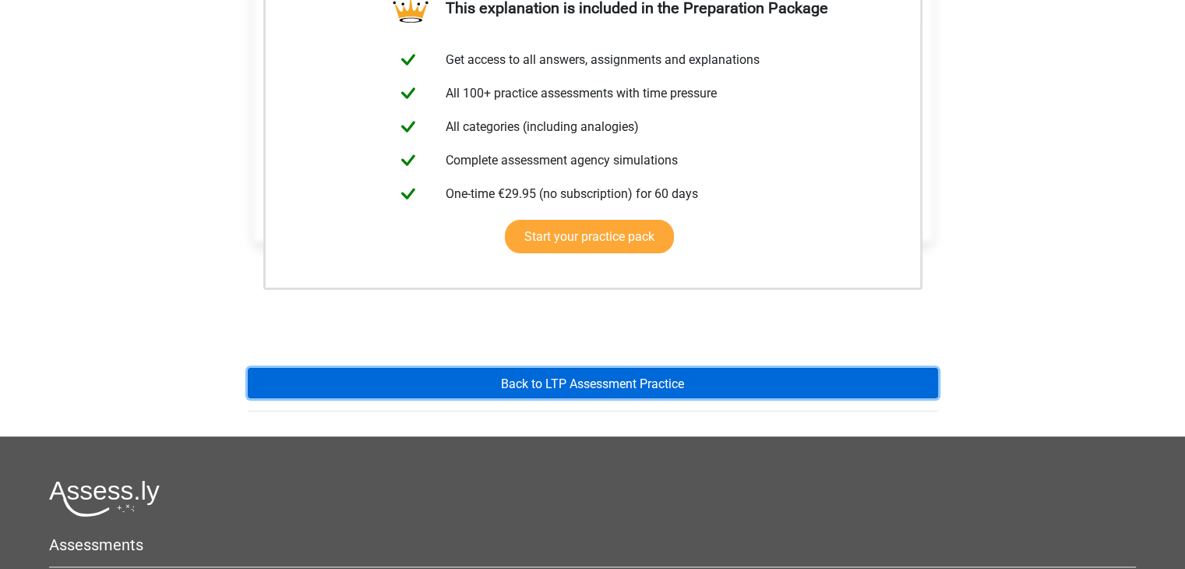
click at [529, 379] on font "Back to LTP Assessment Practice" at bounding box center [592, 383] width 183 height 15
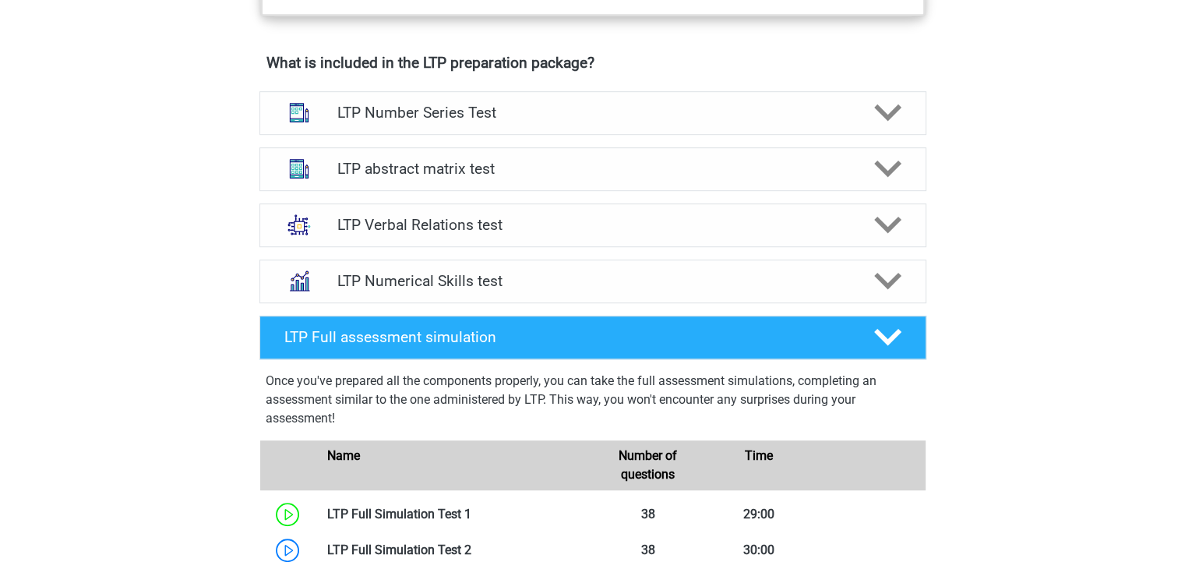
scroll to position [979, 0]
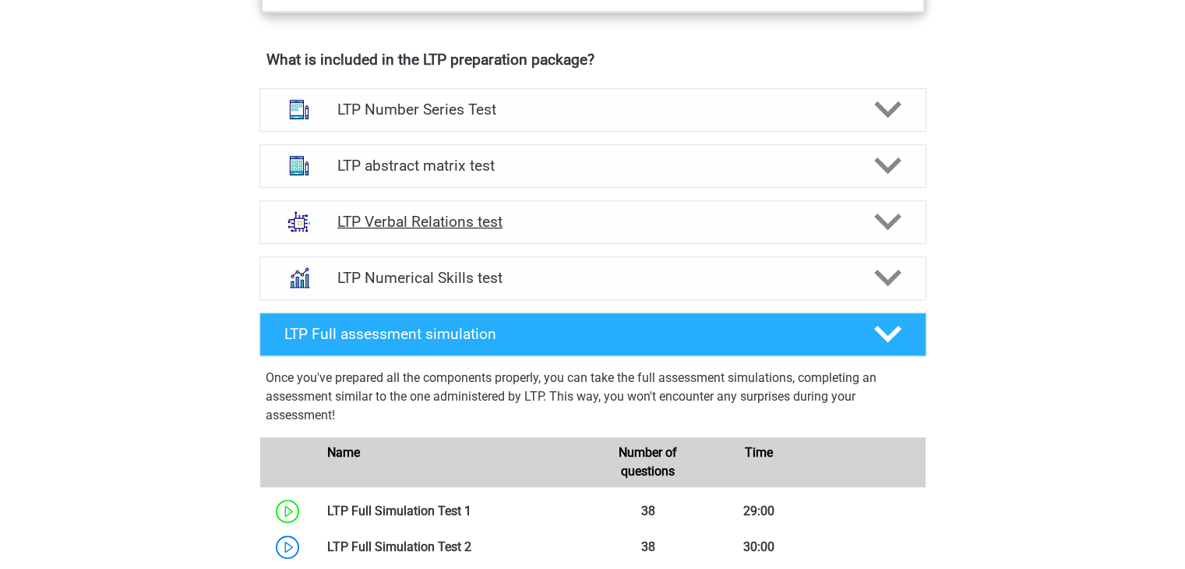
click at [424, 218] on font "LTP Verbal Relations test" at bounding box center [419, 222] width 165 height 18
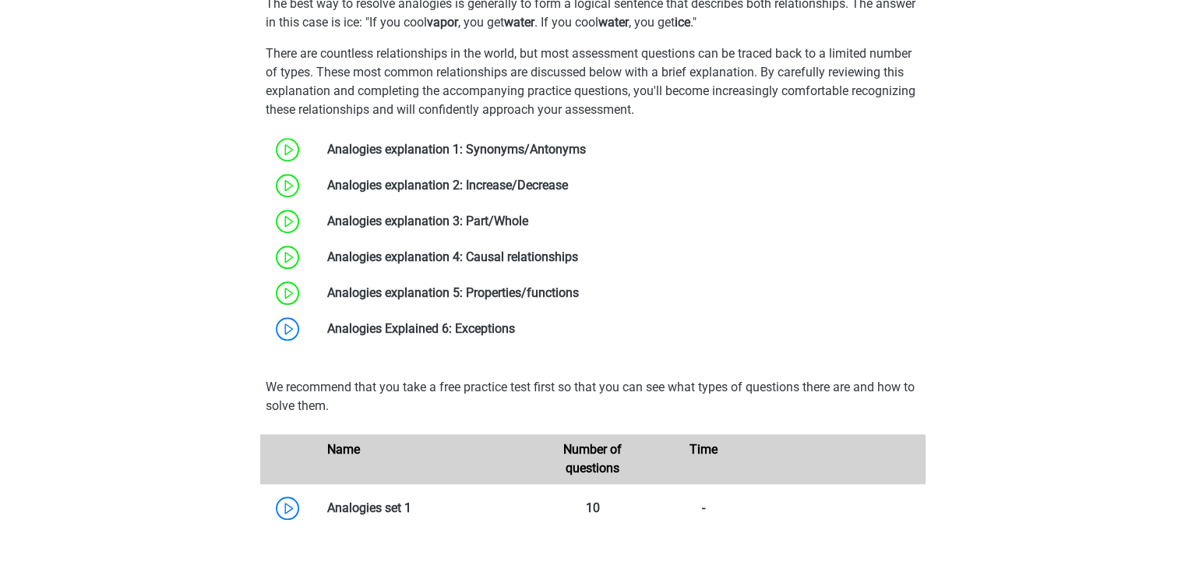
scroll to position [1340, 0]
click at [515, 336] on link at bounding box center [515, 328] width 0 height 15
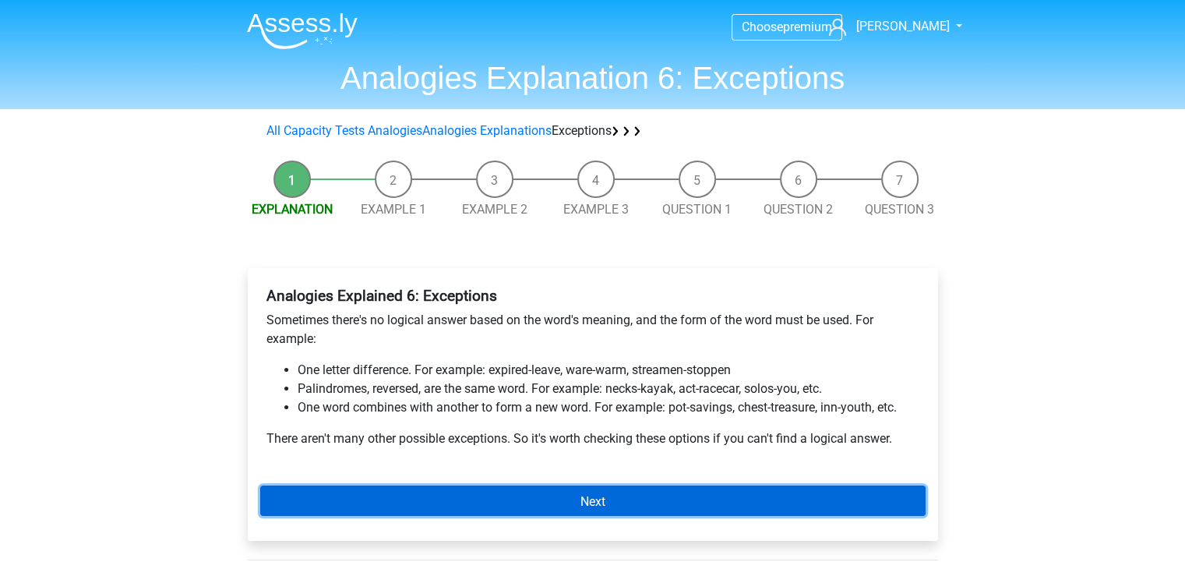
click at [517, 499] on link "Next" at bounding box center [592, 500] width 665 height 30
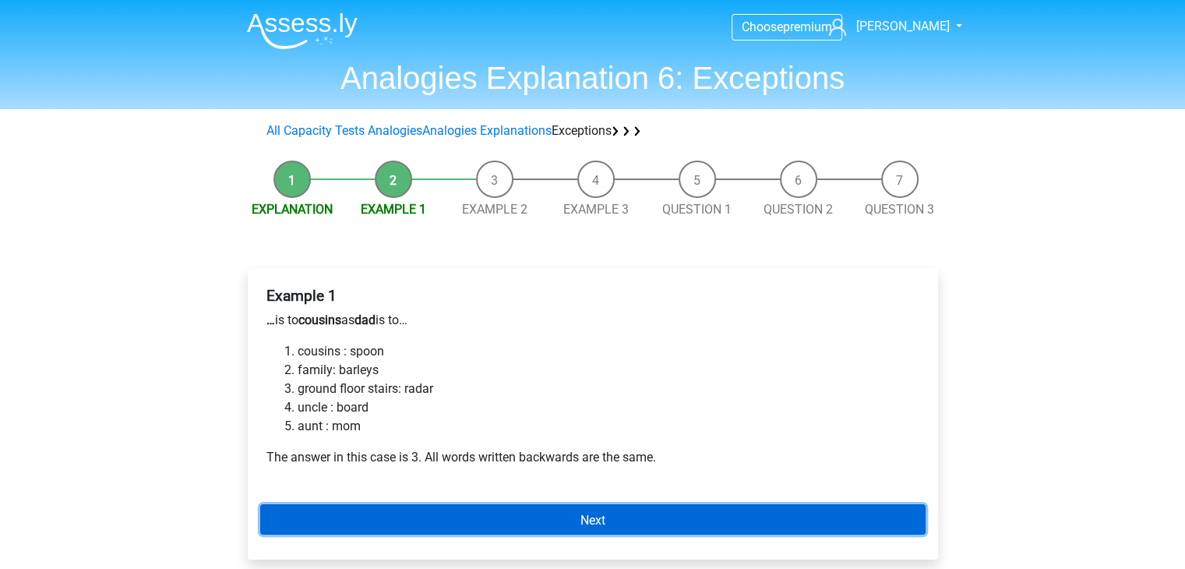
click at [517, 507] on link "Next" at bounding box center [592, 519] width 665 height 30
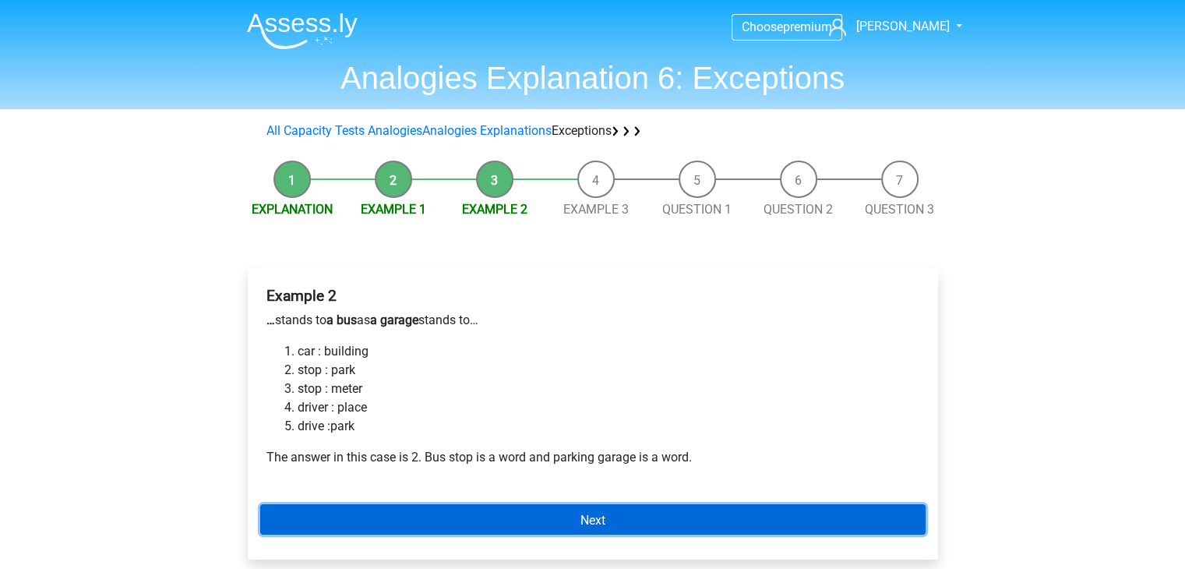
click at [517, 507] on link "Next" at bounding box center [592, 519] width 665 height 30
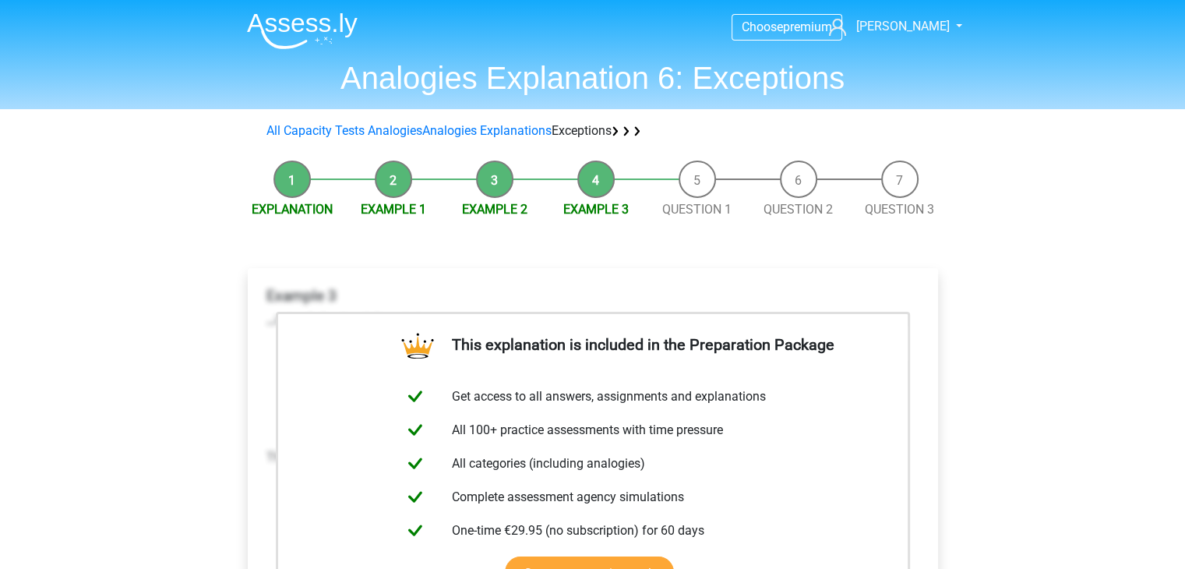
click at [489, 181] on li "Example 2" at bounding box center [494, 190] width 101 height 58
click at [498, 209] on font "Example 2" at bounding box center [494, 209] width 65 height 15
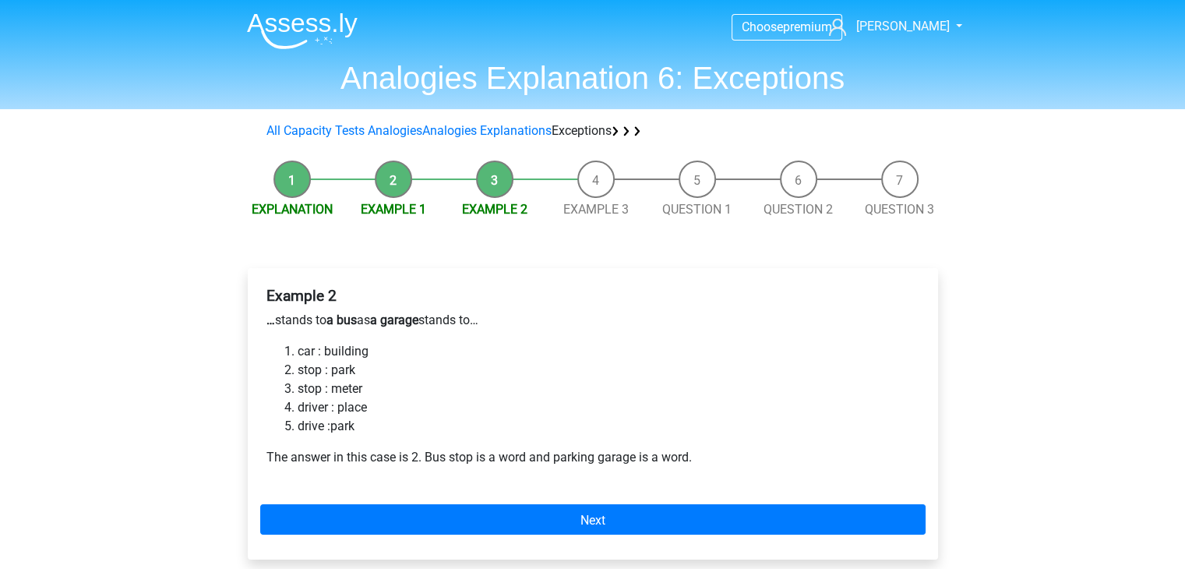
click at [498, 209] on font "Example 2" at bounding box center [494, 209] width 65 height 15
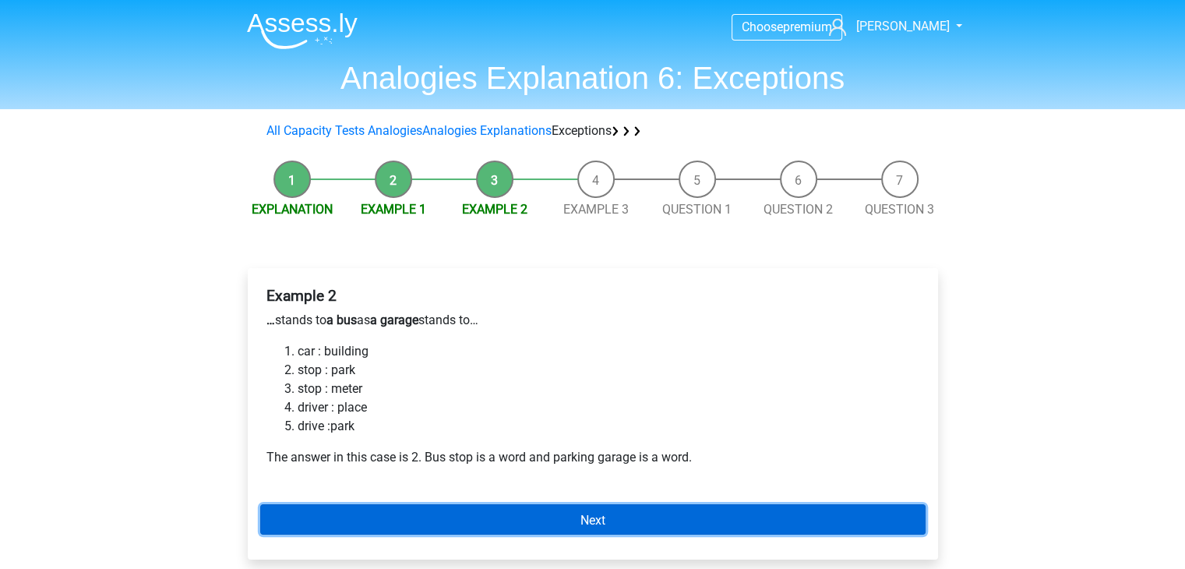
click at [607, 534] on link "Next" at bounding box center [592, 519] width 665 height 30
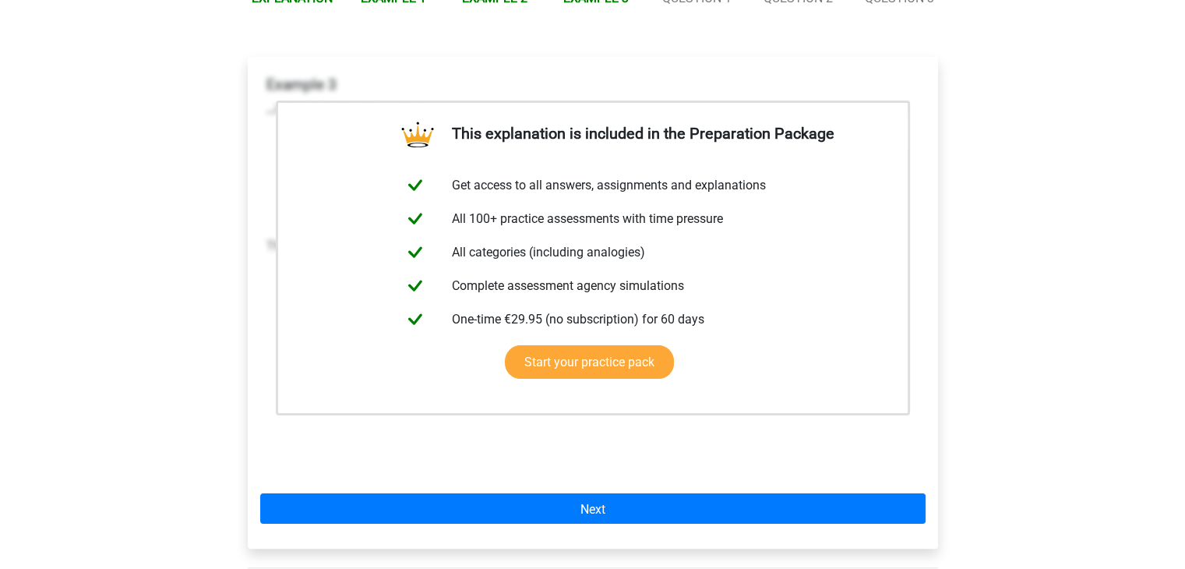
scroll to position [212, 0]
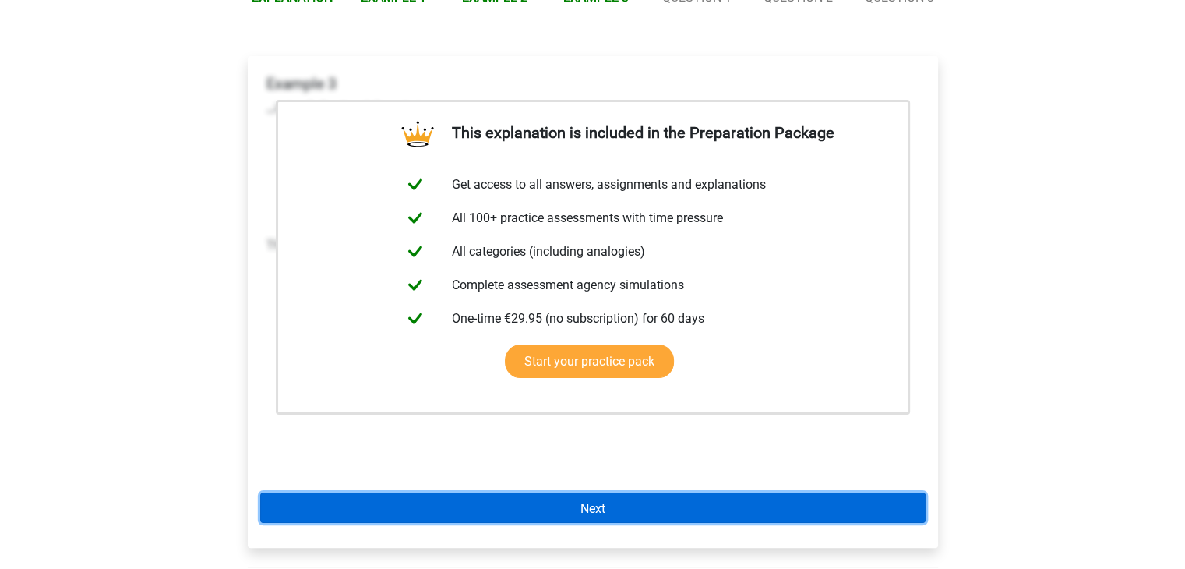
click at [611, 499] on link "Next" at bounding box center [592, 507] width 665 height 30
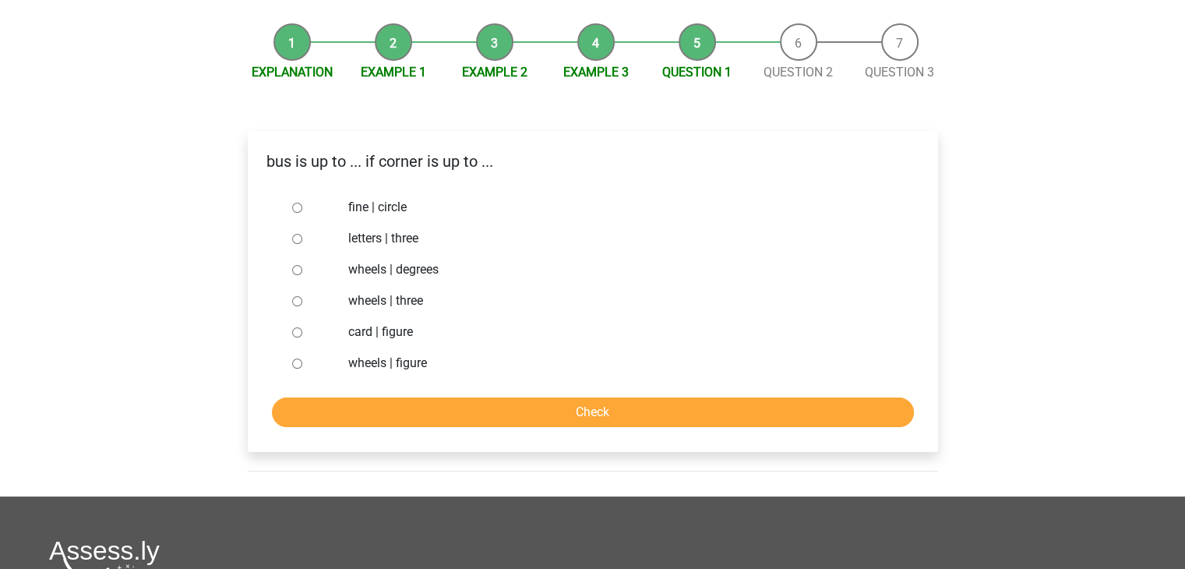
scroll to position [137, 0]
click at [293, 274] on input "wheels | degrees" at bounding box center [297, 270] width 10 height 10
radio input "true"
click at [430, 408] on input "Check" at bounding box center [593, 412] width 642 height 30
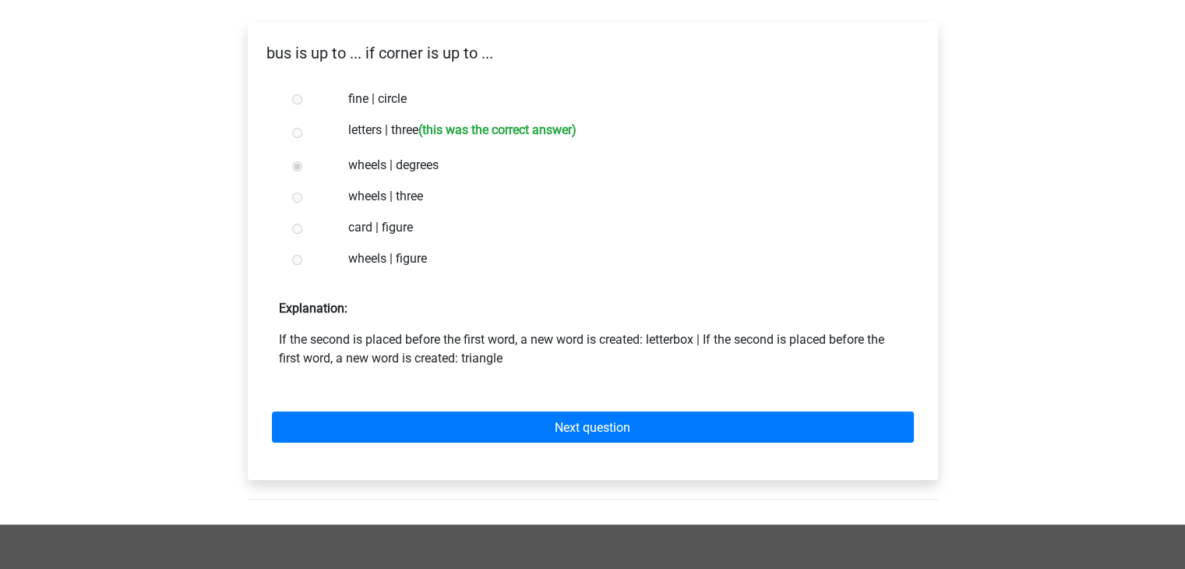
scroll to position [246, 0]
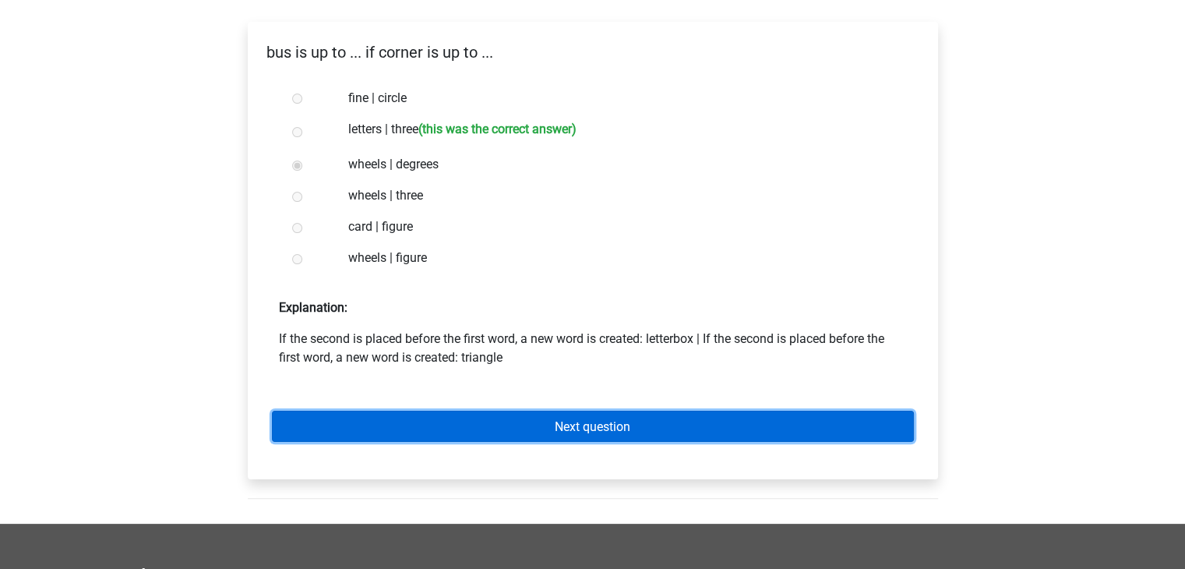
click at [580, 432] on font "Next question" at bounding box center [593, 426] width 76 height 15
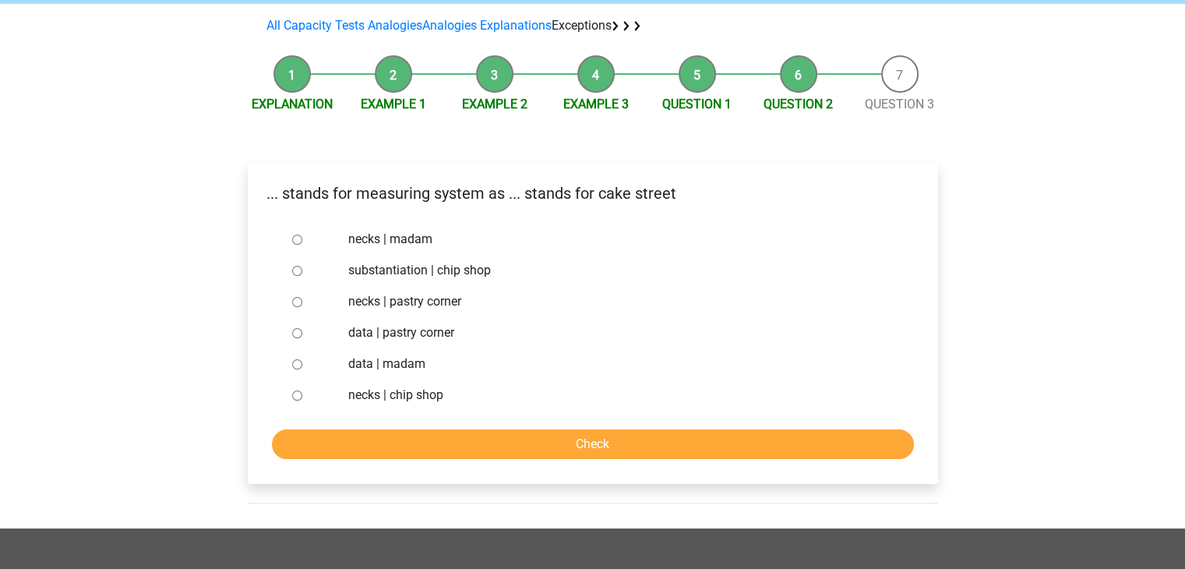
scroll to position [111, 0]
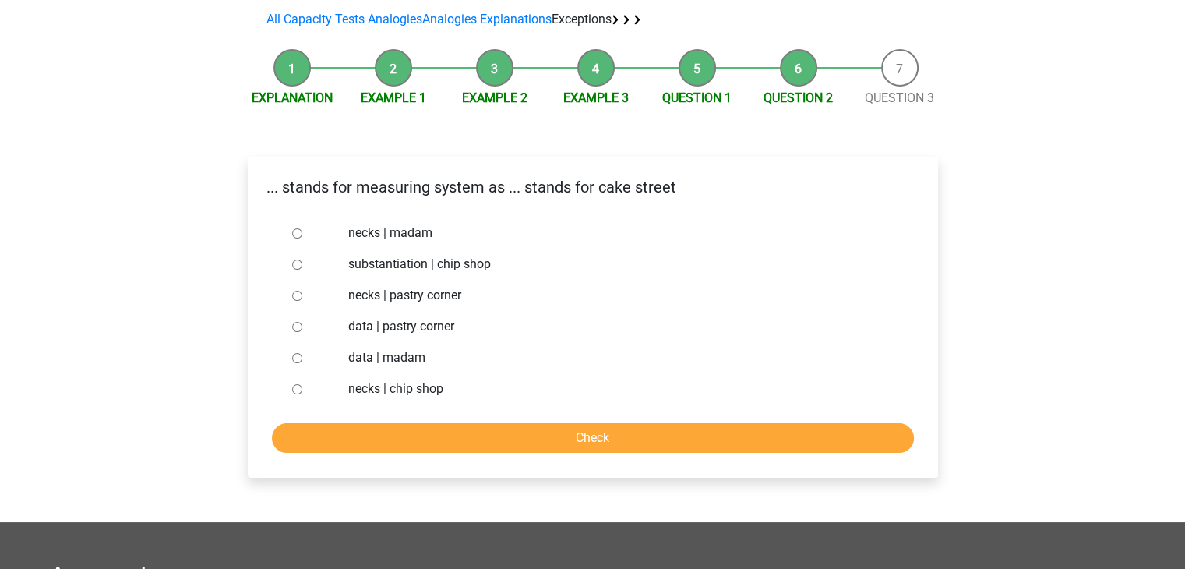
click at [296, 386] on input "necks | chip shop" at bounding box center [297, 389] width 10 height 10
radio input "true"
click at [290, 298] on div at bounding box center [311, 295] width 51 height 31
click at [296, 294] on input "necks | pastry corner" at bounding box center [297, 296] width 10 height 10
radio input "true"
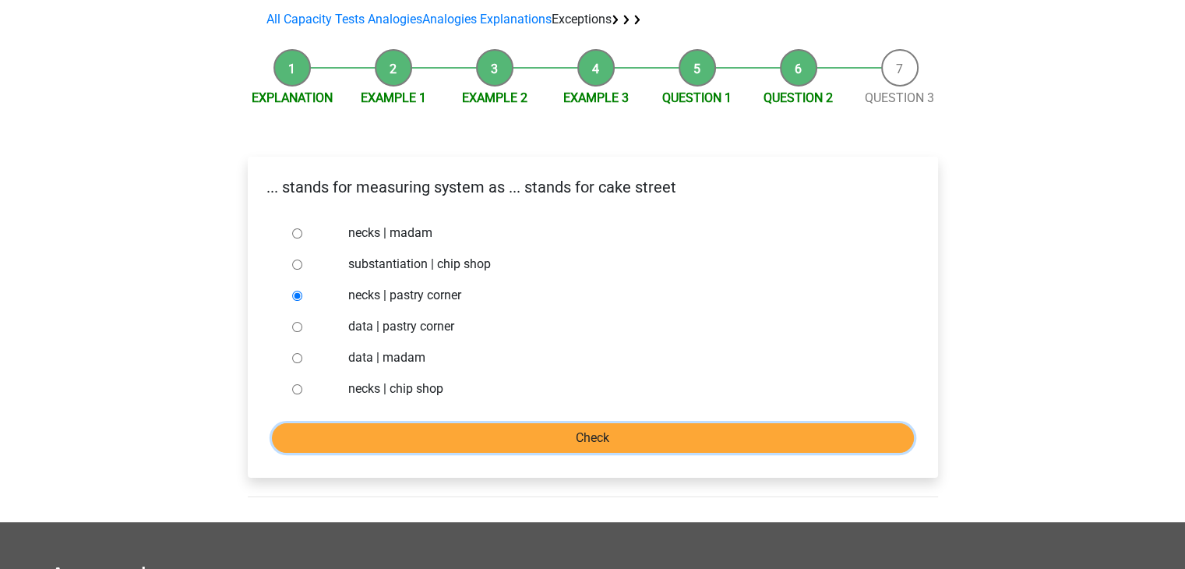
click at [383, 435] on input "Check" at bounding box center [593, 438] width 642 height 30
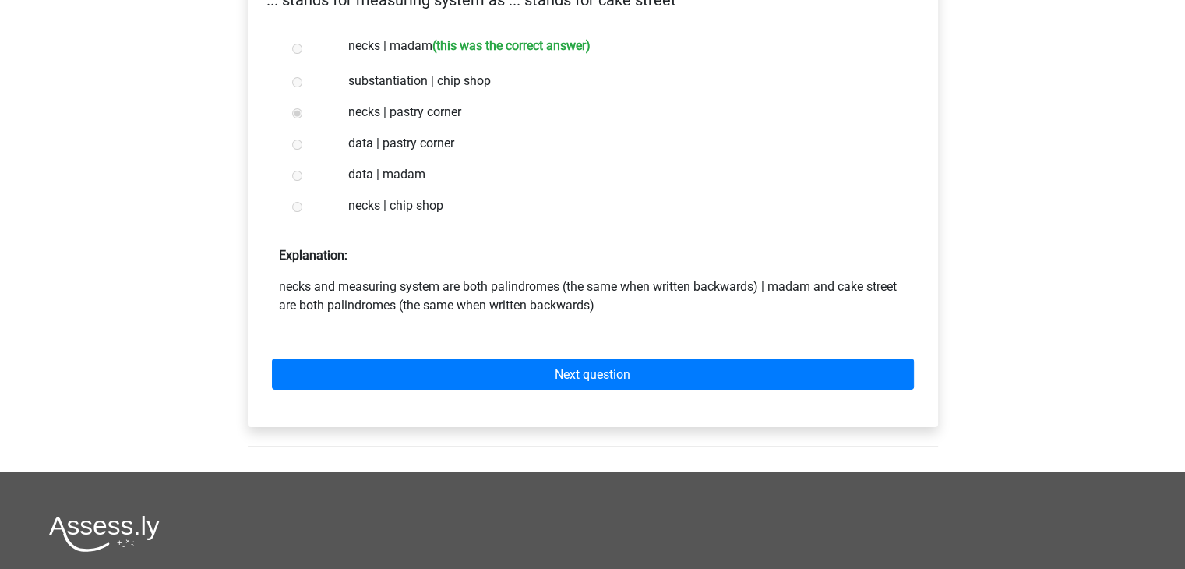
scroll to position [298, 0]
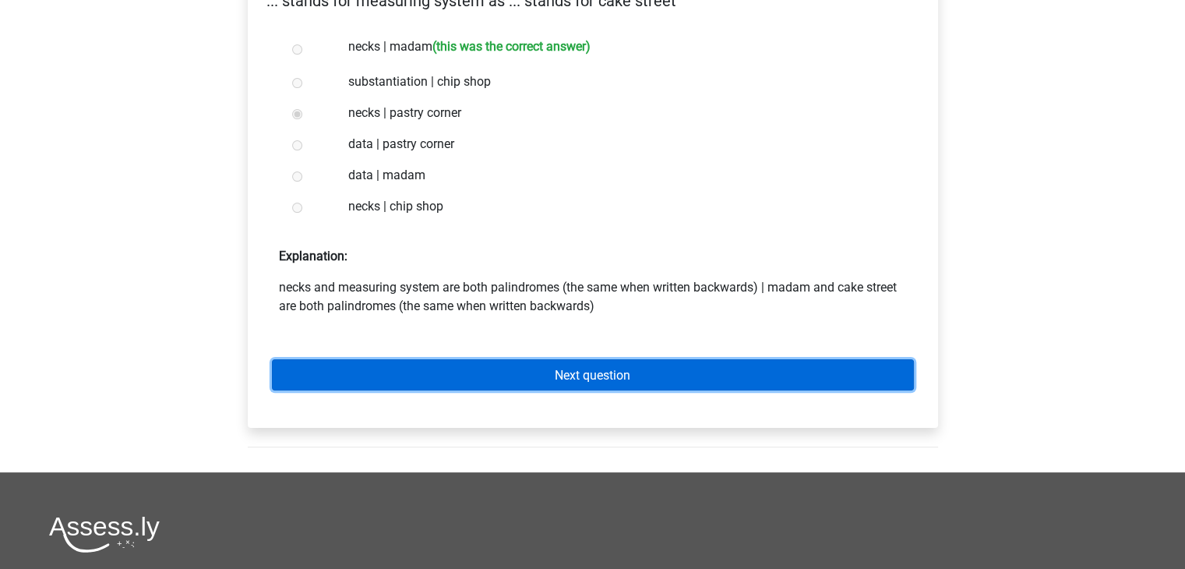
click at [446, 368] on link "Next question" at bounding box center [593, 374] width 642 height 30
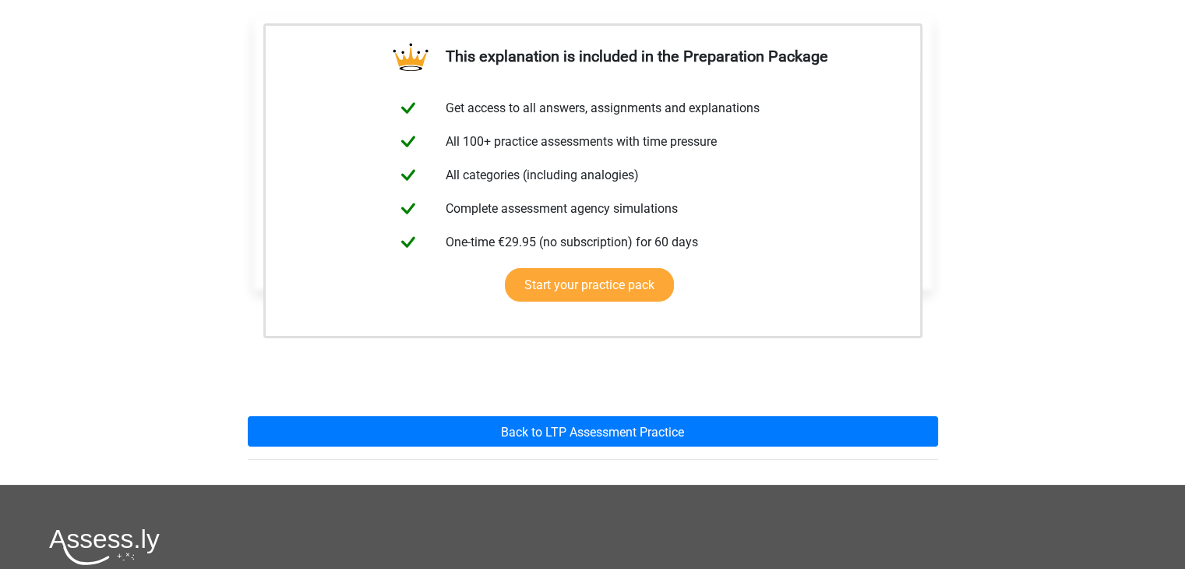
scroll to position [258, 0]
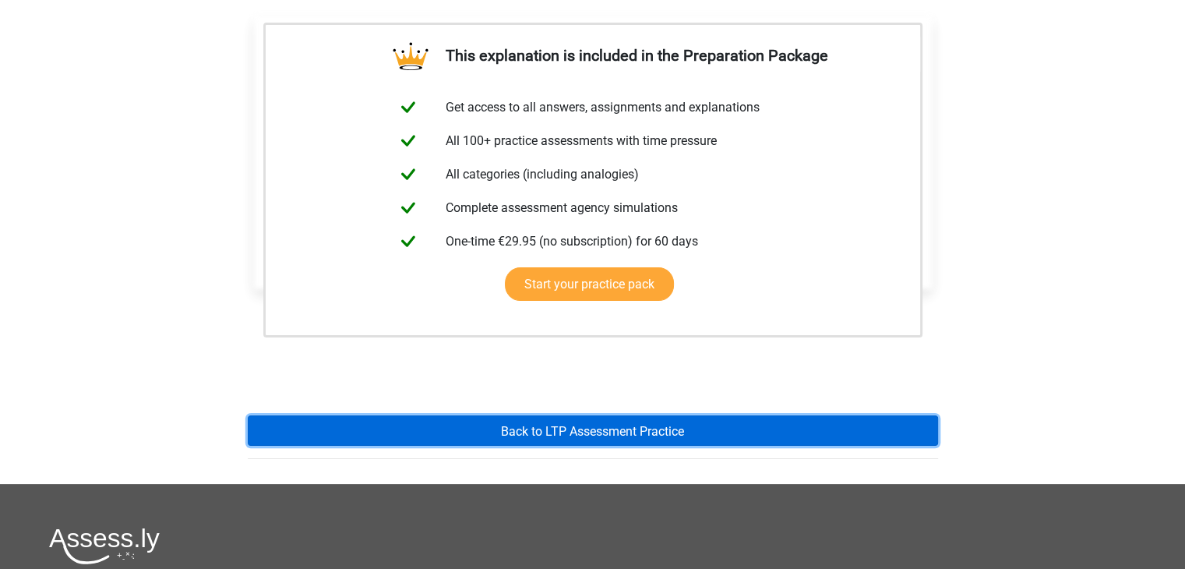
click at [496, 438] on link "Back to LTP Assessment Practice" at bounding box center [593, 430] width 690 height 30
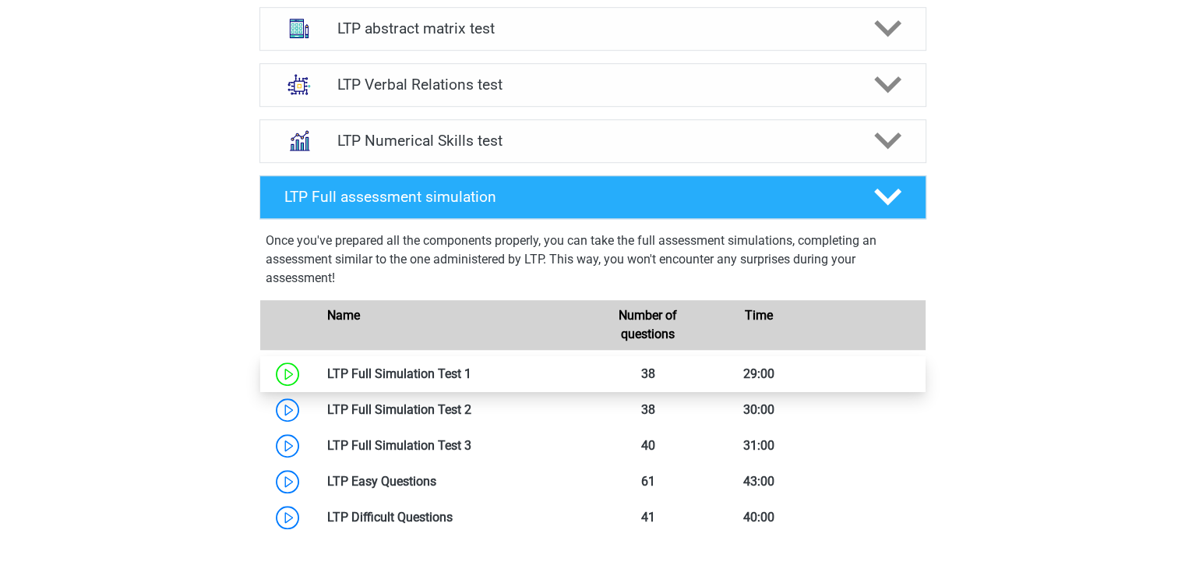
scroll to position [1106, 0]
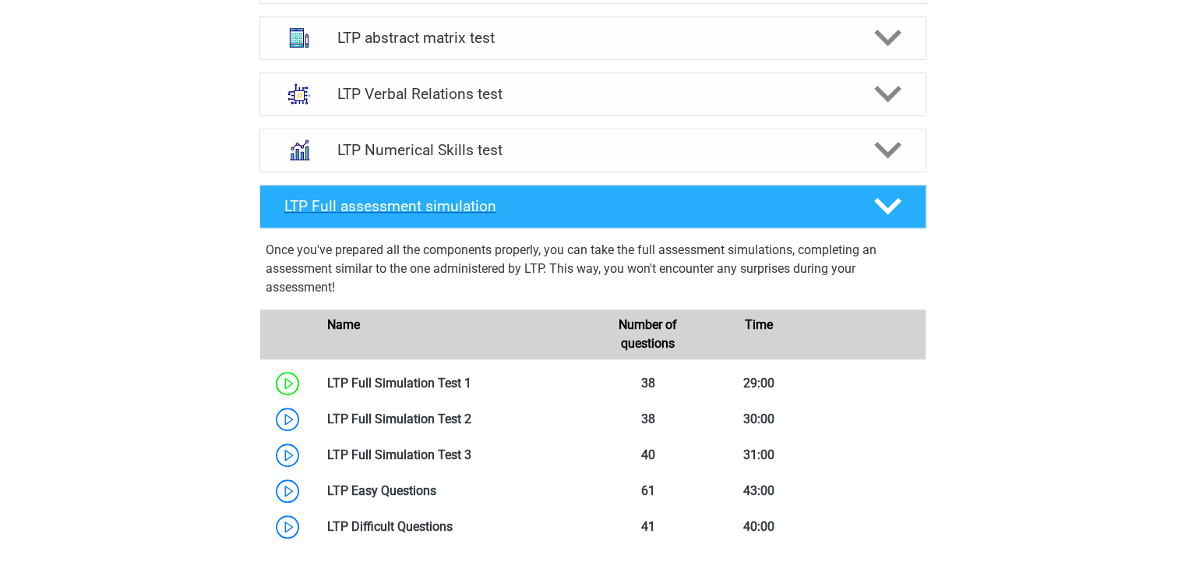
click at [896, 195] on icon at bounding box center [887, 205] width 27 height 27
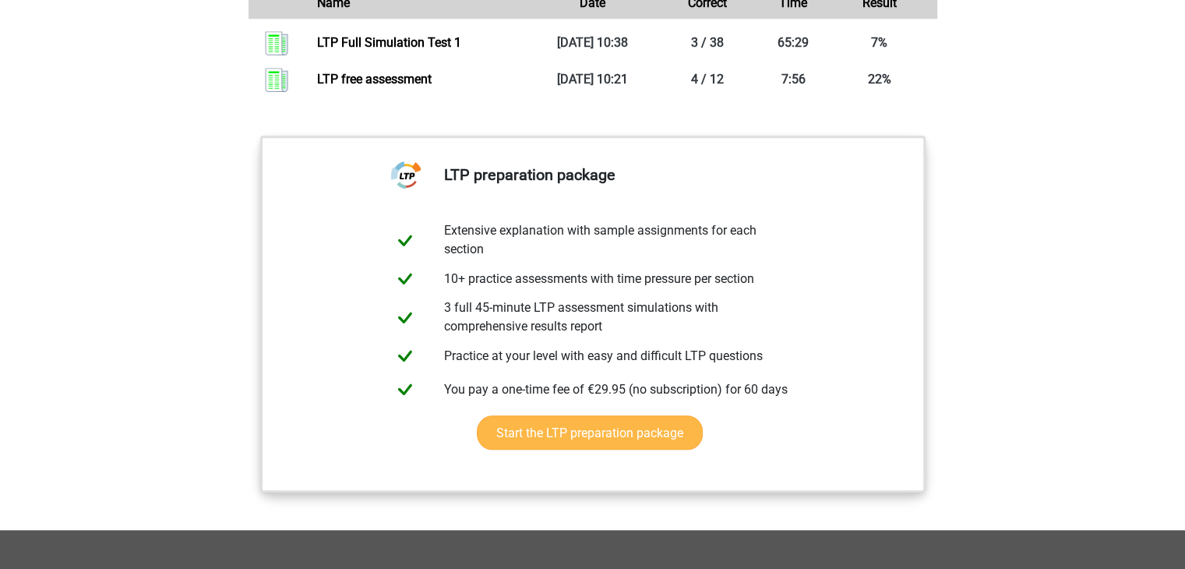
scroll to position [1396, 0]
